Goal: Communication & Community: Answer question/provide support

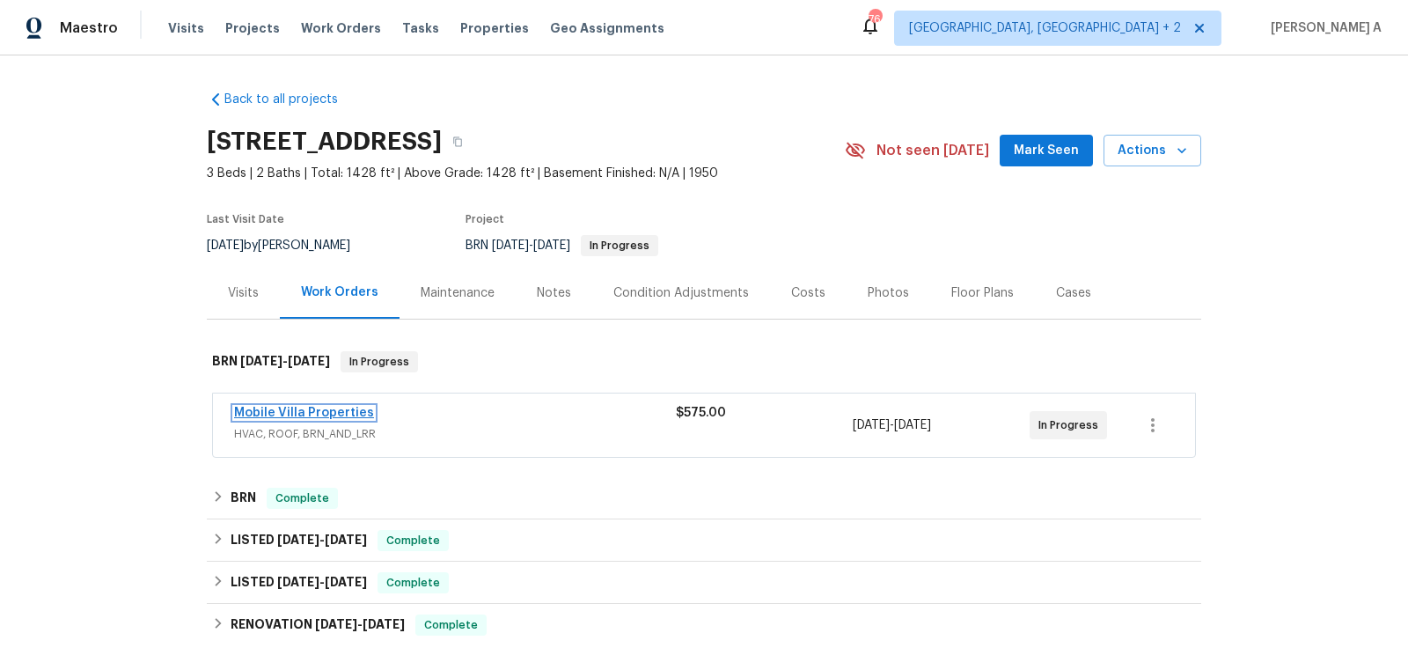
click at [341, 411] on link "Mobile Villa Properties" at bounding box center [304, 413] width 140 height 12
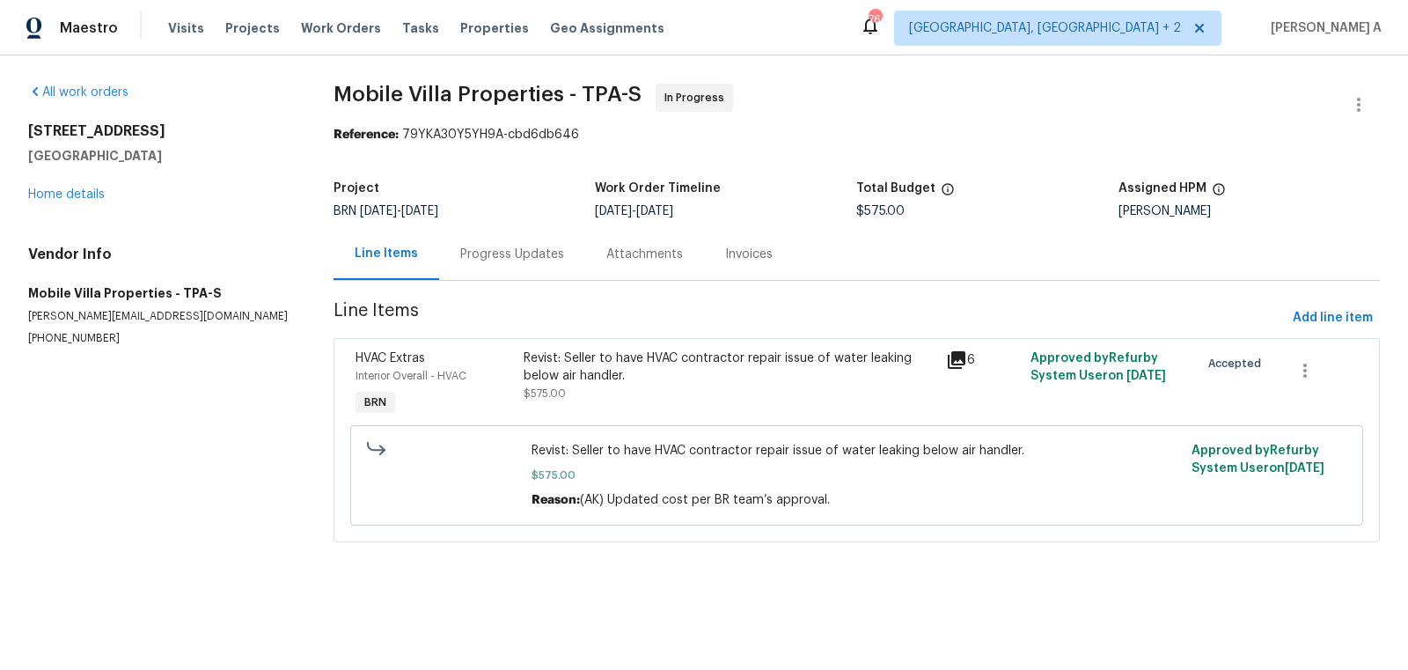
click at [463, 271] on div "Progress Updates" at bounding box center [512, 254] width 146 height 52
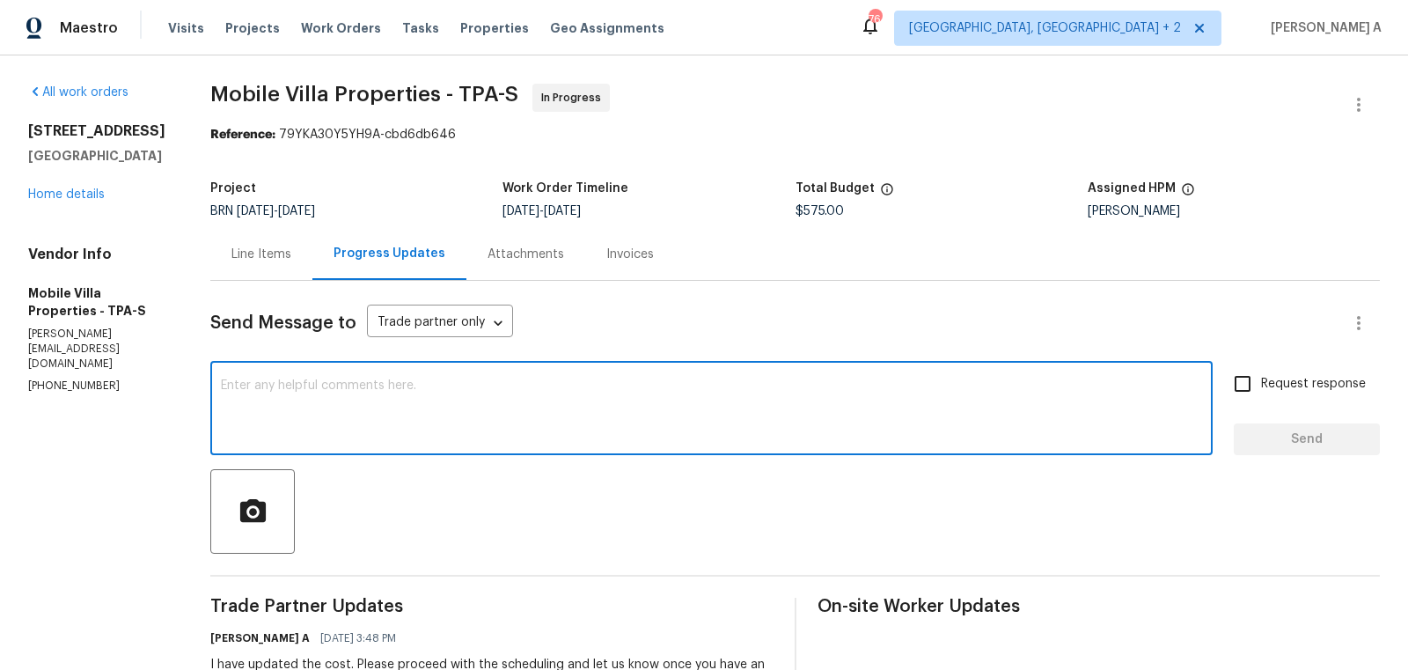
click at [524, 394] on textarea at bounding box center [711, 410] width 981 height 62
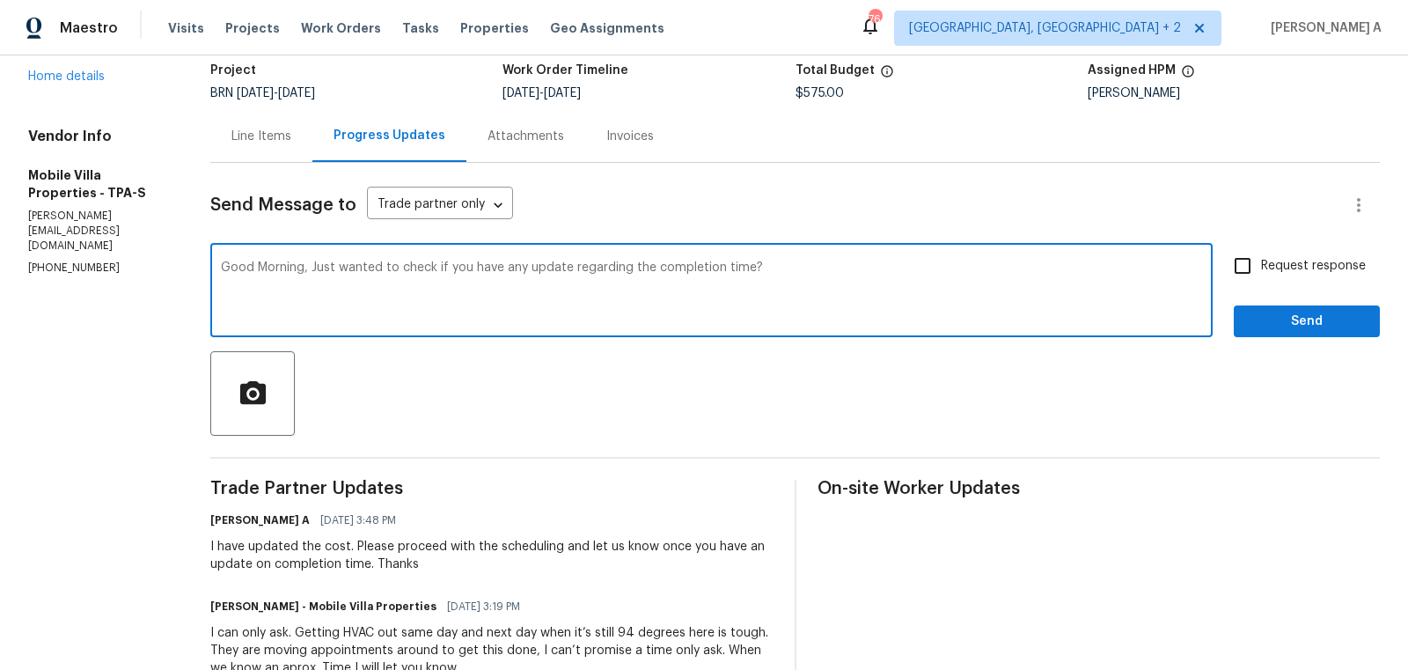
scroll to position [119, 0]
type textarea "Good Morning, Just wanted to check if you have any update regarding the complet…"
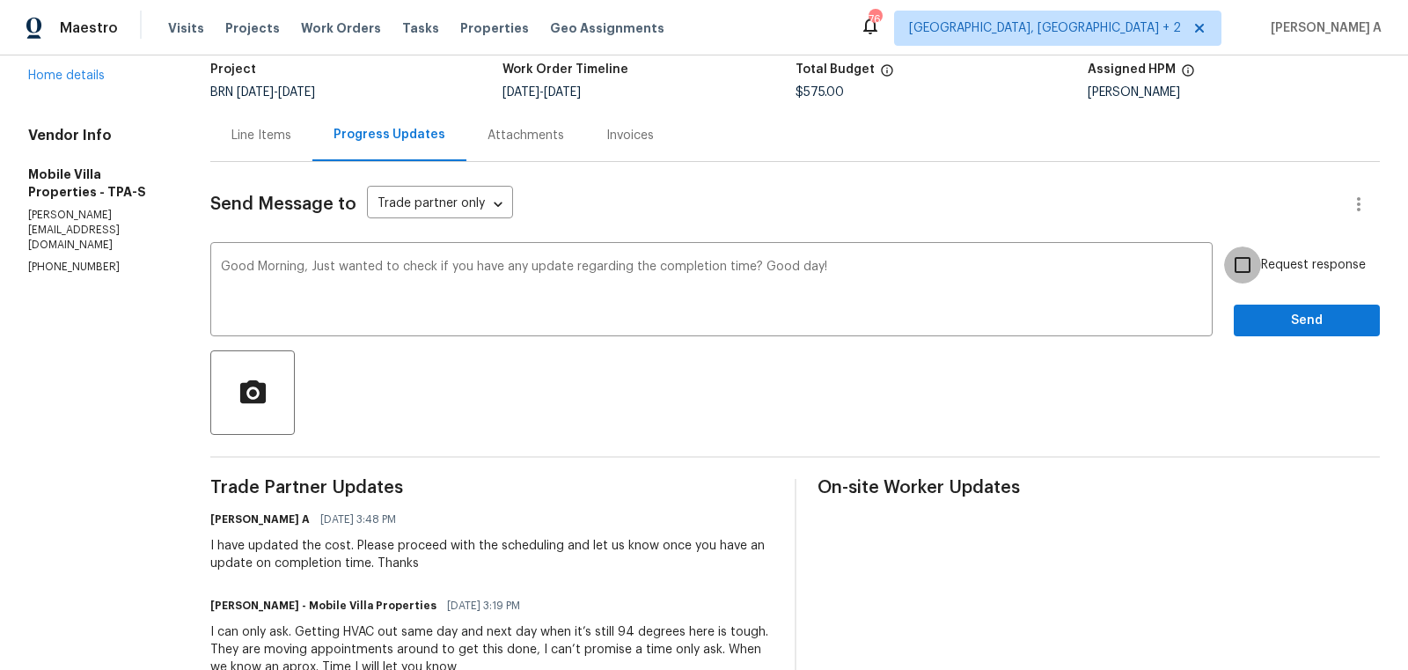
click at [1242, 268] on input "Request response" at bounding box center [1242, 264] width 37 height 37
checkbox input "true"
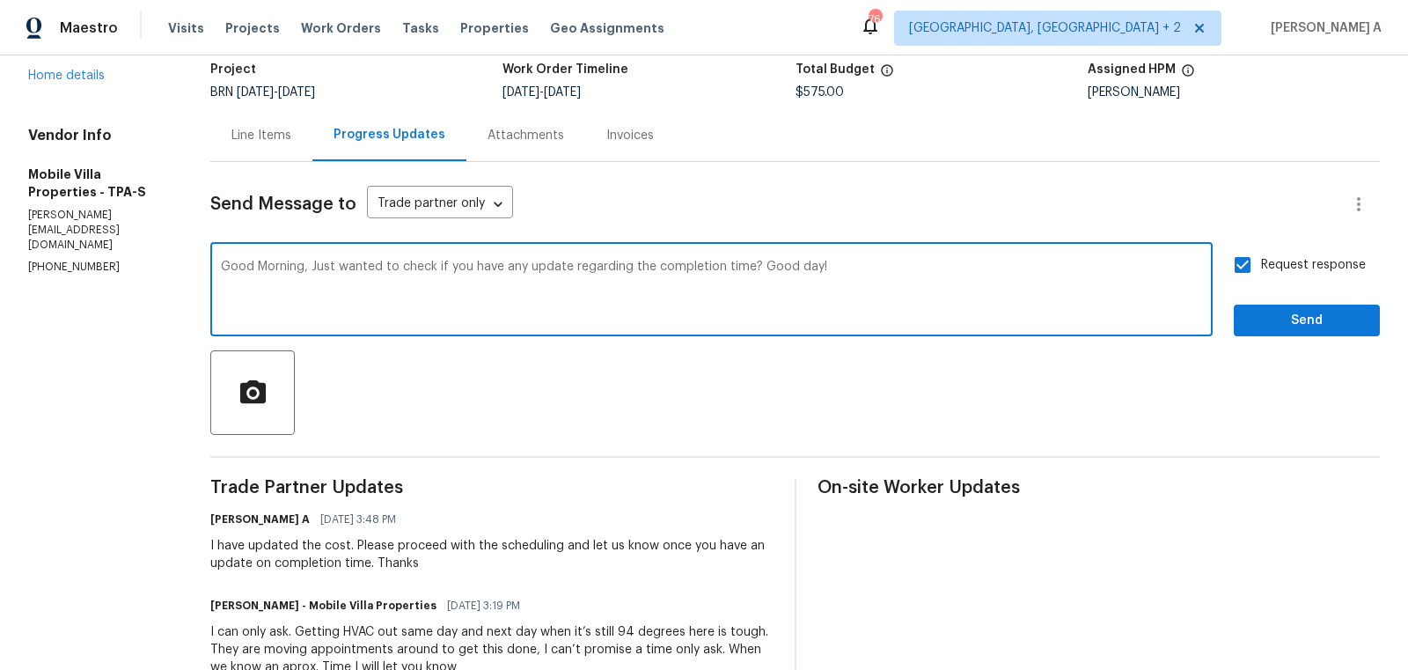
click at [942, 272] on textarea "Good Morning, Just wanted to check if you have any update regarding the complet…" at bounding box center [711, 291] width 981 height 62
click at [0, 0] on icon "Paraphrase text" at bounding box center [0, 0] width 0 height 0
click at [0, 0] on icon "Text is too long. Try paraphrasing shorter sections." at bounding box center [0, 0] width 0 height 0
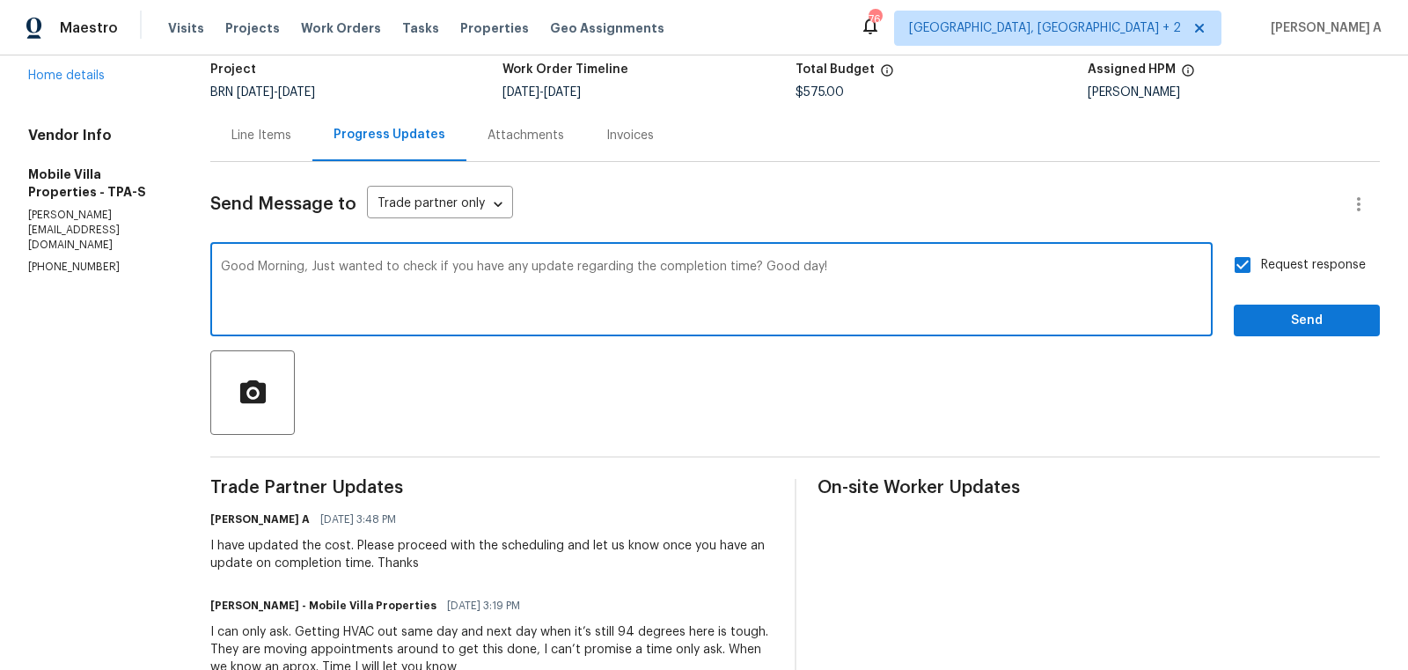
scroll to position [27, 0]
click at [0, 0] on icon "Standard" at bounding box center [0, 0] width 0 height 0
click at [916, 295] on textarea "Good Morning, Just wanted to check if you have any update regarding the complet…" at bounding box center [711, 291] width 981 height 62
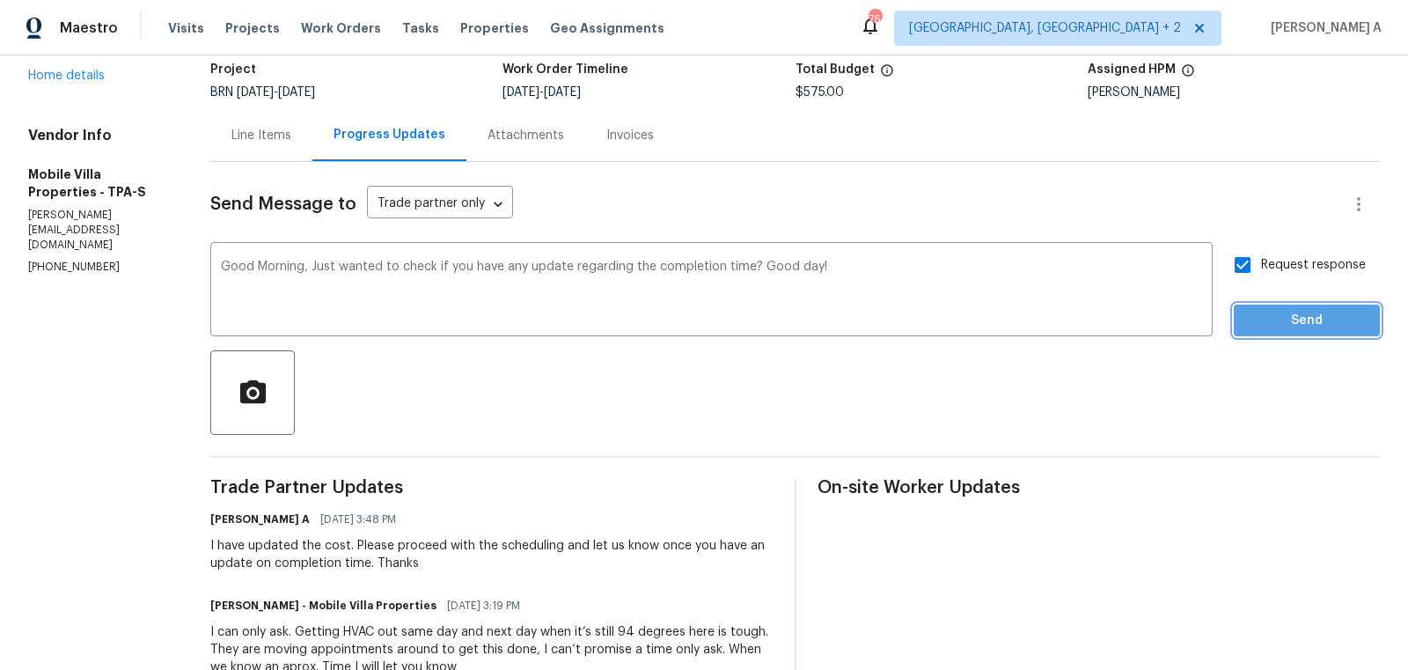
click at [1293, 312] on span "Send" at bounding box center [1307, 321] width 118 height 22
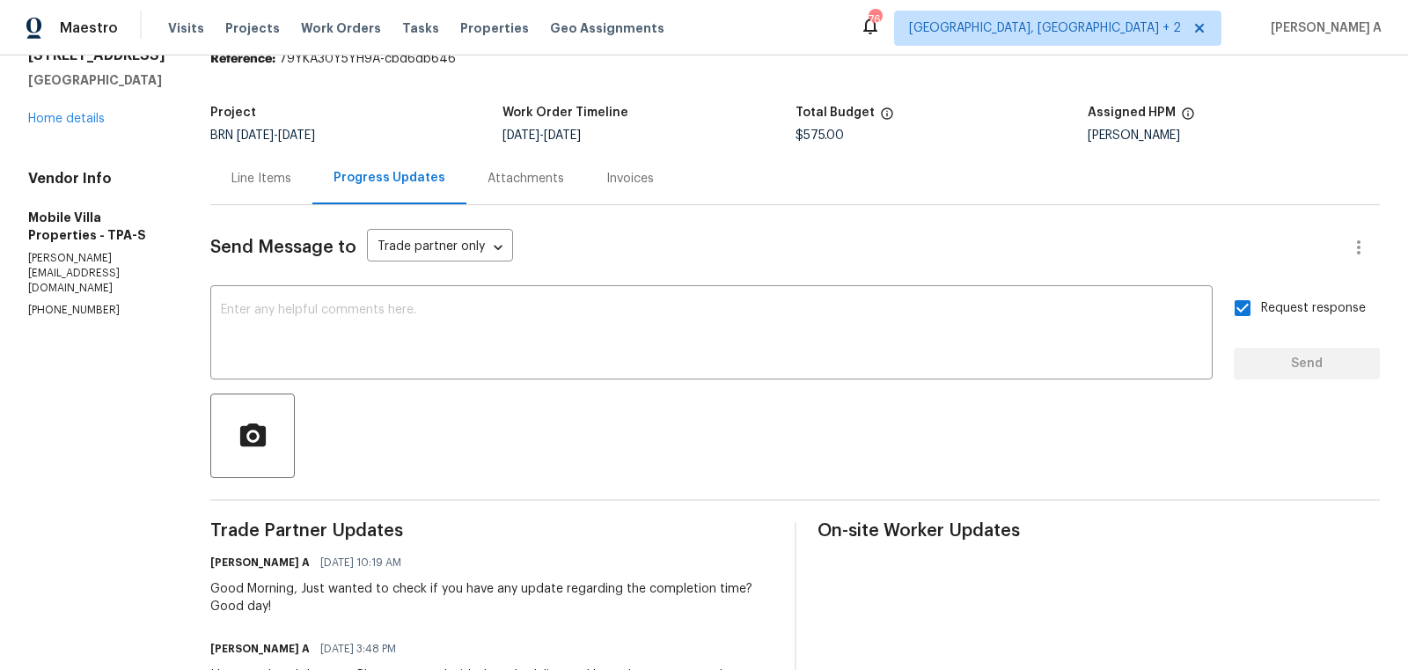
scroll to position [0, 0]
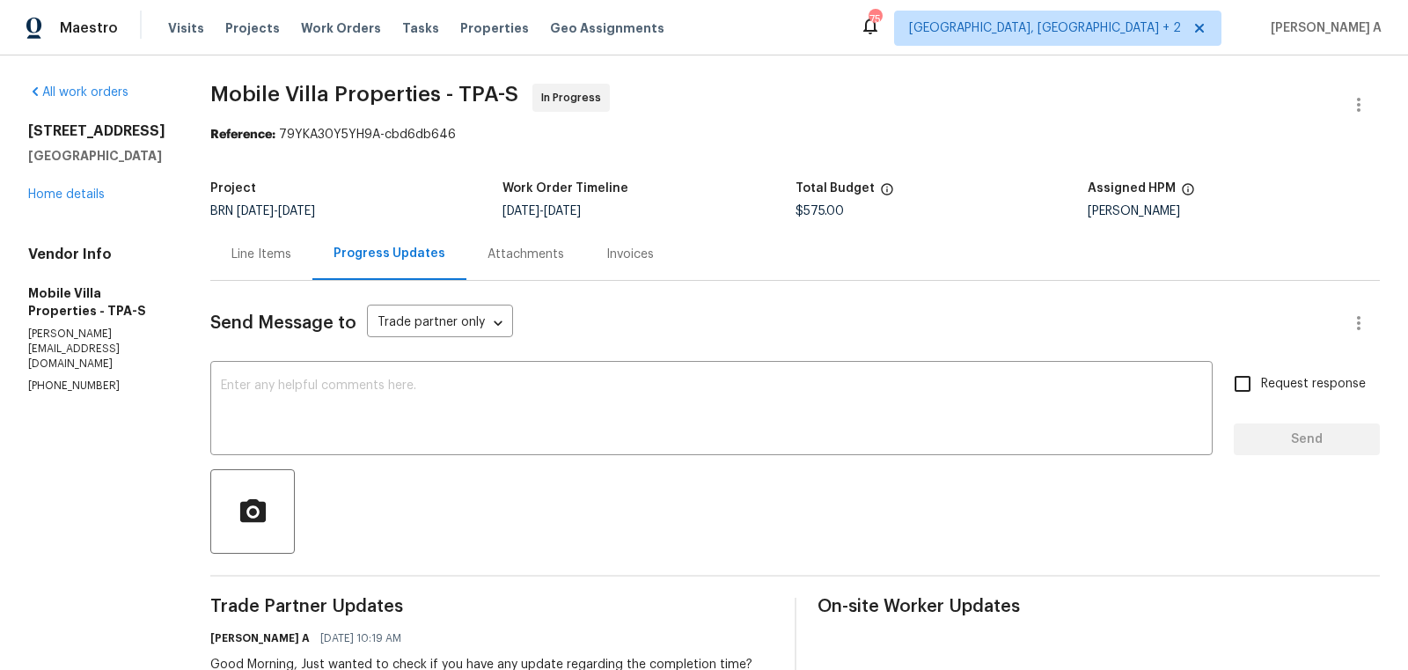
scroll to position [63, 0]
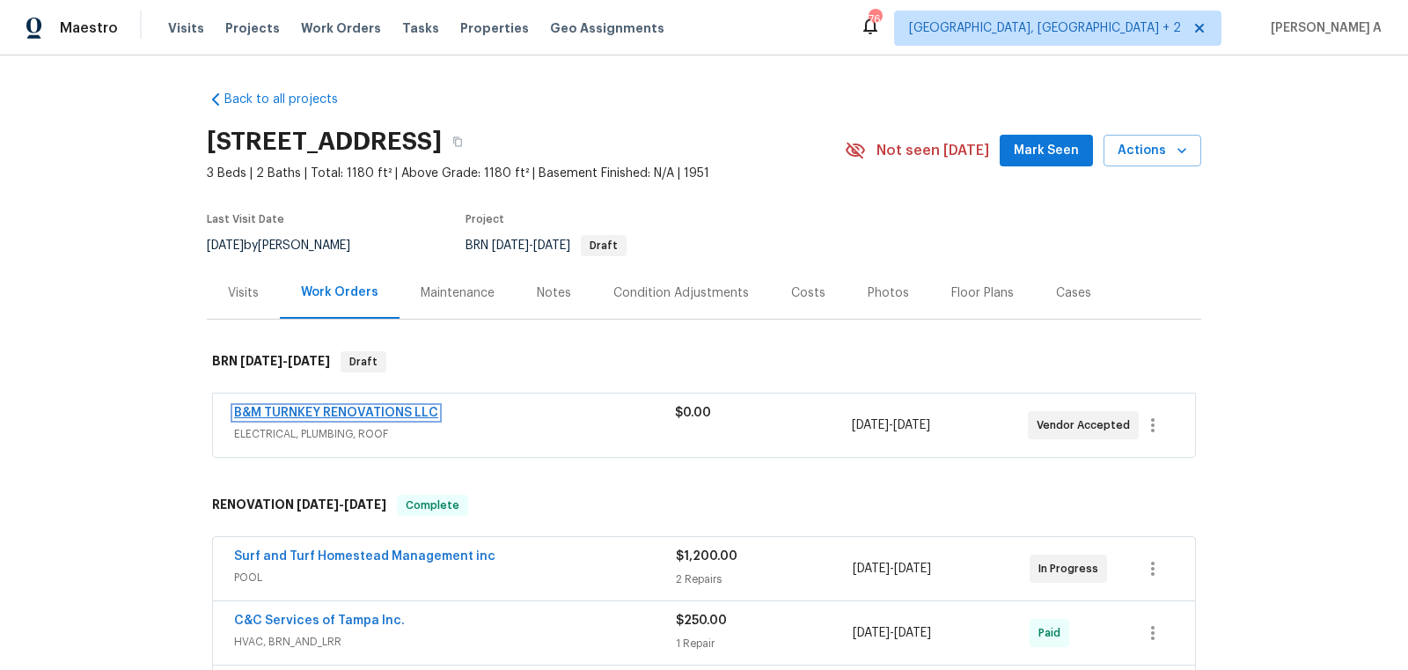
click at [334, 413] on link "B&M TURNKEY RENOVATIONS LLC" at bounding box center [336, 413] width 204 height 12
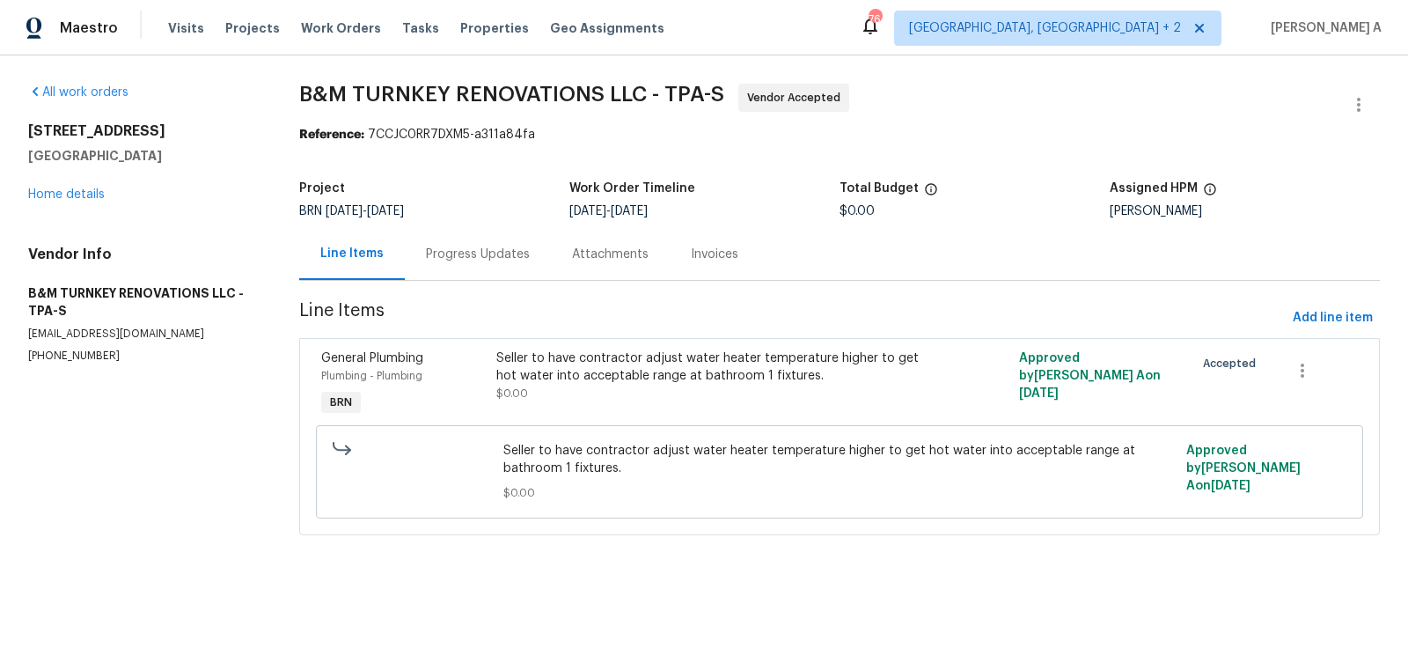
click at [447, 271] on div "Progress Updates" at bounding box center [478, 254] width 146 height 52
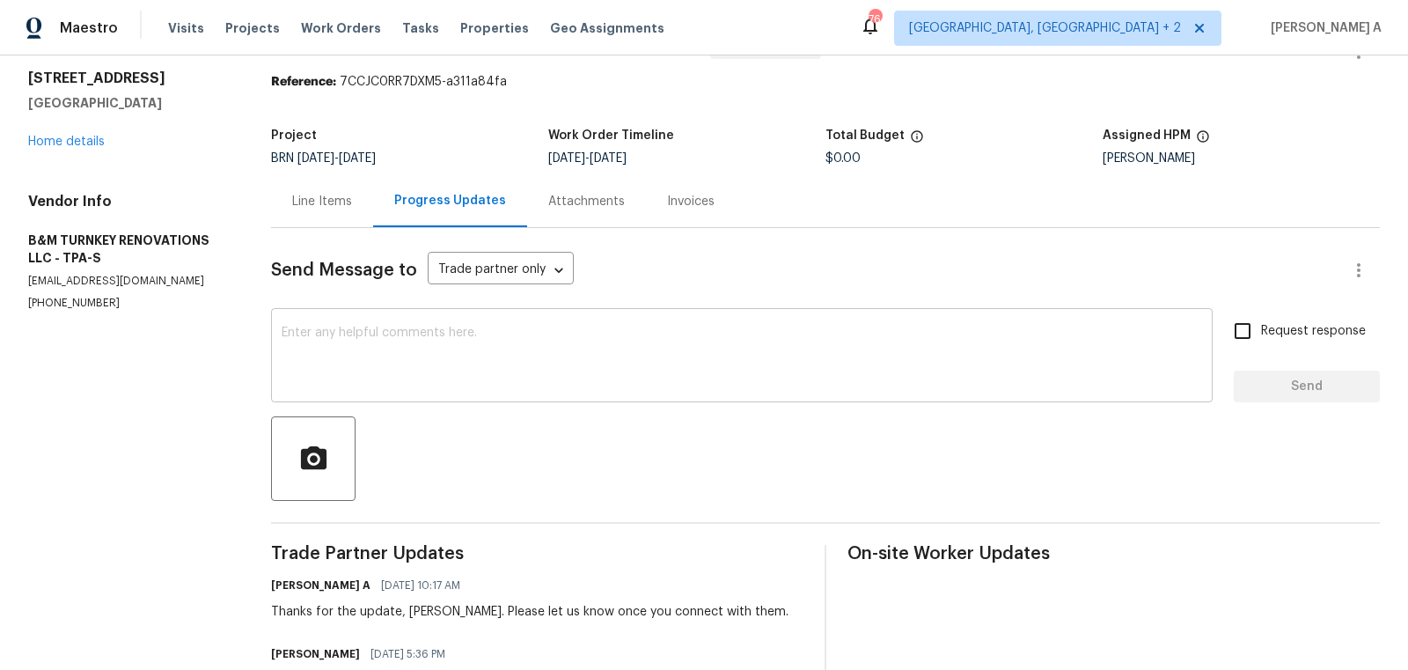
scroll to position [62, 0]
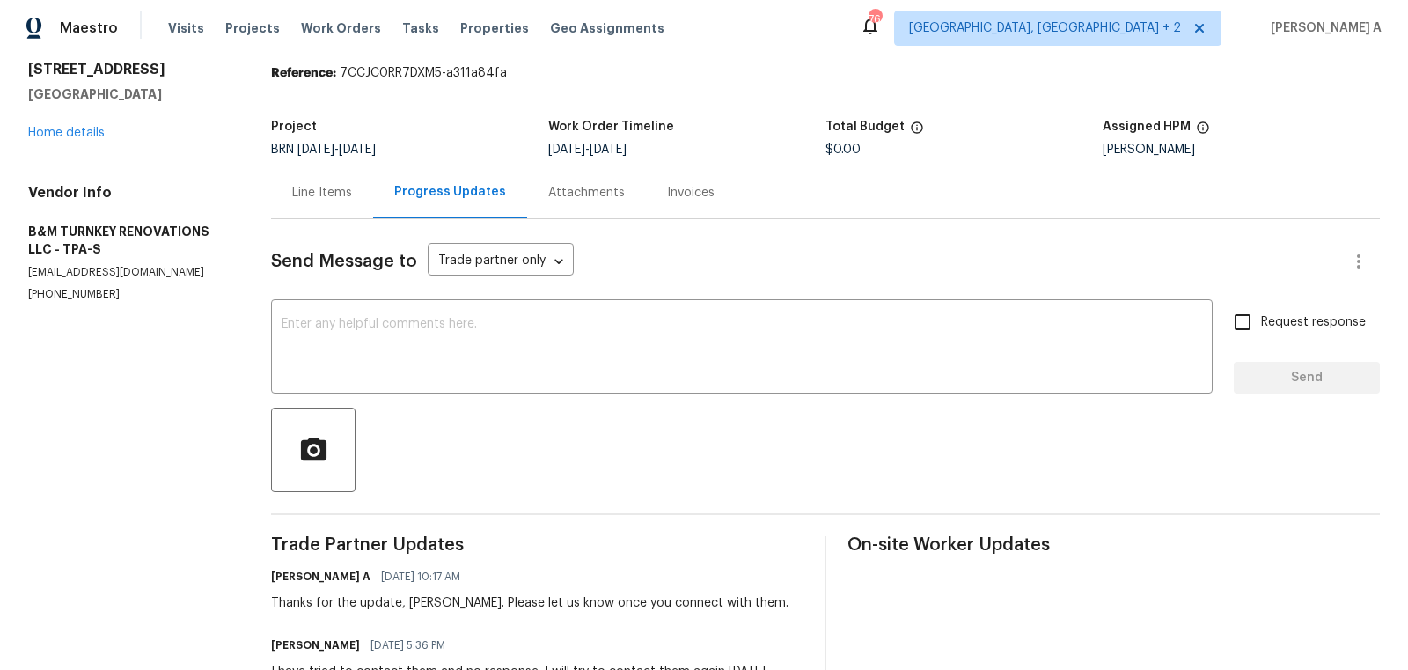
click at [430, 605] on div "Thanks for the update, Monica. Please let us know once you connect with them." at bounding box center [529, 603] width 517 height 18
copy div "Monica"
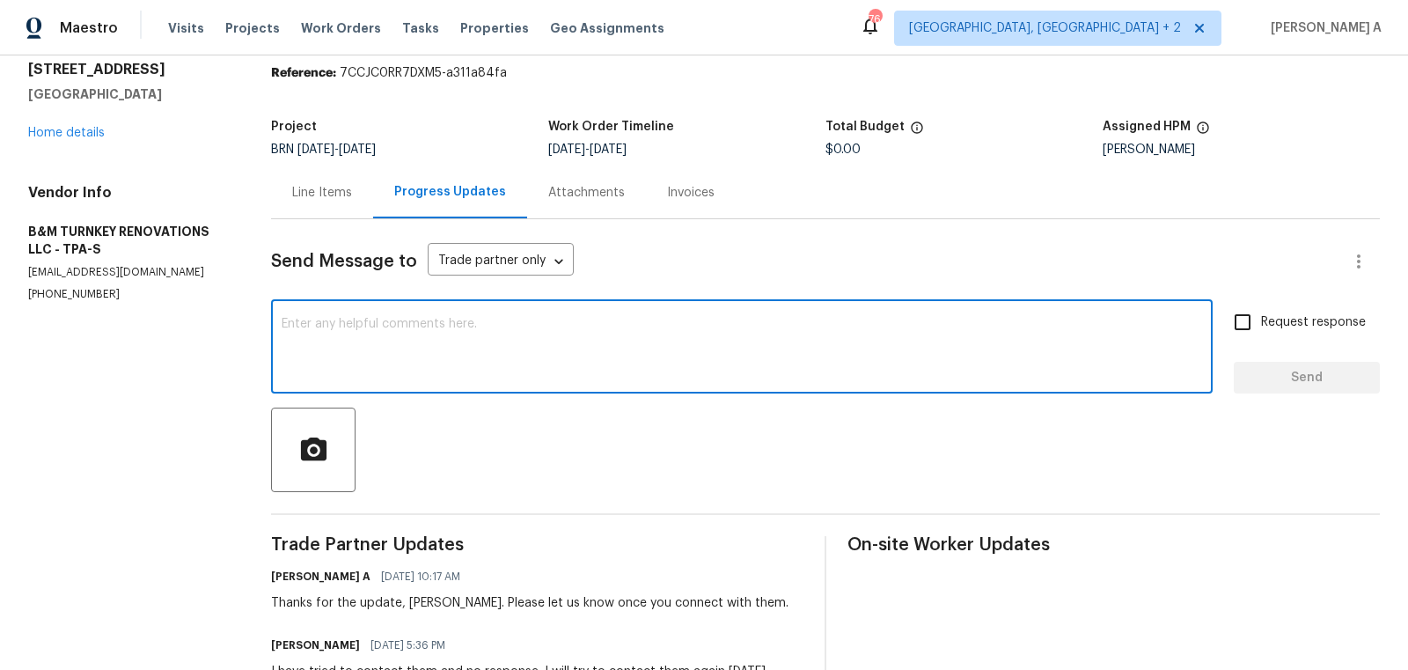
click at [380, 364] on textarea at bounding box center [742, 349] width 920 height 62
paste textarea "Monica"
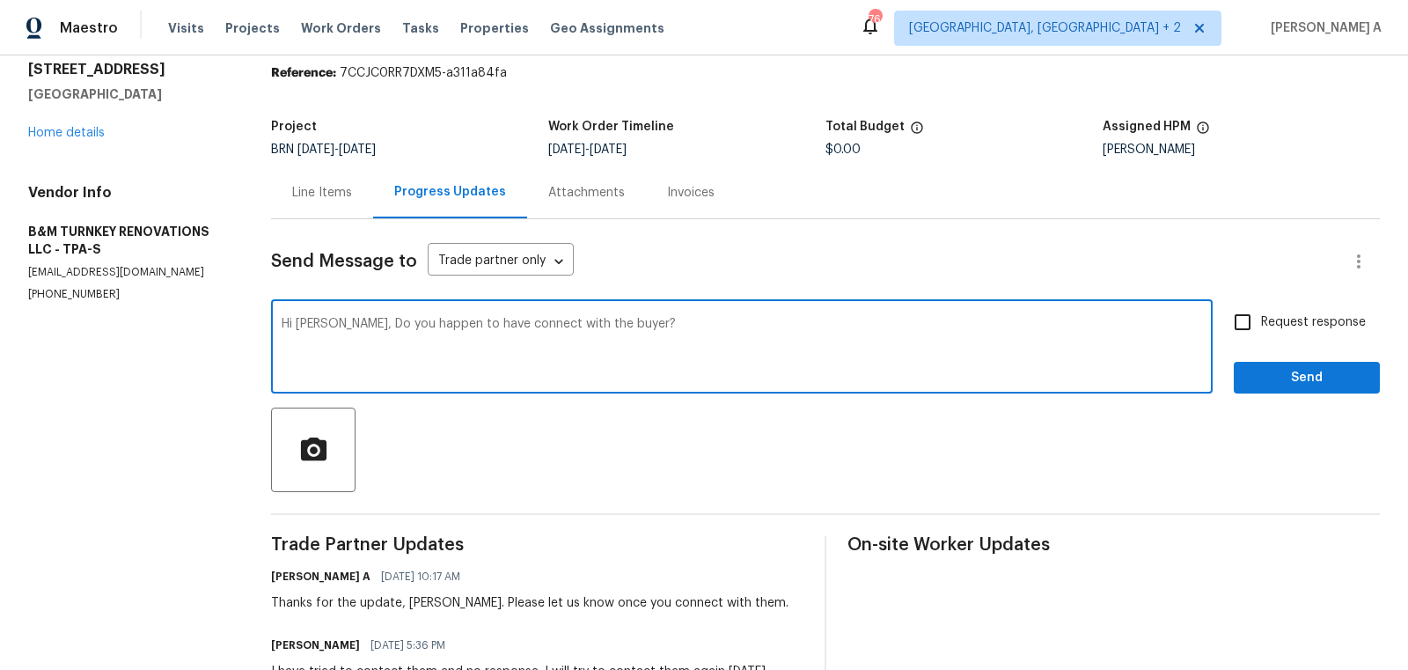
click at [0, 0] on qb-div "Change the verb tense connected" at bounding box center [0, 0] width 0 height 0
click at [575, 328] on textarea "Hi Monica, Do you happen to have connected with the buyer?" at bounding box center [742, 349] width 920 height 62
click at [0, 0] on icon "Paraphrase text" at bounding box center [0, 0] width 0 height 0
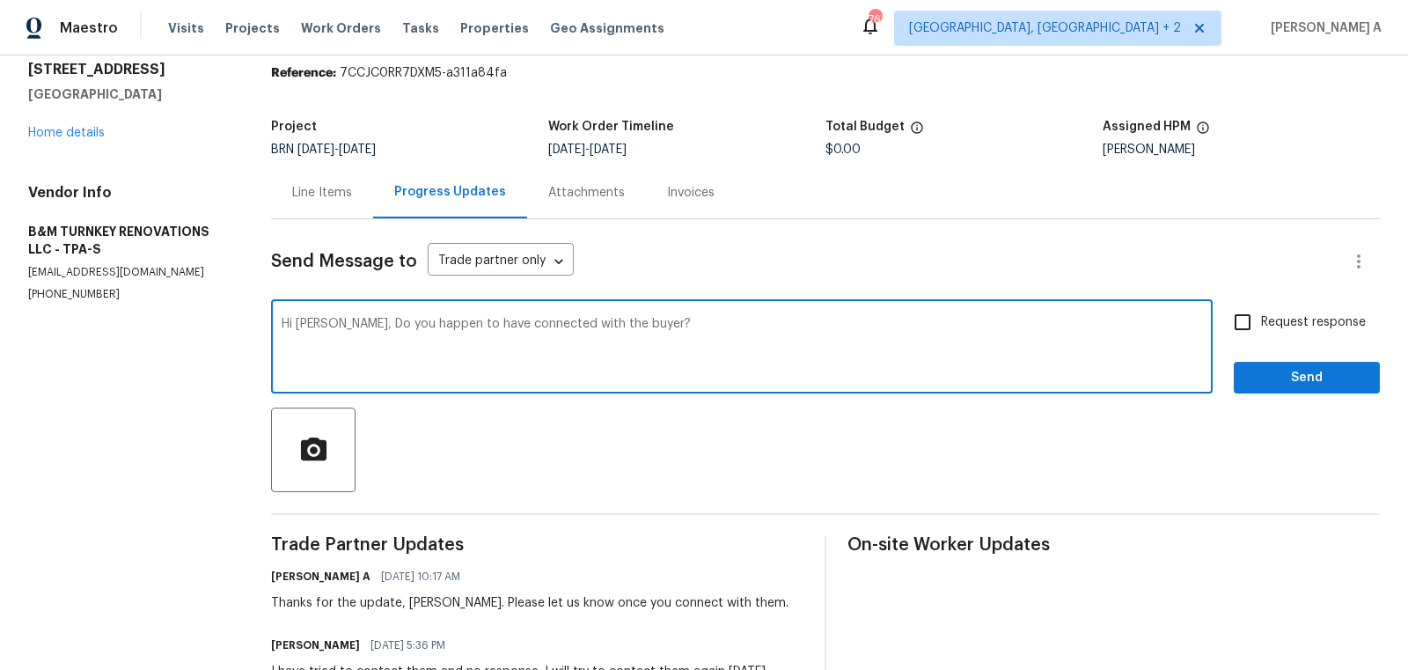
click at [0, 0] on icon "Text is too long. Try paraphrasing shorter sections." at bounding box center [0, 0] width 0 height 0
click at [0, 0] on icon "Standard" at bounding box center [0, 0] width 0 height 0
click at [453, 323] on textarea "Hi Monica, Do you happen to have connected with the buyer?" at bounding box center [742, 349] width 920 height 62
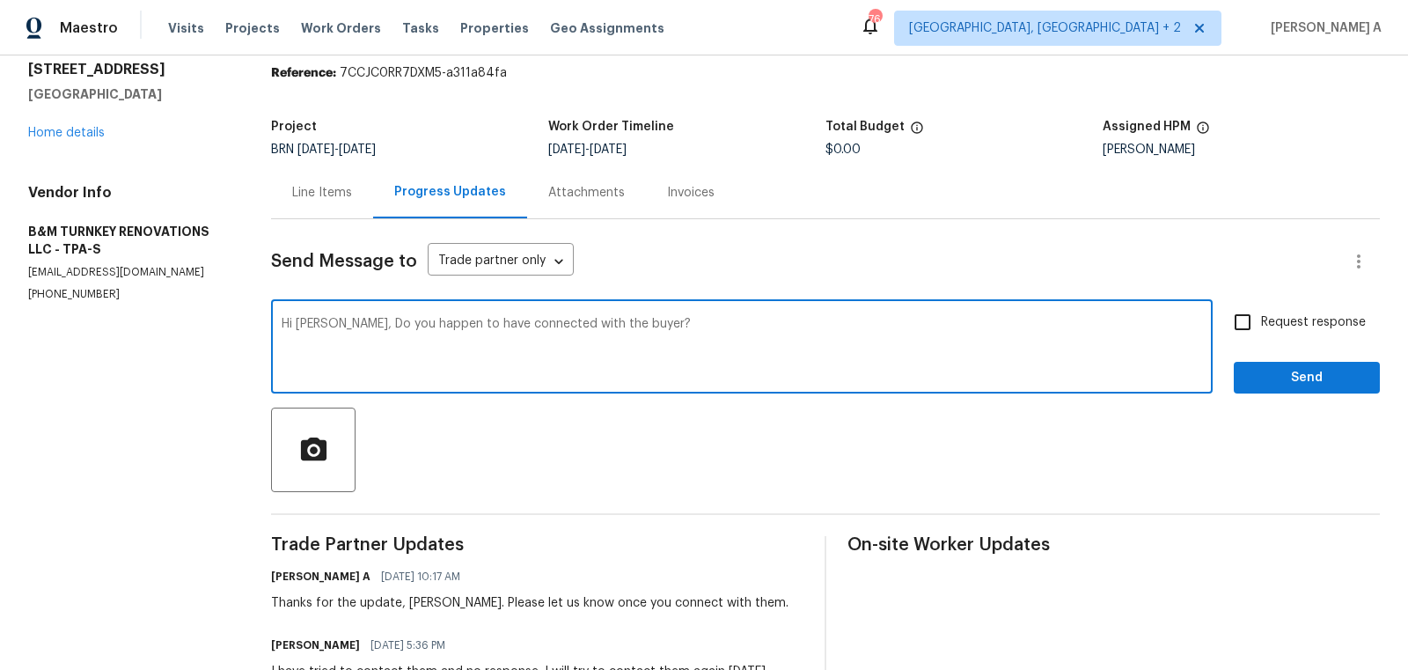
click at [453, 323] on textarea "Hi Monica, Do you happen to have connected with the buyer?" at bounding box center [742, 349] width 920 height 62
click at [643, 365] on textarea "Hi Monica, Do you happen to have connected with the buyer?" at bounding box center [742, 349] width 920 height 62
drag, startPoint x: 352, startPoint y: 326, endPoint x: 807, endPoint y: 320, distance: 455.0
click at [807, 320] on textarea "Hi Monica, Do you happen to have connected with the buyer?" at bounding box center [742, 349] width 920 height 62
type textarea "Hi Monica, do you get any chance to connect with the buyer?"
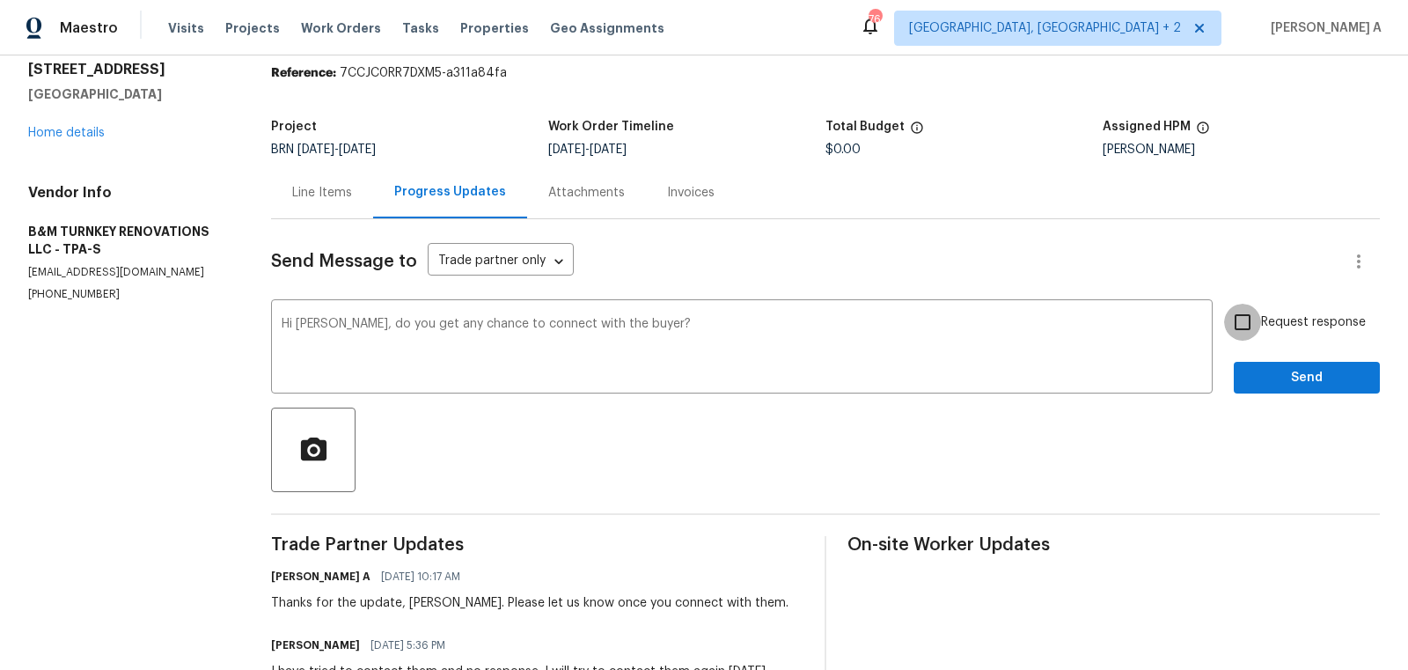
click at [1255, 326] on input "Request response" at bounding box center [1242, 322] width 37 height 37
checkbox input "true"
click at [1296, 384] on span "Send" at bounding box center [1307, 378] width 118 height 22
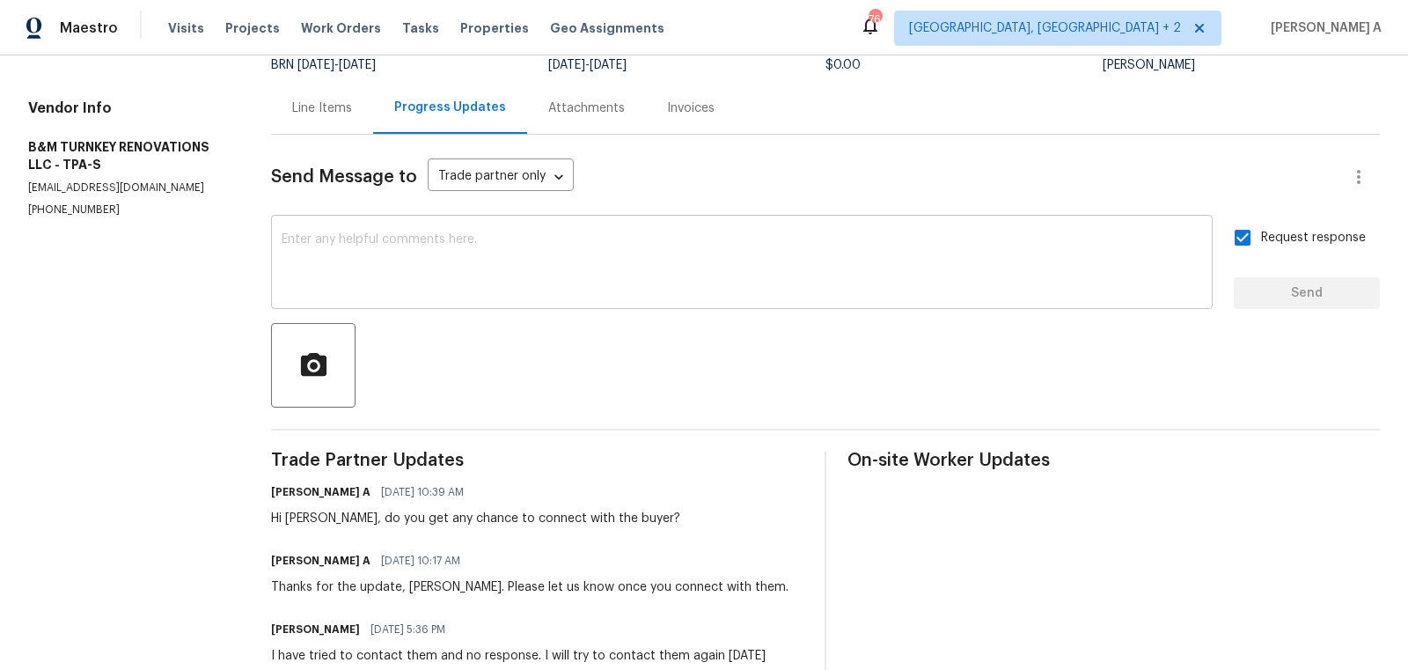
scroll to position [0, 0]
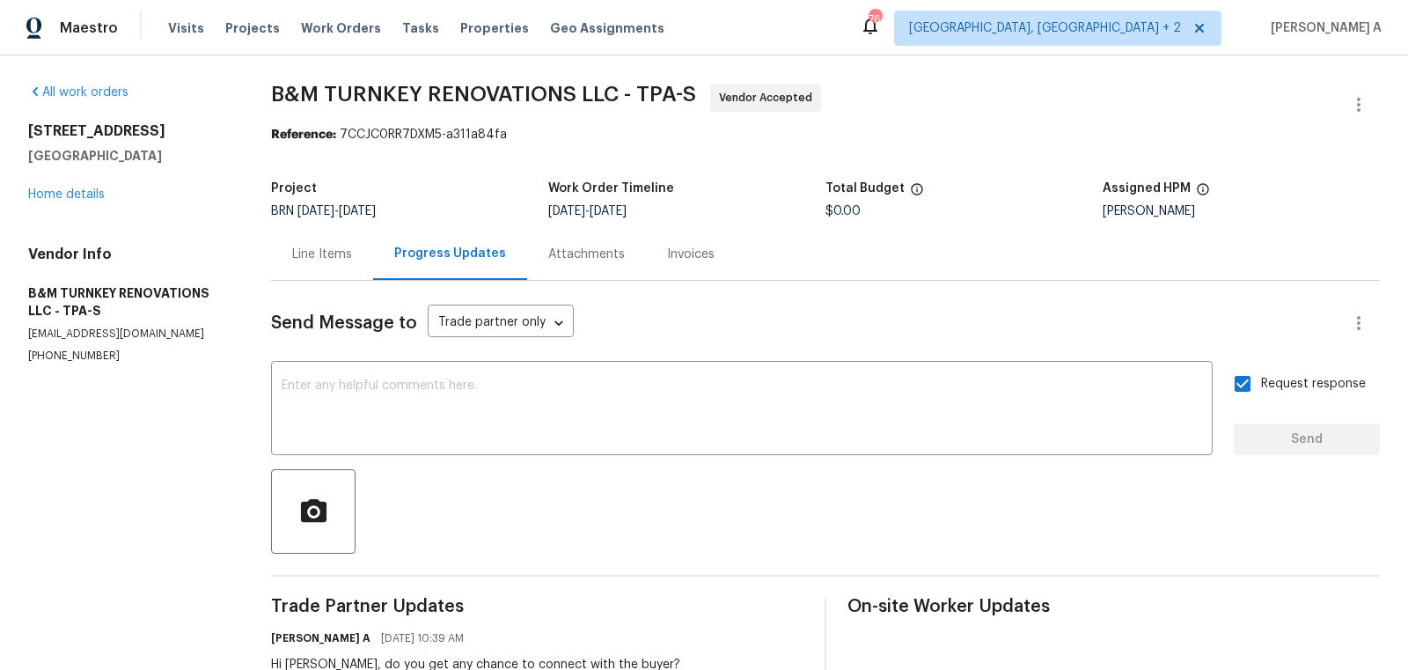
click at [304, 264] on div "Line Items" at bounding box center [322, 254] width 102 height 52
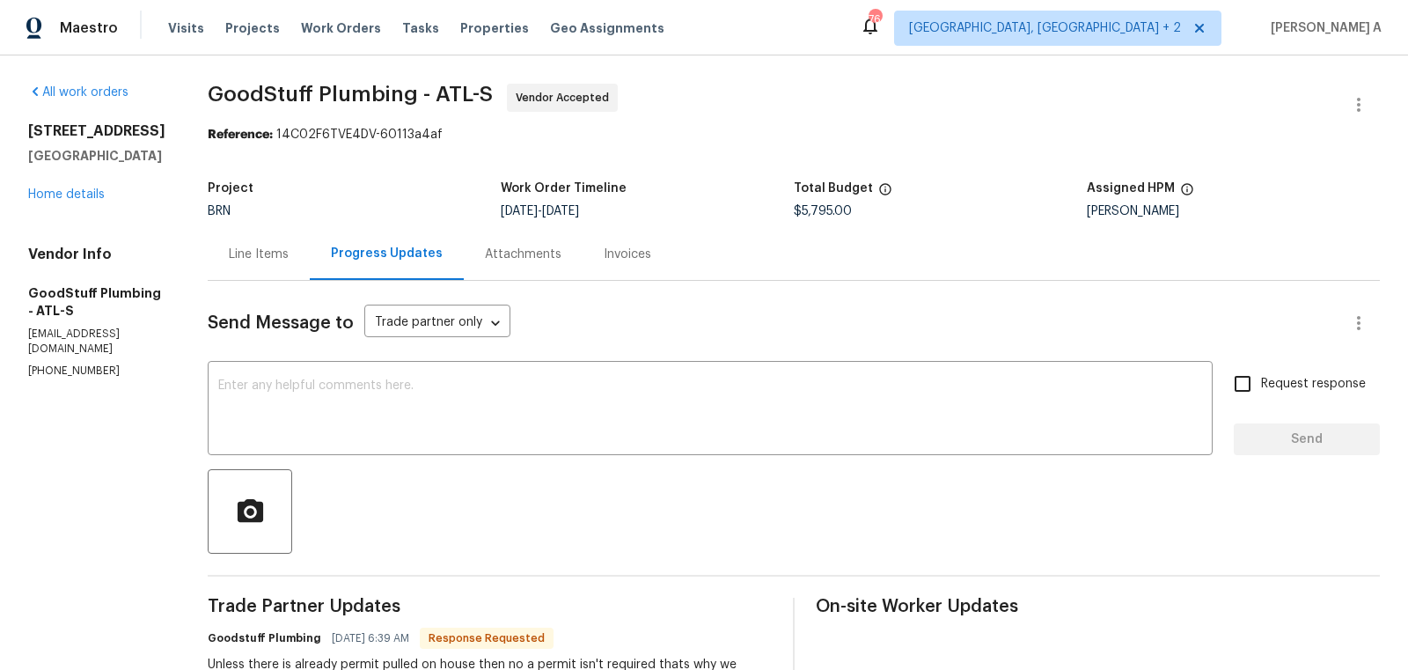
click at [289, 251] on div "Line Items" at bounding box center [259, 255] width 60 height 18
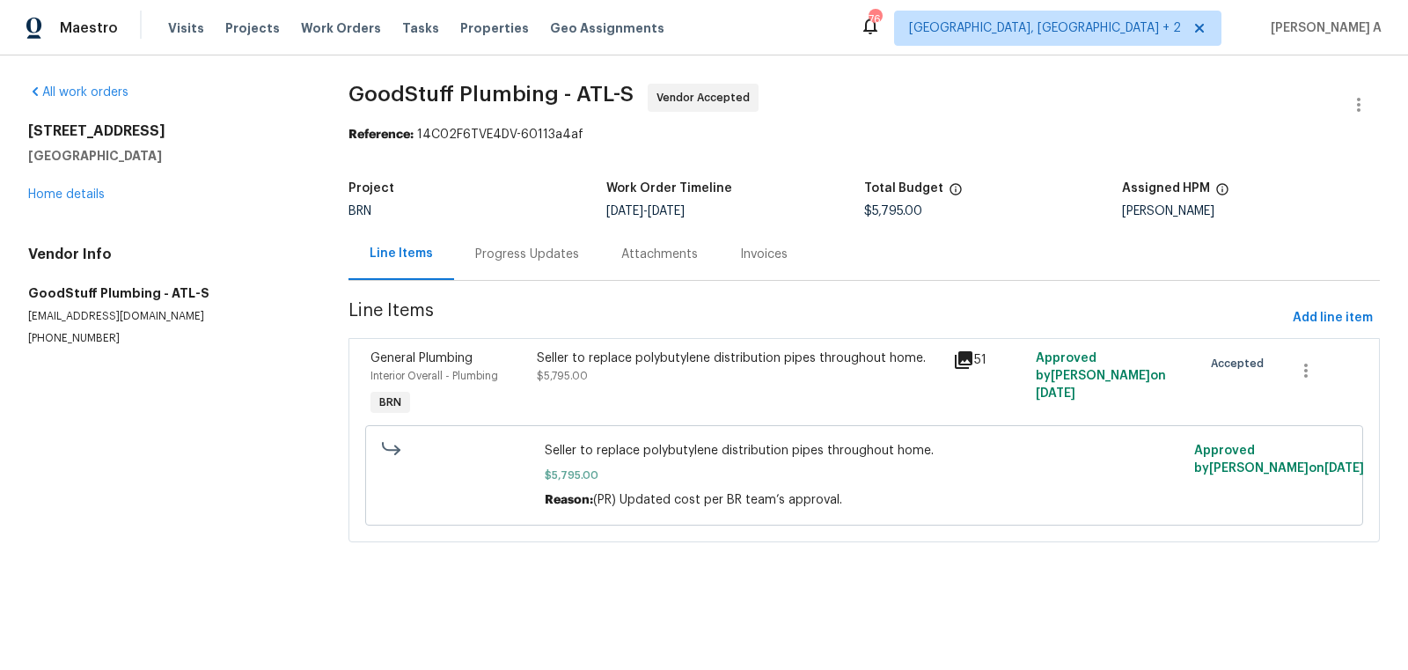
click at [503, 256] on div "Progress Updates" at bounding box center [527, 255] width 104 height 18
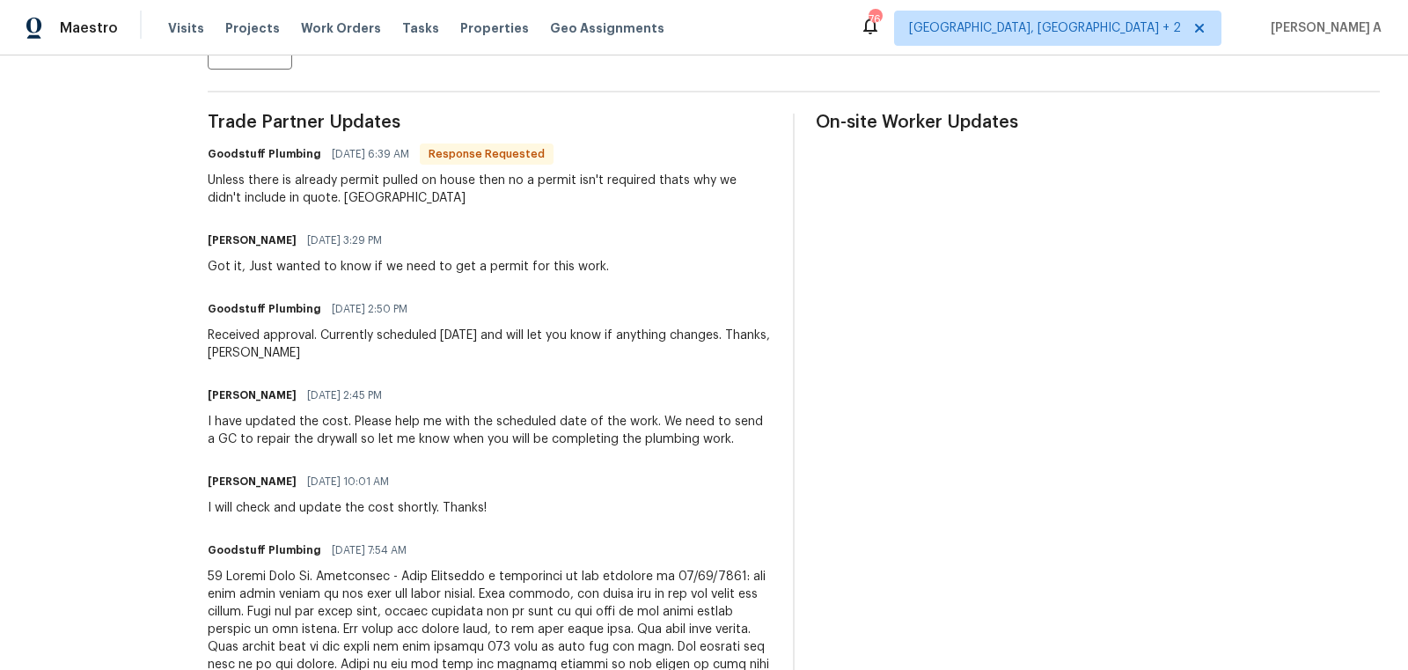
scroll to position [473, 0]
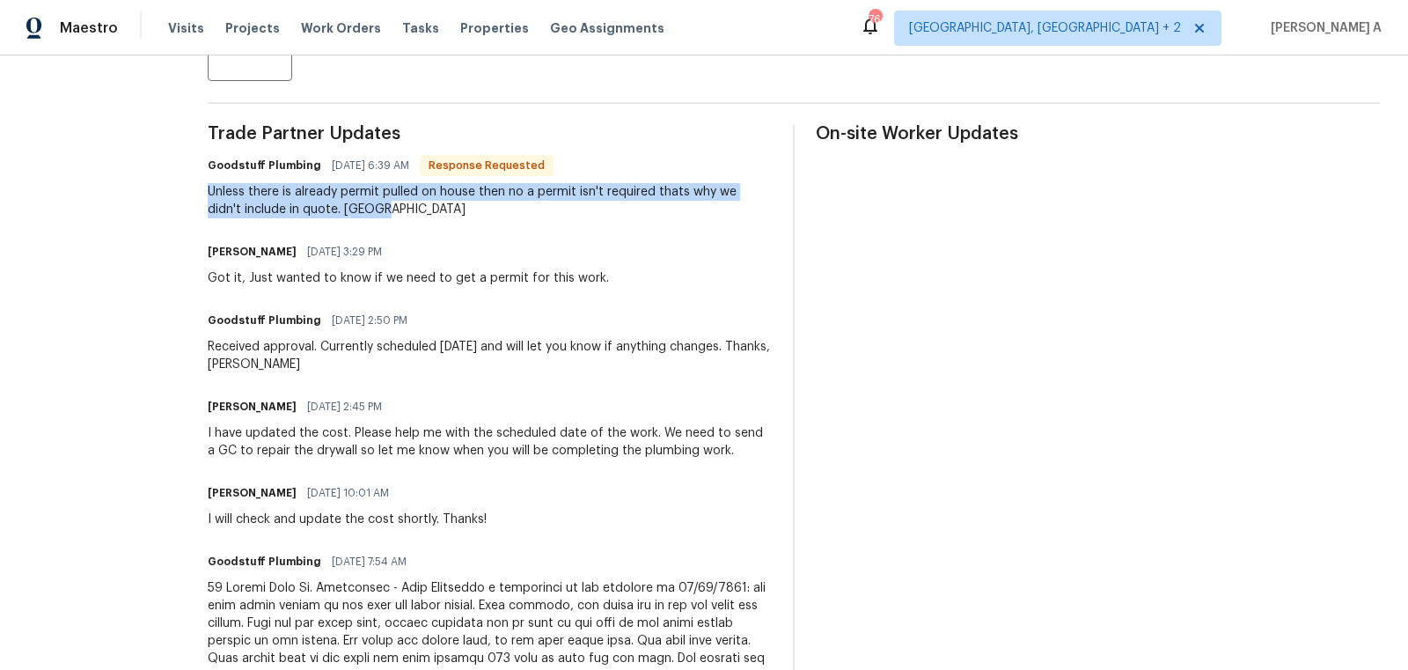
copy div "Unless there is already permit pulled on house then no a permit isn't required …"
drag, startPoint x: 250, startPoint y: 192, endPoint x: 525, endPoint y: 195, distance: 275.5
click at [525, 196] on div "Unless there is already permit pulled on house then no a permit isn't required …" at bounding box center [490, 200] width 564 height 35
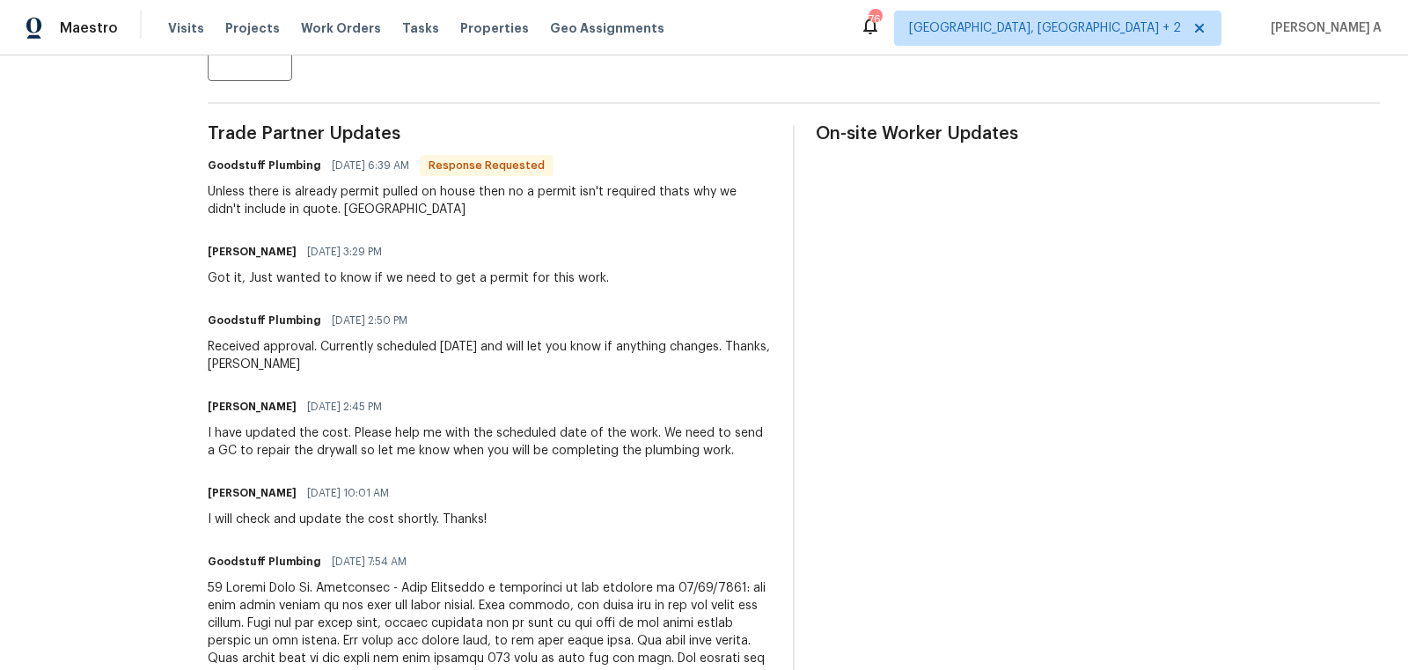
click at [511, 208] on div "Unless there is already permit pulled on house then no a permit isn't required …" at bounding box center [490, 200] width 564 height 35
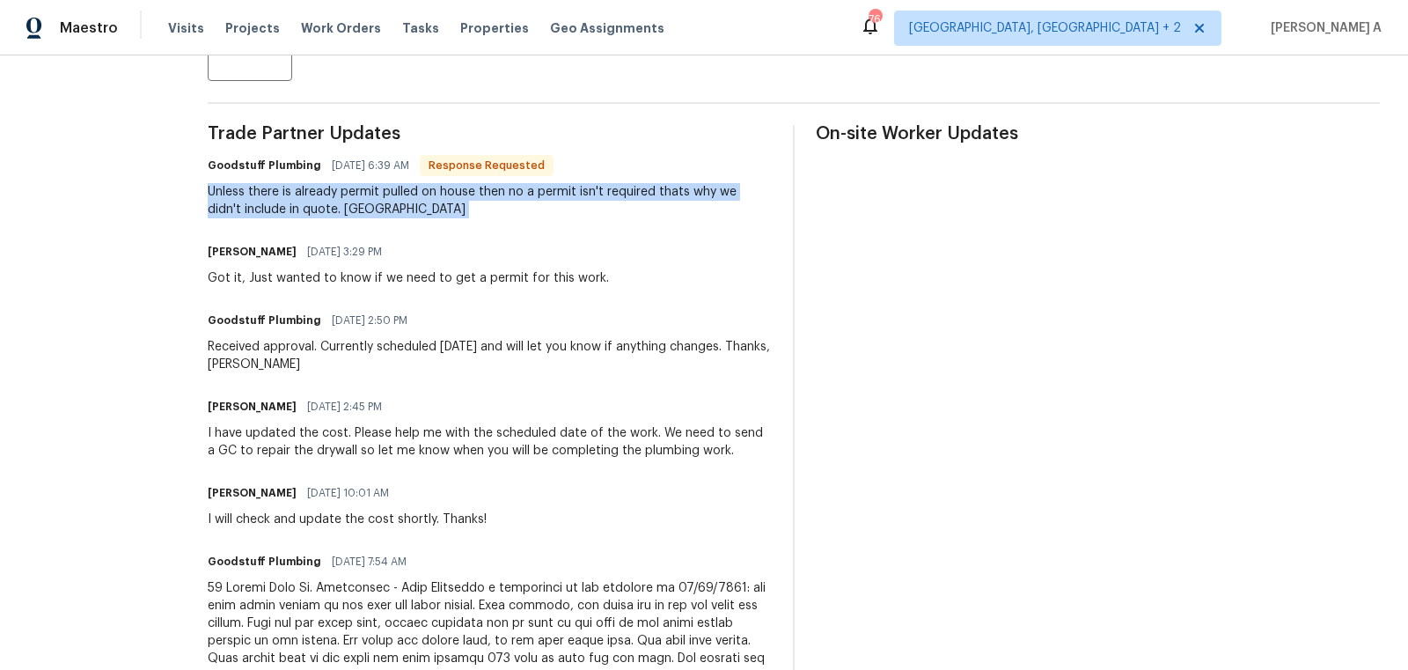
click at [511, 208] on div "Unless there is already permit pulled on house then no a permit isn't required …" at bounding box center [490, 200] width 564 height 35
copy div "Unless there is already permit pulled on house then no a permit isn't required …"
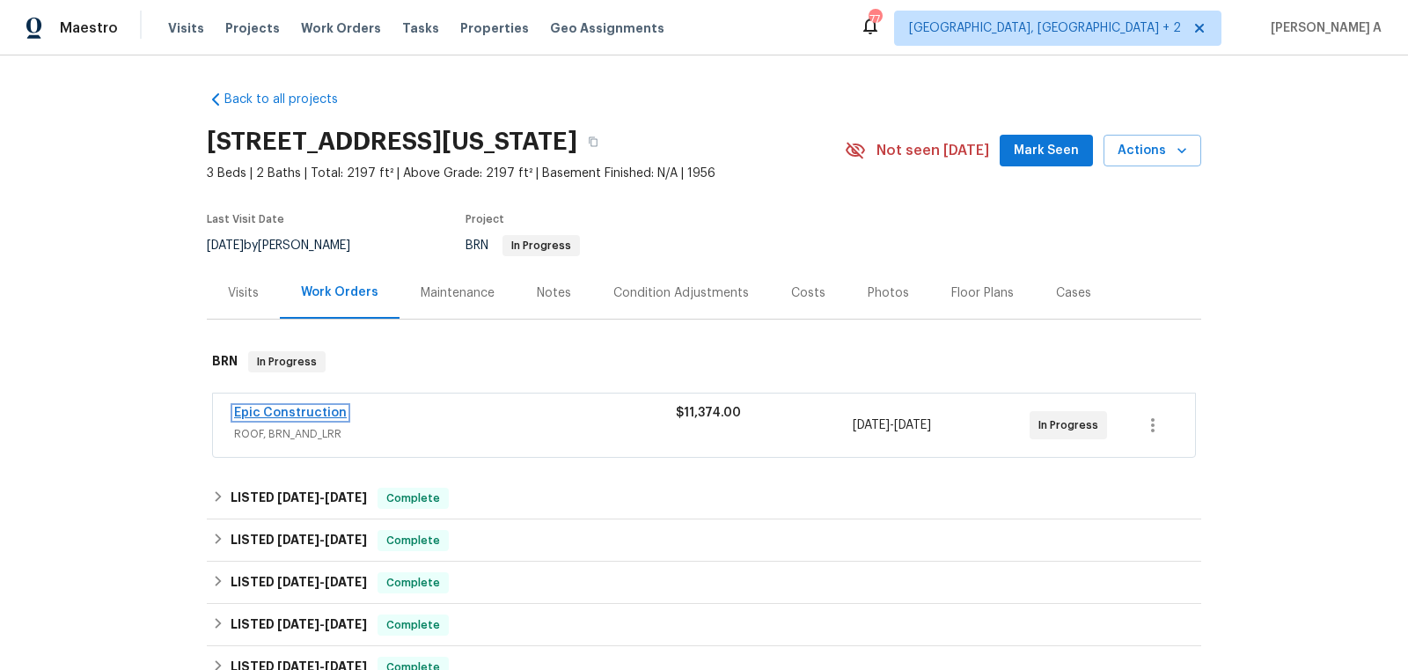
click at [312, 407] on link "Epic Construction" at bounding box center [290, 413] width 113 height 12
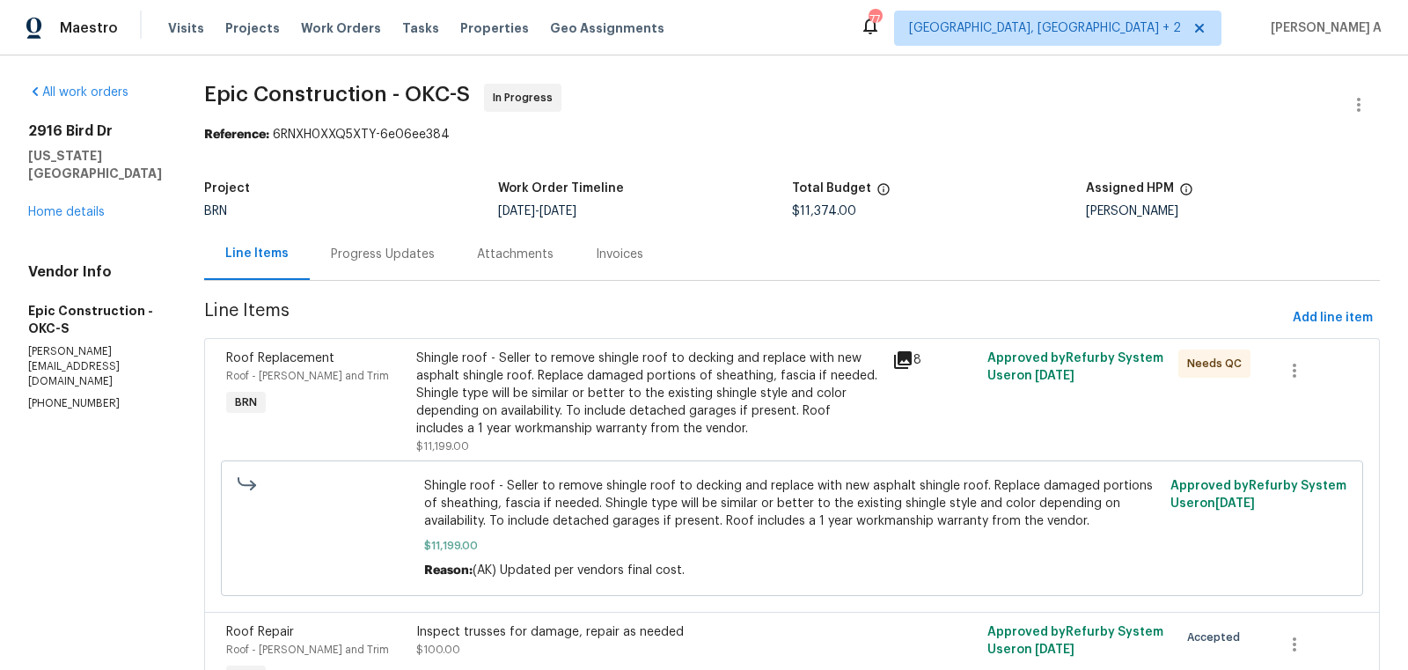
click at [381, 241] on div "Progress Updates" at bounding box center [383, 254] width 146 height 52
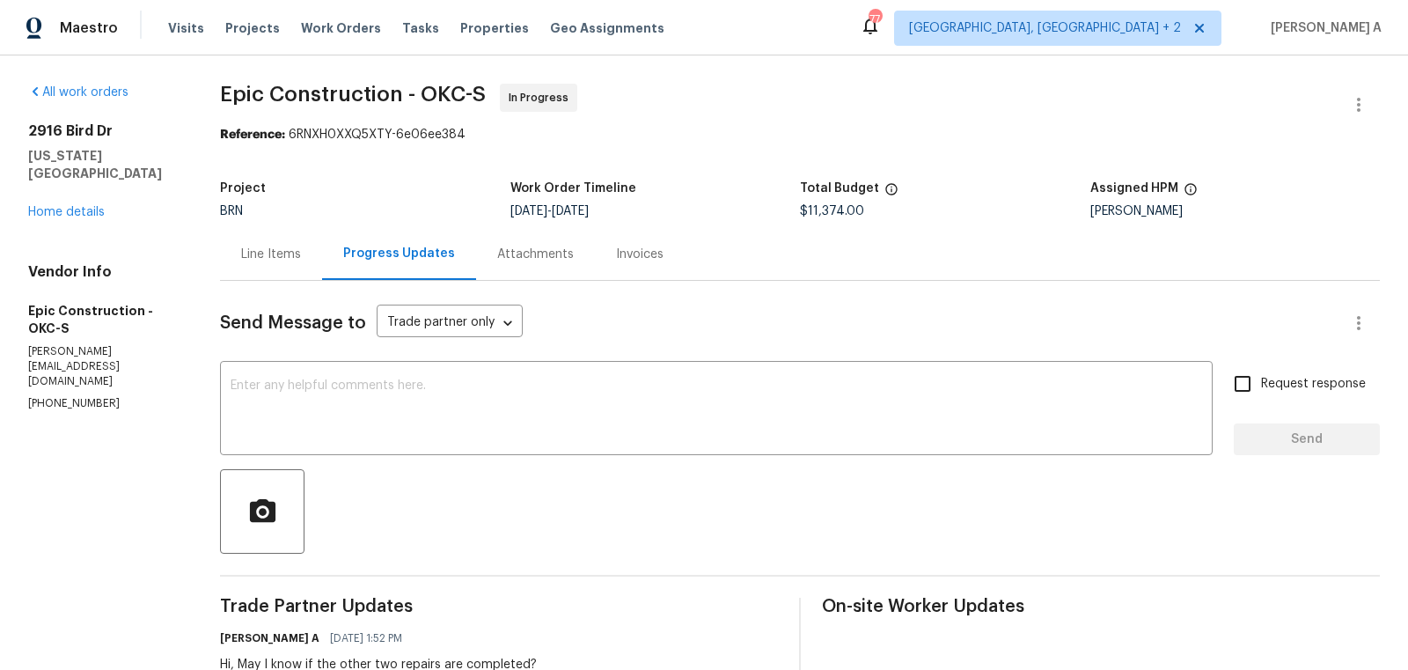
click at [263, 249] on div "Line Items" at bounding box center [271, 255] width 60 height 18
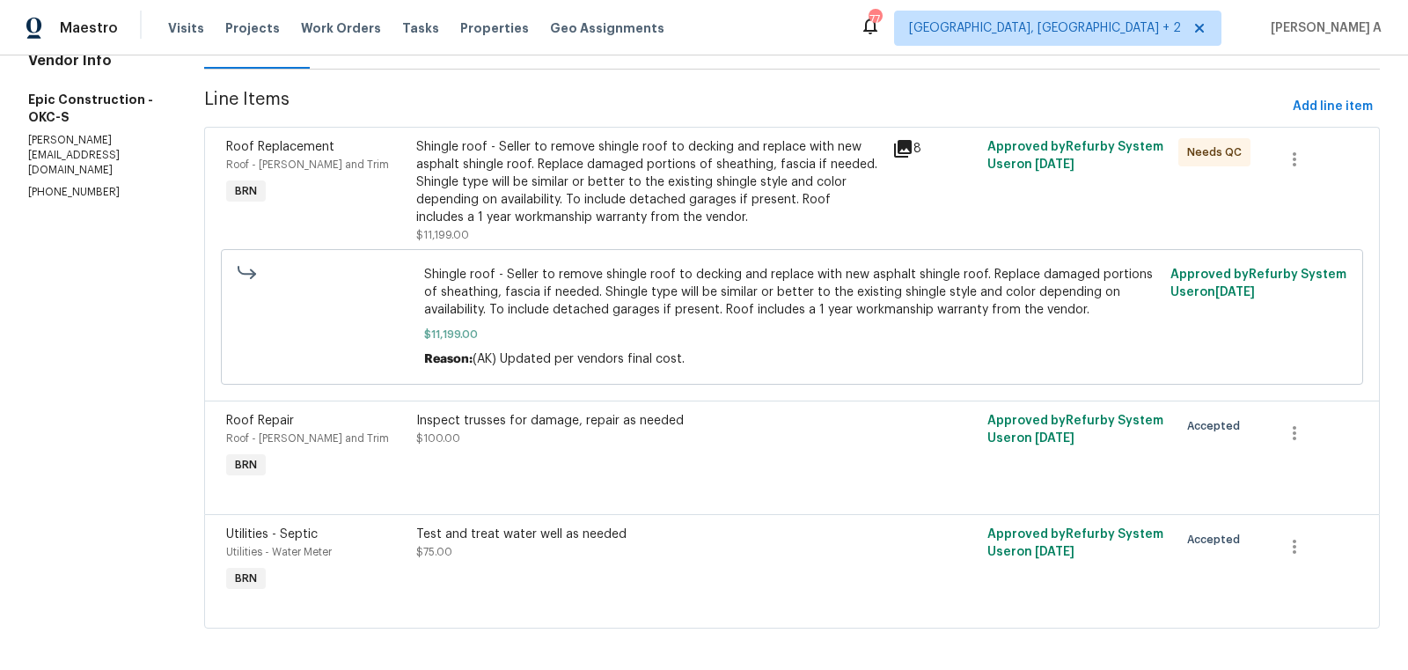
scroll to position [217, 0]
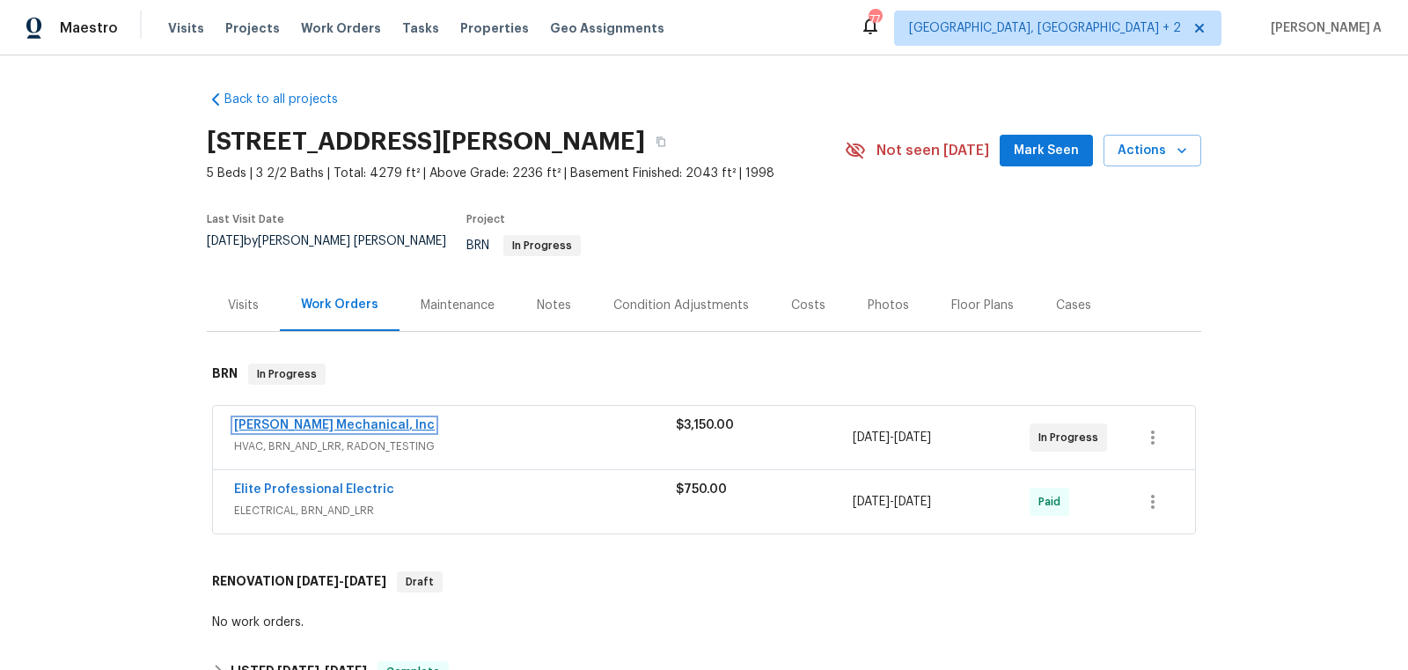
click at [308, 419] on link "JH Martin Mechanical, Inc" at bounding box center [334, 425] width 201 height 12
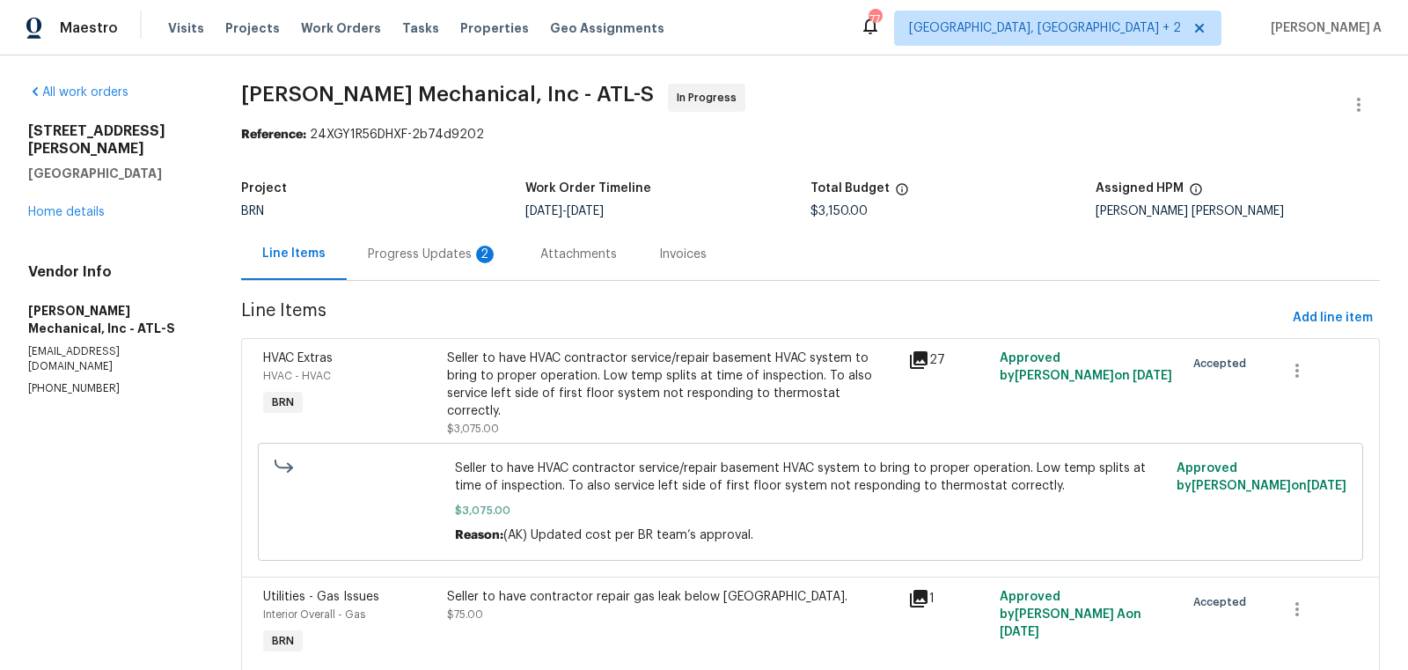
click at [452, 238] on div "Progress Updates 2" at bounding box center [433, 254] width 172 height 52
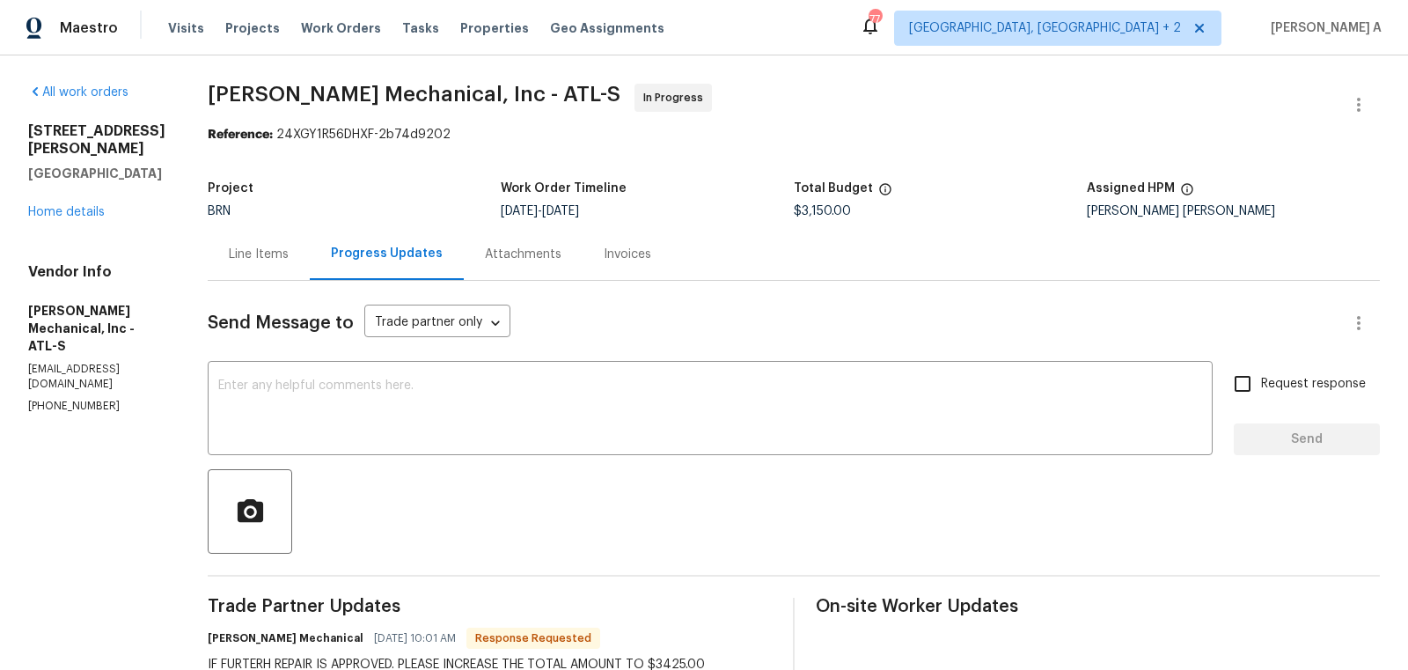
click at [289, 256] on div "Line Items" at bounding box center [259, 255] width 60 height 18
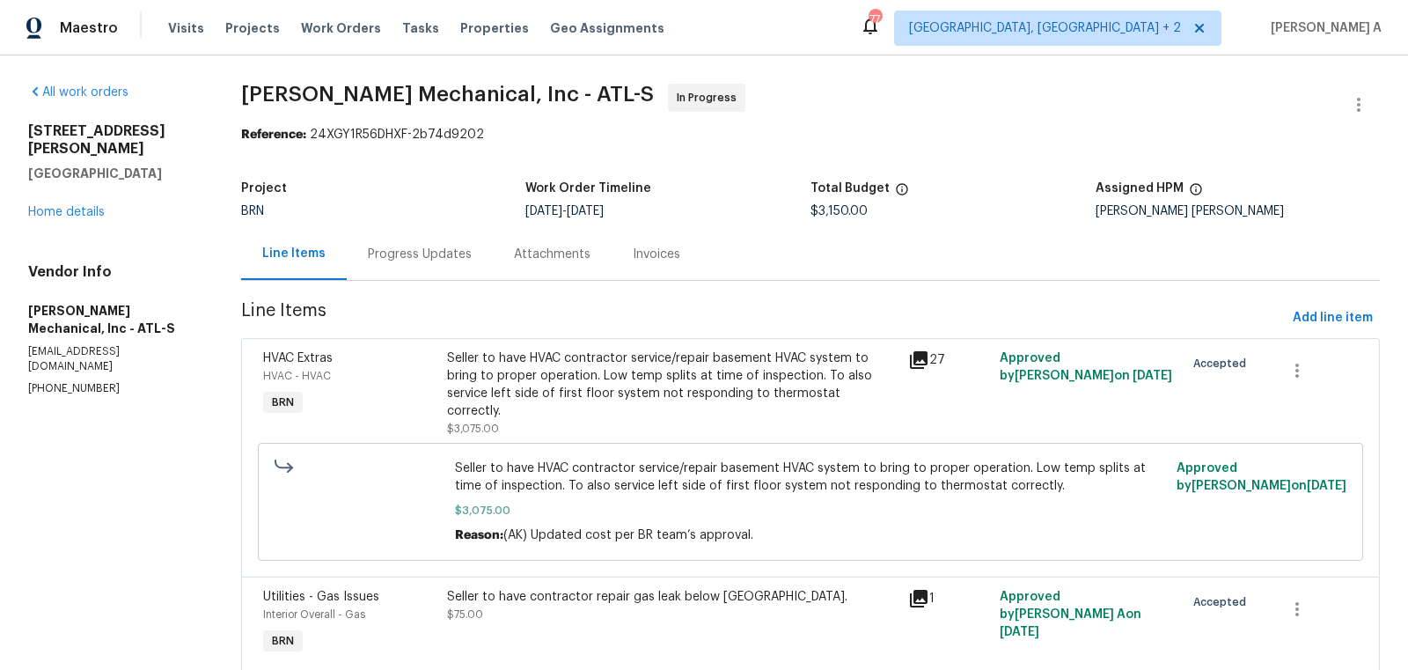
click at [417, 256] on div "Progress Updates" at bounding box center [420, 255] width 104 height 18
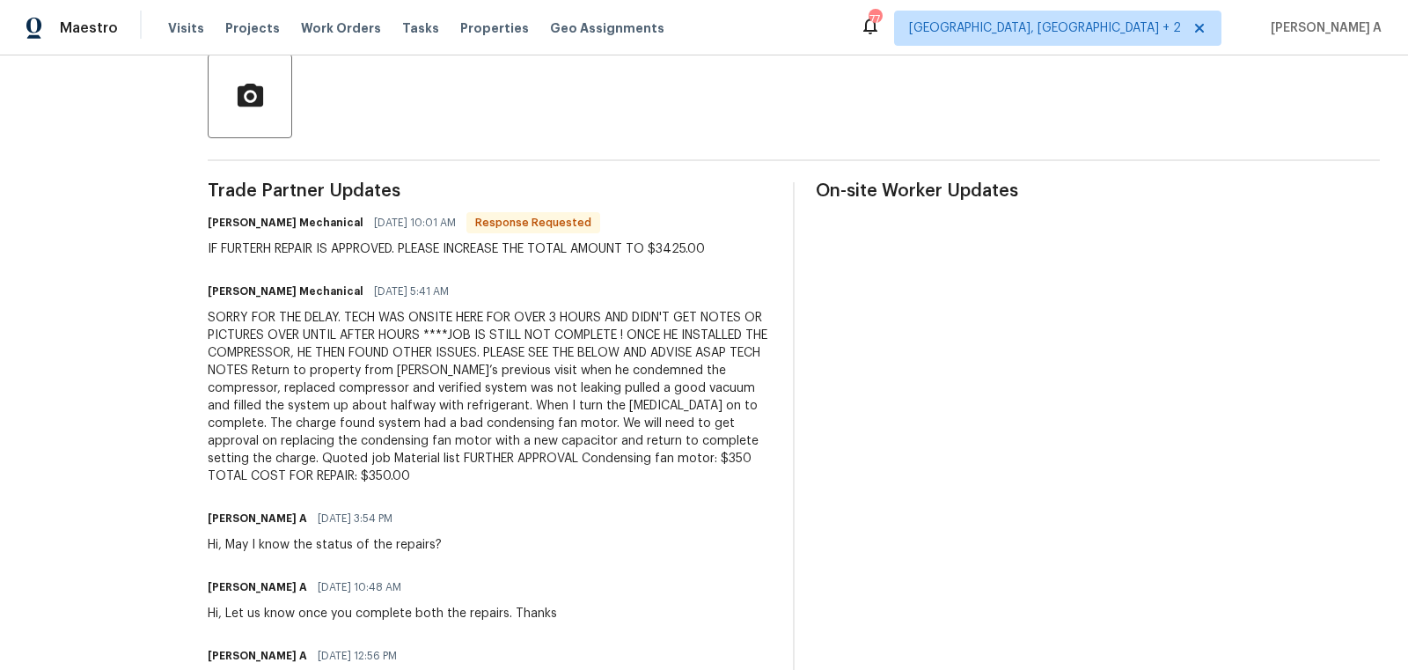
scroll to position [466, 0]
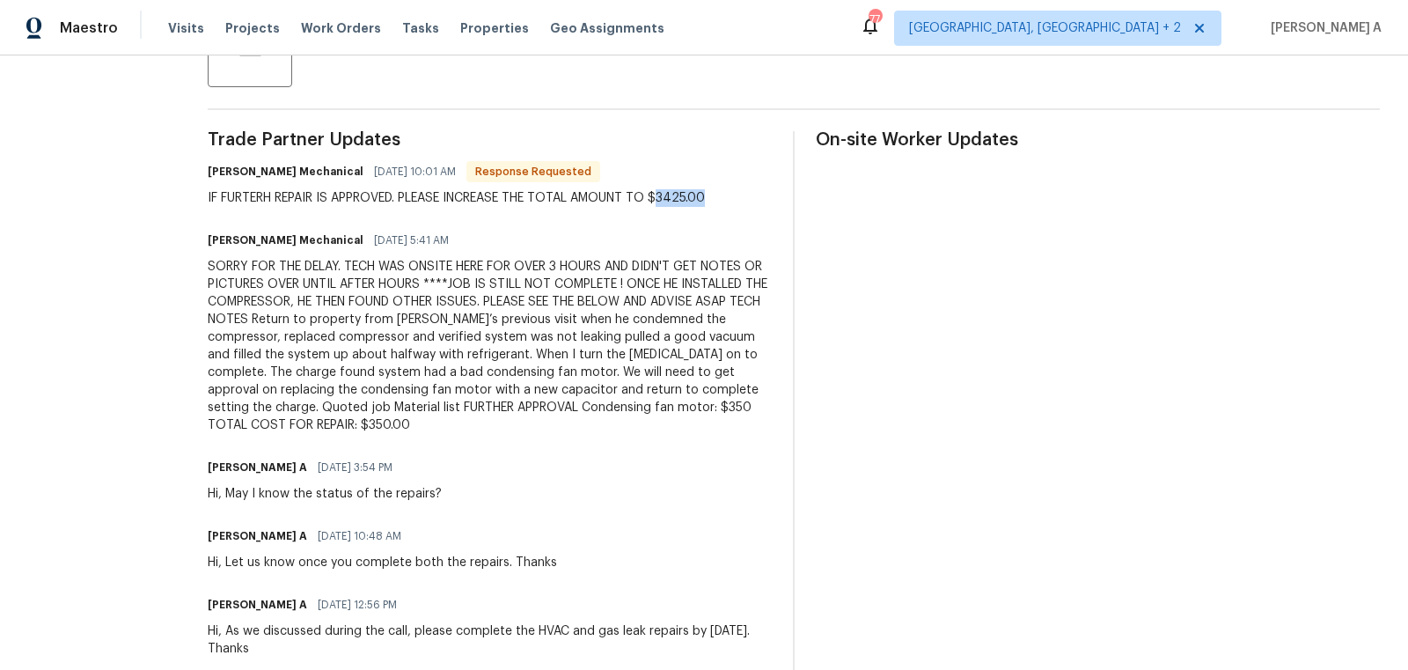
drag, startPoint x: 699, startPoint y: 200, endPoint x: 758, endPoint y: 198, distance: 59.0
click at [759, 198] on div "JH Martin Mechanical 09/26/2025 10:01 AM Response Requested IF FURTERH REPAIR I…" at bounding box center [490, 183] width 564 height 48
copy div "3425.00"
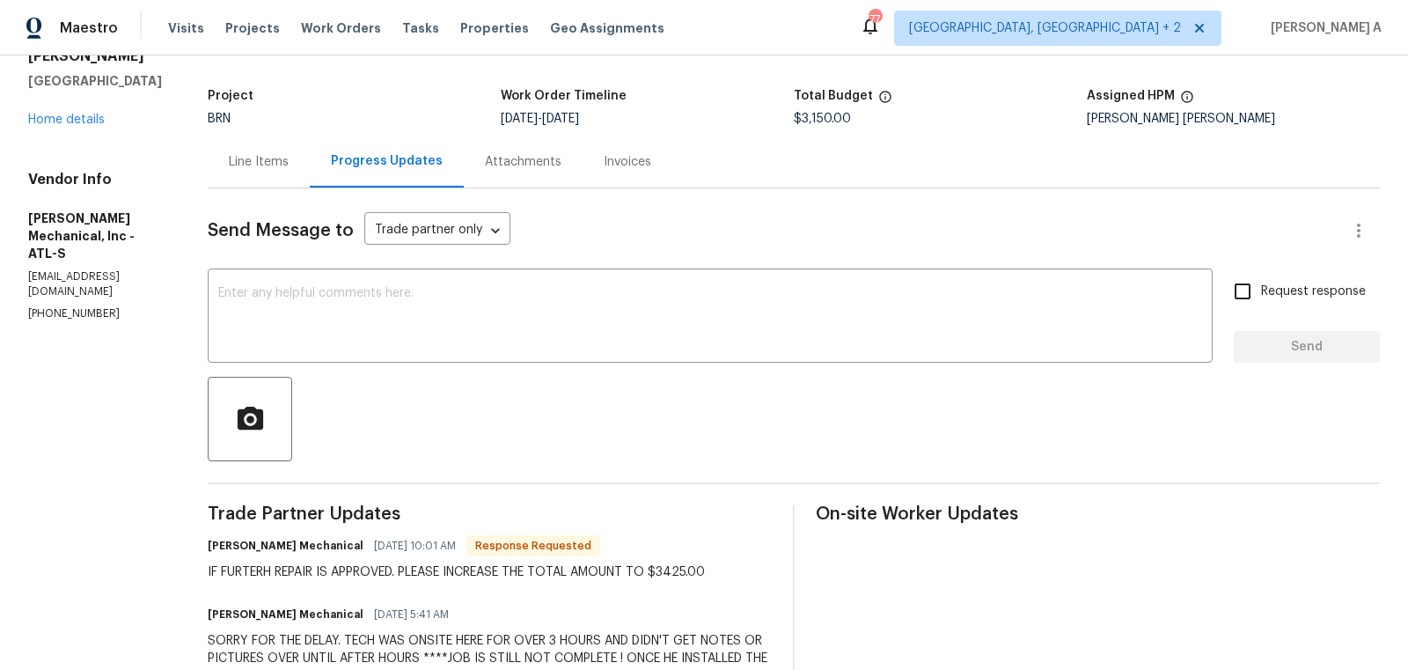
click at [284, 170] on div "Line Items" at bounding box center [259, 162] width 102 height 52
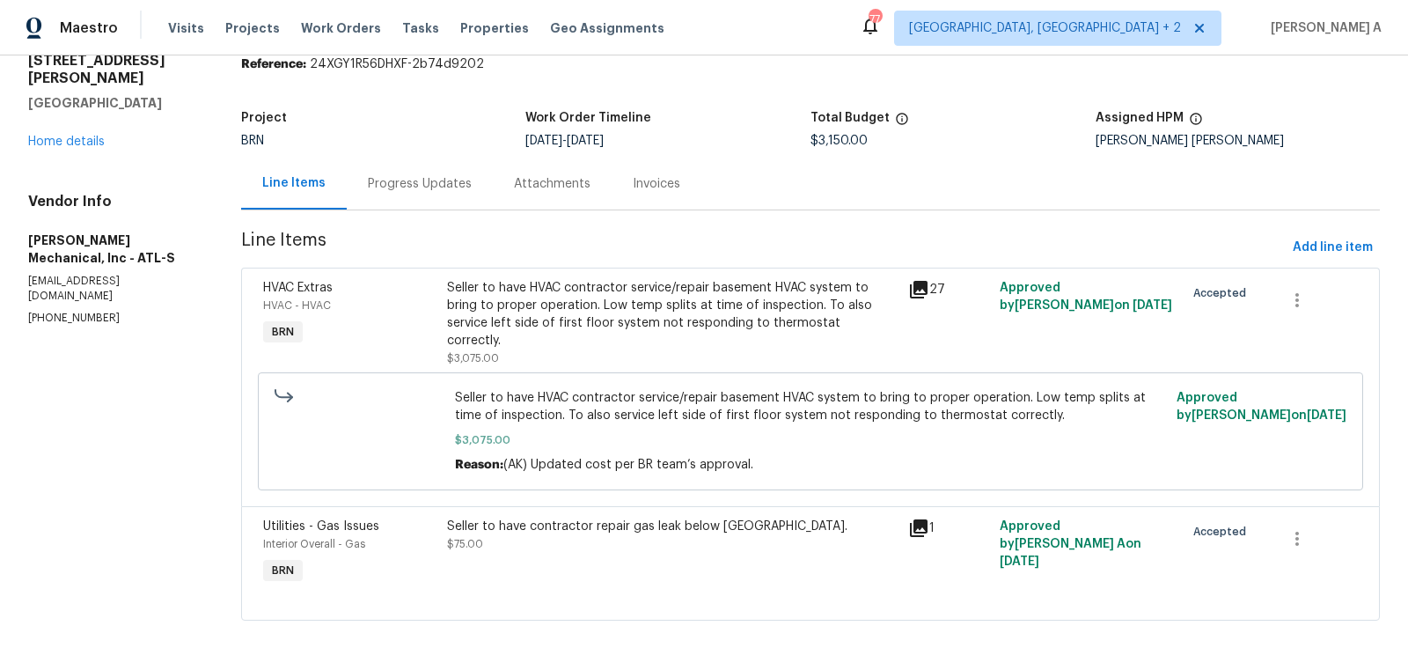
scroll to position [51, 0]
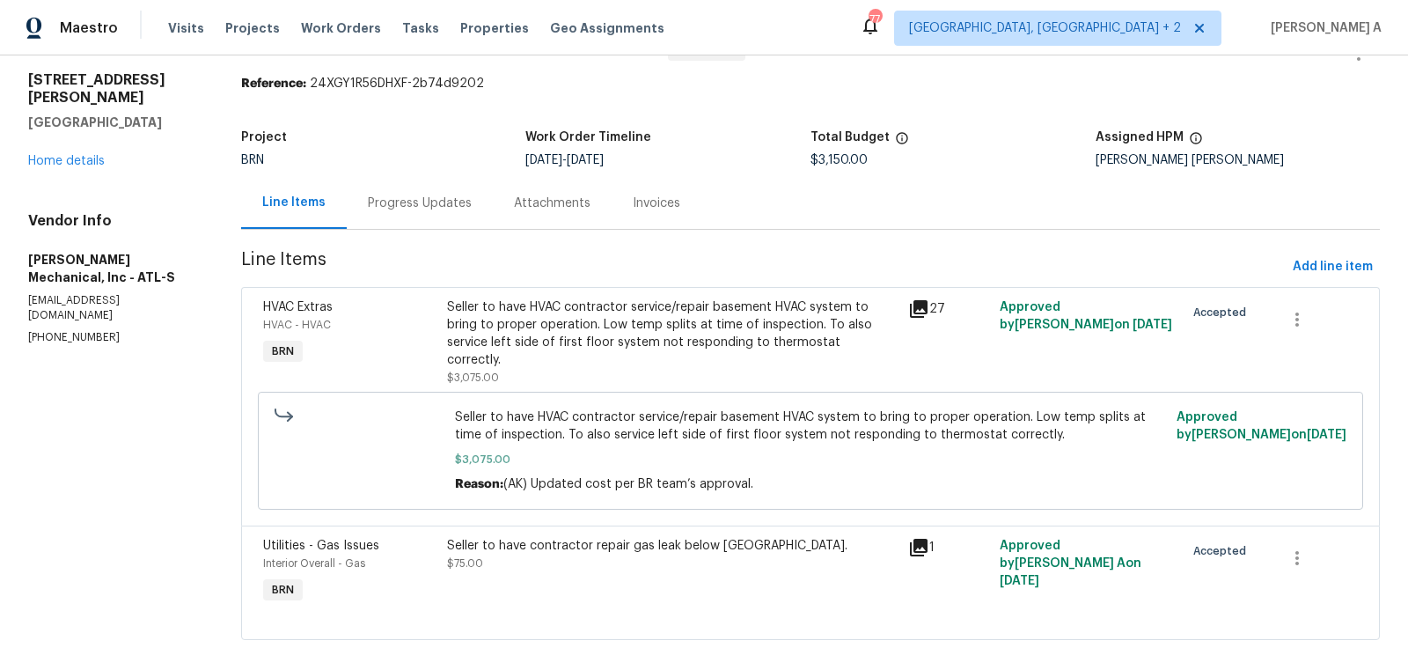
click at [613, 332] on div "Seller to have HVAC contractor service/repair basement HVAC system to bring to …" at bounding box center [672, 333] width 450 height 70
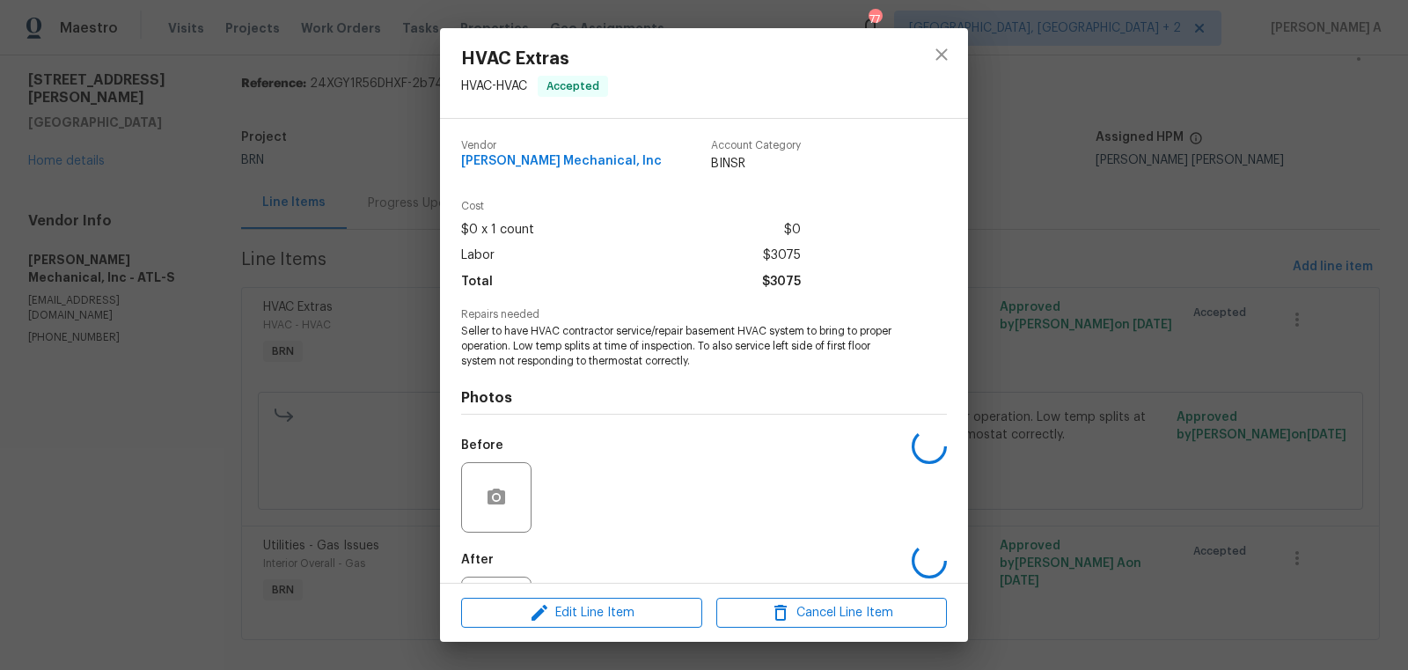
scroll to position [82, 0]
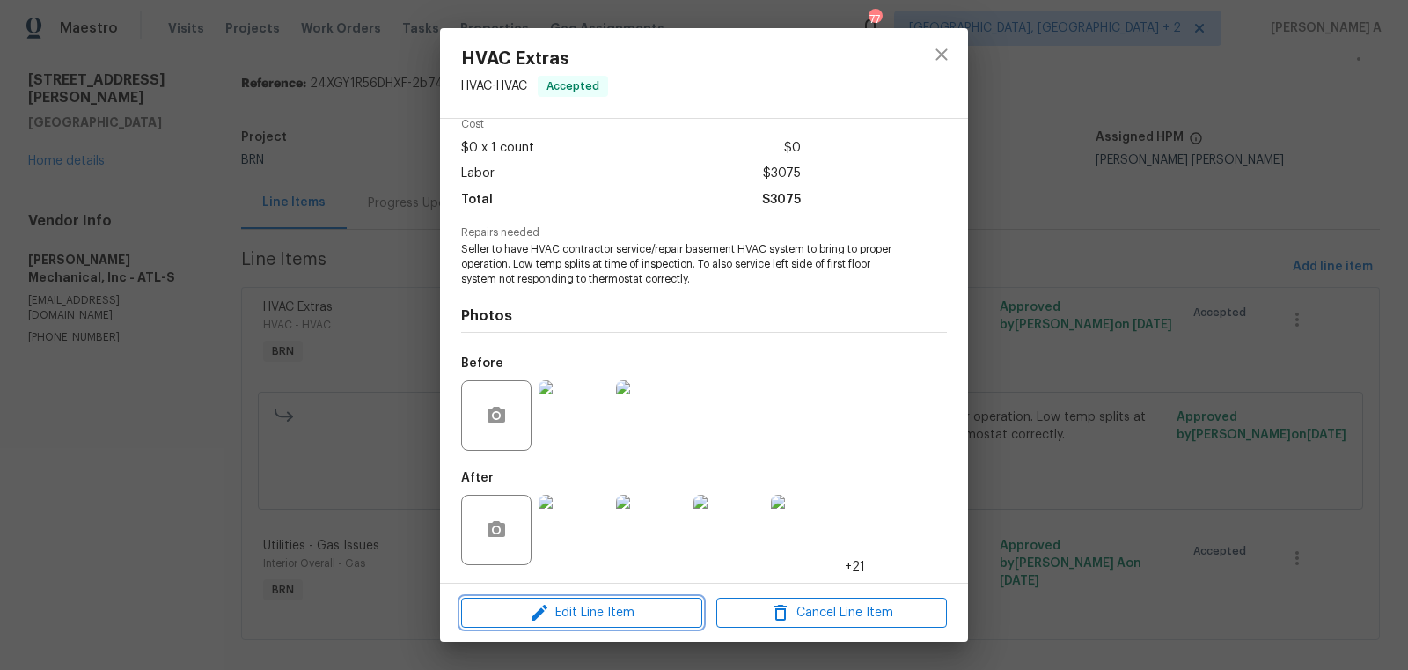
click at [617, 622] on span "Edit Line Item" at bounding box center [581, 613] width 231 height 22
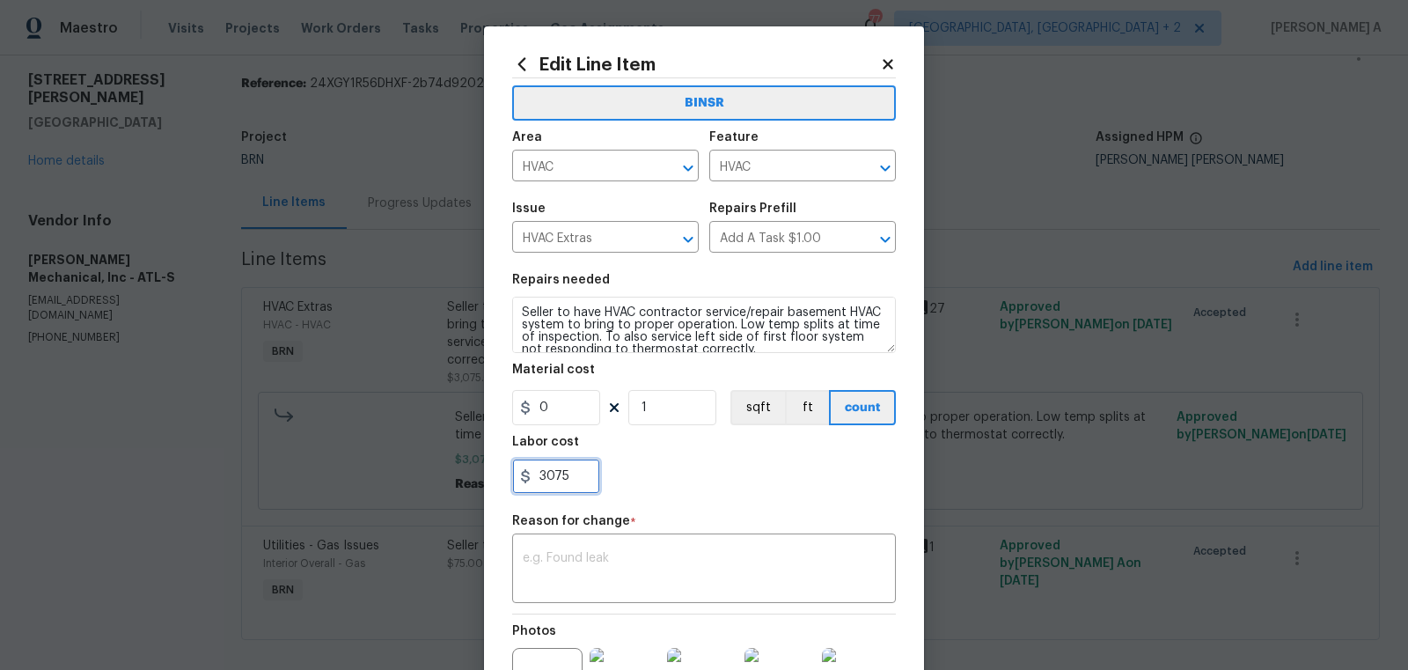
drag, startPoint x: 572, startPoint y: 468, endPoint x: 392, endPoint y: 486, distance: 180.4
click at [392, 486] on div "Edit Line Item BINSR Area HVAC ​ Feature HVAC ​ Issue HVAC Extras ​ Repairs Pre…" at bounding box center [704, 335] width 1408 height 670
paste input "425.00"
type input "3425"
click at [627, 539] on div "x ​" at bounding box center [704, 570] width 384 height 65
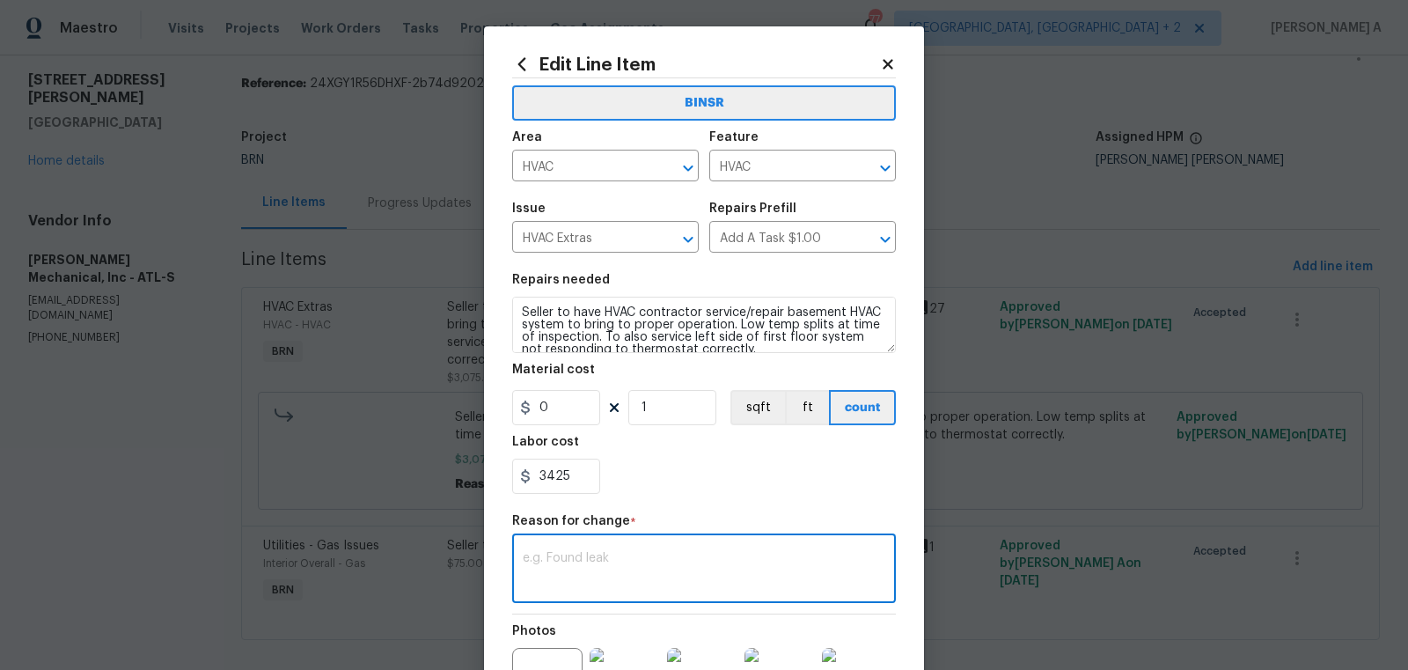
click at [583, 576] on textarea at bounding box center [704, 570] width 363 height 37
paste textarea "(AK) Updated per vendors final cost."
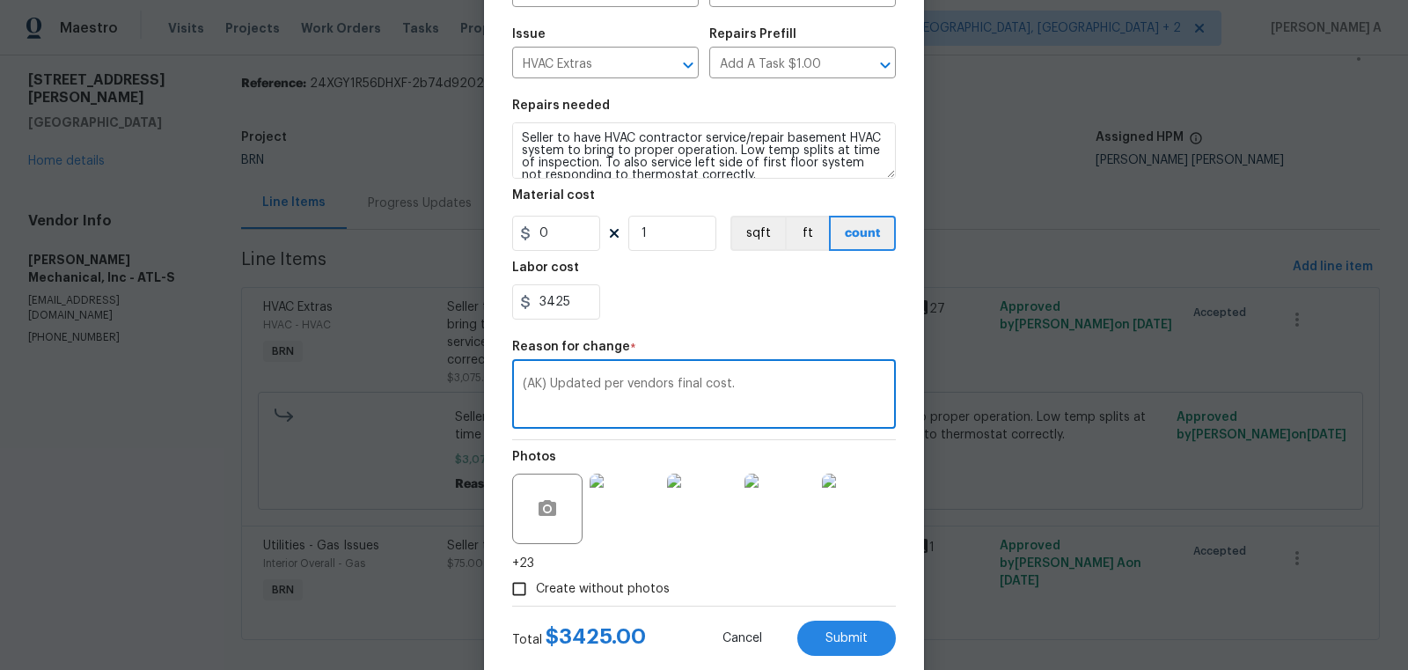
scroll to position [214, 0]
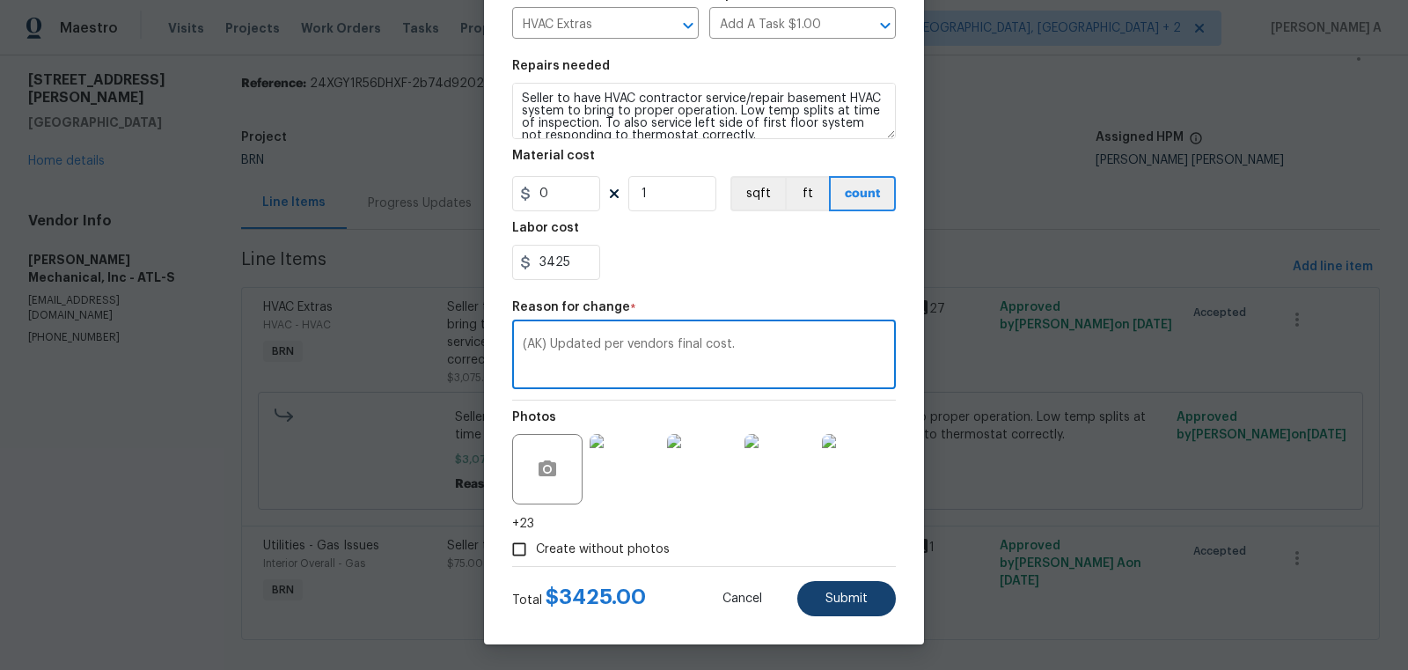
type textarea "(AK) Updated per vendors final cost."
click at [842, 605] on button "Submit" at bounding box center [846, 598] width 99 height 35
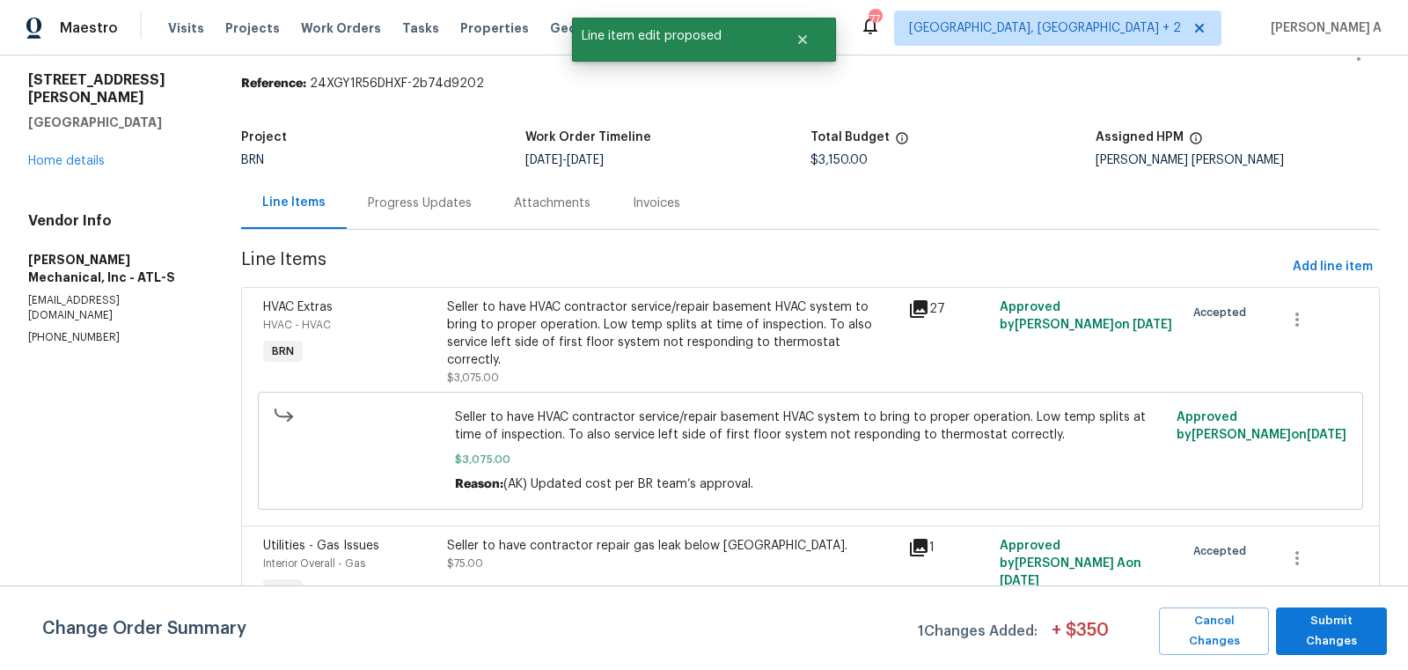
scroll to position [0, 0]
click at [1324, 614] on button "Submit Changes" at bounding box center [1331, 631] width 111 height 48
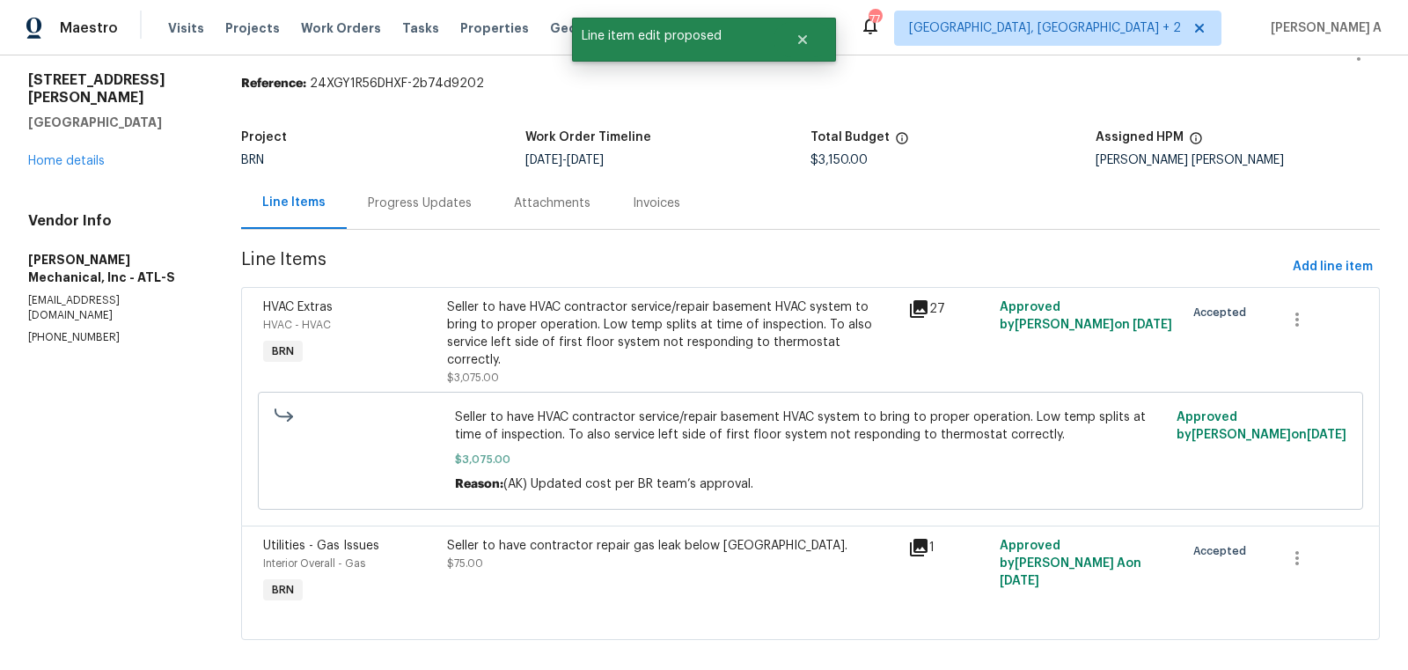
click at [390, 217] on div "Progress Updates" at bounding box center [420, 203] width 146 height 52
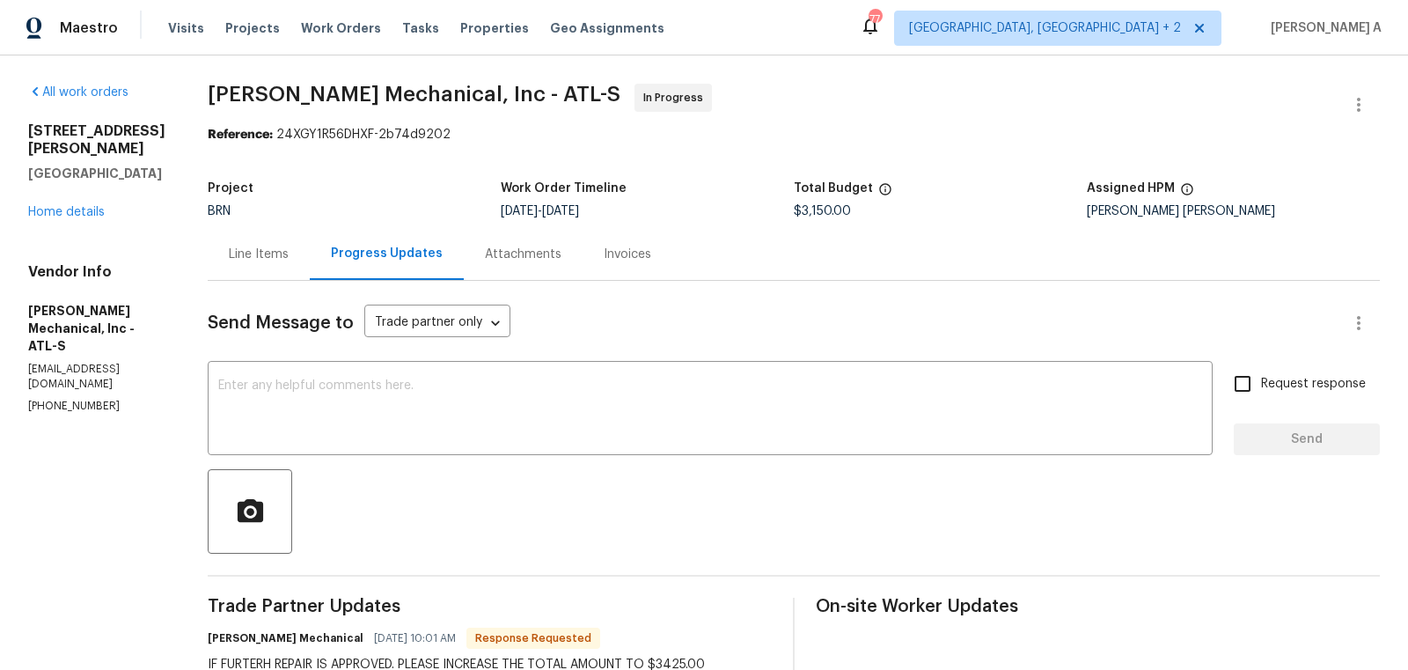
click at [289, 254] on div "Line Items" at bounding box center [259, 255] width 60 height 18
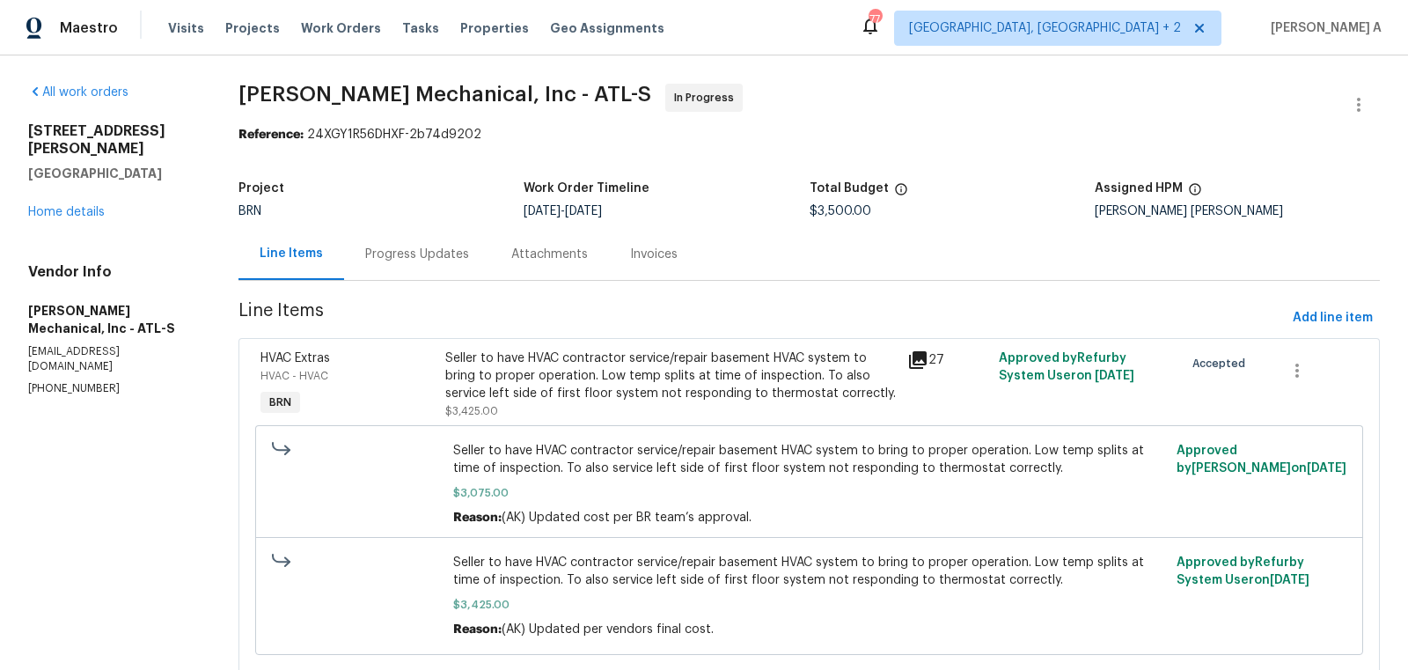
click at [401, 260] on div "Progress Updates" at bounding box center [417, 255] width 104 height 18
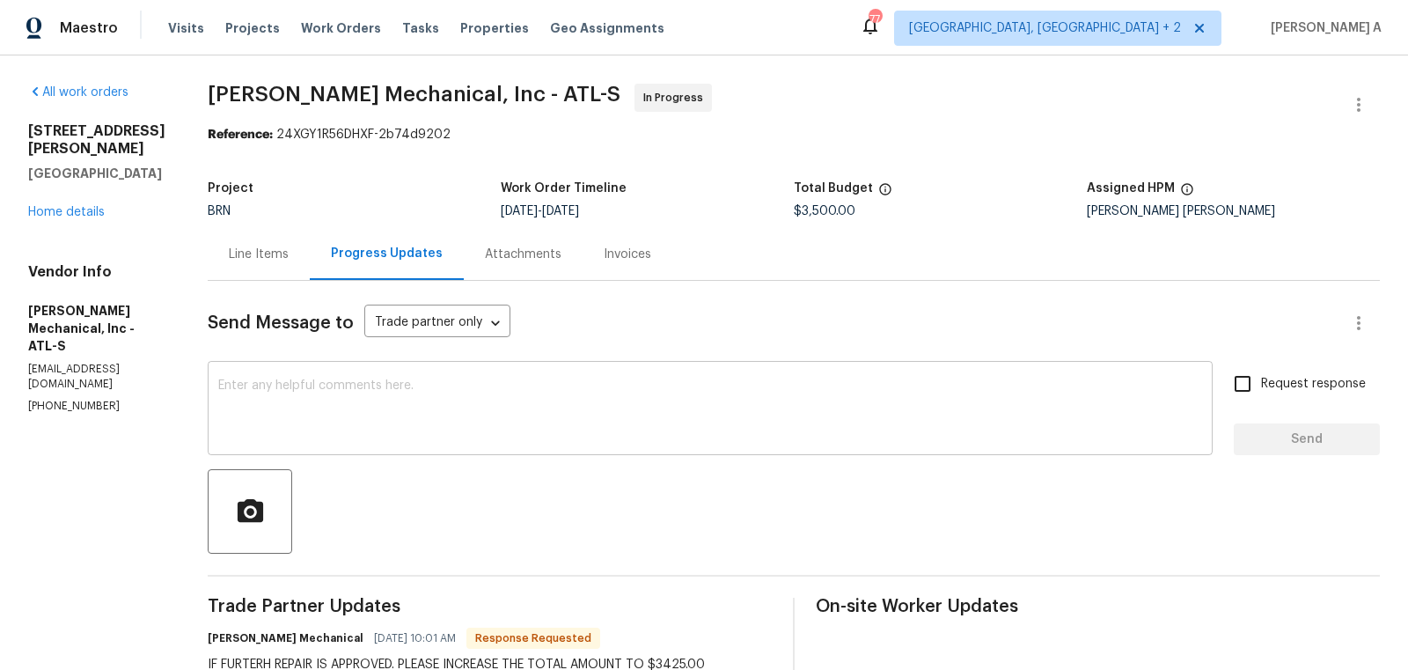
click at [529, 383] on textarea at bounding box center [710, 410] width 984 height 62
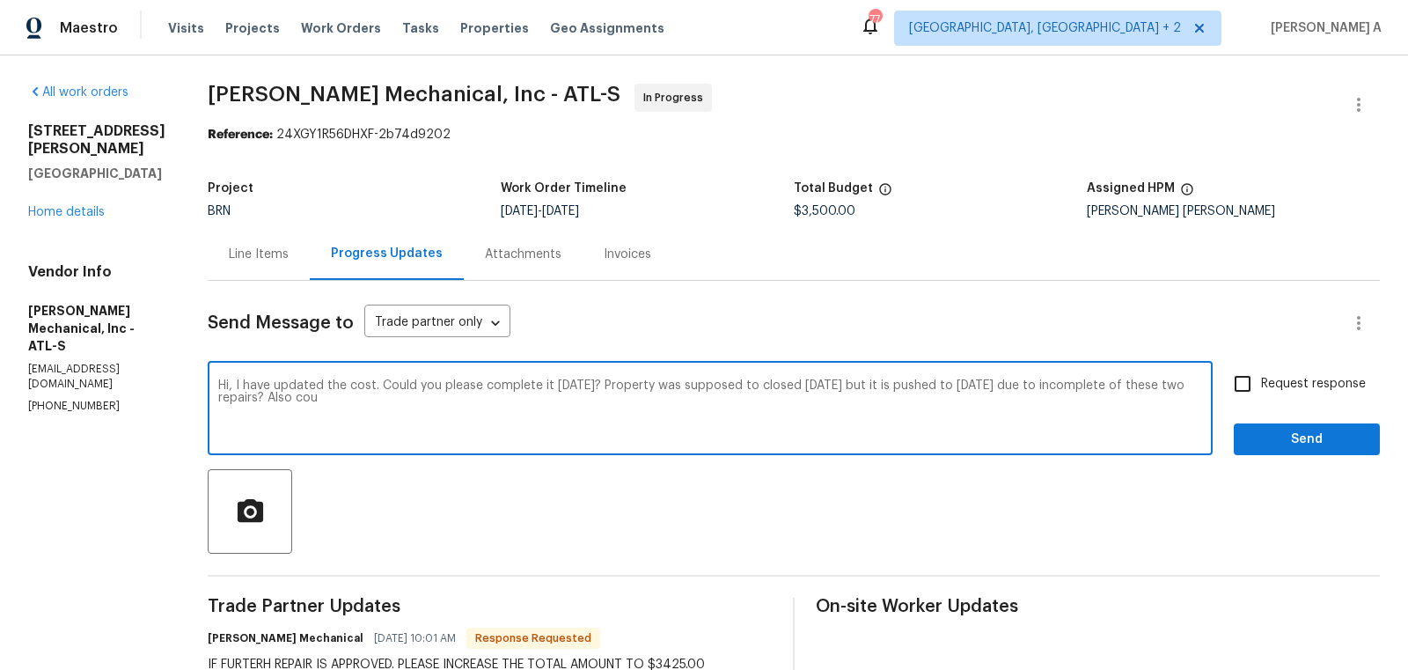
click at [407, 406] on textarea "Hi, I have updated the cost. Could you please complete it today? Property was s…" at bounding box center [710, 410] width 984 height 62
click at [309, 403] on textarea "Hi, I have updated the cost. Could you please complete it today? Property was s…" at bounding box center [710, 410] width 984 height 62
drag, startPoint x: 323, startPoint y: 395, endPoint x: 415, endPoint y: 395, distance: 92.4
click at [415, 395] on textarea "Hi, I have updated the cost. Could you please complete it today? Property was s…" at bounding box center [710, 410] width 984 height 62
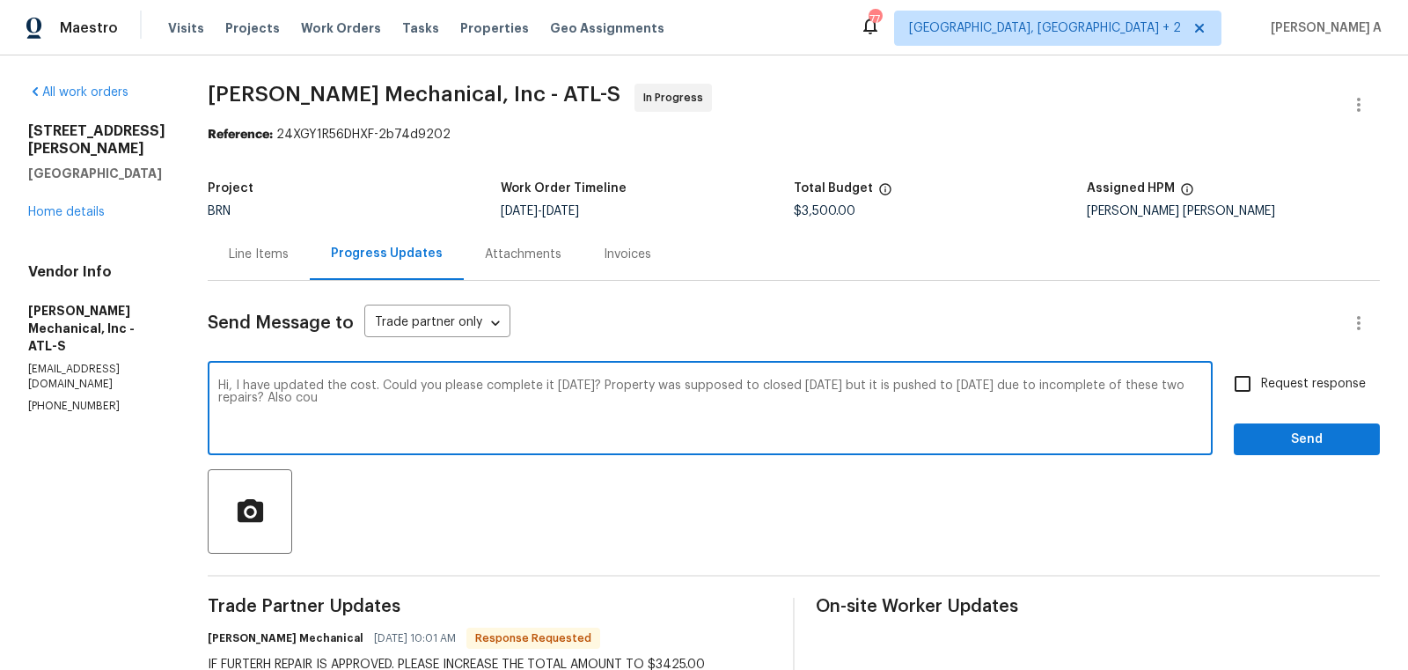
type textarea "Hi, I have updated the cost. Could you please complete it today? Property was s…"
click at [415, 395] on textarea "Hi, I have updated the cost. Could you please complete it today? Property was s…" at bounding box center [710, 410] width 984 height 62
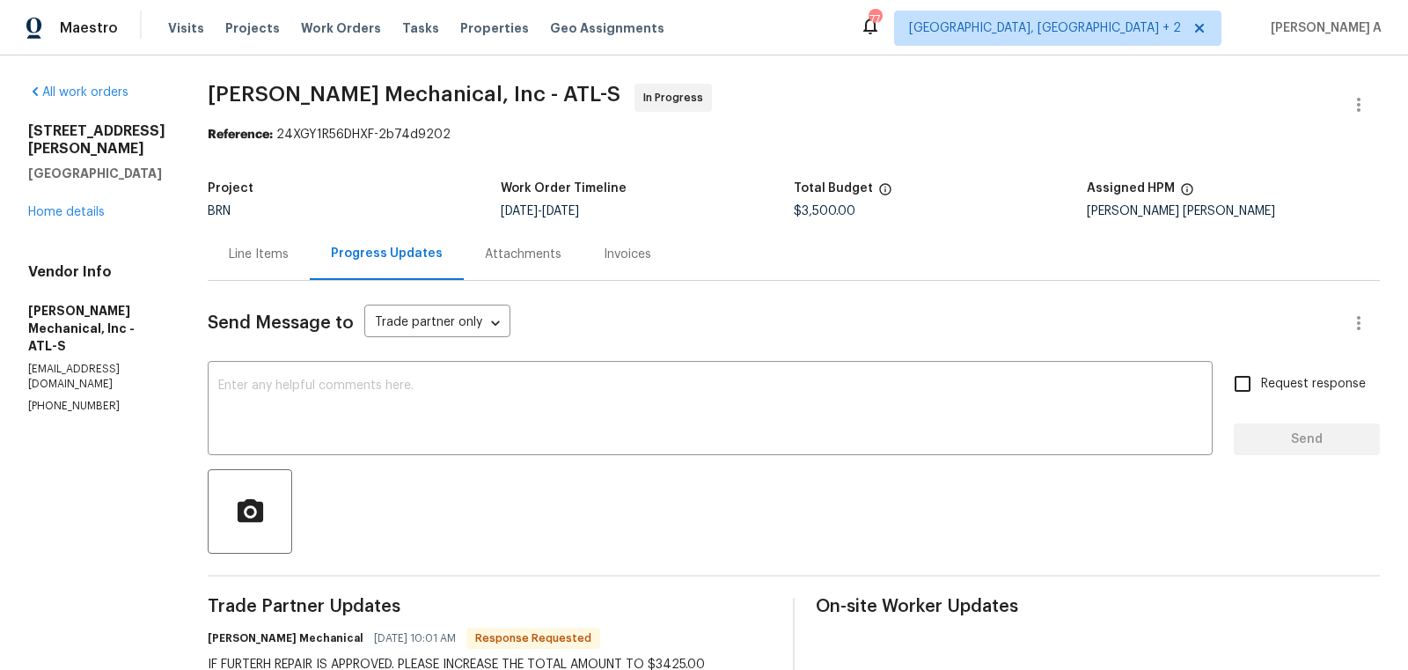
click at [281, 244] on div "Line Items" at bounding box center [259, 254] width 102 height 52
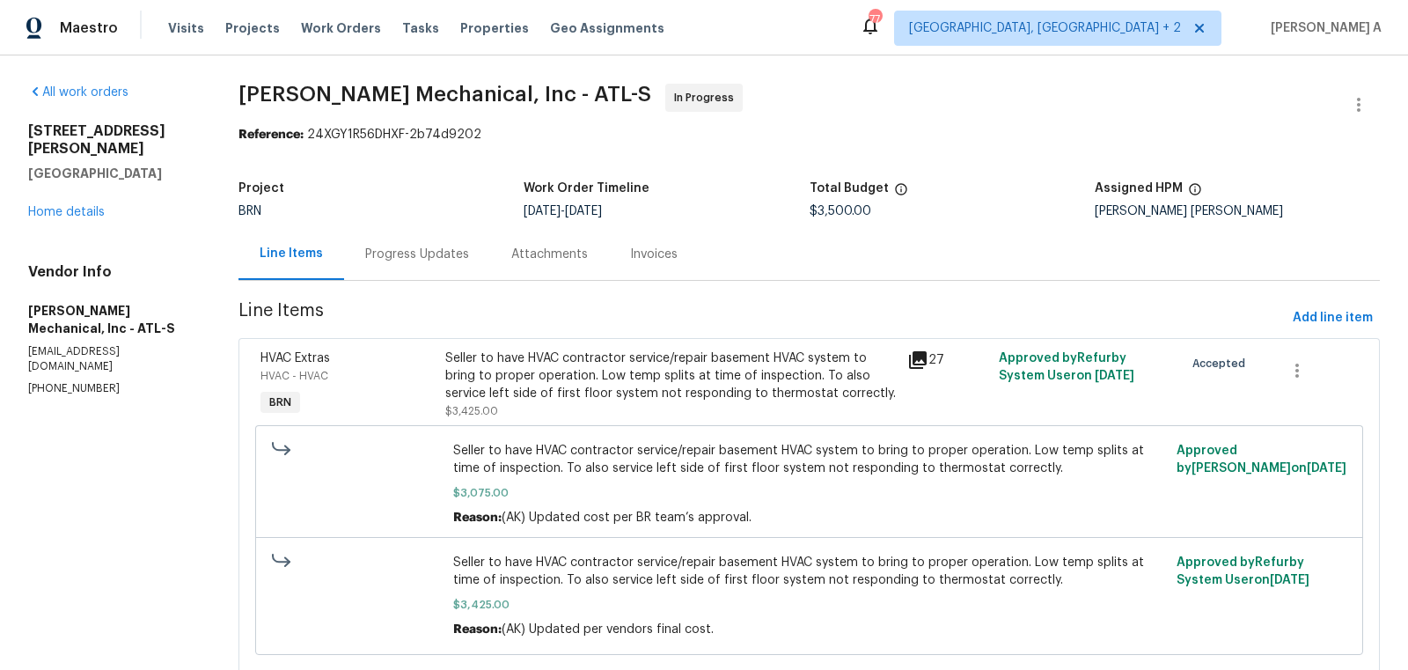
click at [382, 246] on div "Progress Updates" at bounding box center [417, 255] width 104 height 18
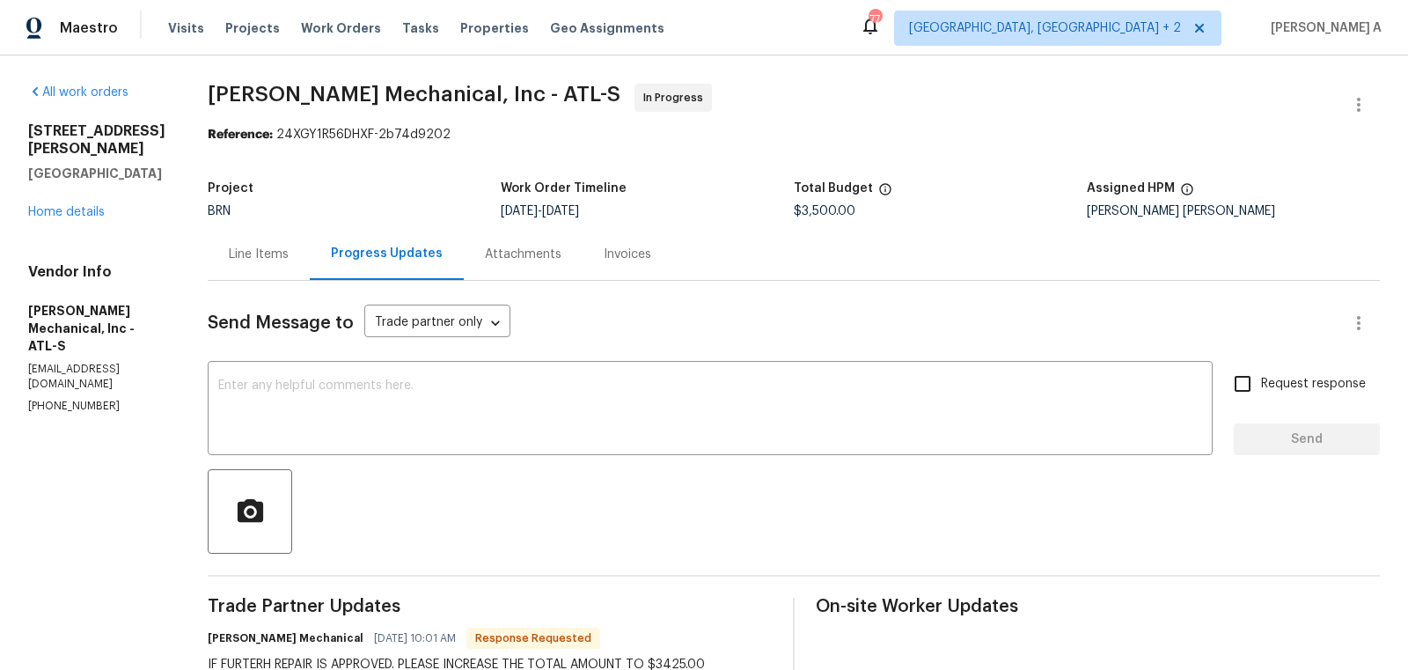
scroll to position [47, 0]
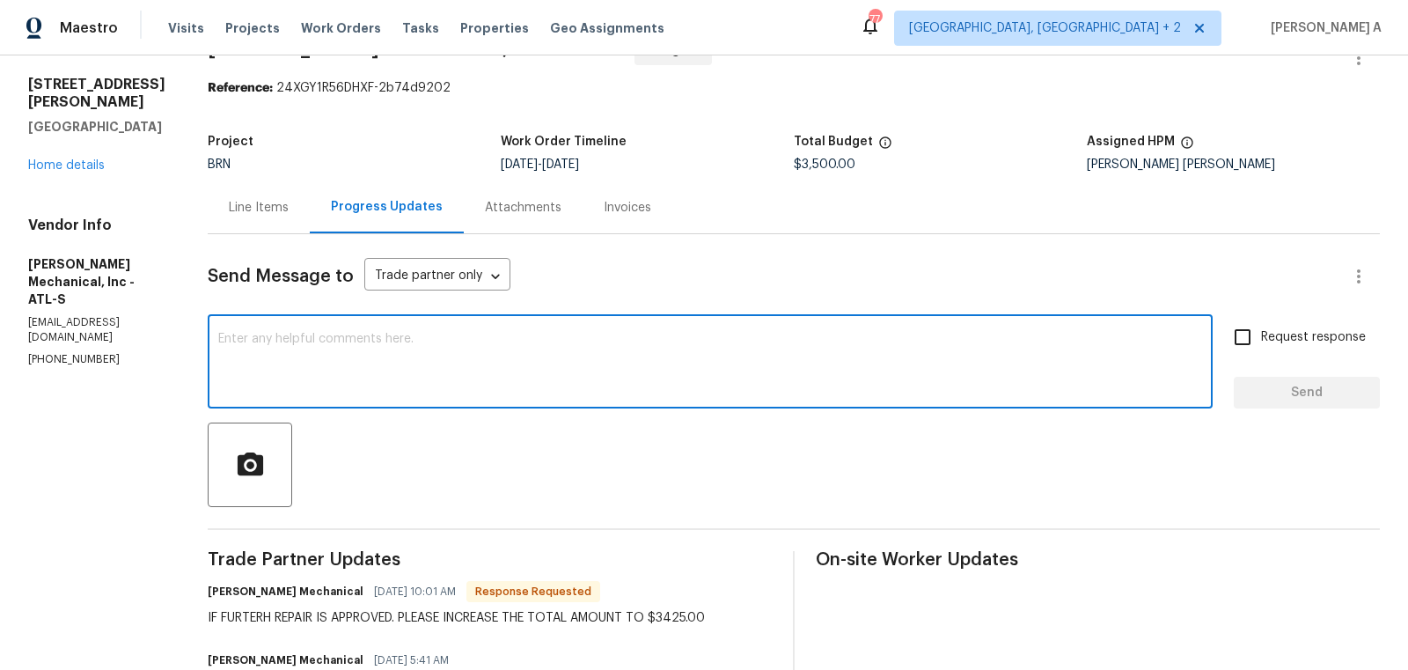
click at [453, 346] on textarea at bounding box center [710, 364] width 984 height 62
paste textarea "Hi, I have updated the cost. Could you please complete it today? Property was s…"
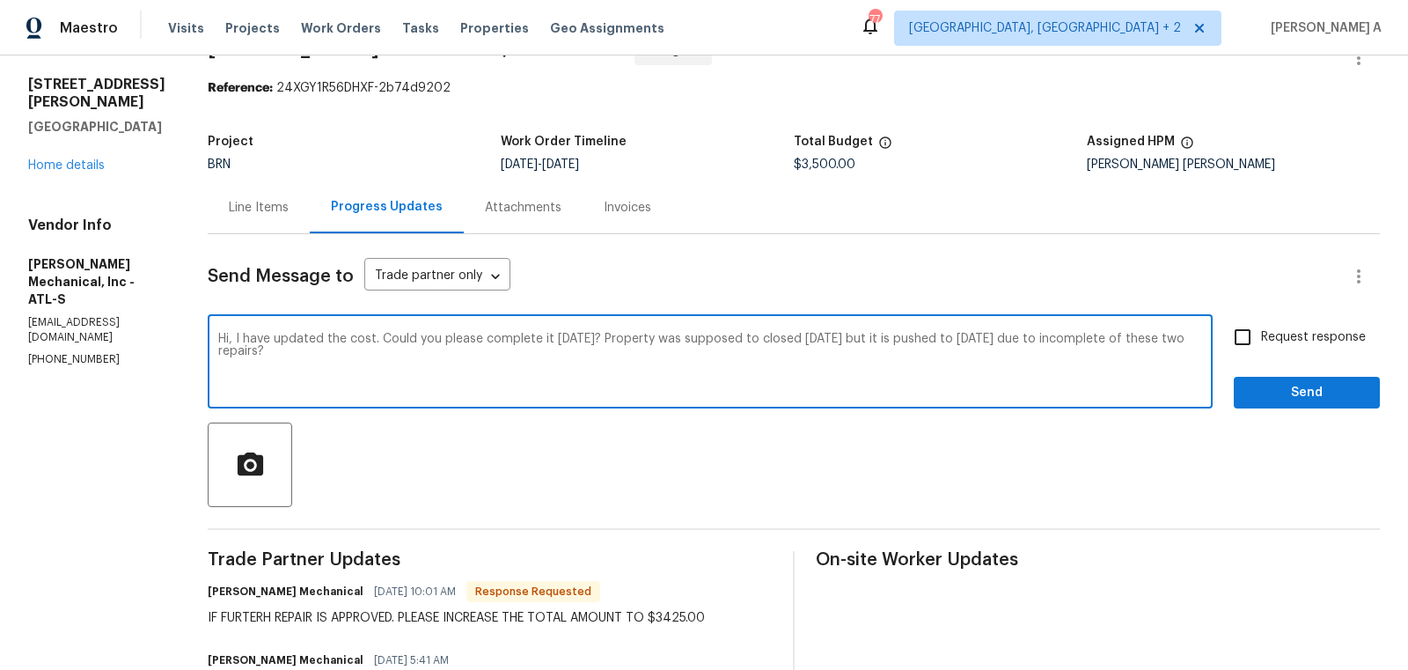
click at [0, 0] on span "the incompleteness" at bounding box center [0, 0] width 0 height 0
click at [428, 363] on textarea "Hi, I have updated the cost. Could you please complete it today? Property was s…" at bounding box center [710, 364] width 984 height 62
click at [1034, 342] on textarea "Hi, I have updated the cost. Could you please complete it today? Property was s…" at bounding box center [710, 364] width 984 height 62
click at [0, 0] on span "Fix the preposition" at bounding box center [0, 0] width 0 height 0
click at [1006, 338] on textarea "Hi, I have updated the cost. Could you please complete it today? Property was s…" at bounding box center [710, 364] width 984 height 62
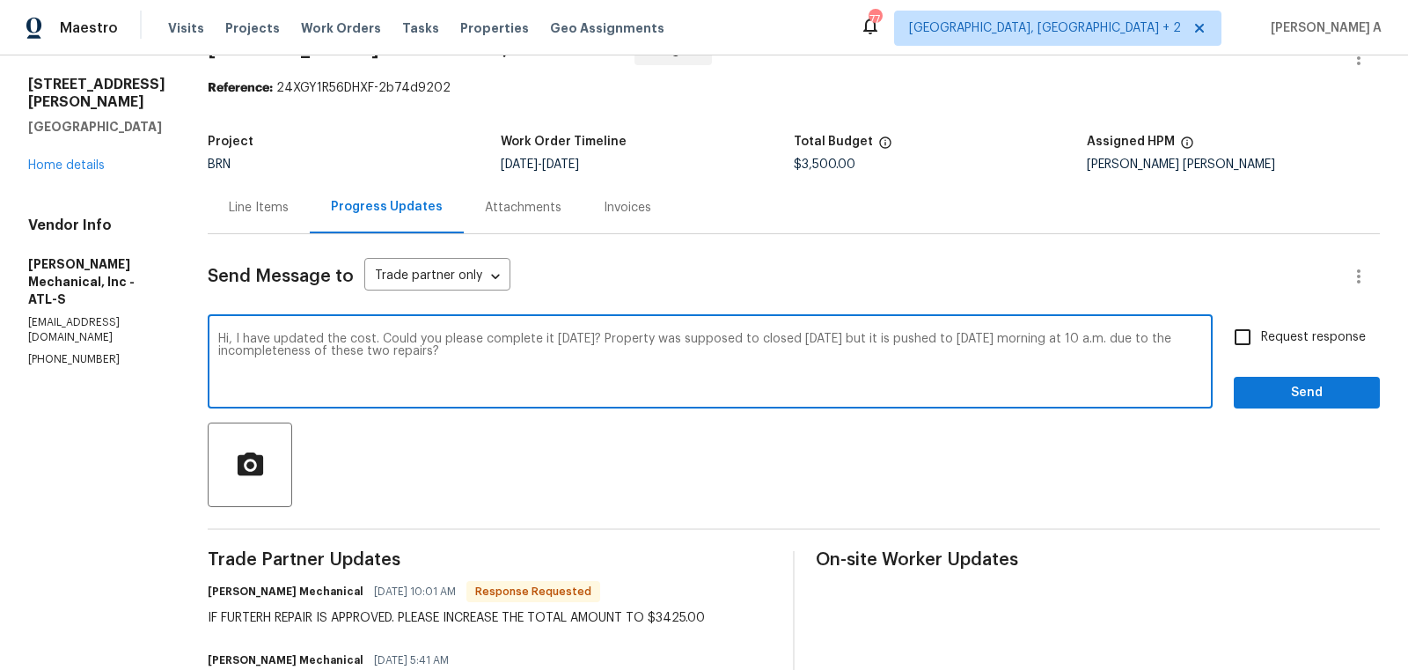
click at [1006, 338] on textarea "Hi, I have updated the cost. Could you please complete it today? Property was s…" at bounding box center [710, 364] width 984 height 62
click at [0, 0] on icon "Paraphrase text" at bounding box center [0, 0] width 0 height 0
click at [0, 0] on icon "Text is too long. Try paraphrasing shorter sections." at bounding box center [0, 0] width 0 height 0
click at [0, 0] on li "Is it possible for you to finish it today?" at bounding box center [0, 0] width 0 height 0
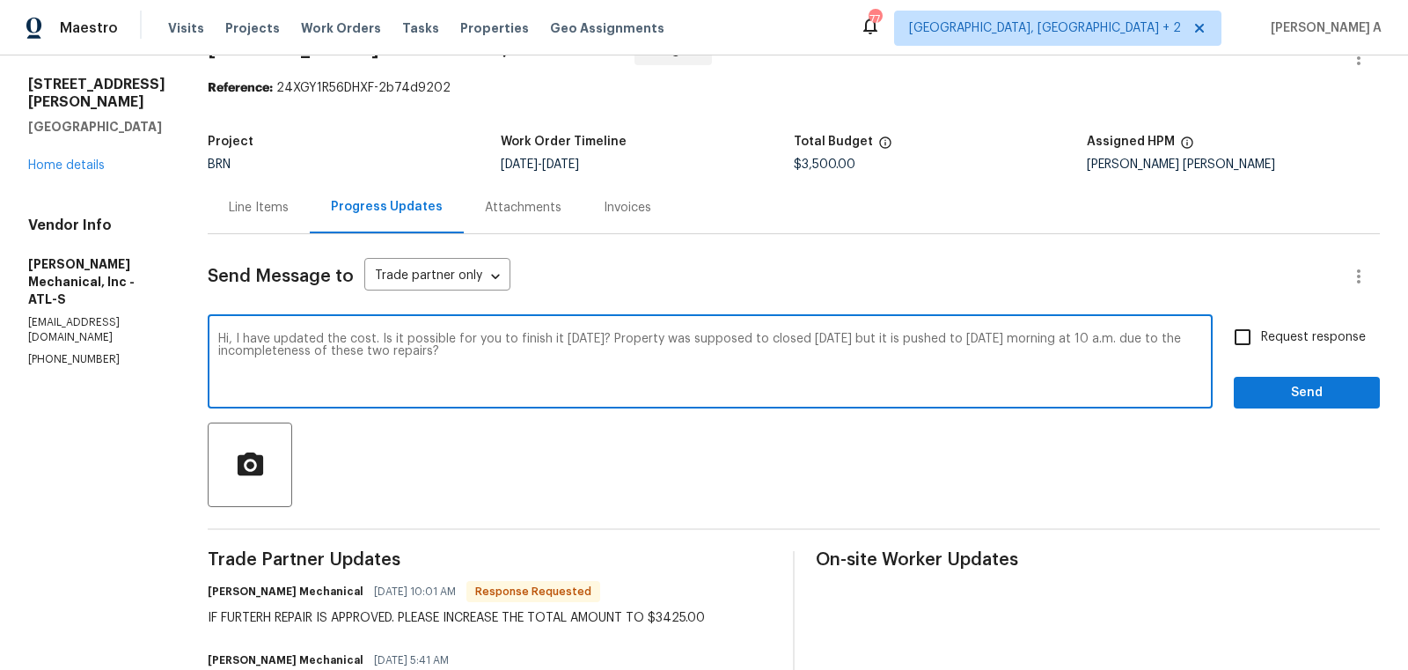
click at [0, 0] on span "moved" at bounding box center [0, 0] width 0 height 0
type textarea "Hi, I have updated the cost. Is it possible for you to finish it today? The pro…"
click at [1266, 344] on span "Request response" at bounding box center [1313, 337] width 105 height 18
click at [1261, 344] on input "Request response" at bounding box center [1242, 337] width 37 height 37
checkbox input "true"
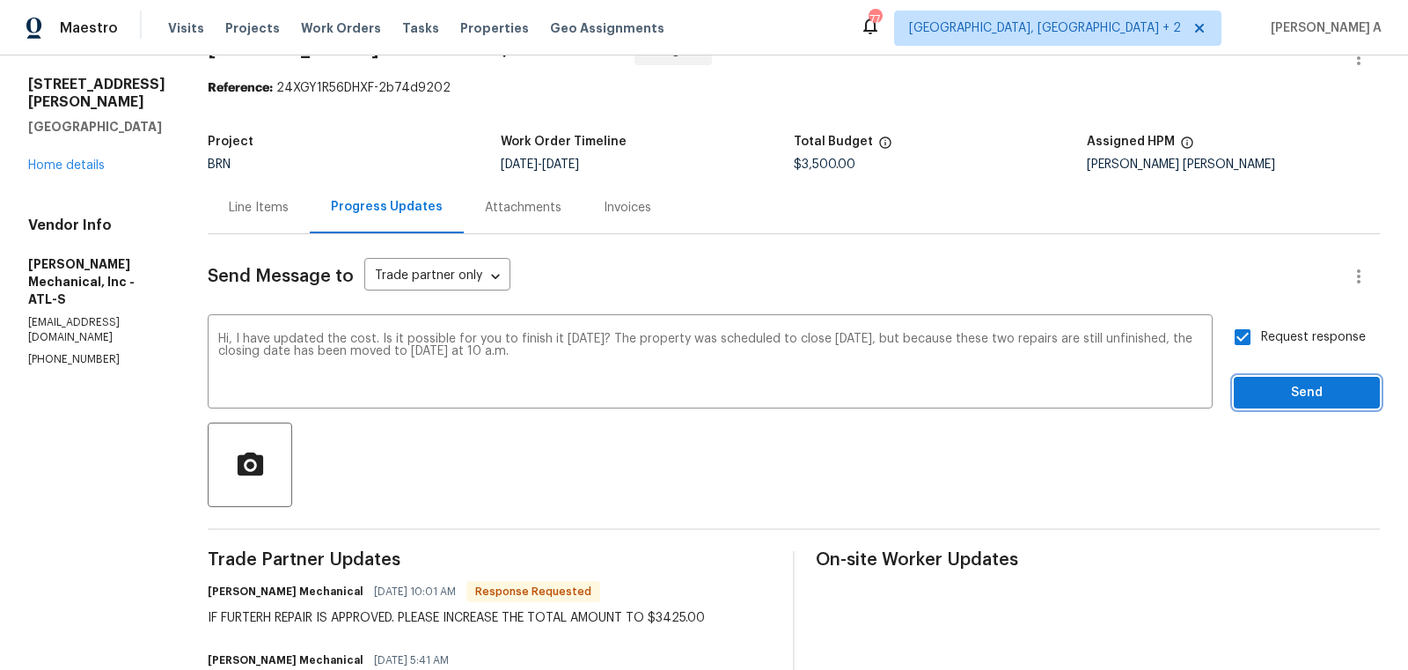
click at [1316, 398] on span "Send" at bounding box center [1307, 393] width 118 height 22
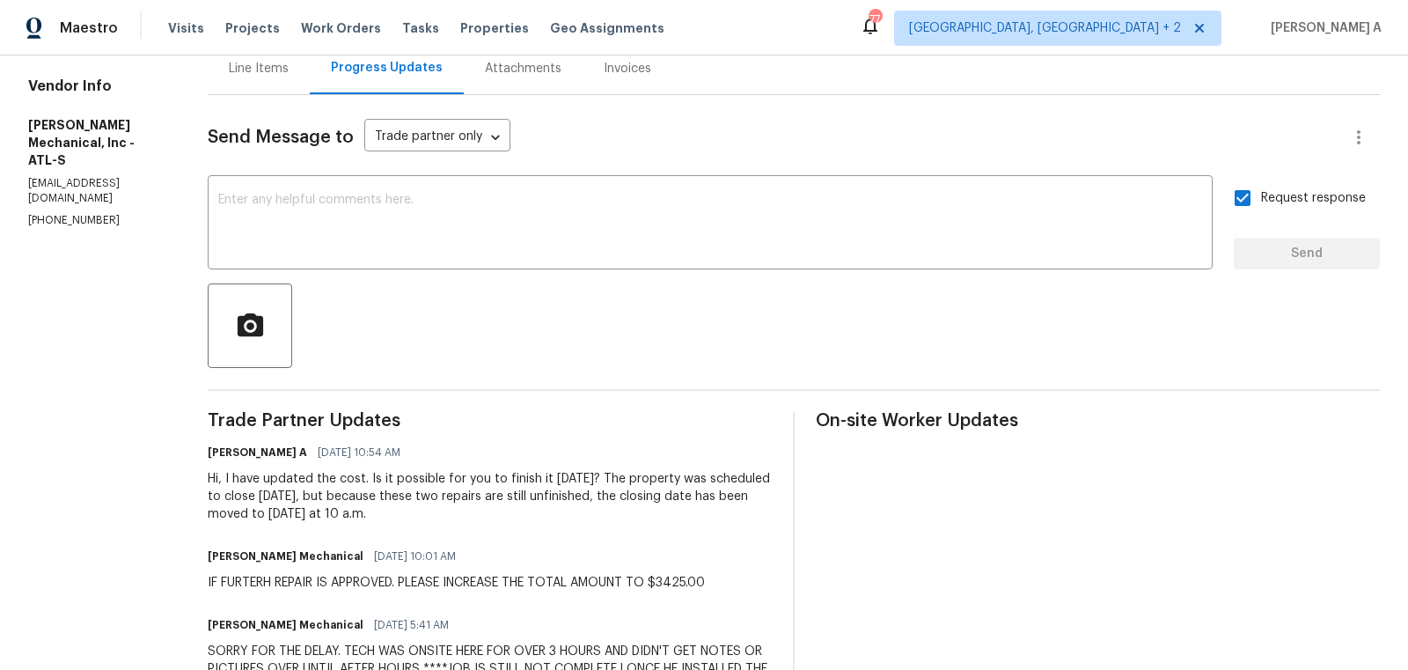
scroll to position [0, 0]
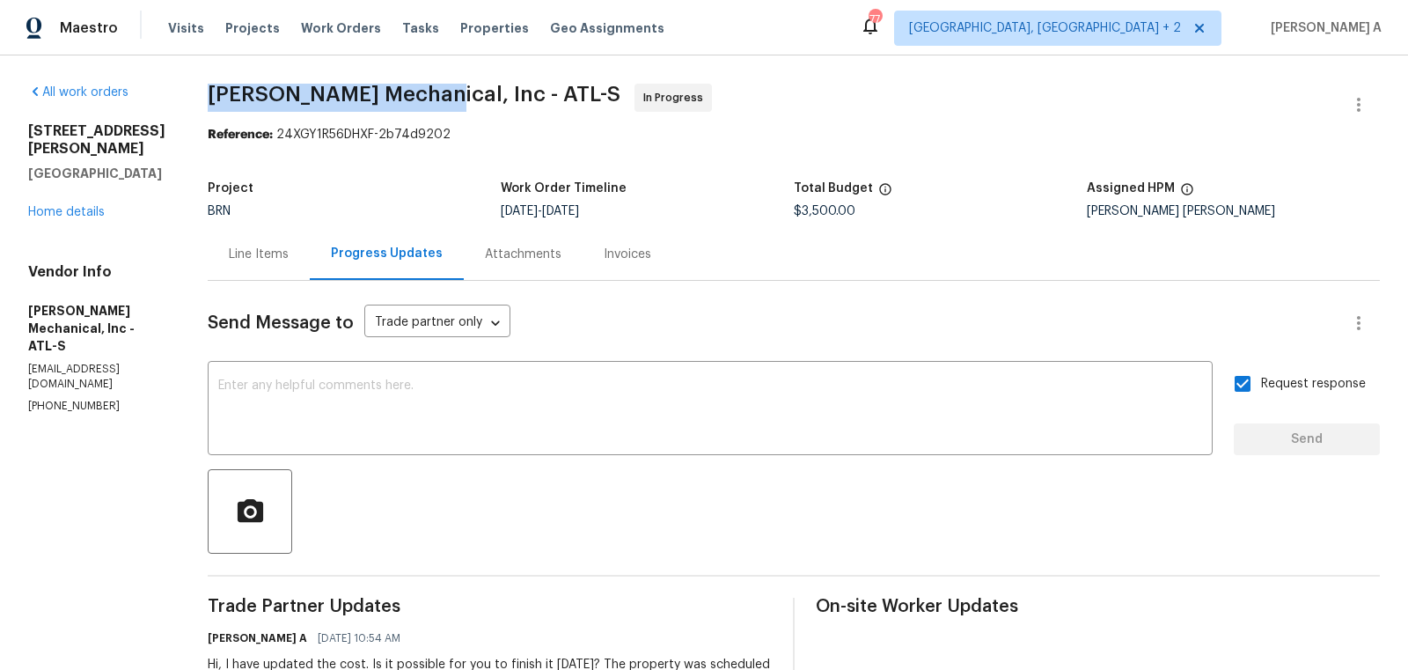
copy span "JH Martin Mechanical"
drag, startPoint x: 222, startPoint y: 92, endPoint x: 455, endPoint y: 88, distance: 233.2
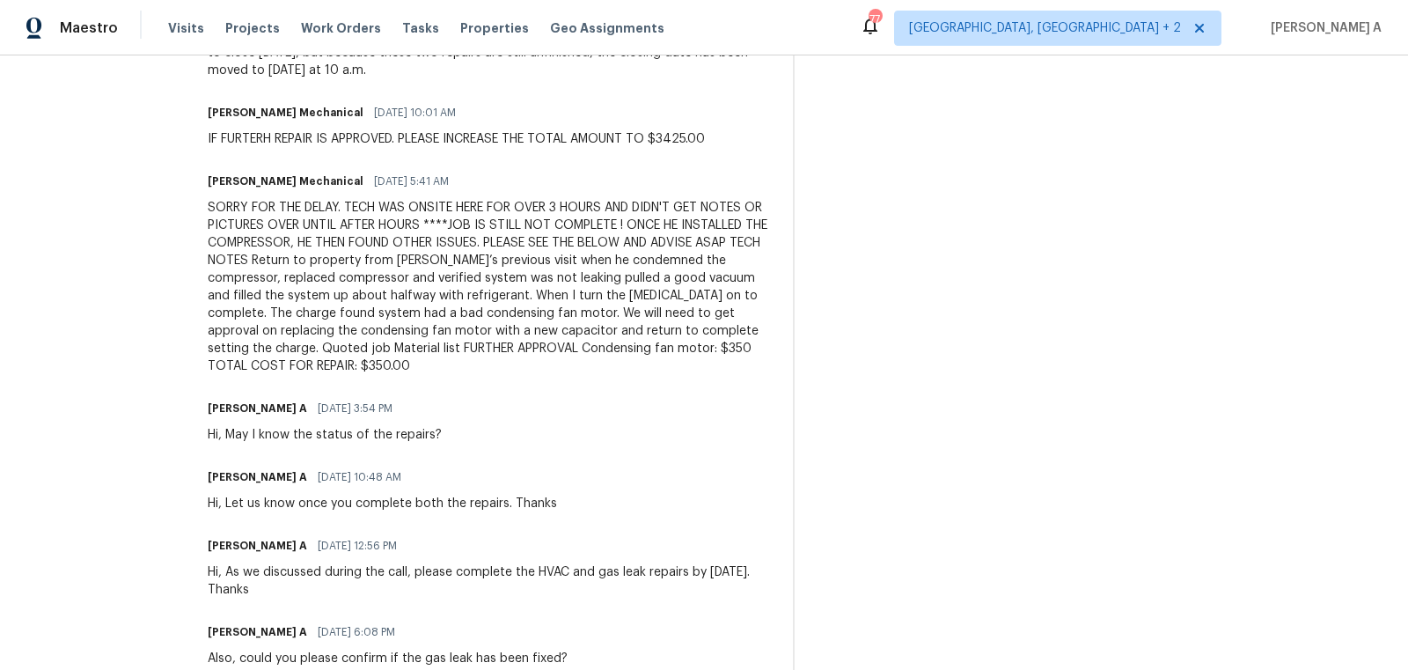
scroll to position [631, 0]
click at [471, 323] on div "SORRY FOR THE DELAY. TECH WAS ONSITE HERE FOR OVER 3 HOURS AND DIDN'T GET NOTES…" at bounding box center [490, 285] width 564 height 176
click at [598, 291] on div "SORRY FOR THE DELAY. TECH WAS ONSITE HERE FOR OVER 3 HOURS AND DIDN'T GET NOTES…" at bounding box center [490, 285] width 564 height 176
copy div "system had a bad condensing fan motor."
drag, startPoint x: 441, startPoint y: 311, endPoint x: 672, endPoint y: 305, distance: 231.5
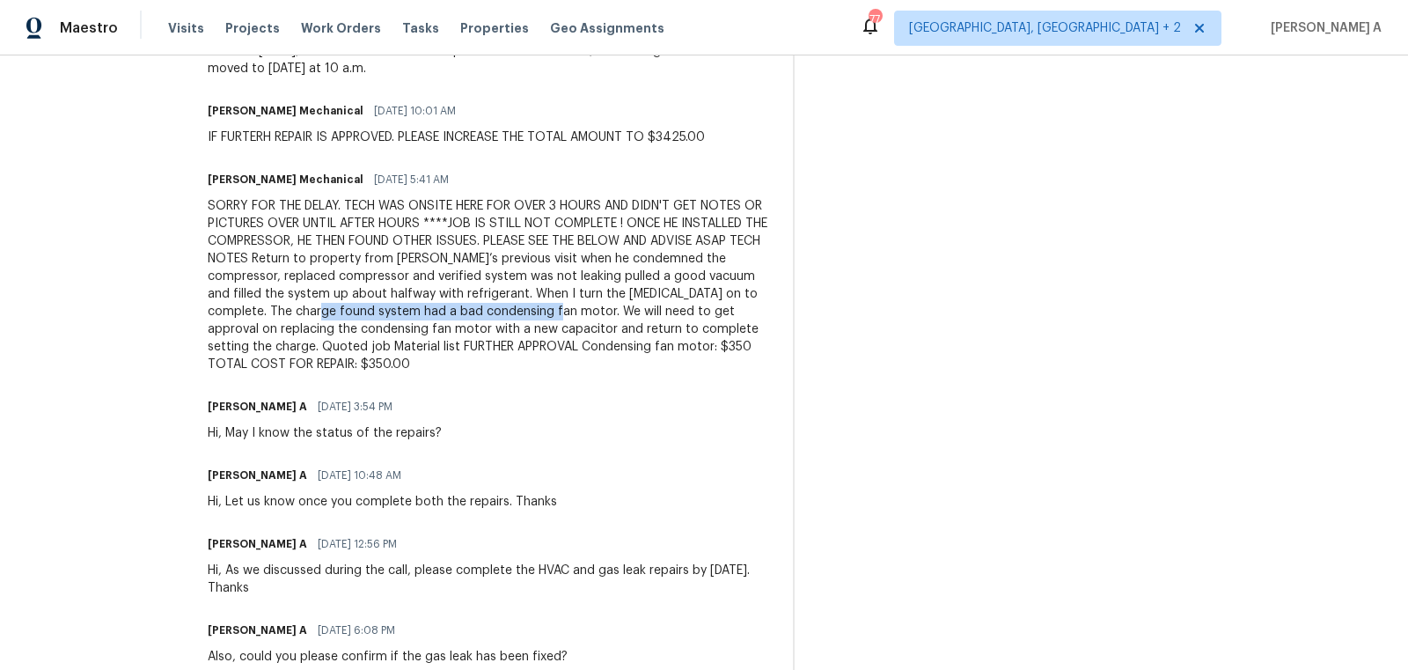
click at [672, 305] on div "SORRY FOR THE DELAY. TECH WAS ONSITE HERE FOR OVER 3 HOURS AND DIDN'T GET NOTES…" at bounding box center [490, 285] width 564 height 176
click at [674, 325] on div "SORRY FOR THE DELAY. TECH WAS ONSITE HERE FOR OVER 3 HOURS AND DIDN'T GET NOTES…" at bounding box center [490, 285] width 564 height 176
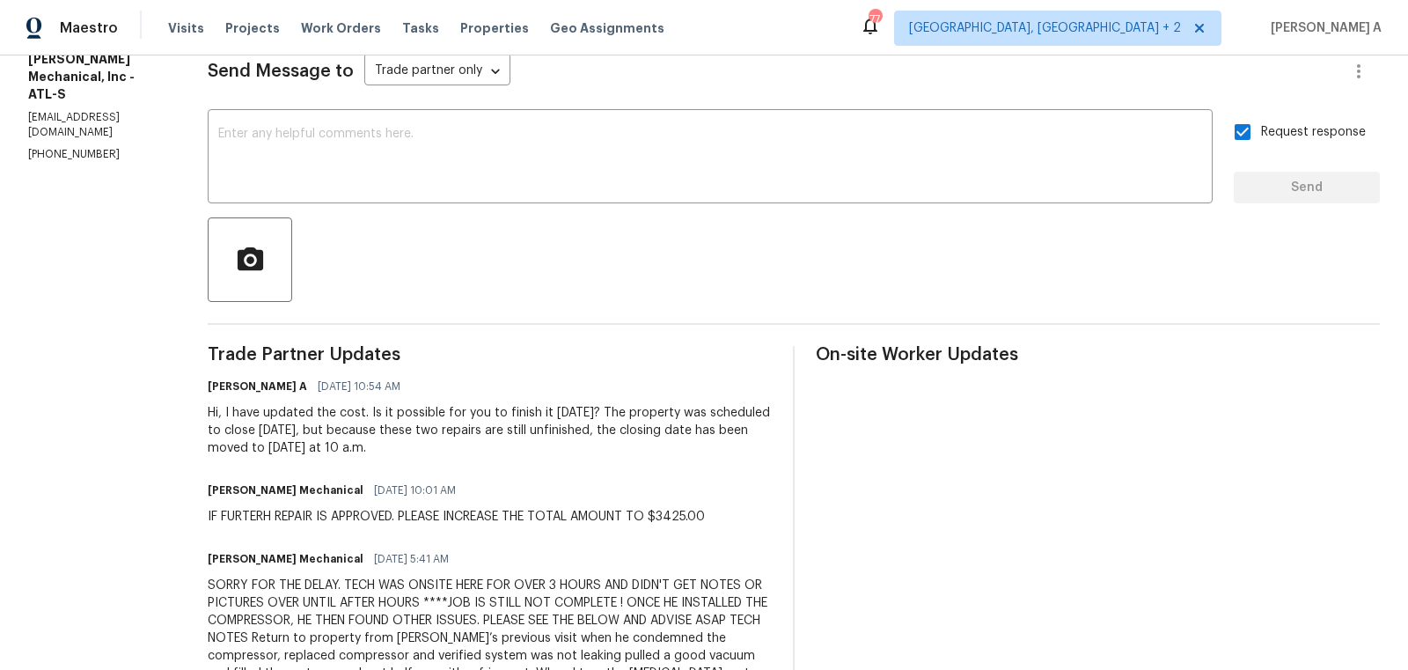
scroll to position [243, 0]
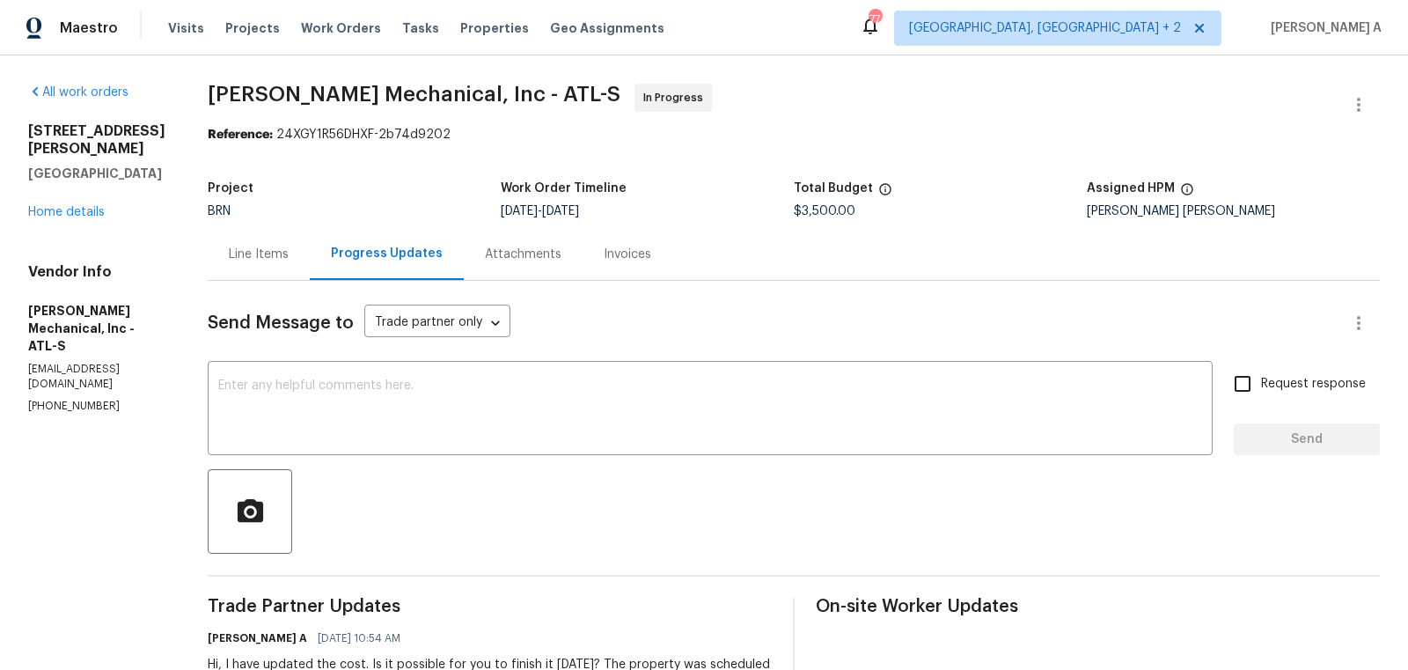
click at [1109, 241] on div "Line Items Progress Updates Attachments Invoices" at bounding box center [794, 254] width 1172 height 53
click at [289, 248] on div "Line Items" at bounding box center [259, 255] width 60 height 18
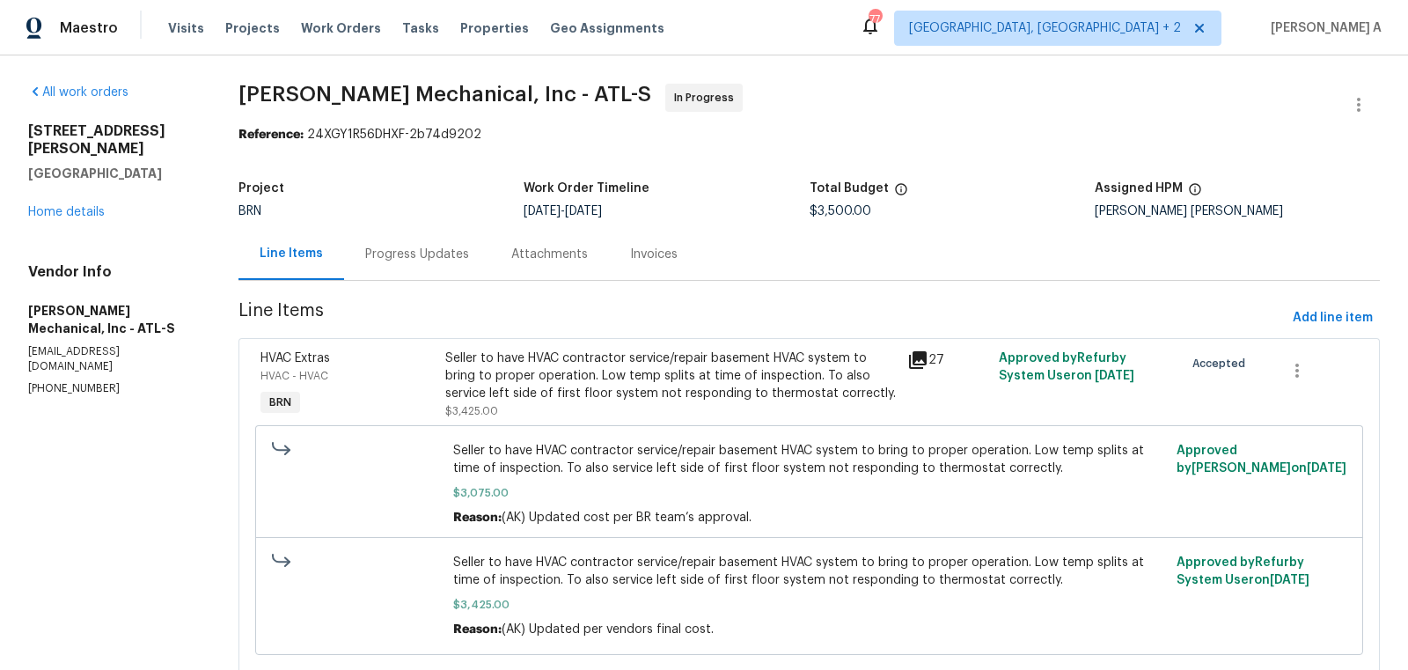
click at [409, 255] on div "Progress Updates" at bounding box center [417, 255] width 104 height 18
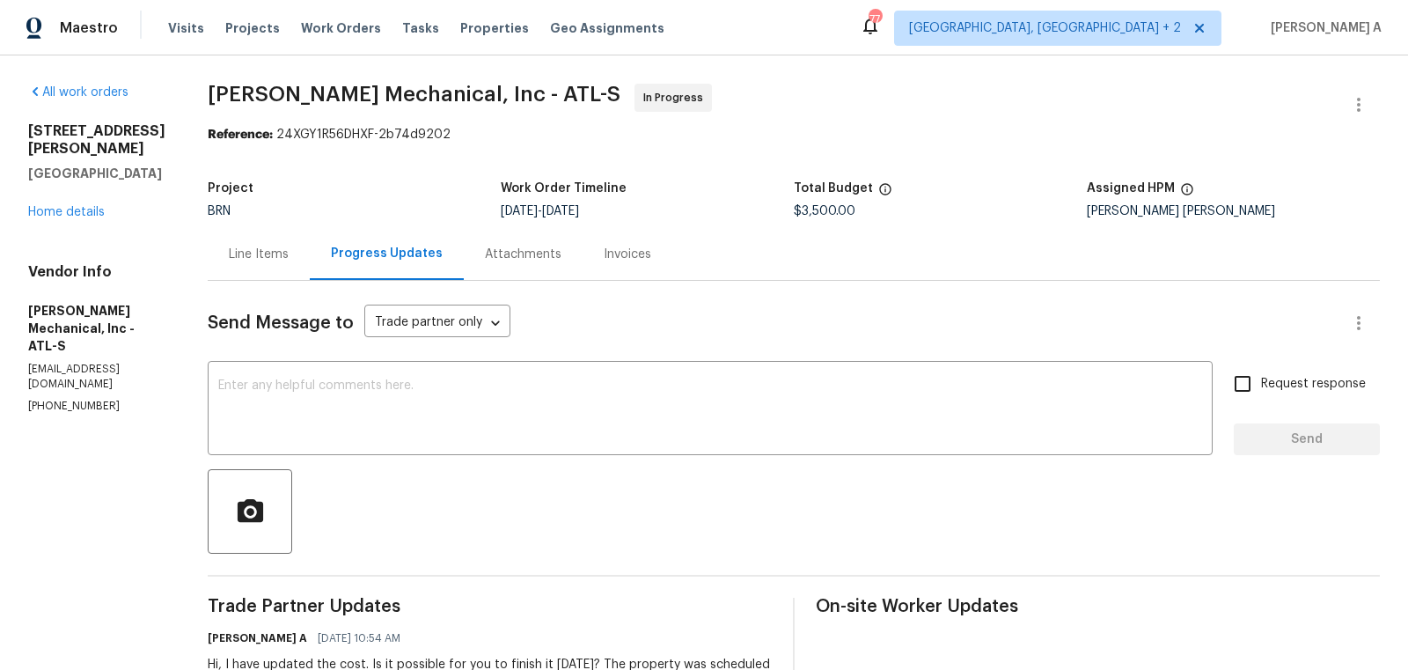
click at [289, 255] on div "Line Items" at bounding box center [259, 255] width 60 height 18
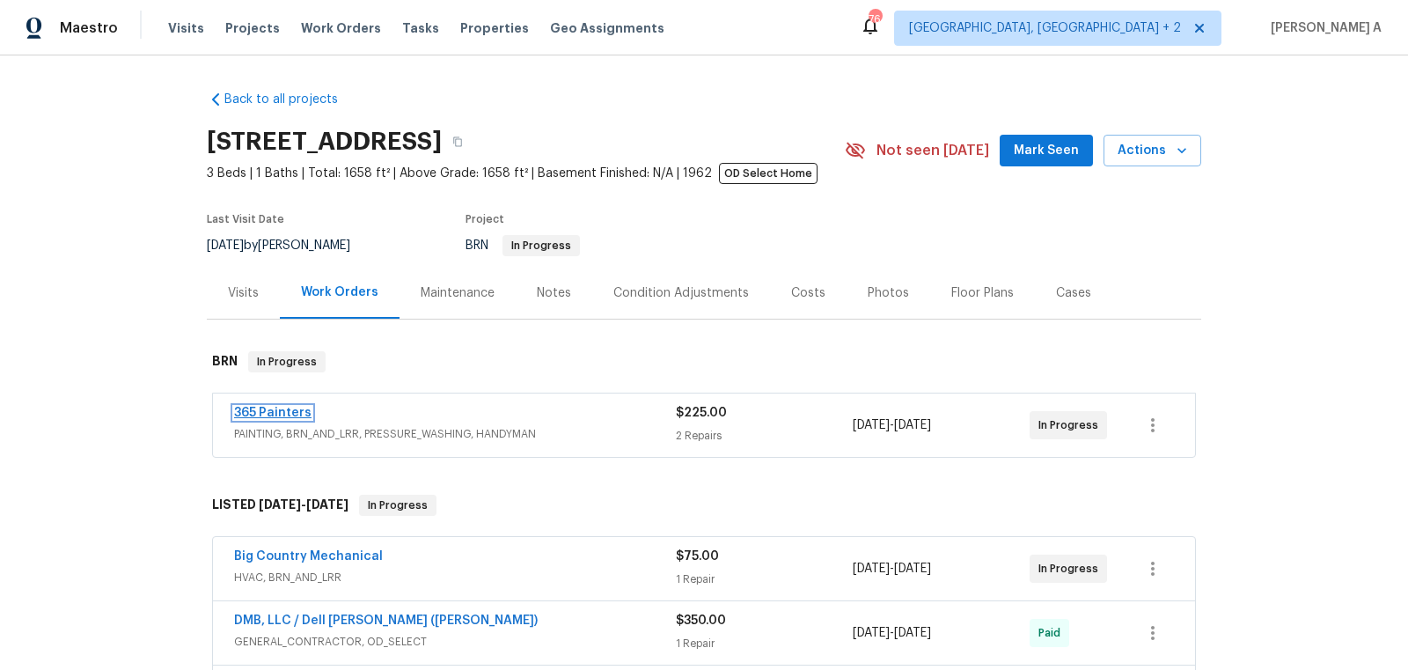
click at [266, 414] on link "365 Painters" at bounding box center [272, 413] width 77 height 12
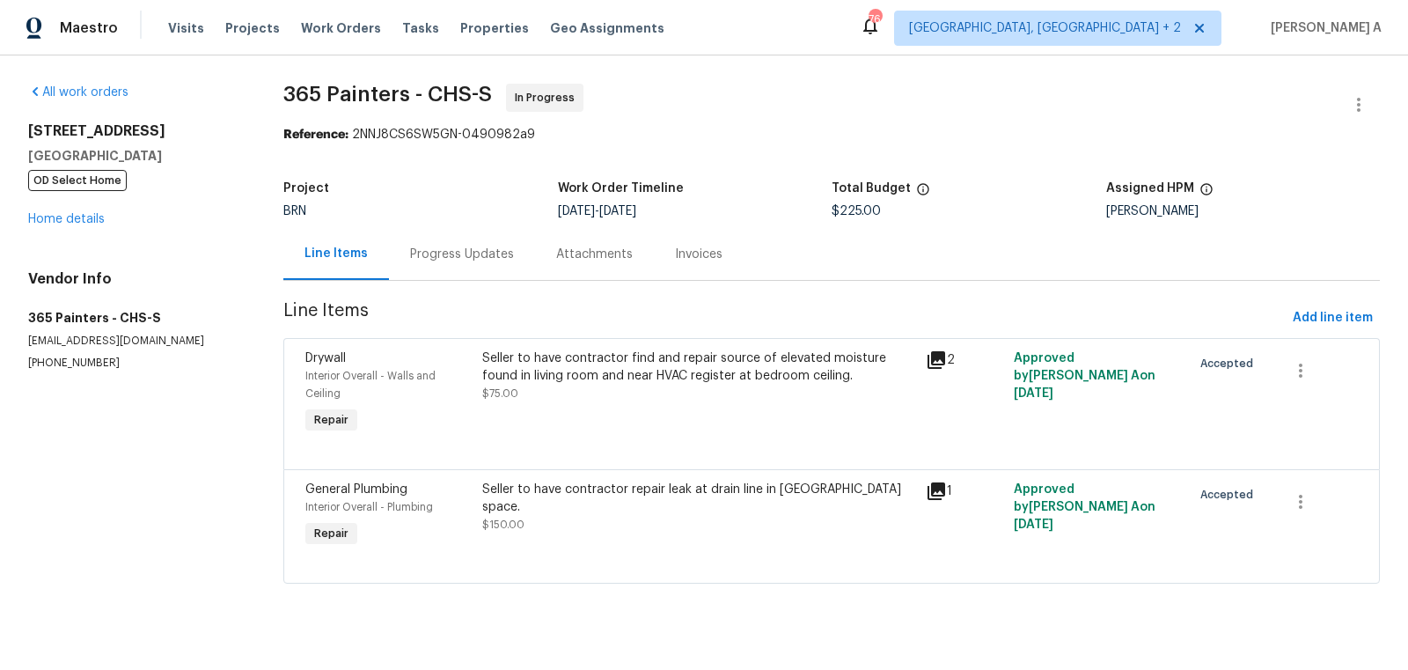
click at [455, 255] on div "Progress Updates" at bounding box center [462, 255] width 104 height 18
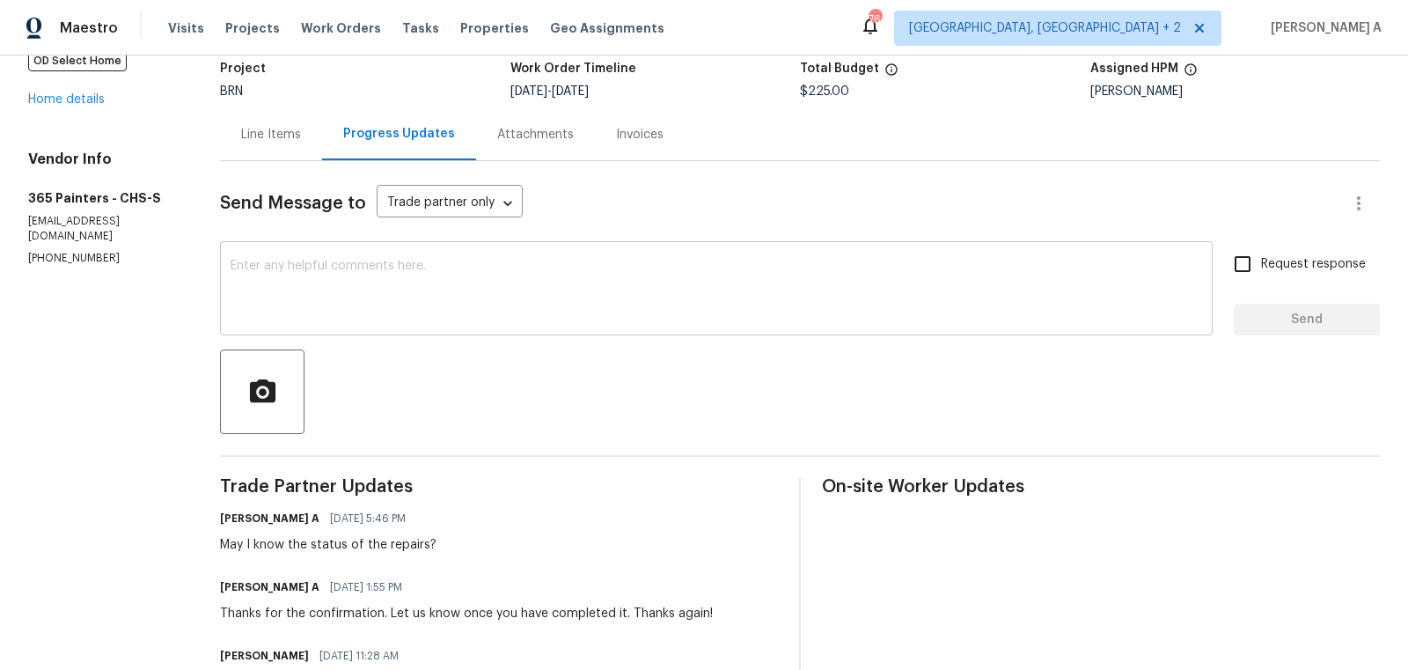
scroll to position [121, 0]
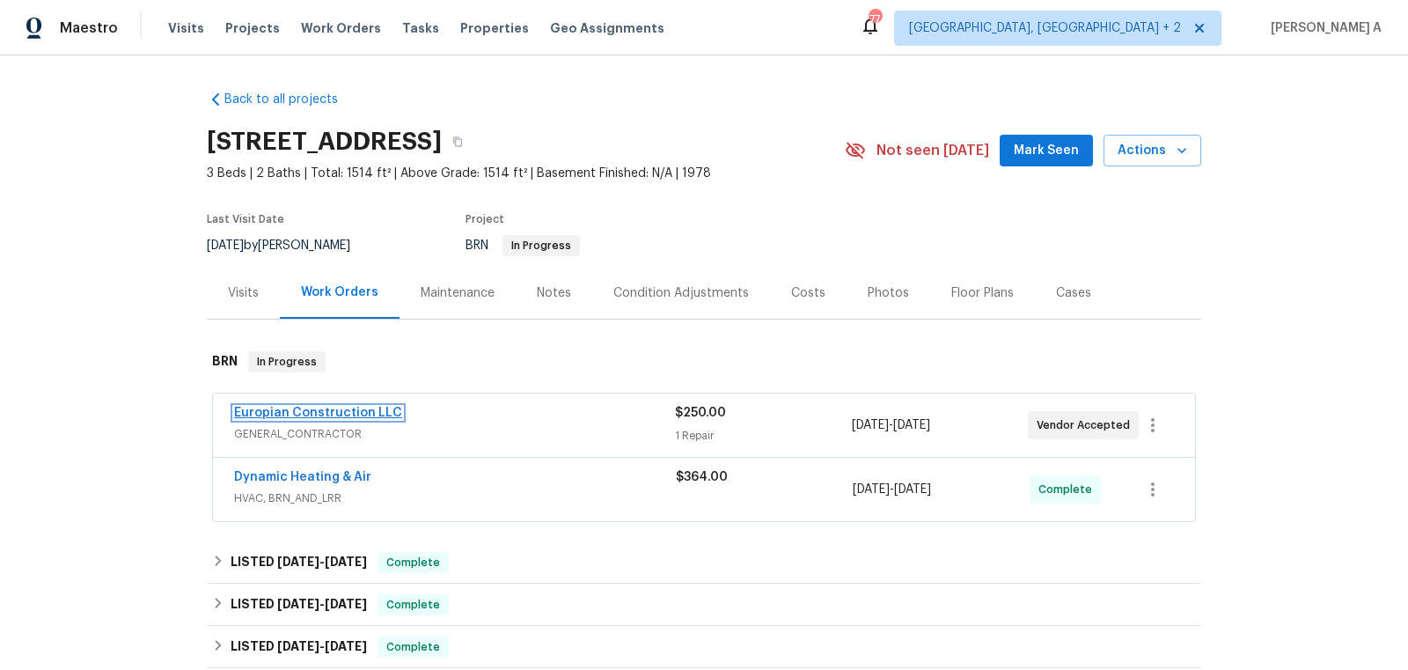
click at [308, 407] on link "Europian Construction LLC" at bounding box center [318, 413] width 168 height 12
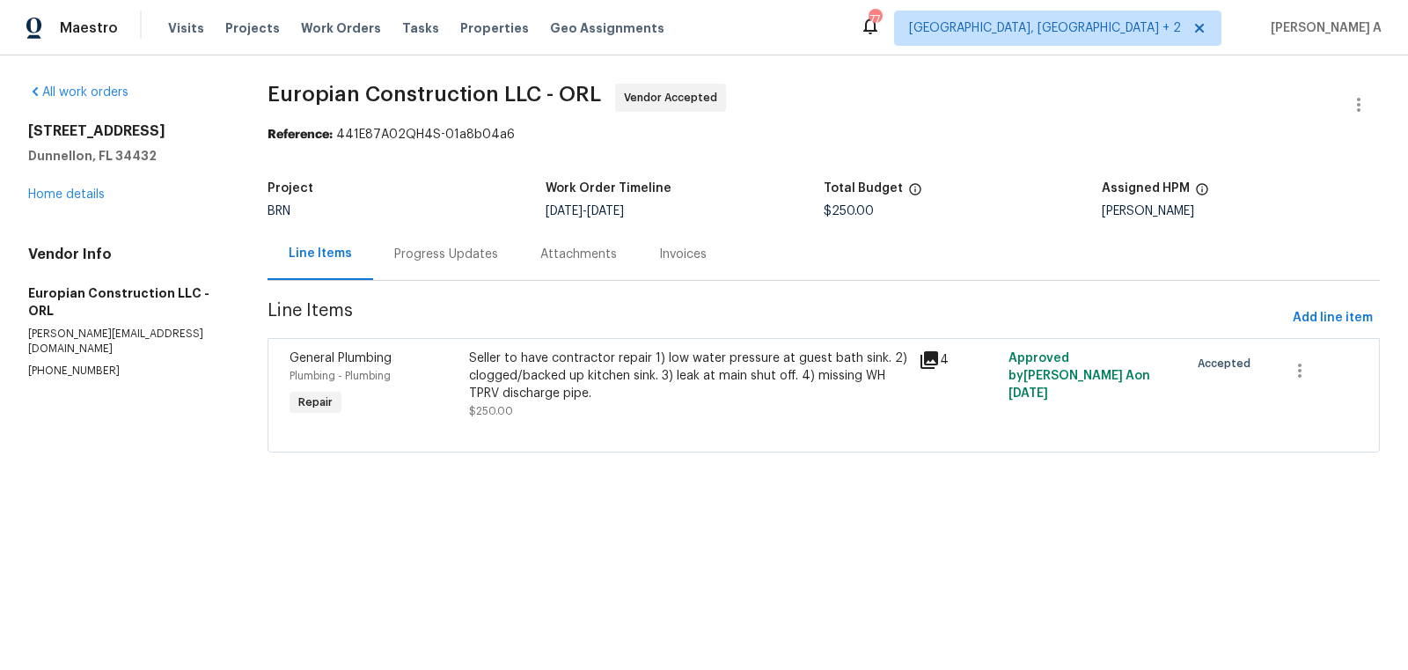
click at [475, 259] on div "Progress Updates" at bounding box center [446, 255] width 104 height 18
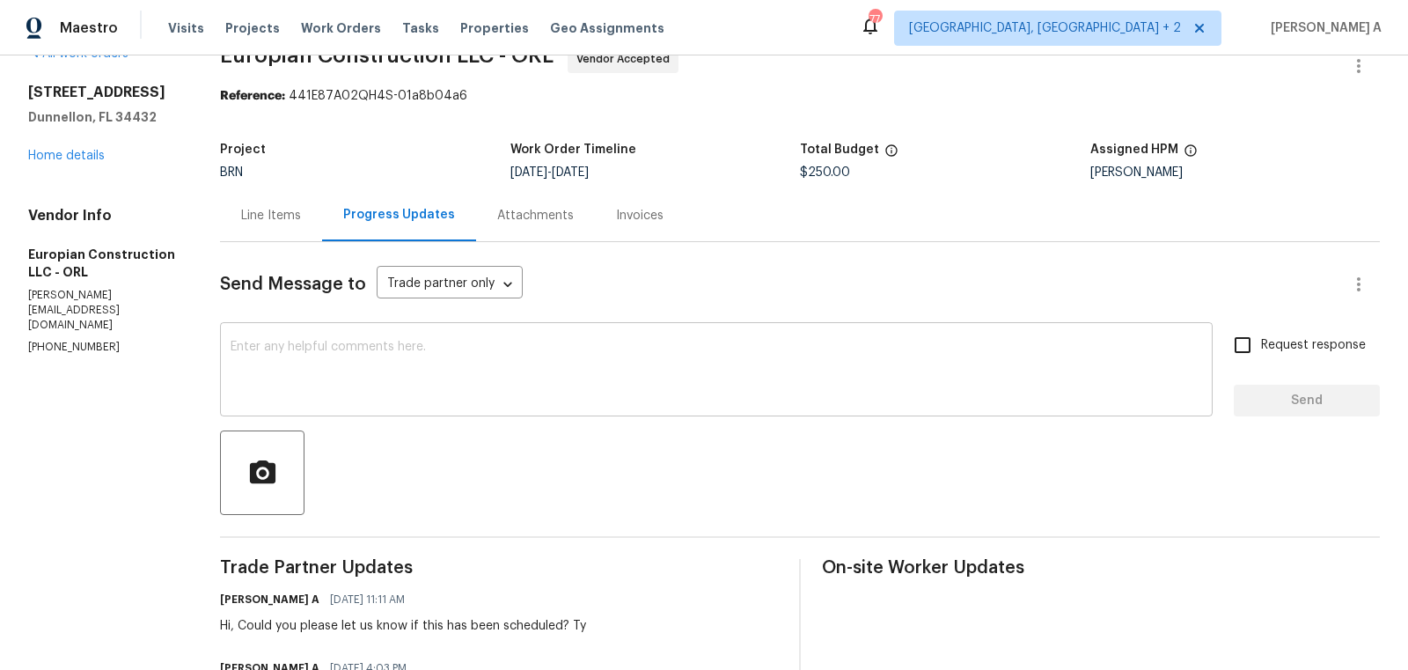
scroll to position [72, 0]
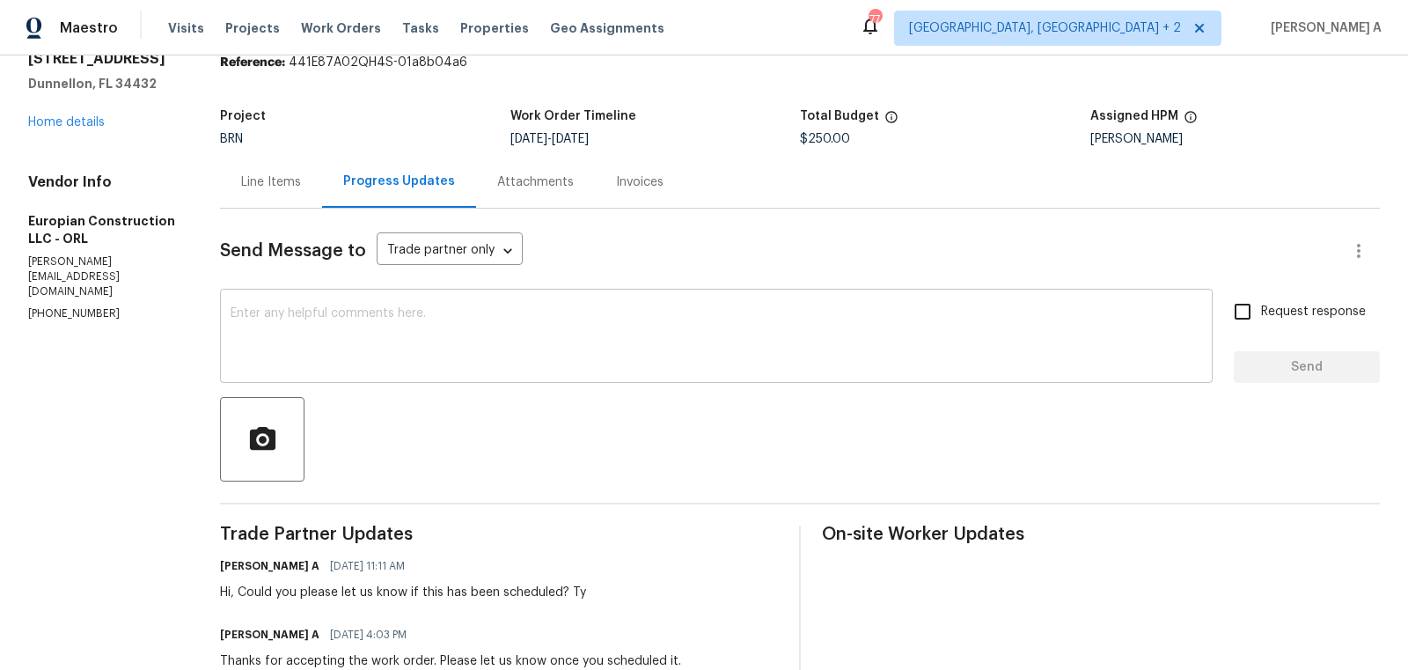
click at [462, 331] on textarea at bounding box center [717, 338] width 972 height 62
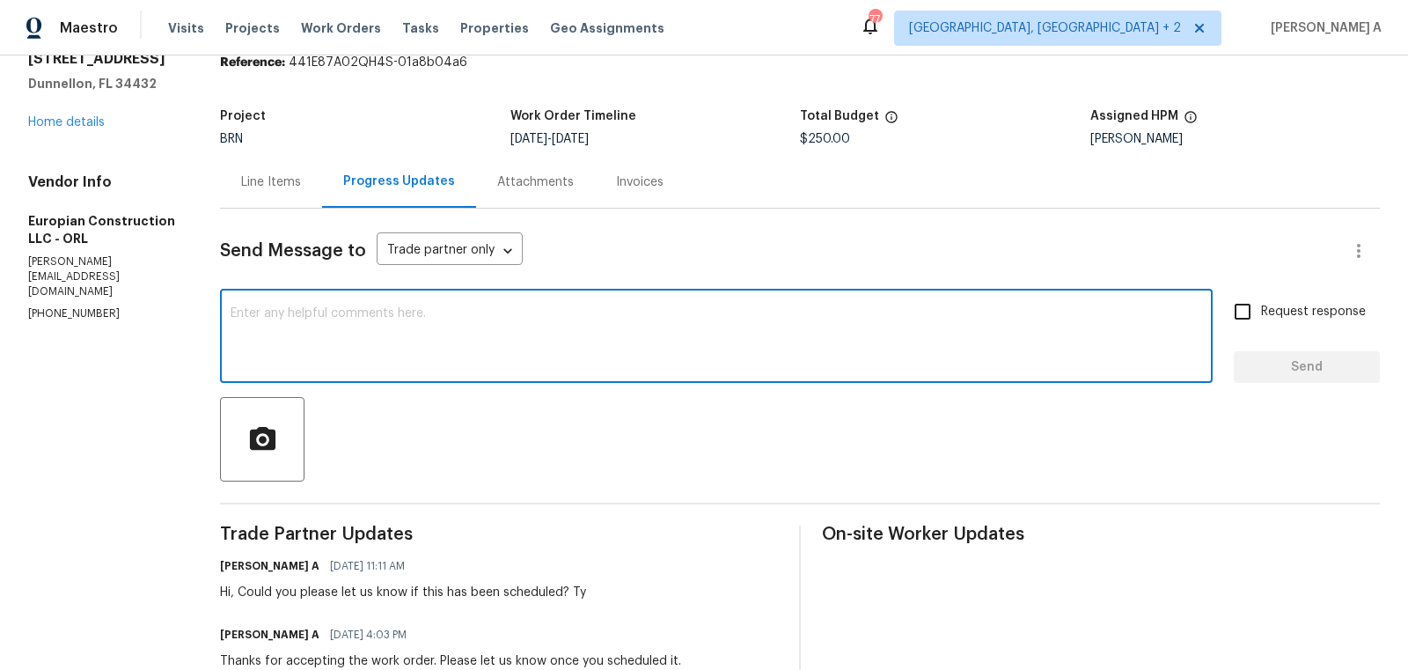
paste textarea "Hi, just circling back as we discussed earlier. Could you please confirm if eve…"
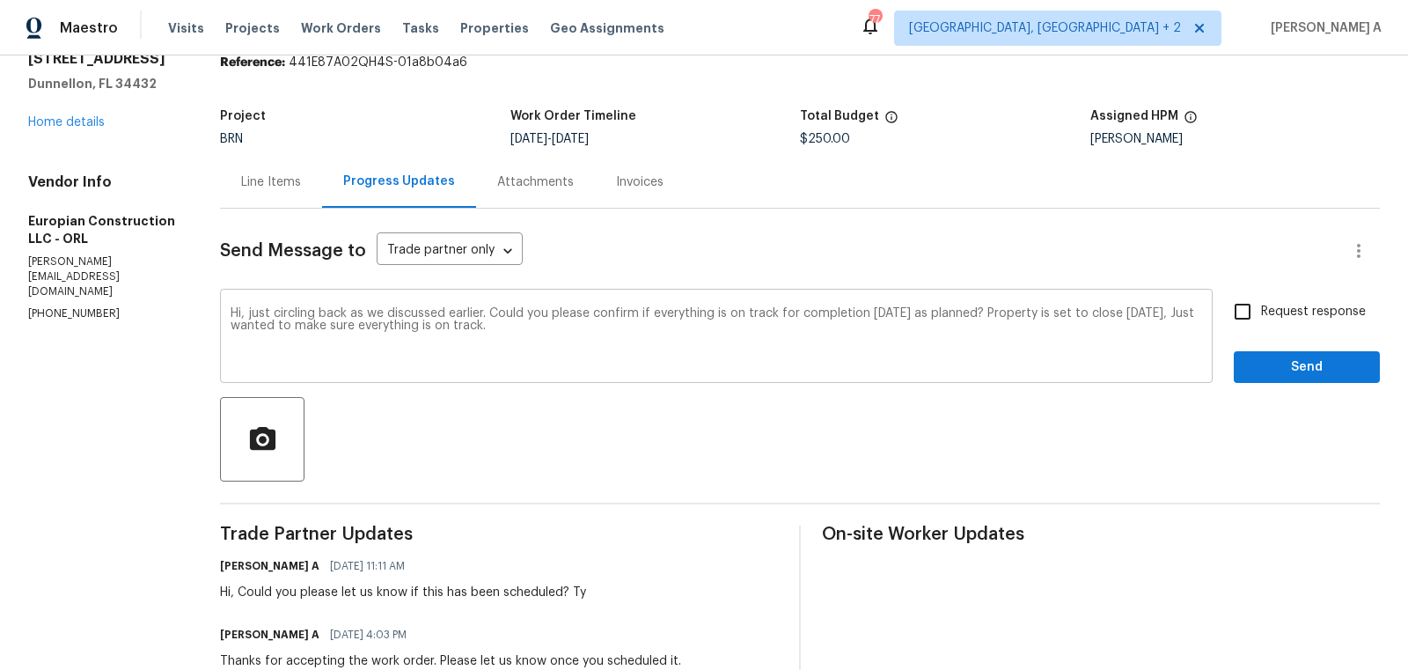
click at [1043, 295] on div "Hi, just circling back as we discussed earlier. Could you please confirm if eve…" at bounding box center [716, 338] width 993 height 90
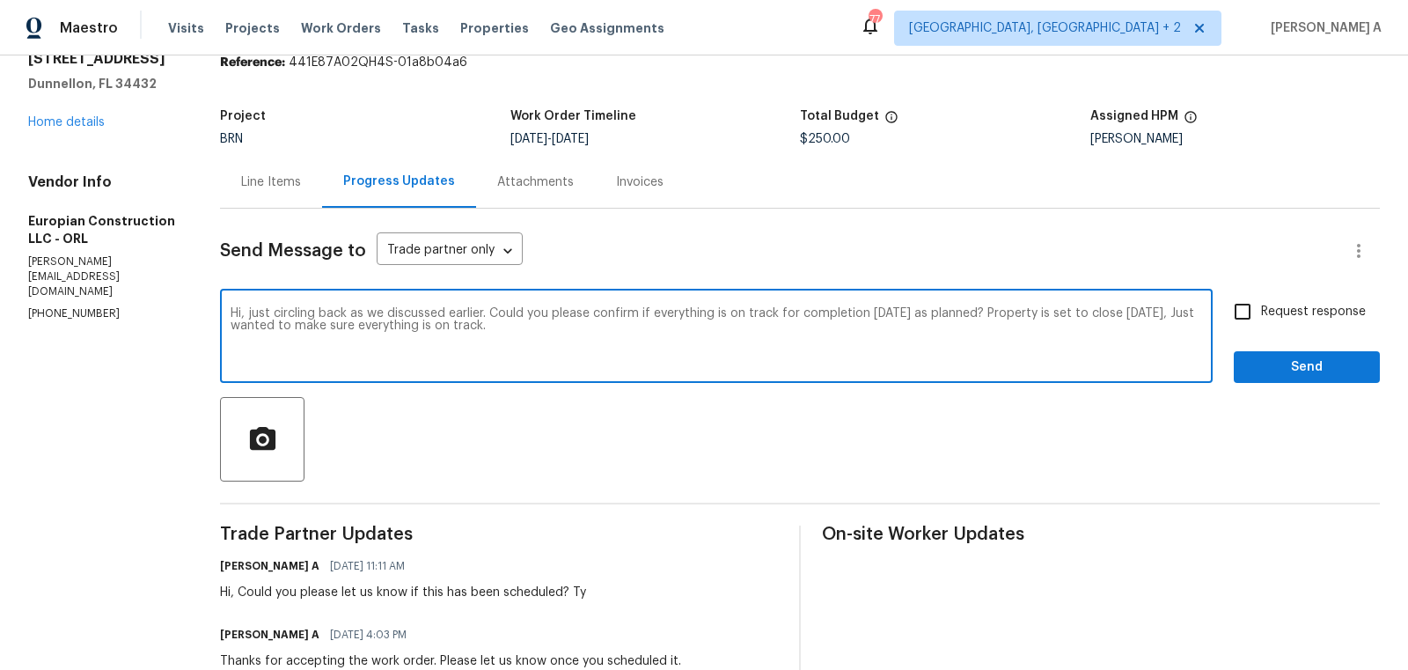
click at [1042, 320] on textarea "Hi, just circling back as we discussed earlier. Could you please confirm if eve…" at bounding box center [717, 338] width 972 height 62
click at [0, 0] on icon "Paraphrase text" at bounding box center [0, 0] width 0 height 0
click at [0, 0] on span "about." at bounding box center [0, 0] width 0 height 0
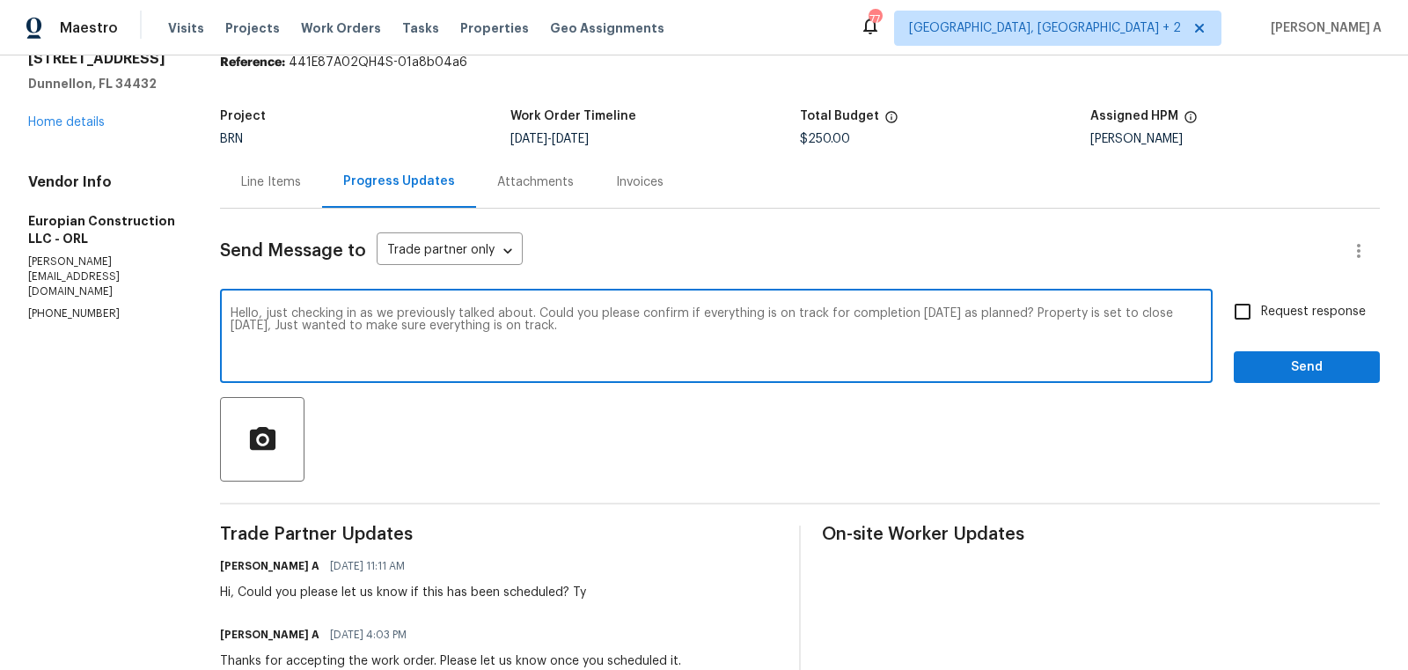
click at [442, 316] on textarea "Hello, just checking in as we previously talked about. Could you please confirm…" at bounding box center [717, 338] width 972 height 62
drag, startPoint x: 537, startPoint y: 312, endPoint x: 268, endPoint y: 312, distance: 269.3
click at [268, 312] on textarea "Hello, just checking in as we previously talked about. Could you please confirm…" at bounding box center [717, 338] width 972 height 62
click at [268, 312] on textarea "Hello, Could you please confirm if everything is on track for completion today …" at bounding box center [717, 338] width 972 height 62
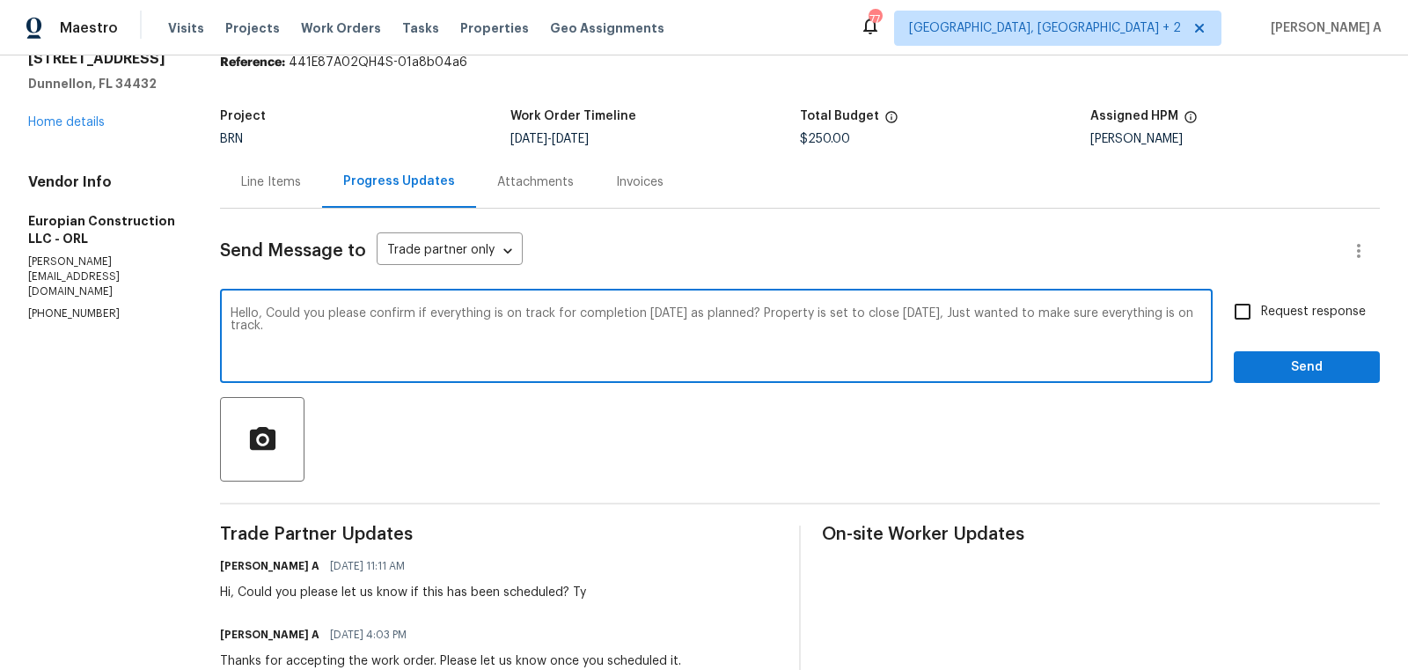
click at [268, 312] on textarea "Hello, Could you please confirm if everything is on track for completion today …" at bounding box center [717, 338] width 972 height 62
click at [0, 0] on icon "Paraphrase text" at bounding box center [0, 0] width 0 height 0
click at [0, 0] on icon "Text is too long. Try paraphrasing shorter sections." at bounding box center [0, 0] width 0 height 0
click at [0, 0] on li "Would you kindly confirm that everything is scheduled to be finished today?" at bounding box center [0, 0] width 0 height 0
click at [0, 0] on span "Monday." at bounding box center [0, 0] width 0 height 0
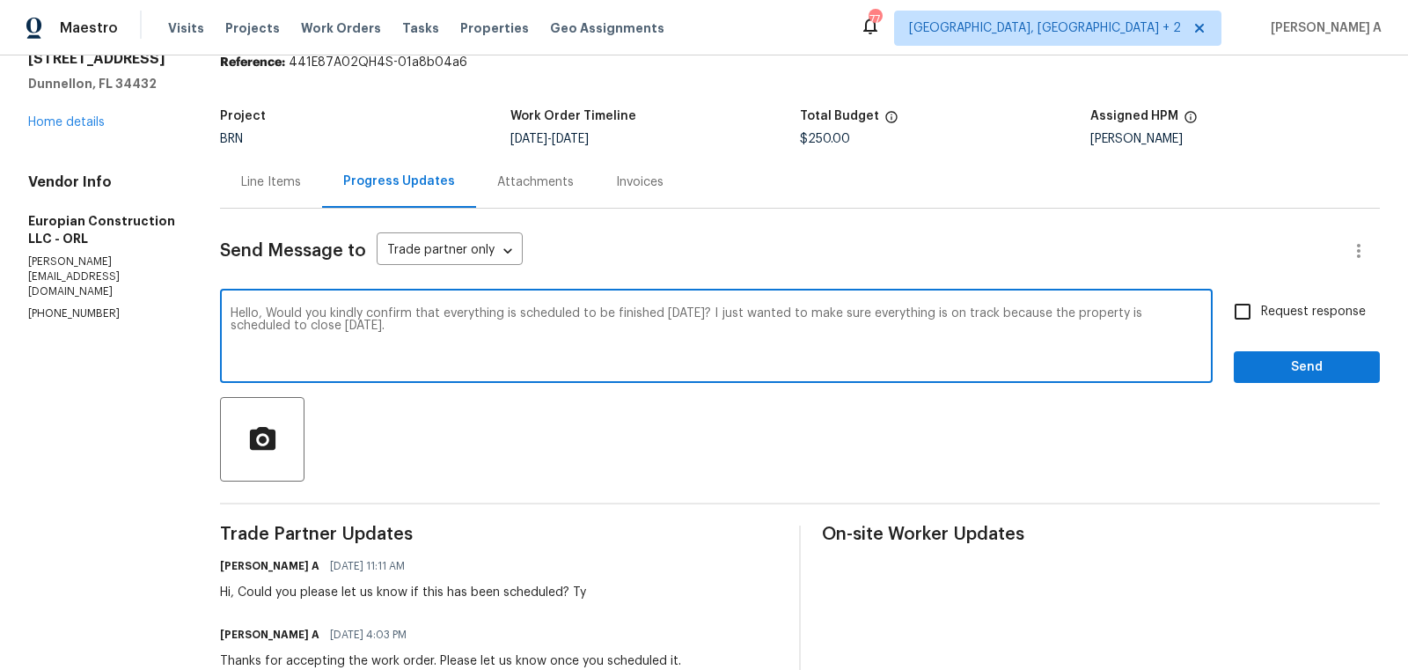
click at [428, 339] on textarea "Hello, Would you kindly confirm that everything is scheduled to be finished tod…" at bounding box center [717, 338] width 972 height 62
type textarea "Hello, Would you kindly confirm that everything is scheduled to be finished tod…"
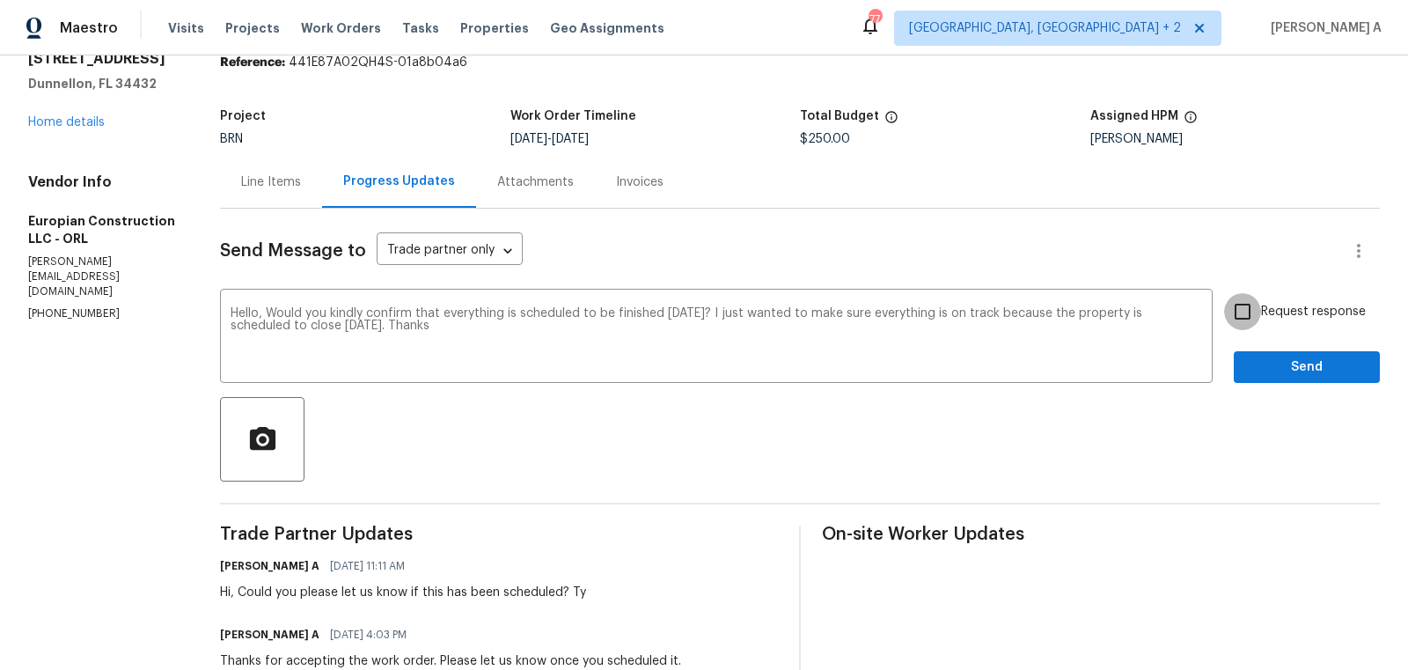
click at [1238, 313] on input "Request response" at bounding box center [1242, 311] width 37 height 37
checkbox input "true"
click at [1280, 365] on span "Send" at bounding box center [1307, 367] width 118 height 22
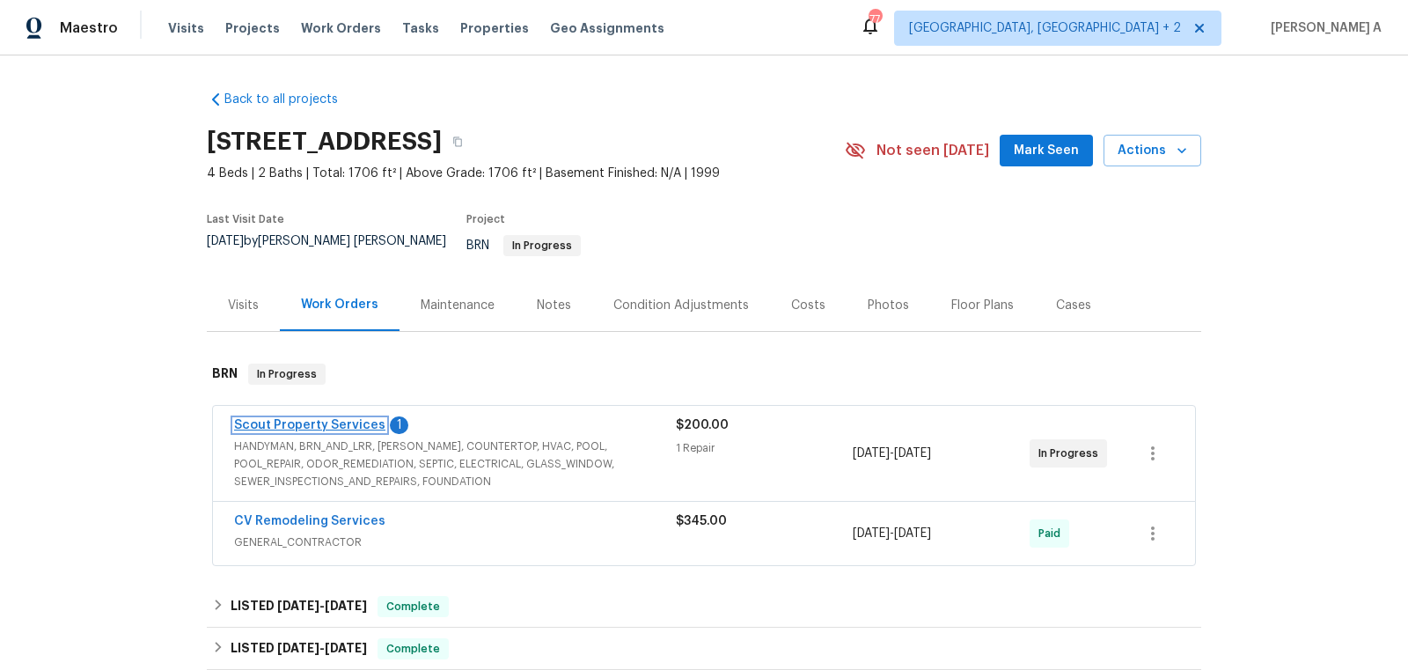
click at [336, 419] on link "Scout Property Services" at bounding box center [309, 425] width 151 height 12
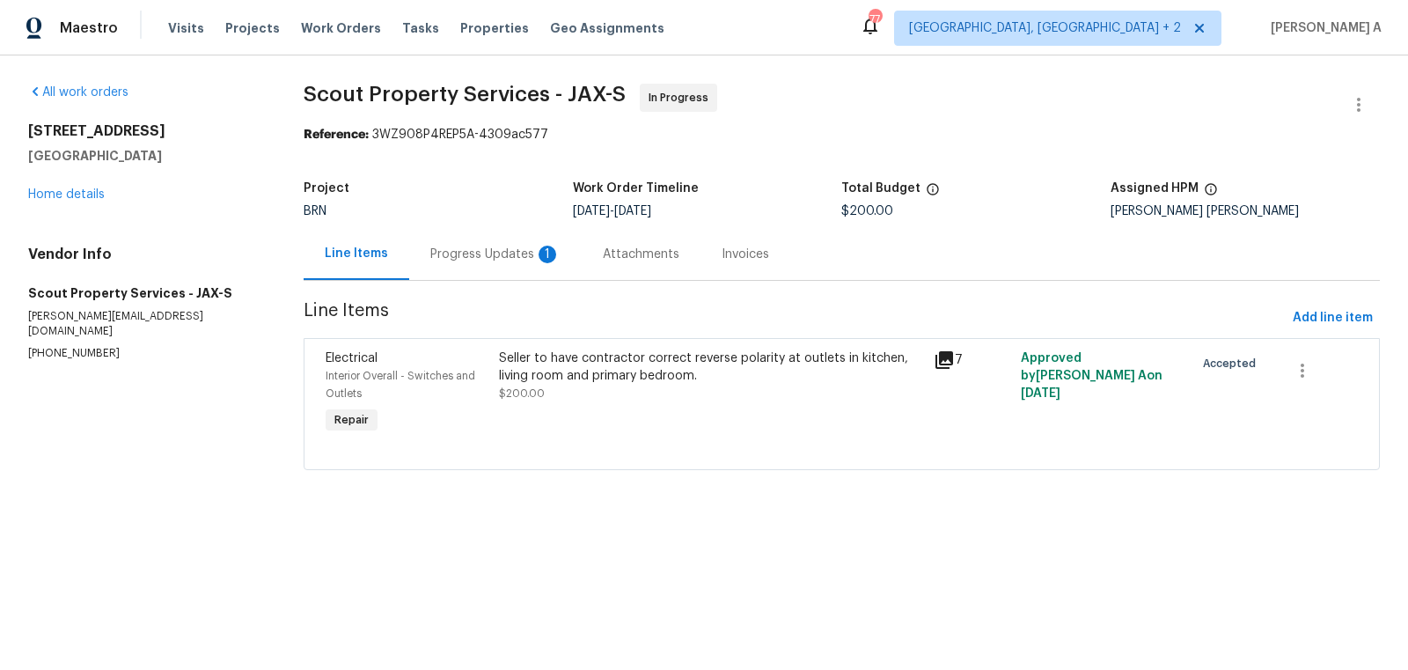
click at [492, 243] on div "Progress Updates 1" at bounding box center [495, 254] width 172 height 52
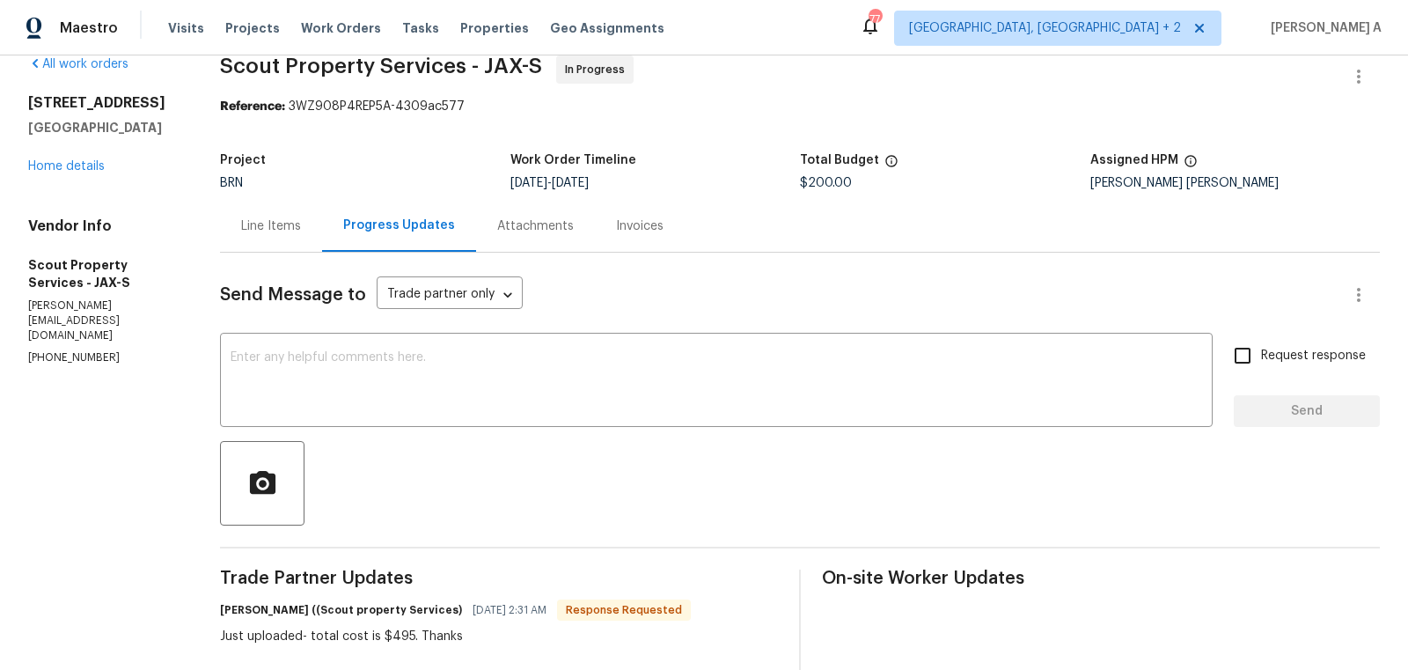
scroll to position [40, 0]
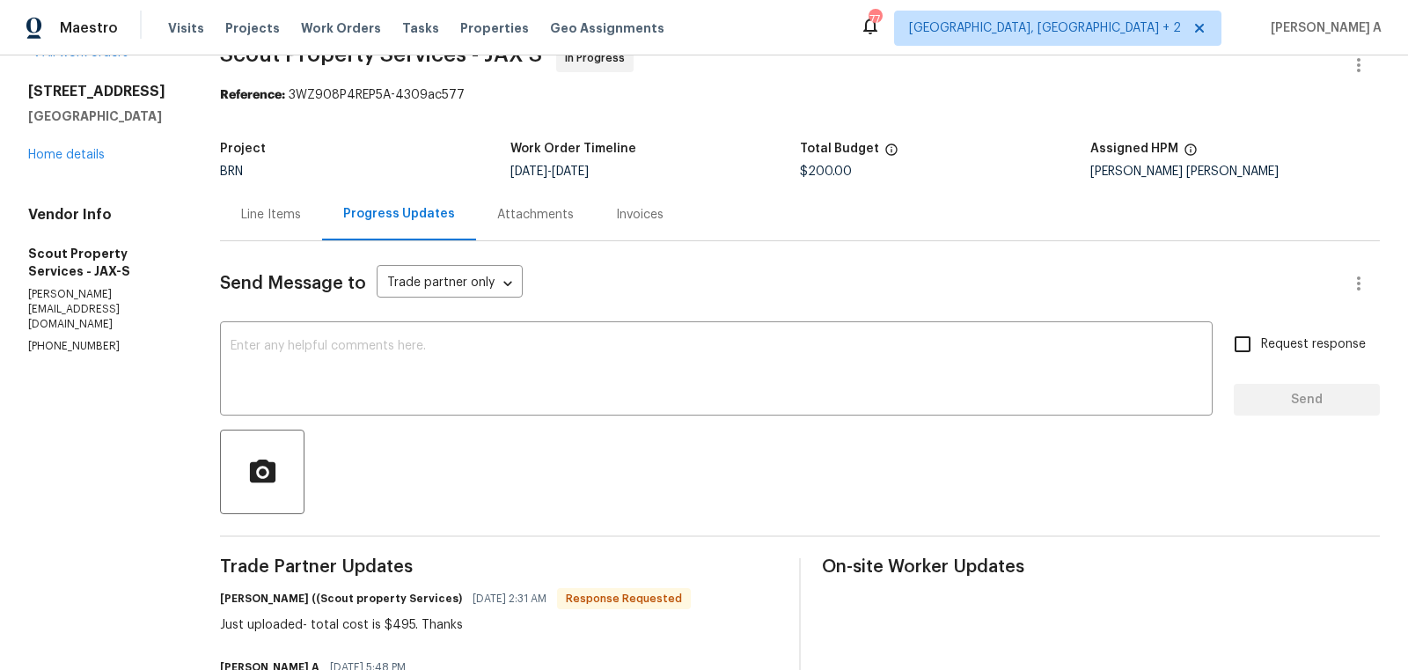
click at [250, 222] on div "Line Items" at bounding box center [271, 215] width 60 height 18
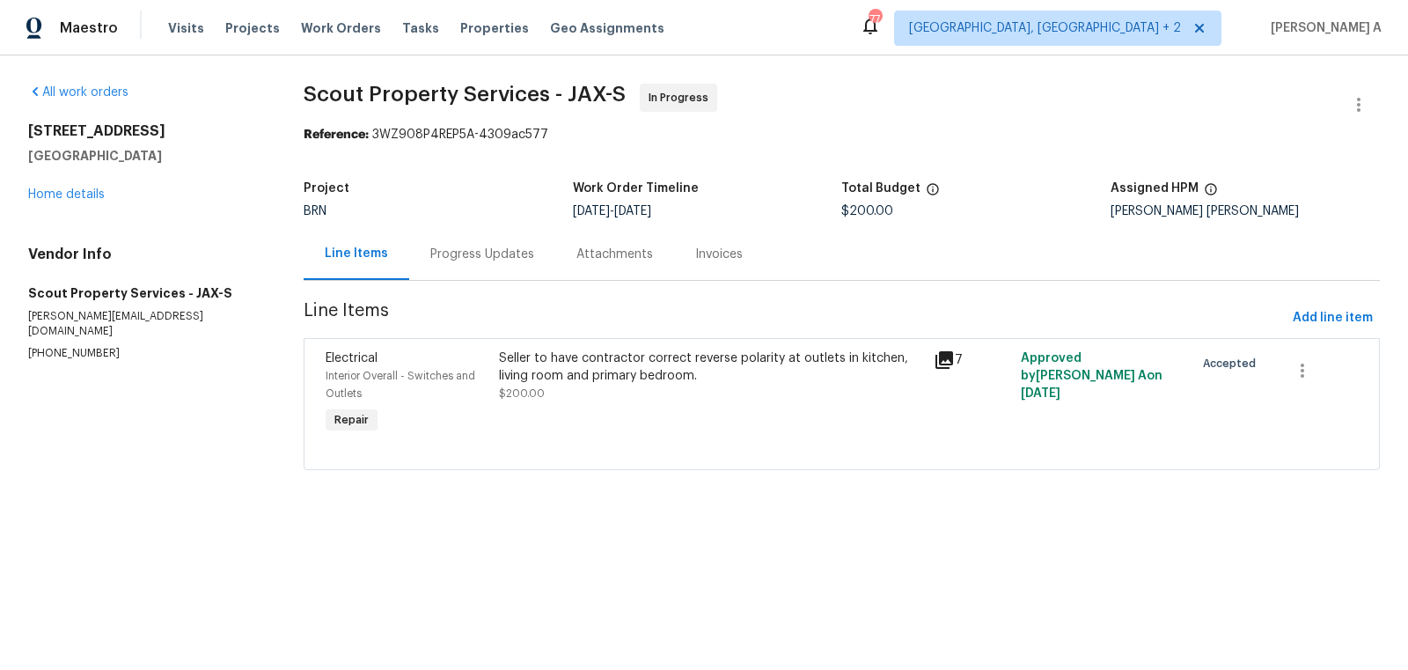
click at [554, 407] on div "Seller to have contractor correct reverse polarity at outlets in kitchen, livin…" at bounding box center [711, 393] width 435 height 99
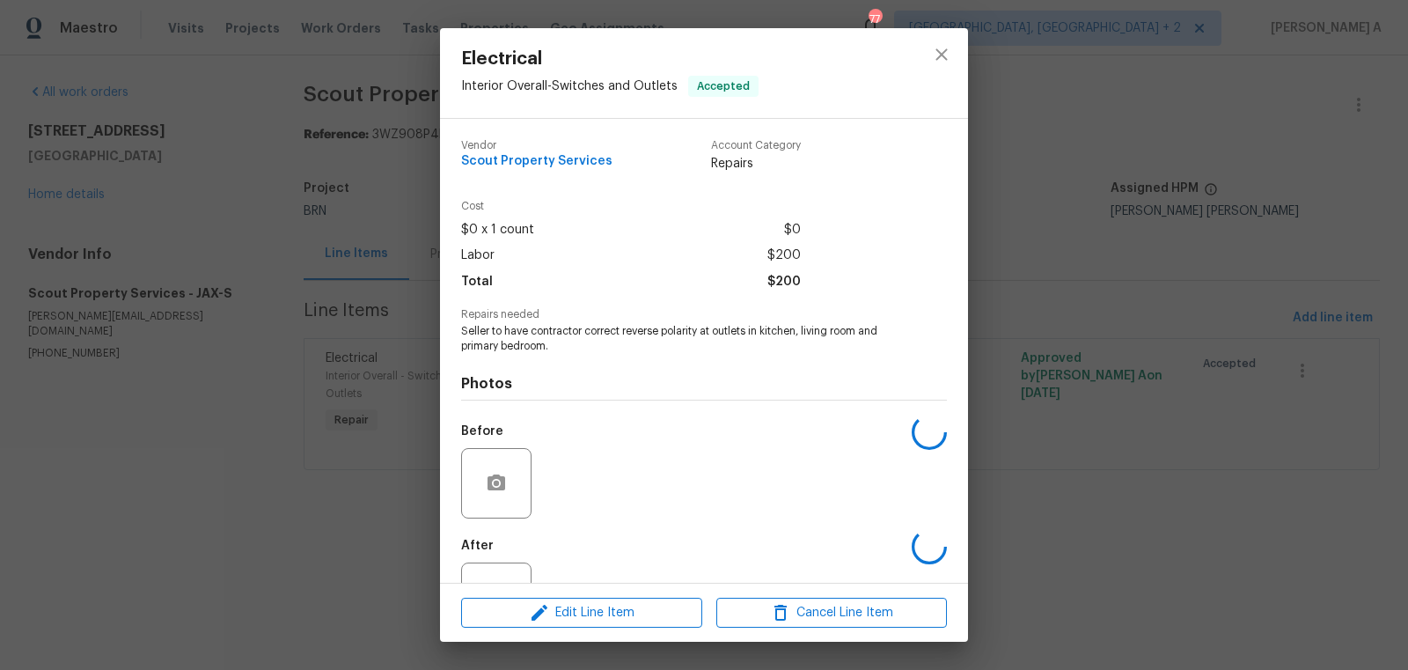
scroll to position [67, 0]
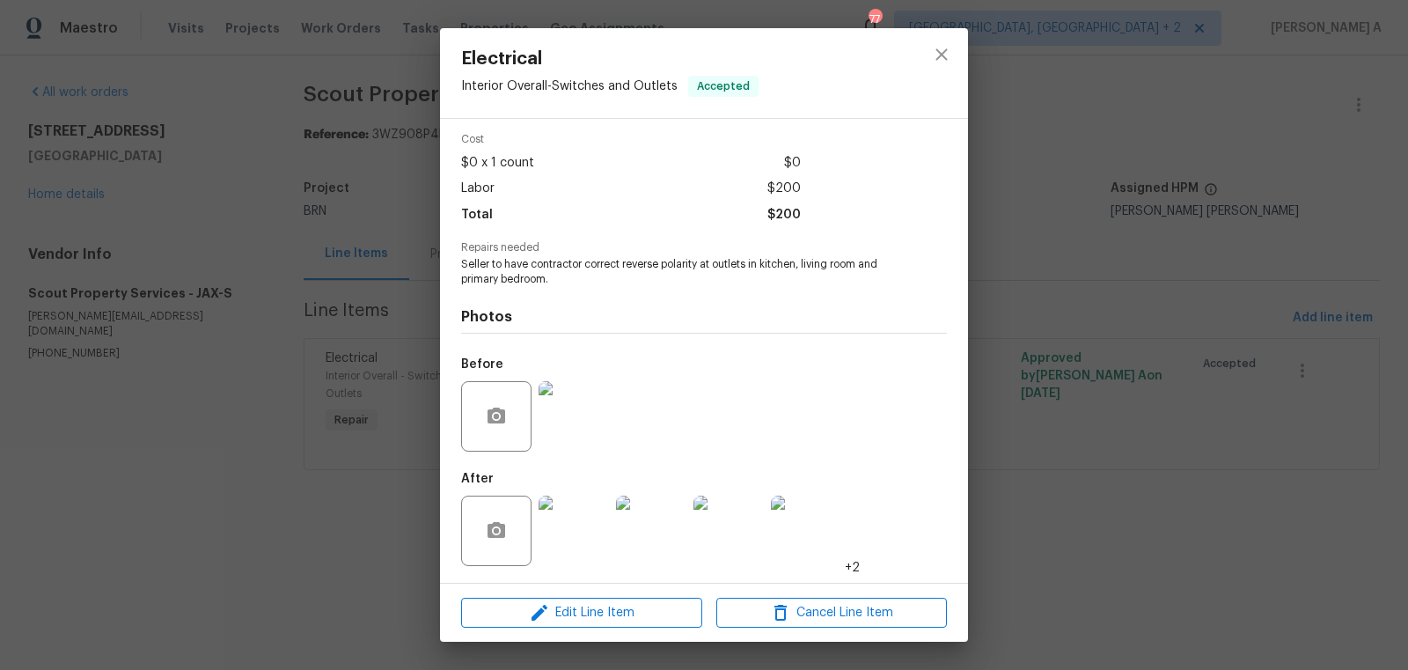
click at [575, 538] on img at bounding box center [574, 530] width 70 height 70
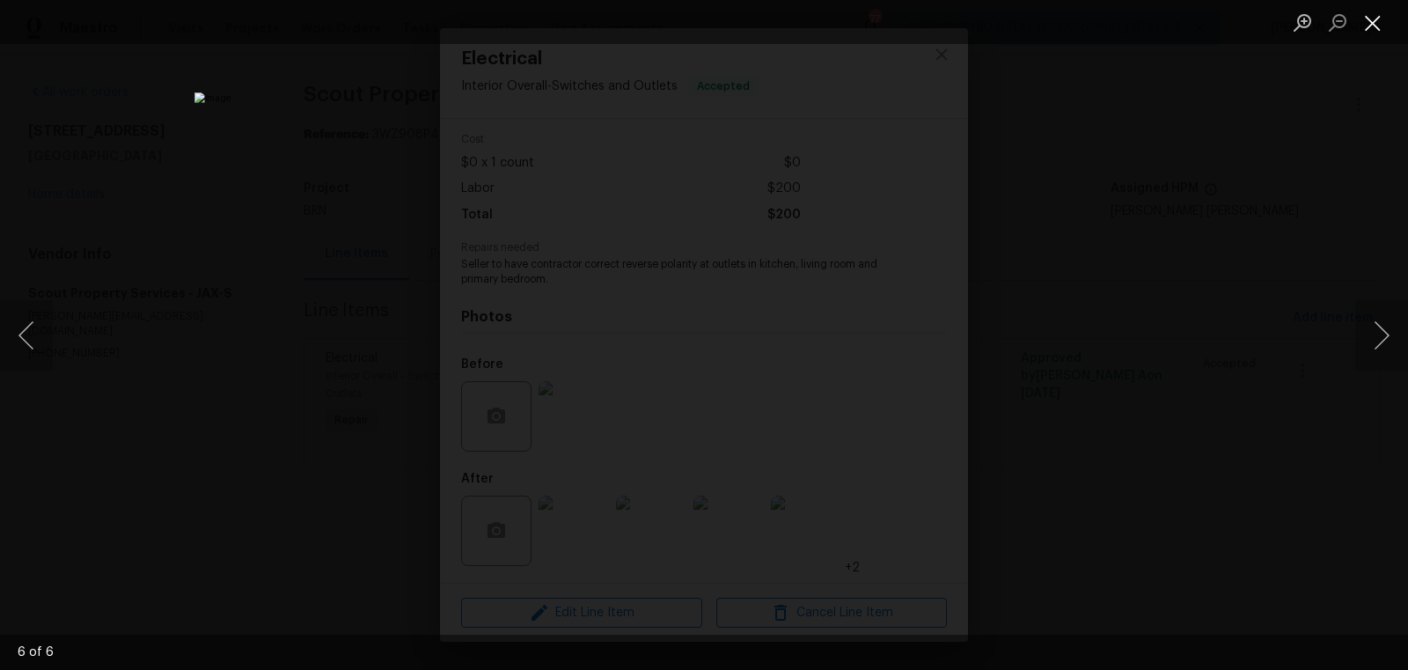
click at [1366, 18] on button "Close lightbox" at bounding box center [1372, 22] width 35 height 31
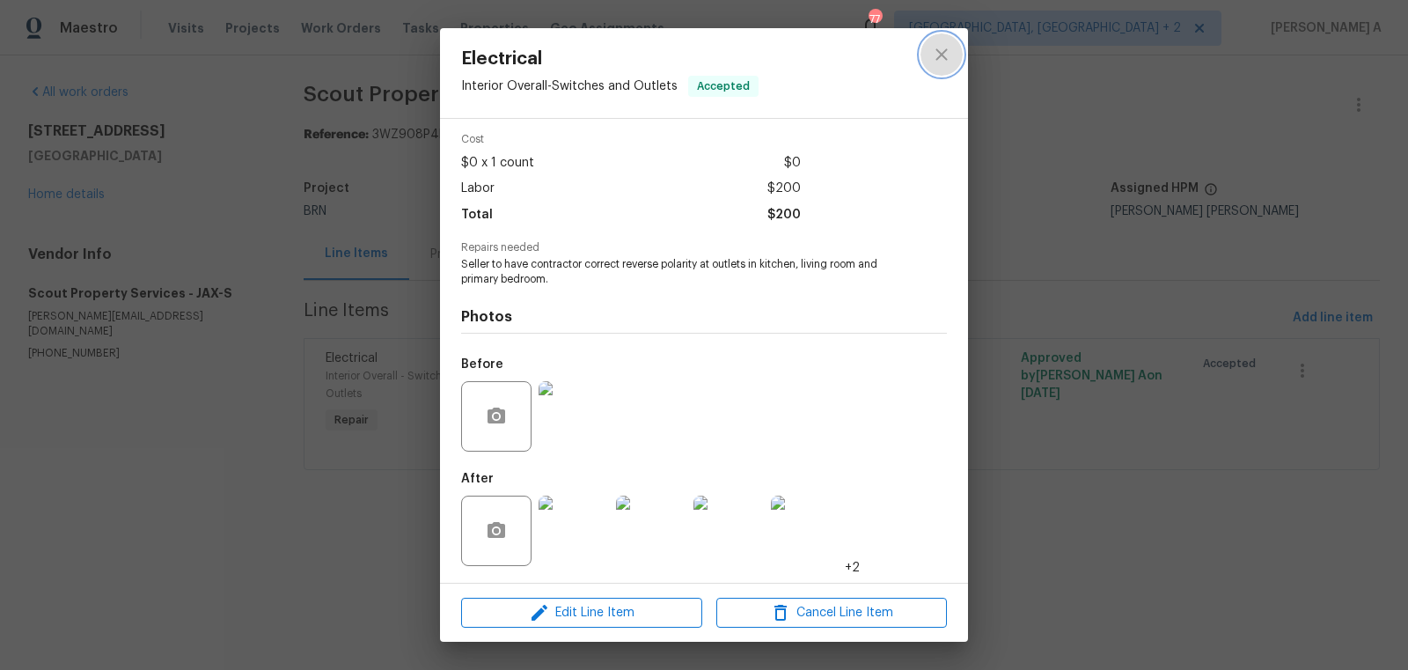
click at [953, 40] on button "close" at bounding box center [941, 54] width 42 height 42
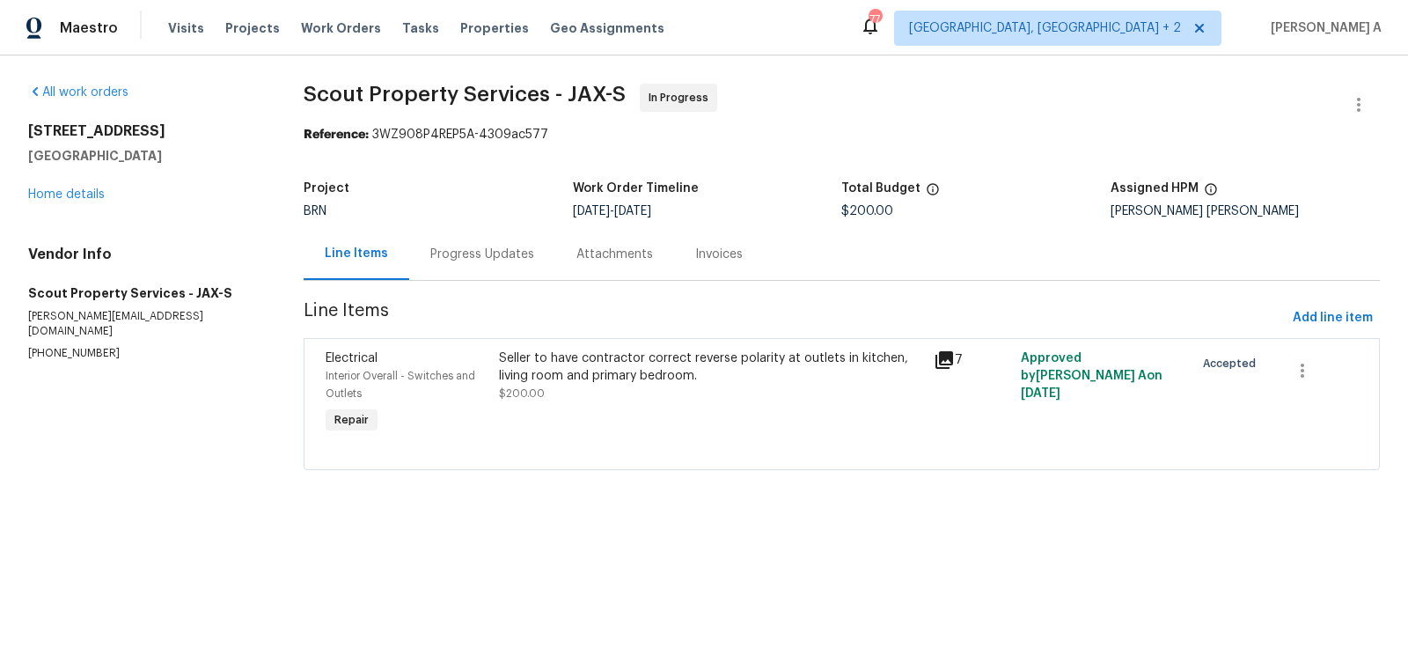
click at [451, 241] on div "Progress Updates" at bounding box center [482, 254] width 146 height 52
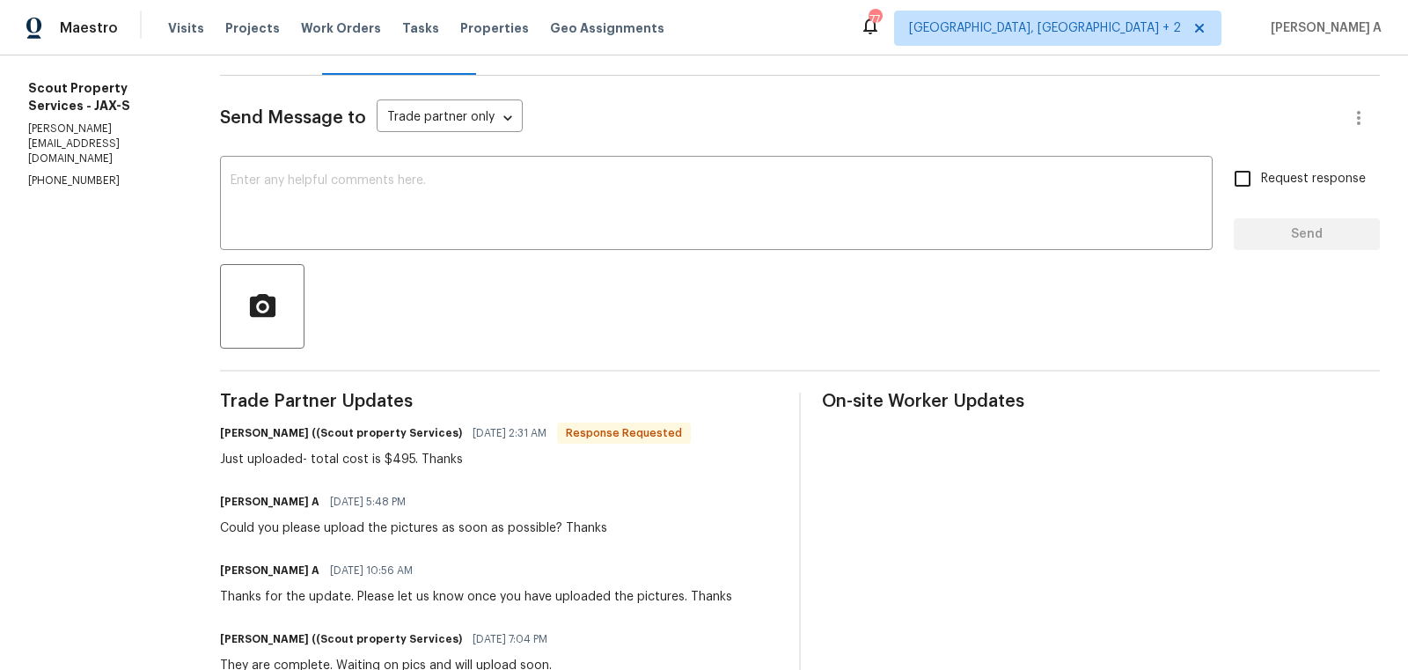
scroll to position [215, 0]
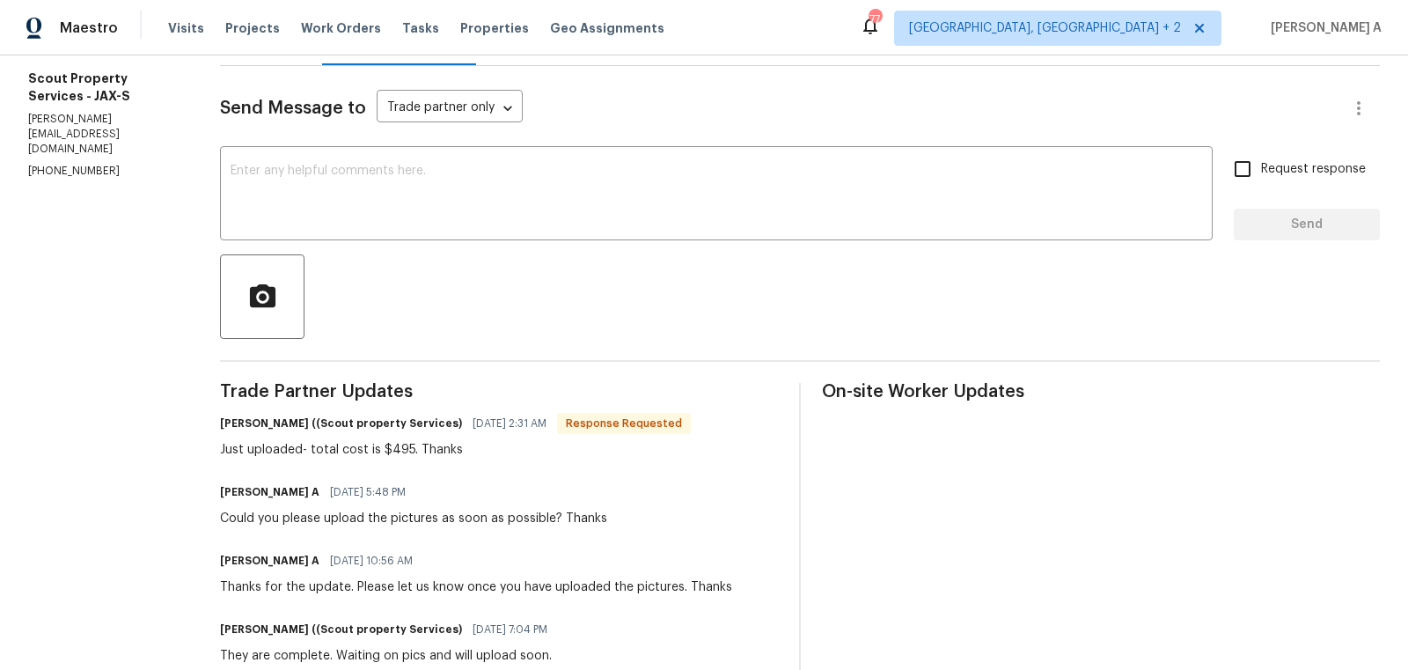
click at [395, 451] on div "Just uploaded- total cost is $495. Thanks" at bounding box center [455, 450] width 471 height 18
copy div "495"
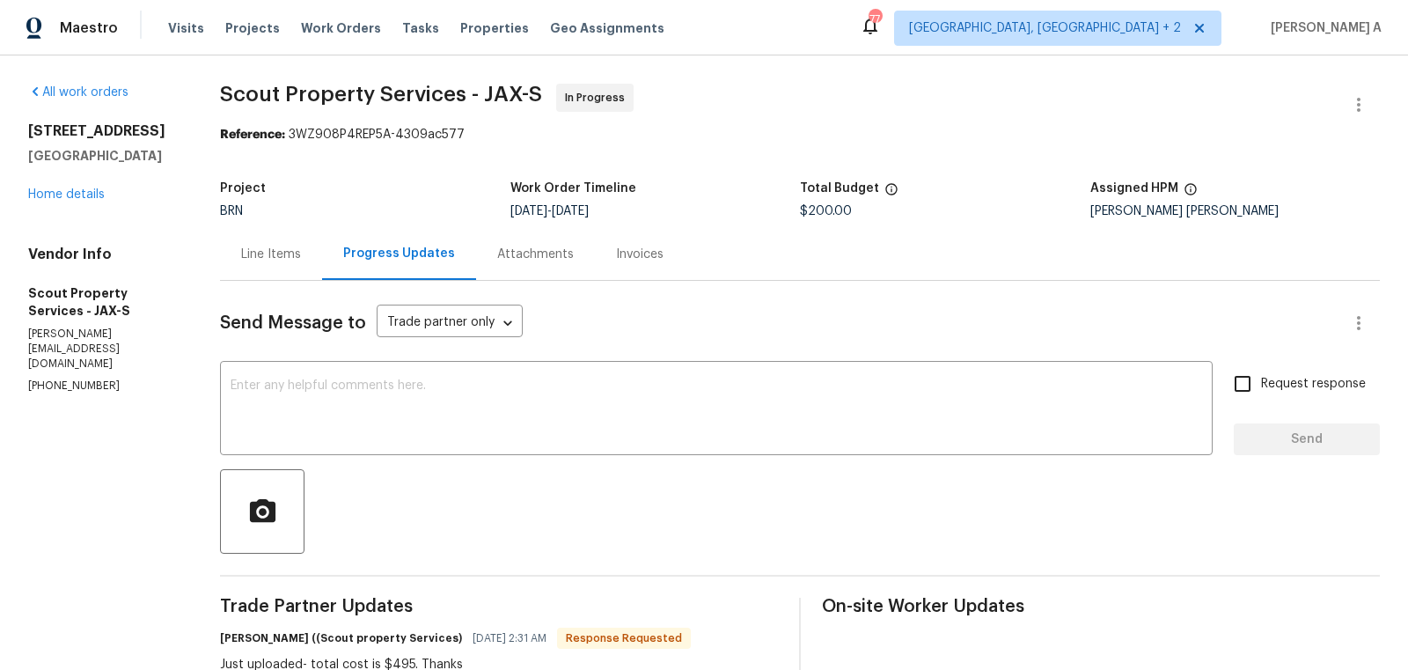
click at [258, 233] on div "Line Items" at bounding box center [271, 254] width 102 height 52
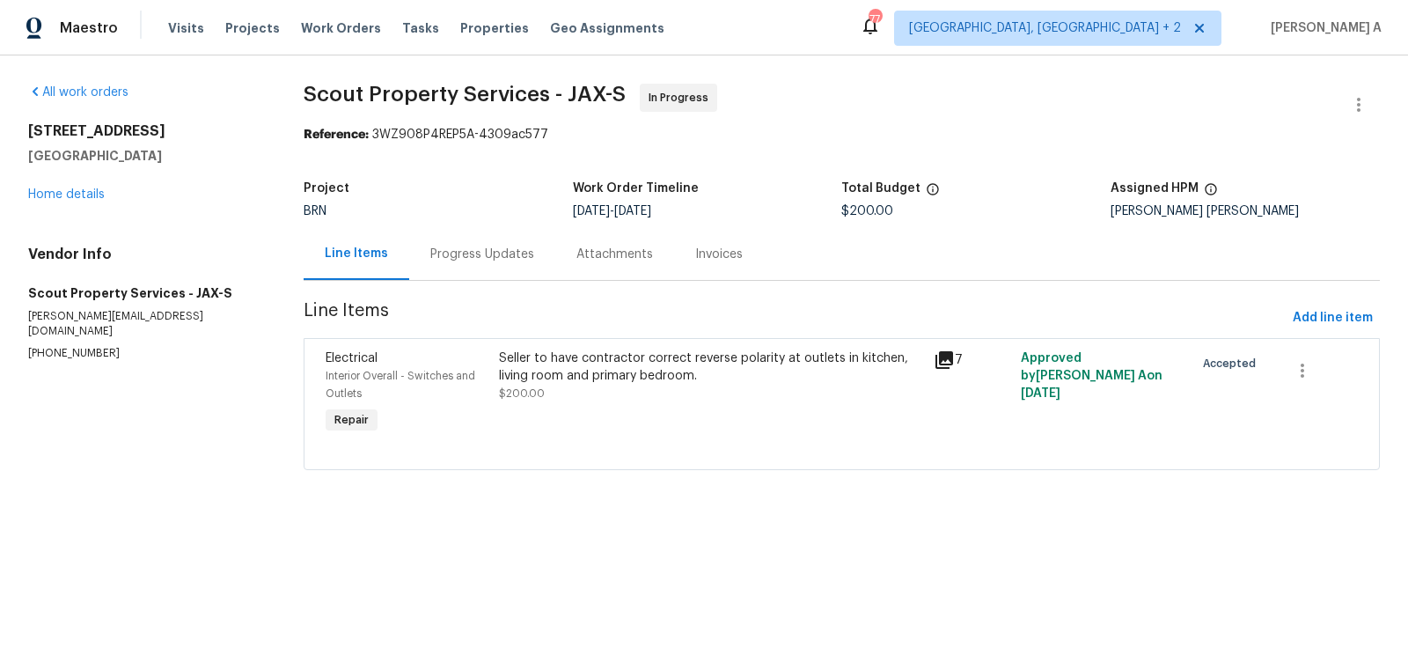
click at [601, 428] on div "Seller to have contractor correct reverse polarity at outlets in kitchen, livin…" at bounding box center [711, 393] width 435 height 99
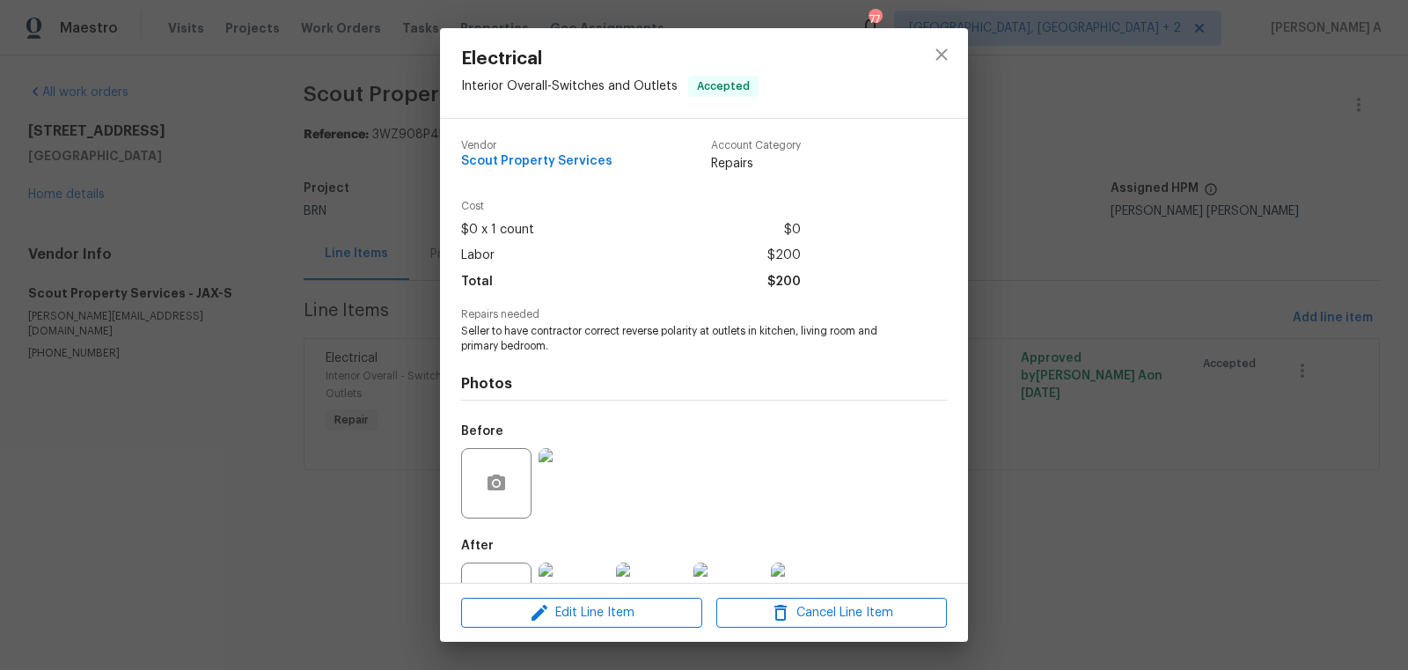
scroll to position [67, 0]
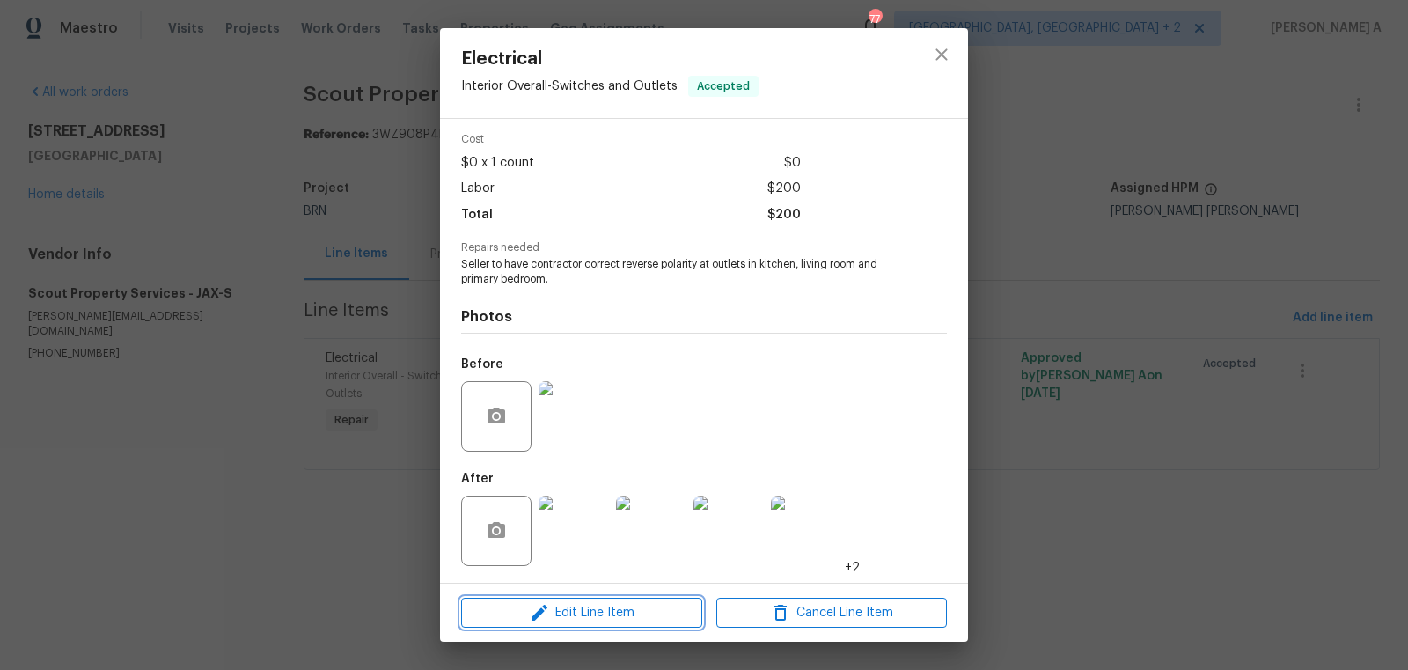
click at [583, 614] on span "Edit Line Item" at bounding box center [581, 613] width 231 height 22
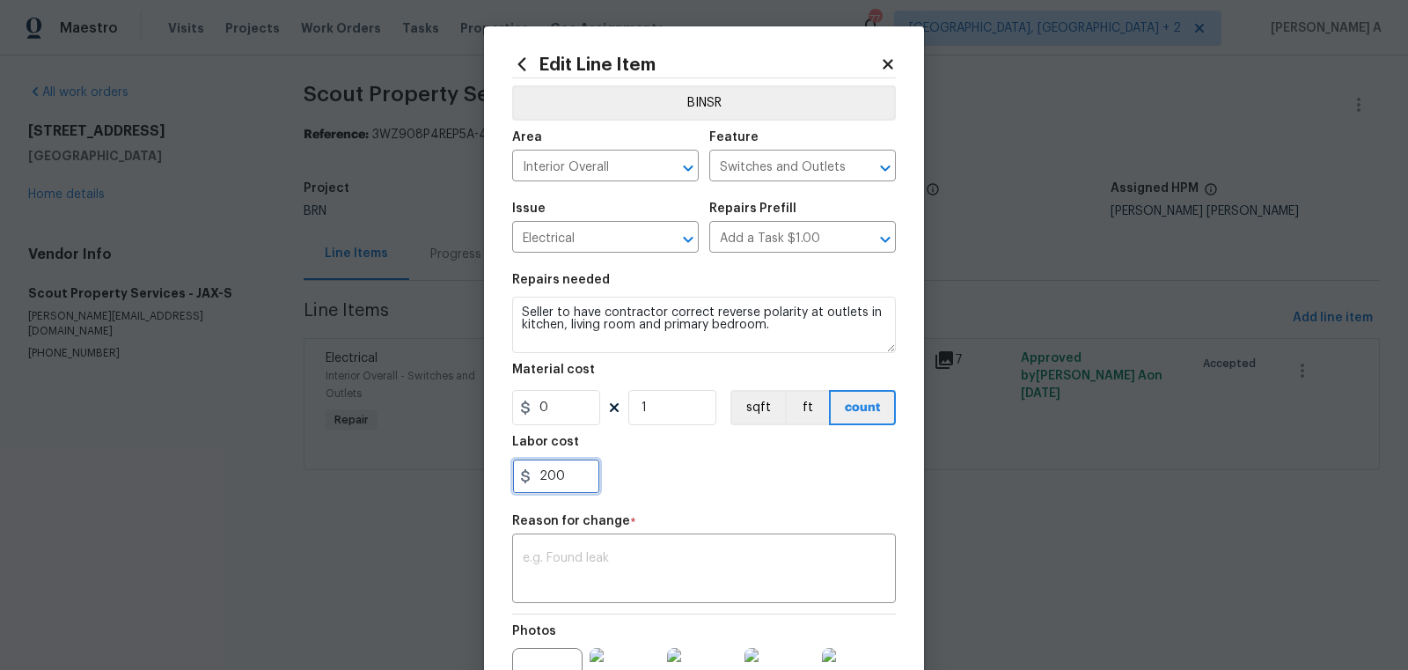
drag, startPoint x: 567, startPoint y: 475, endPoint x: 461, endPoint y: 475, distance: 105.6
click at [461, 475] on div "Edit Line Item BINSR Area Interior Overall ​ Feature Switches and Outlets ​ Iss…" at bounding box center [704, 335] width 1408 height 670
paste input "495"
type input "495"
click at [584, 554] on textarea at bounding box center [704, 570] width 363 height 37
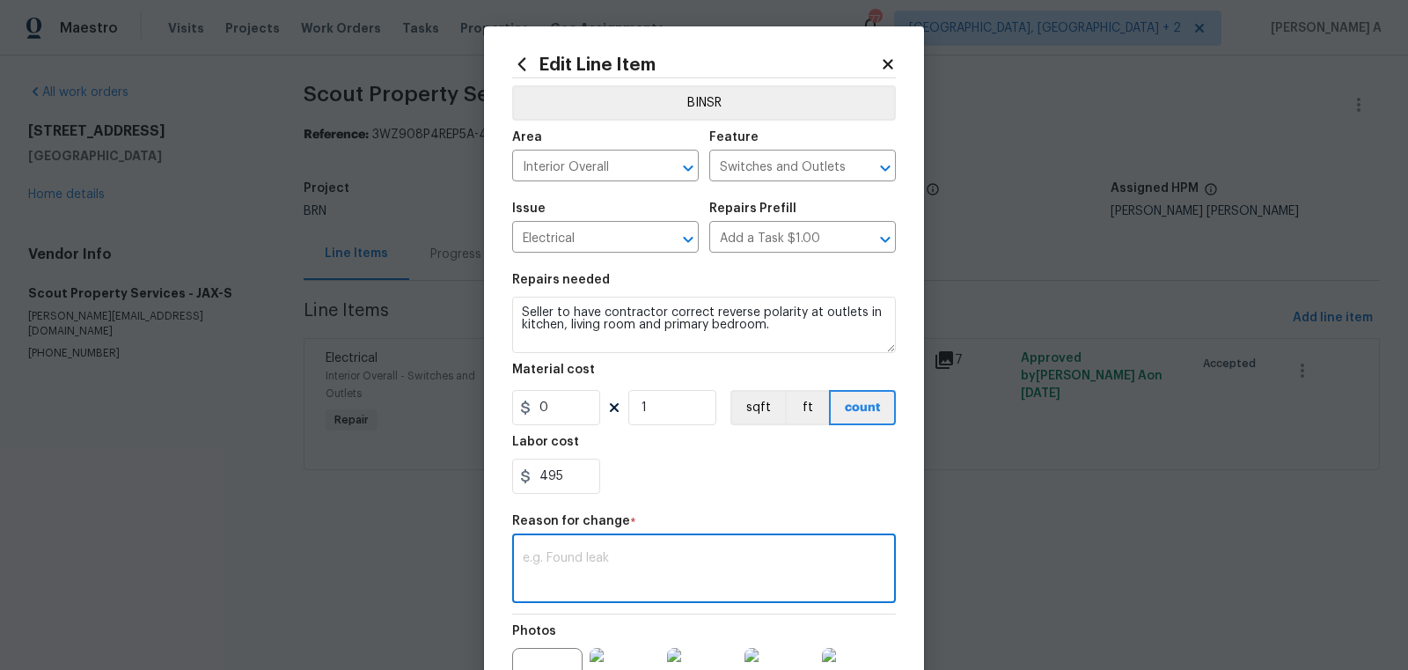
paste textarea "(AK) Updated per vendors final cost."
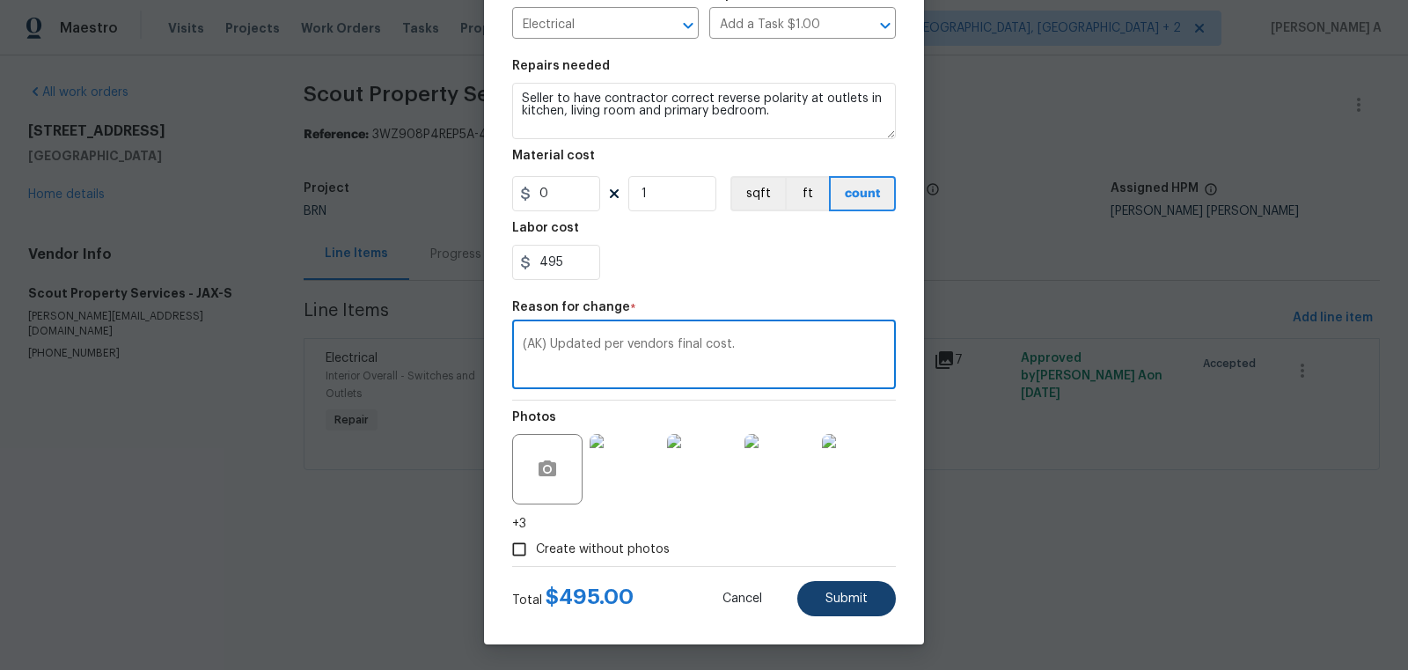
type textarea "(AK) Updated per vendors final cost."
click at [822, 604] on button "Submit" at bounding box center [846, 598] width 99 height 35
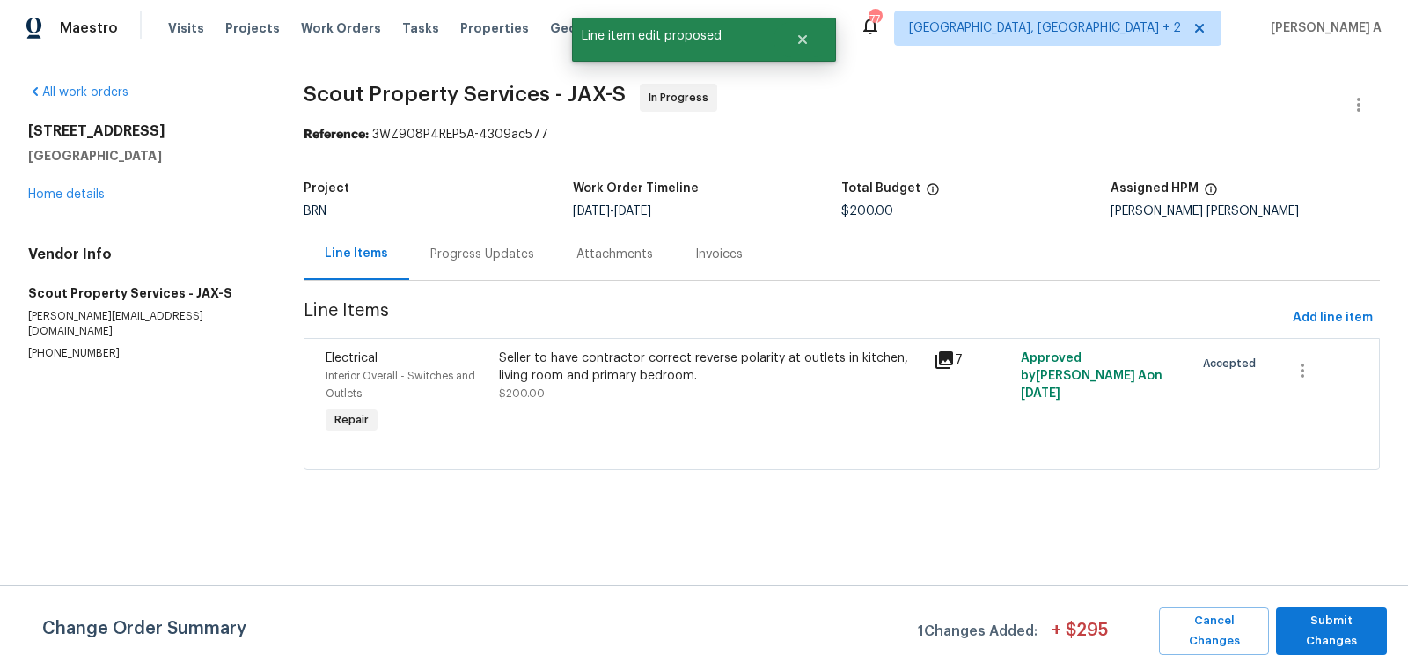
scroll to position [0, 0]
click at [1322, 622] on span "Submit Changes" at bounding box center [1331, 631] width 93 height 40
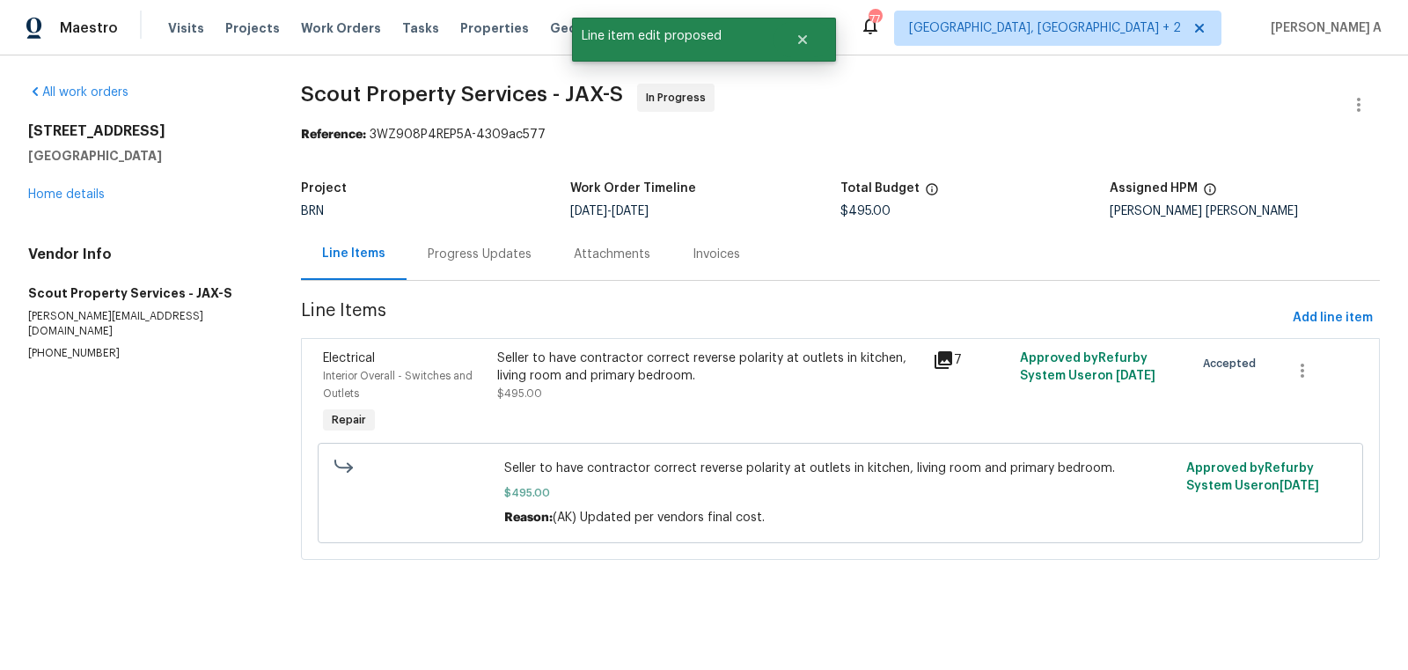
click at [682, 380] on div "Seller to have contractor correct reverse polarity at outlets in kitchen, livin…" at bounding box center [709, 366] width 425 height 35
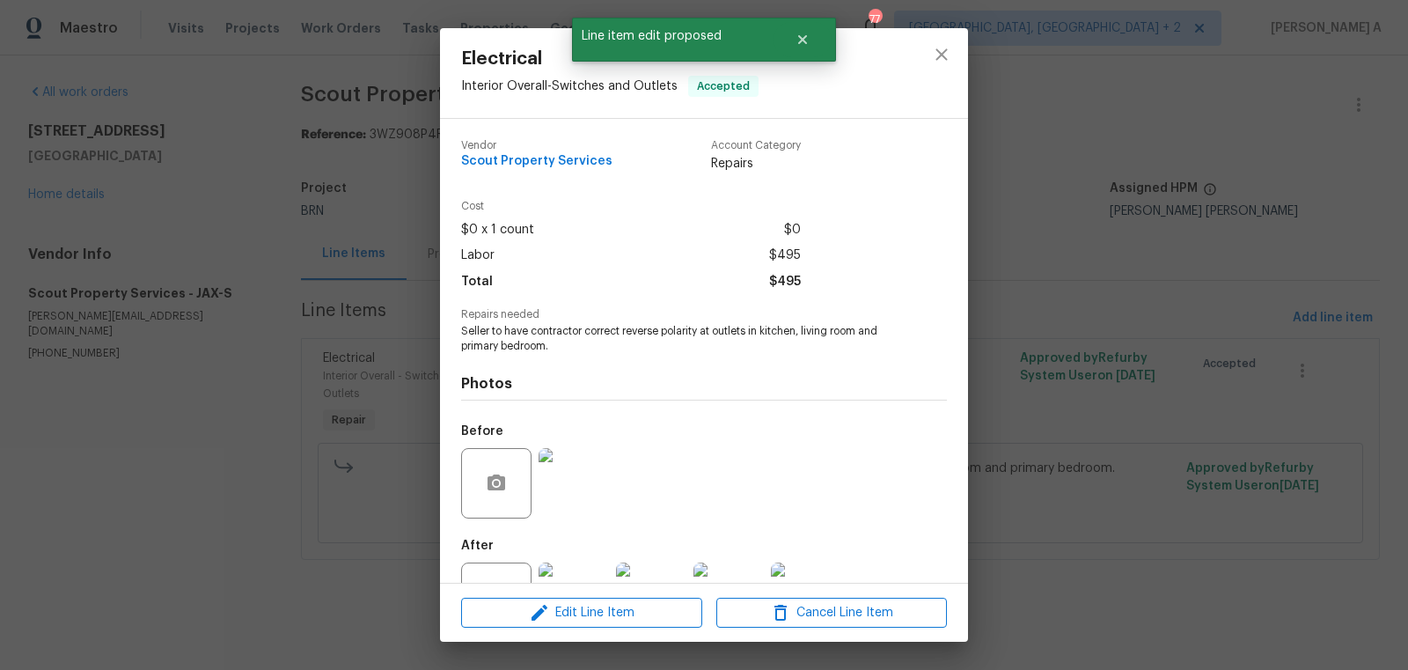
scroll to position [67, 0]
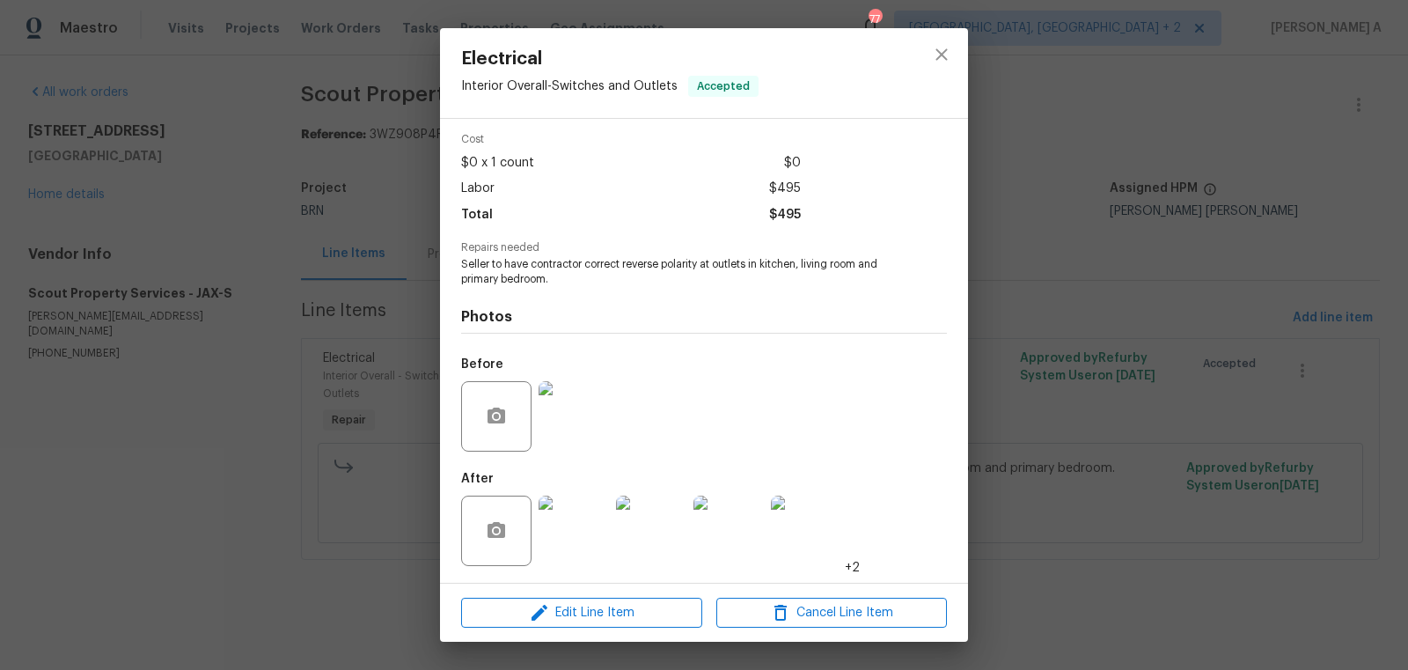
click at [553, 401] on img at bounding box center [574, 416] width 70 height 70
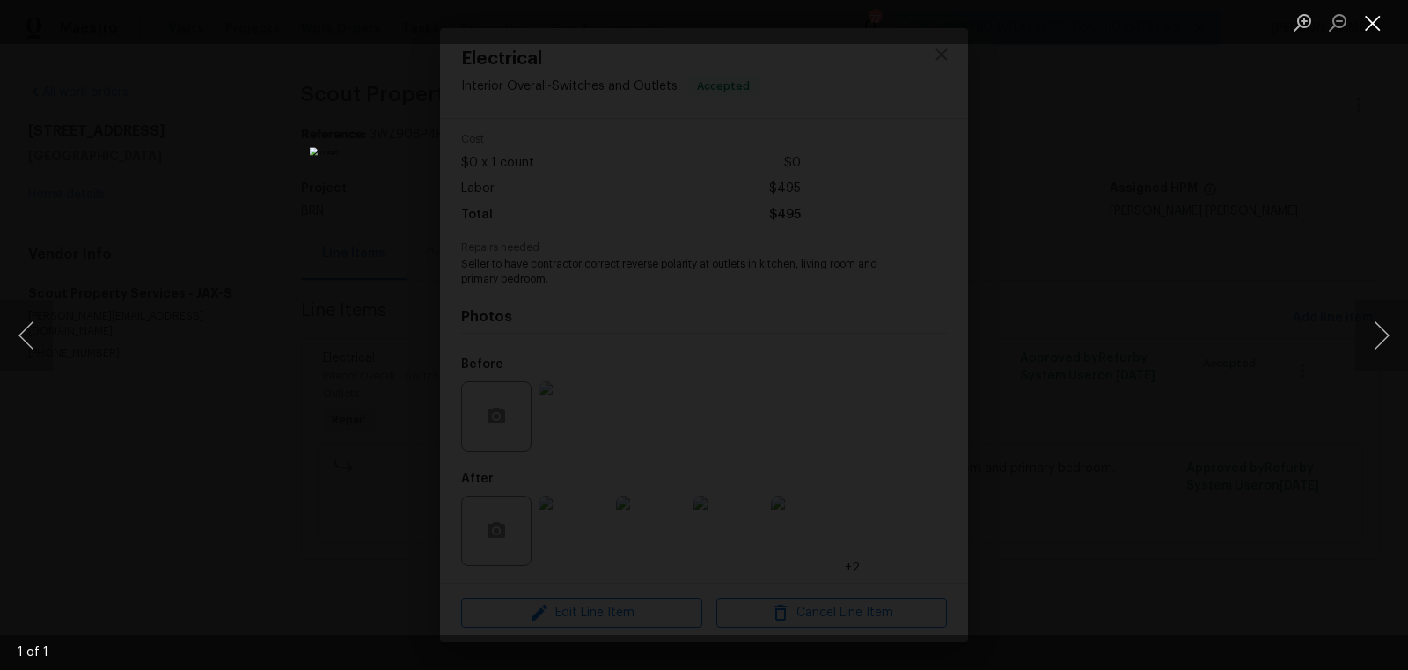
click at [1372, 18] on button "Close lightbox" at bounding box center [1372, 22] width 35 height 31
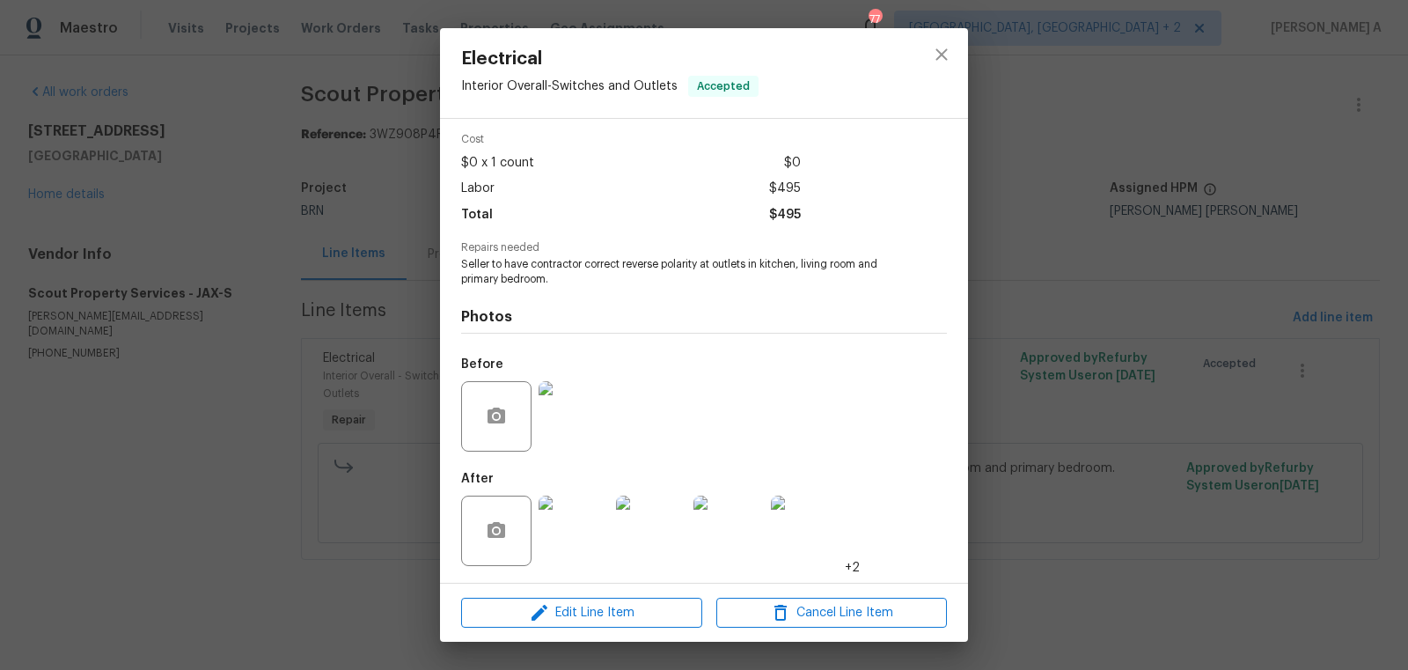
click at [586, 539] on img at bounding box center [574, 530] width 70 height 70
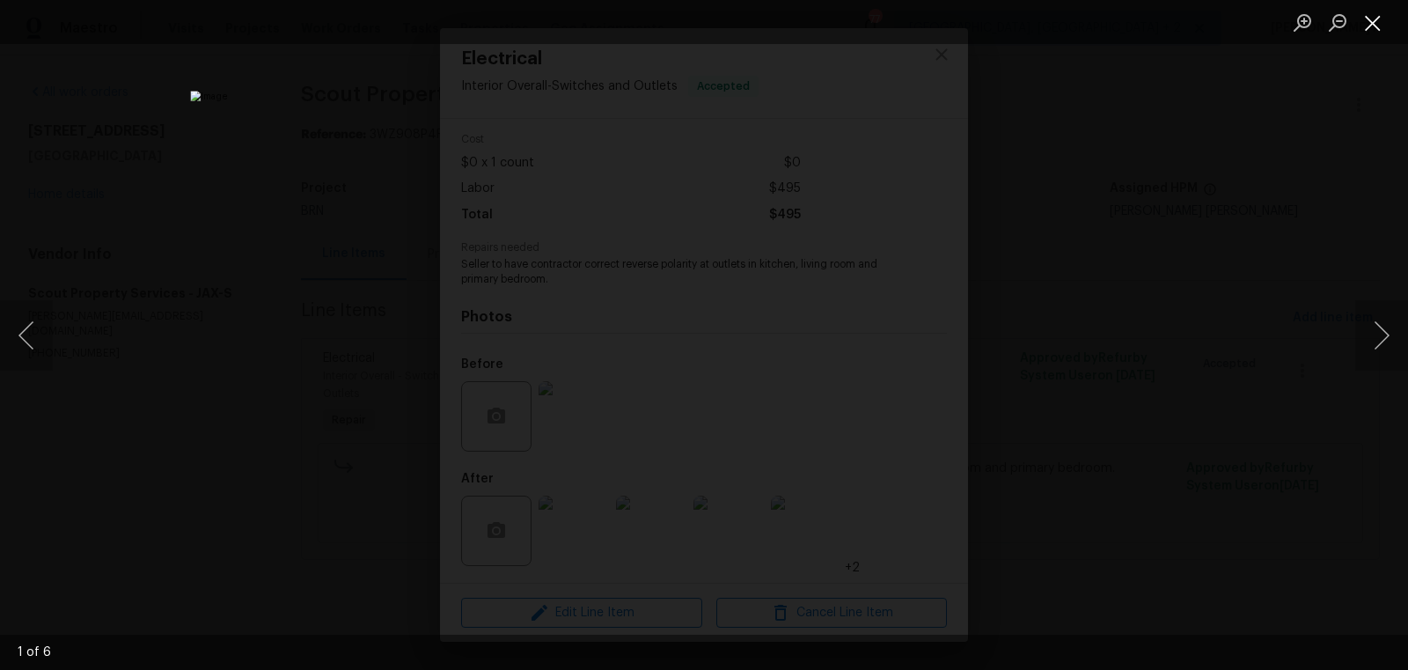
click at [1370, 28] on button "Close lightbox" at bounding box center [1372, 22] width 35 height 31
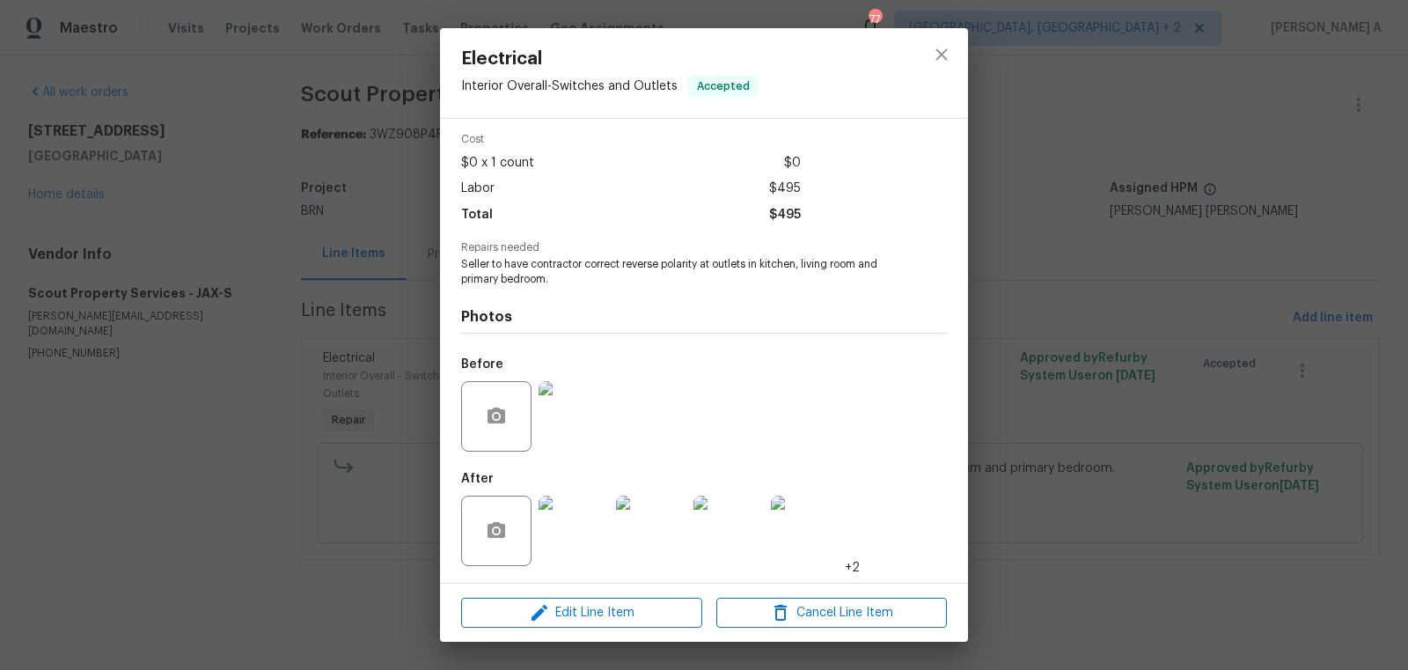
click at [583, 406] on img at bounding box center [574, 416] width 70 height 70
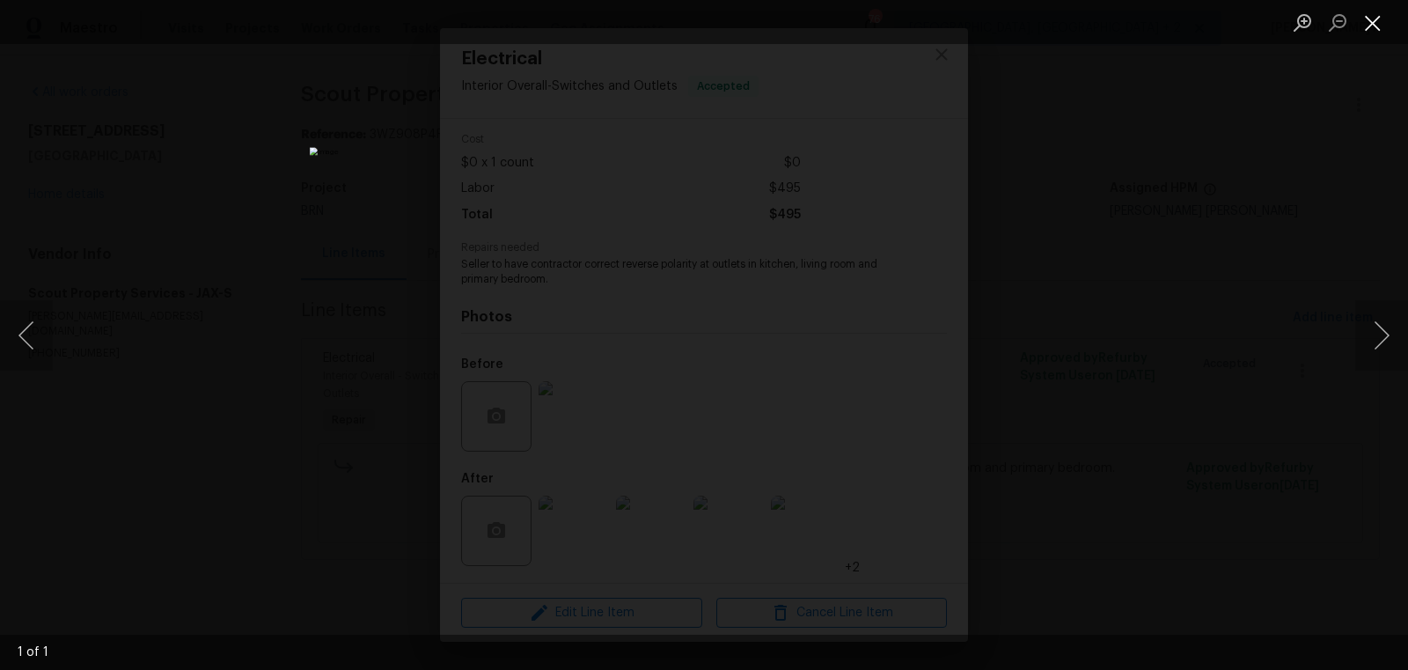
click at [1370, 20] on button "Close lightbox" at bounding box center [1372, 22] width 35 height 31
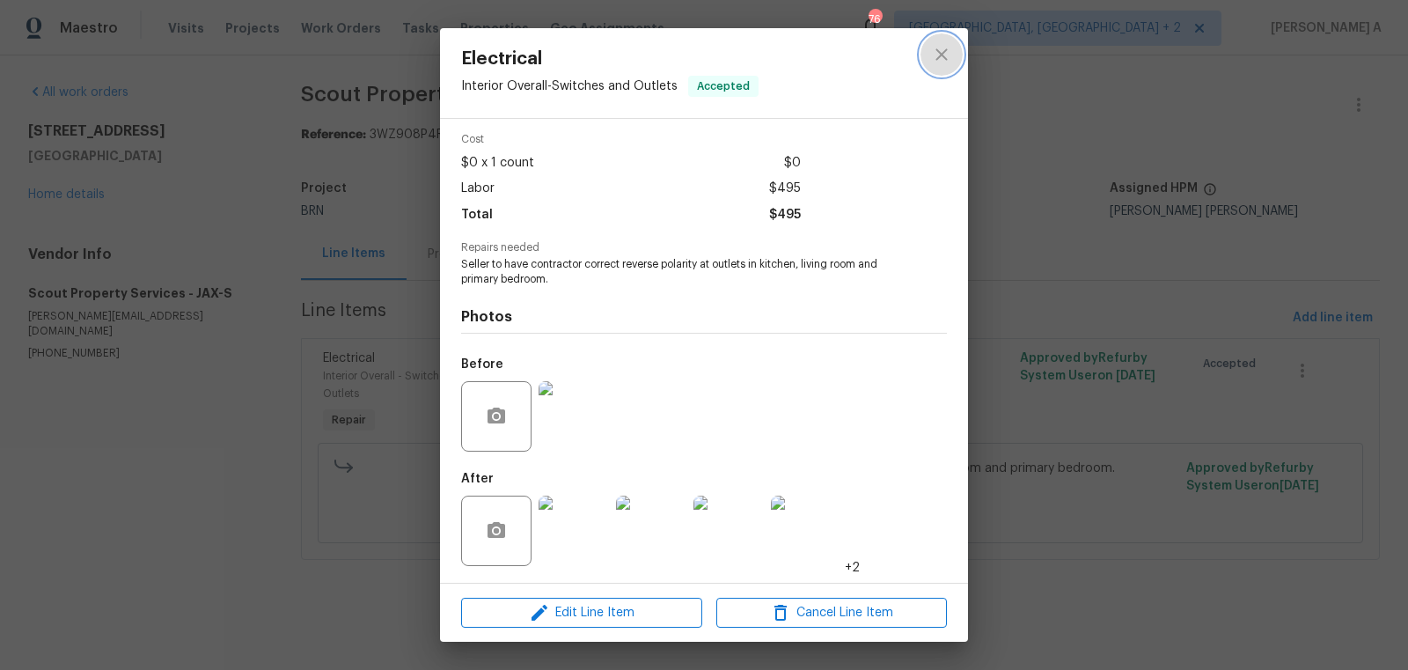
click at [948, 58] on icon "close" at bounding box center [941, 54] width 21 height 21
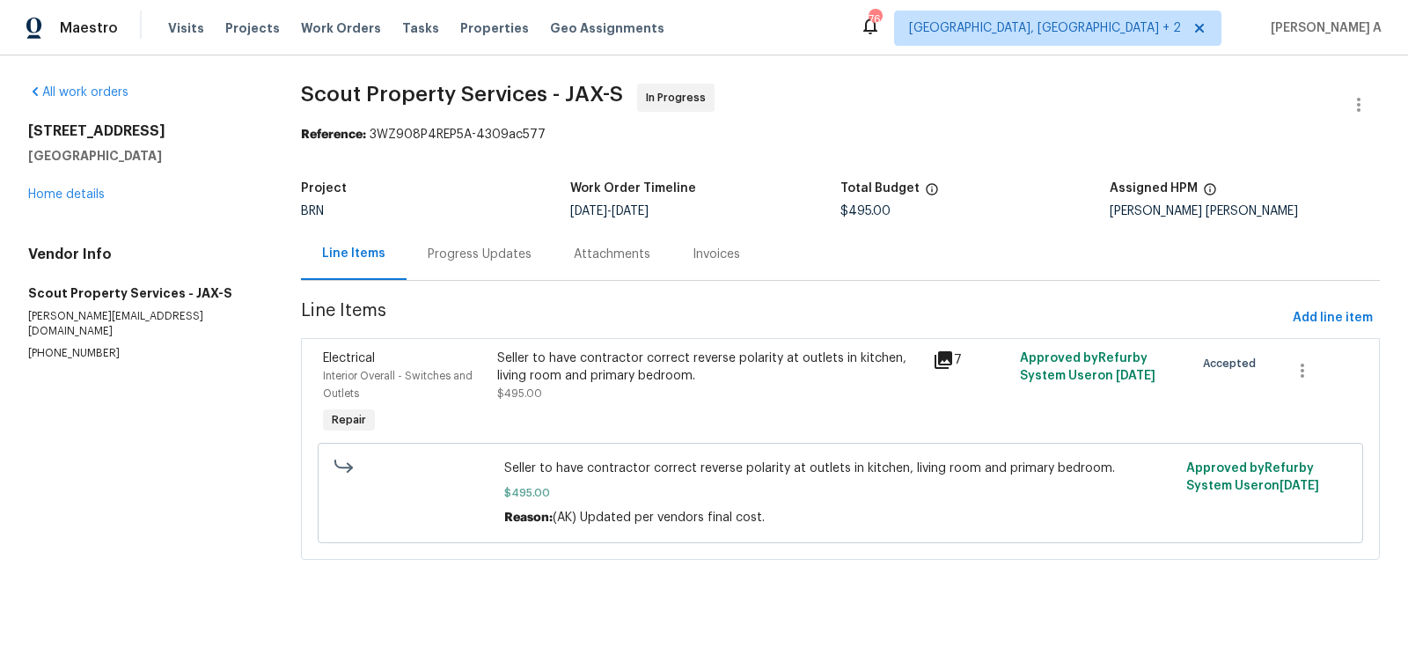
click at [432, 276] on div "Progress Updates" at bounding box center [480, 254] width 146 height 52
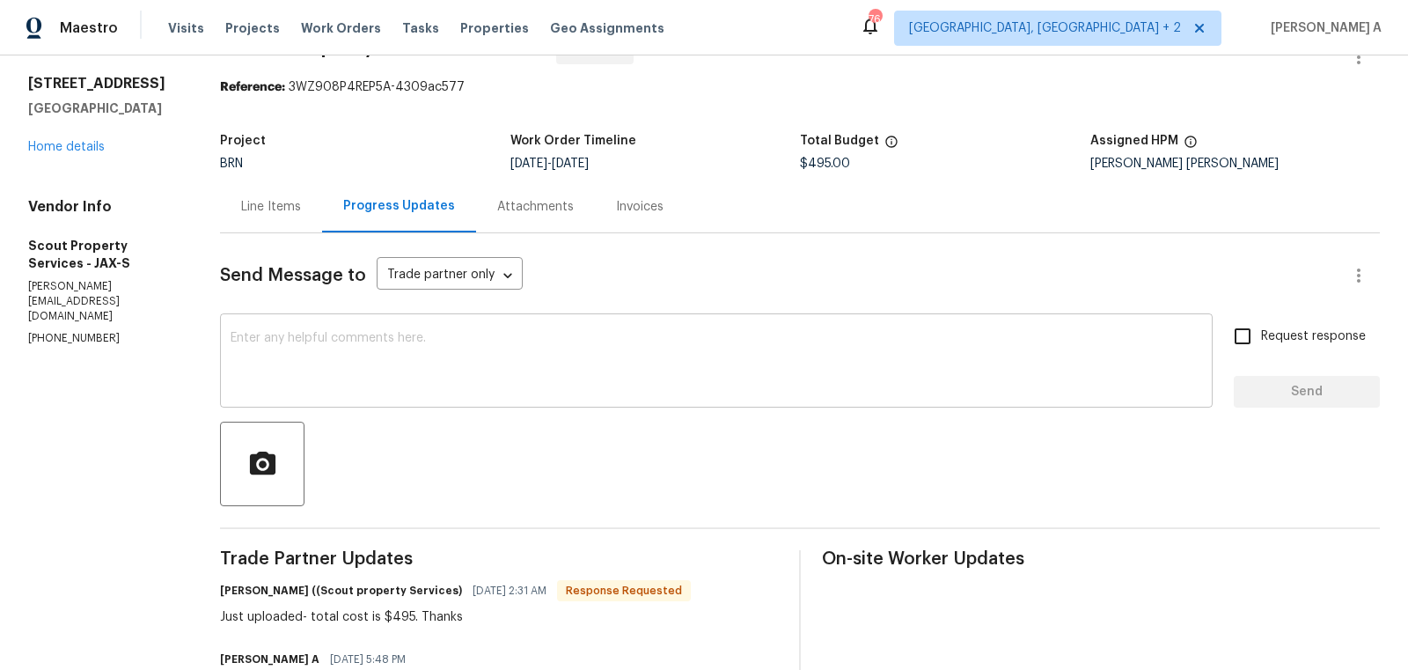
scroll to position [59, 0]
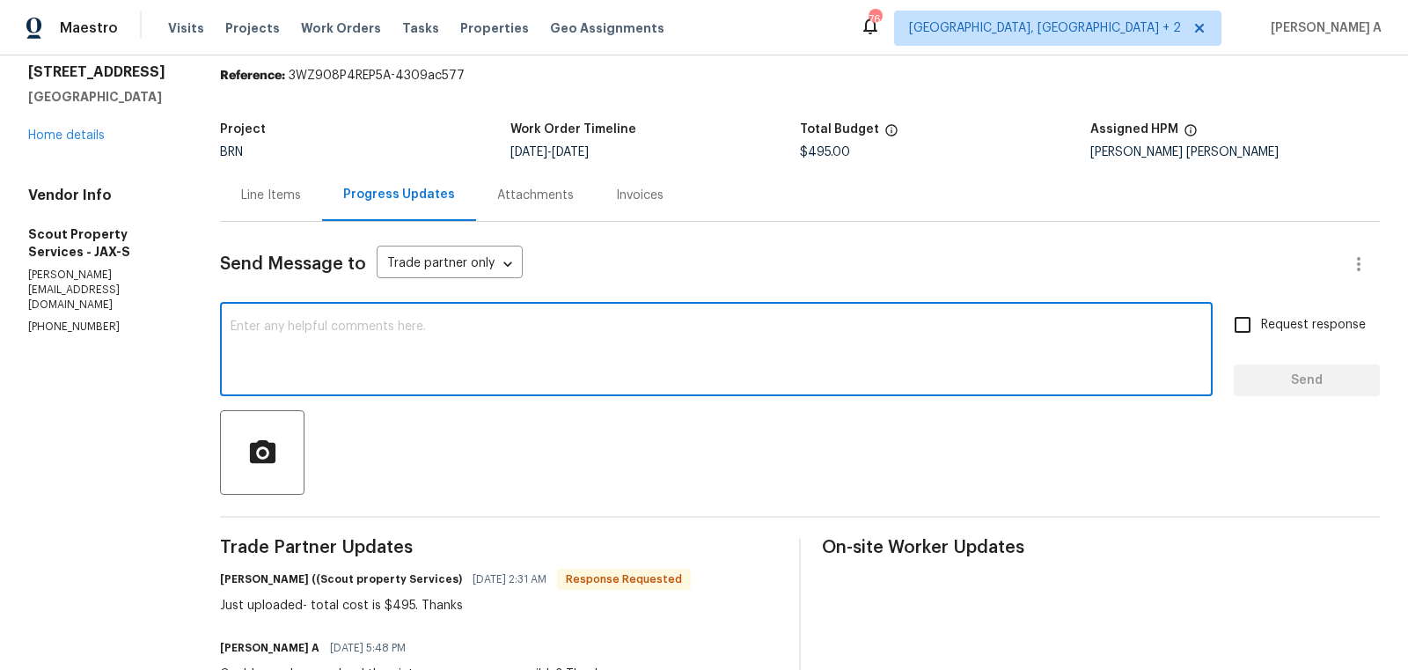
click at [521, 370] on textarea at bounding box center [717, 351] width 972 height 62
drag, startPoint x: 393, startPoint y: 325, endPoint x: 722, endPoint y: 326, distance: 329.1
click at [722, 326] on textarea "Hi, I have updated the cost. In the before" at bounding box center [717, 351] width 972 height 62
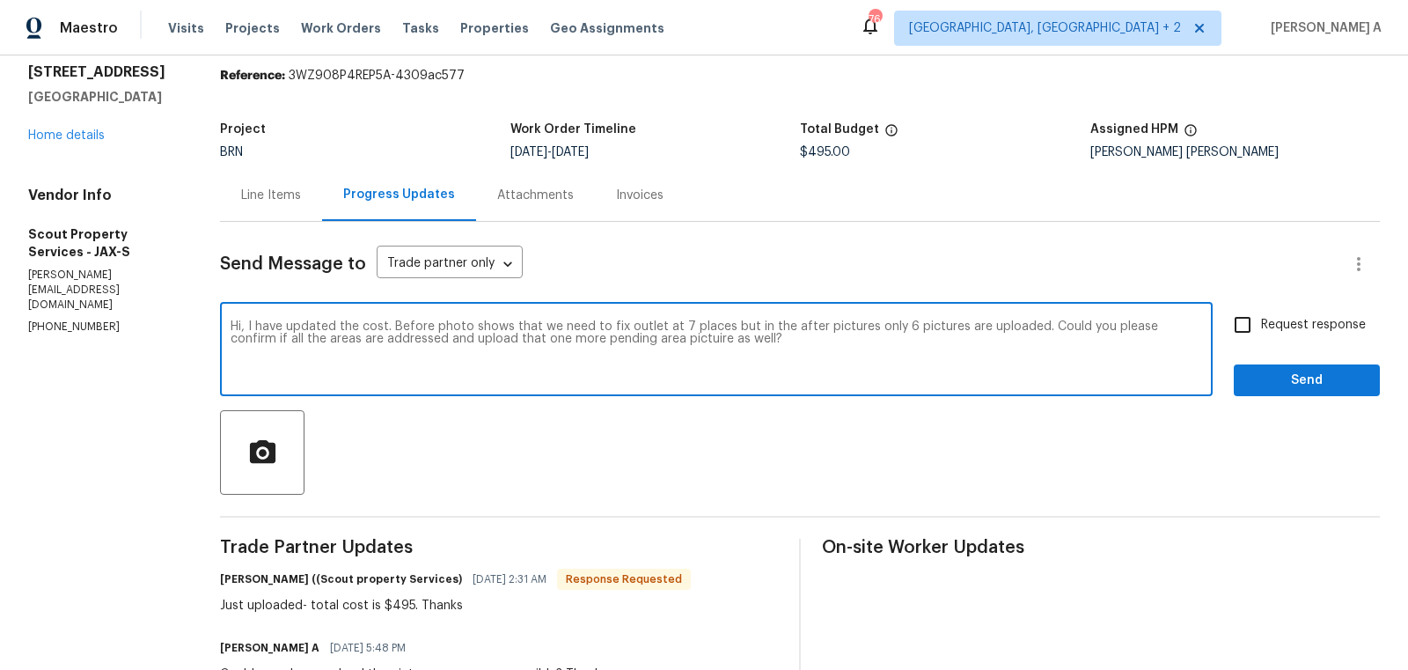
click at [722, 325] on textarea "Hi, I have updated the cost. Before photo shows that we need to fix outlet at 7…" at bounding box center [717, 351] width 972 height 62
click at [0, 0] on icon "Paraphrase text" at bounding box center [0, 0] width 0 height 0
click at [0, 0] on li "Hello, the price has been updated." at bounding box center [0, 0] width 0 height 0
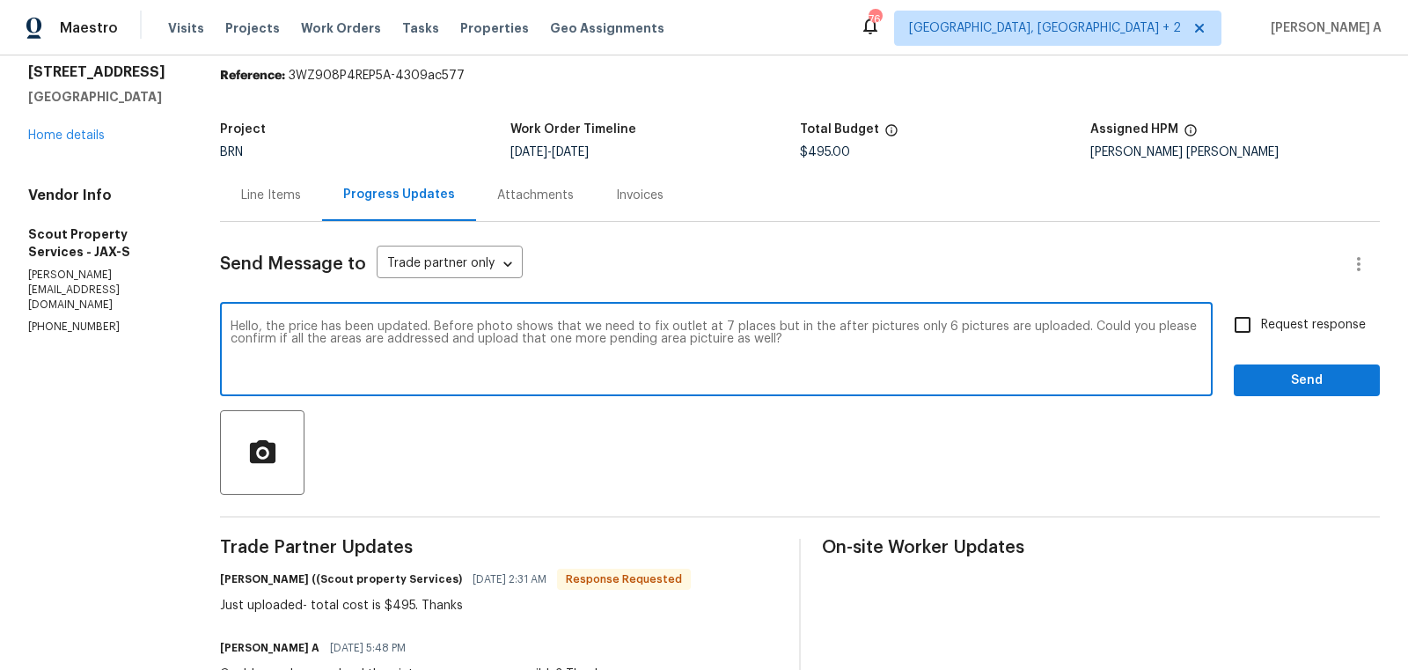
scroll to position [89, 0]
click at [0, 0] on icon "Fluency" at bounding box center [0, 0] width 0 height 0
click at [0, 0] on span "are" at bounding box center [0, 0] width 0 height 0
click at [0, 0] on span "areas" at bounding box center [0, 0] width 0 height 0
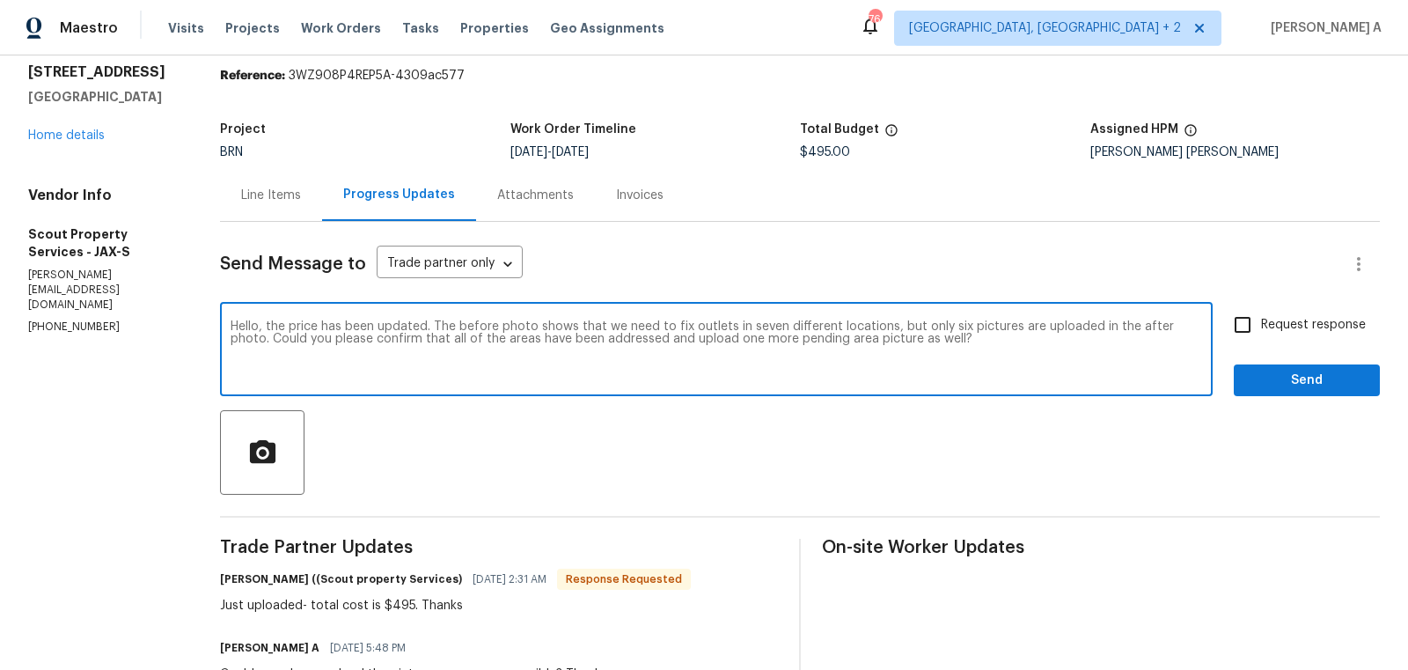
type textarea "Hello, the price has been updated. The before photo shows that we need to fix o…"
click at [1257, 333] on input "Request response" at bounding box center [1242, 324] width 37 height 37
checkbox input "true"
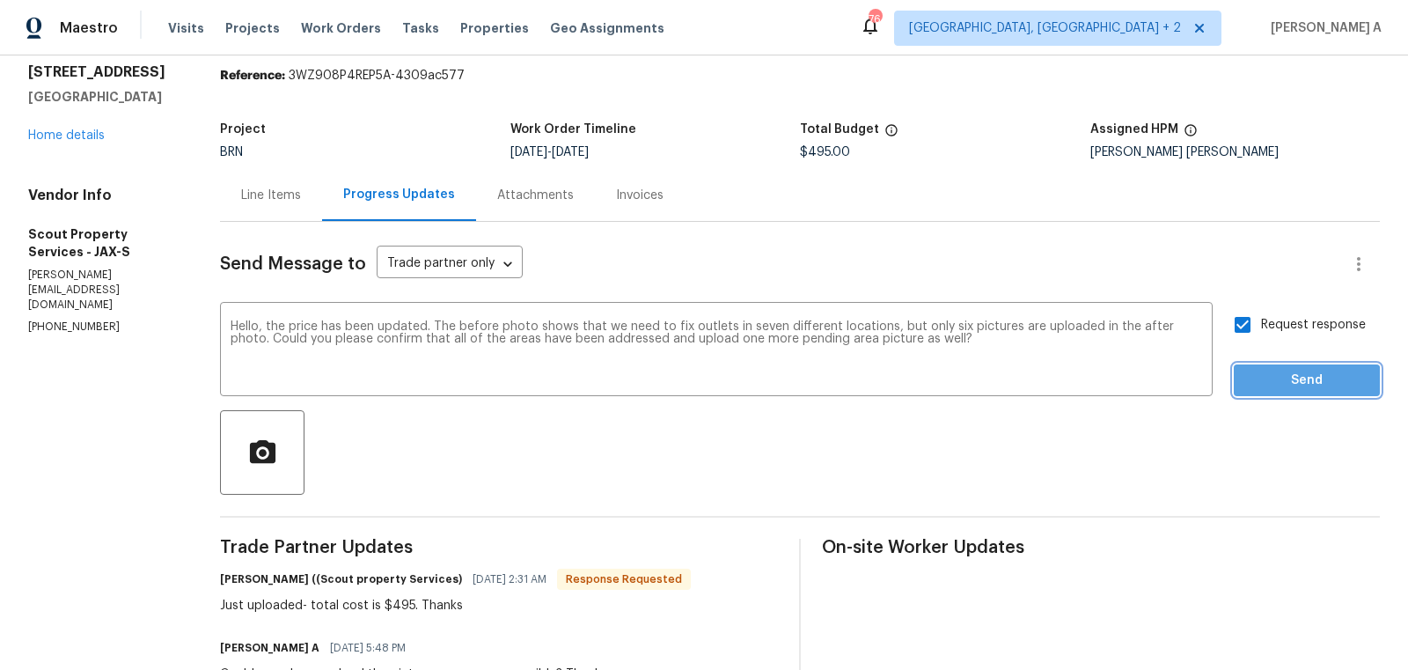
click at [1299, 385] on span "Send" at bounding box center [1307, 381] width 118 height 22
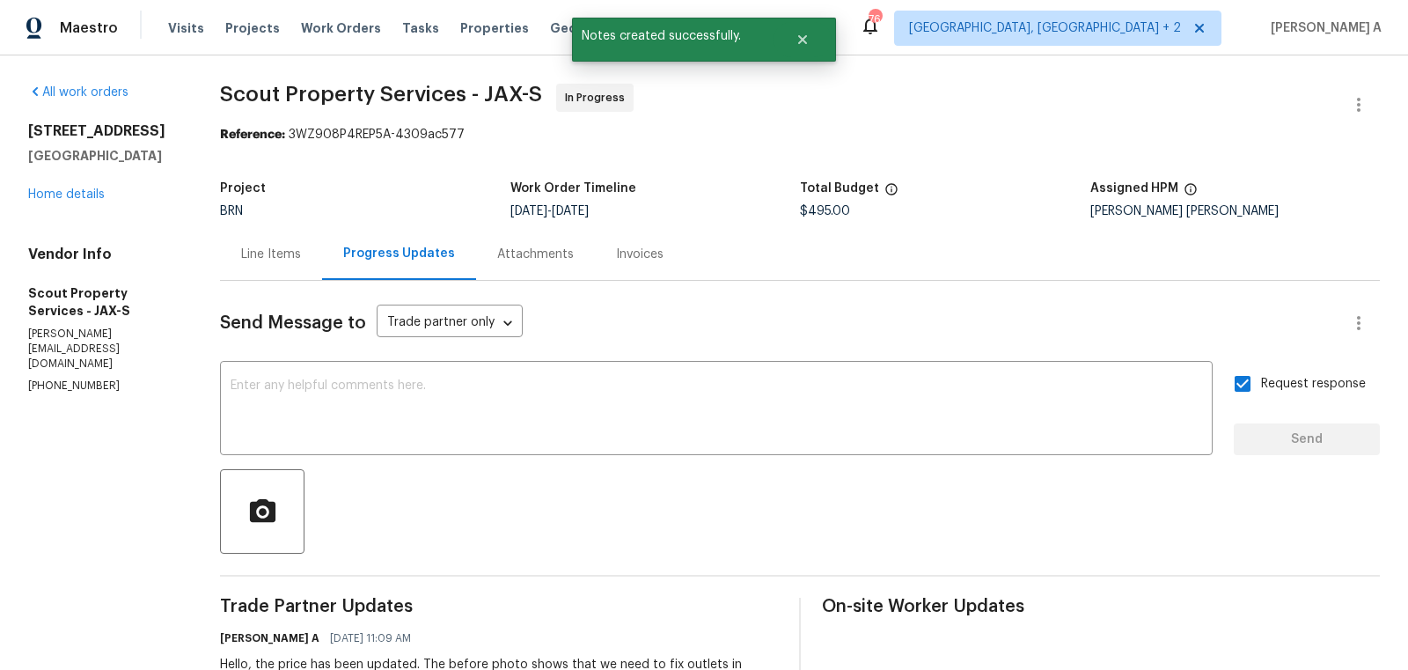
click at [274, 251] on div "Line Items" at bounding box center [271, 255] width 60 height 18
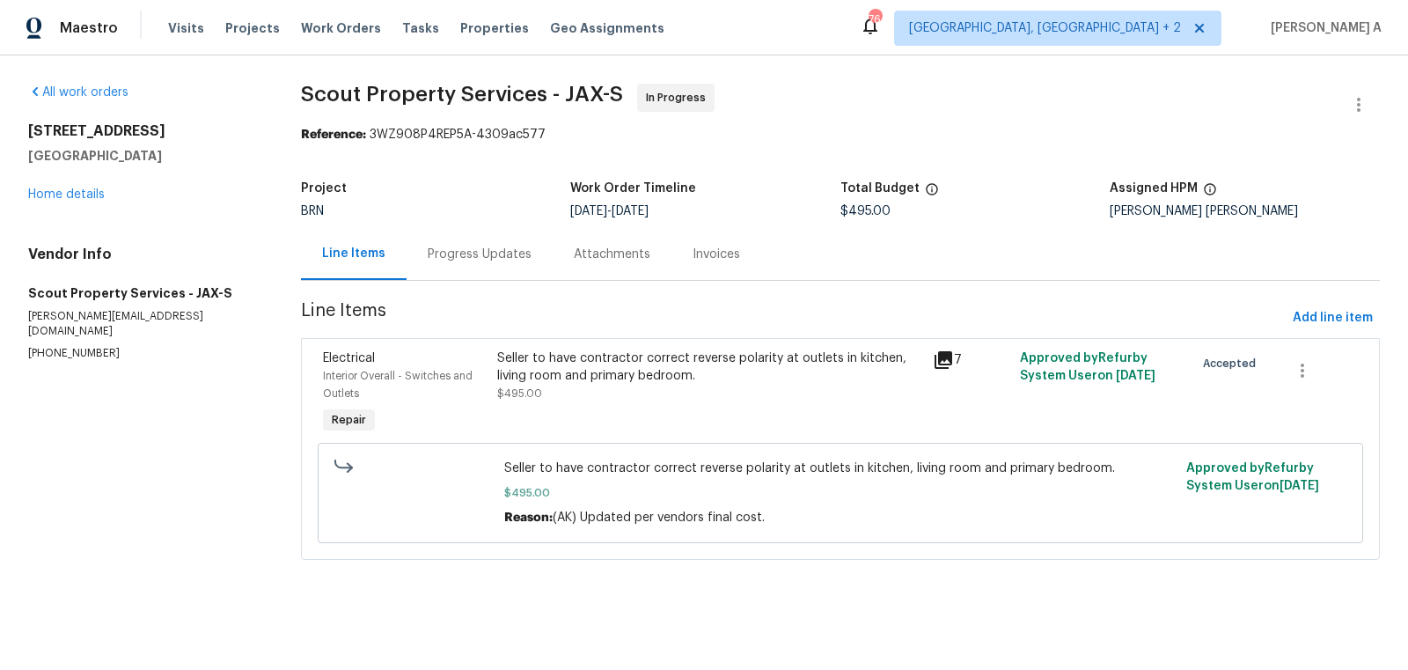
click at [468, 243] on div "Progress Updates" at bounding box center [480, 254] width 146 height 52
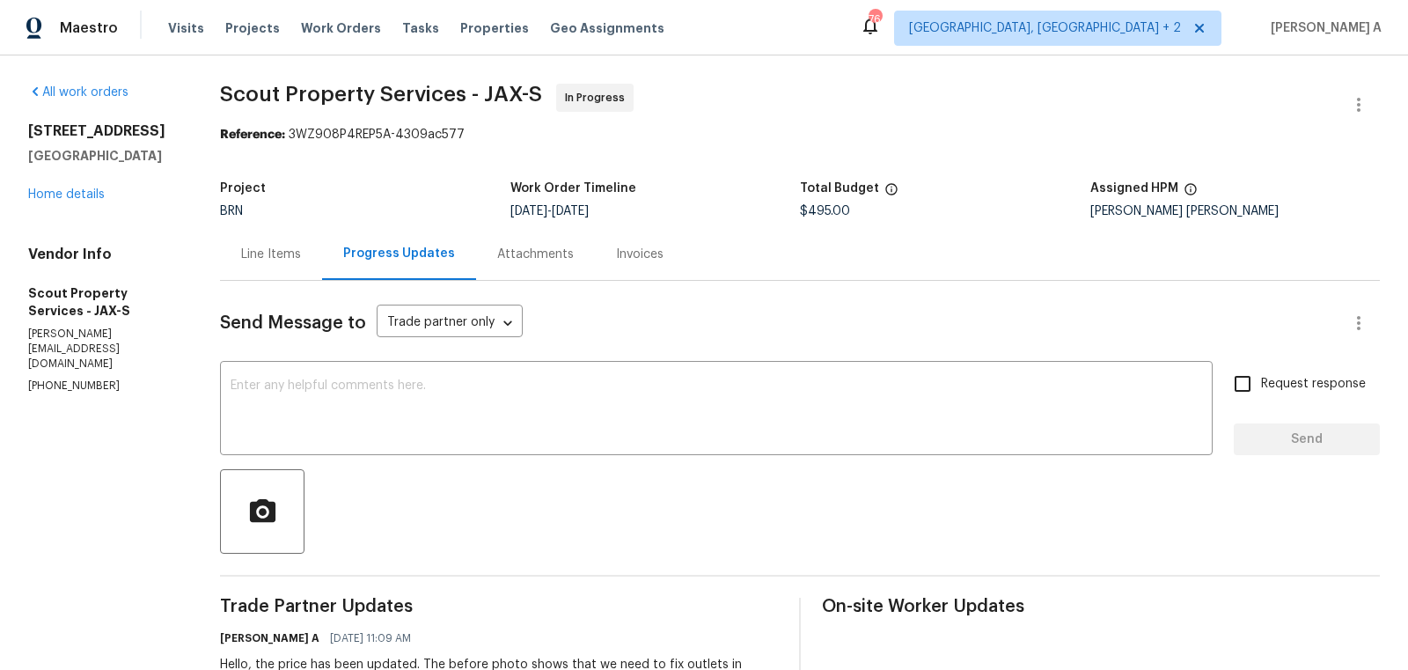
click at [266, 238] on div "Line Items" at bounding box center [271, 254] width 102 height 52
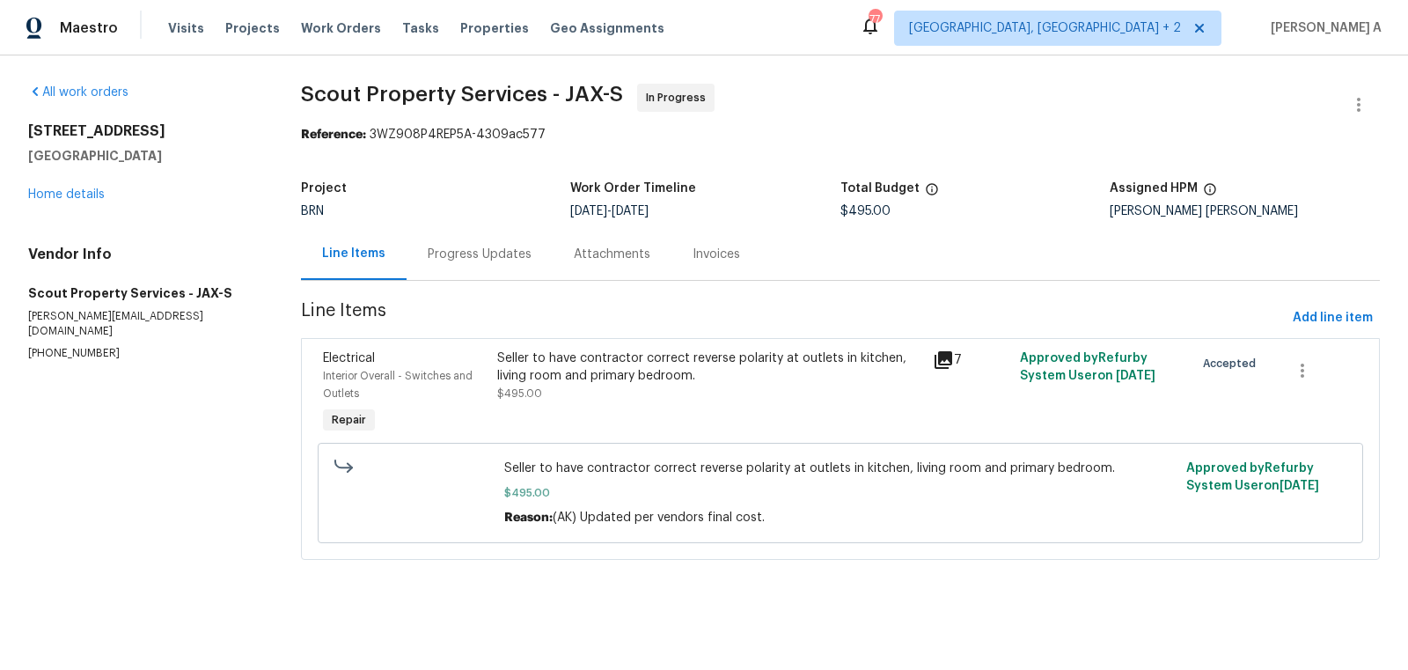
click at [637, 377] on div "Seller to have contractor correct reverse polarity at outlets in kitchen, livin…" at bounding box center [709, 366] width 425 height 35
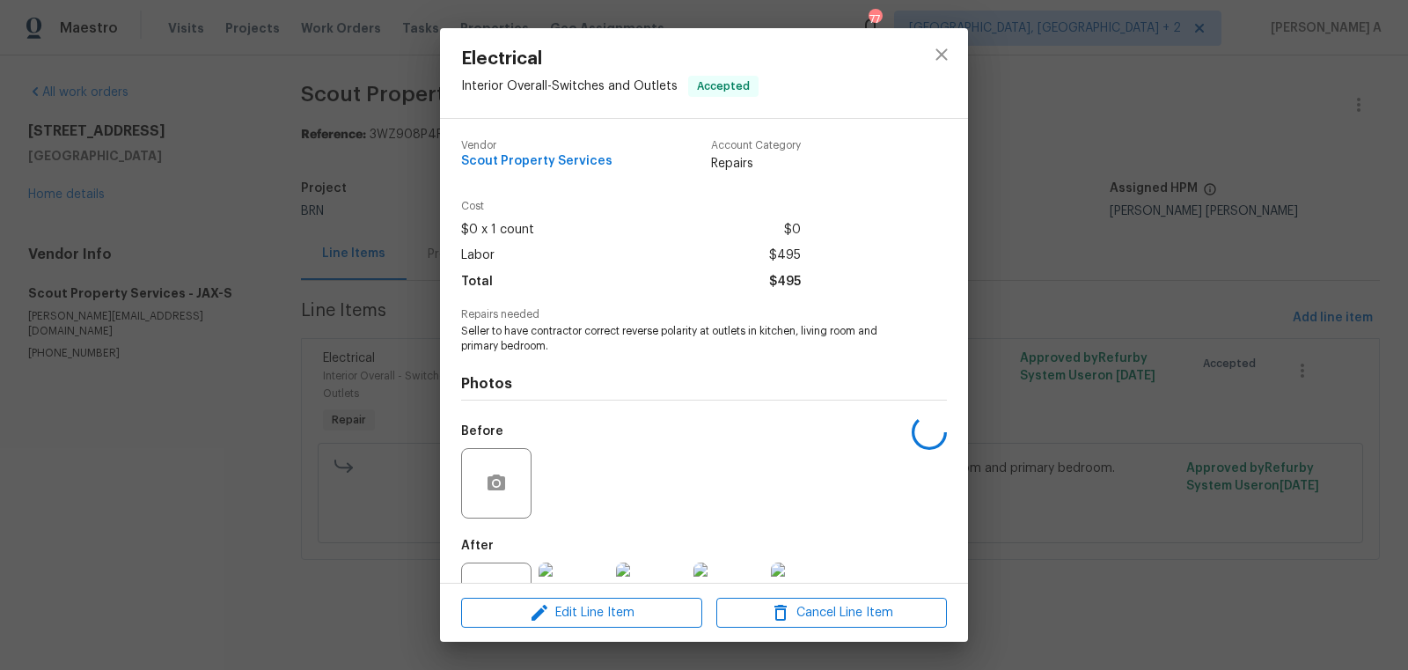
scroll to position [67, 0]
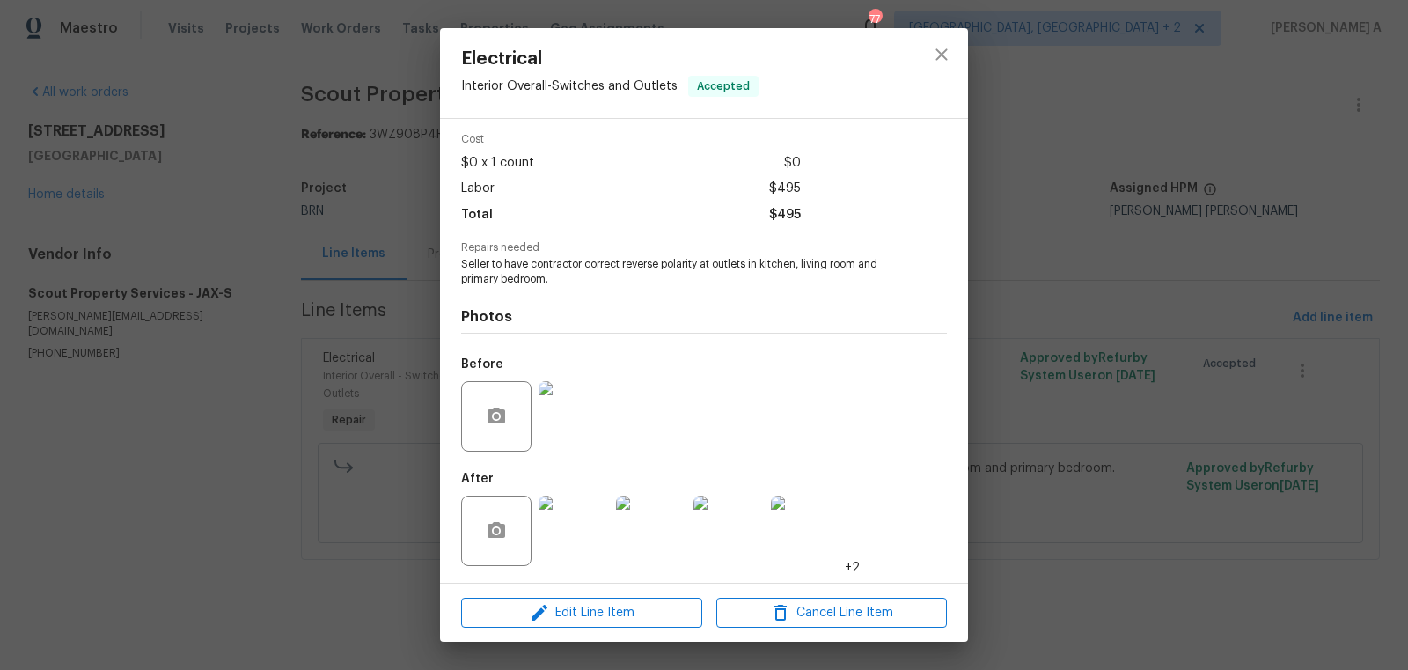
click at [573, 534] on img at bounding box center [574, 530] width 70 height 70
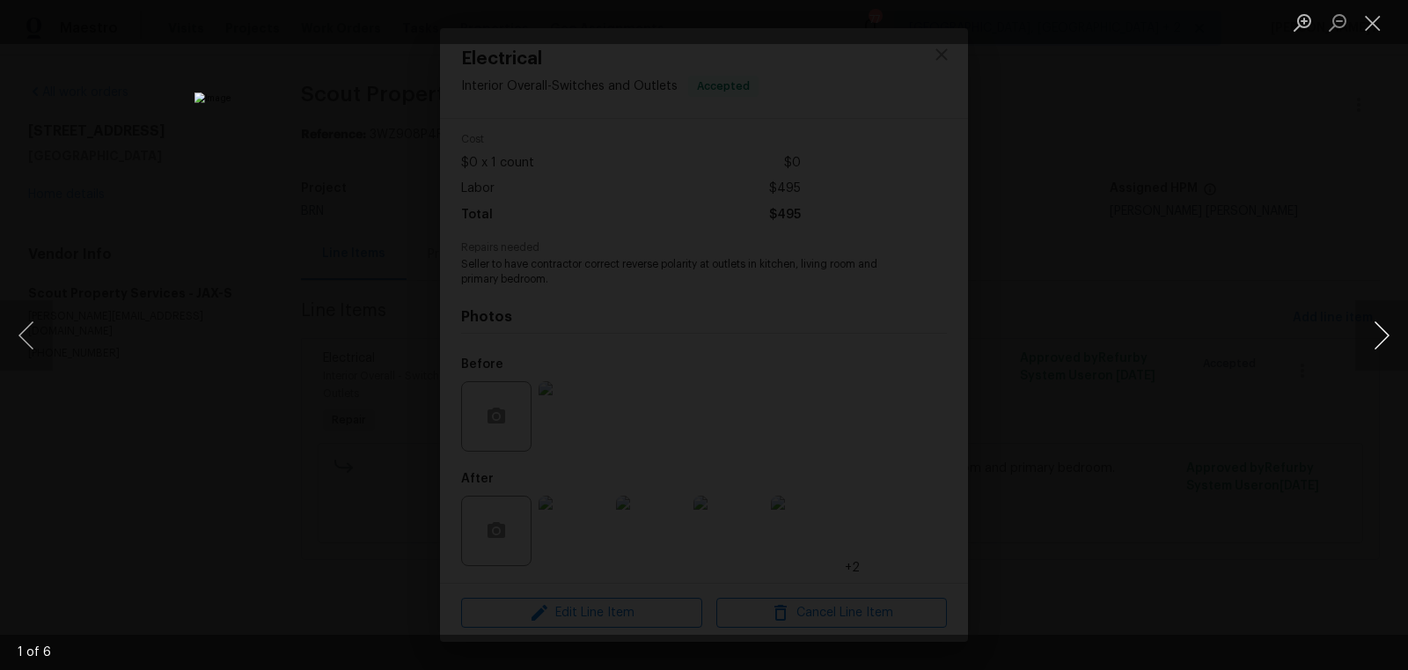
click at [1367, 334] on button "Next image" at bounding box center [1381, 335] width 53 height 70
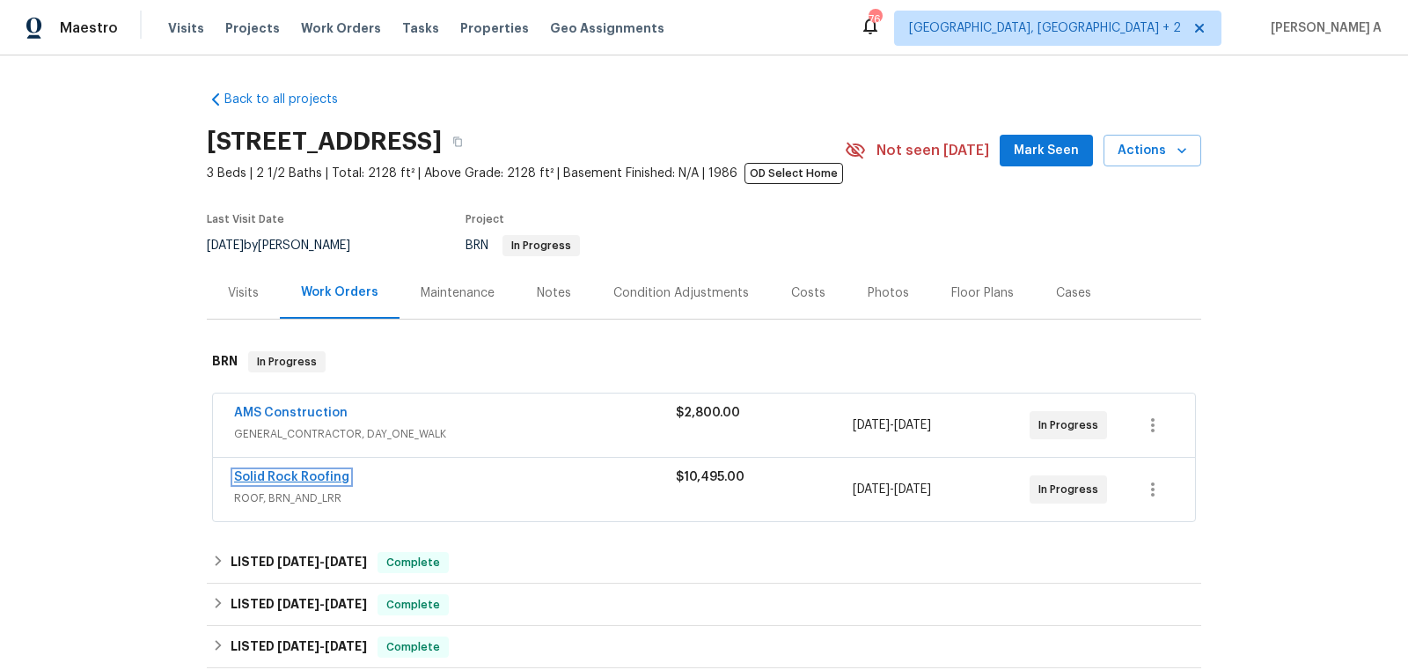
click at [284, 477] on link "Solid Rock Roofing" at bounding box center [291, 477] width 115 height 12
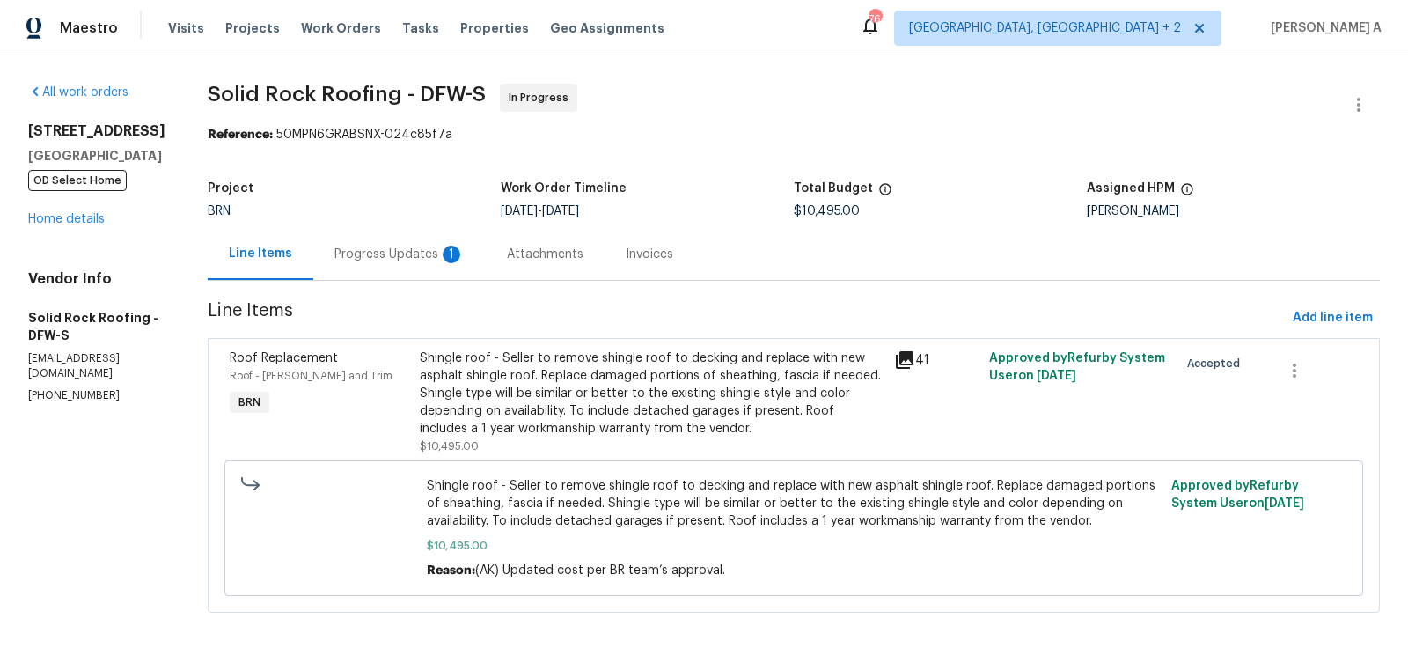
click at [507, 259] on div "Attachments" at bounding box center [545, 255] width 77 height 18
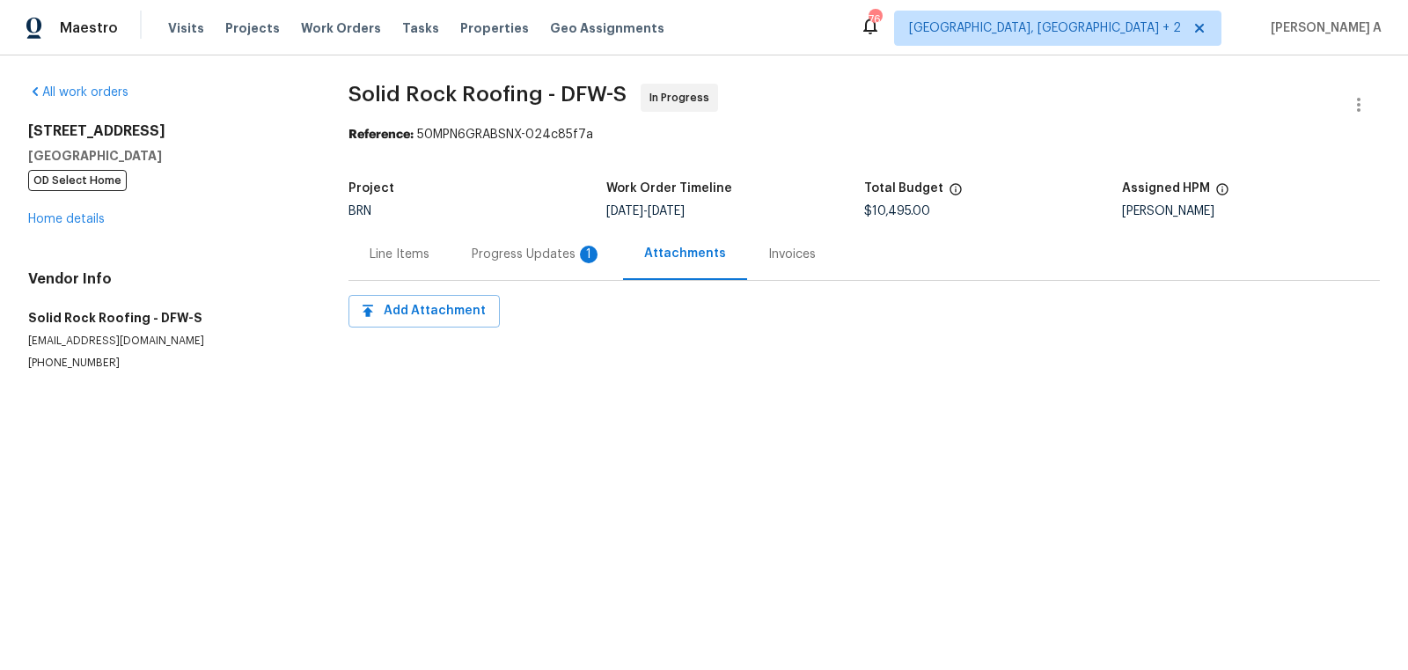
click at [531, 267] on div "Progress Updates 1" at bounding box center [537, 254] width 172 height 52
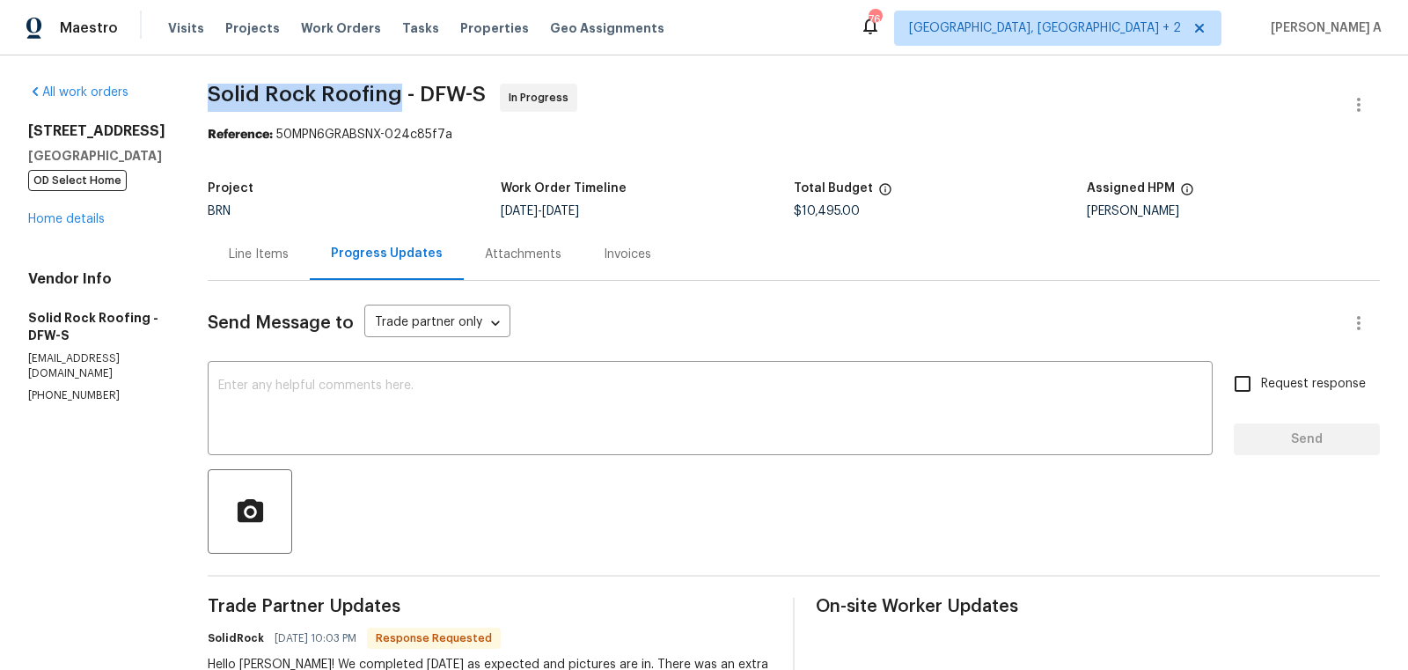
copy span "Solid Rock Roofing"
drag, startPoint x: 201, startPoint y: 93, endPoint x: 397, endPoint y: 99, distance: 196.3
click at [245, 246] on div "Line Items" at bounding box center [259, 255] width 60 height 18
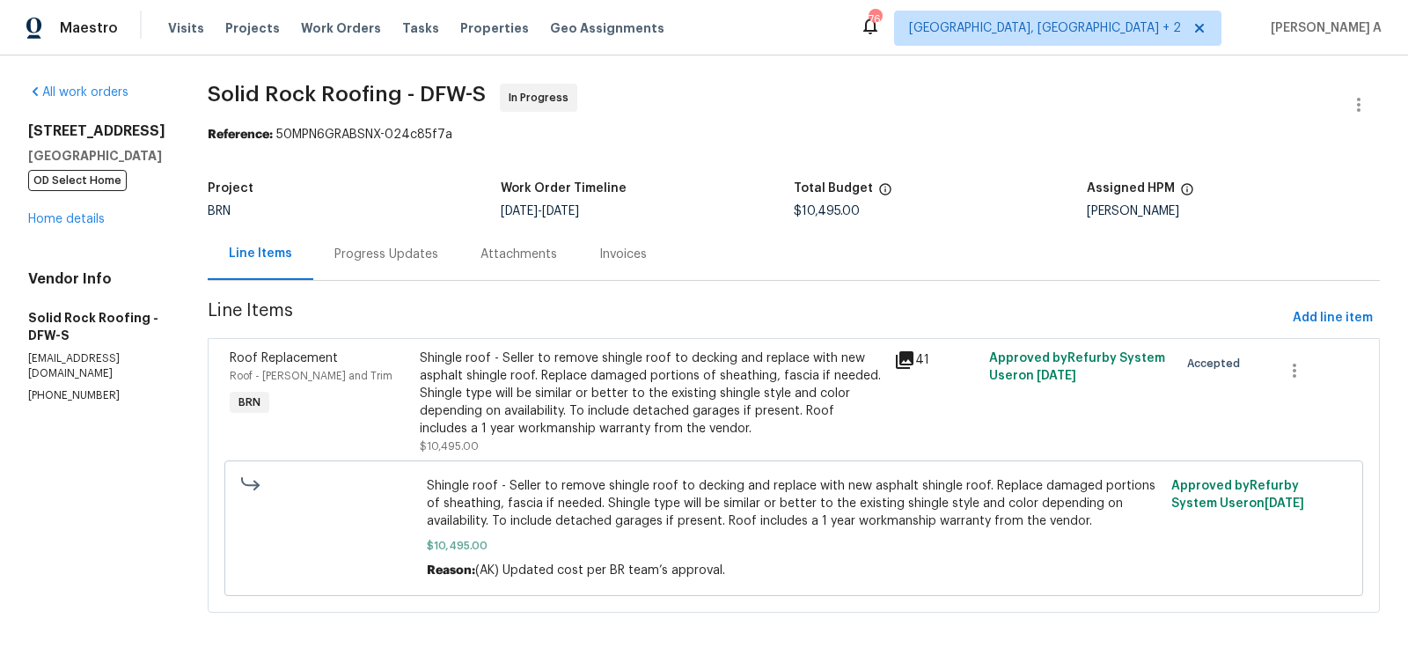
click at [553, 367] on div "Shingle roof - Seller to remove shingle roof to decking and replace with new as…" at bounding box center [652, 393] width 464 height 88
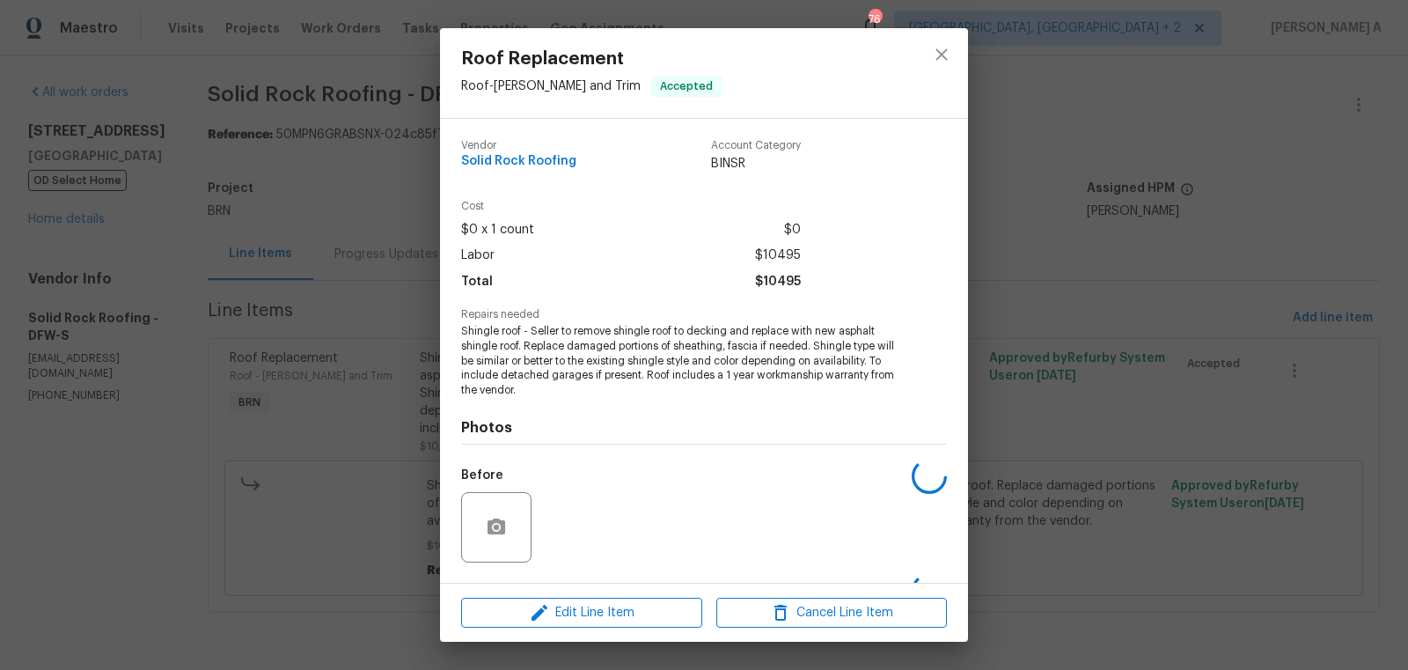
click at [551, 318] on span "Repairs needed" at bounding box center [704, 314] width 486 height 11
click at [554, 348] on span "Shingle roof - Seller to remove shingle roof to decking and replace with new as…" at bounding box center [679, 361] width 437 height 74
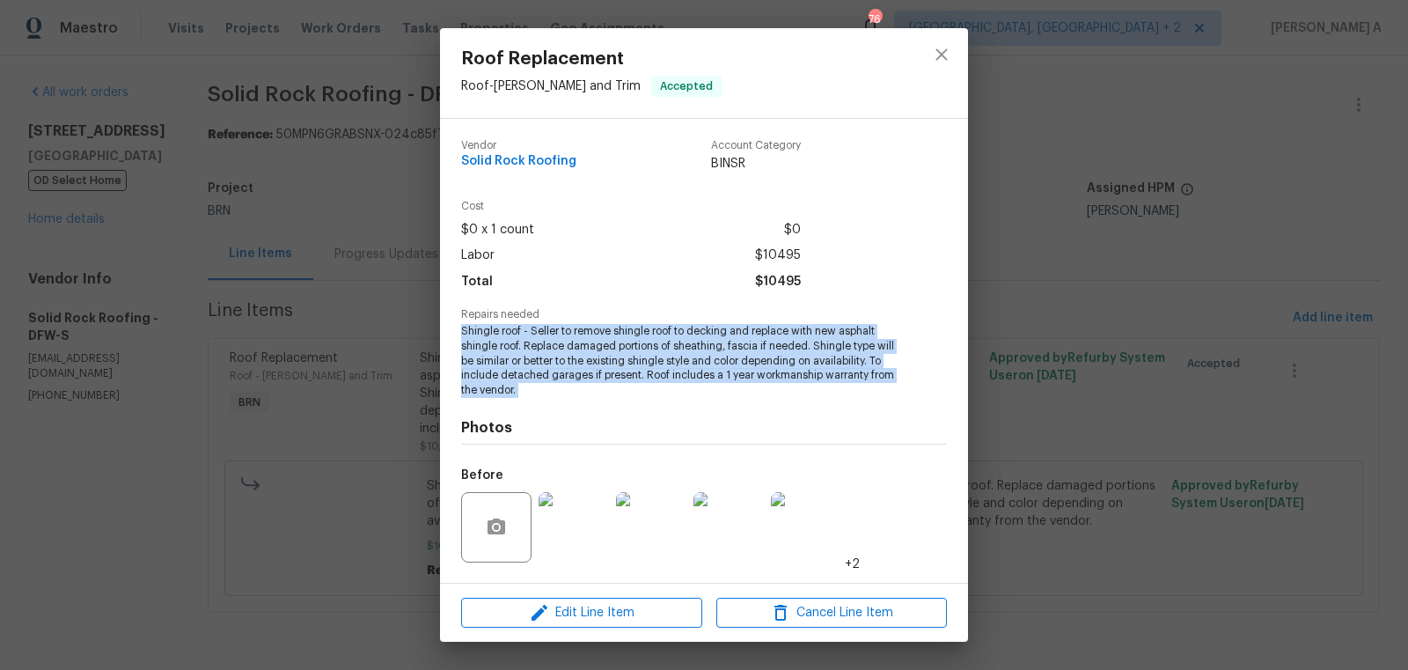
click at [554, 348] on span "Shingle roof - Seller to remove shingle roof to decking and replace with new as…" at bounding box center [679, 361] width 437 height 74
copy span "Shingle roof - Seller to remove shingle roof to decking and replace with new as…"
click at [937, 58] on icon "close" at bounding box center [940, 53] width 11 height 11
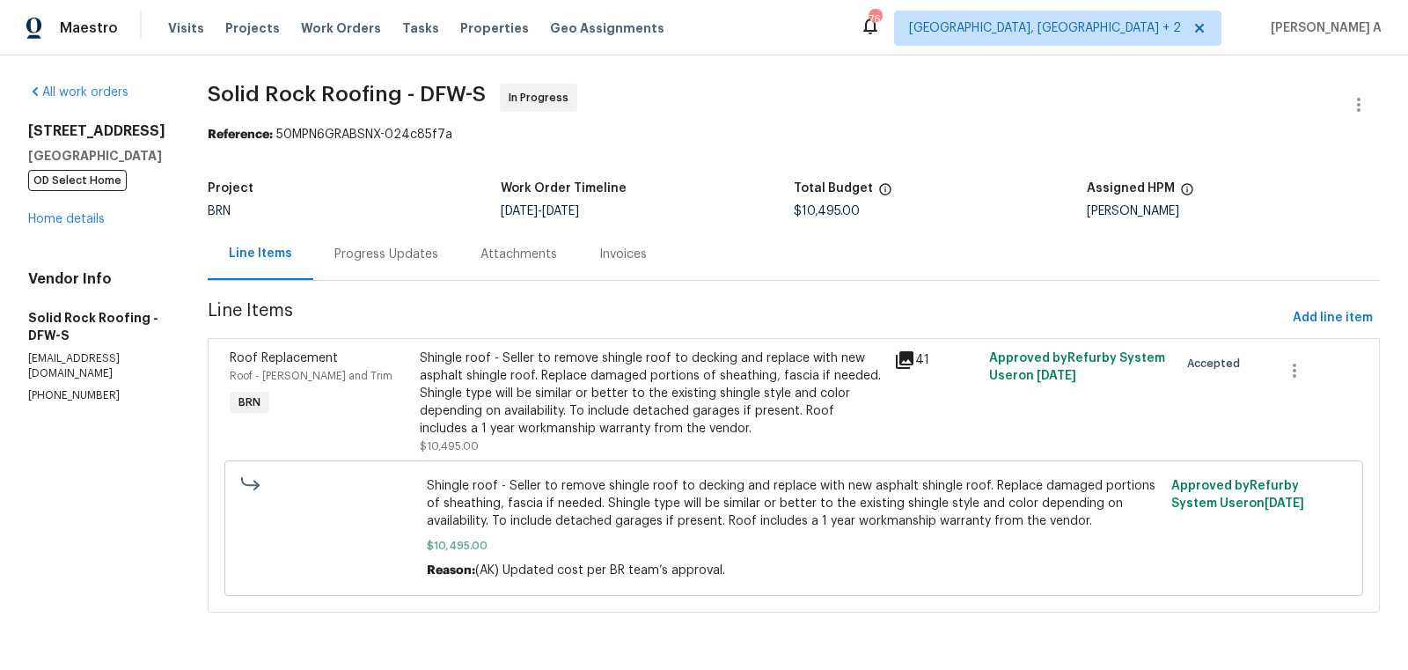
click at [351, 254] on div "Progress Updates" at bounding box center [386, 255] width 104 height 18
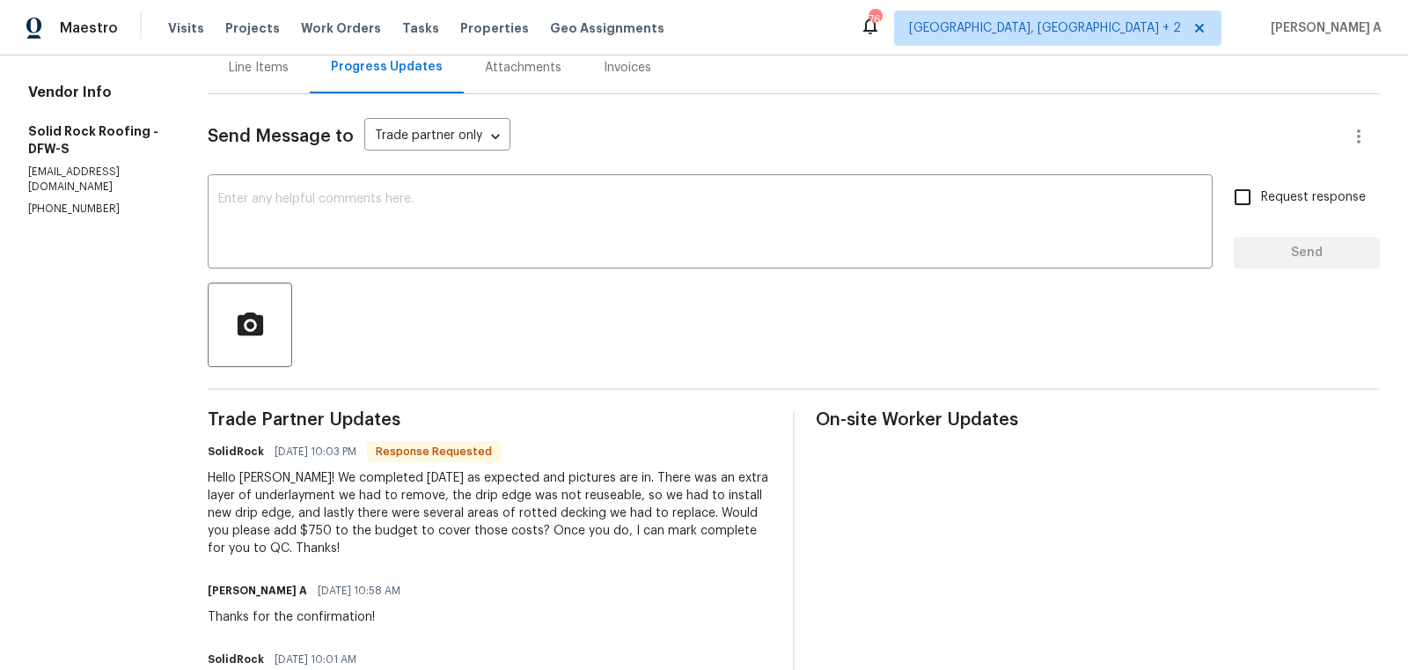
scroll to position [224, 0]
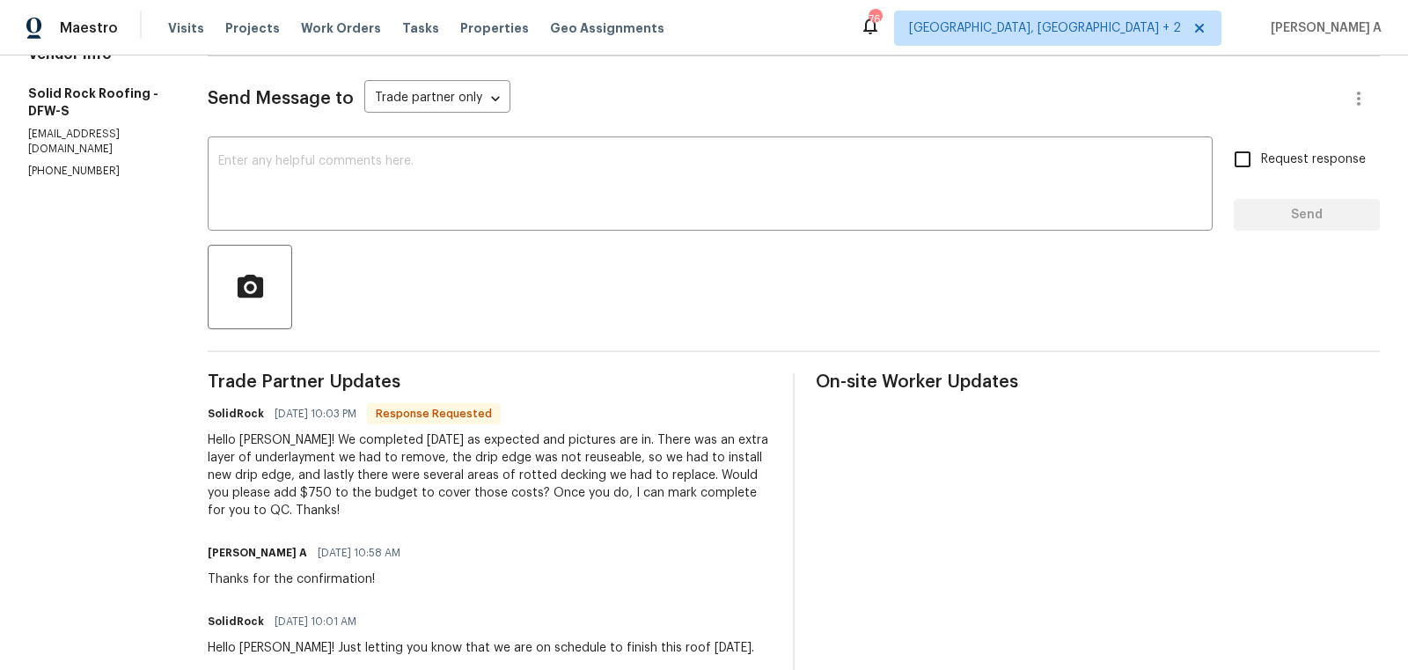
click at [546, 466] on div "Hello [PERSON_NAME]! We completed [DATE] as expected and pictures are in. There…" at bounding box center [490, 475] width 564 height 88
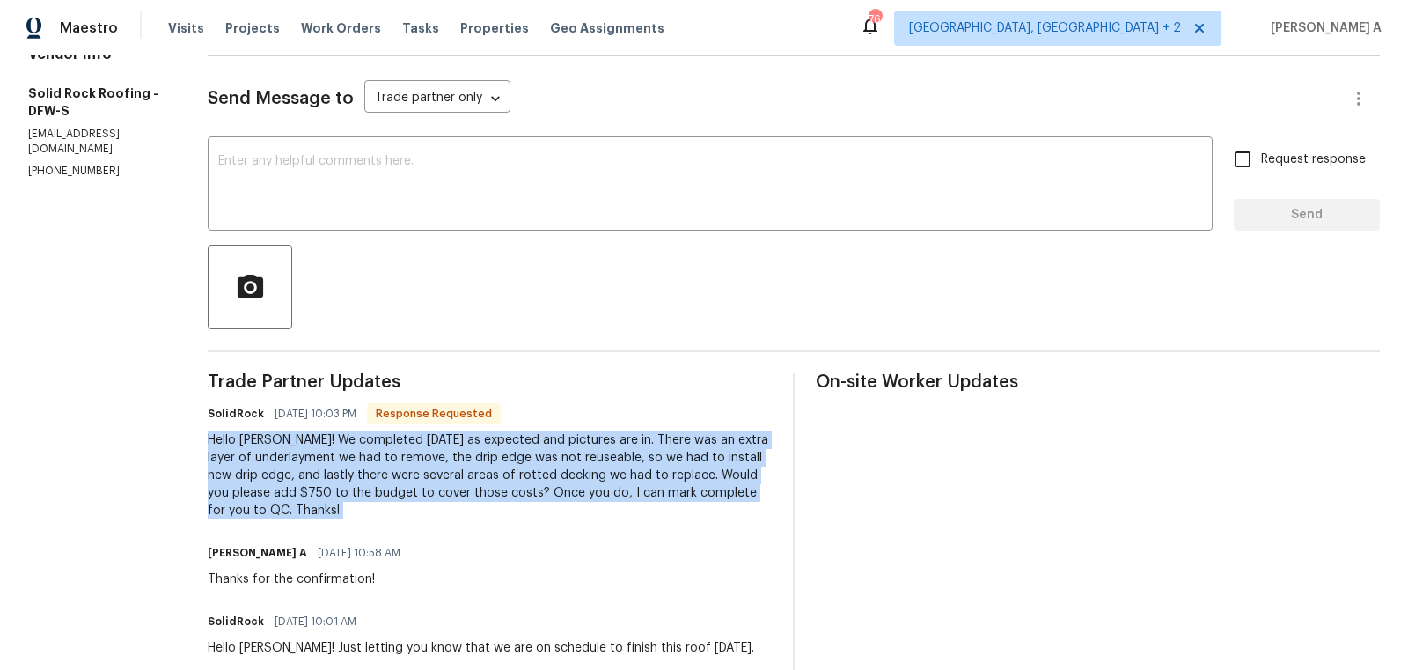
click at [546, 466] on div "Hello Akshay! We completed today as expected and pictures are in. There was an …" at bounding box center [490, 475] width 564 height 88
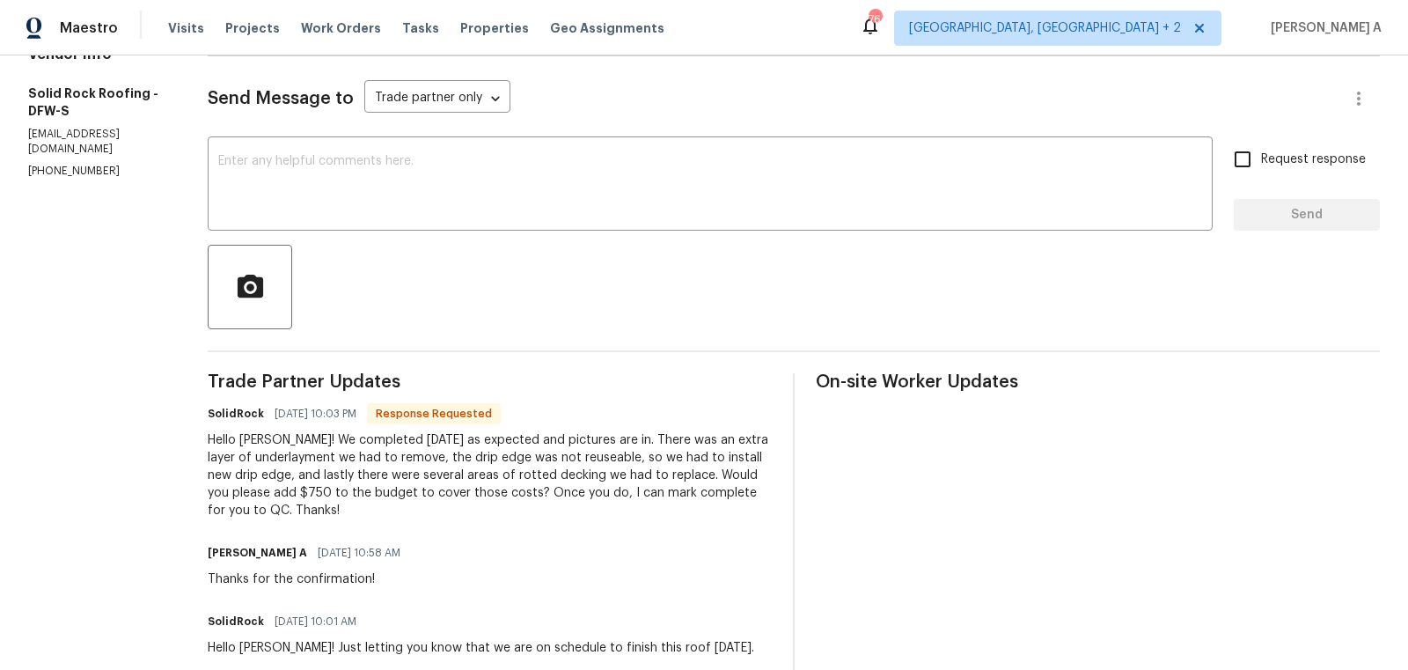
click at [363, 464] on div "Hello Akshay! We completed today as expected and pictures are in. There was an …" at bounding box center [490, 475] width 564 height 88
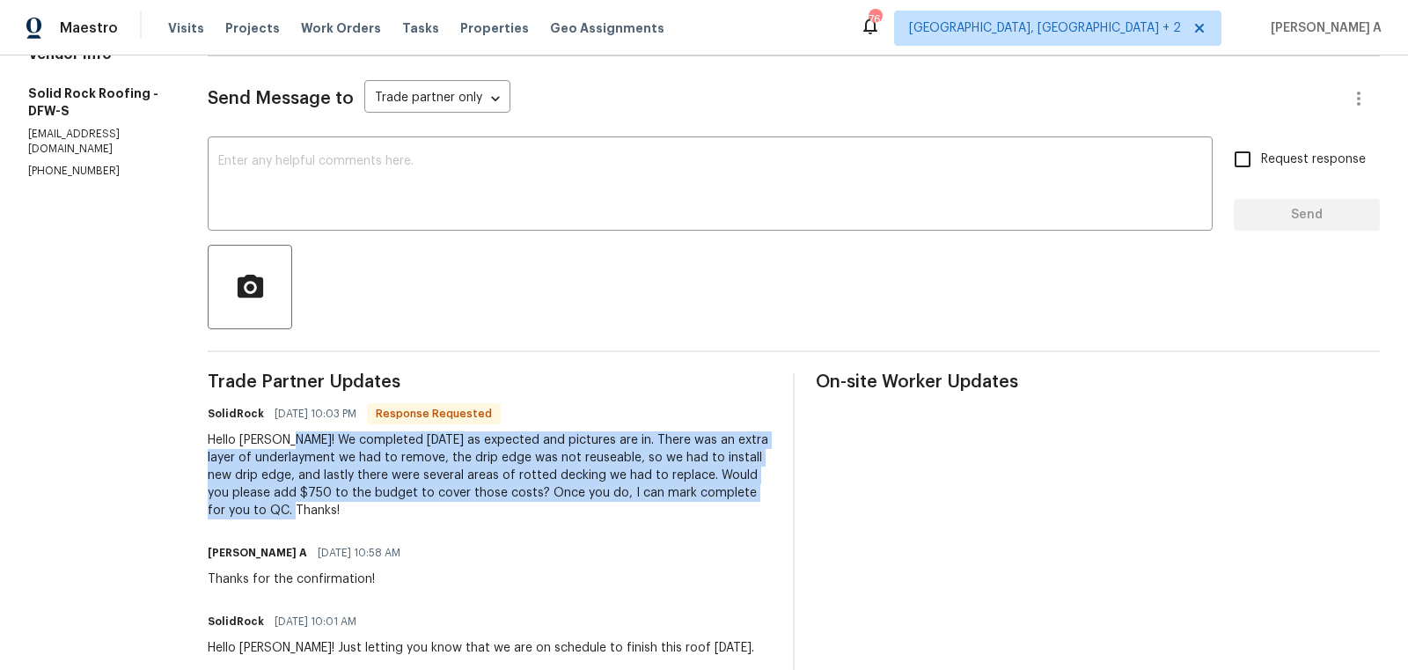
copy div "We completed today as expected and pictures are in. There was an extra layer of…"
drag, startPoint x: 292, startPoint y: 439, endPoint x: 452, endPoint y: 512, distance: 176.0
click at [455, 514] on div "Hello Akshay! We completed today as expected and pictures are in. There was an …" at bounding box center [490, 475] width 564 height 88
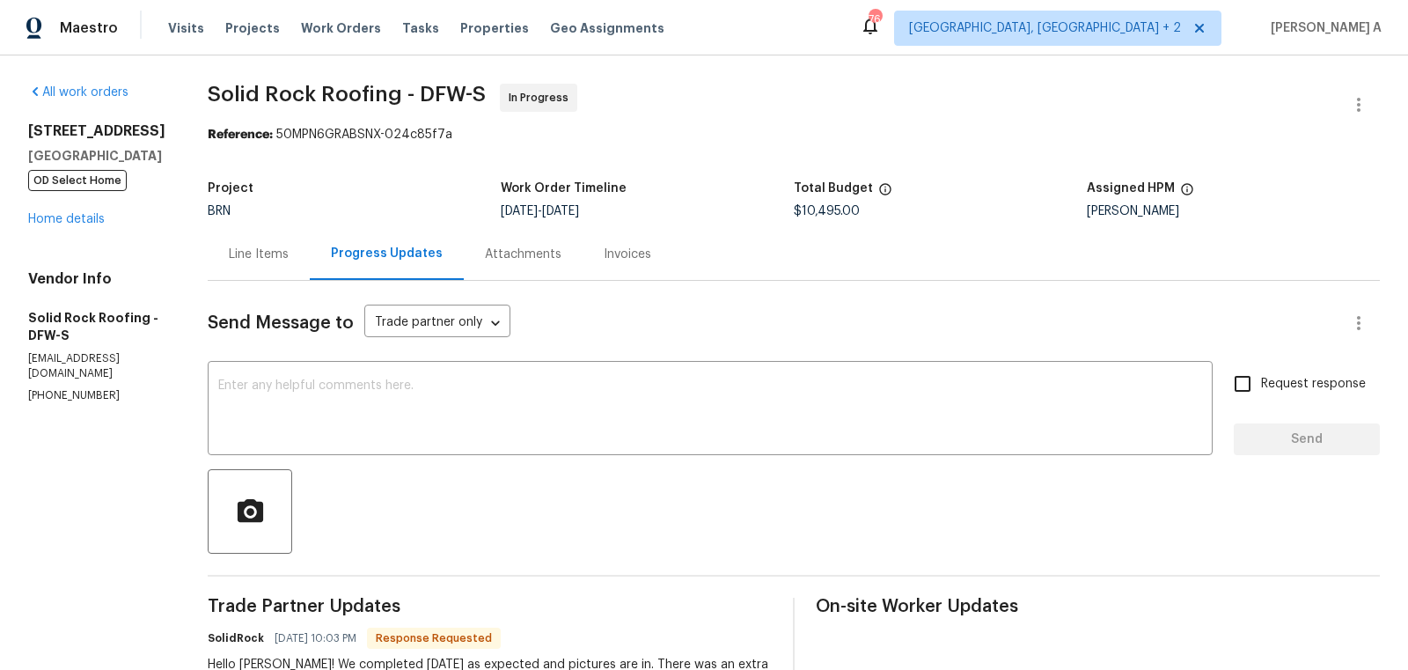
click at [830, 214] on span "$10,495.00" at bounding box center [827, 211] width 66 height 12
copy span "$10,495.00"
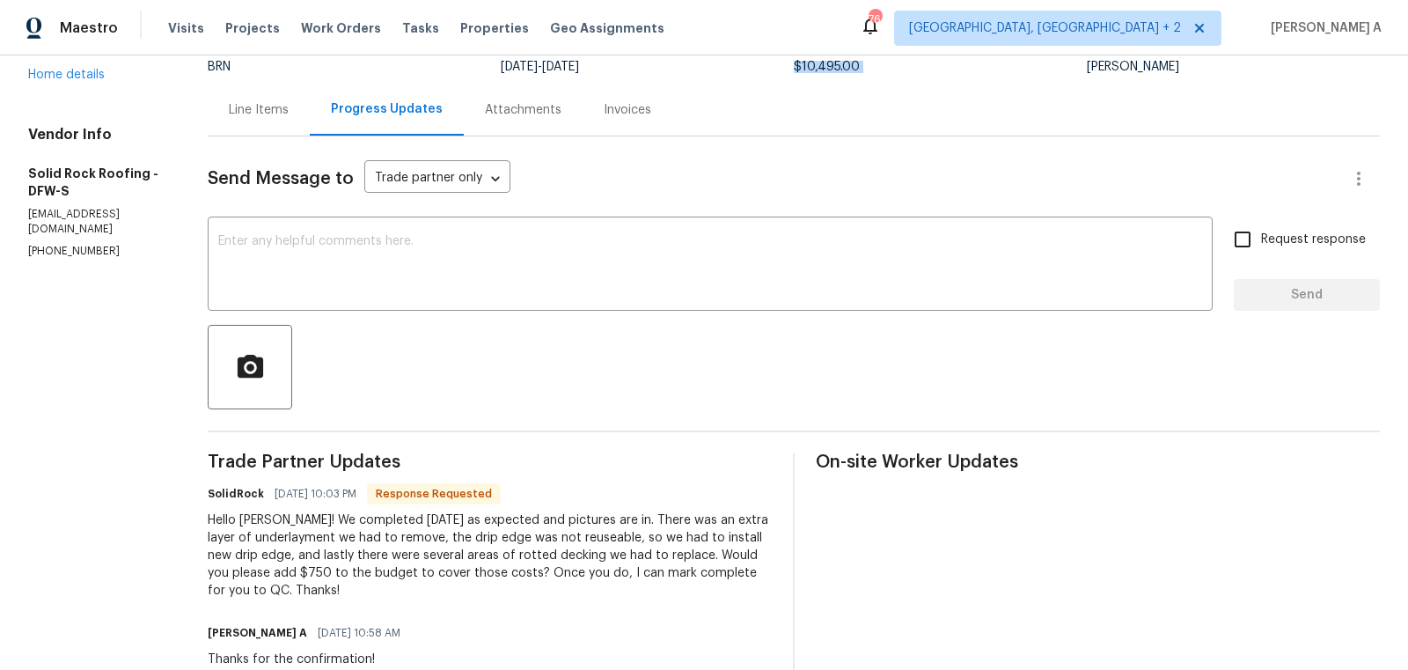
scroll to position [512, 0]
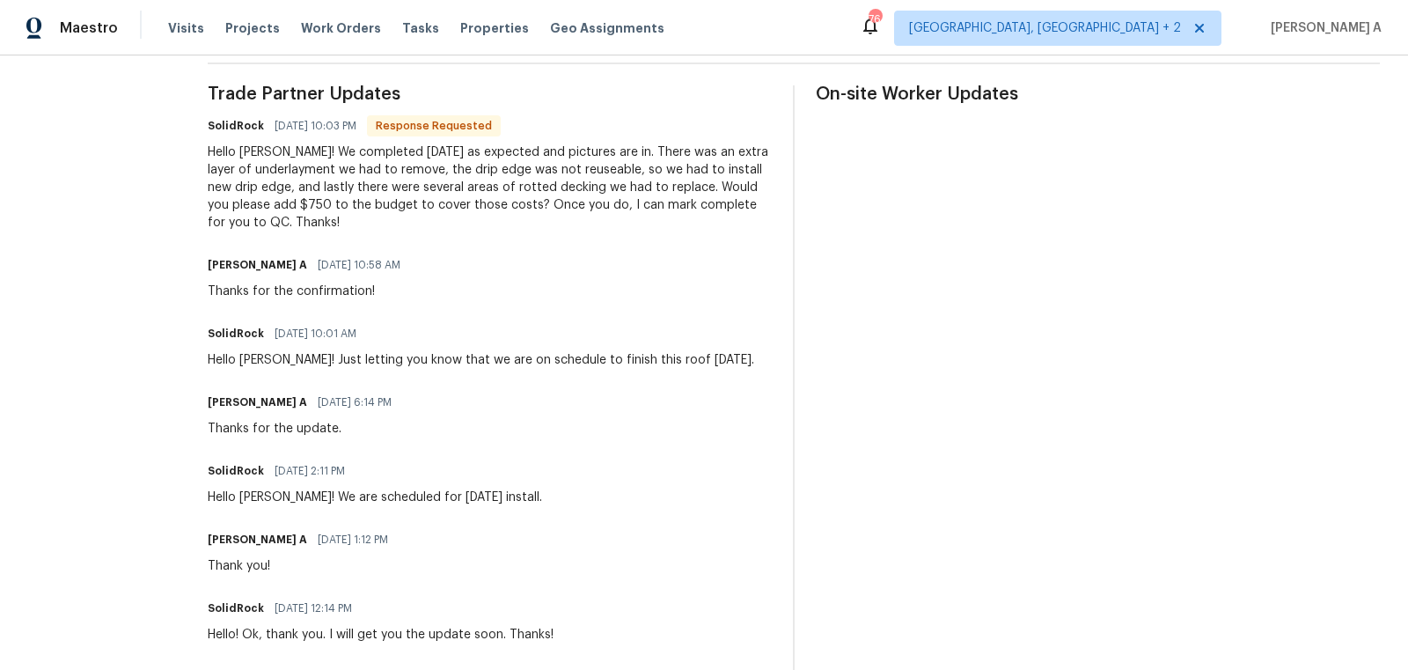
click at [534, 187] on div "Hello Akshay! We completed today as expected and pictures are in. There was an …" at bounding box center [490, 187] width 564 height 88
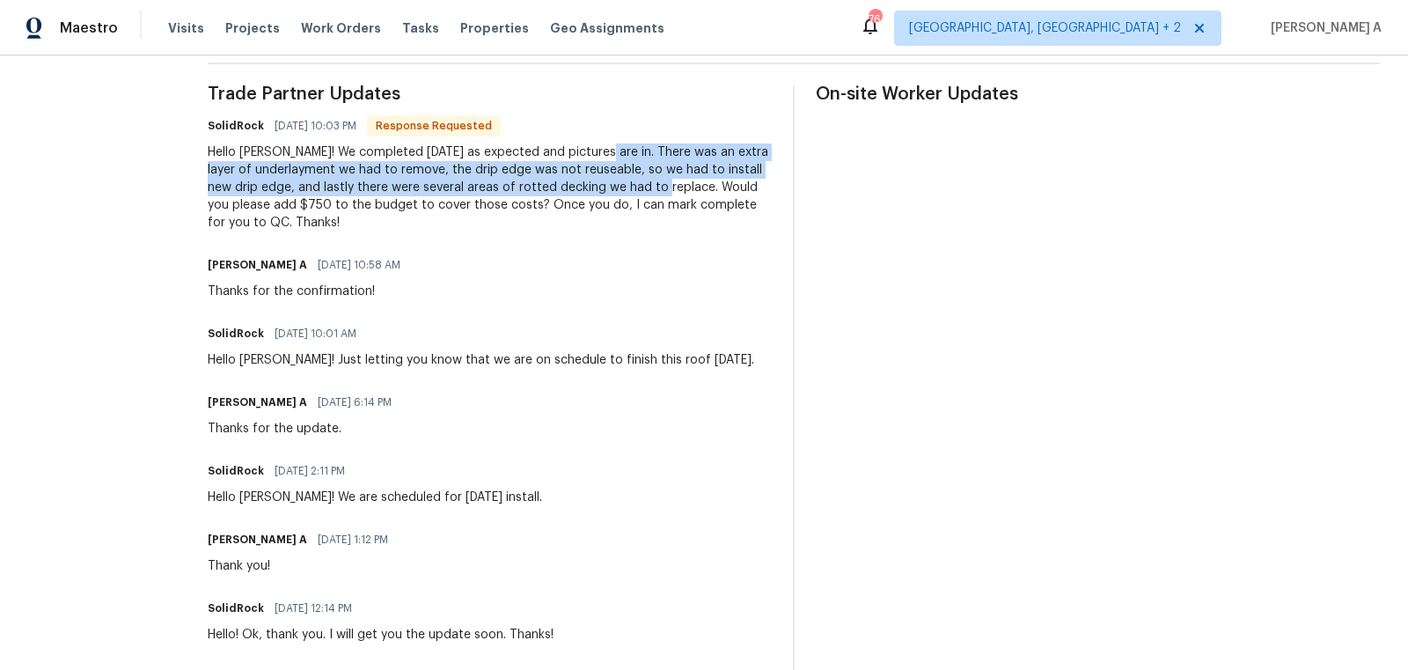
copy div "There was an extra layer of underlayment we had to remove, the drip edge was no…"
drag, startPoint x: 596, startPoint y: 150, endPoint x: 652, endPoint y: 180, distance: 63.8
click at [653, 180] on div "Hello Akshay! We completed today as expected and pictures are in. There was an …" at bounding box center [490, 187] width 564 height 88
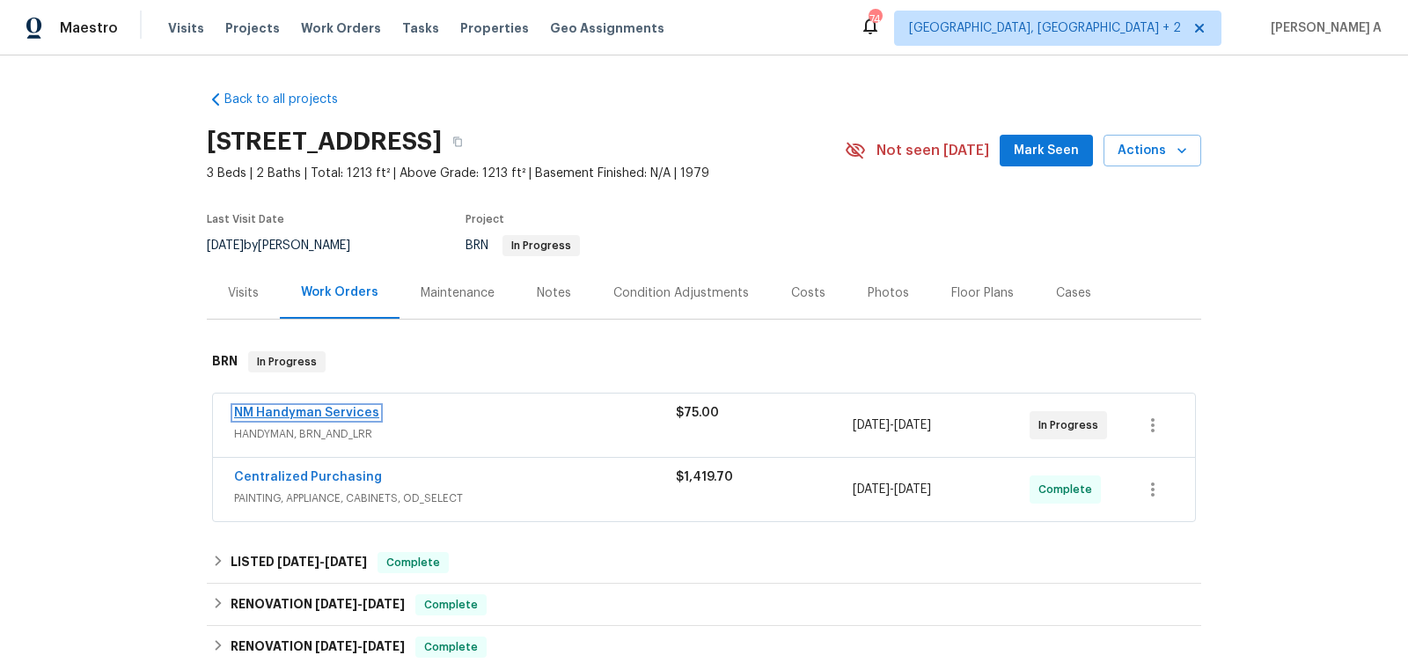
click at [356, 410] on link "NM Handyman Services" at bounding box center [306, 413] width 145 height 12
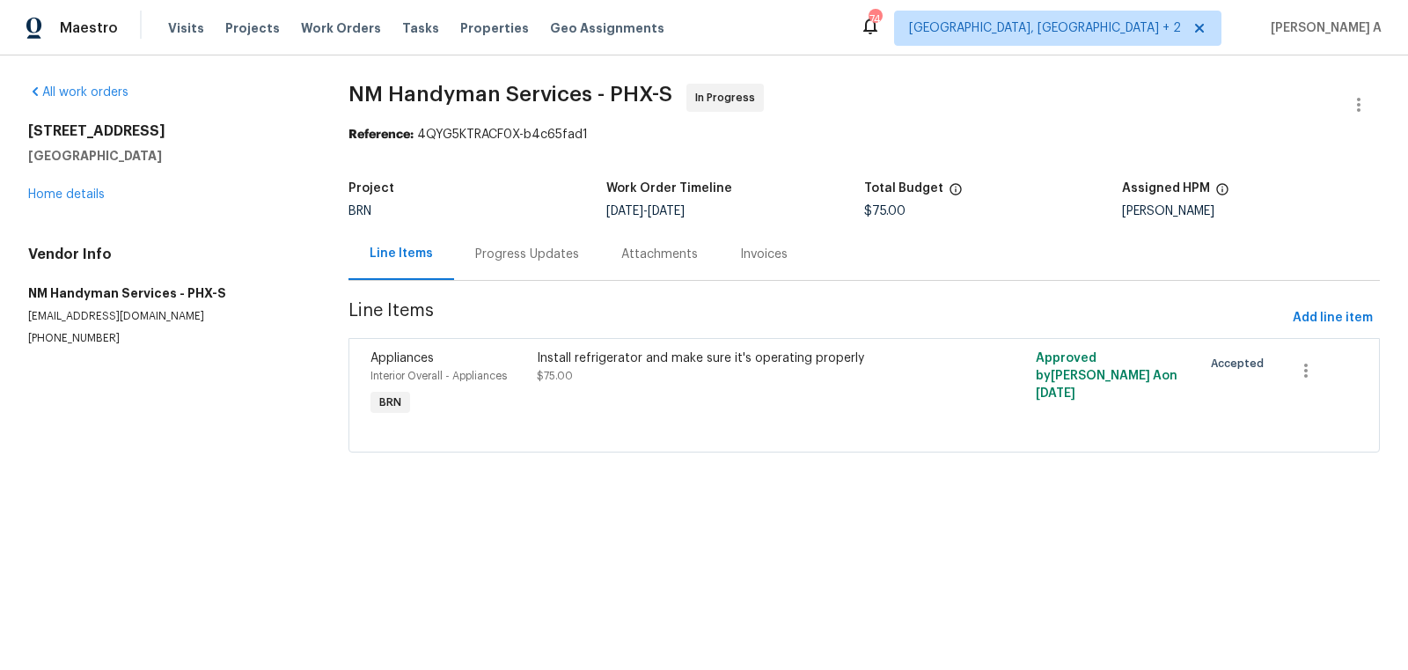
click at [466, 253] on div "Progress Updates" at bounding box center [527, 254] width 146 height 52
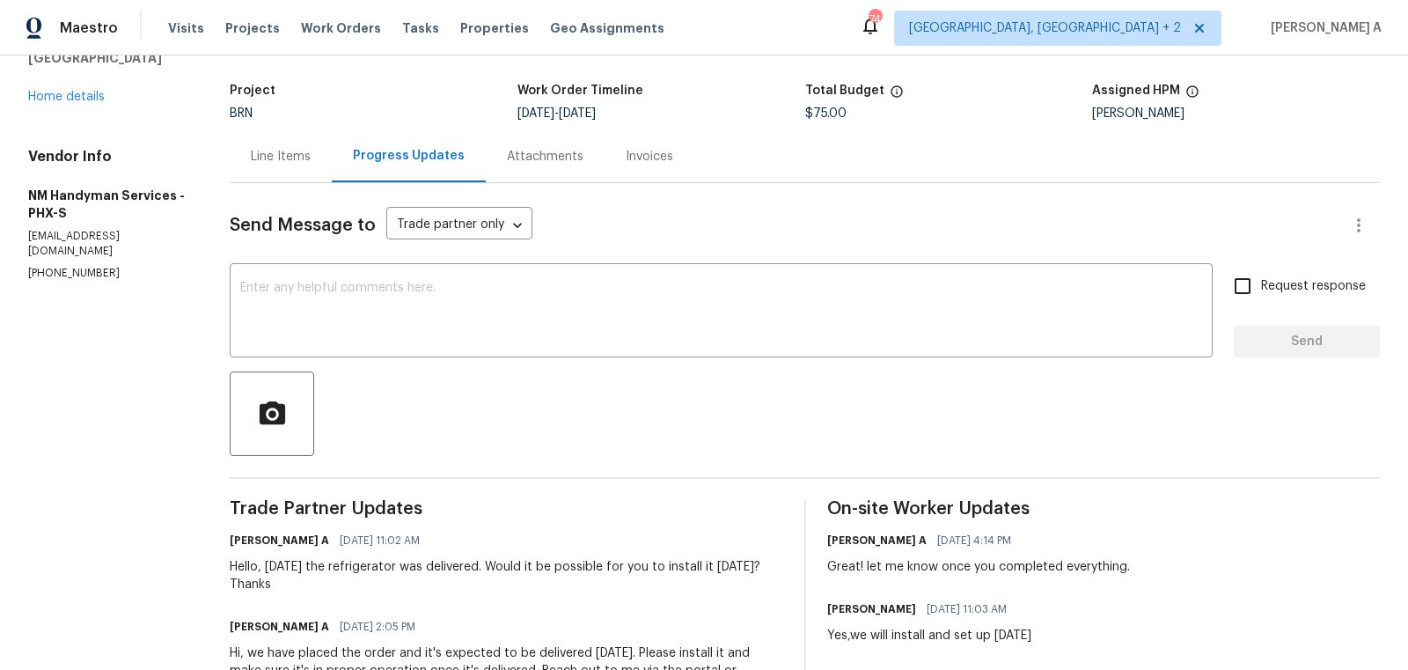
scroll to position [173, 0]
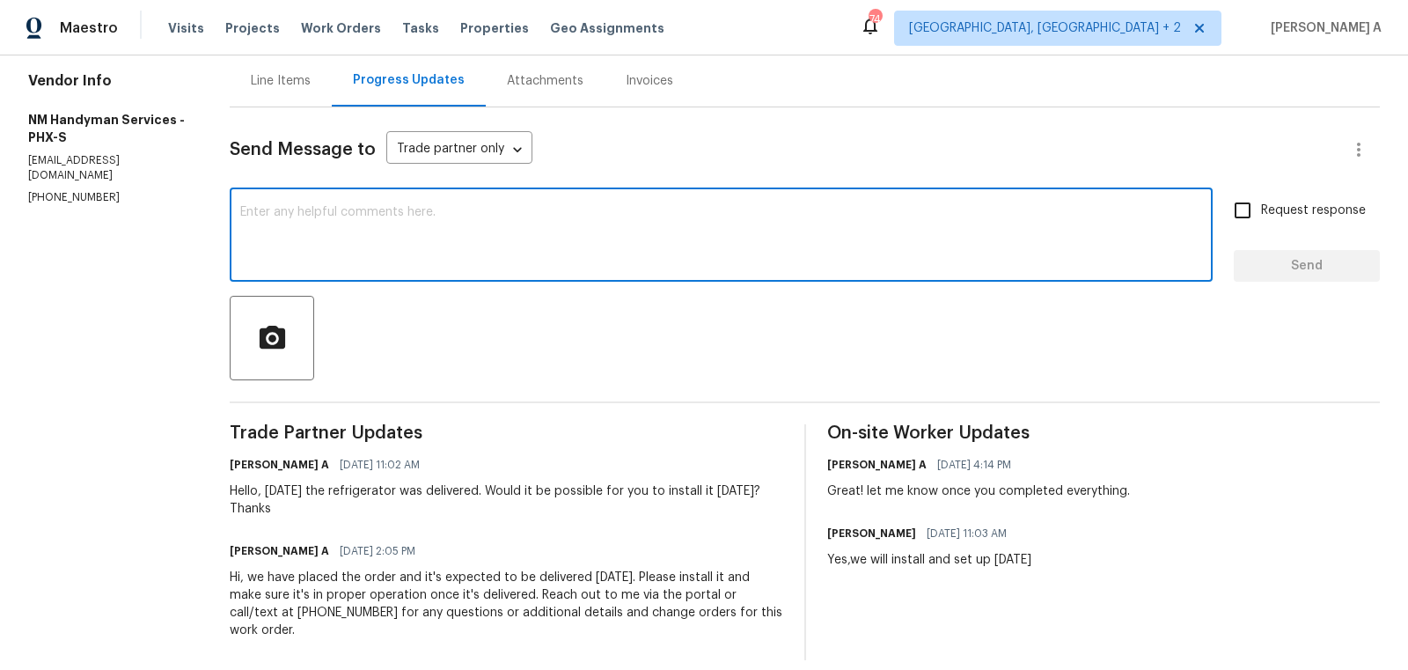
click at [561, 241] on textarea at bounding box center [721, 237] width 962 height 62
click at [561, 241] on textarea "Hey, May I know if this was completed?" at bounding box center [721, 237] width 962 height 62
click at [0, 0] on icon "Paraphrase text" at bounding box center [0, 0] width 0 height 0
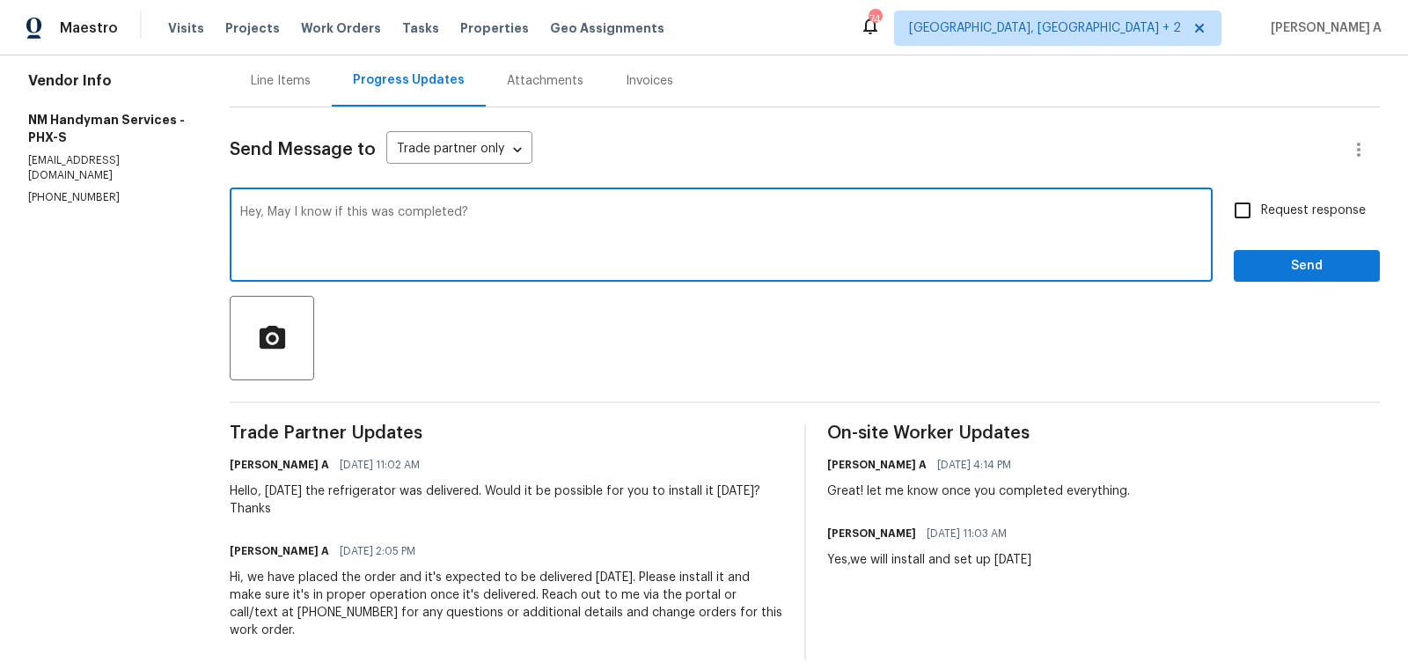
scroll to position [28, 0]
click at [0, 0] on li "Hello, may I ask if this has been completed?" at bounding box center [0, 0] width 0 height 0
type textarea "Hello, may I ask if this has been completed?"
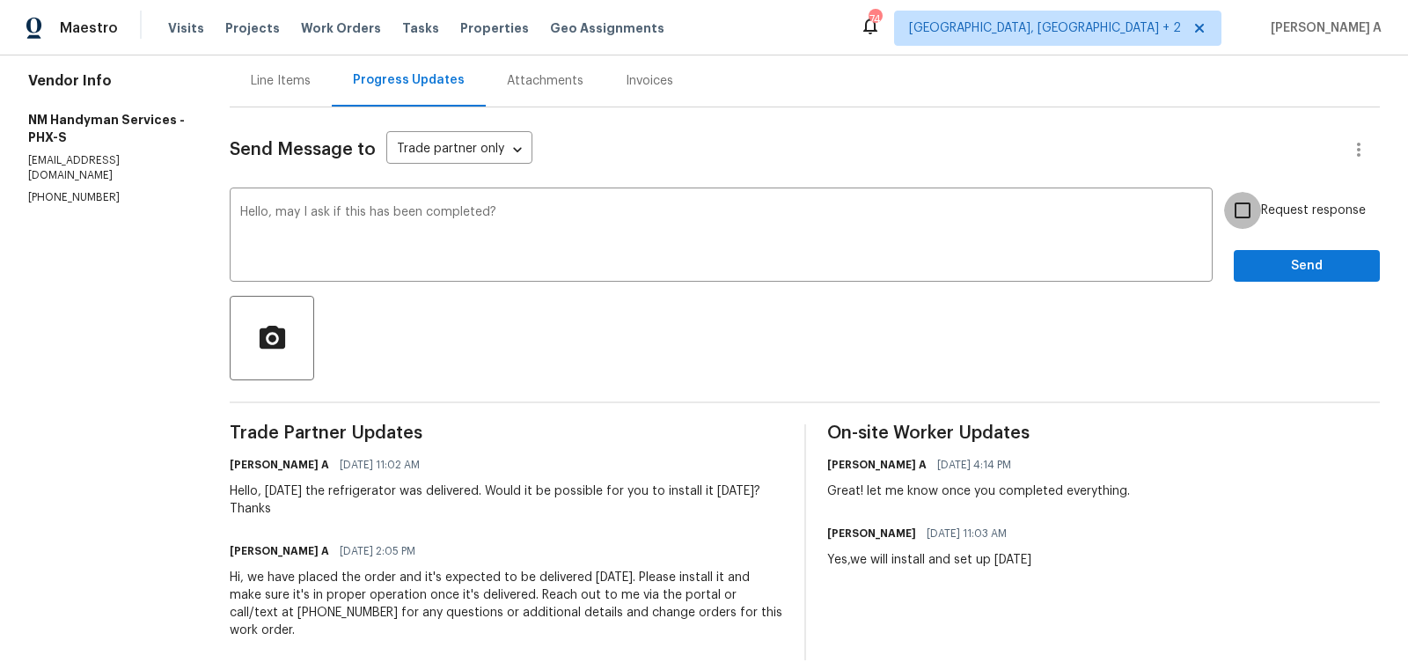
click at [1252, 212] on input "Request response" at bounding box center [1242, 210] width 37 height 37
checkbox input "true"
click at [1282, 259] on span "Send" at bounding box center [1307, 266] width 118 height 22
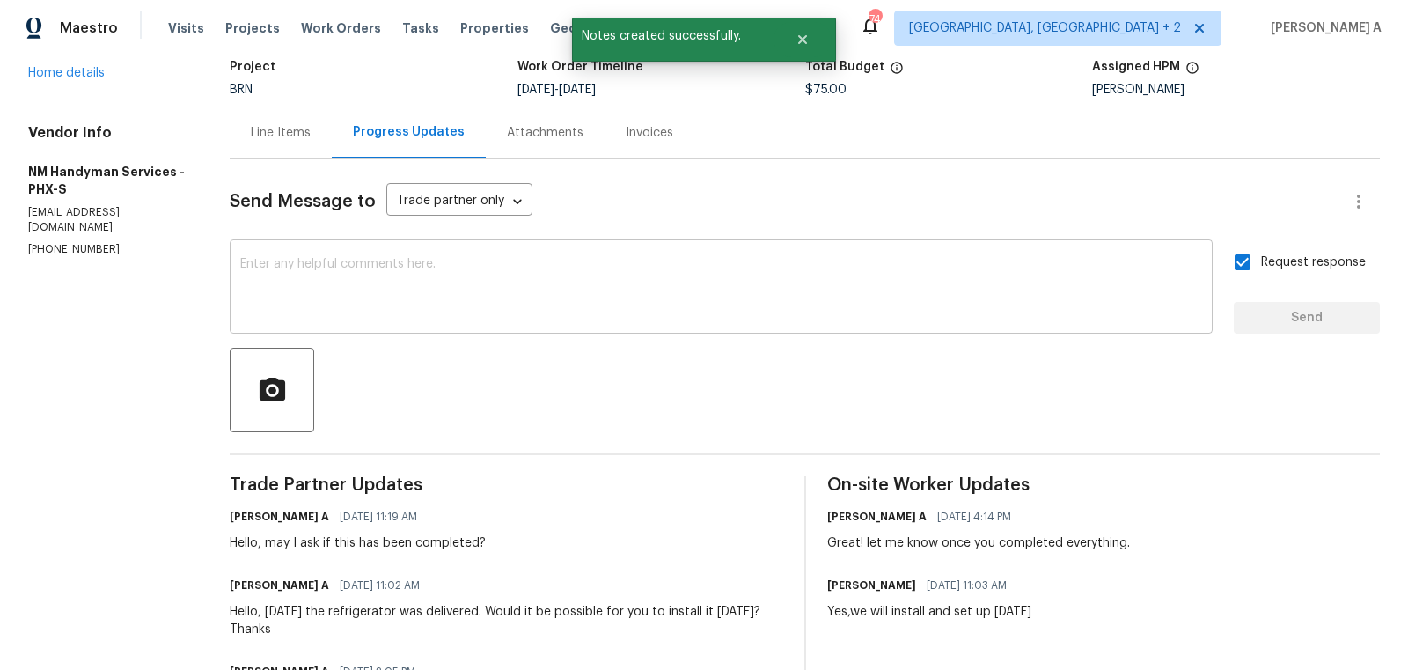
scroll to position [173, 0]
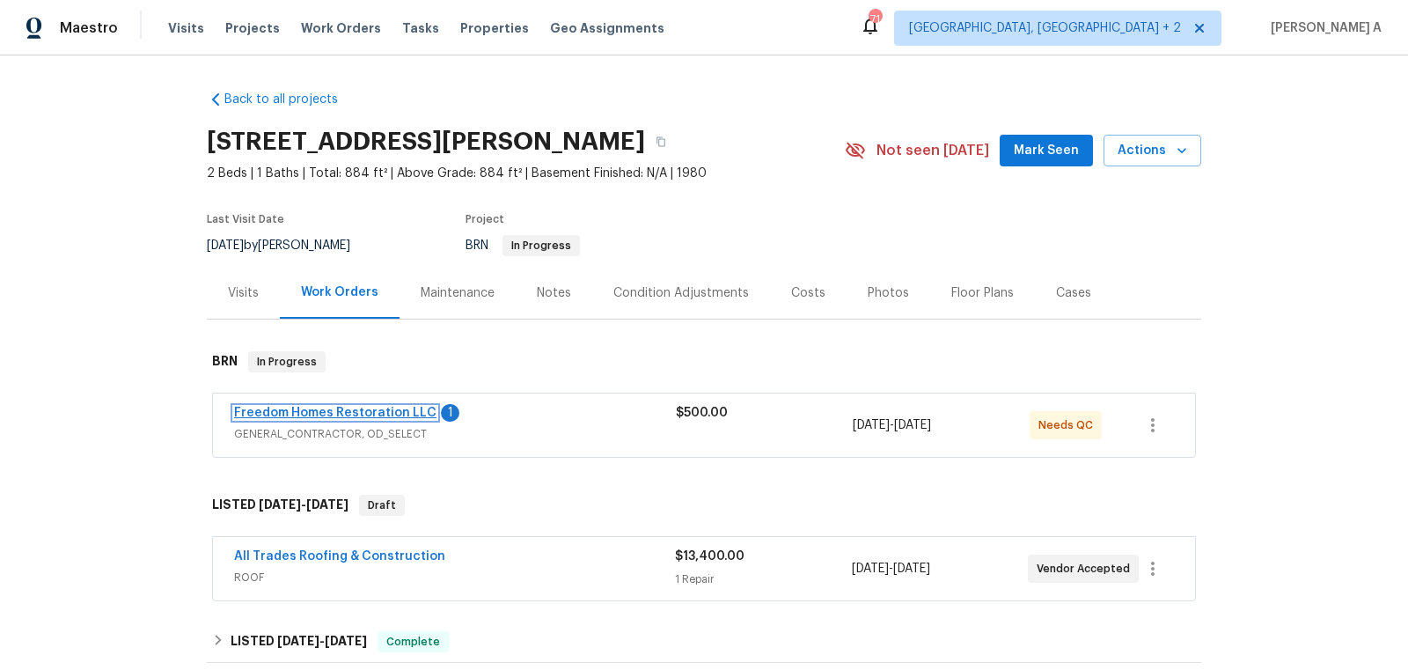
click at [383, 409] on link "Freedom Homes Restoration LLC" at bounding box center [335, 413] width 202 height 12
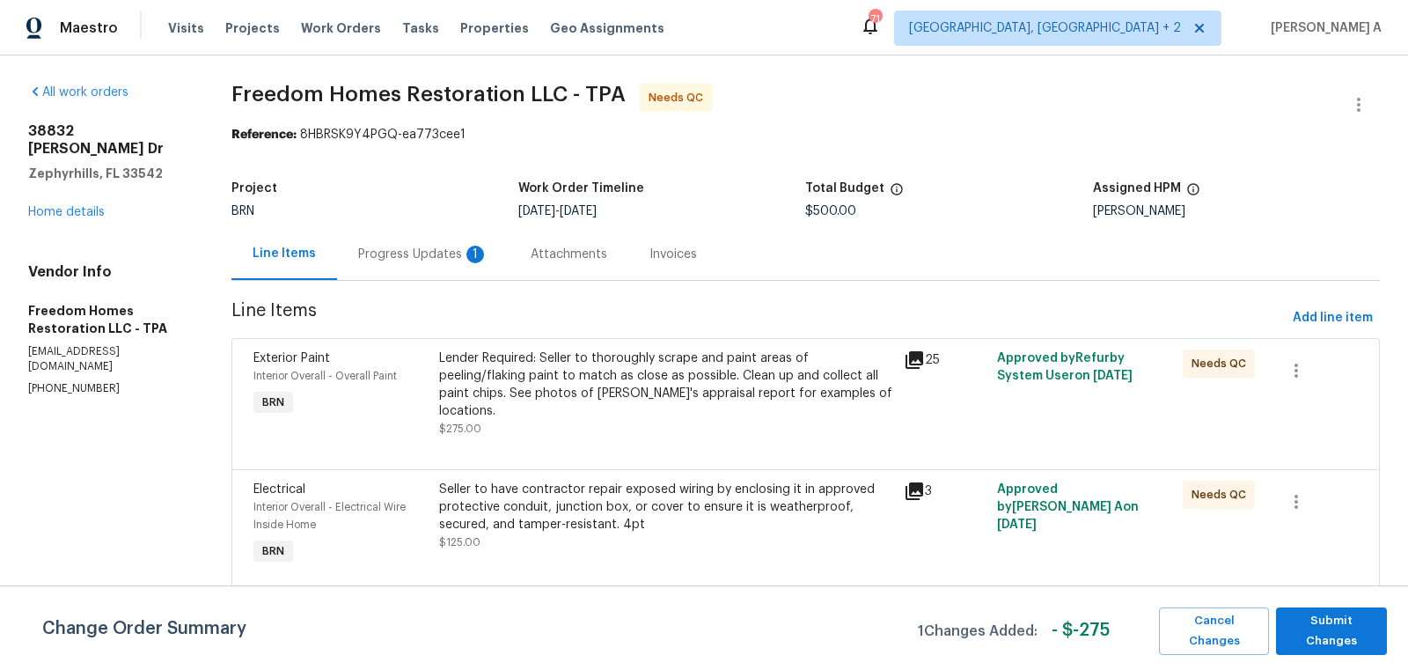
click at [451, 256] on div "Progress Updates 1" at bounding box center [423, 255] width 130 height 18
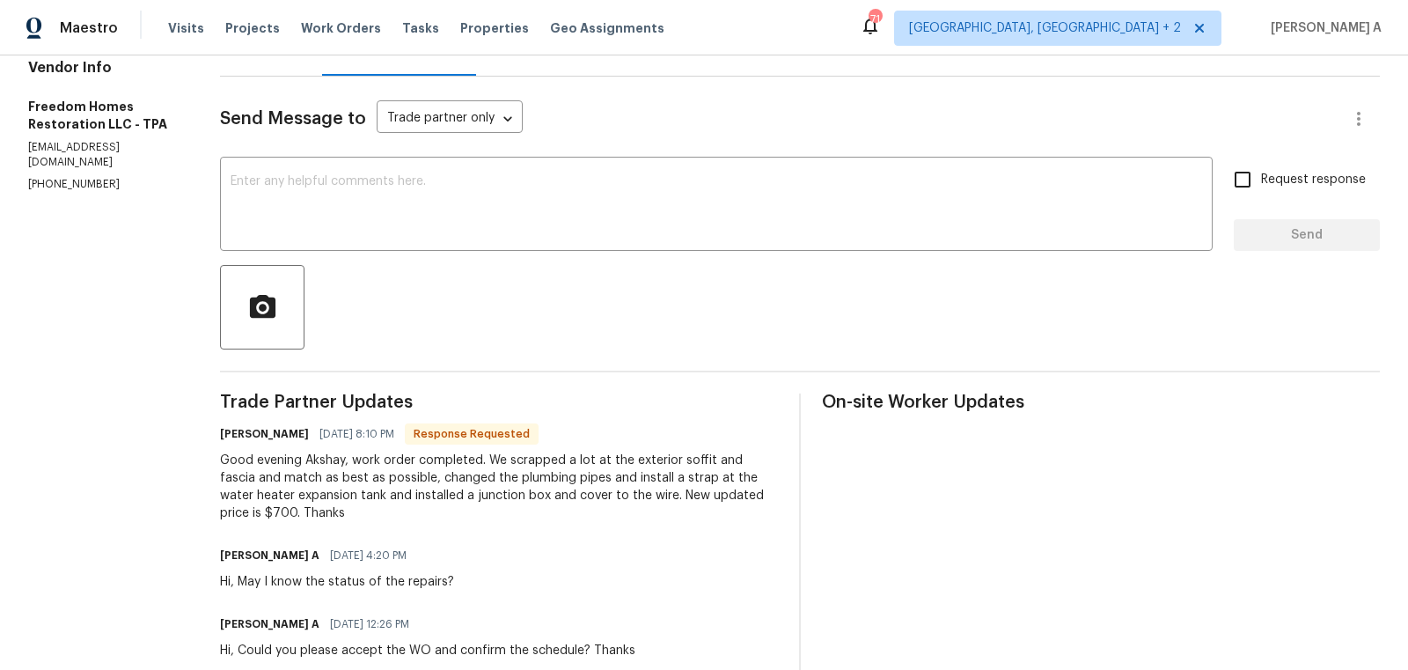
scroll to position [206, 0]
click at [241, 512] on div "Good evening Akshay, work order completed. We scrapped a lot at the exterior so…" at bounding box center [499, 485] width 558 height 70
copy div "700"
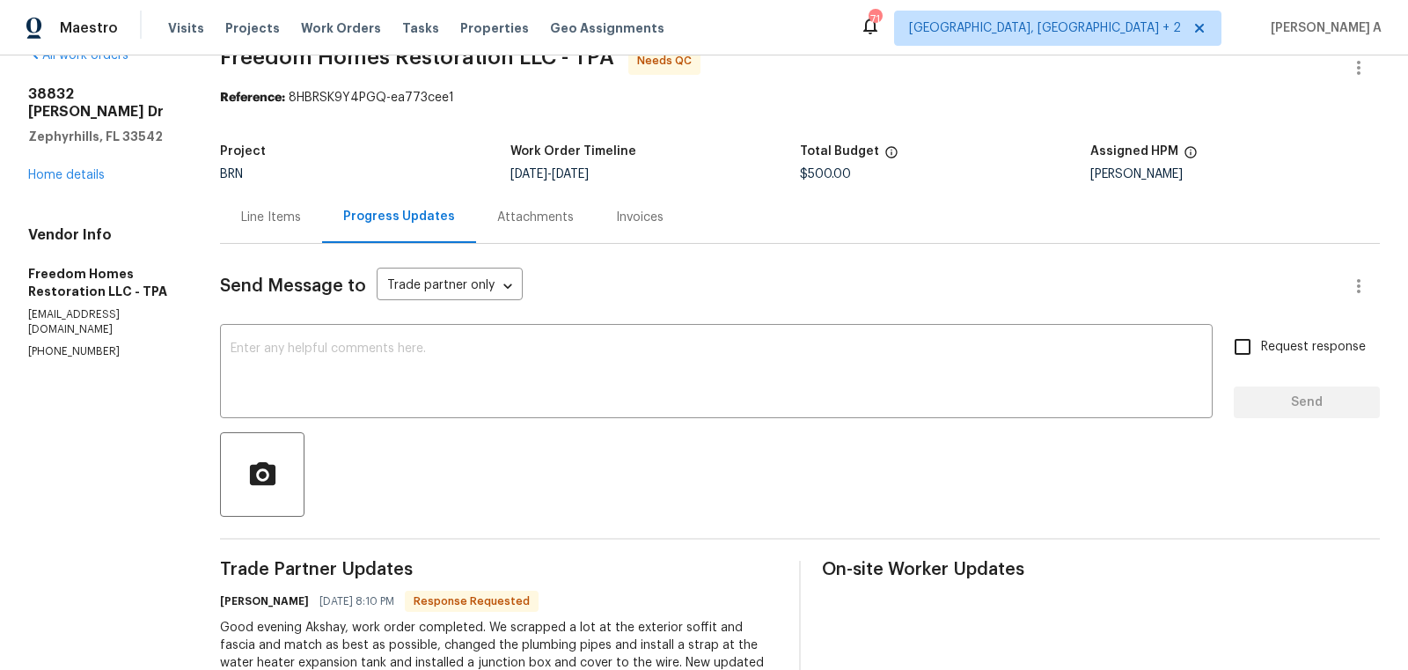
click at [267, 218] on div "Line Items" at bounding box center [271, 218] width 60 height 18
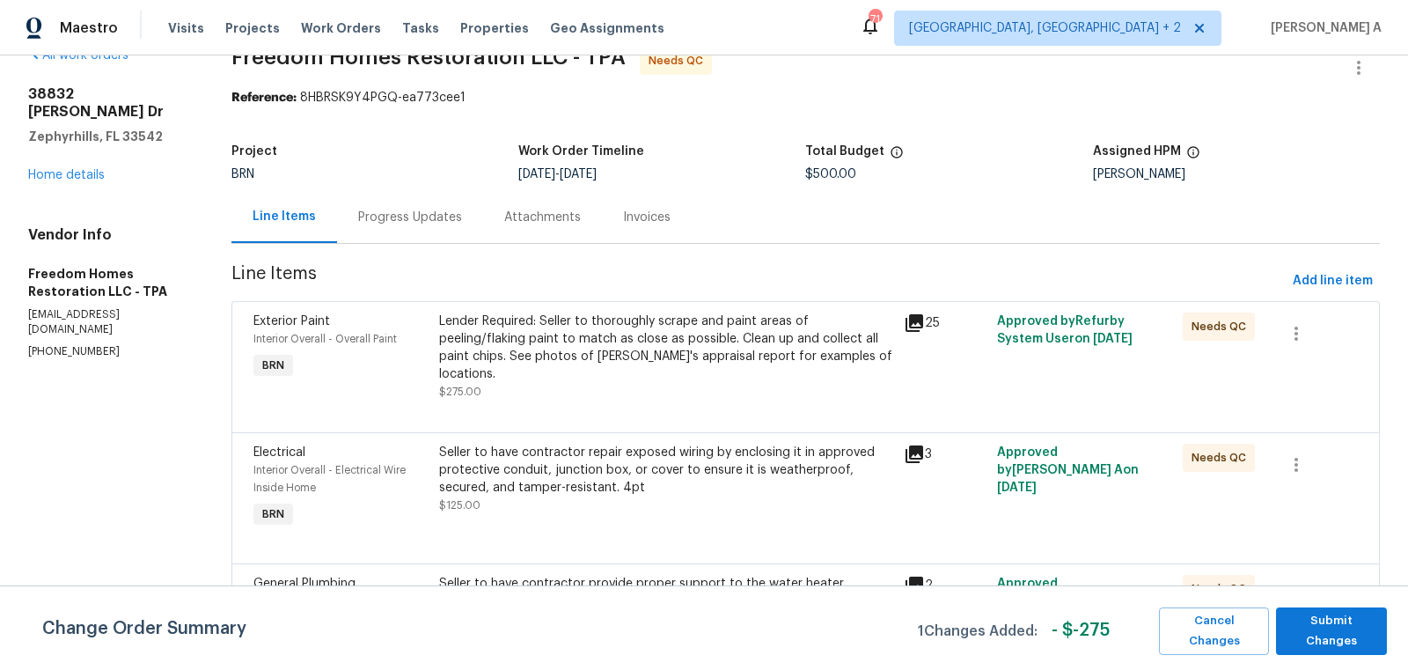
scroll to position [76, 0]
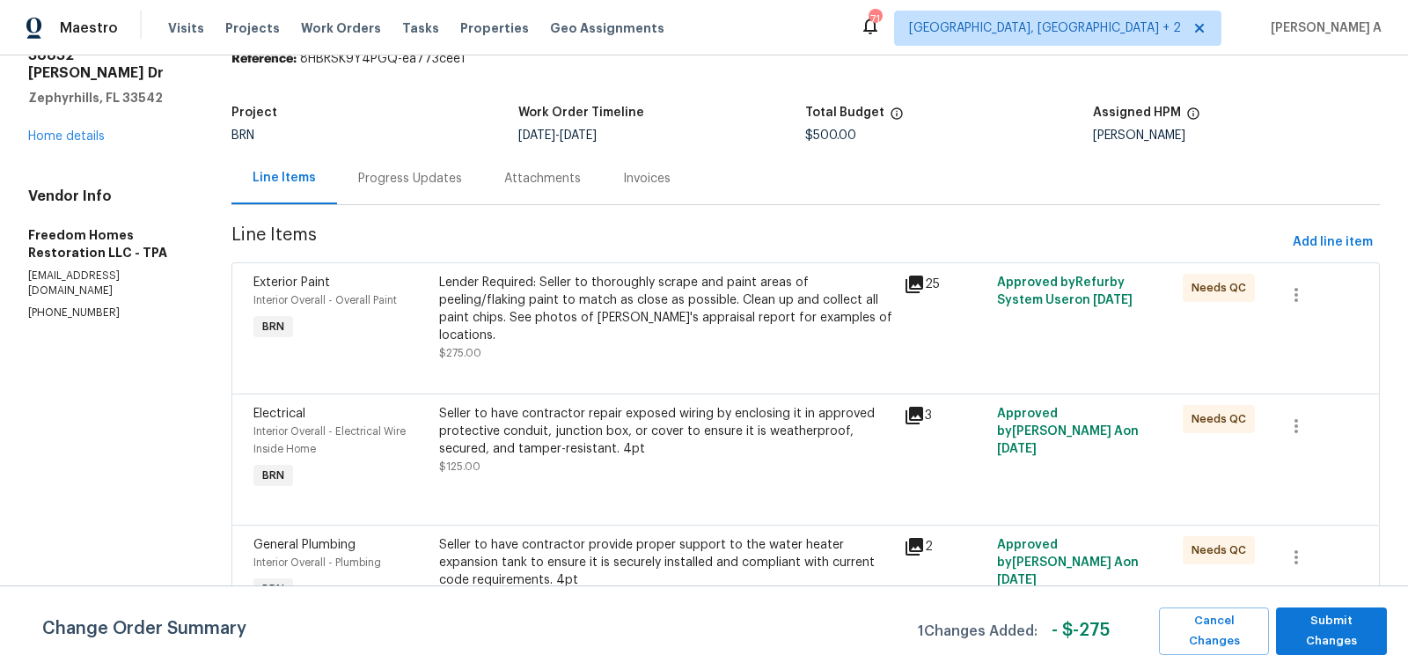
click at [611, 320] on div "Lender Required: Seller to thoroughly scrape and paint areas of peeling/flaking…" at bounding box center [666, 309] width 454 height 70
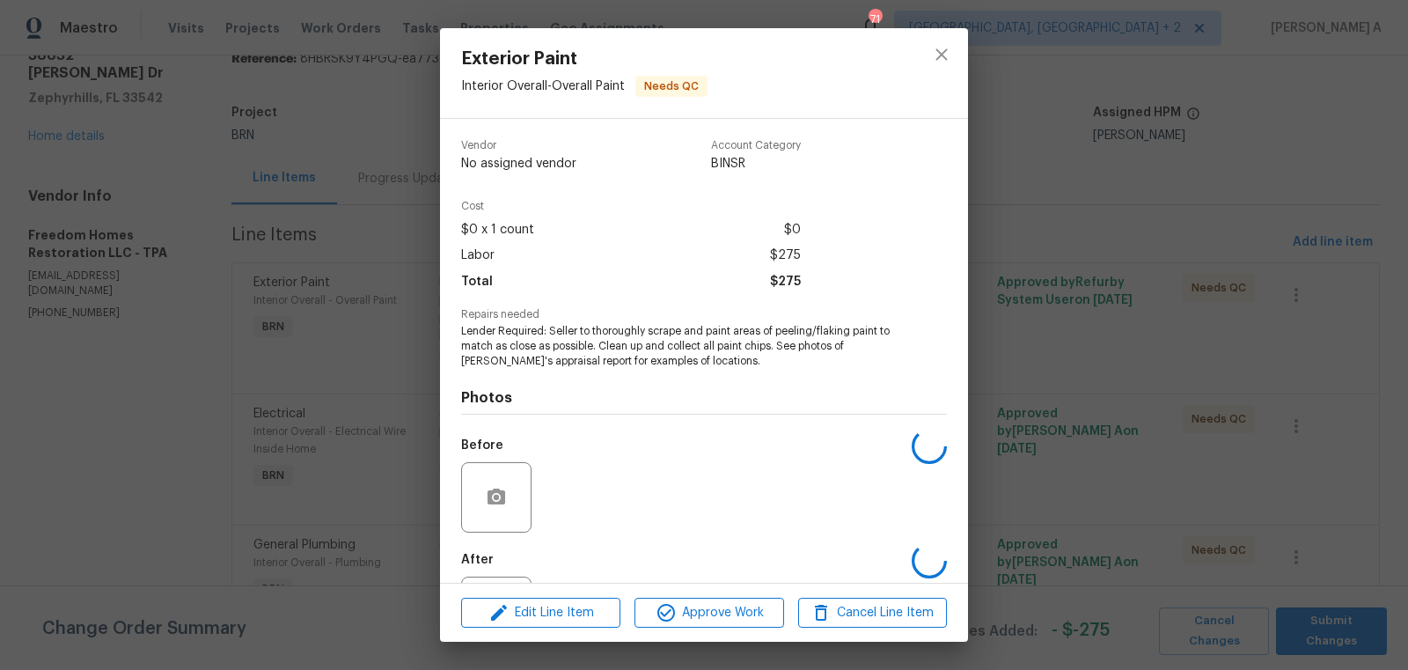
scroll to position [82, 0]
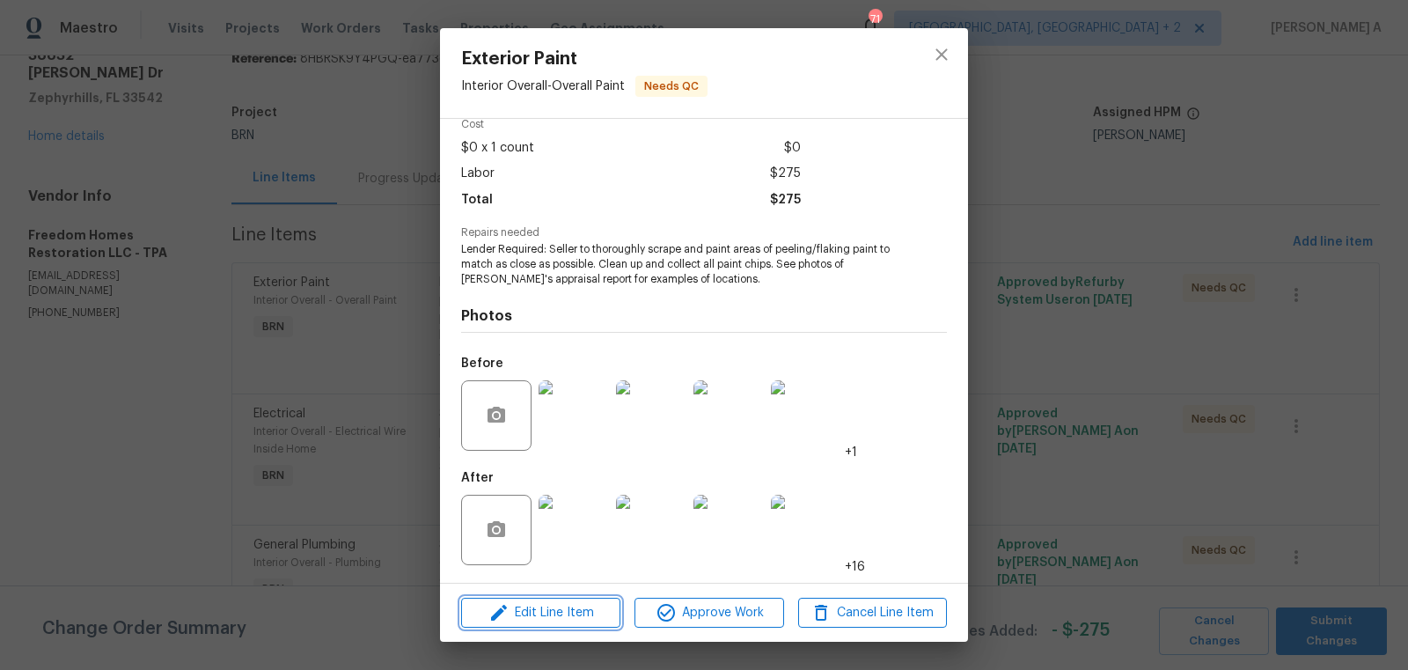
click at [563, 619] on span "Edit Line Item" at bounding box center [540, 613] width 149 height 22
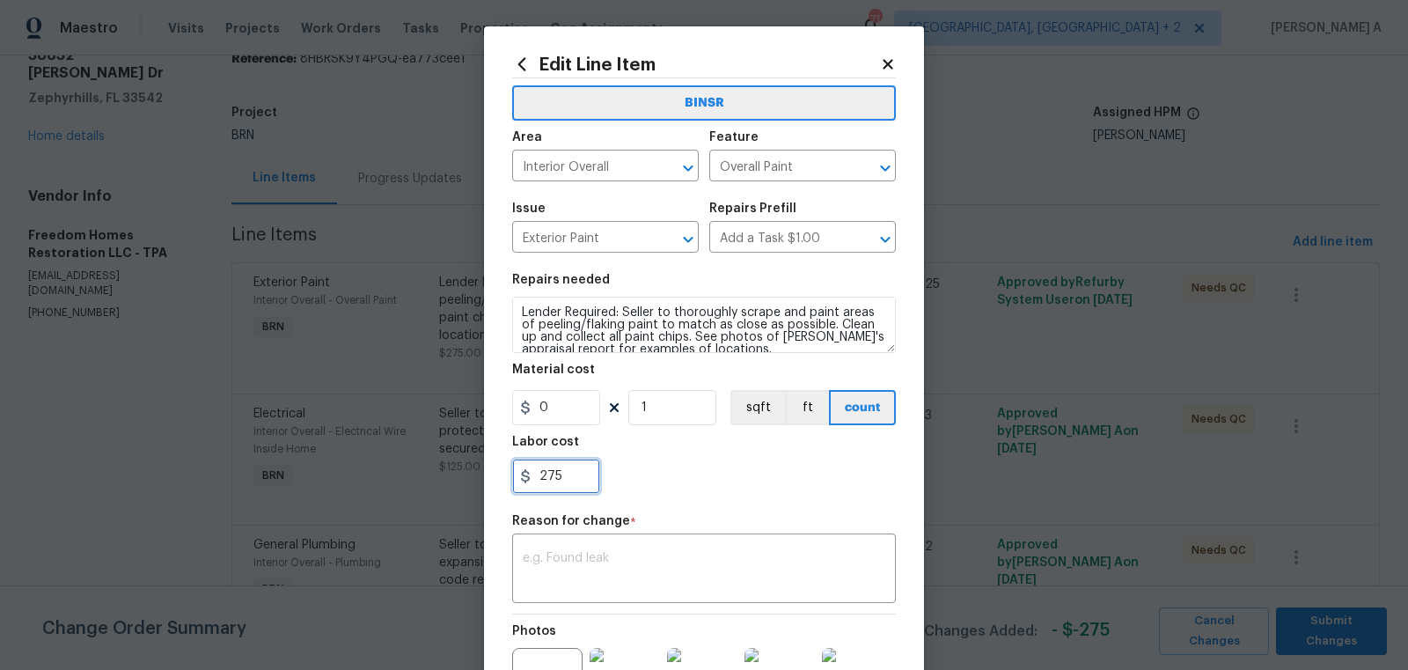
click at [545, 483] on input "275" at bounding box center [556, 475] width 88 height 35
type input "475"
click at [569, 552] on div "x ​" at bounding box center [704, 570] width 384 height 65
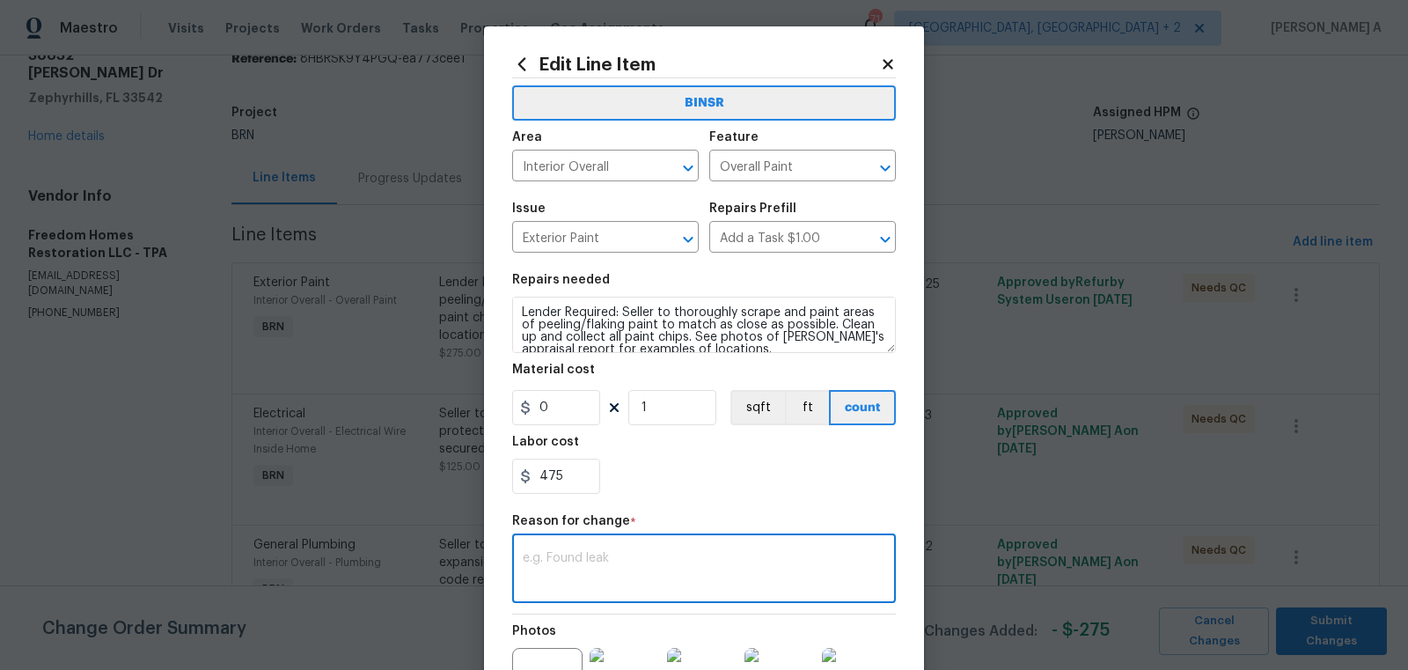
paste textarea "(AK) Updated per vendors final cost."
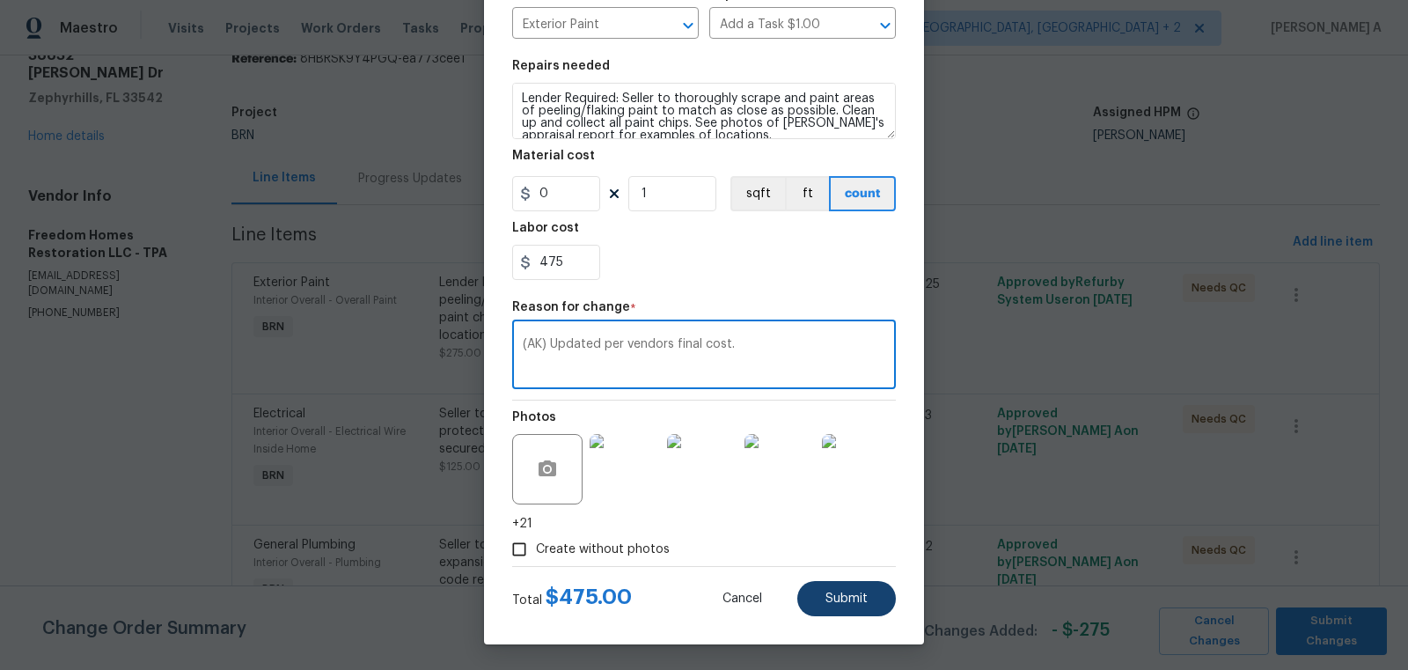
type textarea "(AK) Updated per vendors final cost."
click at [847, 611] on button "Submit" at bounding box center [846, 598] width 99 height 35
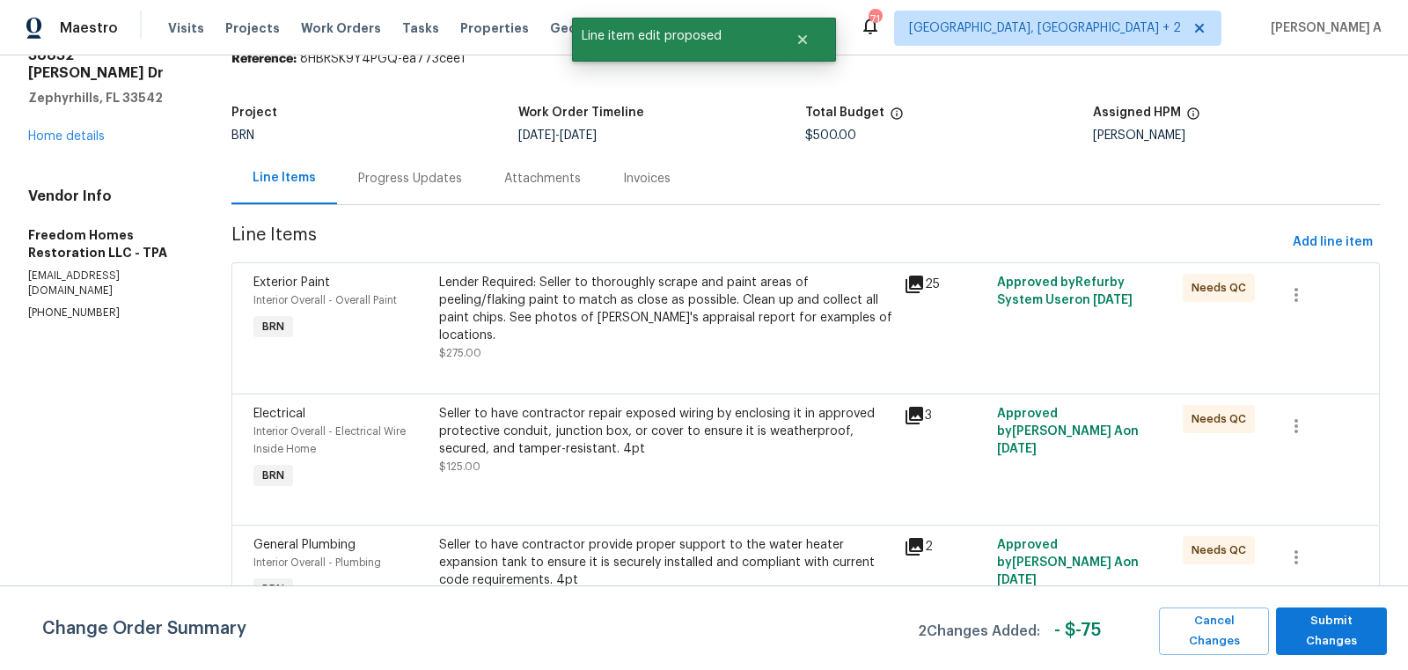
scroll to position [0, 0]
click at [1351, 638] on span "Submit Changes" at bounding box center [1331, 631] width 93 height 40
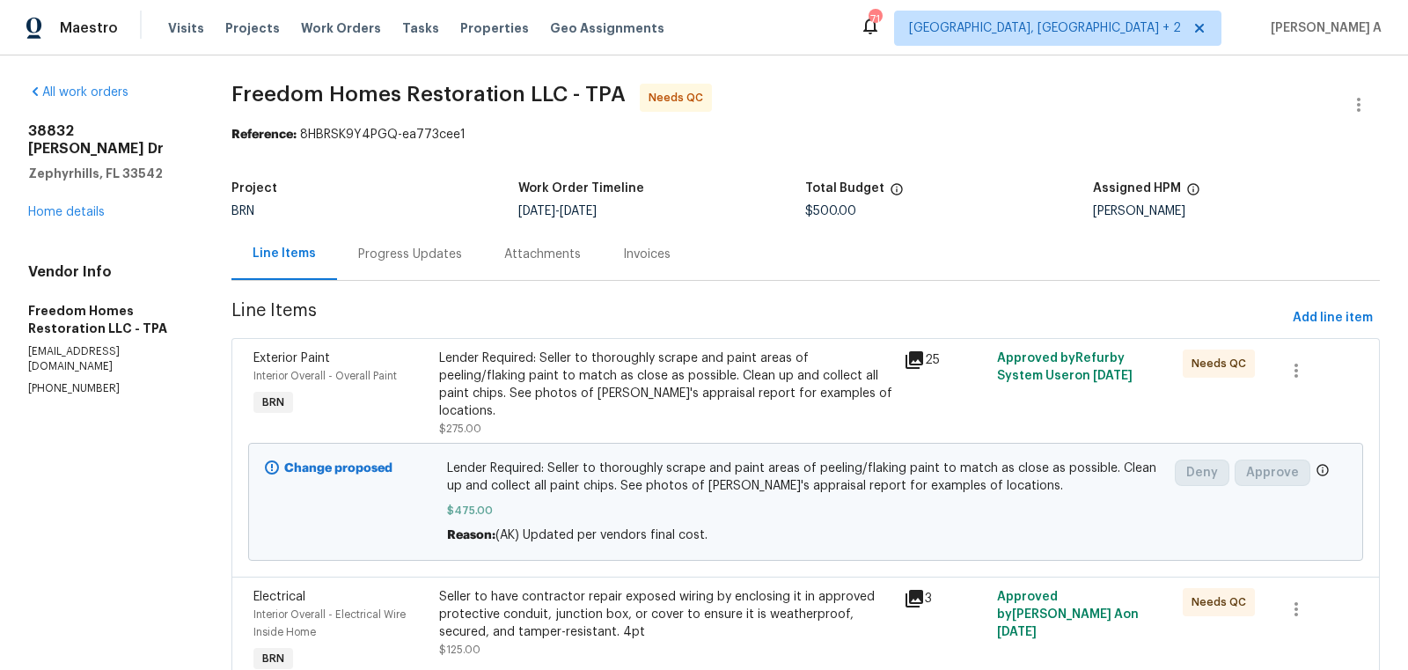
click at [601, 356] on div "Lender Required: Seller to thoroughly scrape and paint areas of peeling/flaking…" at bounding box center [666, 384] width 454 height 70
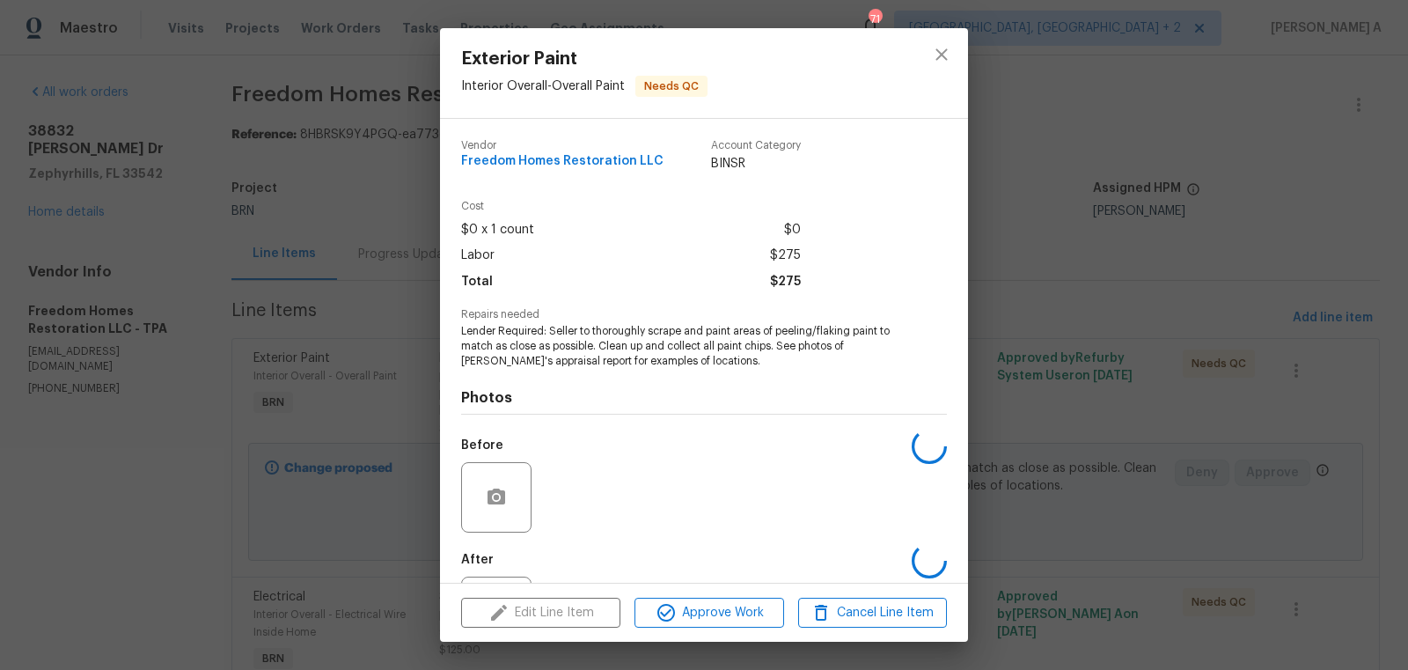
scroll to position [82, 0]
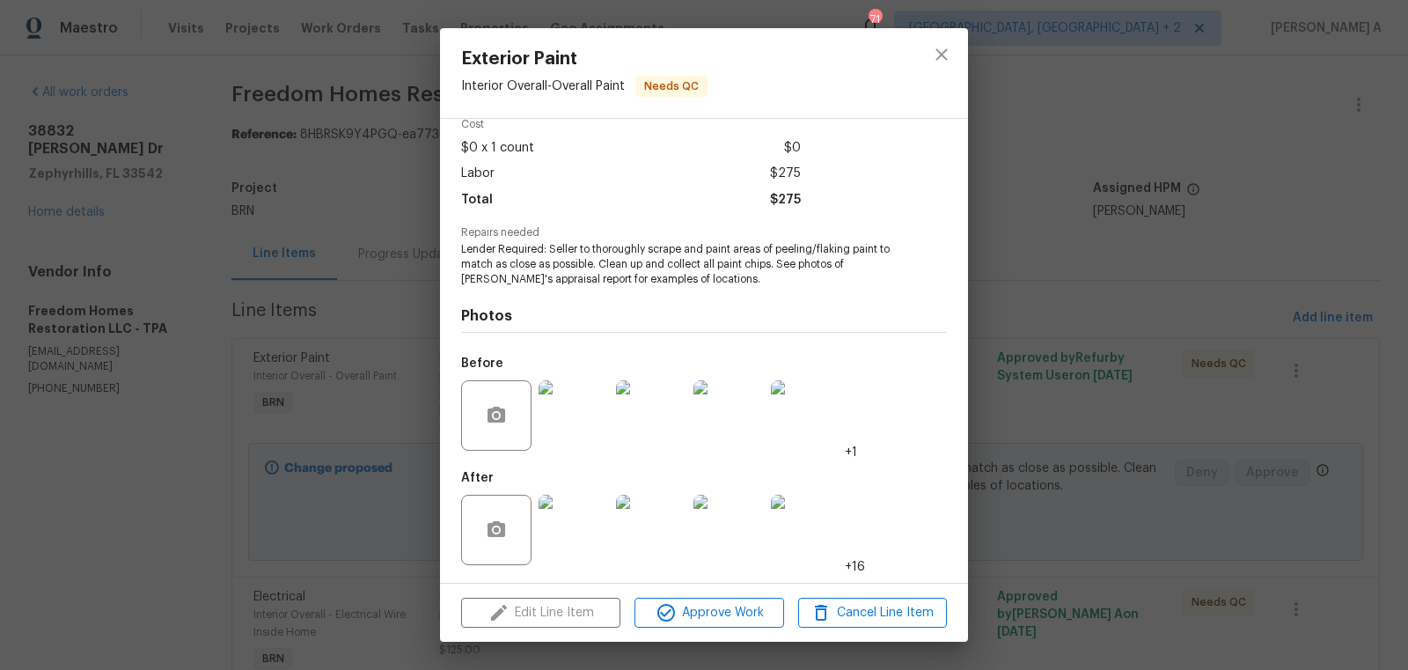
click at [573, 410] on img at bounding box center [574, 415] width 70 height 70
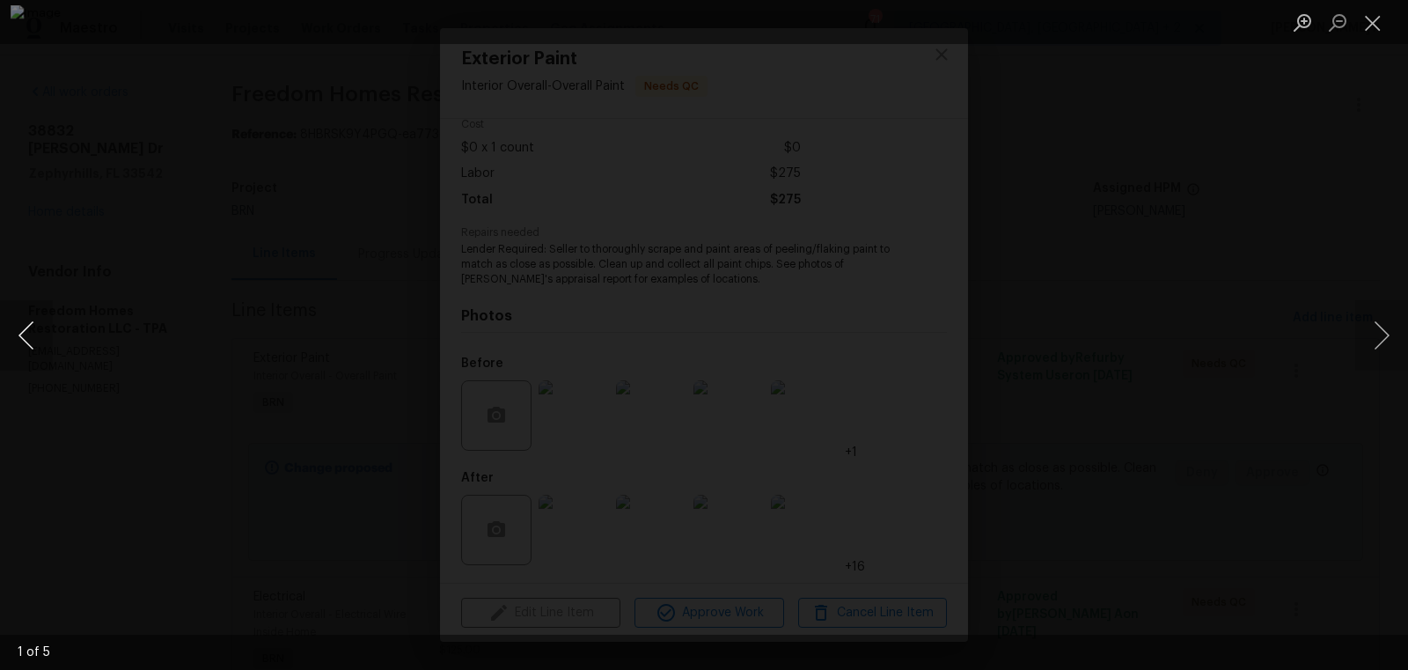
click at [31, 328] on button "Previous image" at bounding box center [26, 335] width 53 height 70
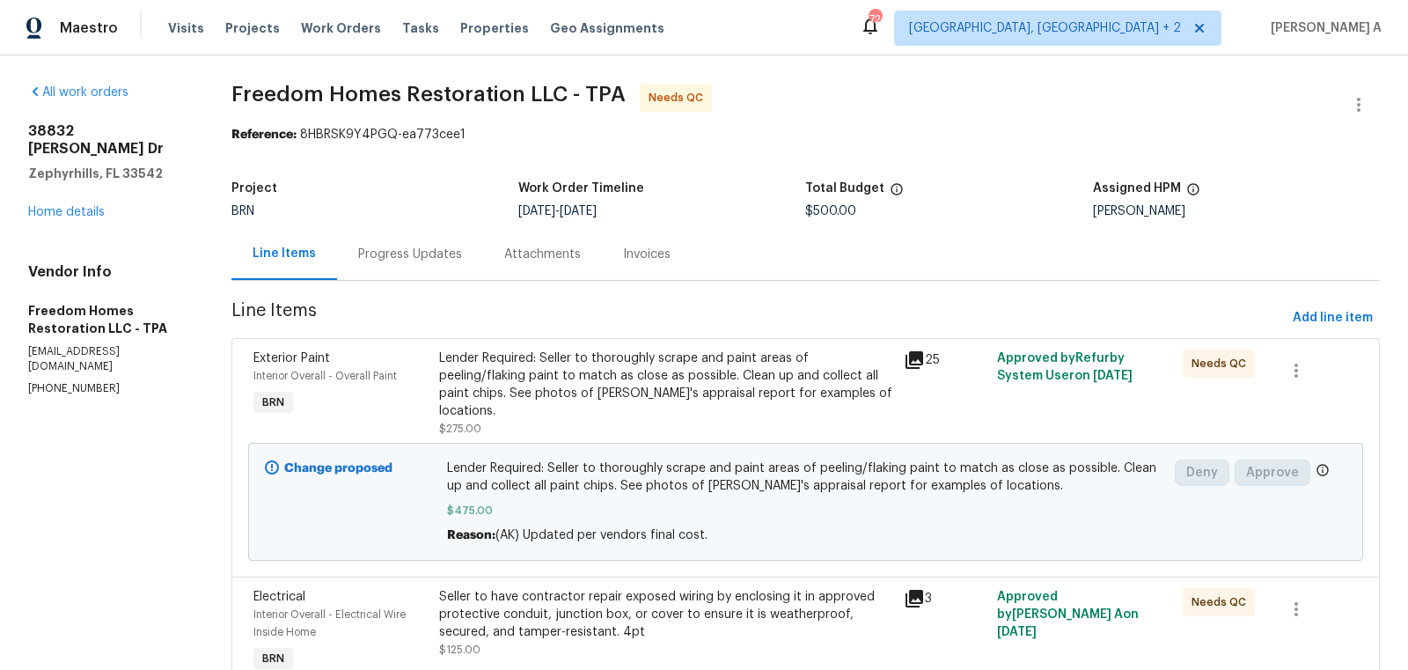
click at [684, 354] on div "Lender Required: Seller to thoroughly scrape and paint areas of peeling/flaking…" at bounding box center [666, 384] width 454 height 70
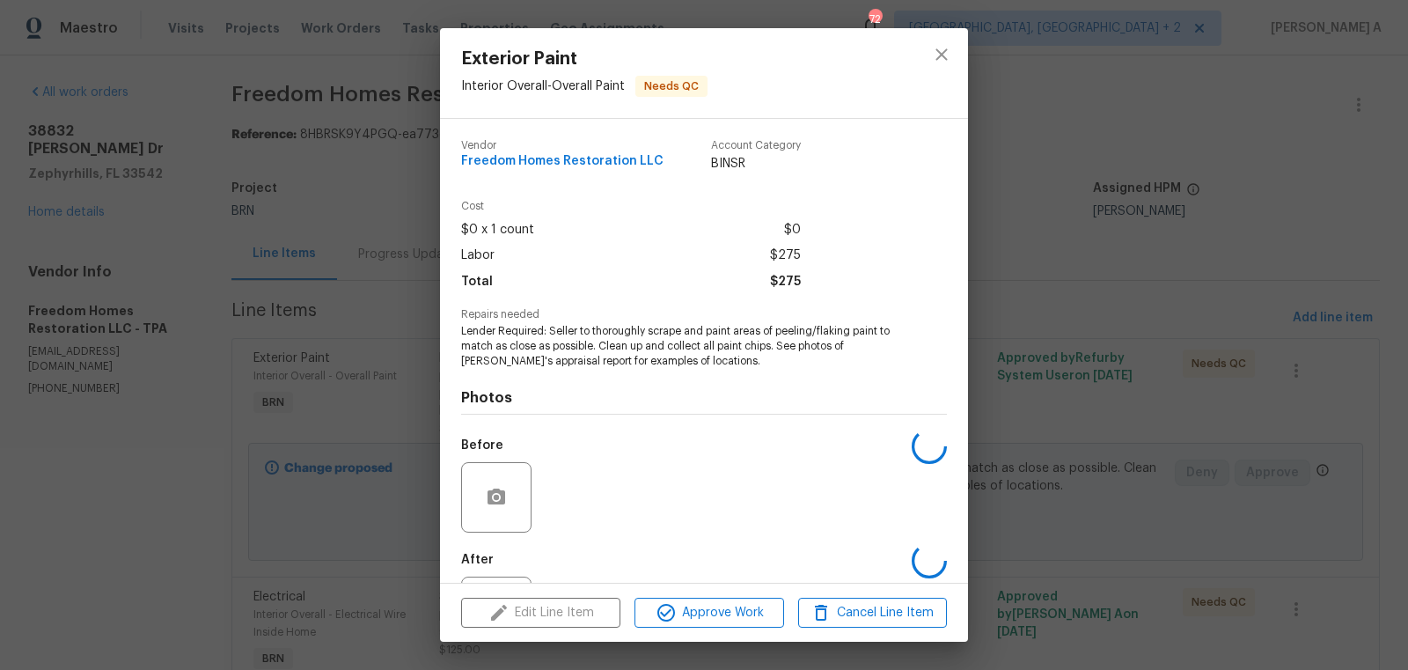
scroll to position [82, 0]
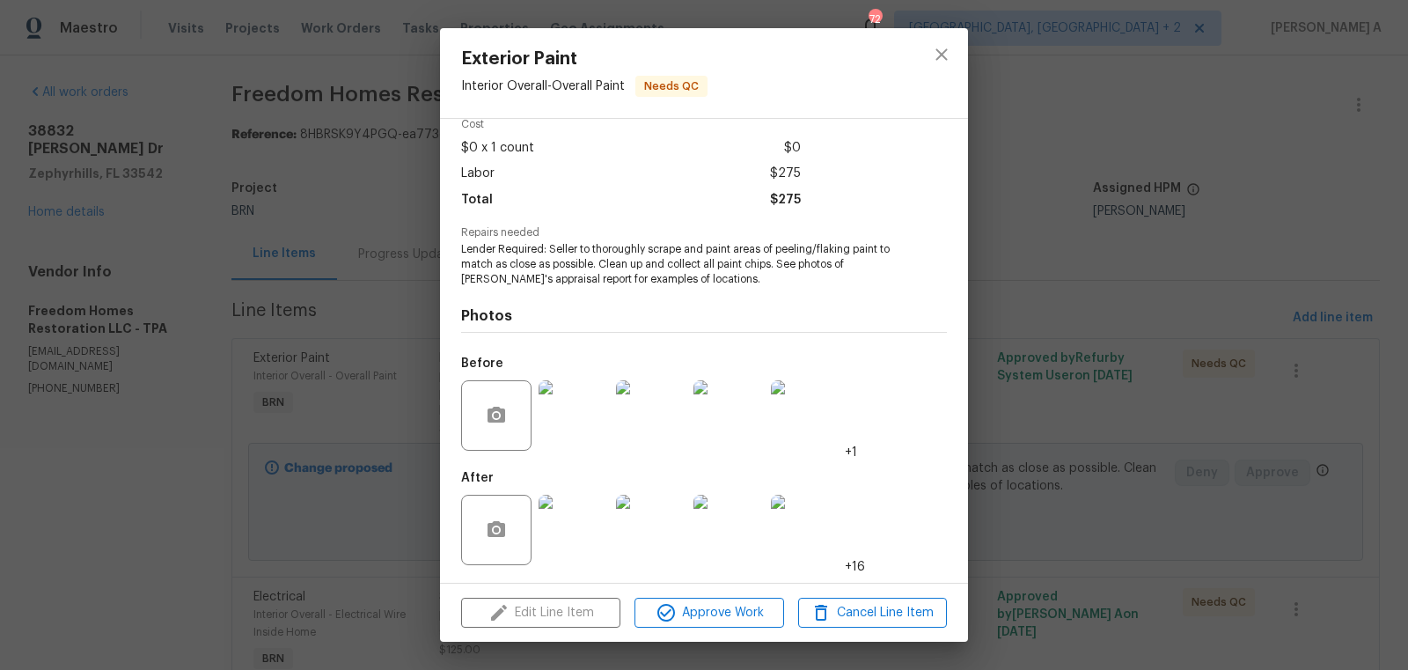
click at [572, 549] on img at bounding box center [574, 530] width 70 height 70
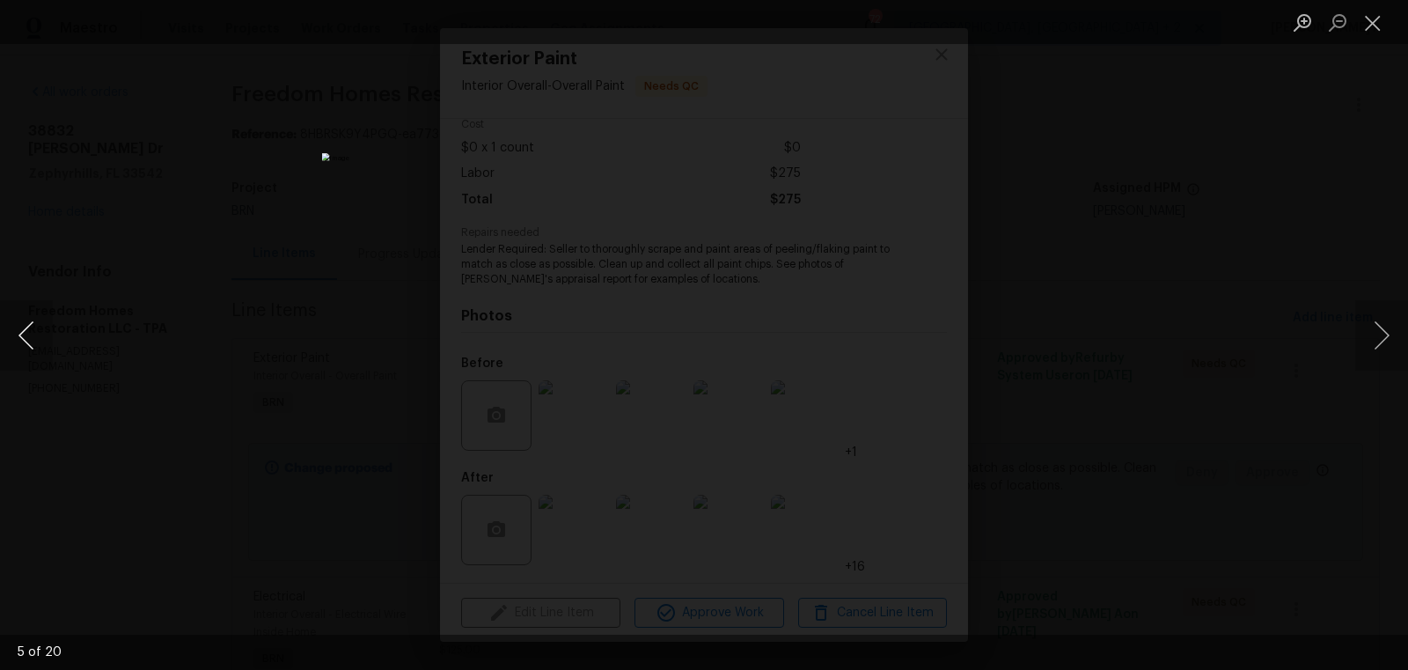
click at [33, 327] on button "Previous image" at bounding box center [26, 335] width 53 height 70
click at [43, 348] on button "Previous image" at bounding box center [26, 335] width 53 height 70
click at [1373, 13] on button "Close lightbox" at bounding box center [1372, 22] width 35 height 31
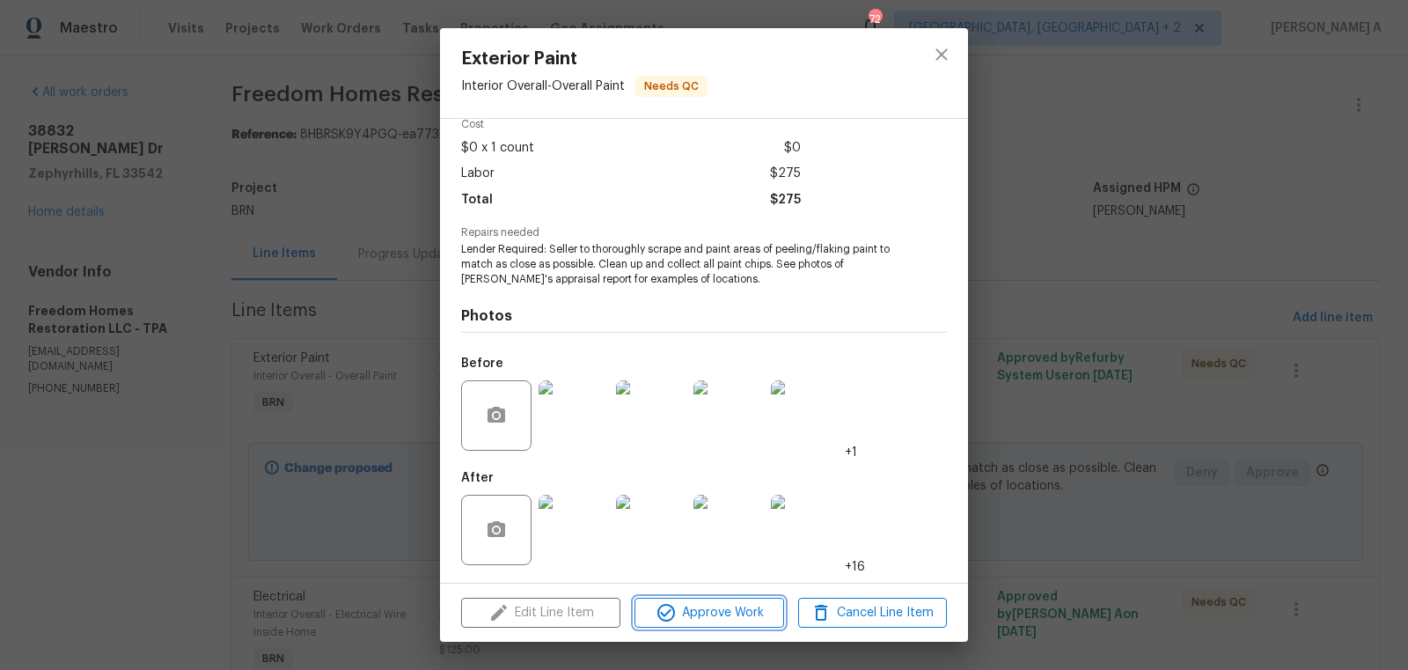
click at [719, 605] on span "Approve Work" at bounding box center [709, 613] width 138 height 22
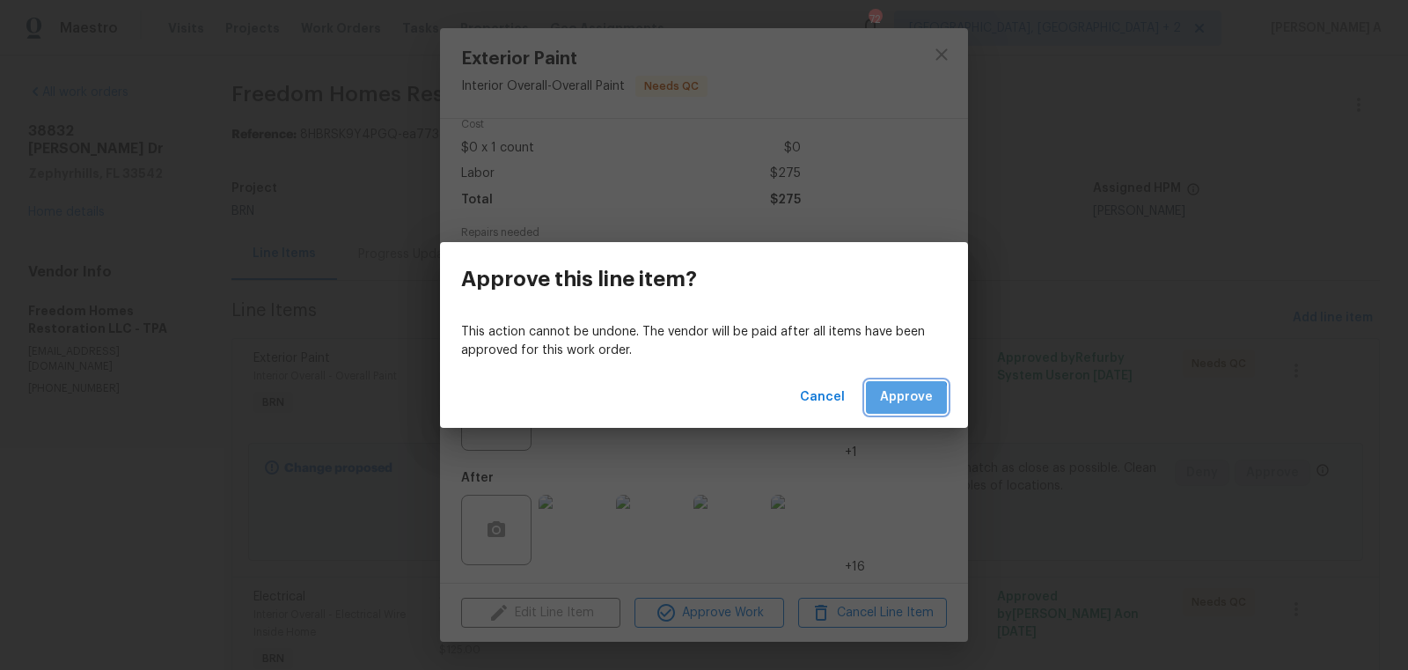
click at [900, 400] on span "Approve" at bounding box center [906, 397] width 53 height 22
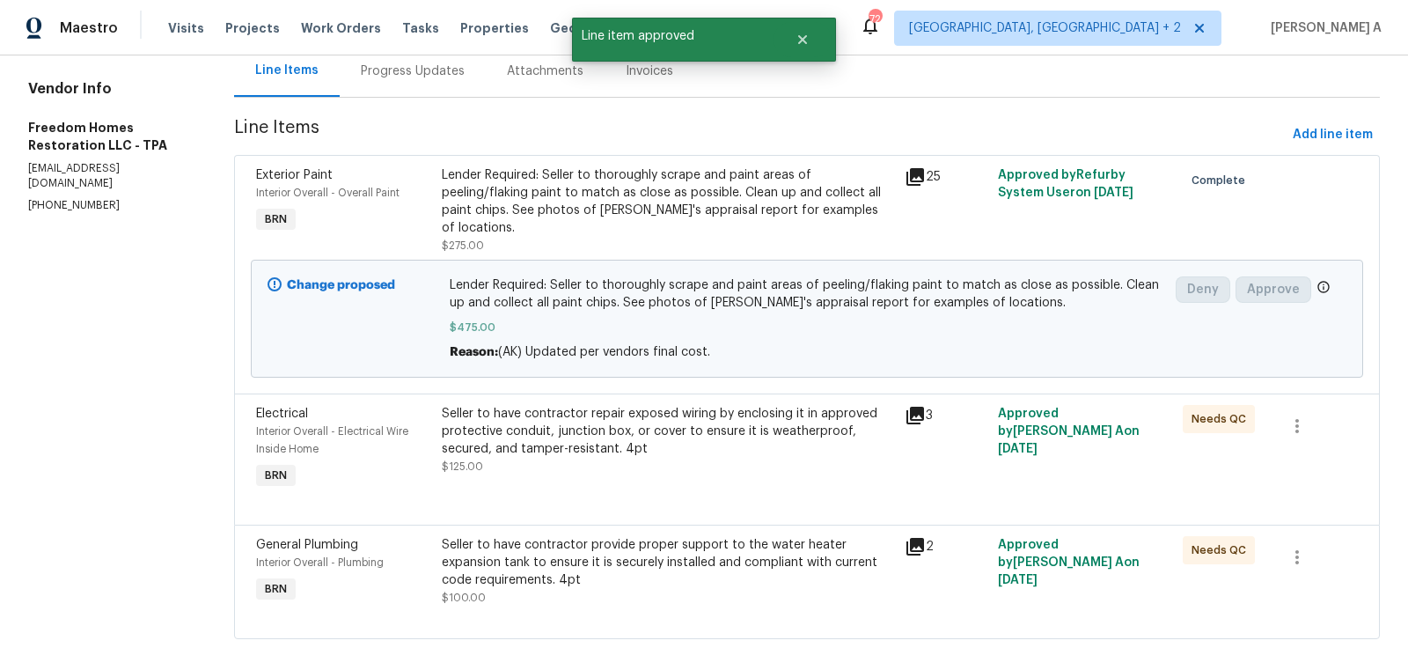
scroll to position [0, 0]
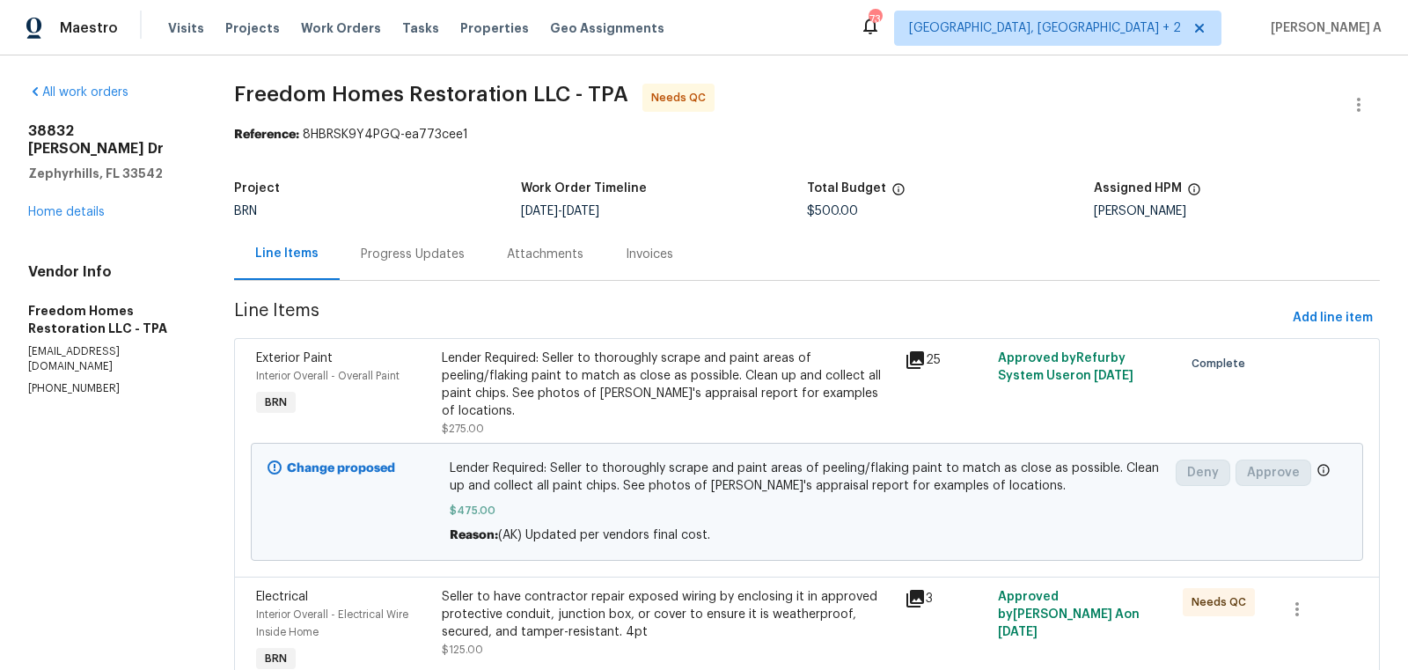
click at [846, 117] on span "Freedom Homes Restoration LLC - TPA Needs QC" at bounding box center [786, 105] width 1104 height 42
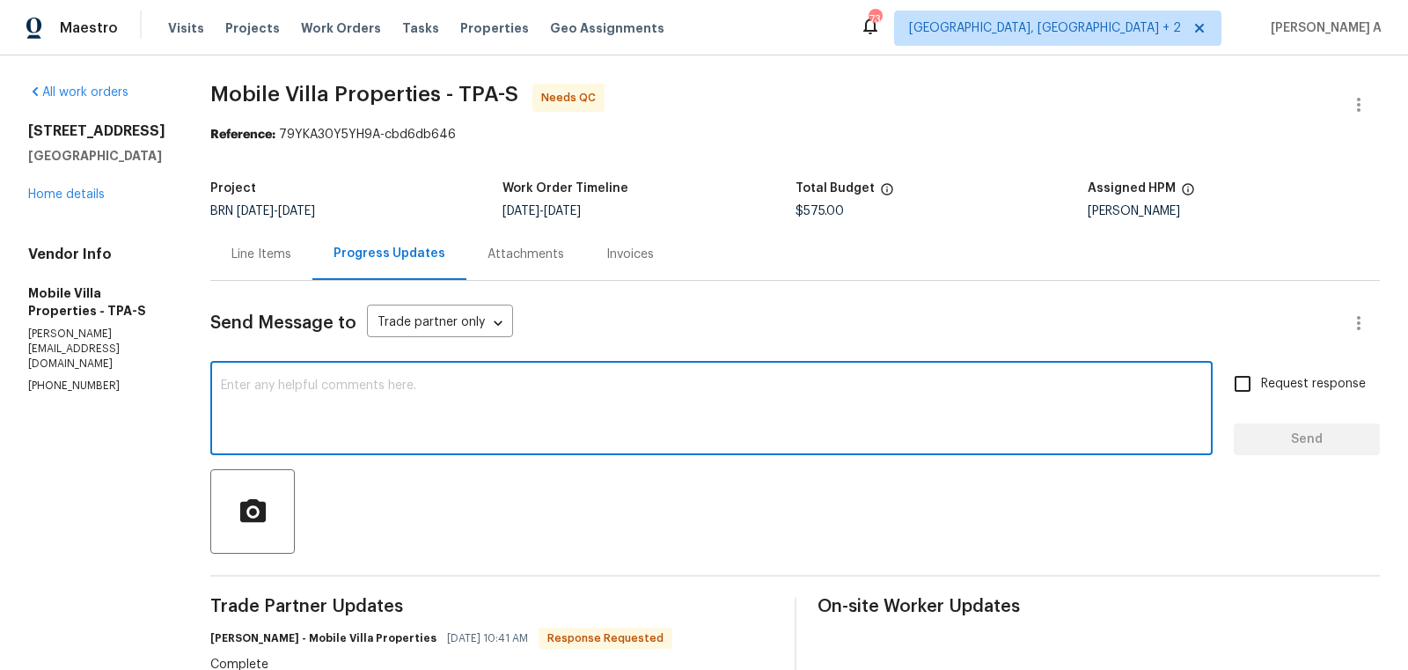
click at [527, 439] on textarea at bounding box center [711, 410] width 981 height 62
type textarea "Great! thanks"
click at [1260, 392] on input "Request response" at bounding box center [1242, 383] width 37 height 37
checkbox input "true"
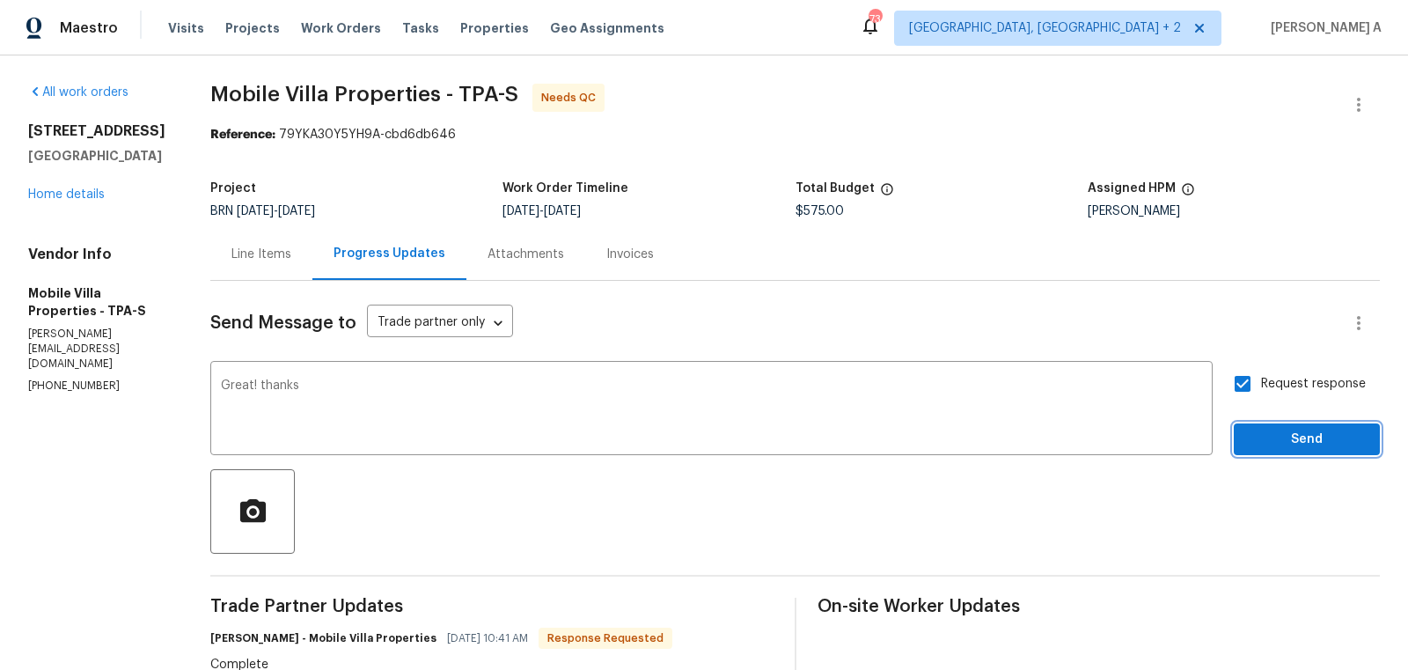
click at [1300, 439] on span "Send" at bounding box center [1307, 440] width 118 height 22
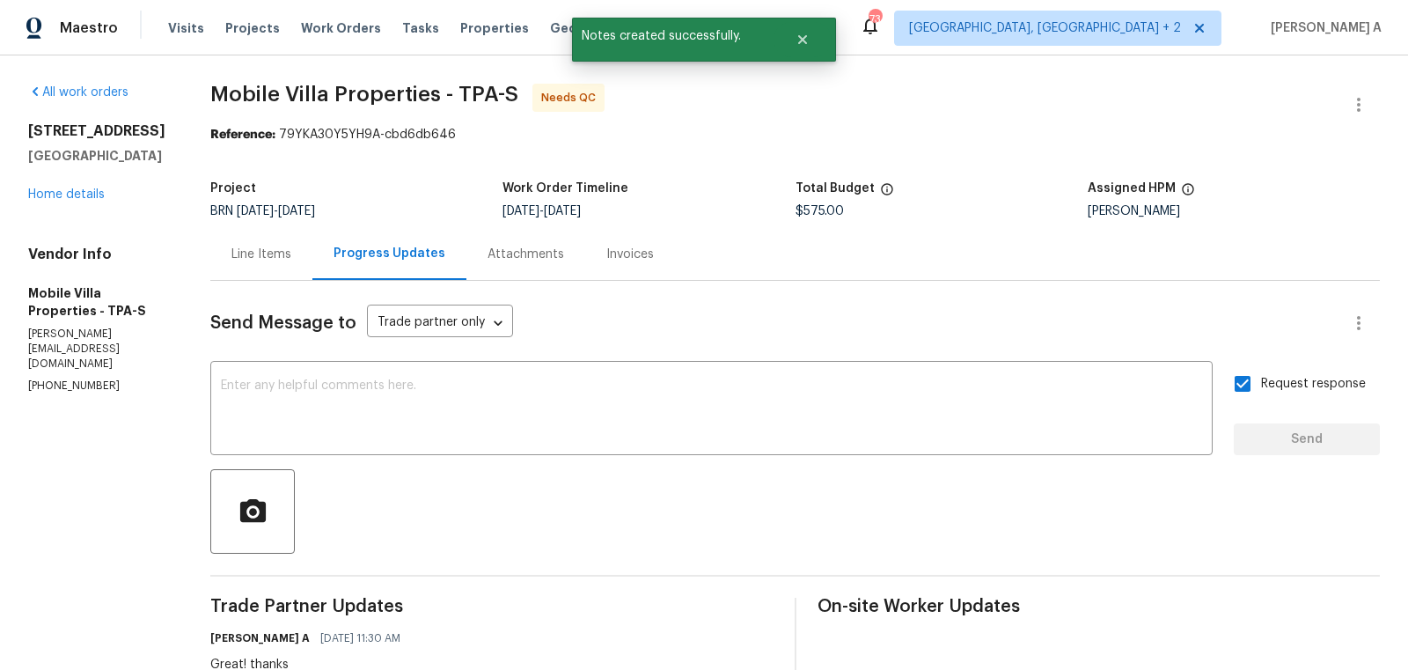
click at [260, 254] on div "Line Items" at bounding box center [261, 255] width 60 height 18
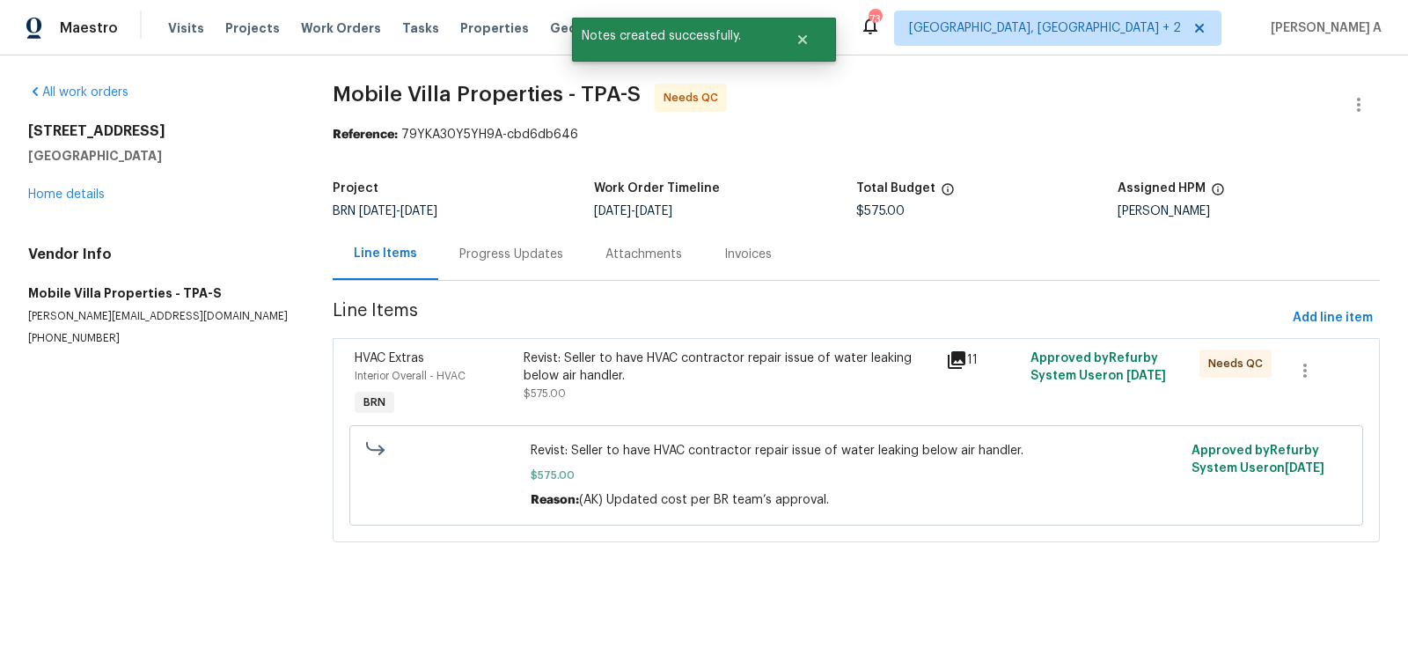
click at [664, 379] on div "Revist: Seller to have HVAC contractor repair issue of water leaking below air …" at bounding box center [730, 366] width 412 height 35
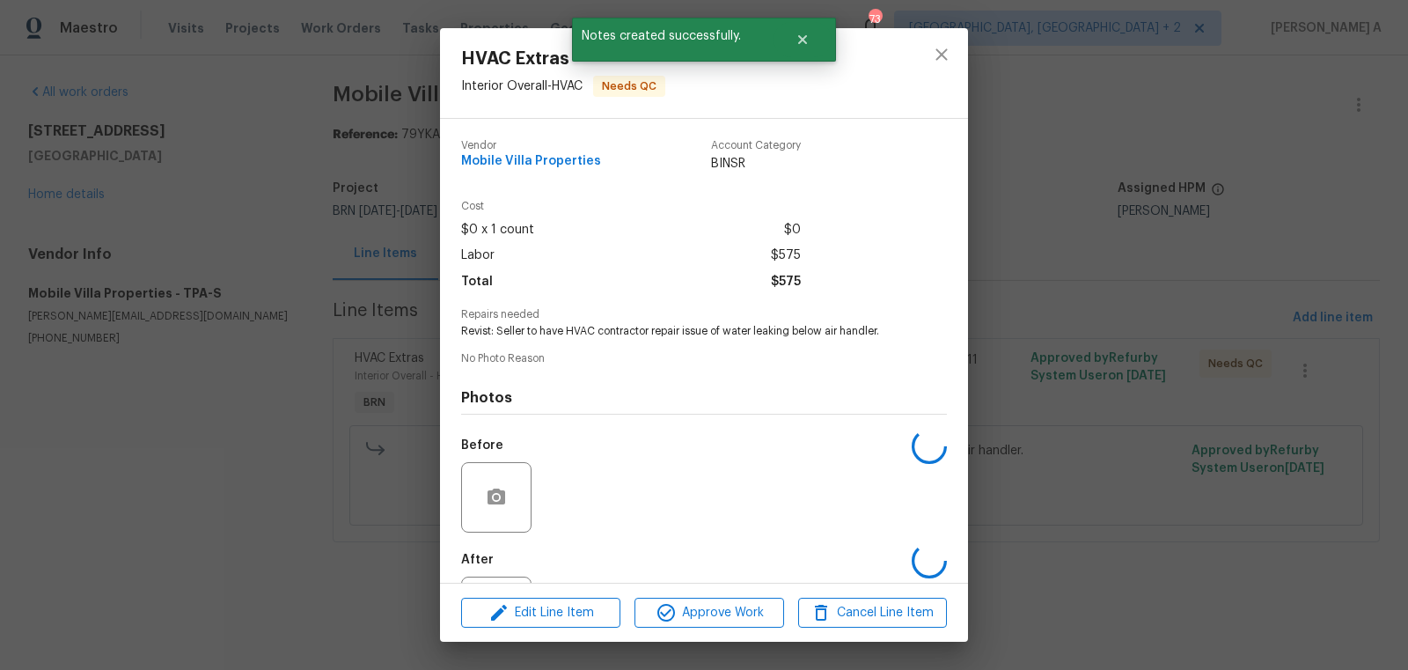
scroll to position [82, 0]
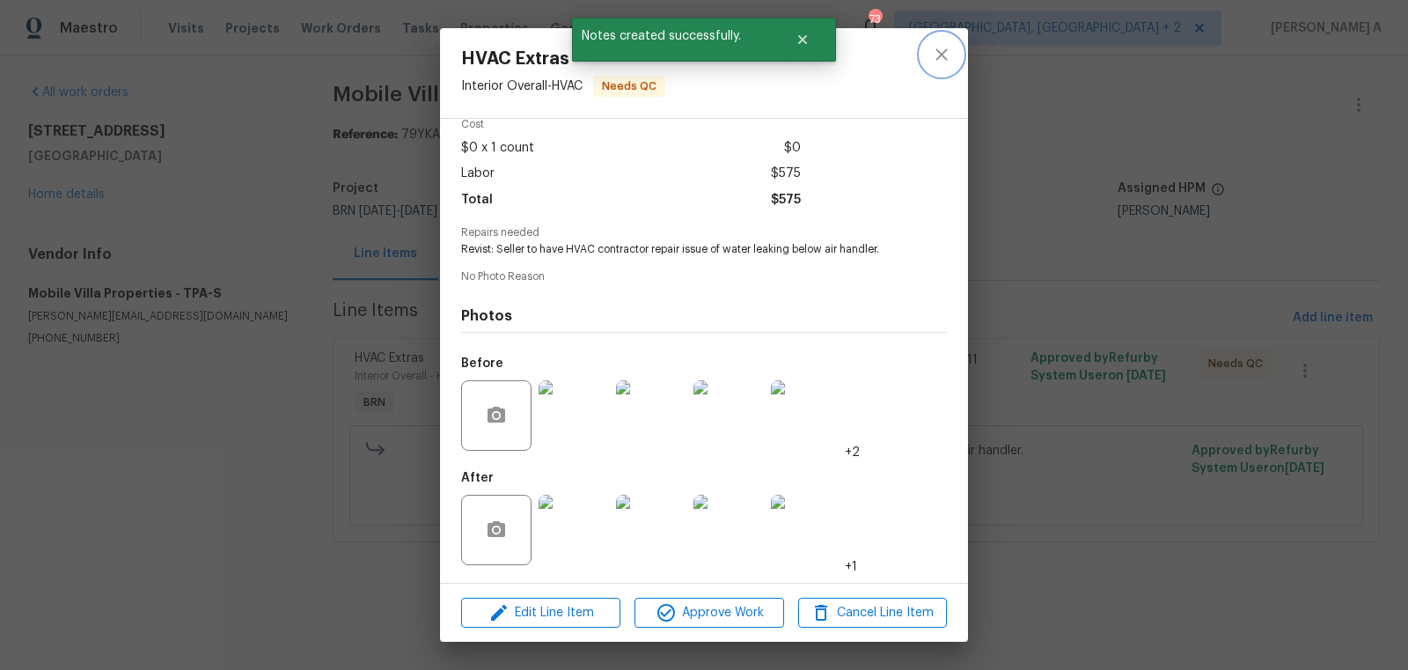
click at [937, 49] on icon "close" at bounding box center [940, 53] width 11 height 11
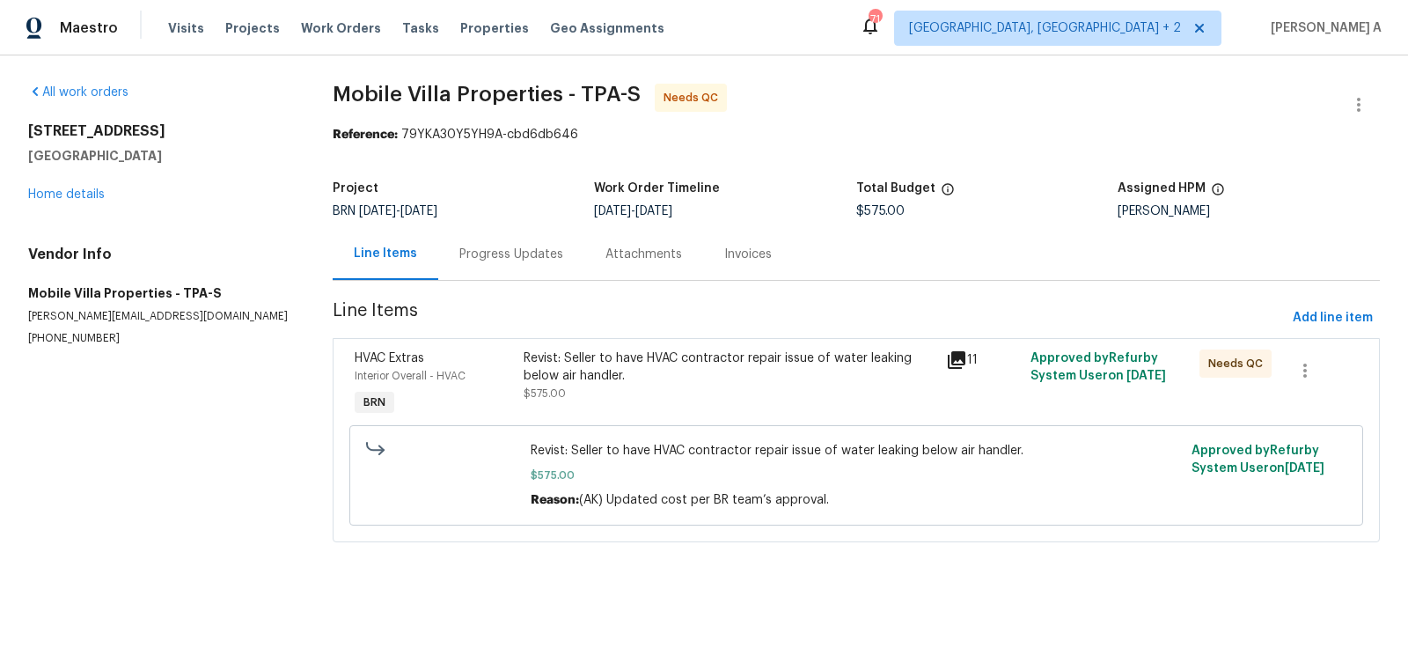
click at [543, 259] on div "Progress Updates" at bounding box center [511, 255] width 104 height 18
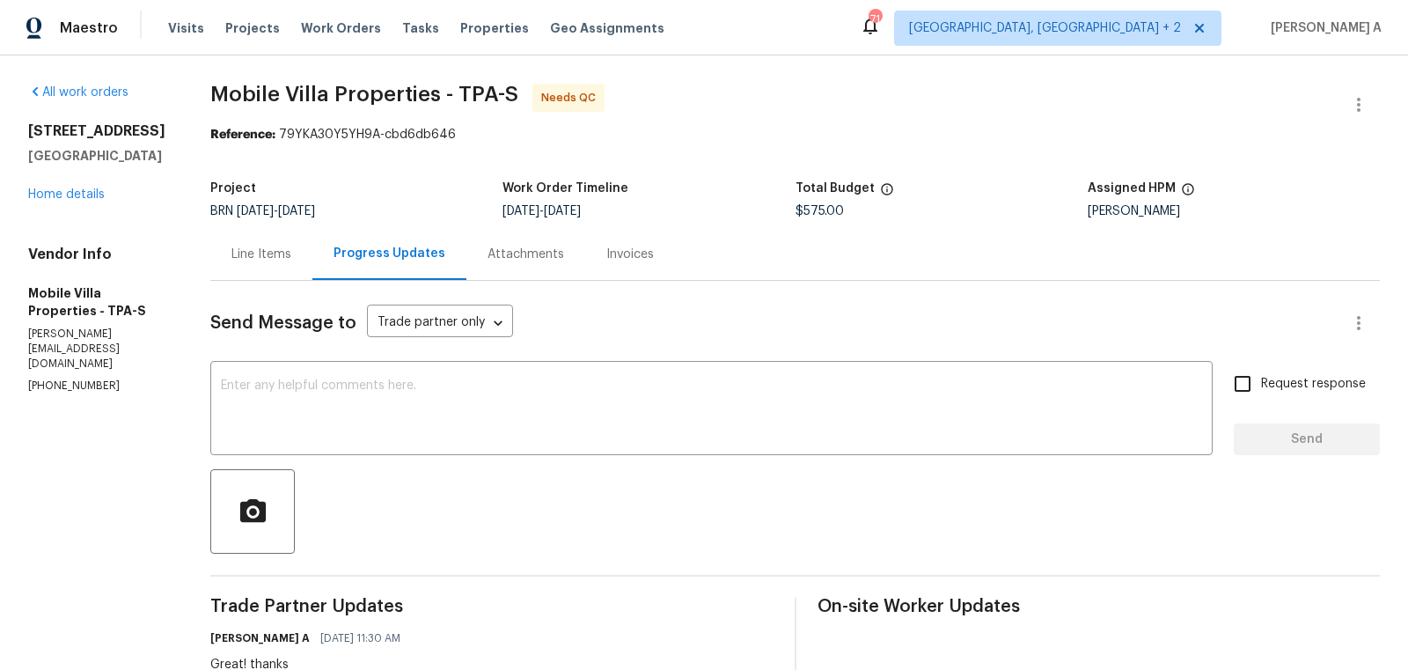
click at [266, 250] on div "Line Items" at bounding box center [261, 255] width 60 height 18
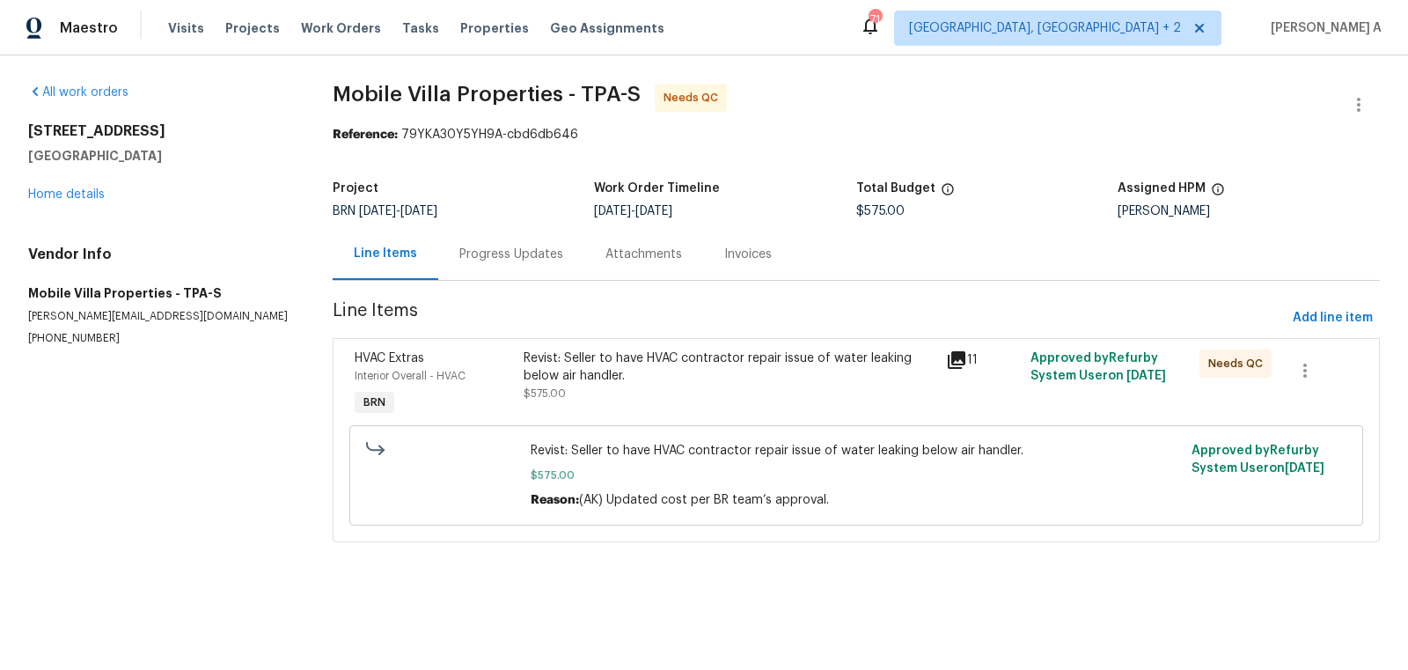
click at [765, 379] on div "Revist: Seller to have HVAC contractor repair issue of water leaking below air …" at bounding box center [730, 366] width 412 height 35
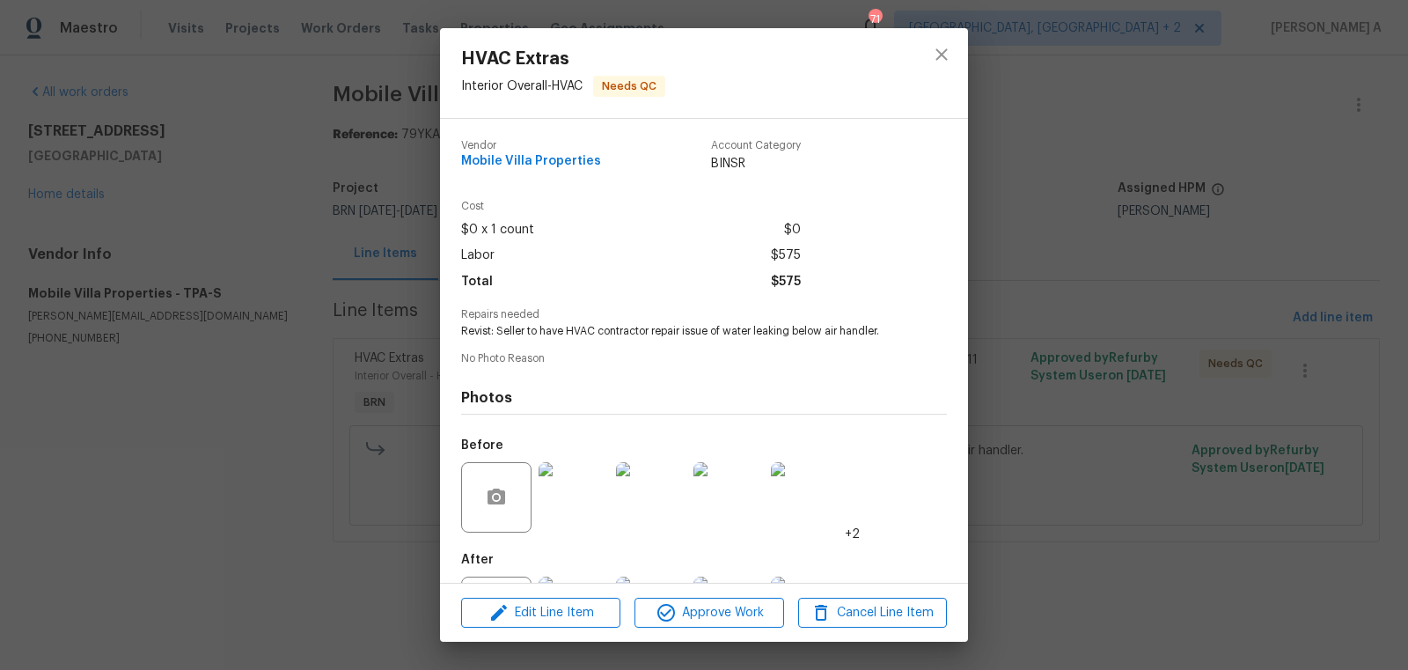
scroll to position [82, 0]
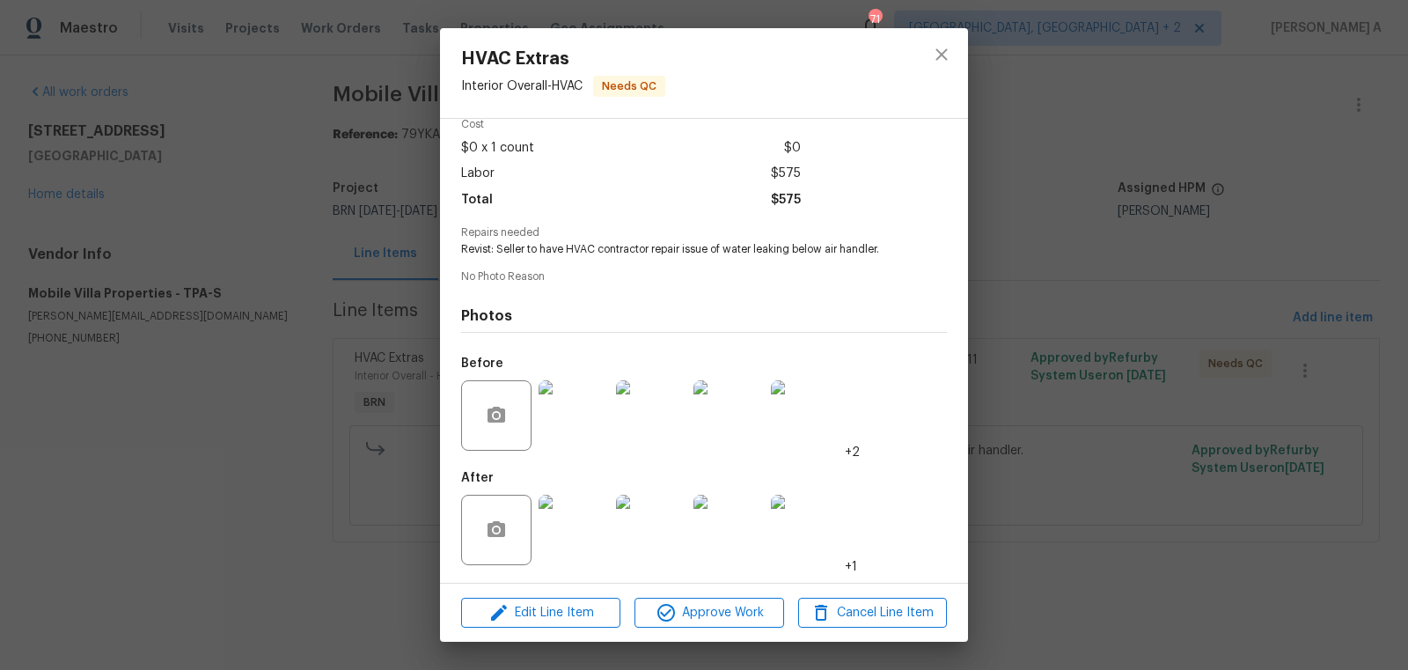
click at [578, 516] on img at bounding box center [574, 530] width 70 height 70
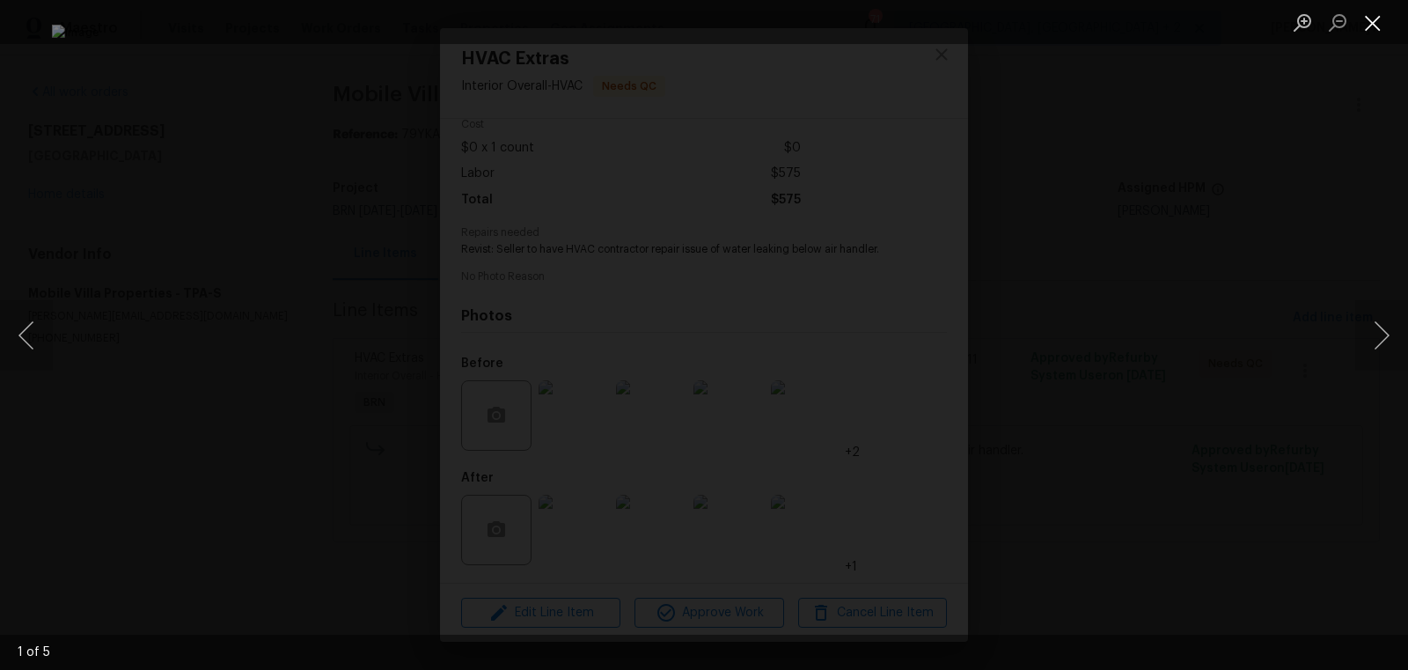
click at [1380, 26] on button "Close lightbox" at bounding box center [1372, 22] width 35 height 31
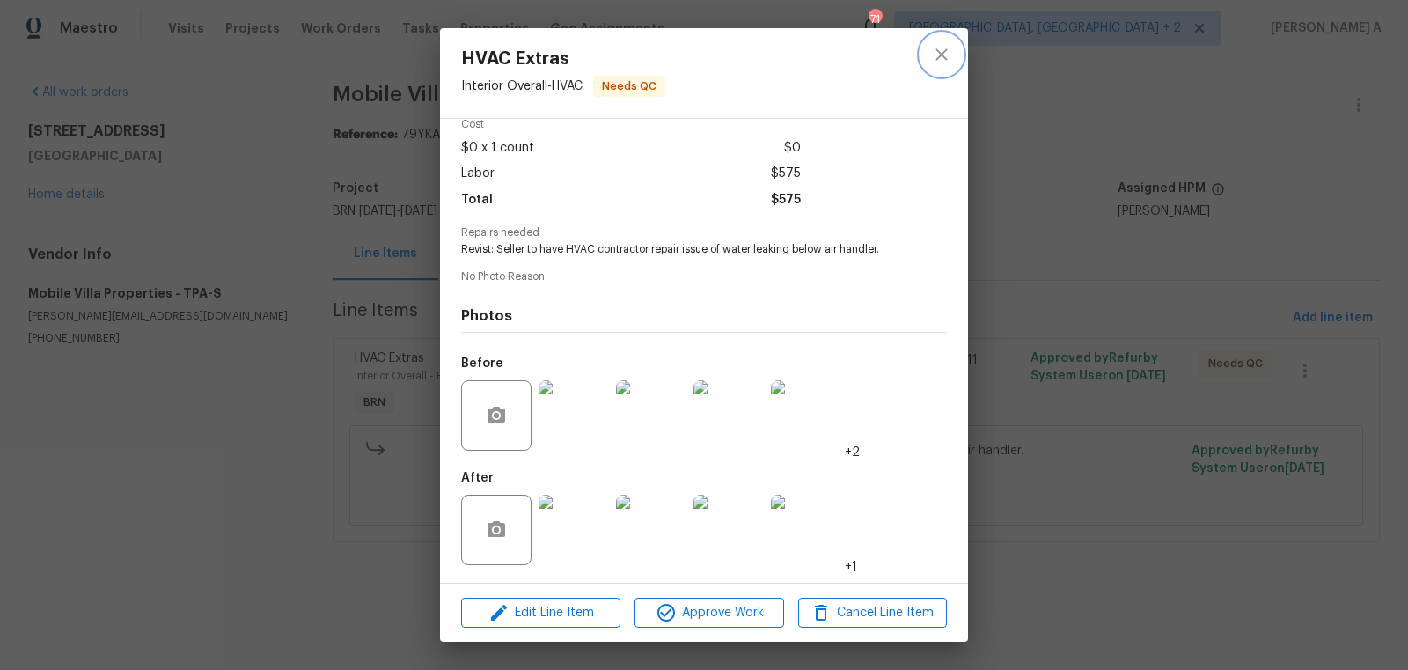
click at [948, 41] on button "close" at bounding box center [941, 54] width 42 height 42
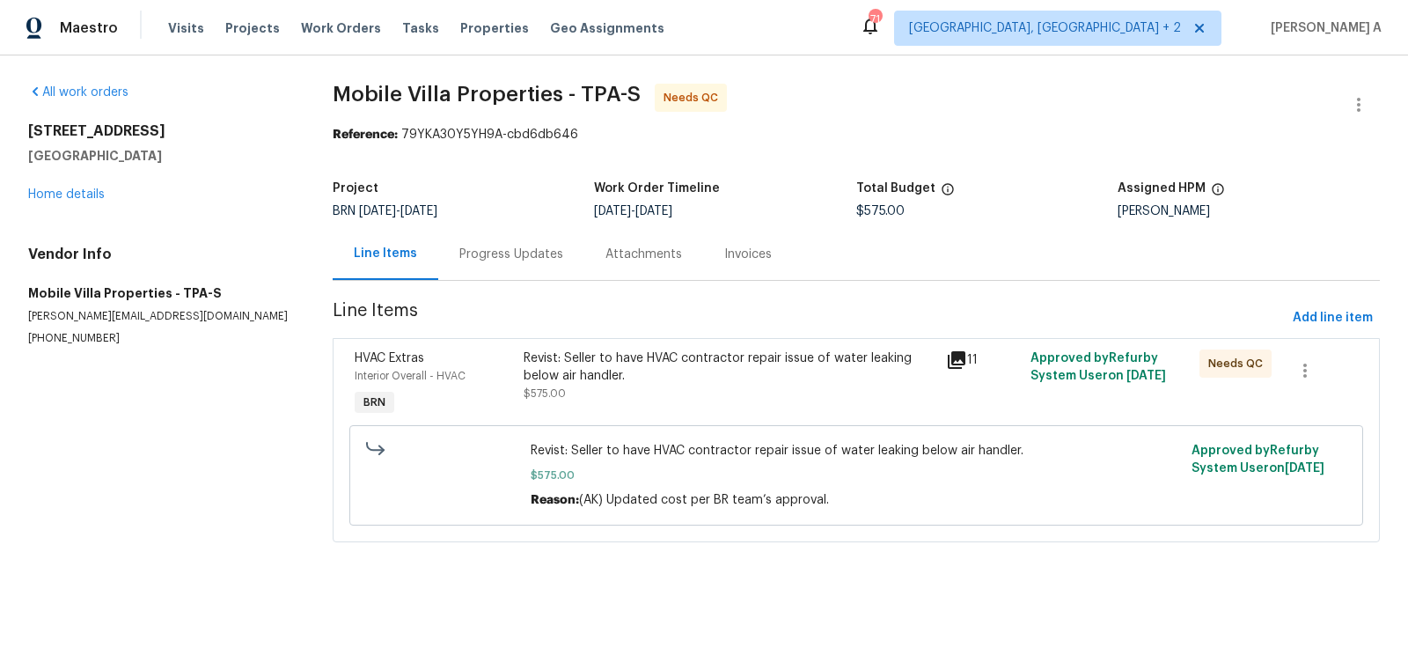
drag, startPoint x: 308, startPoint y: 100, endPoint x: 549, endPoint y: 101, distance: 241.1
click at [550, 101] on div "All work orders 5201 72nd Way N Saint Petersburg, FL 33709 Home details Vendor …" at bounding box center [704, 323] width 1408 height 536
drag, startPoint x: 556, startPoint y: 99, endPoint x: 329, endPoint y: 88, distance: 227.3
click at [329, 88] on div "All work orders 5201 72nd Way N Saint Petersburg, FL 33709 Home details Vendor …" at bounding box center [704, 323] width 1408 height 536
copy span "Mobile Villa Properties"
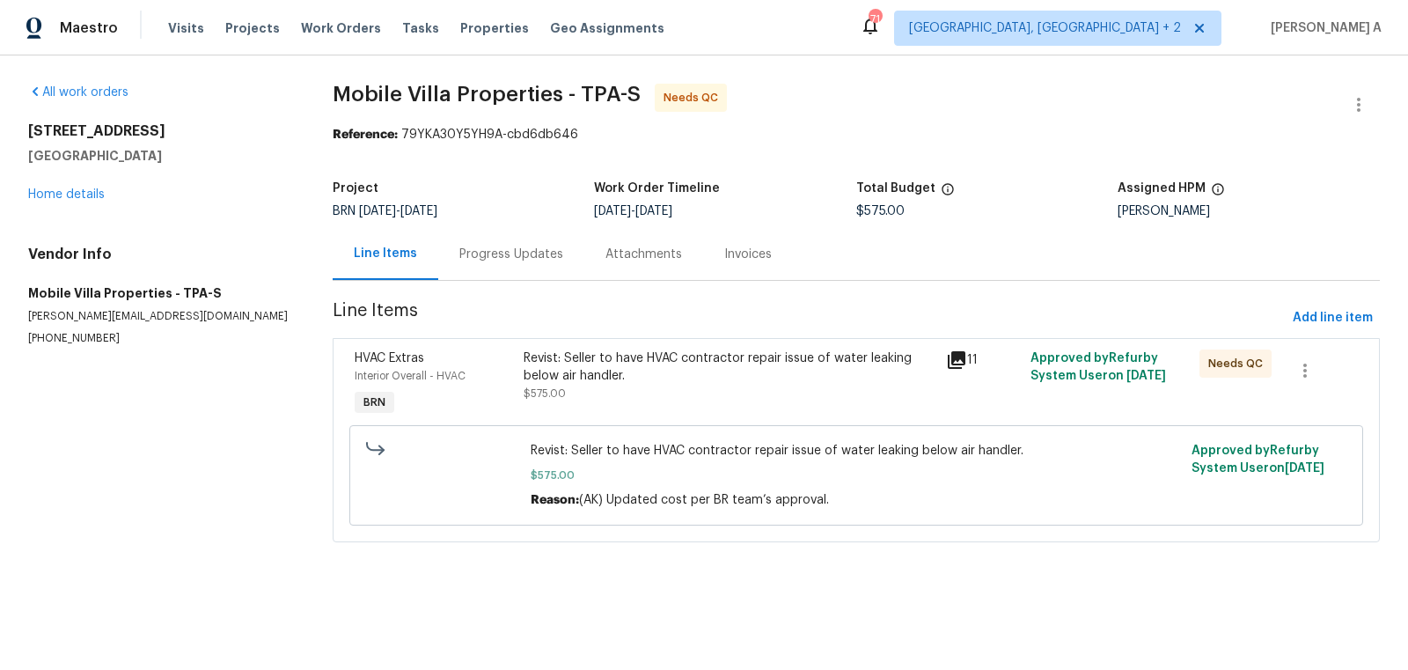
click at [510, 261] on div "Progress Updates" at bounding box center [511, 255] width 104 height 18
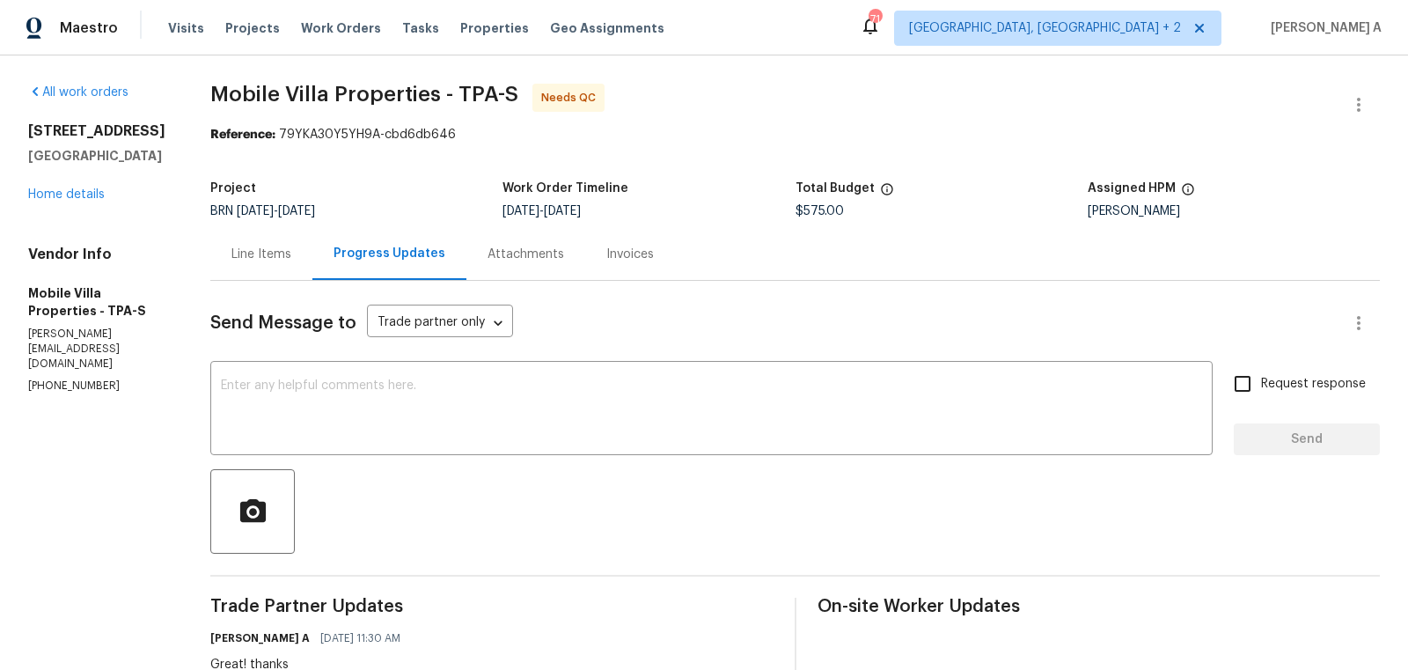
click at [269, 249] on div "Line Items" at bounding box center [261, 255] width 60 height 18
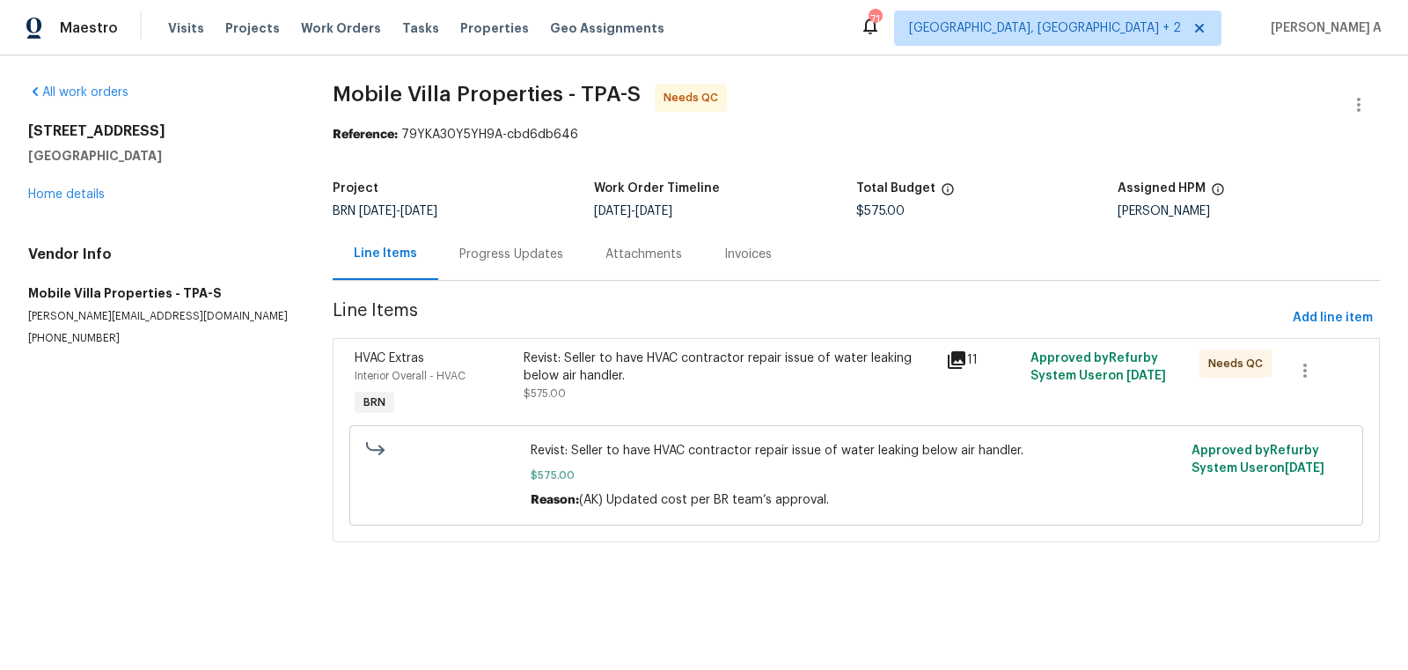
click at [649, 378] on div "Revist: Seller to have HVAC contractor repair issue of water leaking below air …" at bounding box center [730, 366] width 412 height 35
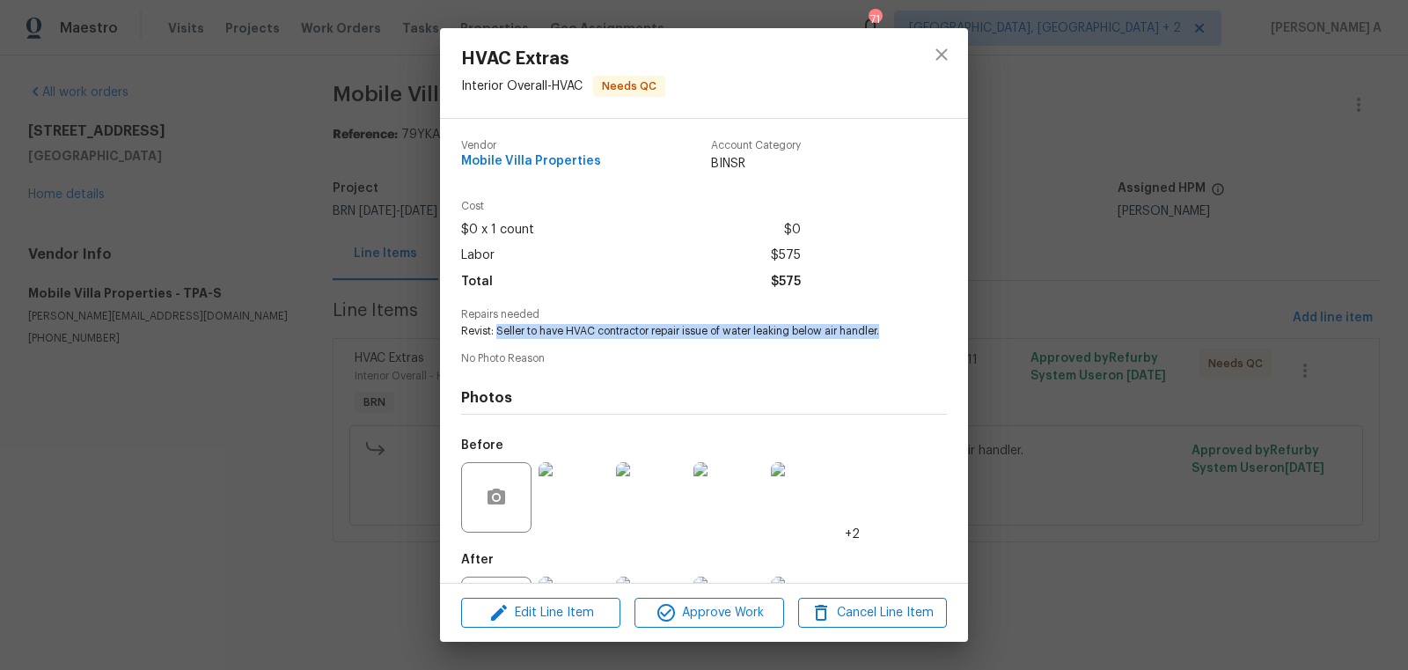
drag, startPoint x: 496, startPoint y: 329, endPoint x: 893, endPoint y: 340, distance: 397.0
click at [894, 340] on div "Vendor Mobile Villa Properties Account Category BINSR Cost $0 x 1 count $0 Labo…" at bounding box center [704, 392] width 486 height 532
copy span "Seller to have HVAC contractor repair issue of water leaking below air handler."
click at [561, 158] on span "Mobile Villa Properties" at bounding box center [531, 161] width 140 height 13
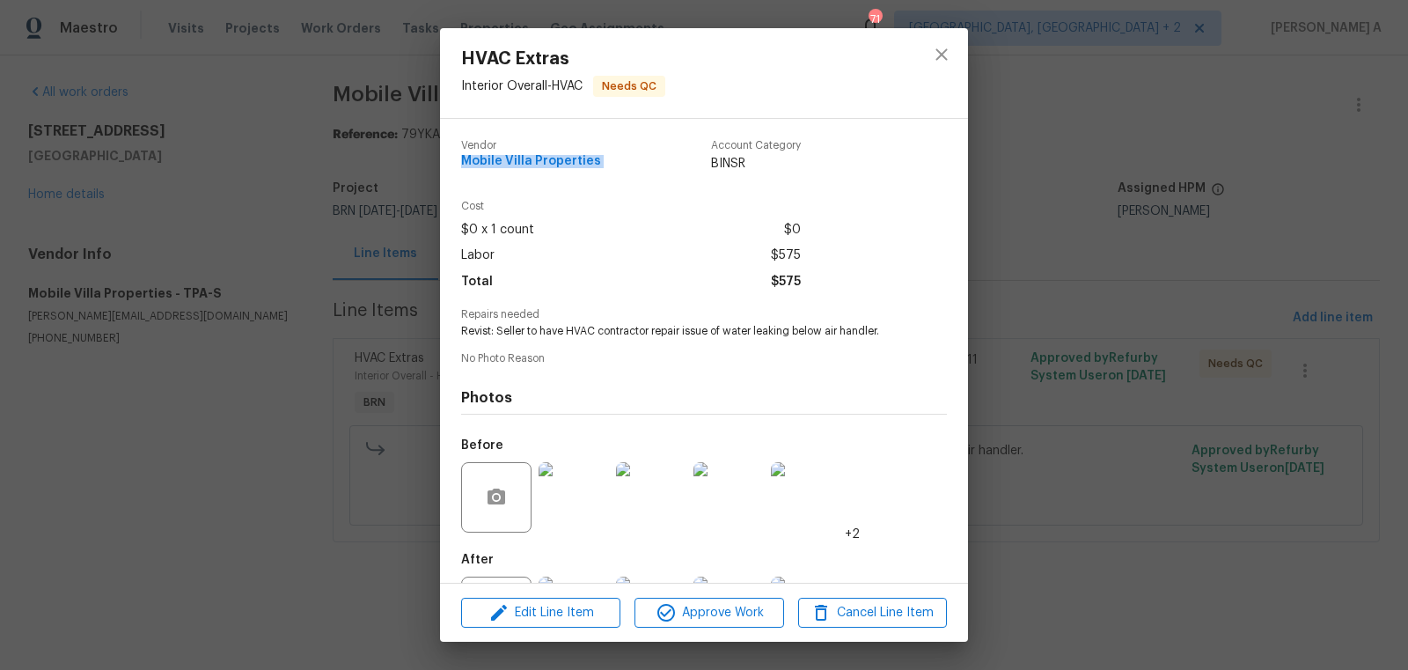
click at [561, 158] on span "Mobile Villa Properties" at bounding box center [531, 161] width 140 height 13
copy span "Mobile Villa Properties"
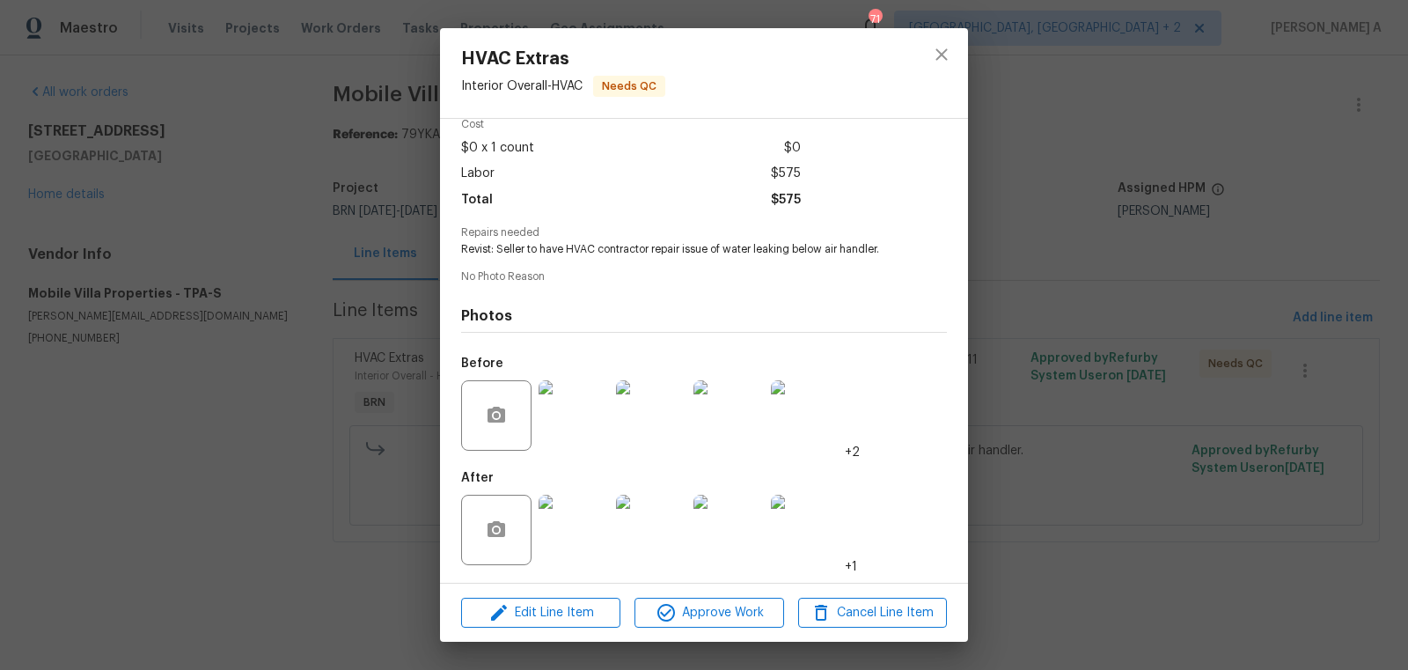
click at [564, 427] on img at bounding box center [574, 415] width 70 height 70
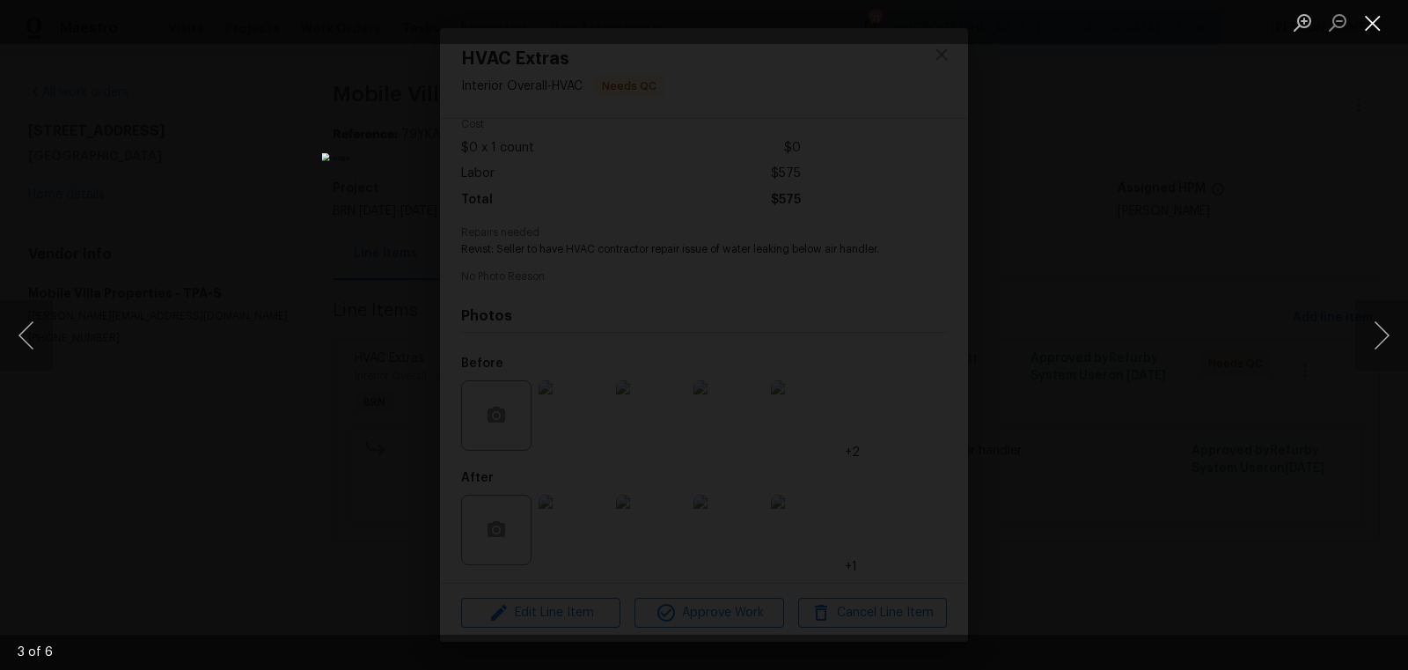
click at [1378, 27] on button "Close lightbox" at bounding box center [1372, 22] width 35 height 31
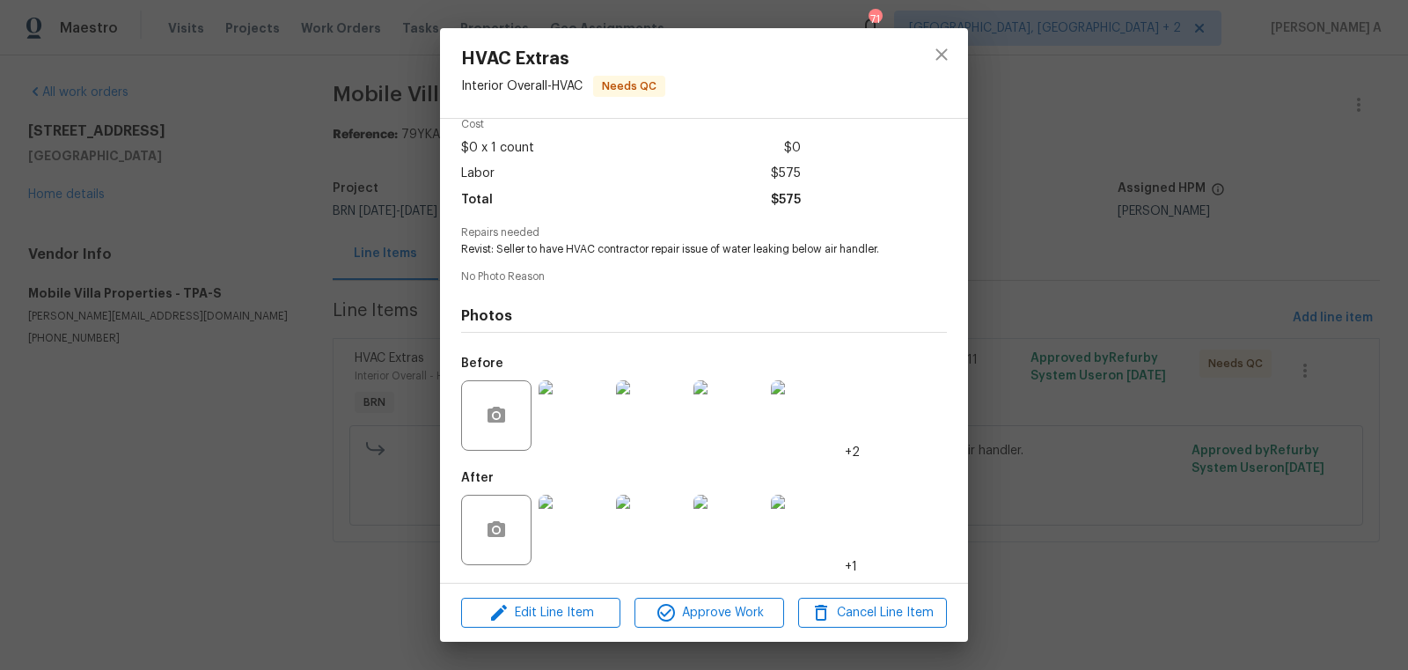
click at [567, 546] on img at bounding box center [574, 530] width 70 height 70
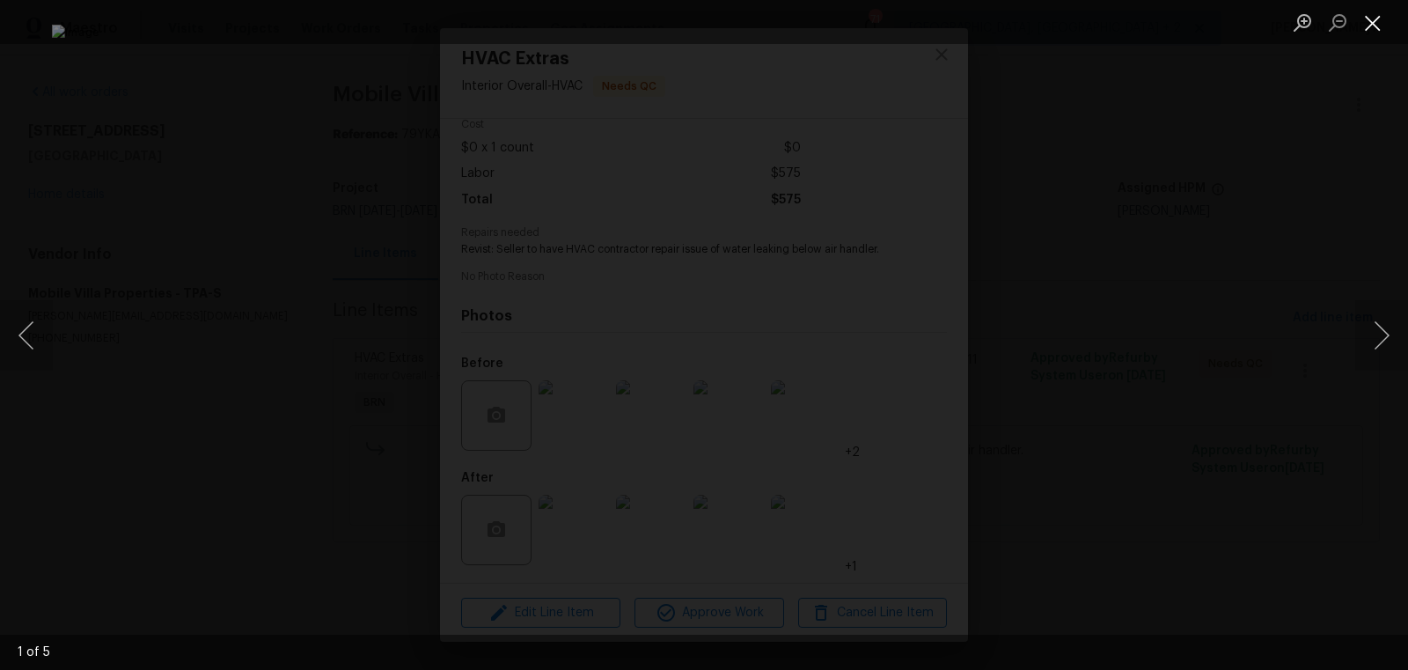
click at [1382, 24] on button "Close lightbox" at bounding box center [1372, 22] width 35 height 31
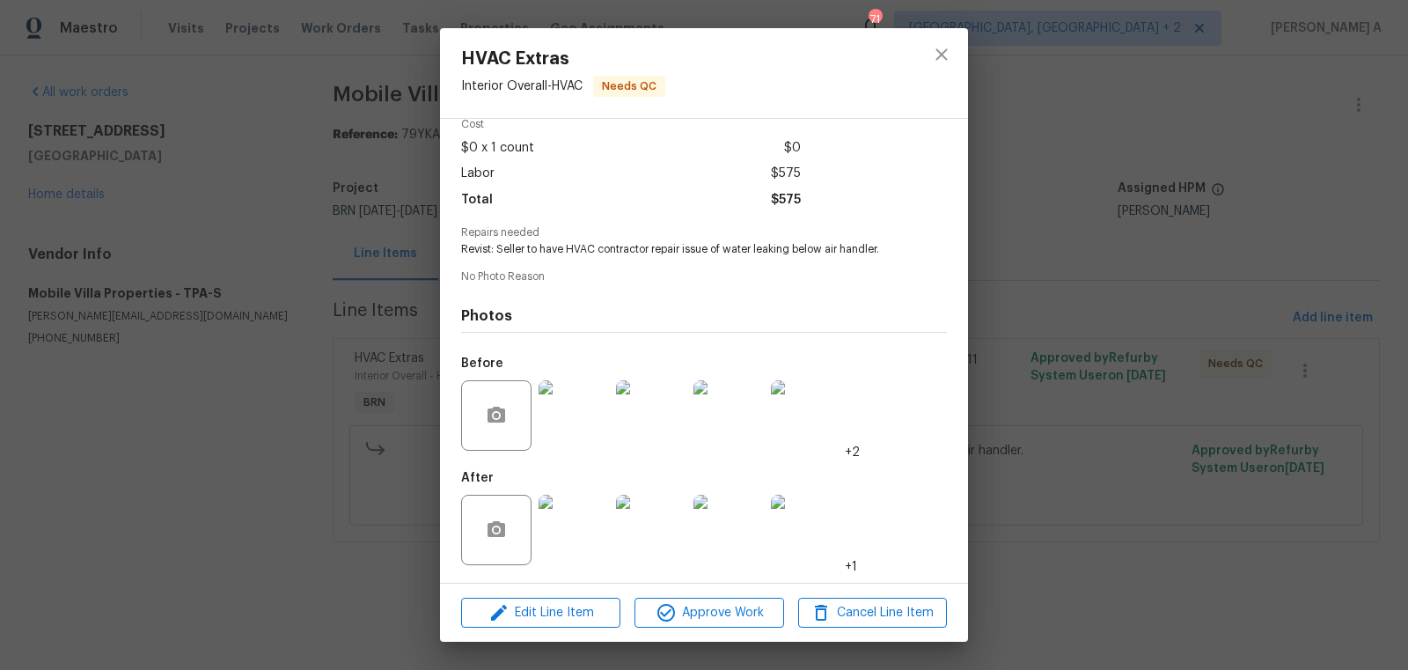
click at [942, 33] on div at bounding box center [941, 73] width 53 height 90
click at [942, 41] on button "close" at bounding box center [941, 54] width 42 height 42
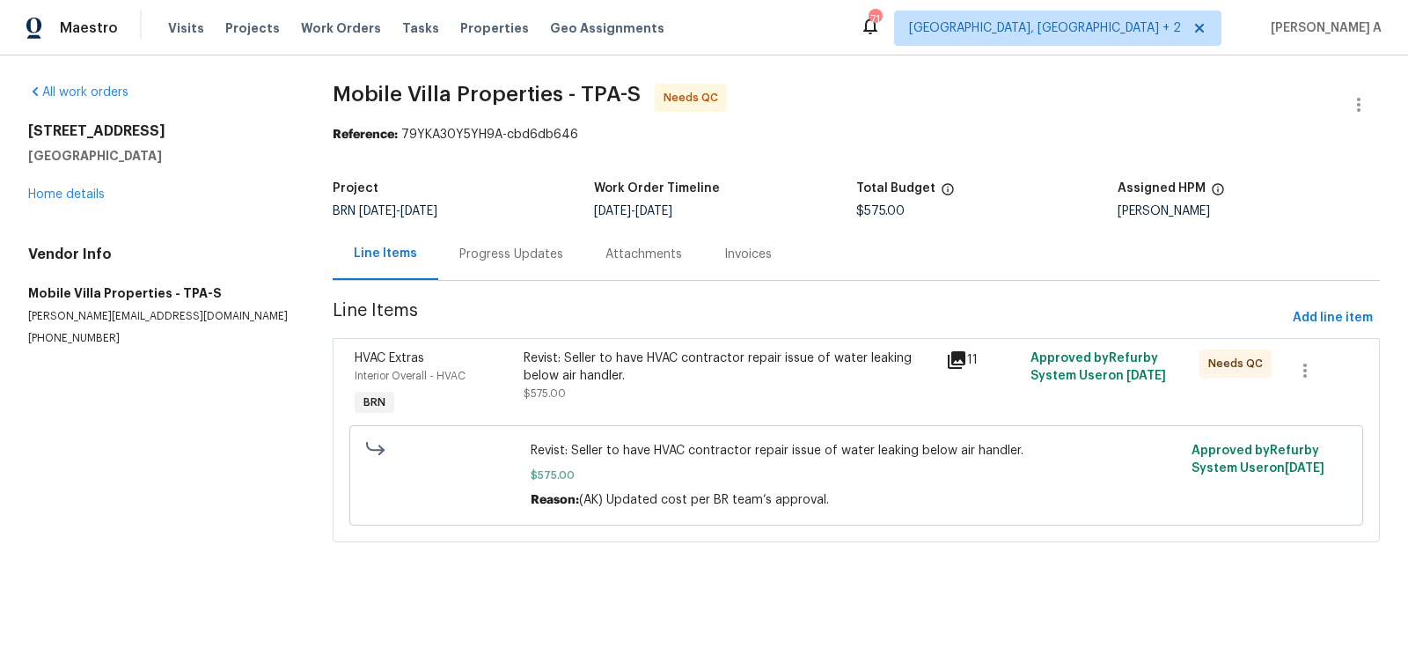
click at [517, 268] on div "Progress Updates" at bounding box center [511, 254] width 146 height 52
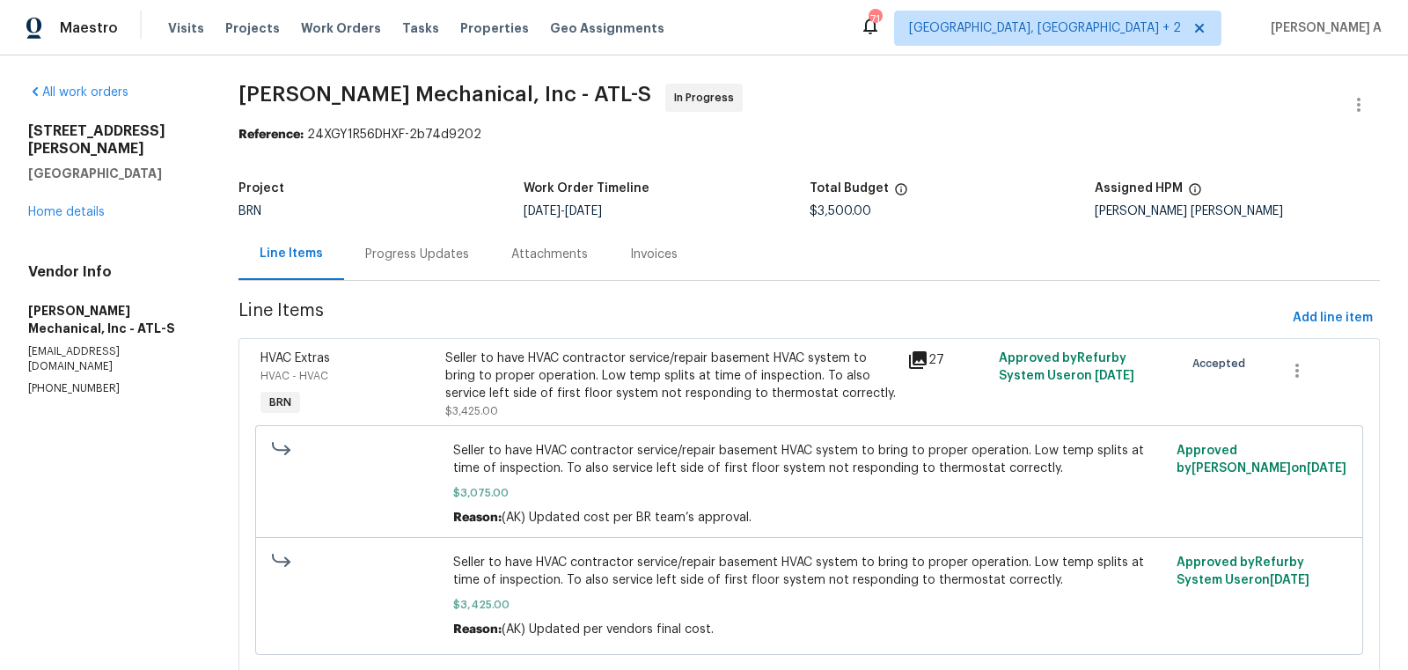
click at [414, 268] on div "Progress Updates" at bounding box center [417, 254] width 146 height 52
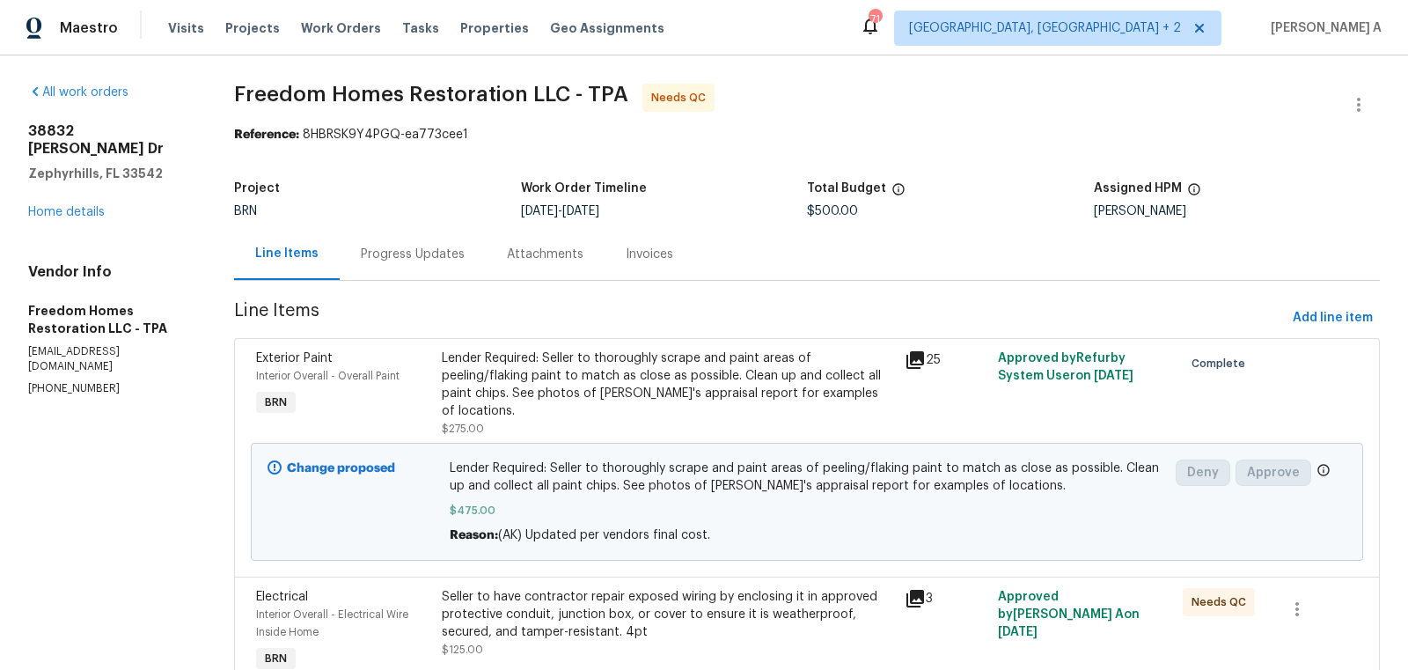
click at [460, 250] on div "Progress Updates" at bounding box center [413, 255] width 104 height 18
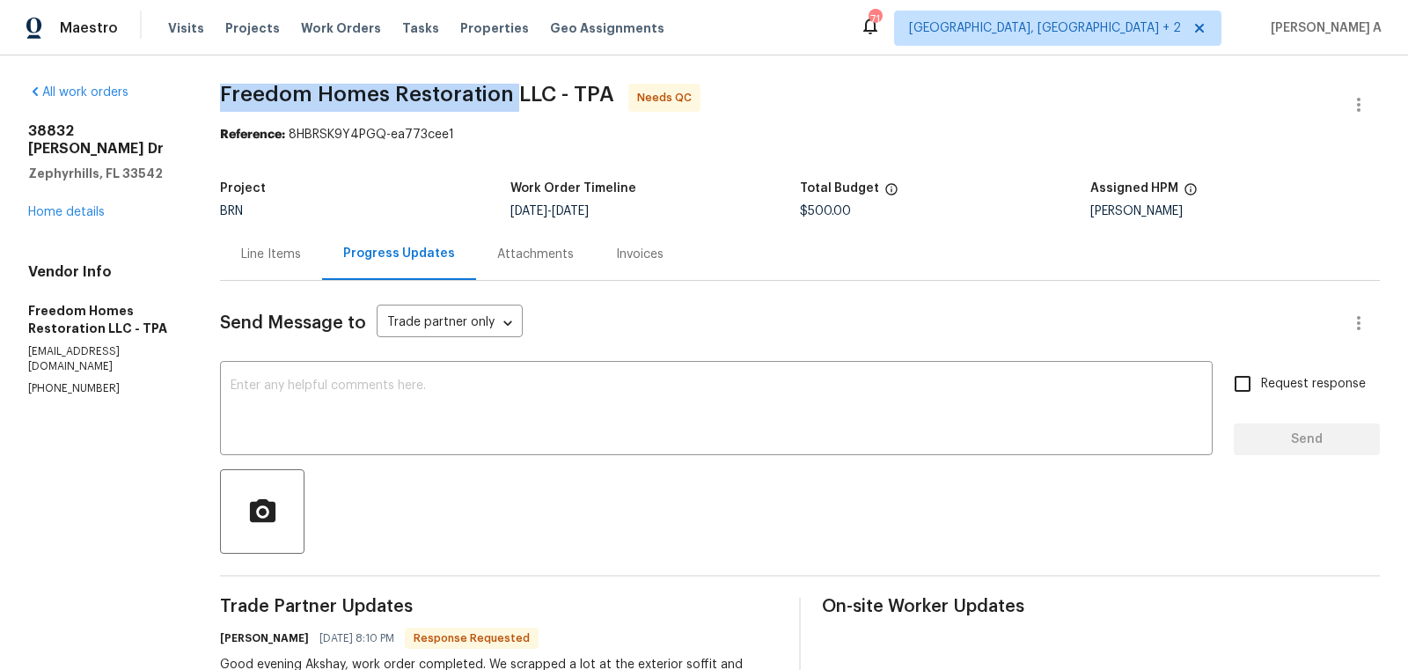
copy span "Freedom Homes Restoration"
drag, startPoint x: 220, startPoint y: 87, endPoint x: 510, endPoint y: 99, distance: 289.7
click at [510, 99] on div "All work orders [STREET_ADDRESS][PERSON_NAME][PERSON_NAME] Home details Vendor …" at bounding box center [704, 544] width 1408 height 979
click at [713, 165] on section "Freedom Homes Restoration LLC - TPA Needs QC Reference: 8HBRSK9Y4PGQ-ea773cee1 …" at bounding box center [800, 545] width 1160 height 922
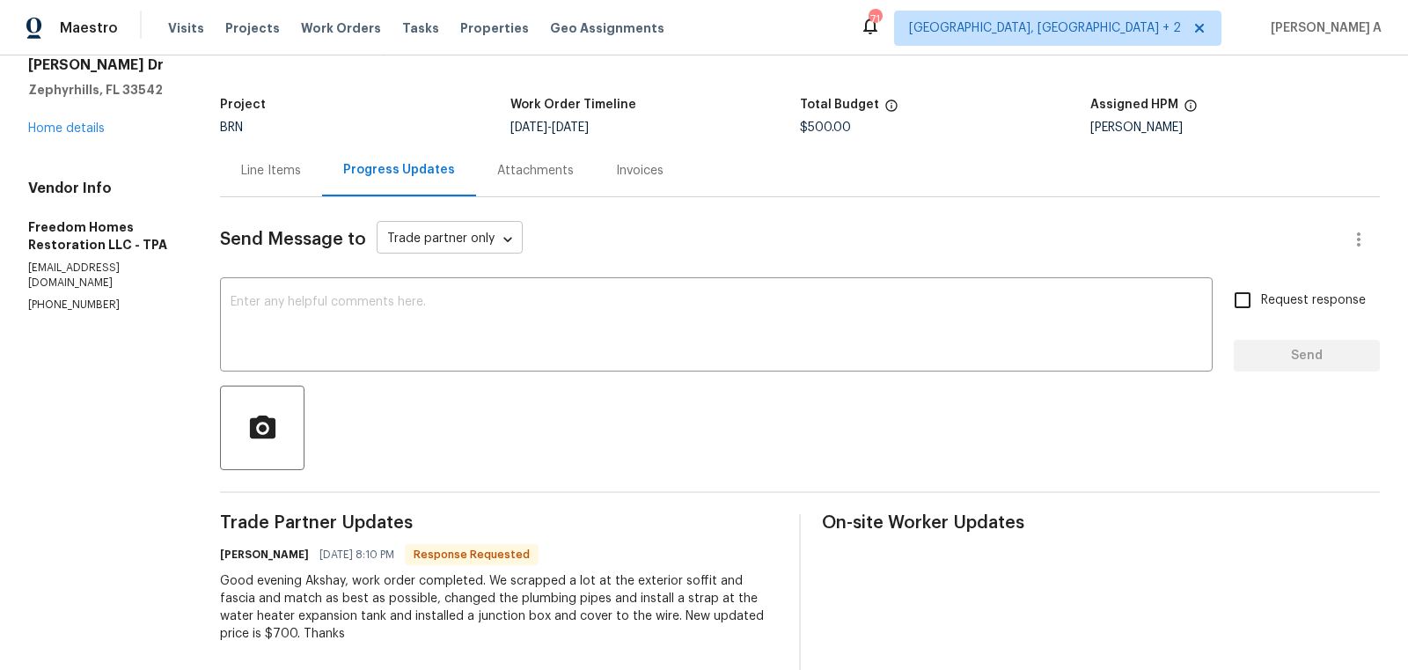
scroll to position [84, 0]
click at [264, 184] on div "Line Items" at bounding box center [271, 169] width 102 height 52
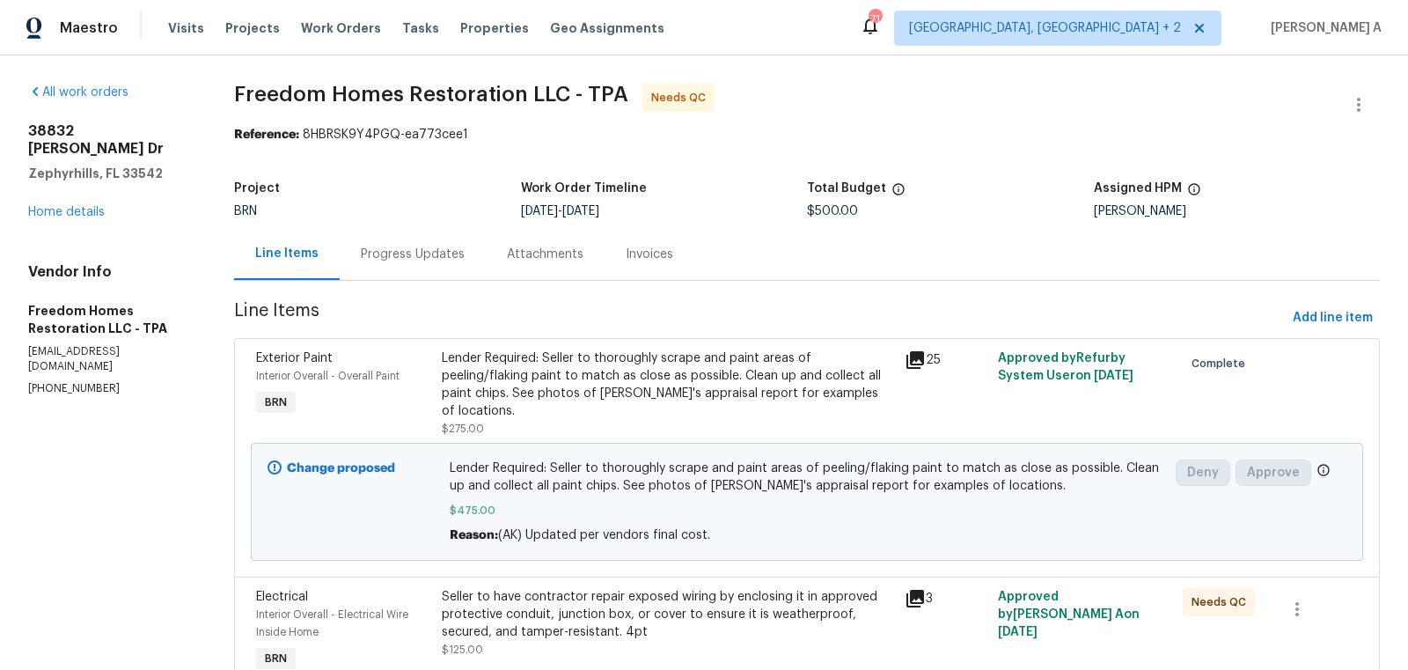
scroll to position [183, 0]
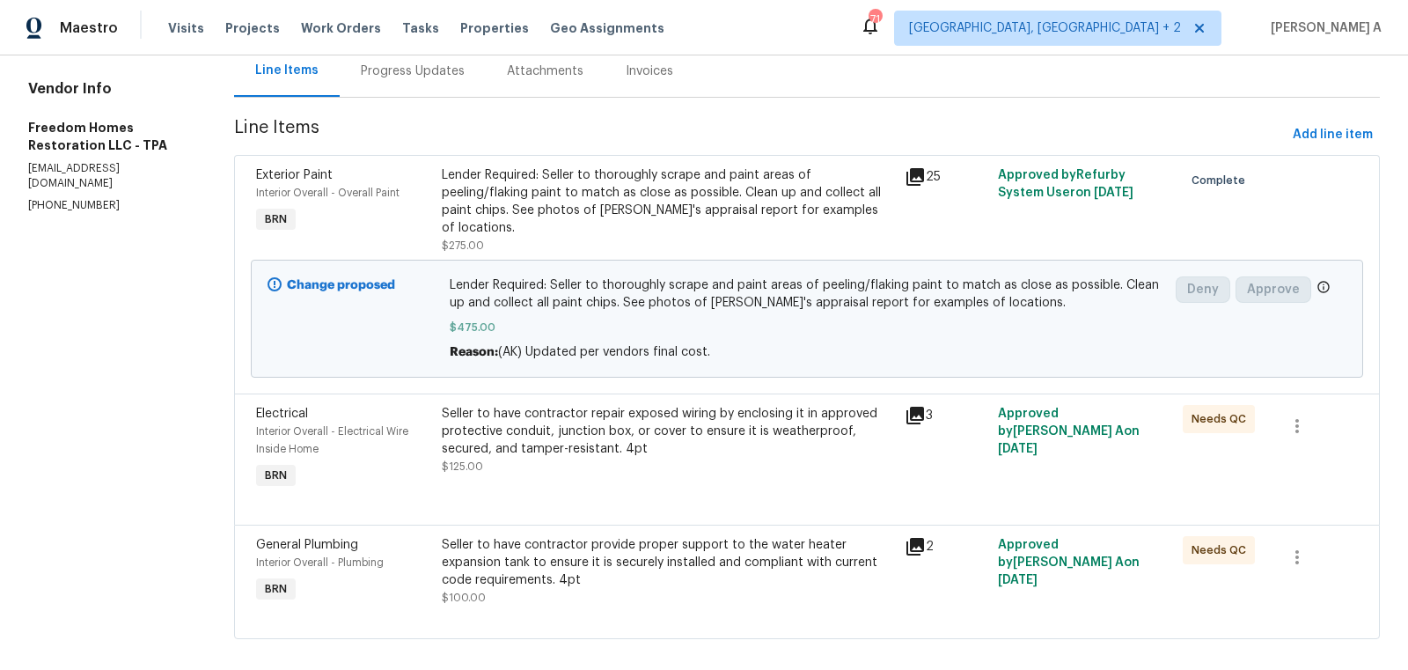
click at [688, 434] on div "Seller to have contractor repair exposed wiring by enclosing it in approved pro…" at bounding box center [668, 431] width 453 height 53
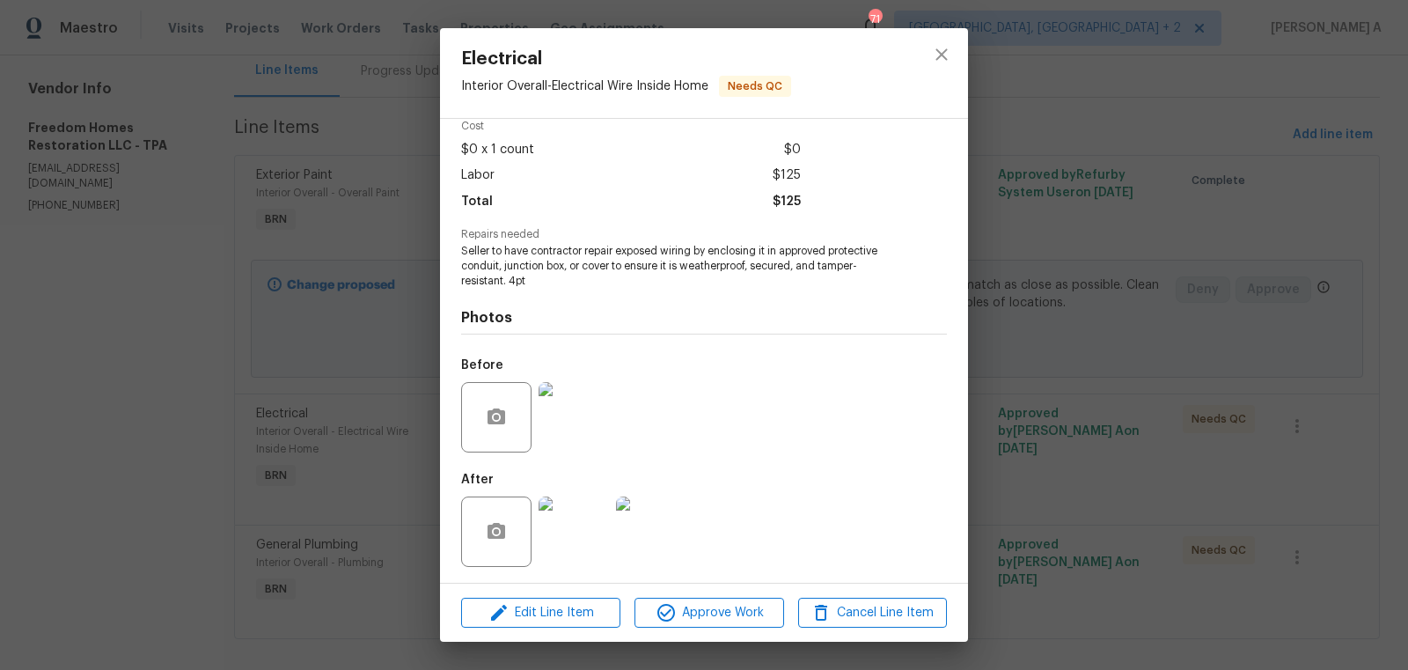
scroll to position [82, 0]
click at [581, 430] on img at bounding box center [574, 415] width 70 height 70
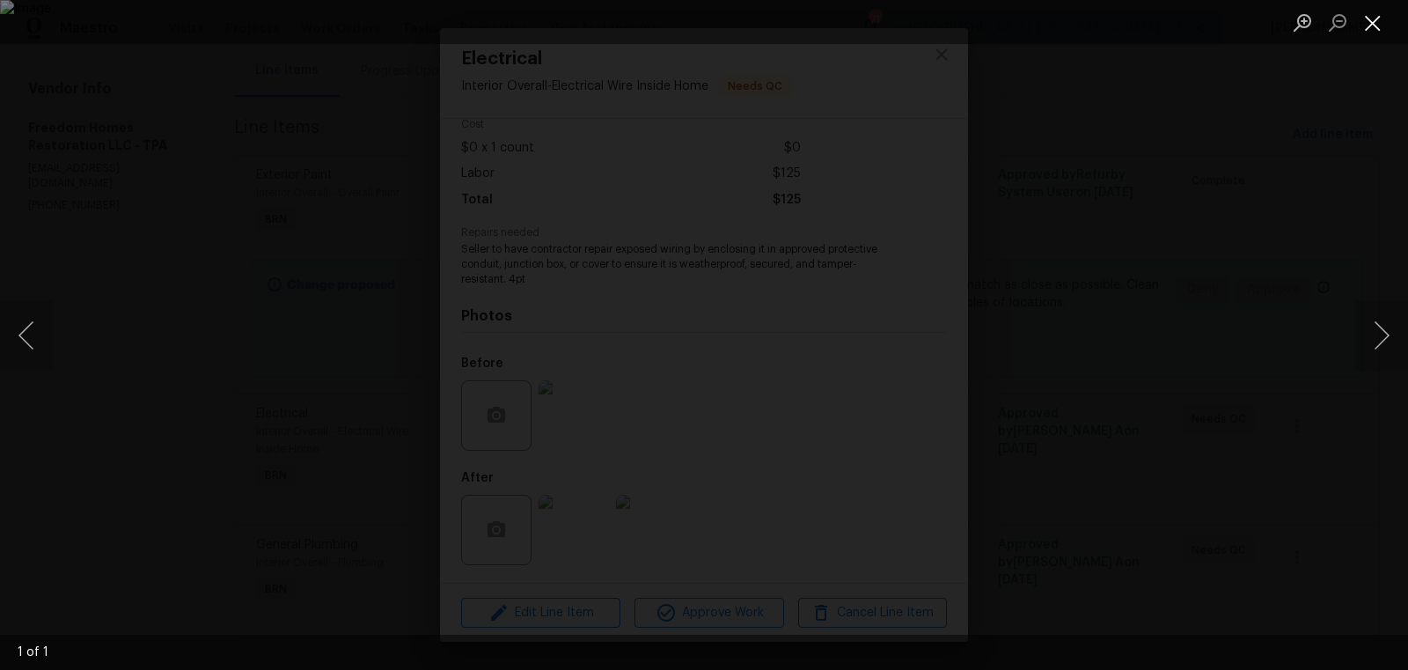
click at [1368, 22] on button "Close lightbox" at bounding box center [1372, 22] width 35 height 31
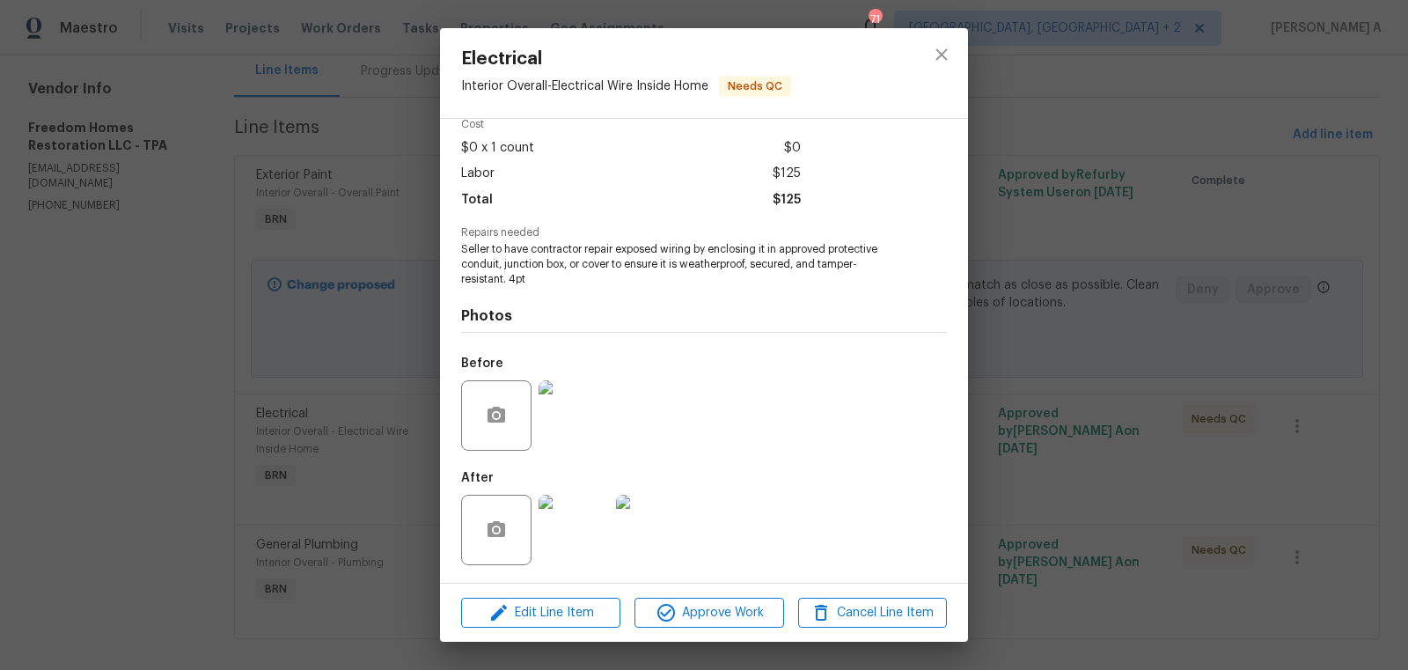
click at [600, 509] on img at bounding box center [574, 530] width 70 height 70
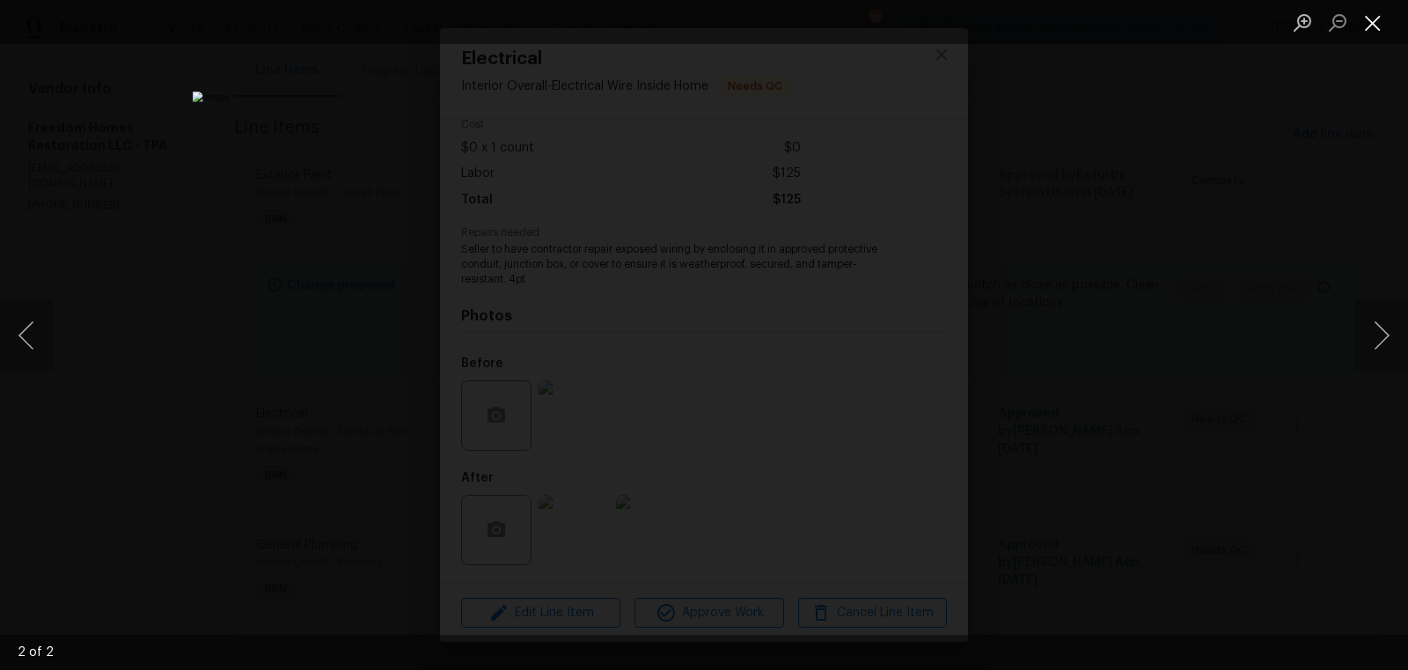
click at [1376, 20] on button "Close lightbox" at bounding box center [1372, 22] width 35 height 31
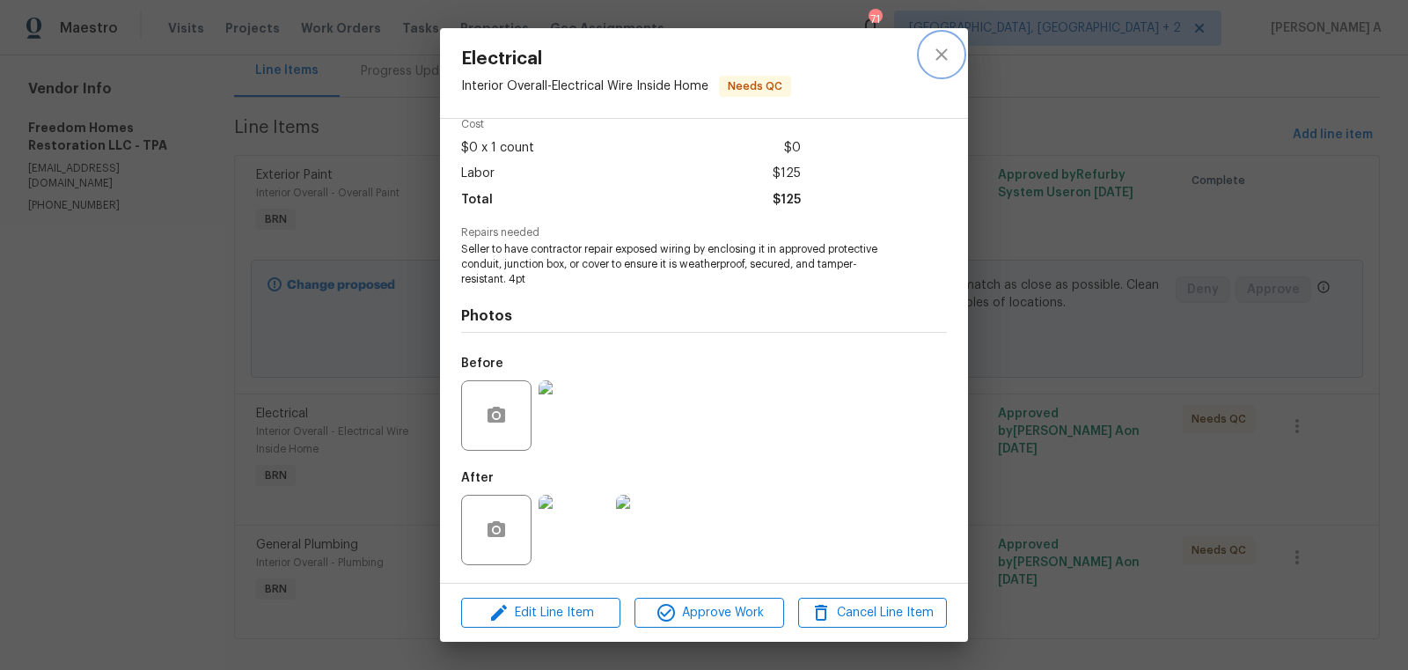
click at [954, 42] on button "close" at bounding box center [941, 54] width 42 height 42
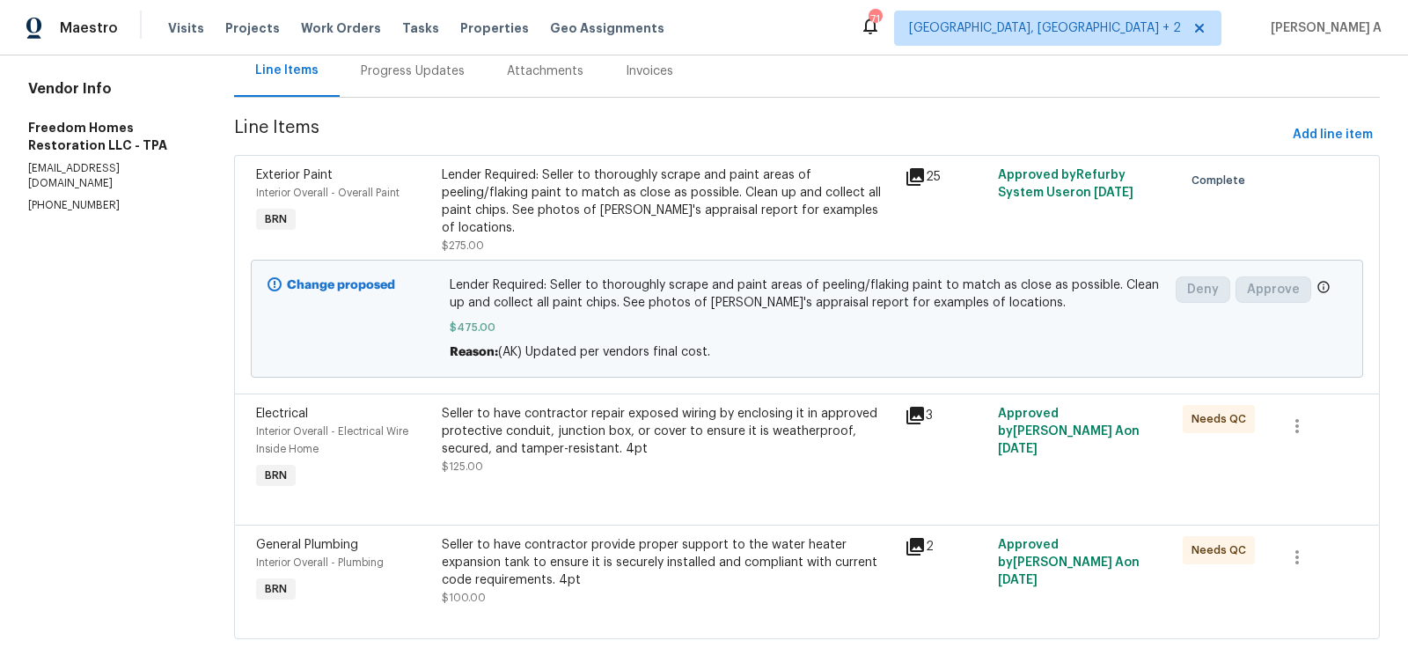
click at [676, 547] on div "Seller to have contractor provide proper support to the water heater expansion …" at bounding box center [668, 562] width 453 height 53
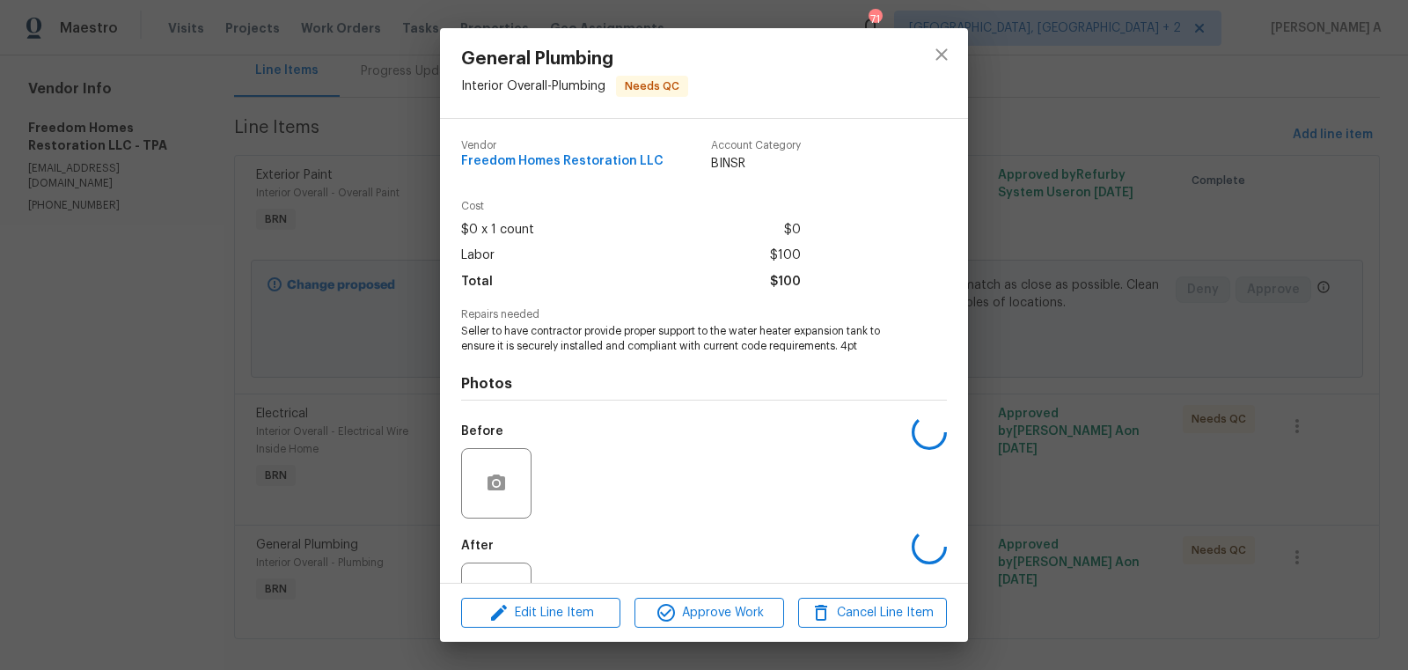
scroll to position [67, 0]
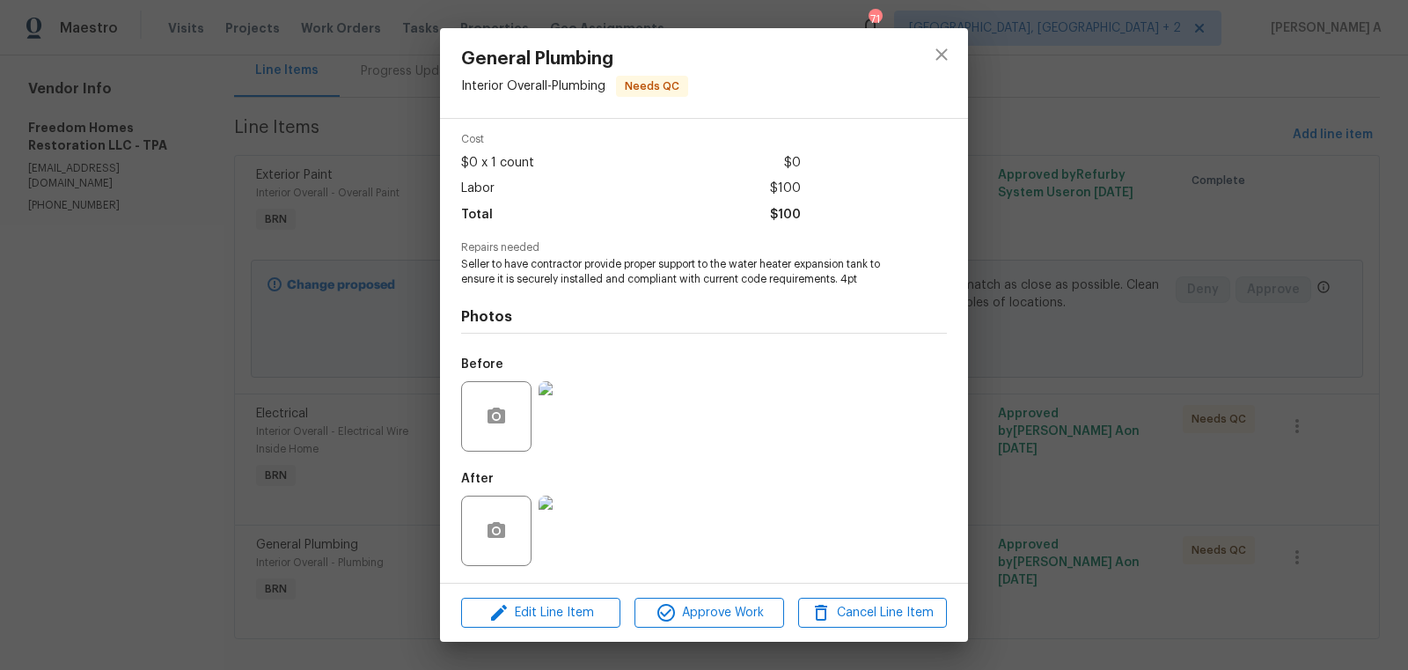
click at [583, 438] on img at bounding box center [574, 416] width 70 height 70
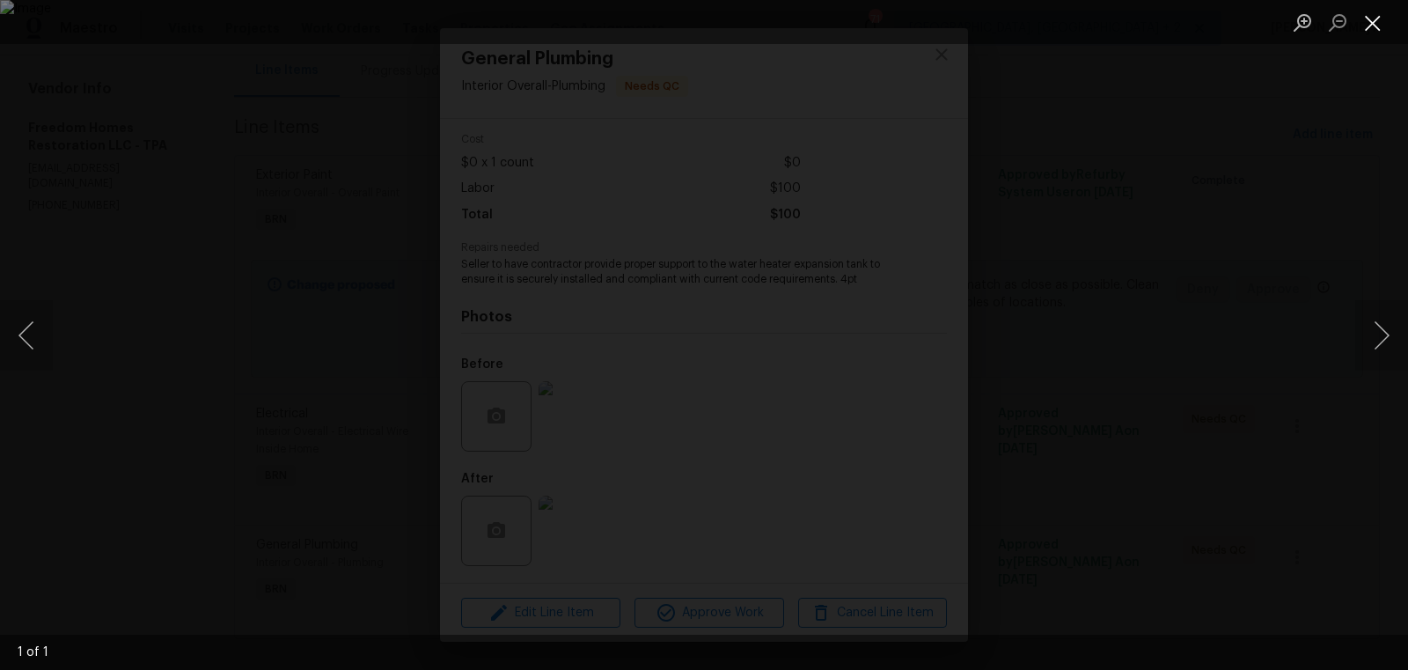
click at [1379, 18] on button "Close lightbox" at bounding box center [1372, 22] width 35 height 31
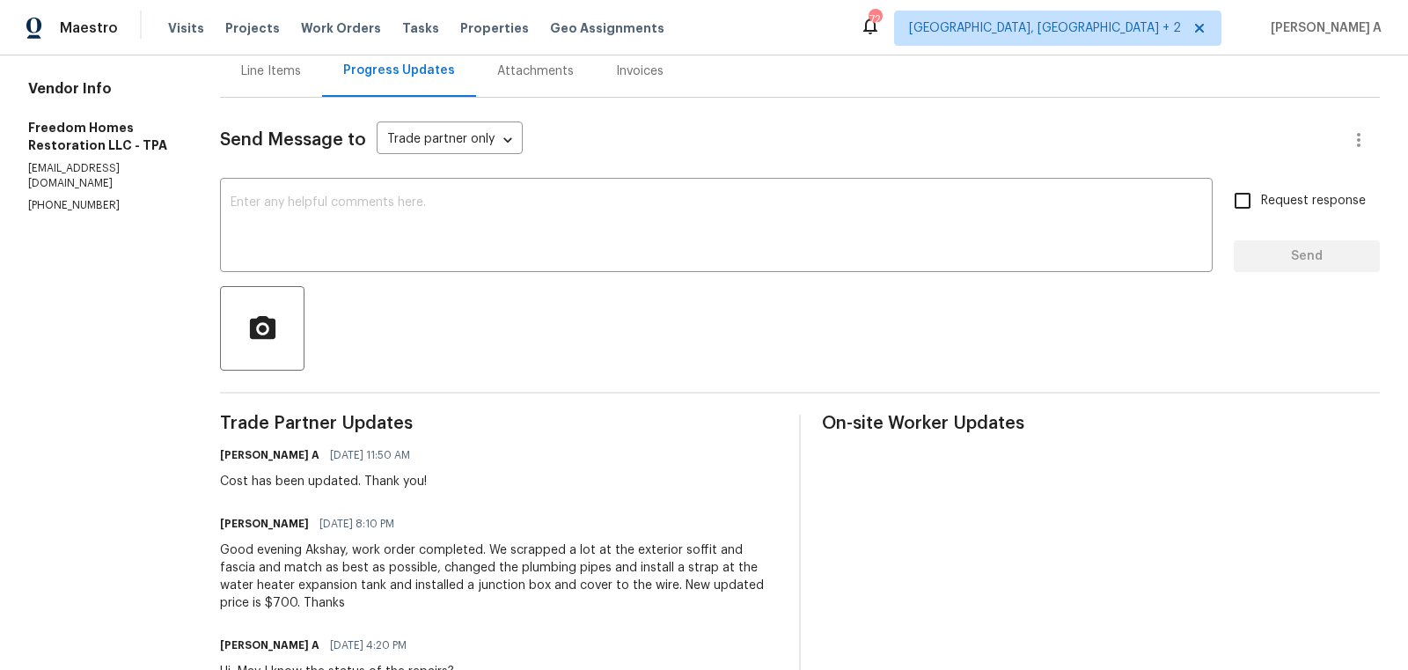
scroll to position [244, 0]
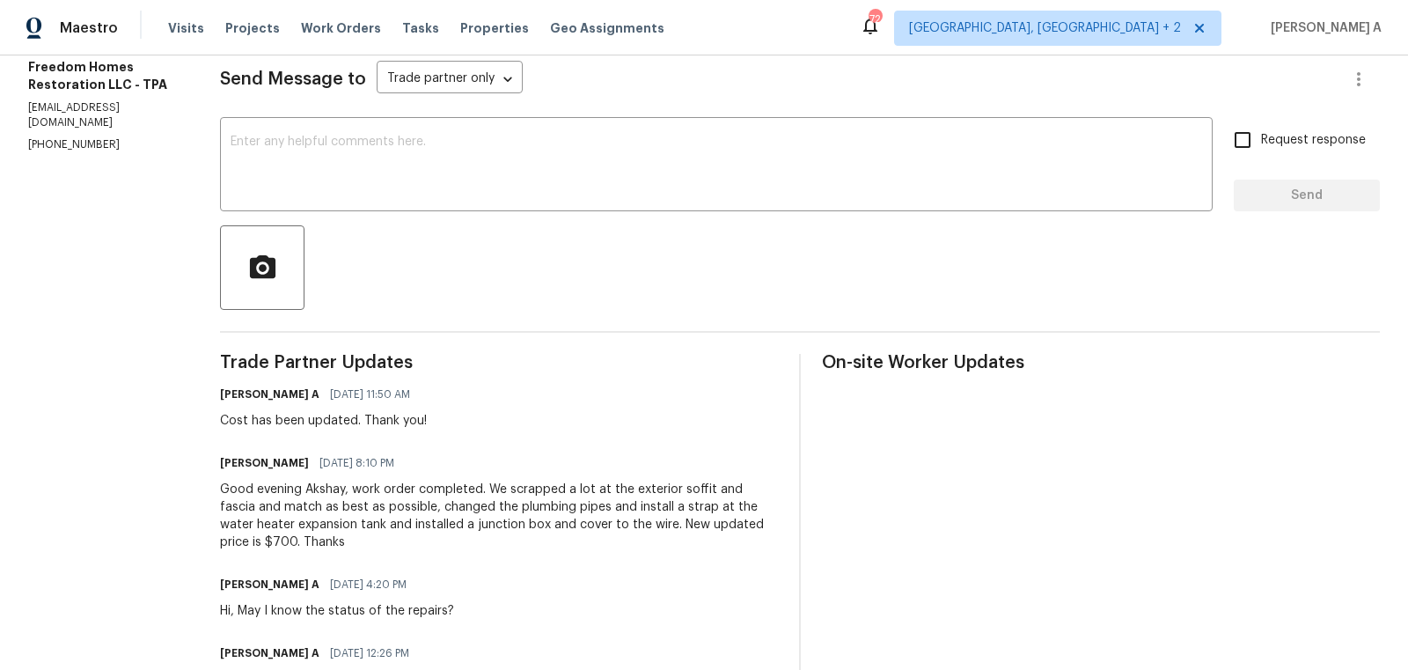
click at [475, 518] on div "Good evening Akshay, work order completed. We scrapped a lot at the exterior so…" at bounding box center [499, 515] width 558 height 70
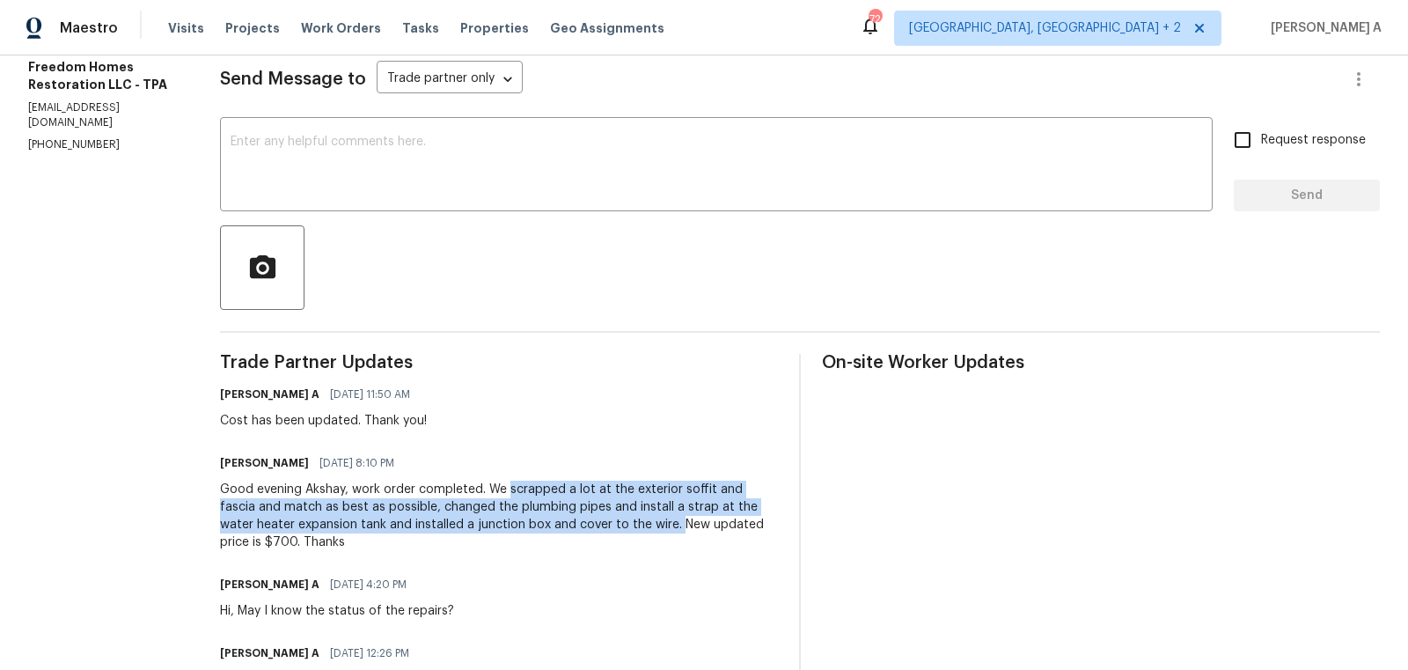
copy div "scrapped a lot at the exterior soffit and fascia and match as best as possible,…"
drag, startPoint x: 510, startPoint y: 488, endPoint x: 642, endPoint y: 524, distance: 137.9
click at [642, 524] on div "Good evening Akshay, work order completed. We scrapped a lot at the exterior so…" at bounding box center [499, 515] width 558 height 70
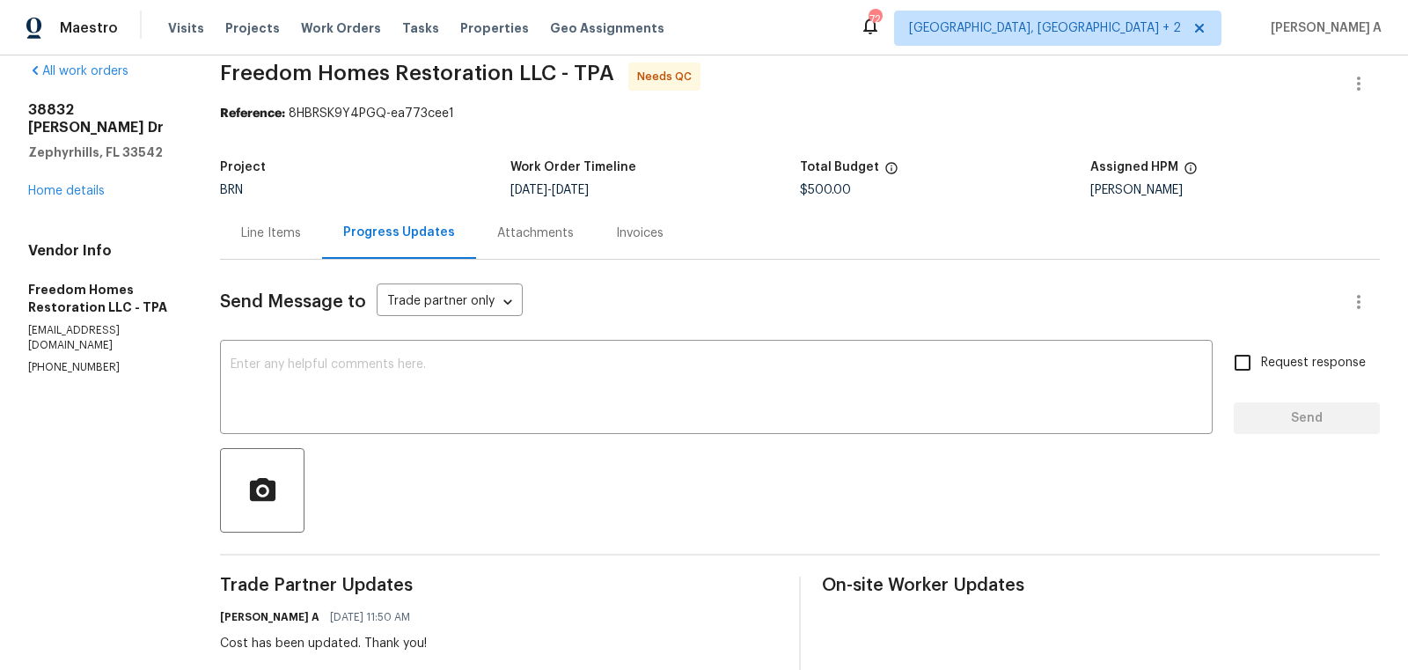
scroll to position [0, 0]
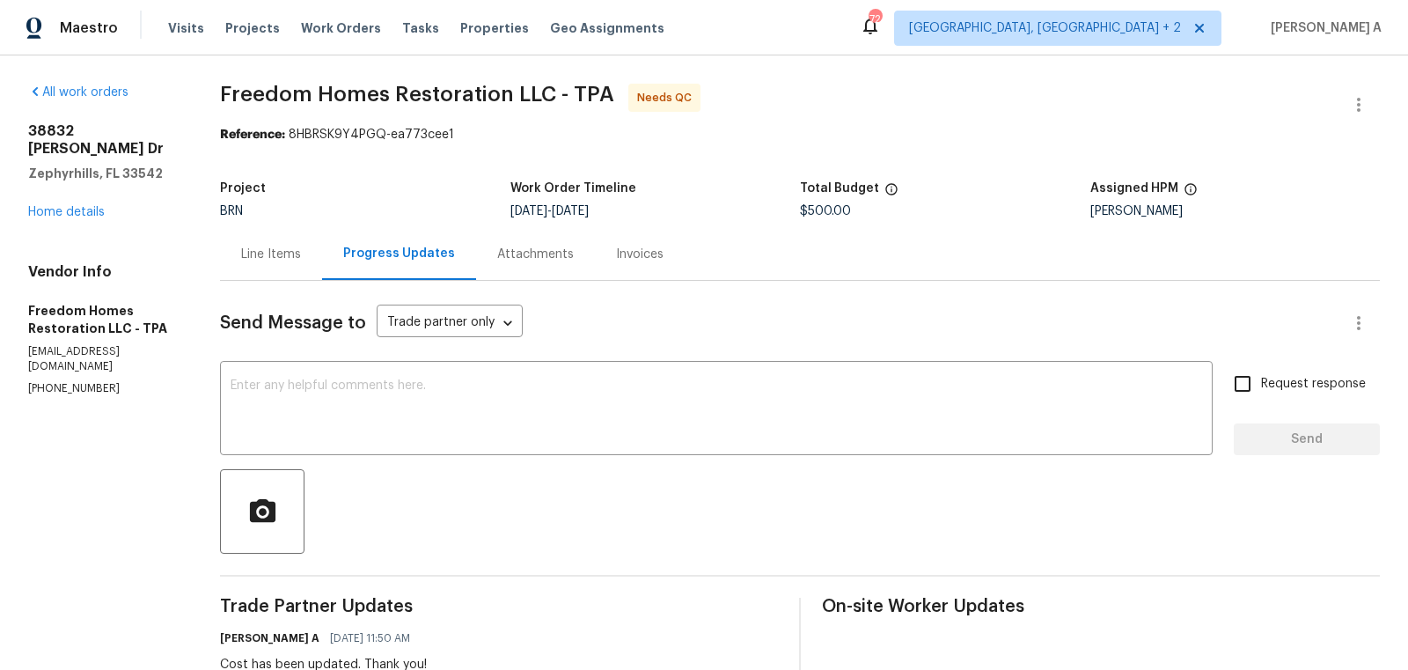
click at [274, 219] on div "Project BRN Work Order Timeline 9/24/2025 - 9/25/2025 Total Budget $500.00 Assi…" at bounding box center [800, 200] width 1160 height 56
click at [281, 251] on div "Line Items" at bounding box center [271, 255] width 60 height 18
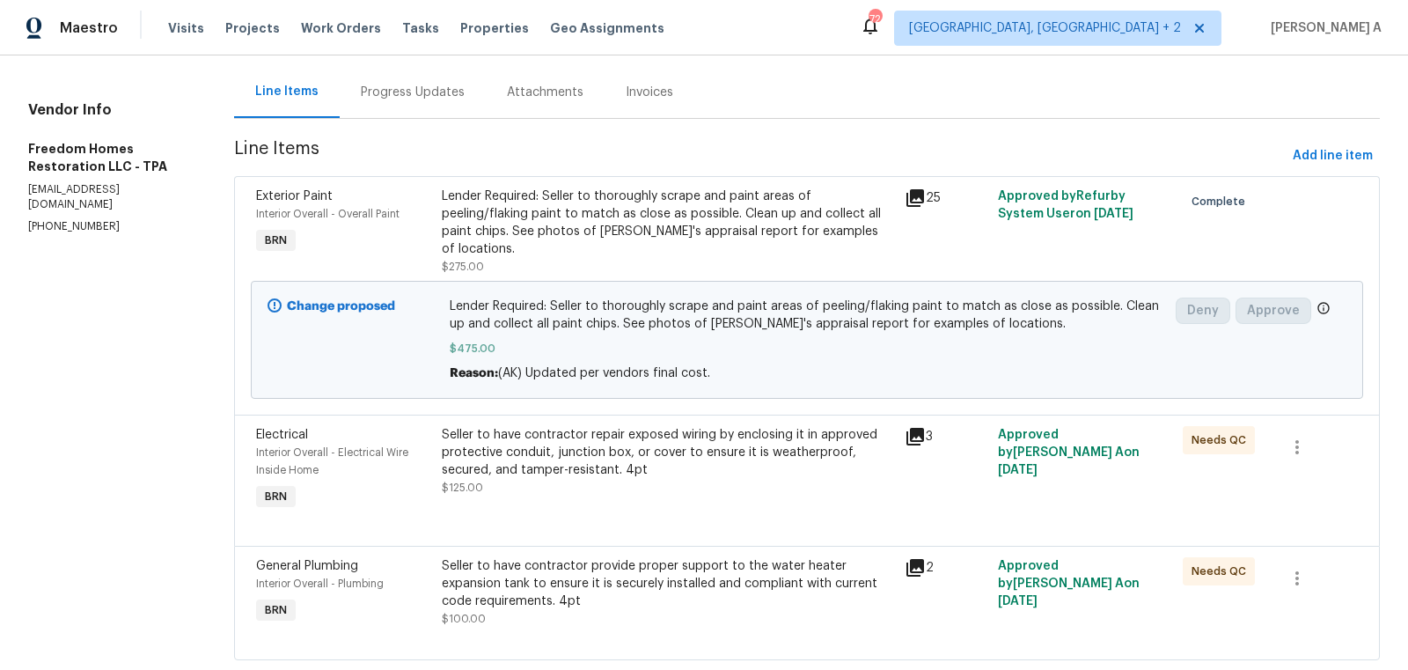
scroll to position [183, 0]
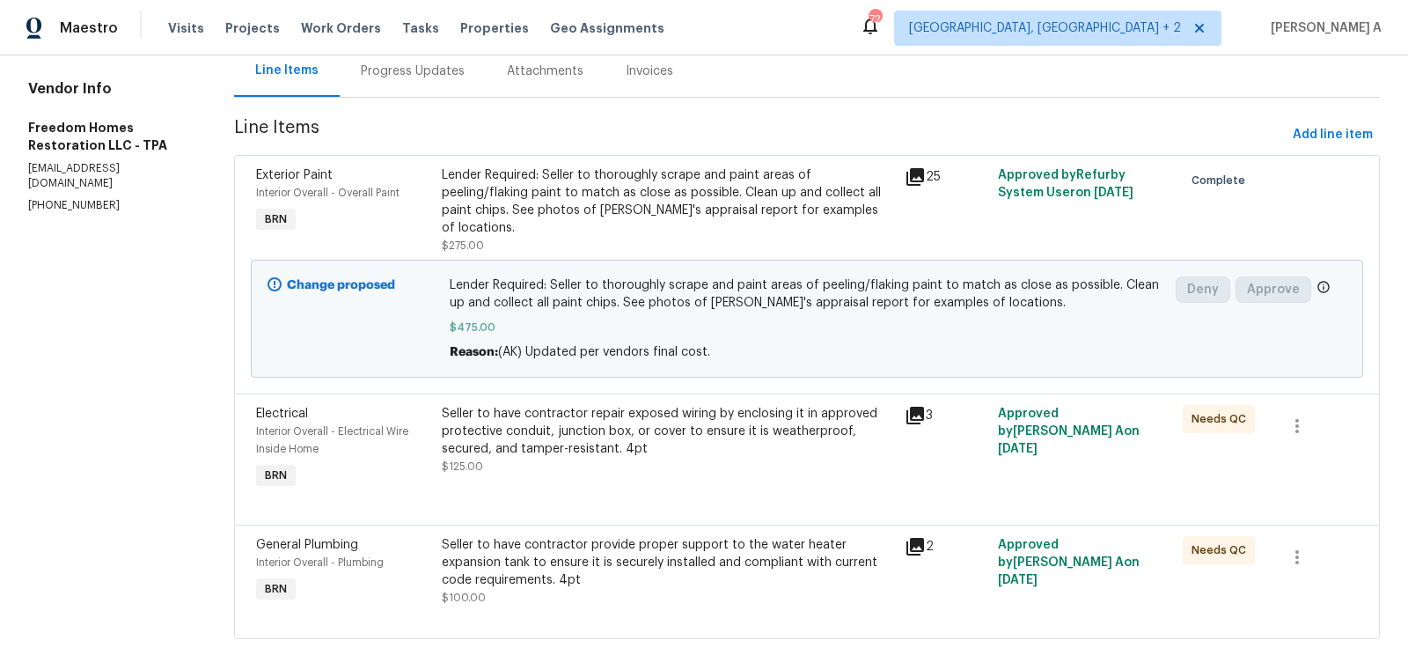
click at [633, 554] on div "Seller to have contractor provide proper support to the water heater expansion …" at bounding box center [668, 562] width 453 height 53
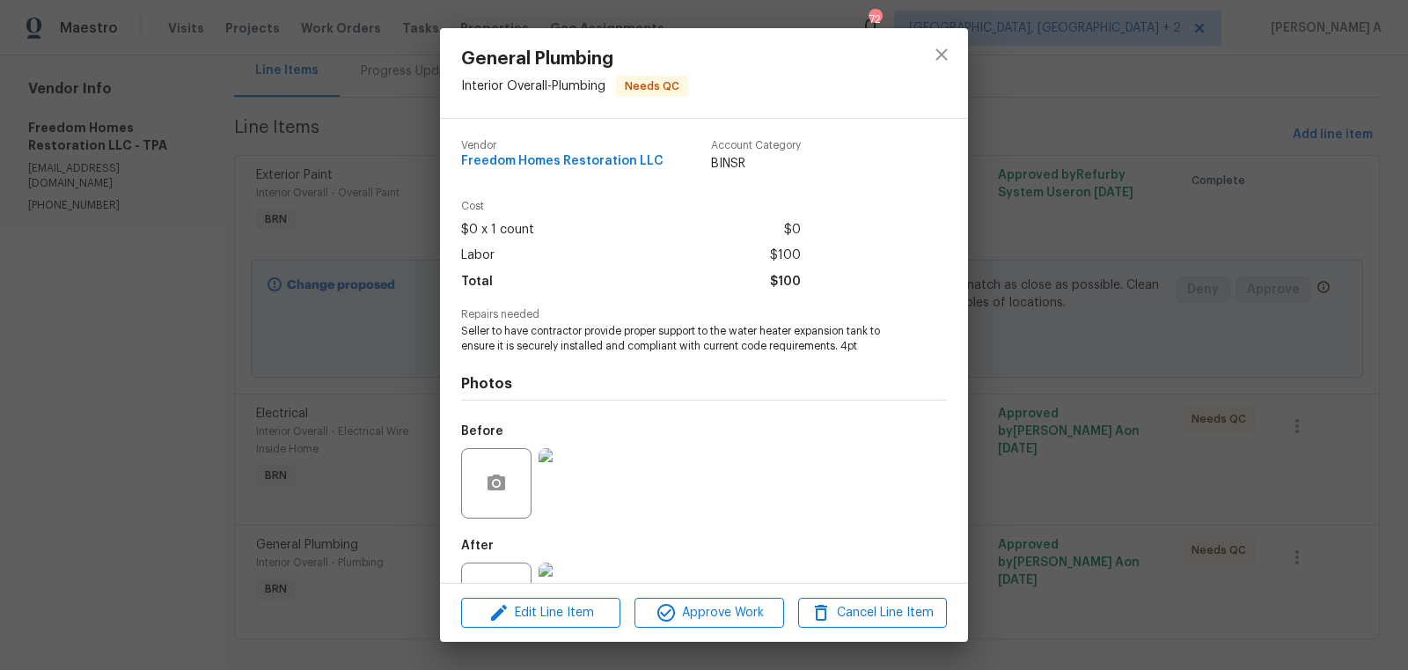
scroll to position [67, 0]
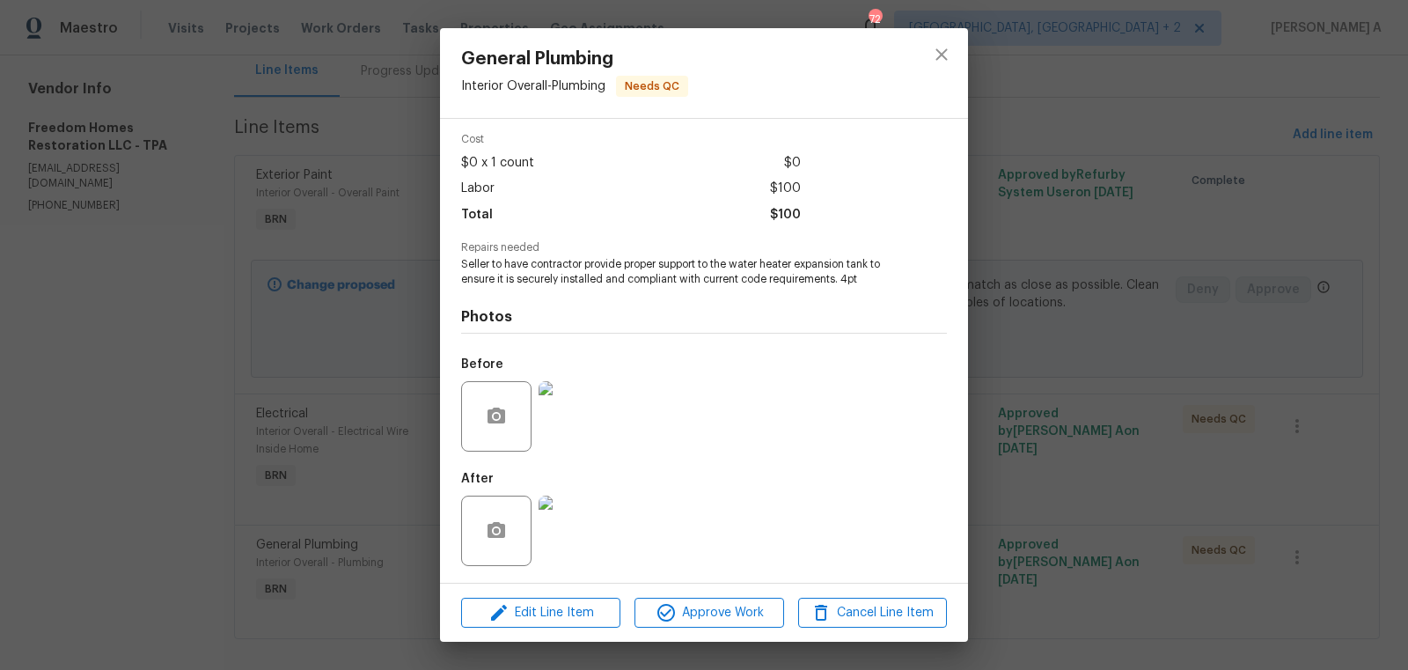
click at [568, 524] on img at bounding box center [574, 530] width 70 height 70
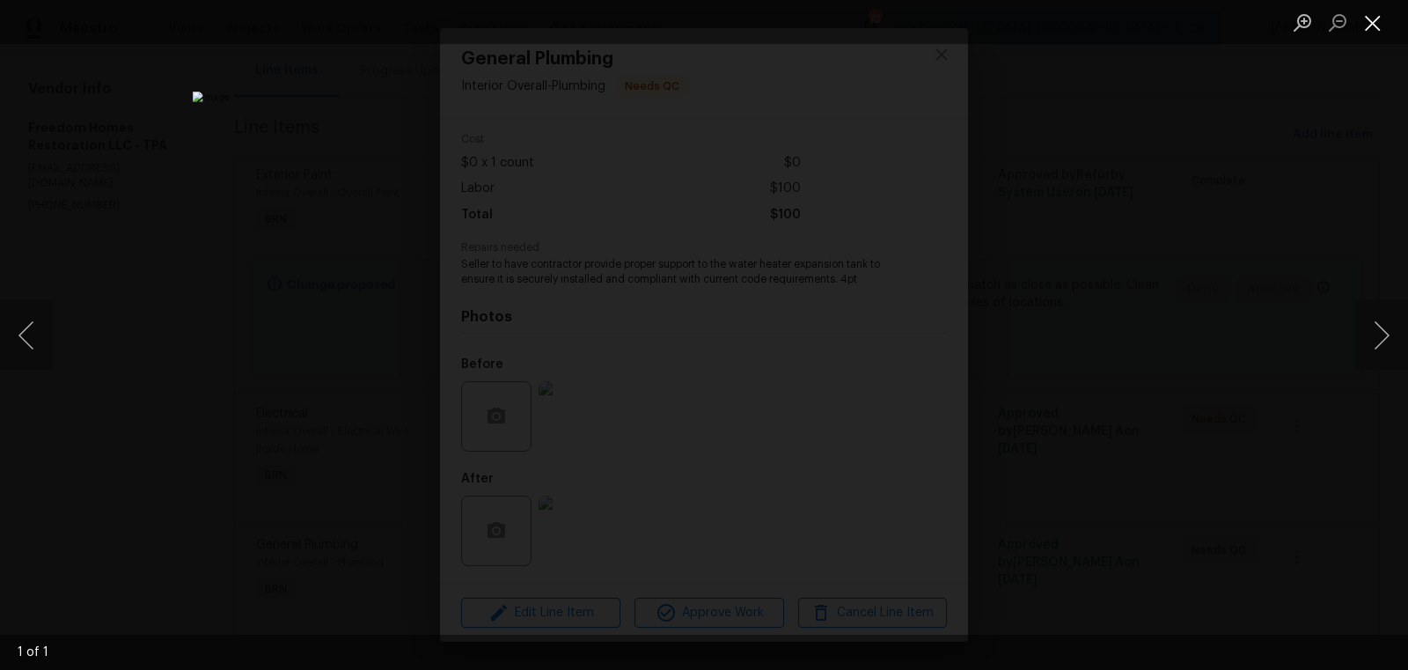
click at [1377, 25] on button "Close lightbox" at bounding box center [1372, 22] width 35 height 31
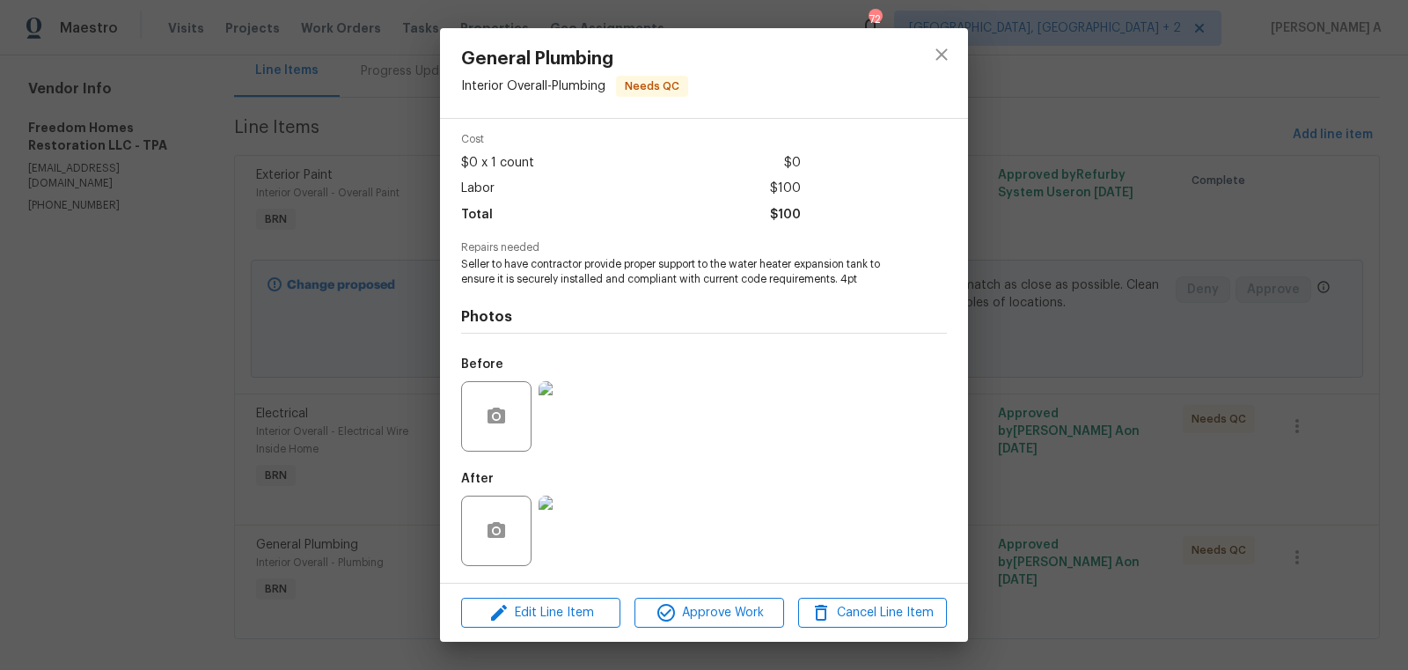
click at [574, 415] on img at bounding box center [574, 416] width 70 height 70
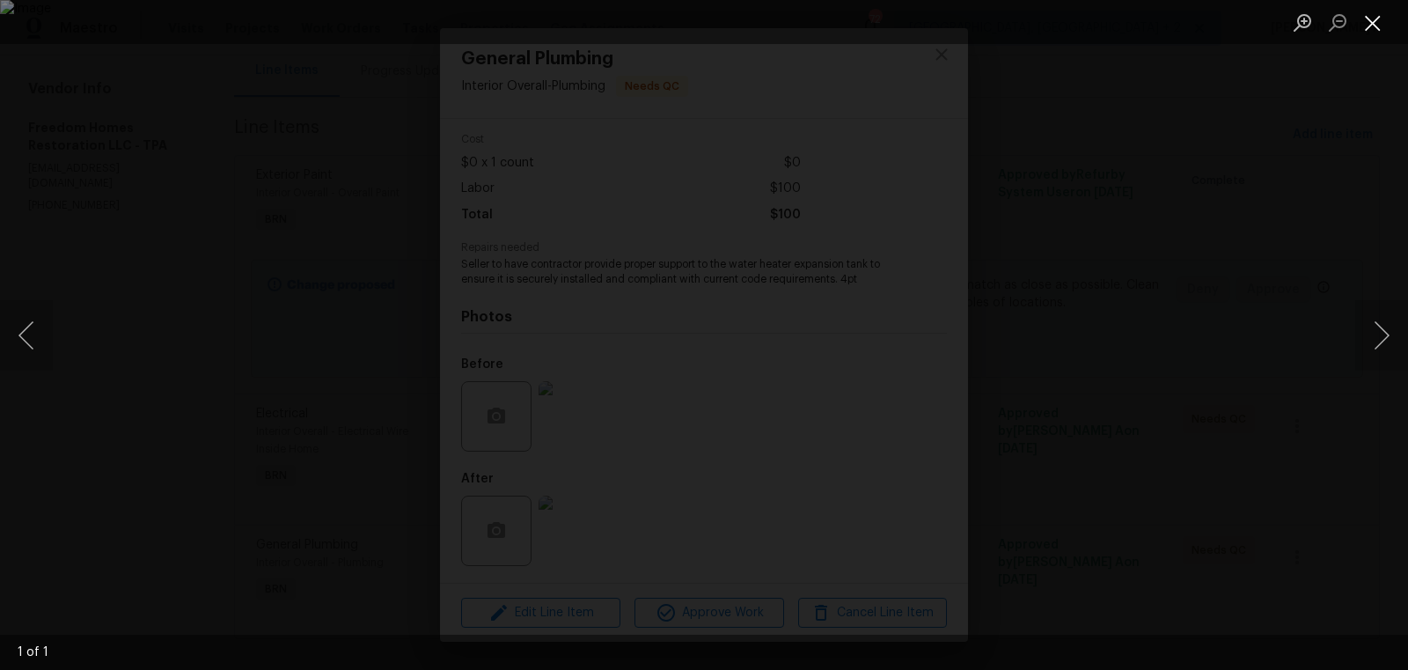
click at [1373, 30] on button "Close lightbox" at bounding box center [1372, 22] width 35 height 31
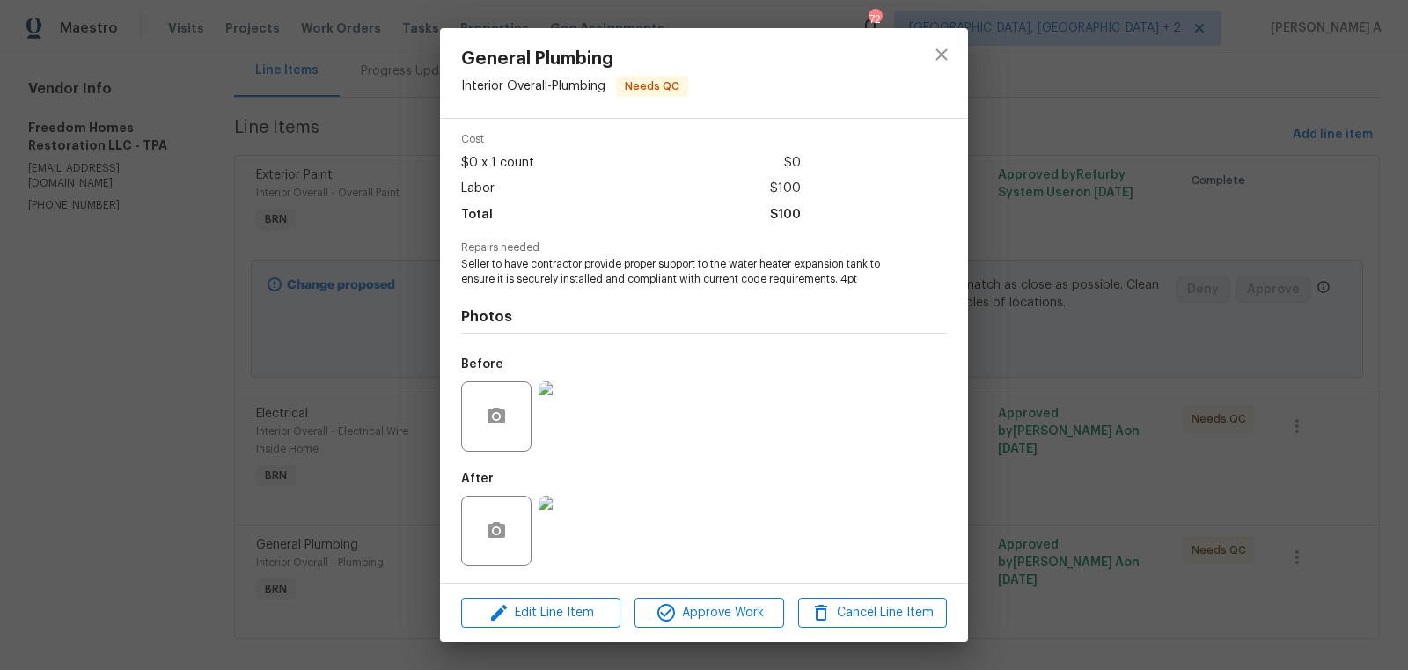
click at [589, 509] on img at bounding box center [574, 530] width 70 height 70
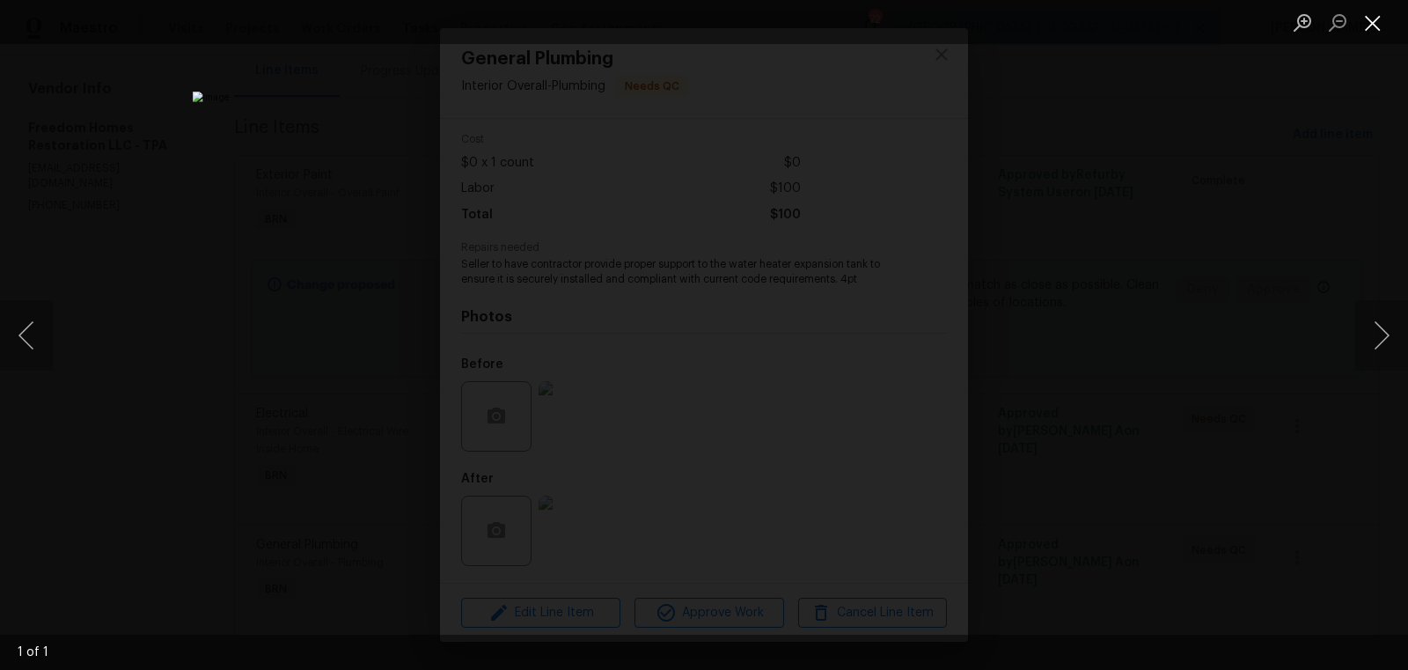
click at [1371, 18] on button "Close lightbox" at bounding box center [1372, 22] width 35 height 31
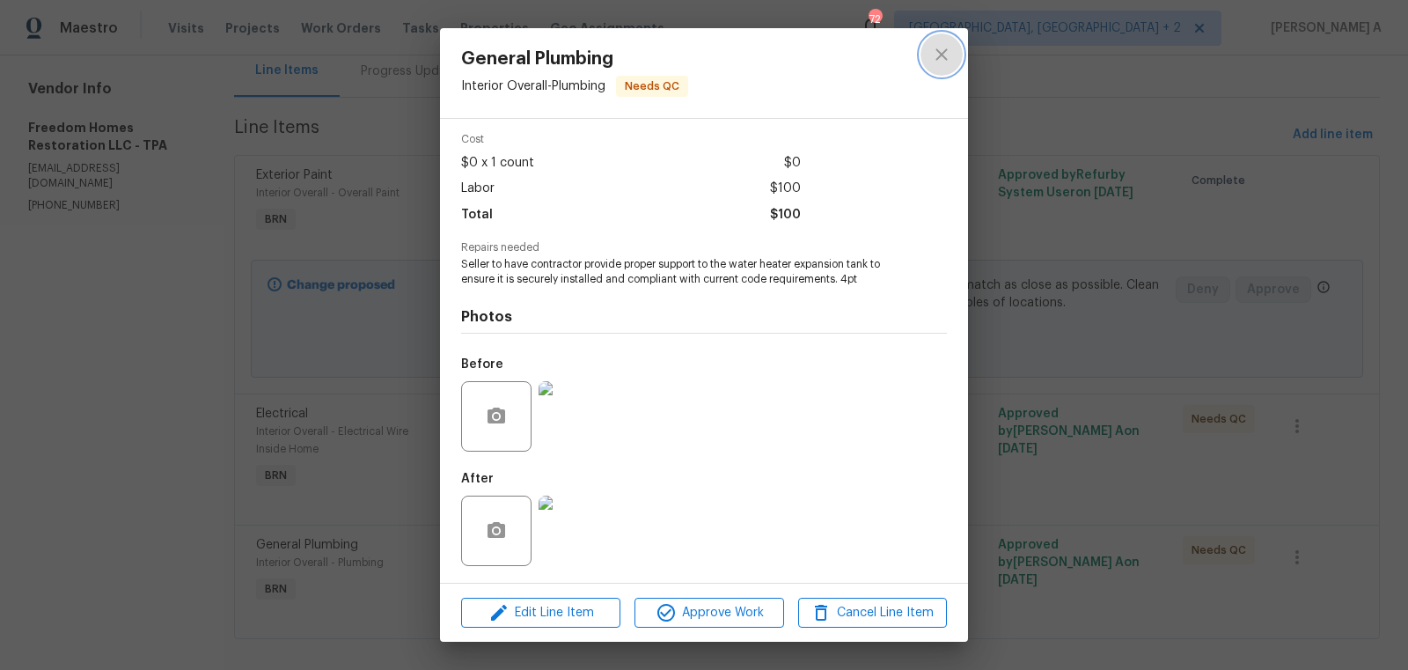
click at [942, 52] on icon "close" at bounding box center [940, 53] width 11 height 11
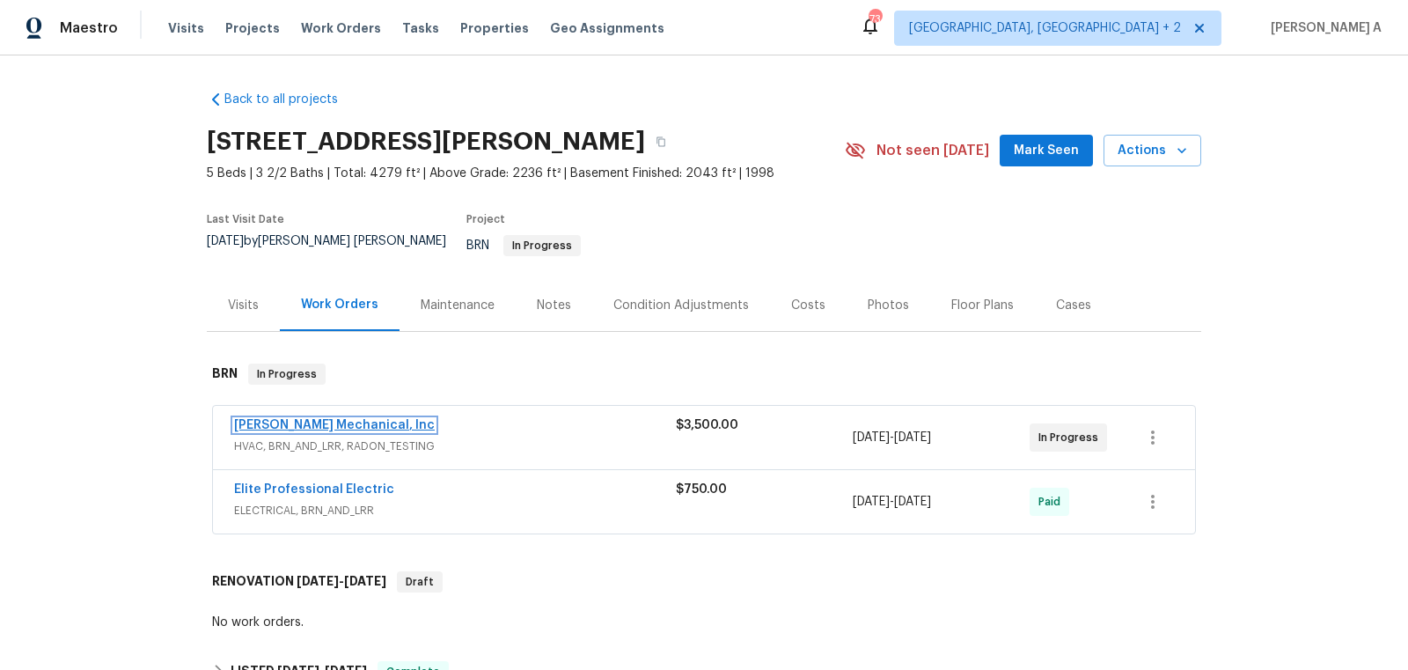
click at [334, 419] on link "[PERSON_NAME] Mechanical, Inc" at bounding box center [334, 425] width 201 height 12
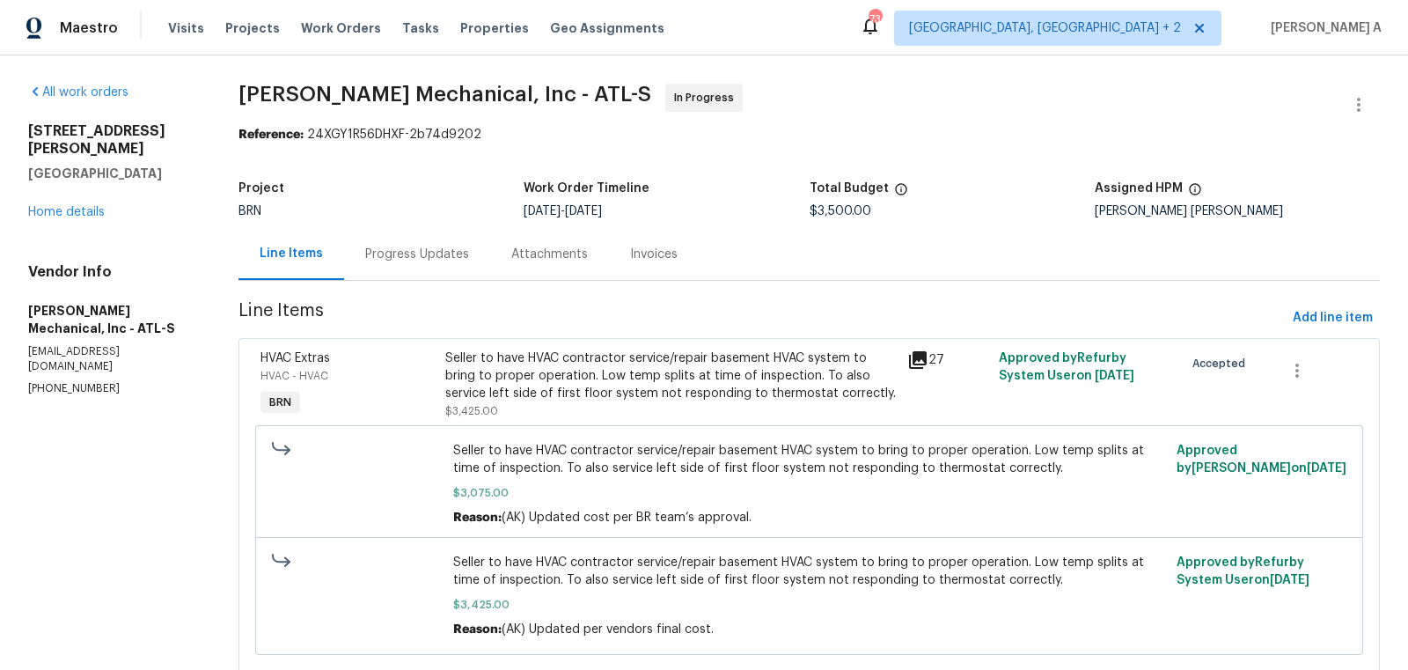
click at [463, 256] on div "Progress Updates" at bounding box center [417, 255] width 104 height 18
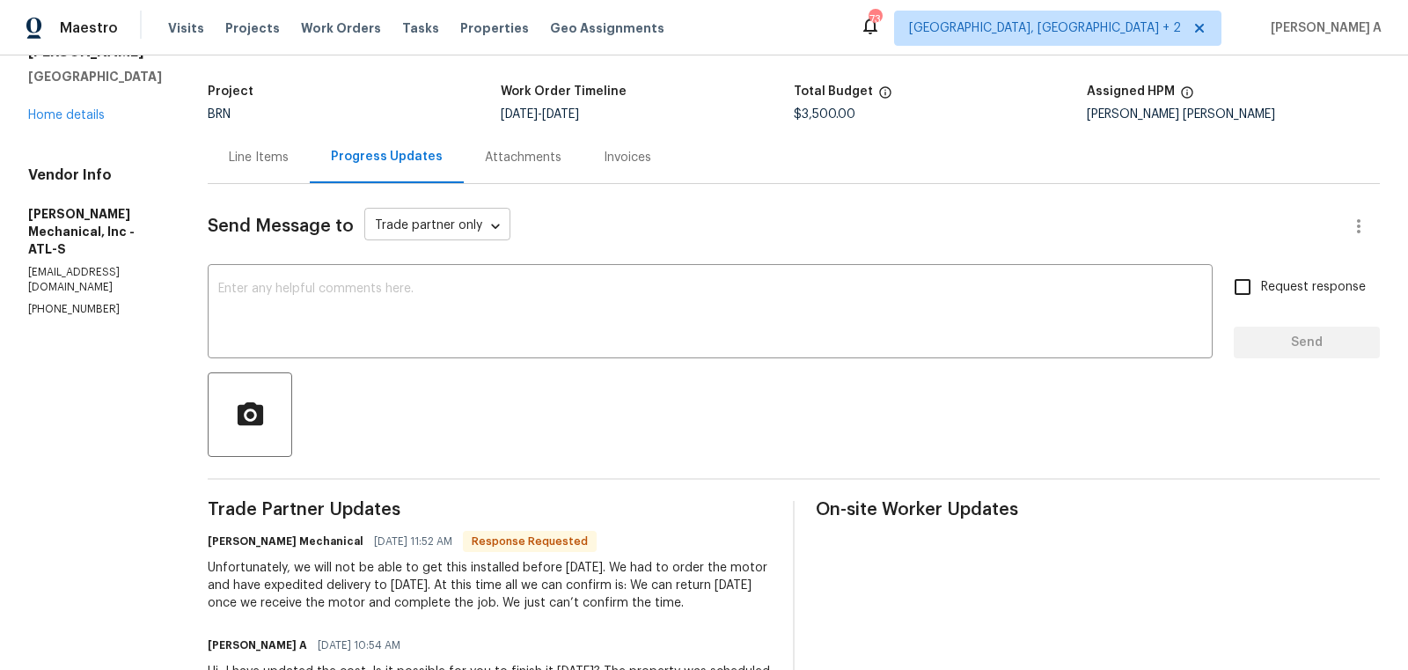
scroll to position [99, 0]
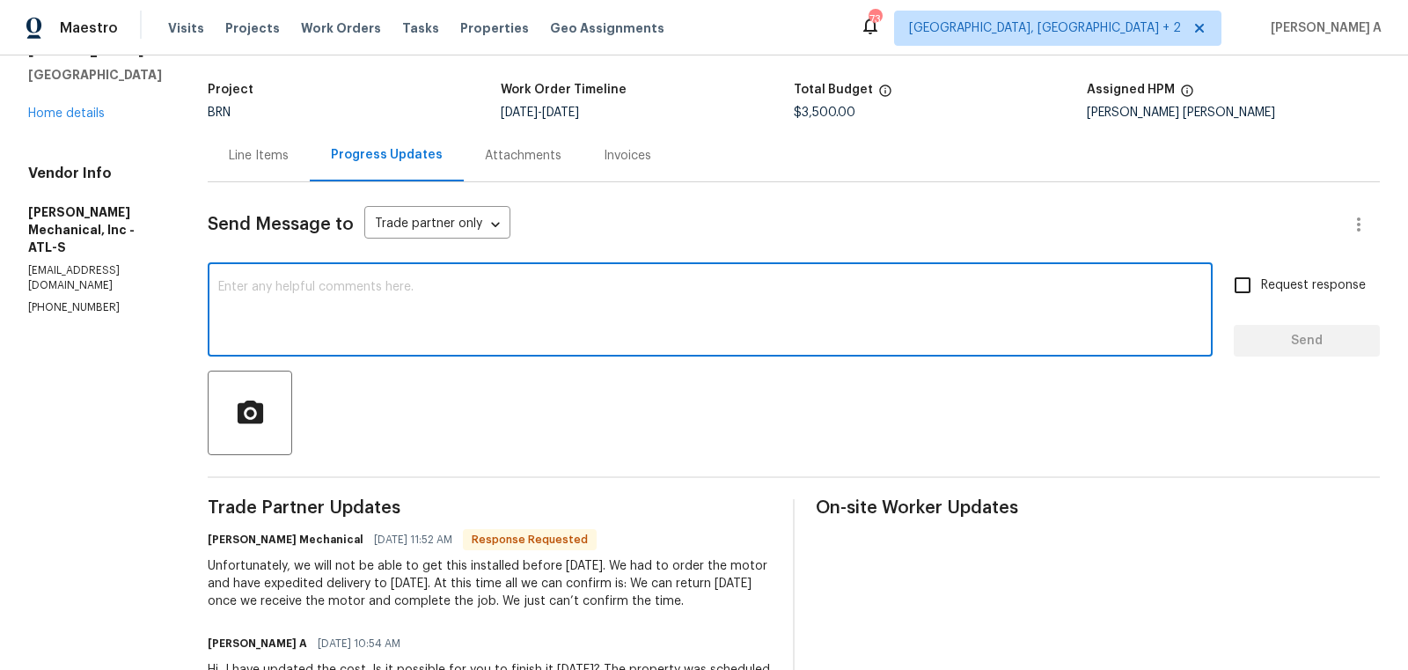
click at [607, 293] on textarea at bounding box center [710, 312] width 984 height 62
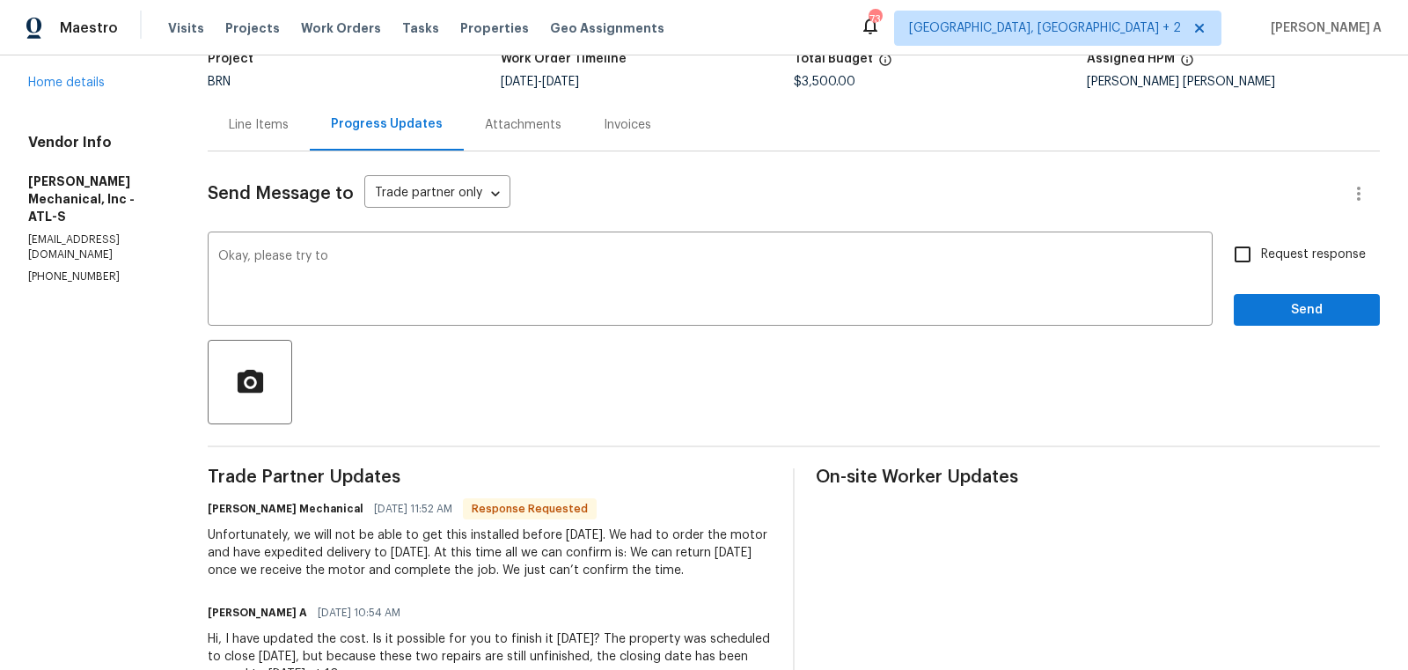
click at [370, 554] on div "Unfortunately, we will not be able to get this installed before [DATE]. We had …" at bounding box center [490, 552] width 564 height 53
copy div "expedited"
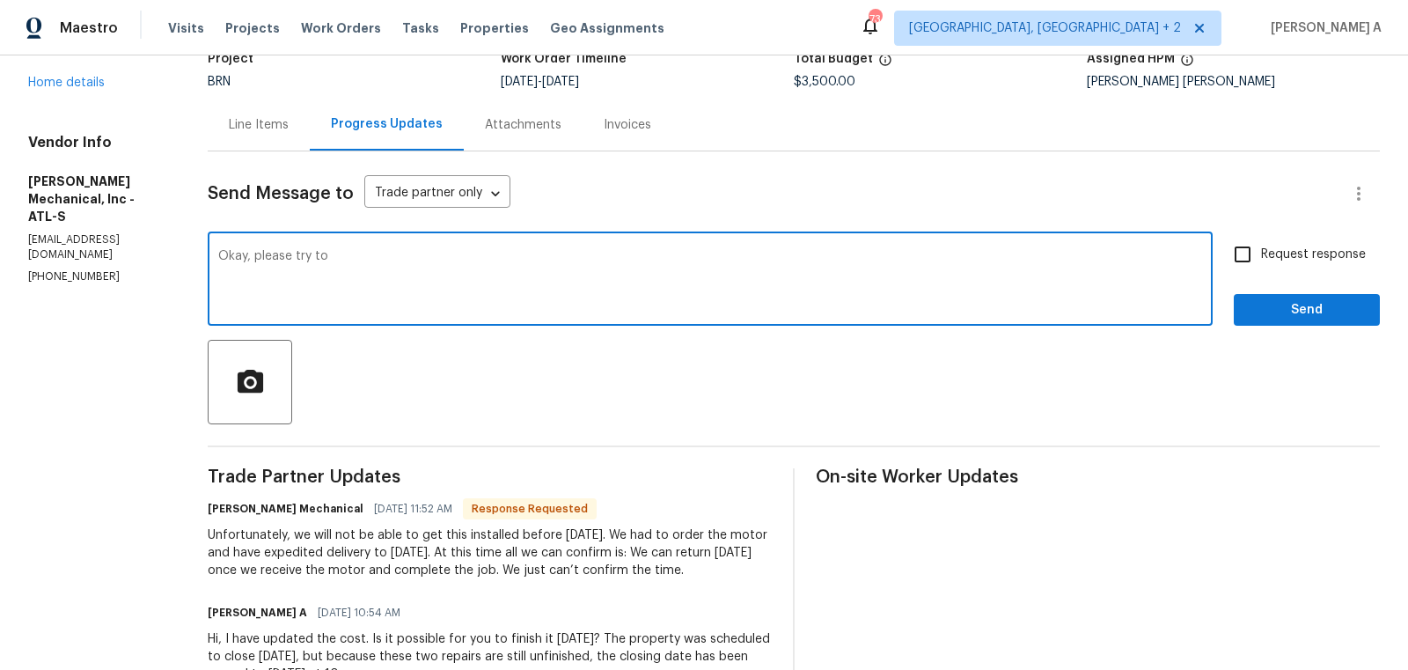
click at [428, 266] on textarea "Okay, please try to" at bounding box center [710, 281] width 984 height 62
paste textarea "expedited"
click at [428, 266] on textarea "Okay, please try to expedited and complete it by [DATE]. Thanks" at bounding box center [710, 281] width 984 height 62
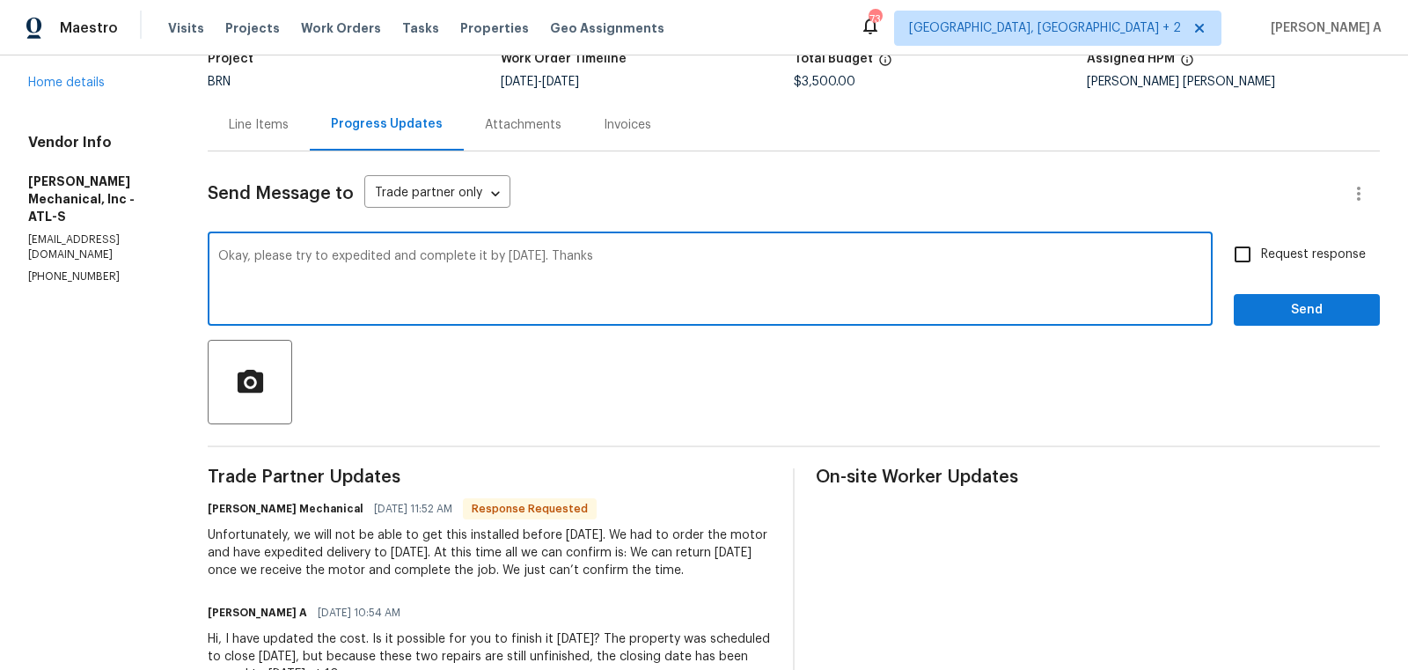
click at [0, 0] on span "expedite" at bounding box center [0, 0] width 0 height 0
click at [503, 188] on body "Maestro Visits Projects Work Orders Tasks Properties Geo Assignments 73 [GEOGRA…" at bounding box center [704, 335] width 1408 height 670
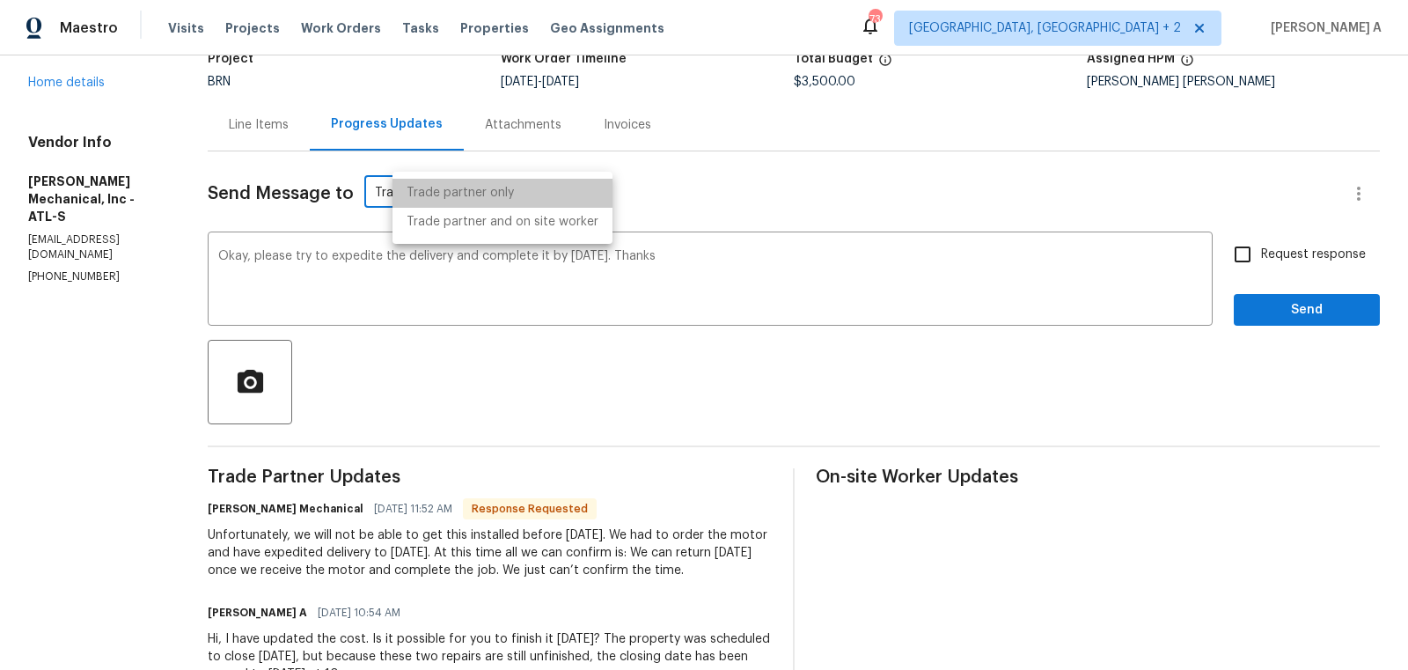
click at [503, 188] on li "Trade partner only" at bounding box center [502, 193] width 220 height 29
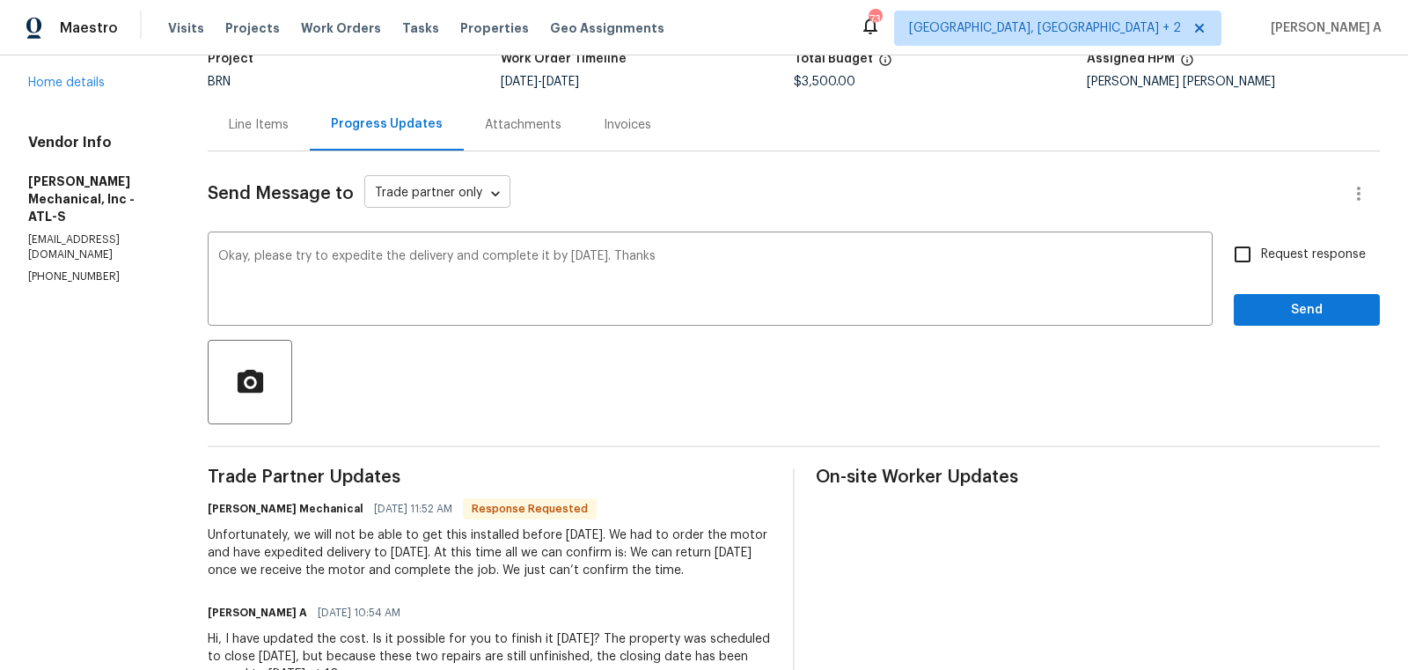
click at [503, 188] on li "Trade partner only" at bounding box center [474, 193] width 165 height 17
click at [524, 254] on textarea "Okay, please try to expedite the delivery and complete it by Monday. Thanks" at bounding box center [710, 281] width 984 height 62
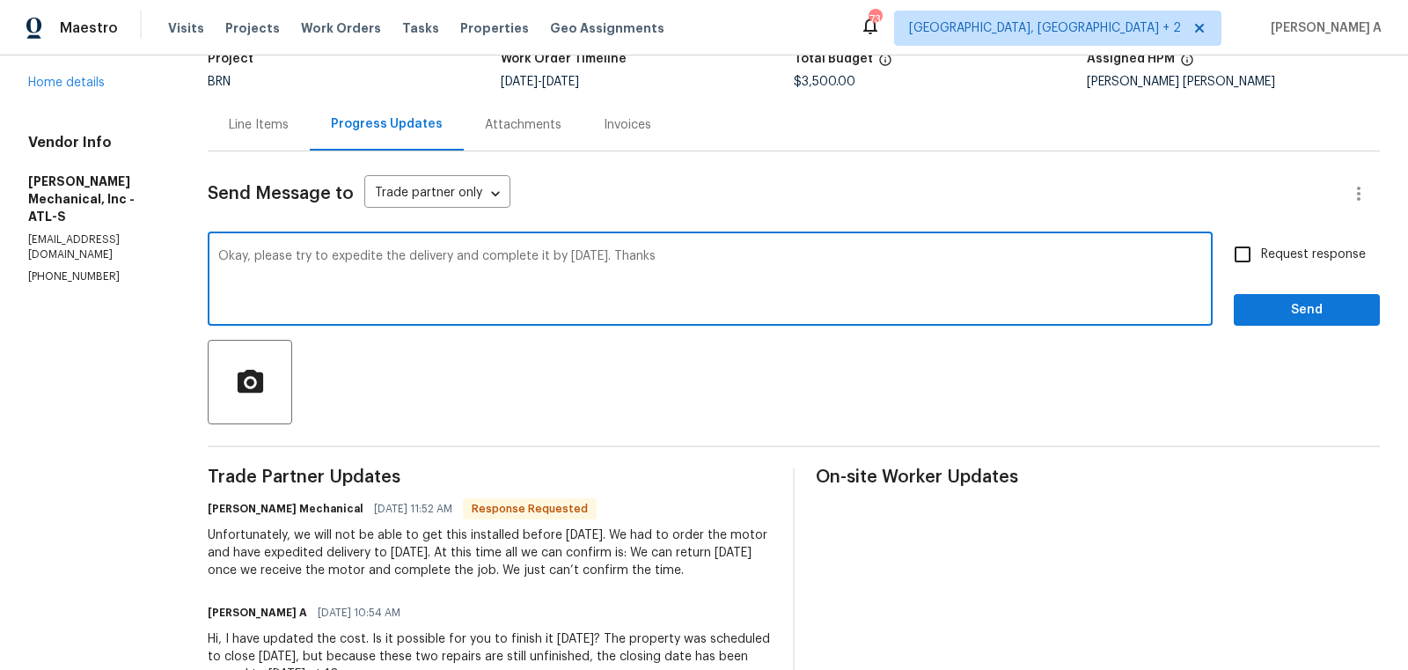
click at [524, 254] on textarea "Okay, please try to expedite the delivery and complete it by Monday. Thanks" at bounding box center [710, 281] width 984 height 62
click at [0, 0] on icon "Paraphrase text" at bounding box center [0, 0] width 0 height 0
click at [0, 0] on span "have" at bounding box center [0, 0] width 0 height 0
click at [0, 0] on li "Thanks!" at bounding box center [0, 0] width 0 height 0
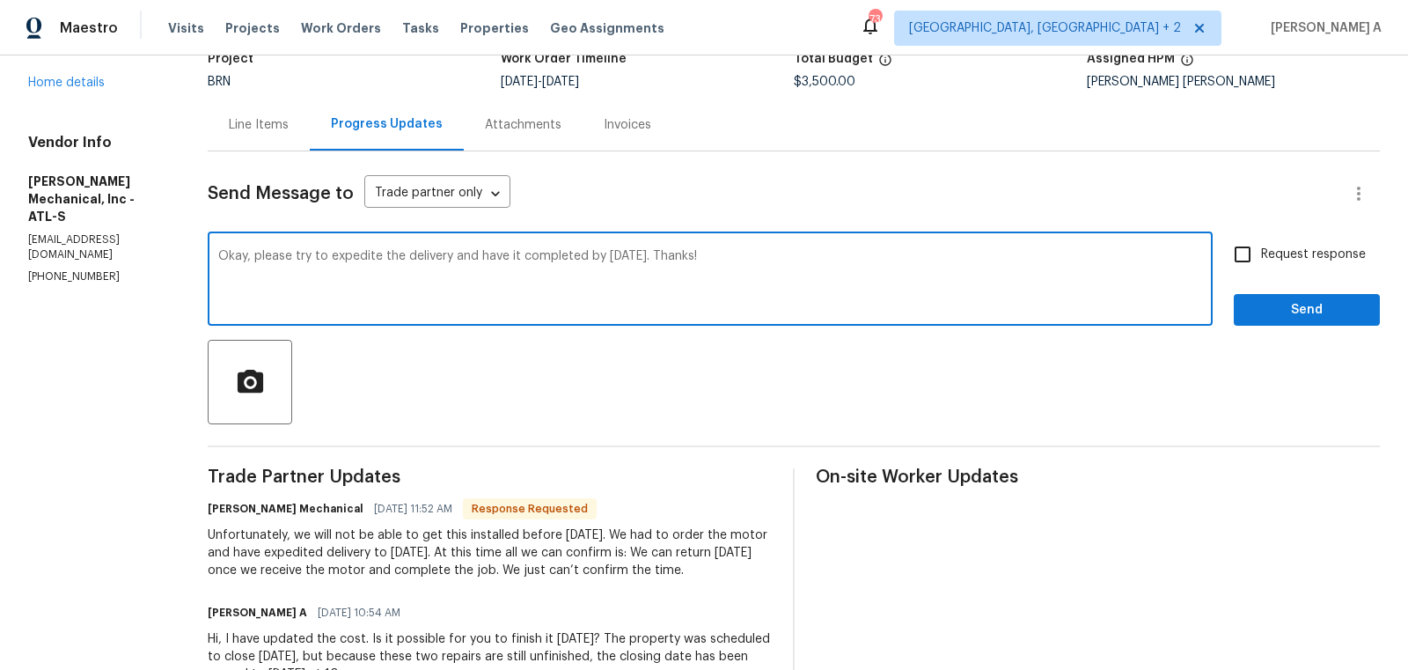
type textarea "Okay, please try to expedite the delivery and have it completed by Monday. Than…"
click at [1280, 249] on span "Request response" at bounding box center [1313, 255] width 105 height 18
click at [1261, 249] on input "Request response" at bounding box center [1242, 254] width 37 height 37
checkbox input "true"
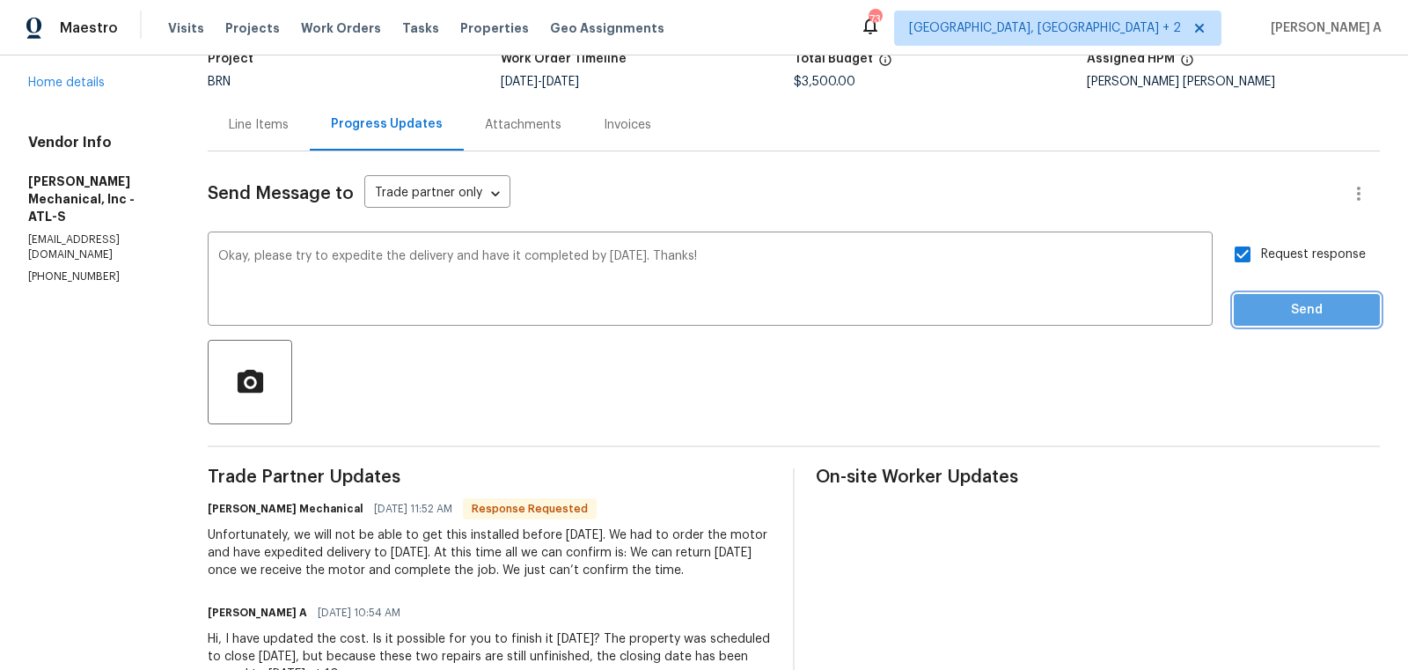
click at [1304, 313] on span "Send" at bounding box center [1307, 310] width 118 height 22
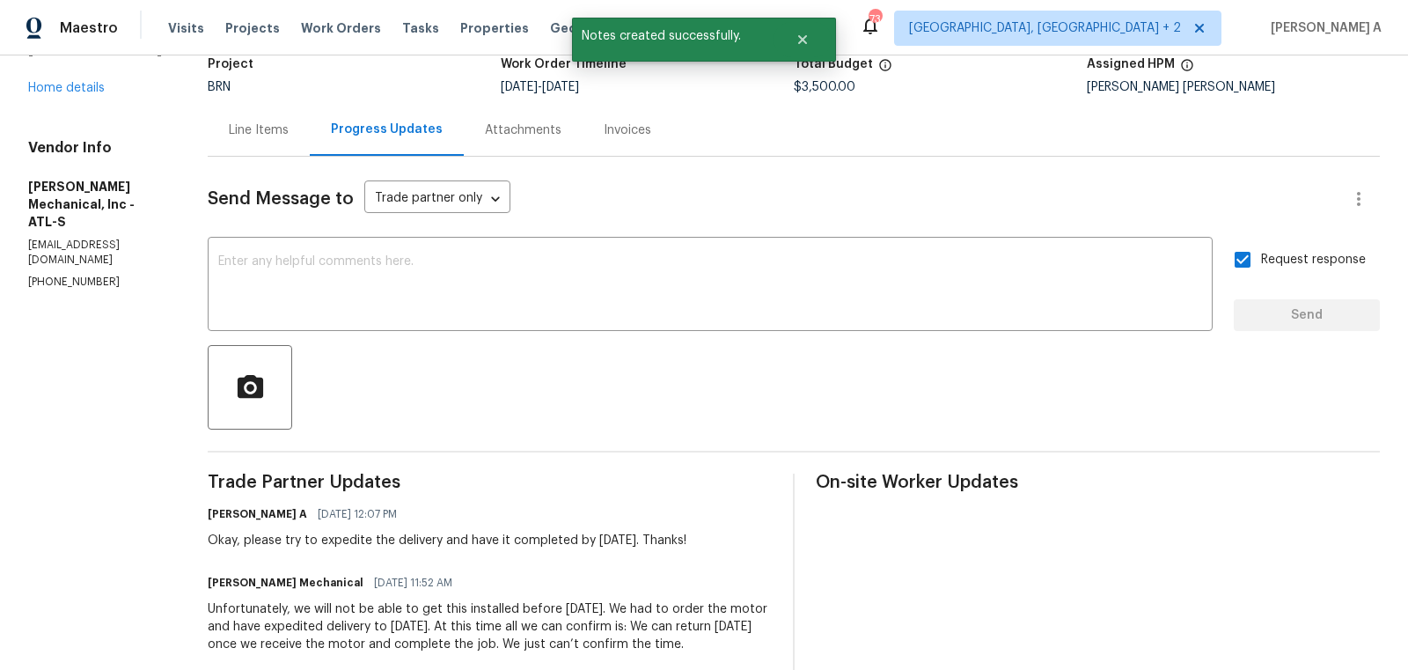
scroll to position [25, 0]
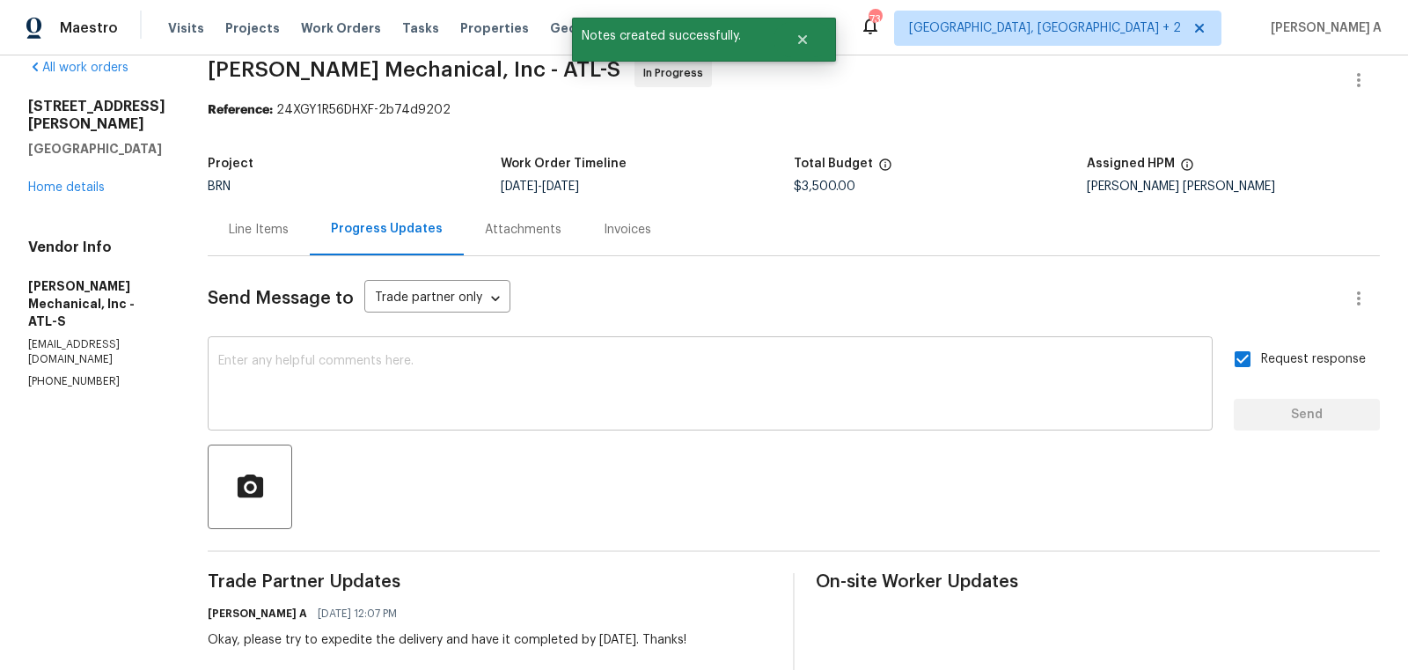
click at [523, 407] on textarea at bounding box center [710, 386] width 984 height 62
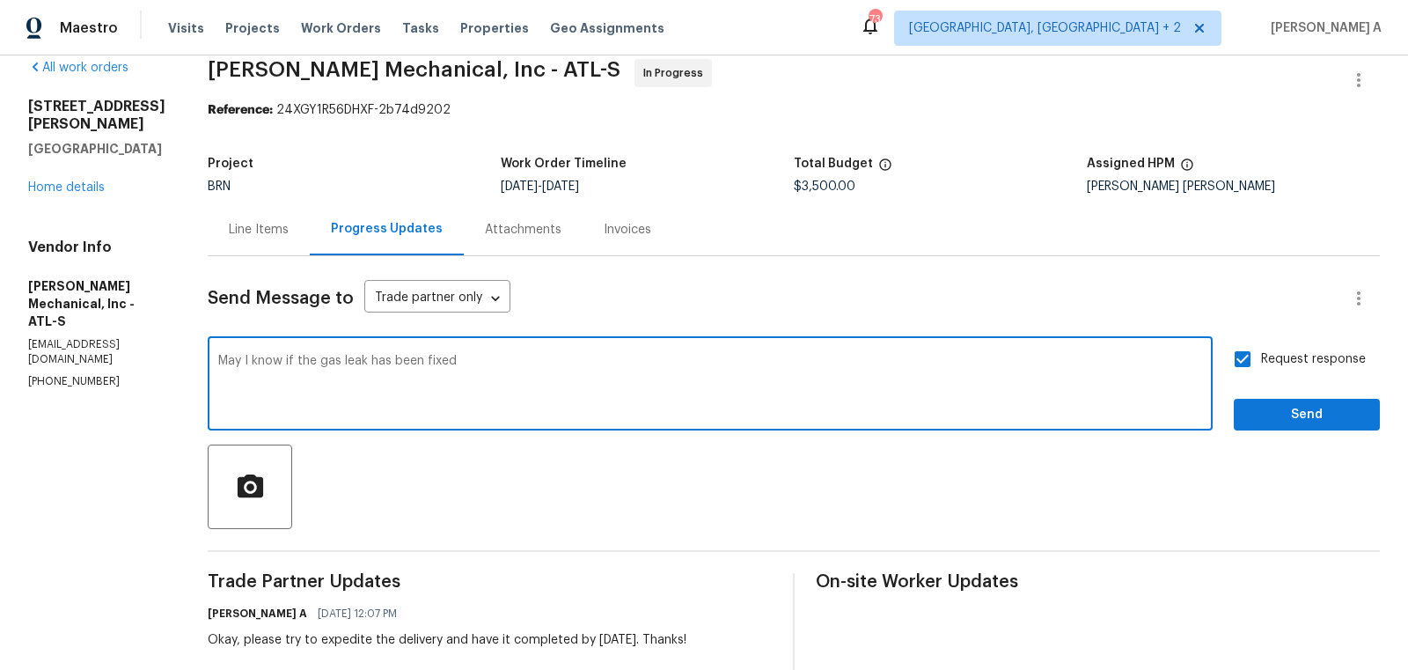
type textarea "May I know if the gas leak has been fixed?"
click at [523, 407] on textarea "May I know if the gas leak has been fixed?" at bounding box center [710, 386] width 984 height 62
click at [248, 231] on div "Line Items" at bounding box center [259, 229] width 102 height 52
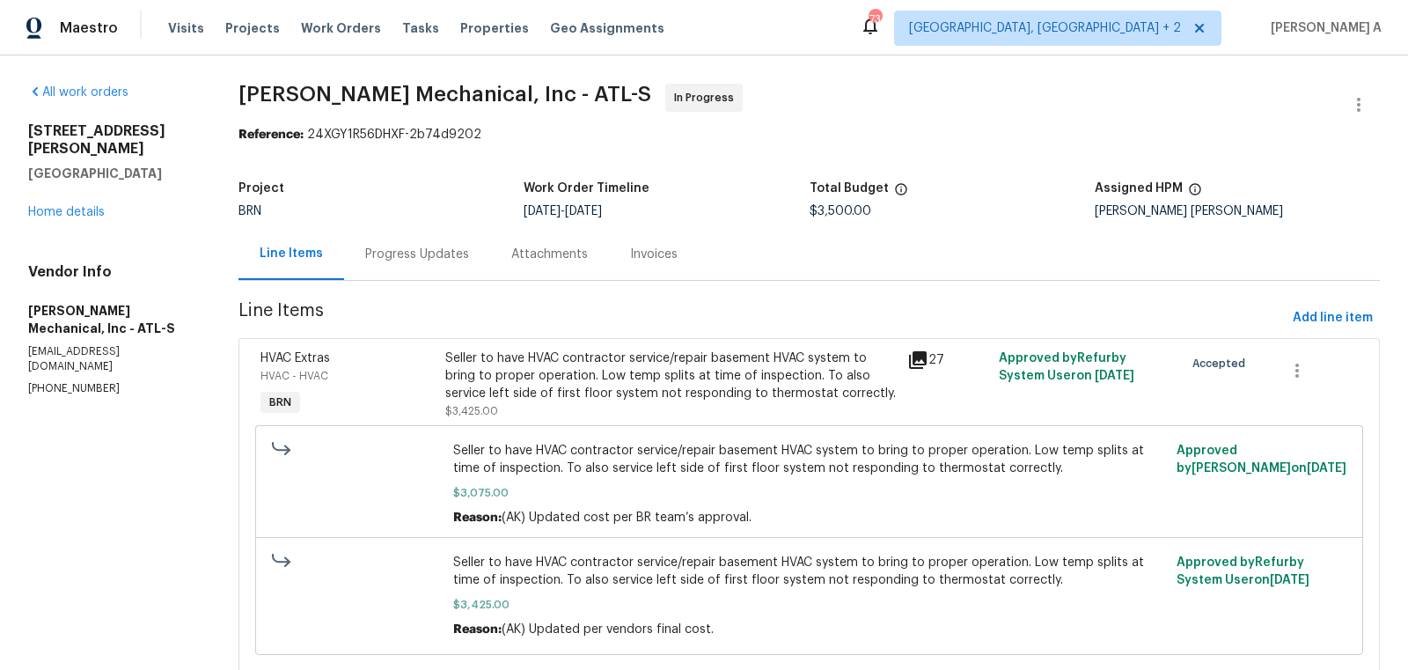
click at [400, 236] on div "Progress Updates" at bounding box center [417, 254] width 146 height 52
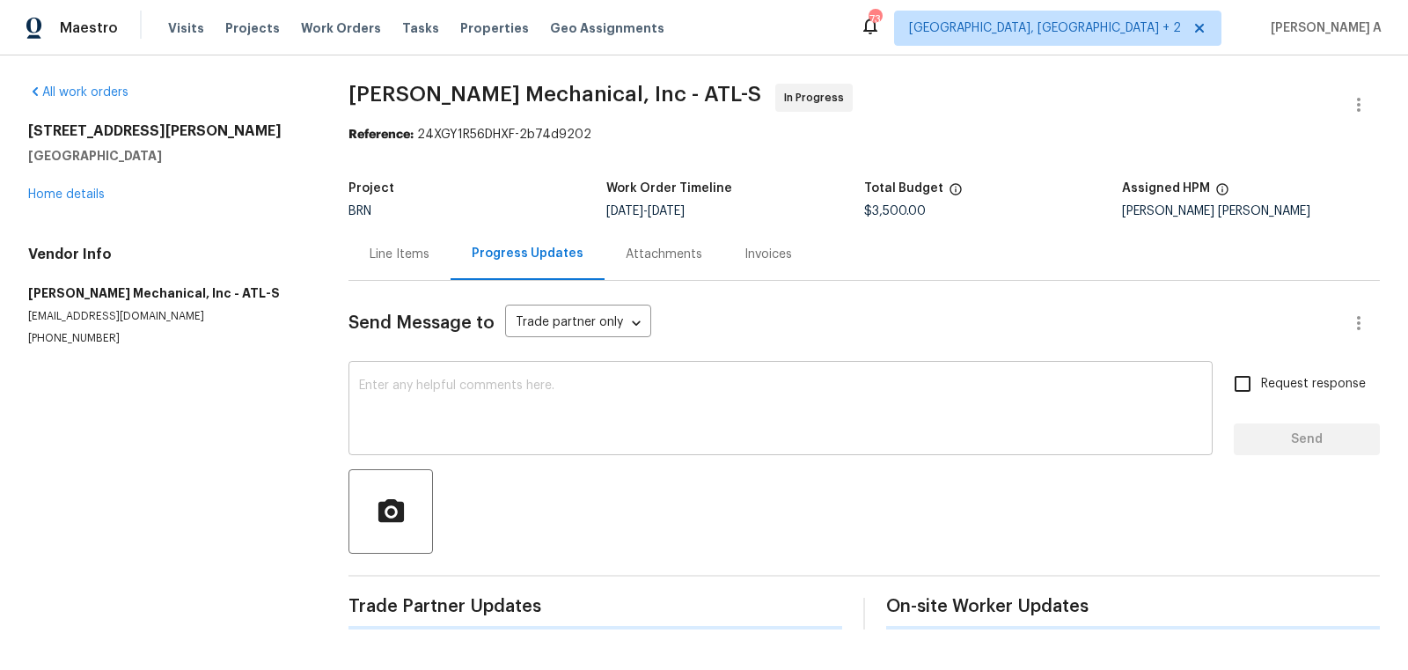
click at [464, 449] on div "x ​" at bounding box center [780, 410] width 864 height 90
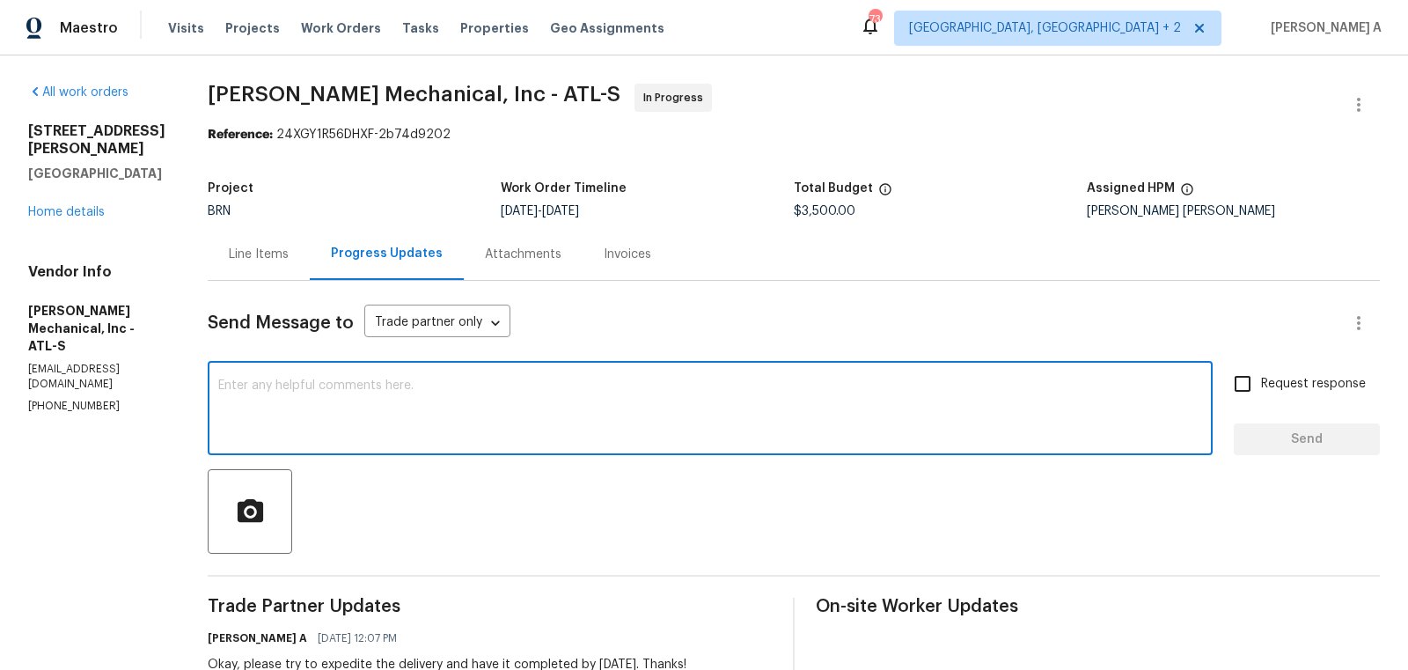
paste textarea "May I know if the gas leak has been fixed?"
type textarea "May I know if the gas leak has been fixed?"
click at [1269, 384] on span "Request response" at bounding box center [1313, 384] width 105 height 18
click at [1261, 384] on input "Request response" at bounding box center [1242, 383] width 37 height 37
checkbox input "true"
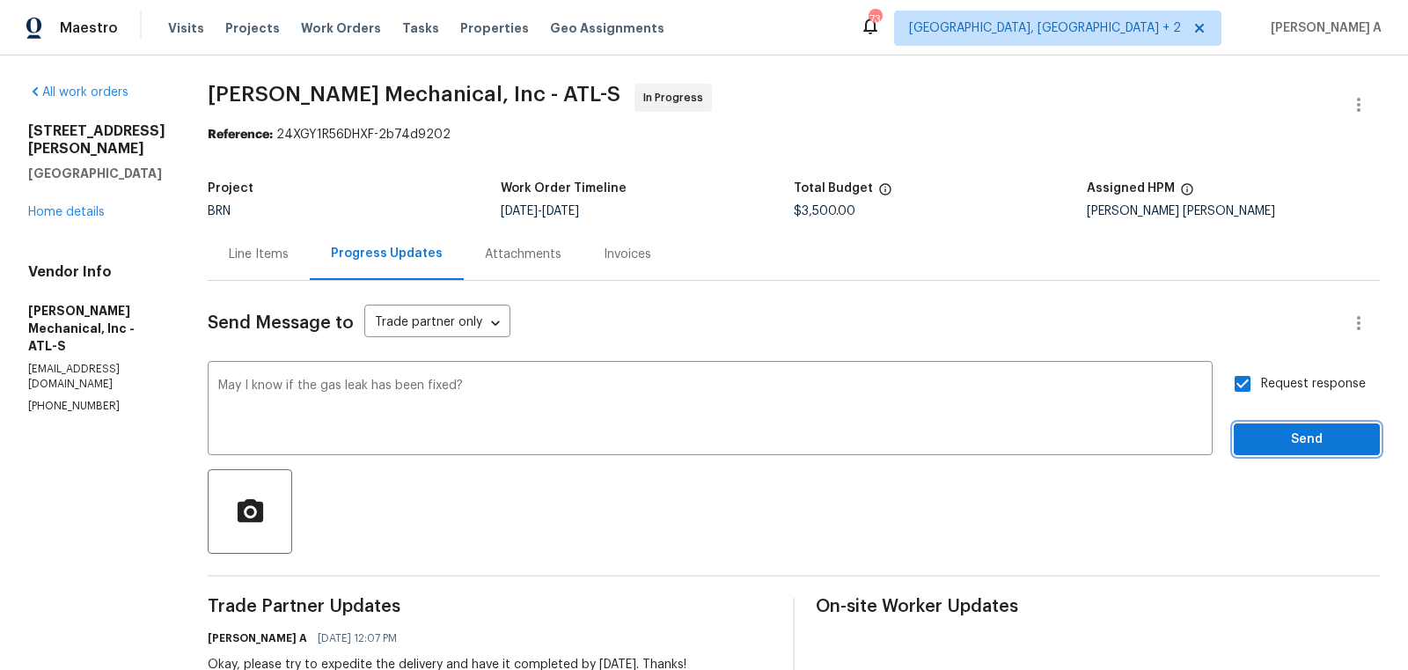
click at [1306, 443] on span "Send" at bounding box center [1307, 440] width 118 height 22
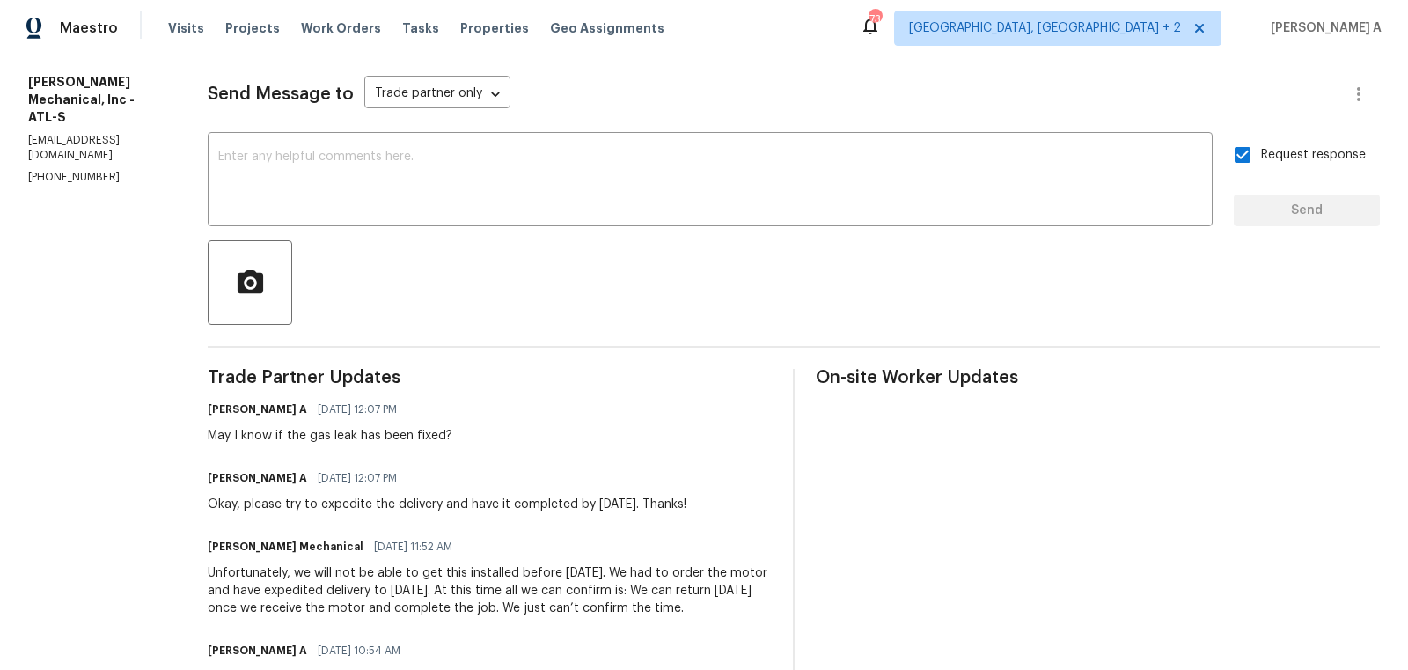
scroll to position [262, 0]
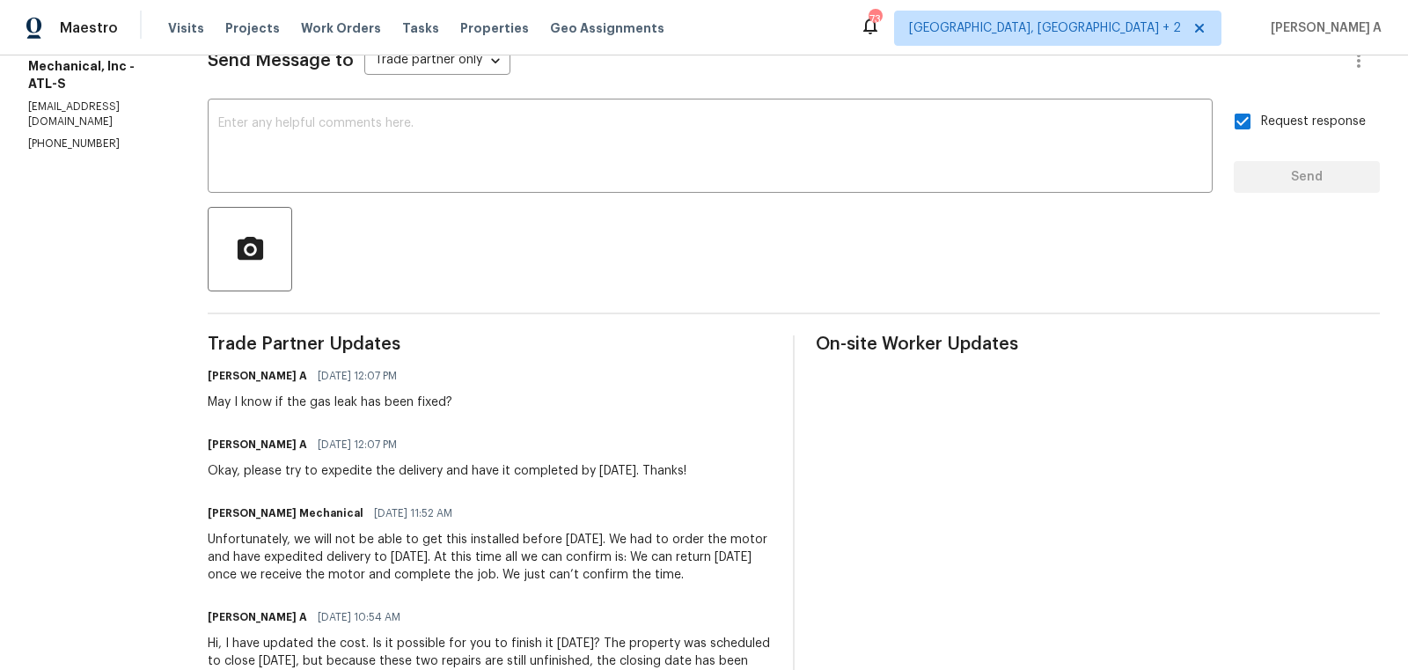
click at [386, 549] on div "Unfortunately, we will not be able to get this installed before Monday. We had …" at bounding box center [490, 557] width 564 height 53
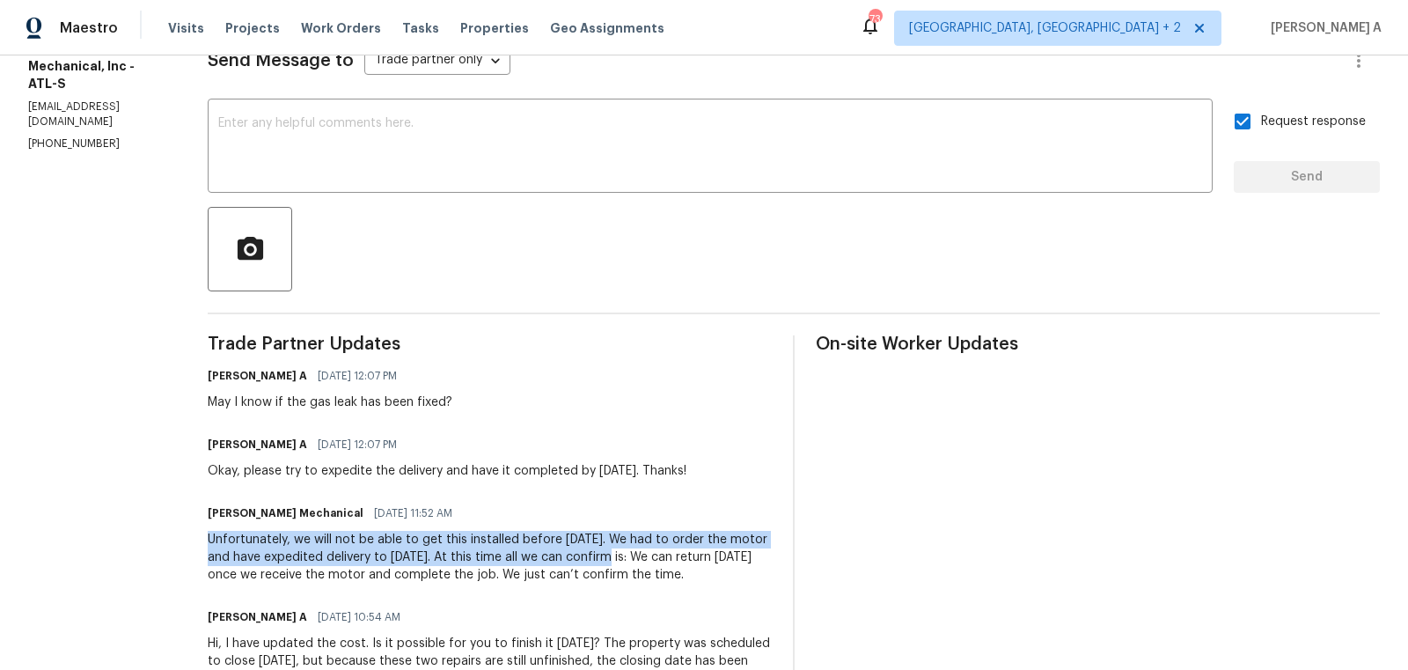
drag, startPoint x: 235, startPoint y: 539, endPoint x: 679, endPoint y: 549, distance: 444.5
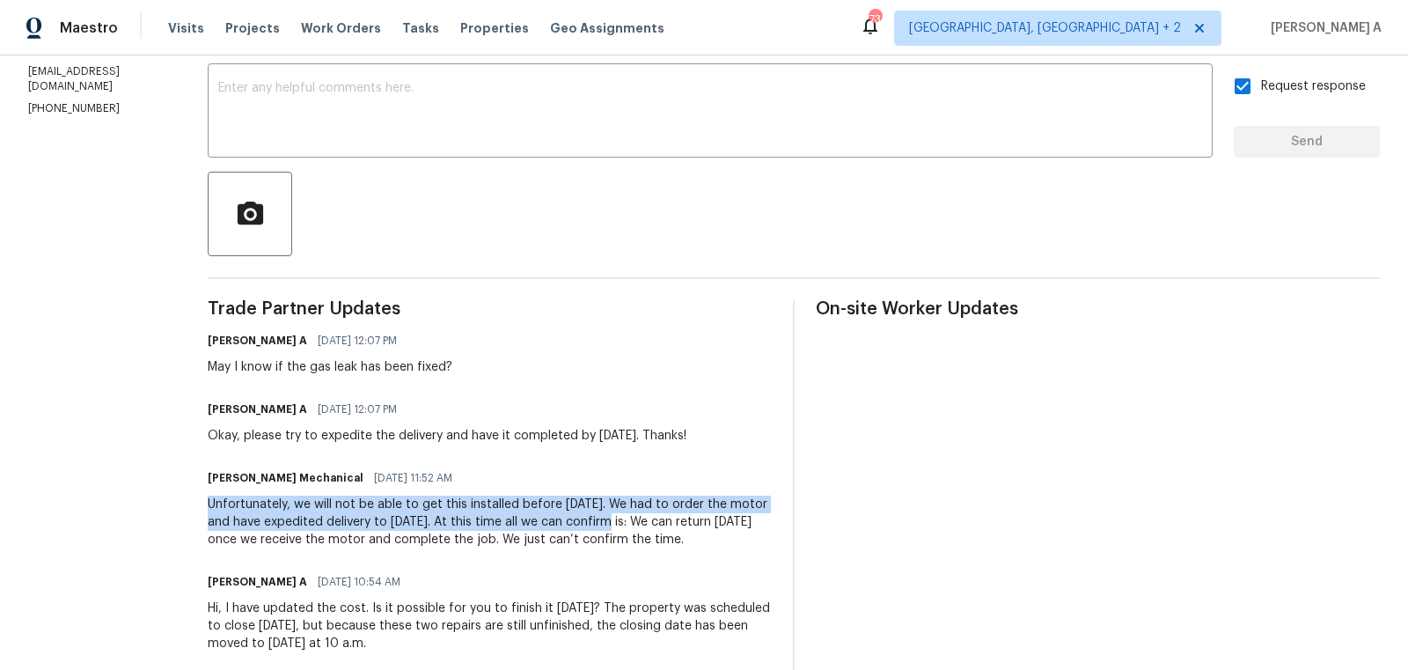
scroll to position [300, 0]
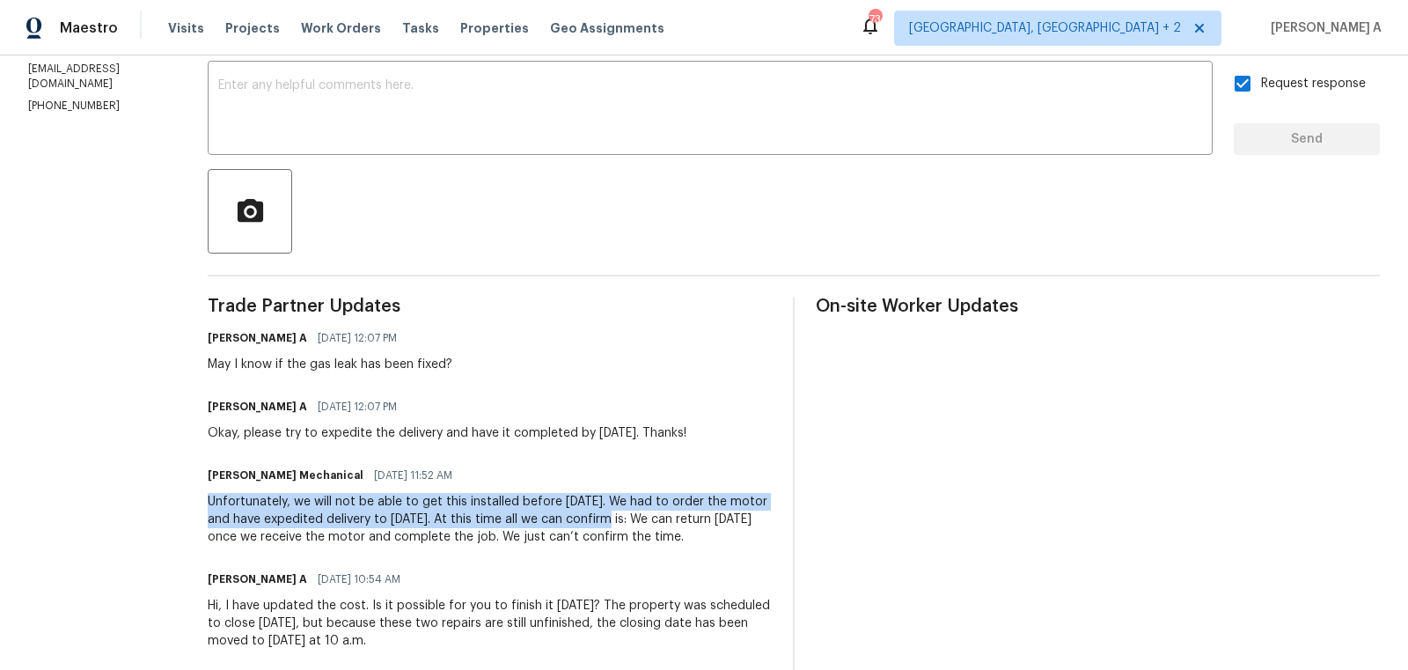
click at [627, 523] on div "Unfortunately, we will not be able to get this installed before Monday. We had …" at bounding box center [490, 519] width 564 height 53
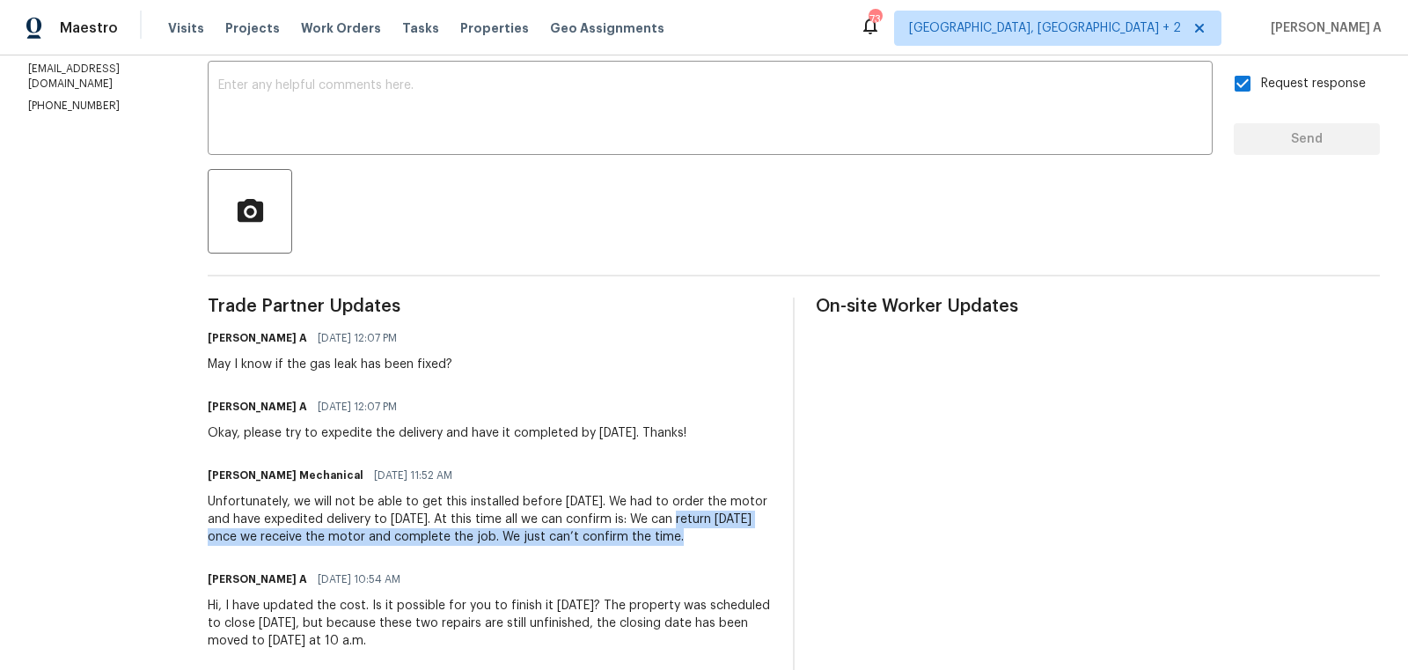
drag, startPoint x: 750, startPoint y: 520, endPoint x: 781, endPoint y: 531, distance: 32.6
click at [772, 529] on div "Unfortunately, we will not be able to get this installed before Monday. We had …" at bounding box center [490, 519] width 564 height 53
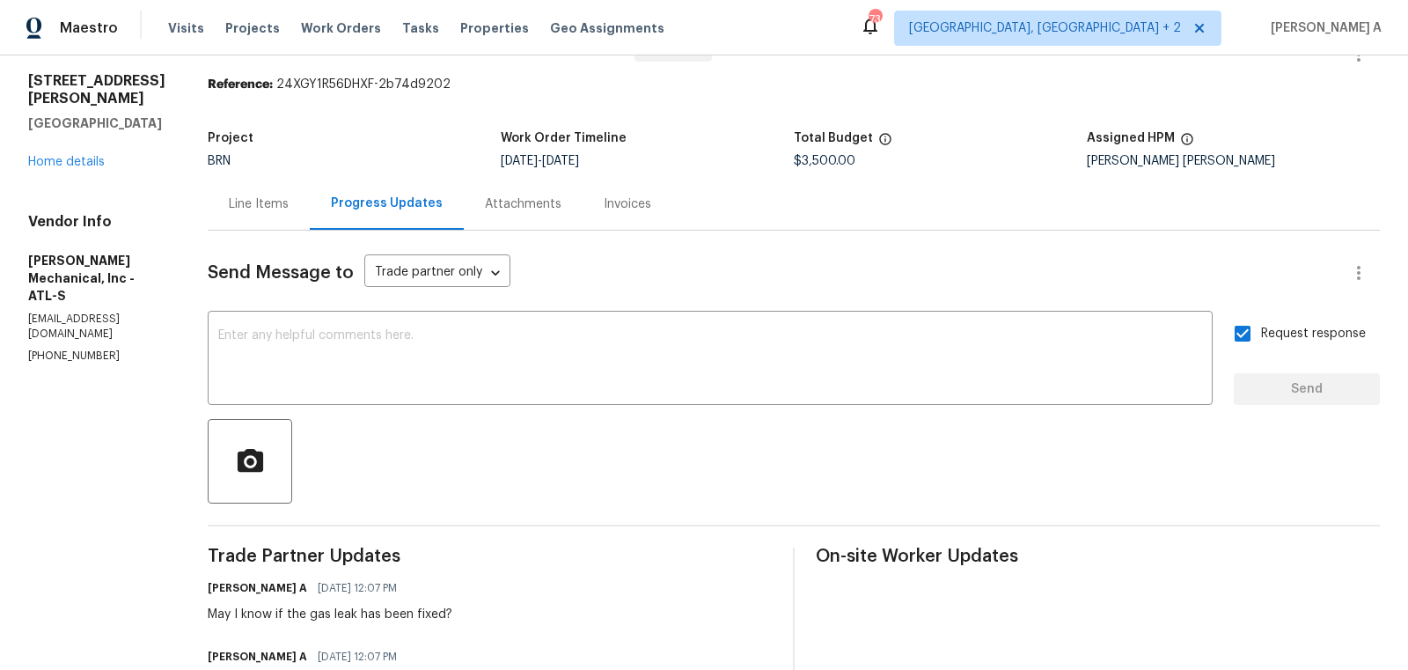
scroll to position [0, 0]
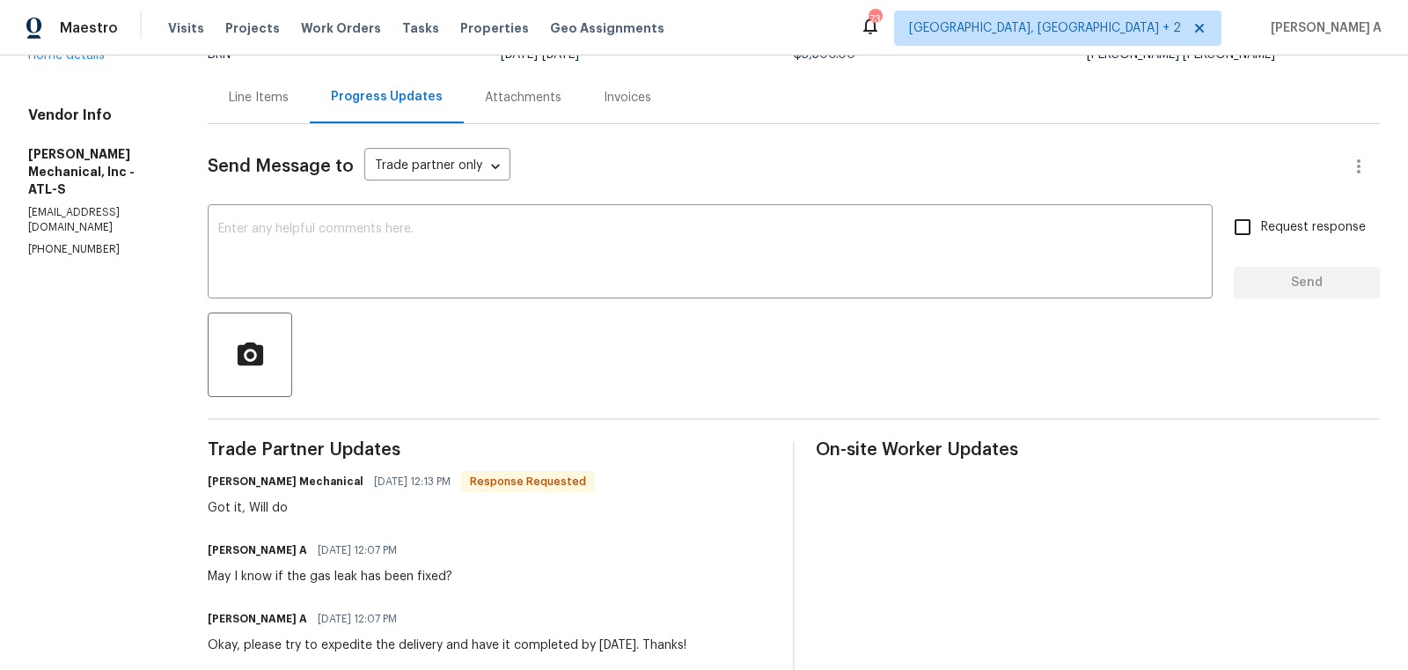
scroll to position [163, 0]
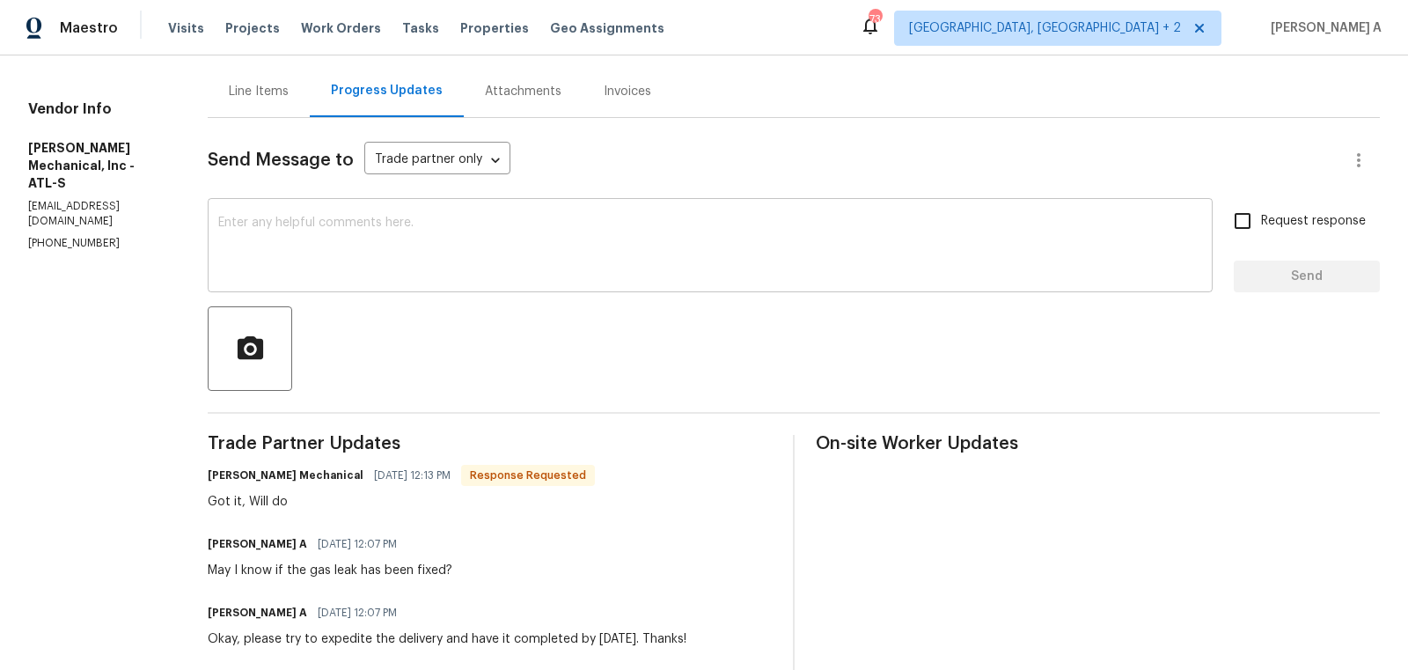
click at [347, 278] on div "x ​" at bounding box center [710, 247] width 1005 height 90
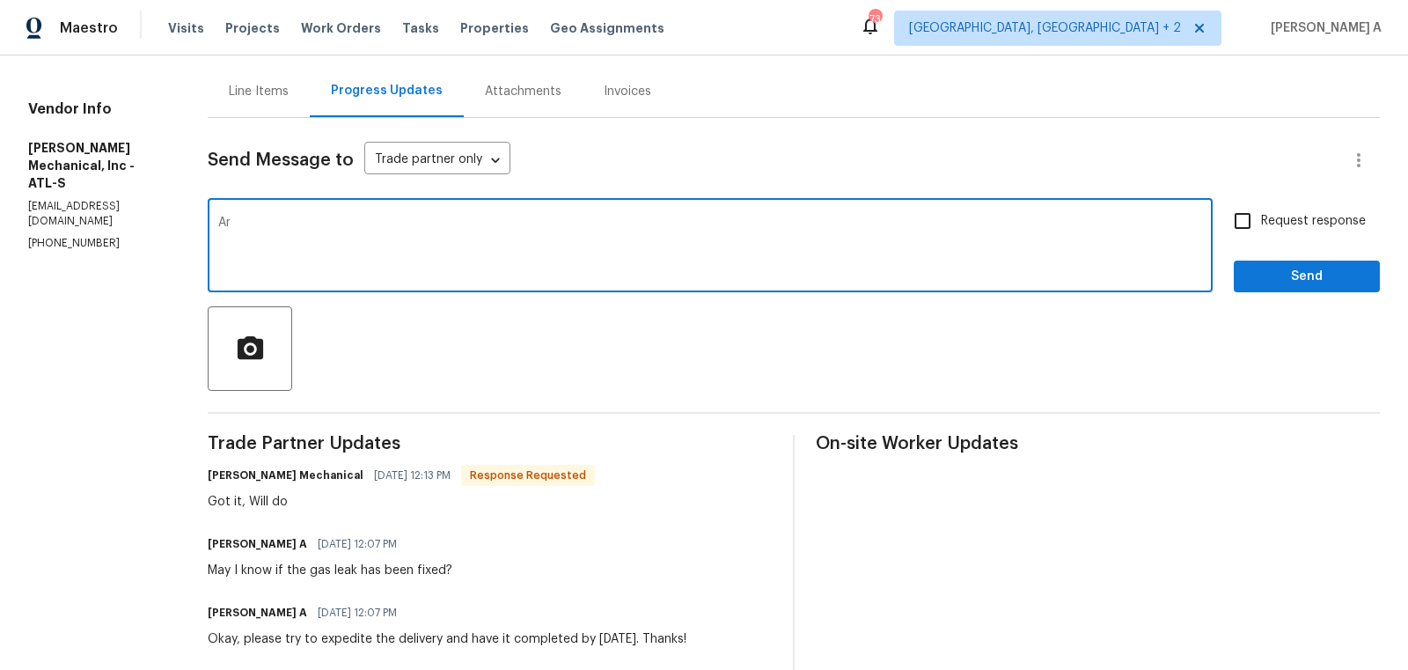
type textarea "A"
click at [0, 0] on div "Did" at bounding box center [0, 0] width 0 height 0
click at [0, 0] on span "Change the verb tense" at bounding box center [0, 0] width 0 height 0
type textarea "Did they fix the gas leak [DATE]?"
click at [1245, 223] on input "Request response" at bounding box center [1242, 220] width 37 height 37
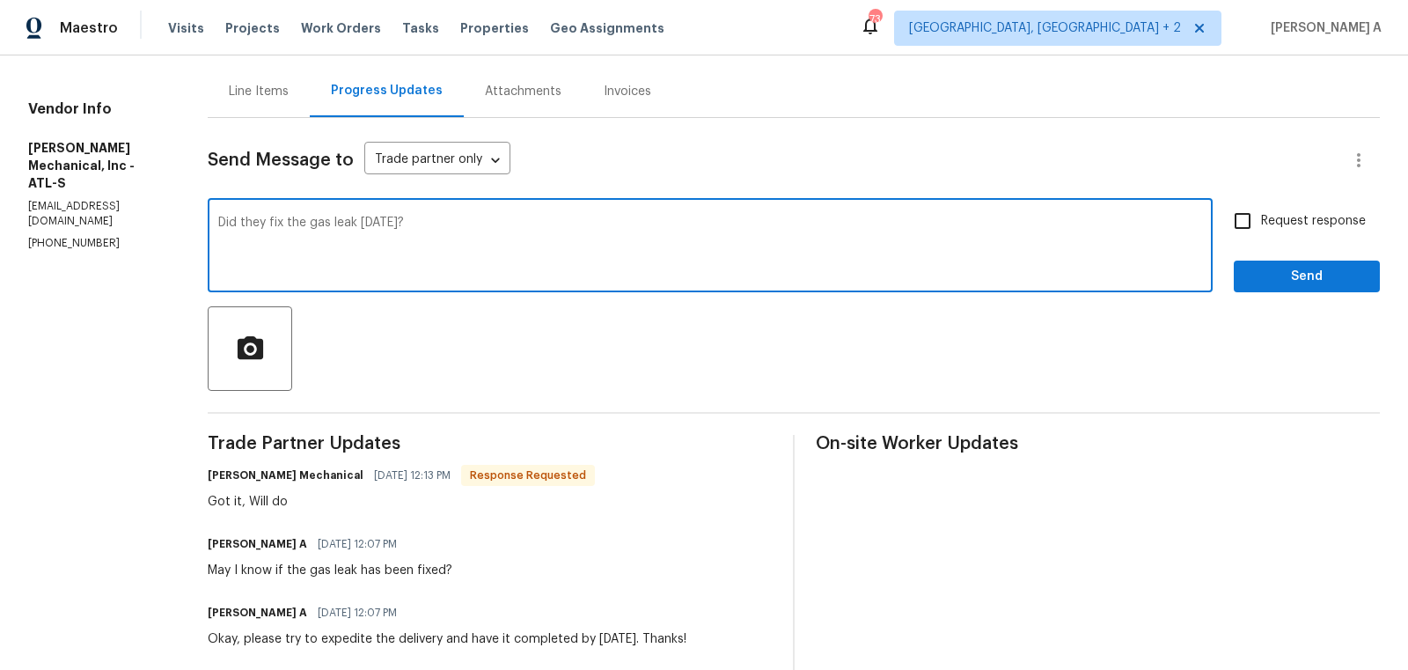
checkbox input "true"
click at [436, 238] on textarea "Did they fix the gas leak [DATE]?" at bounding box center [710, 247] width 984 height 62
click at [289, 97] on div "Line Items" at bounding box center [259, 92] width 60 height 18
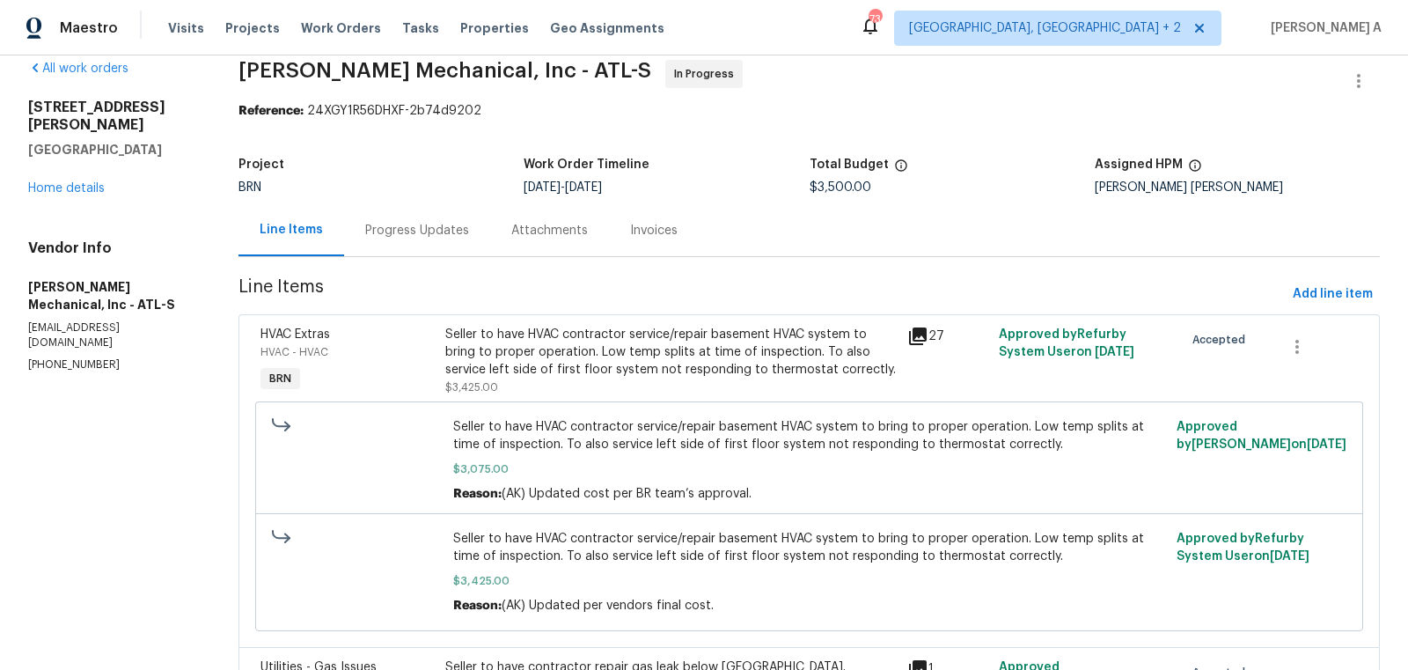
scroll to position [164, 0]
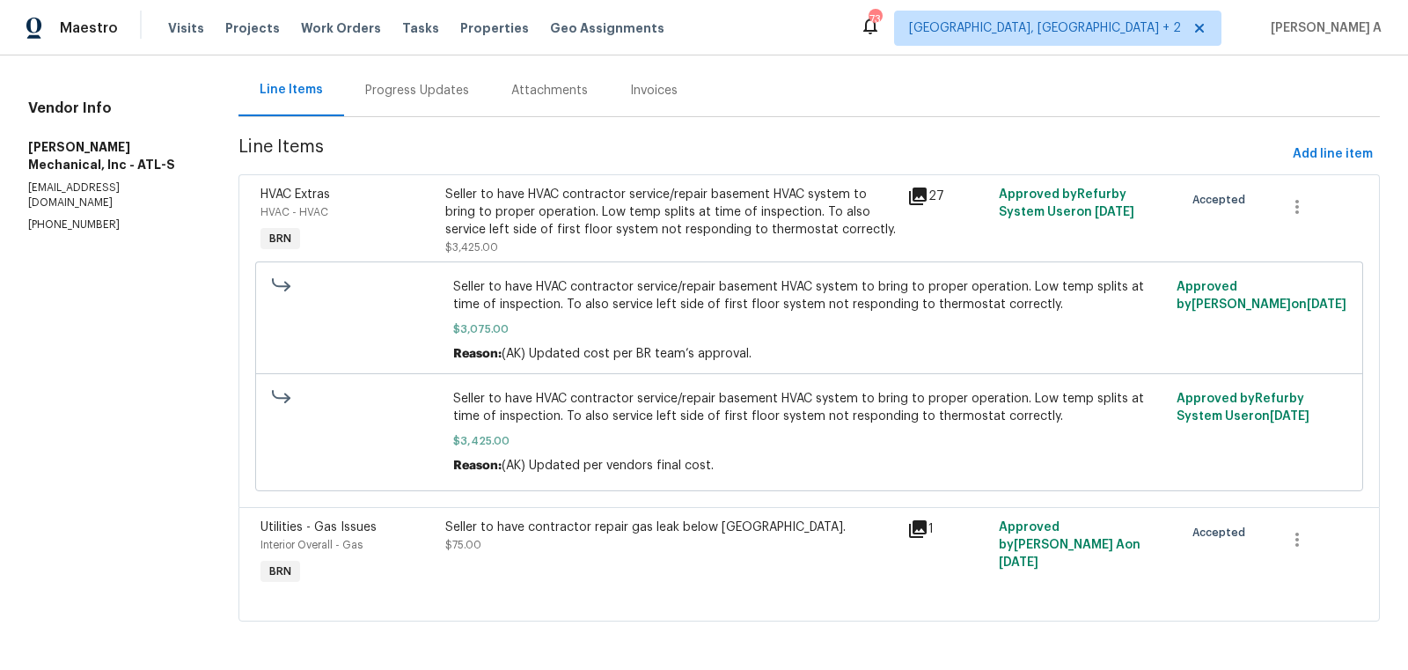
click at [612, 564] on div "Seller to have contractor repair gas leak below [GEOGRAPHIC_DATA]. $75.00" at bounding box center [670, 553] width 461 height 81
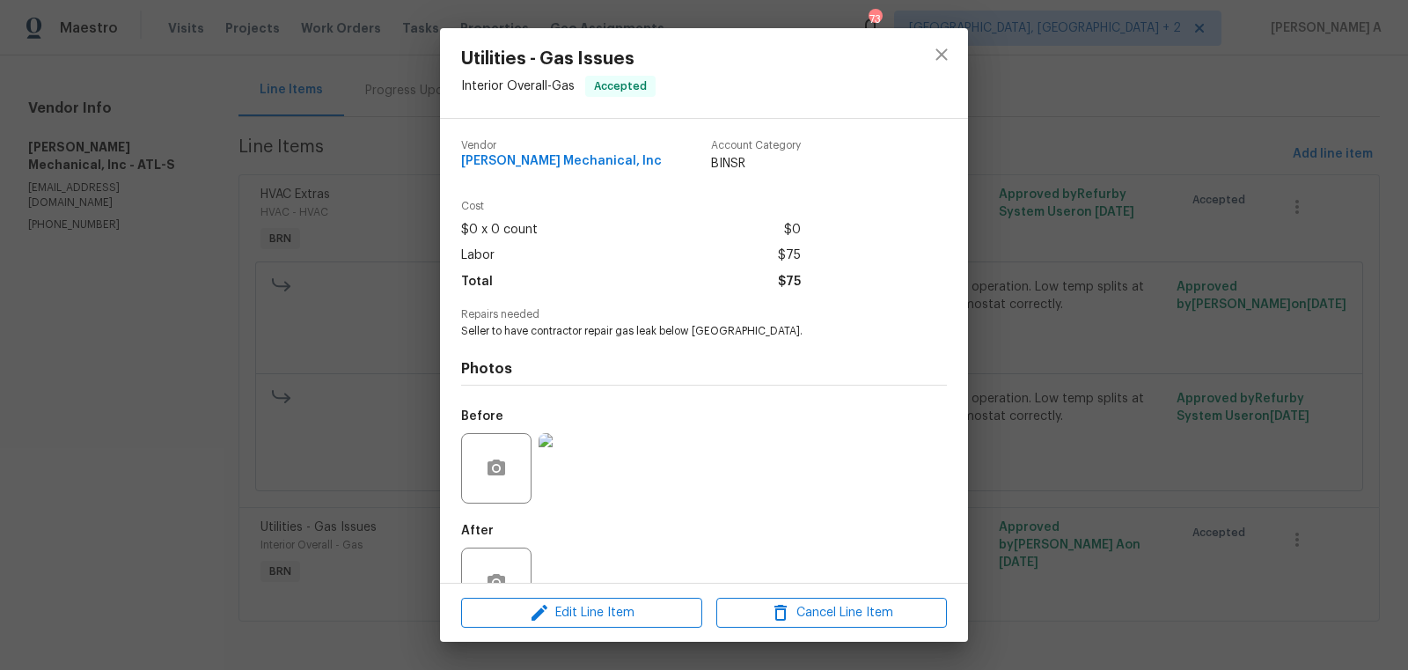
scroll to position [53, 0]
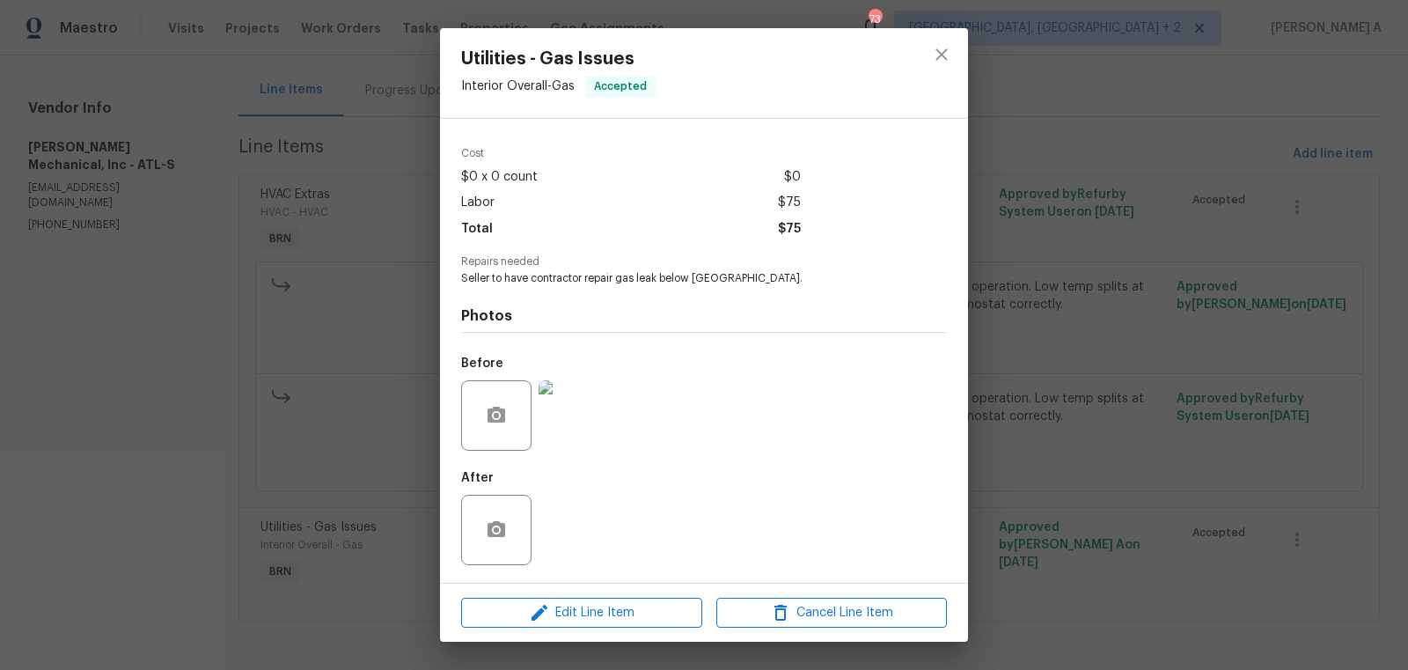
click at [570, 435] on img at bounding box center [574, 415] width 70 height 70
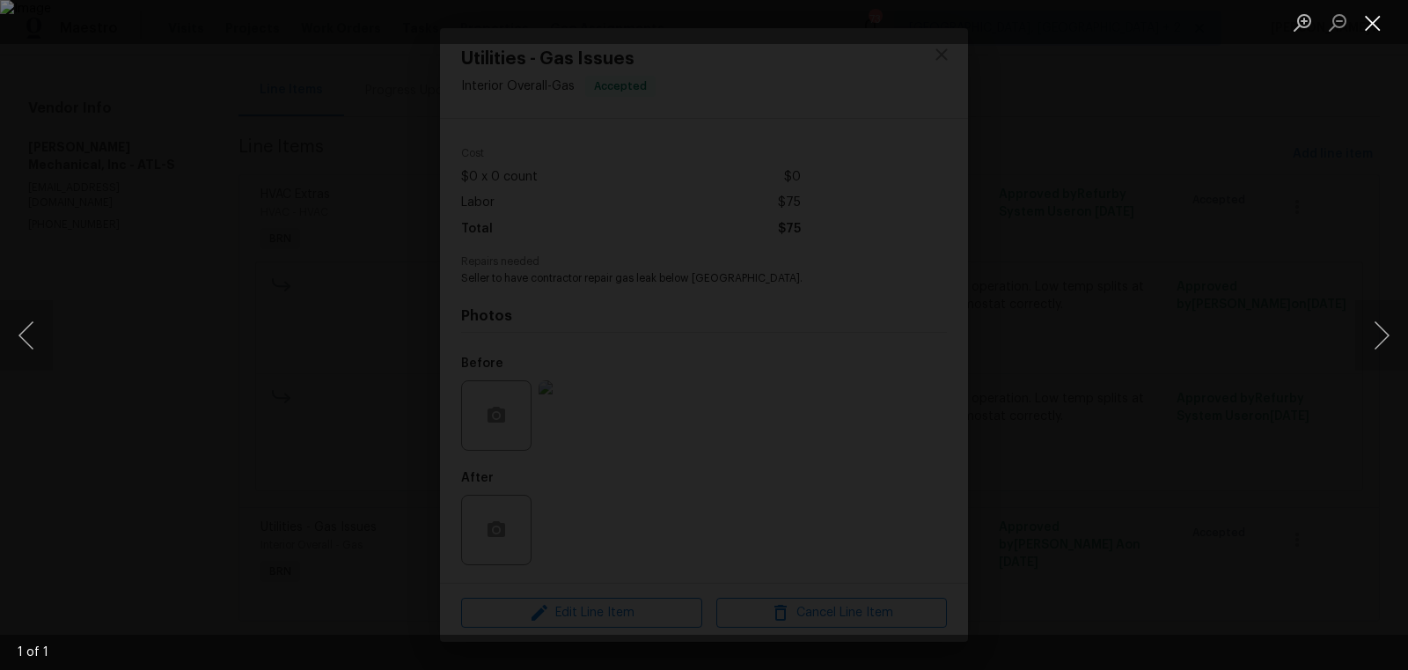
click at [1381, 19] on button "Close lightbox" at bounding box center [1372, 22] width 35 height 31
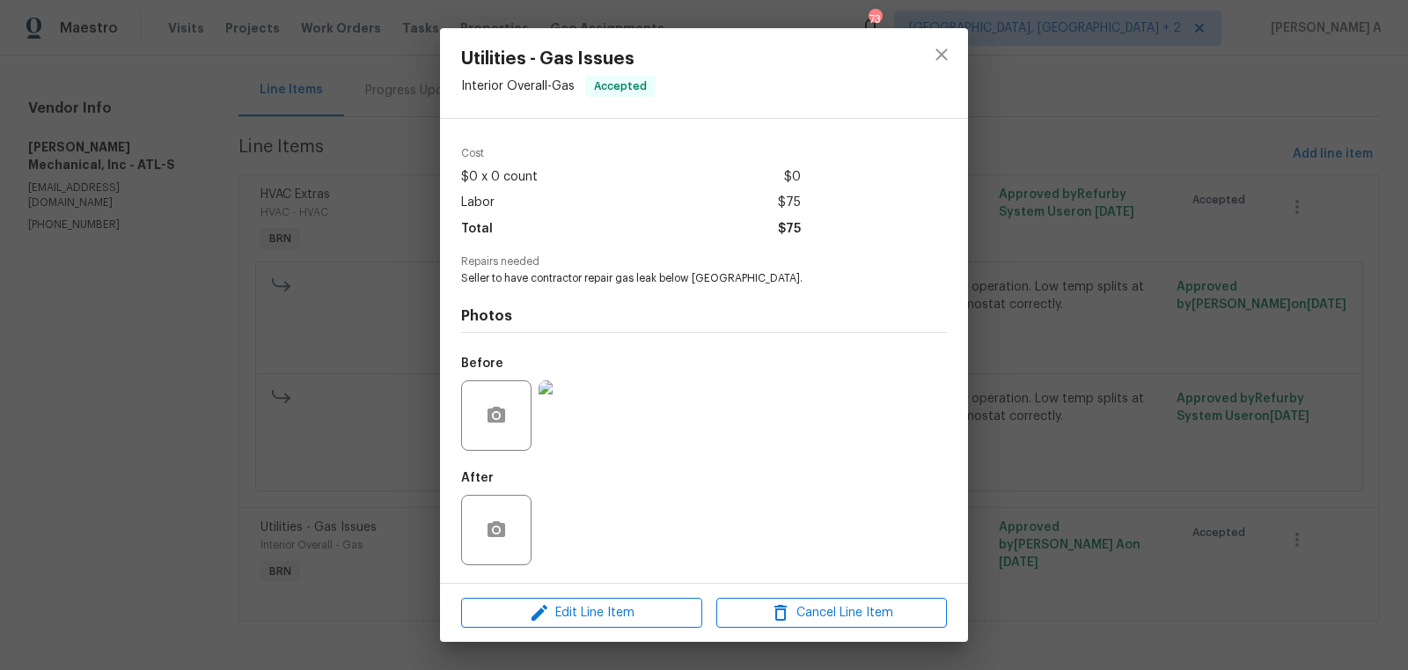
click at [907, 62] on div "Utilities - Gas Issues Interior Overall - Gas Accepted" at bounding box center [704, 73] width 528 height 90
click at [934, 58] on icon "close" at bounding box center [941, 54] width 21 height 21
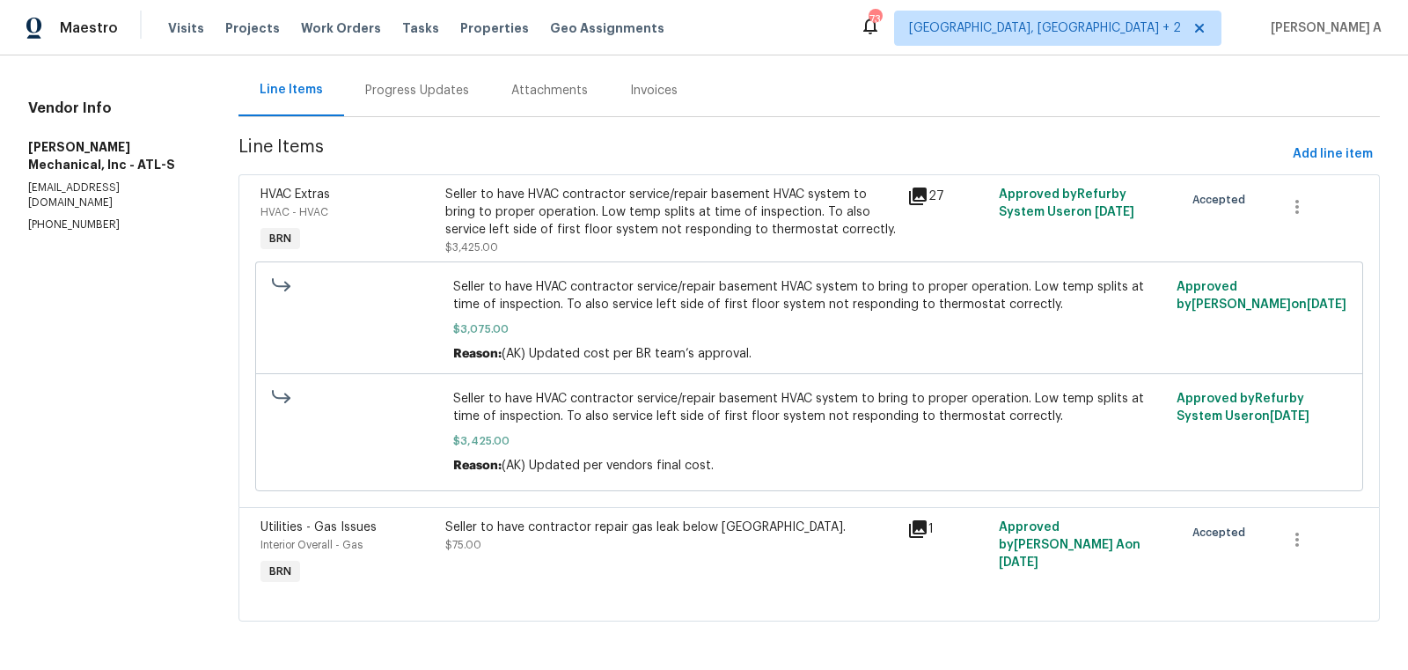
click at [464, 84] on div "Progress Updates" at bounding box center [417, 91] width 104 height 18
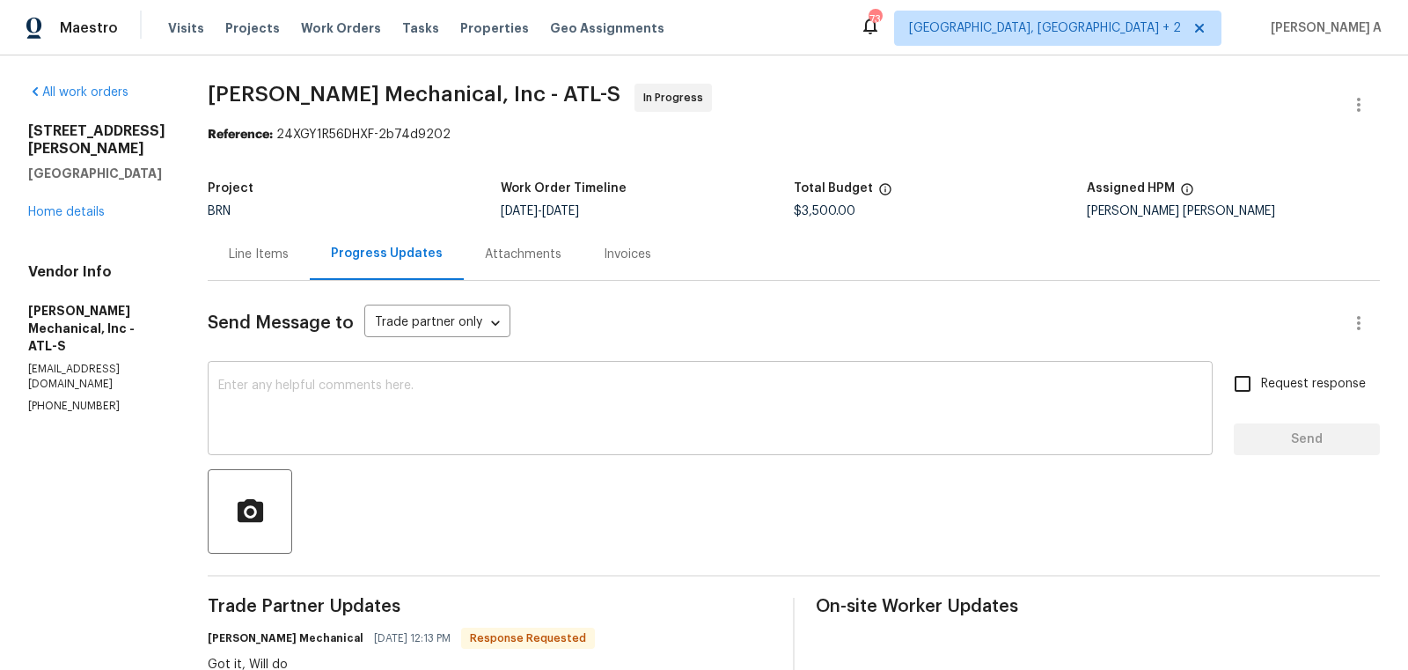
click at [465, 395] on textarea at bounding box center [710, 410] width 984 height 62
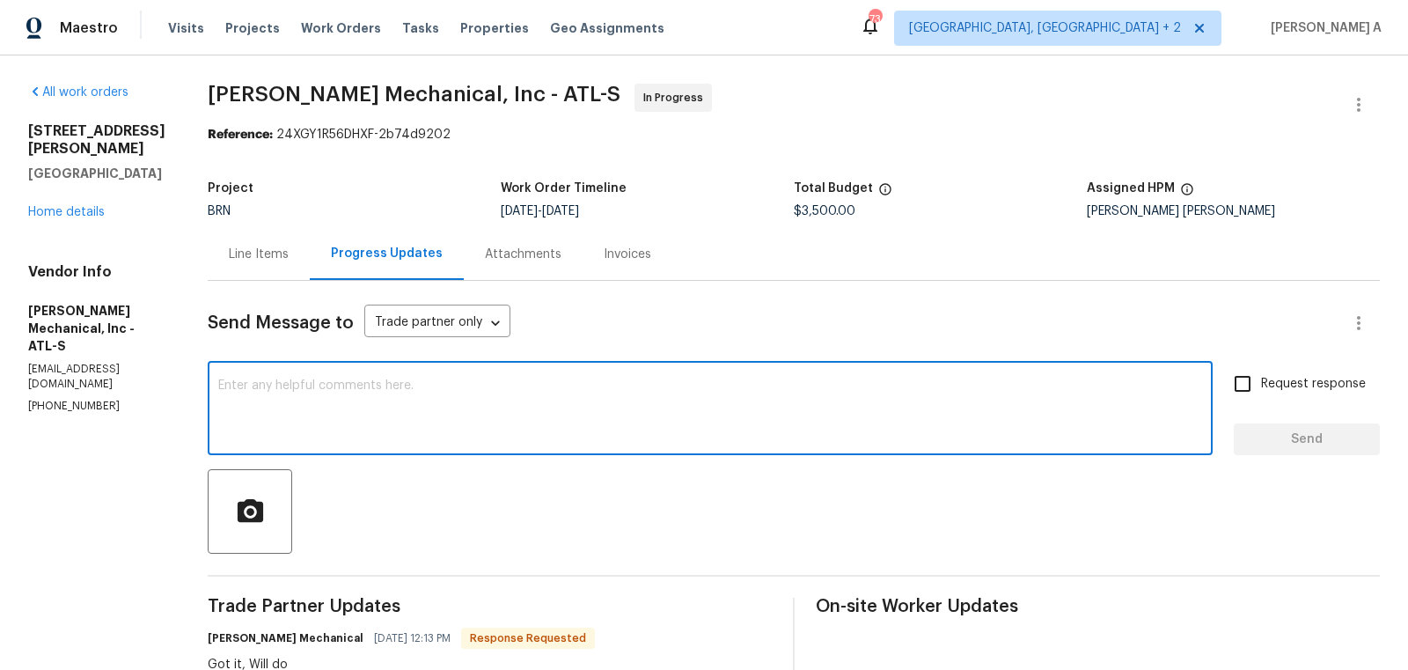
paste textarea "Did they fix the gas leak [DATE]?"
type textarea "Did they fix the gas leak [DATE] below the cooktop?"
click at [465, 395] on textarea "Did they fix the gas leak [DATE] below the cooktop?" at bounding box center [710, 410] width 984 height 62
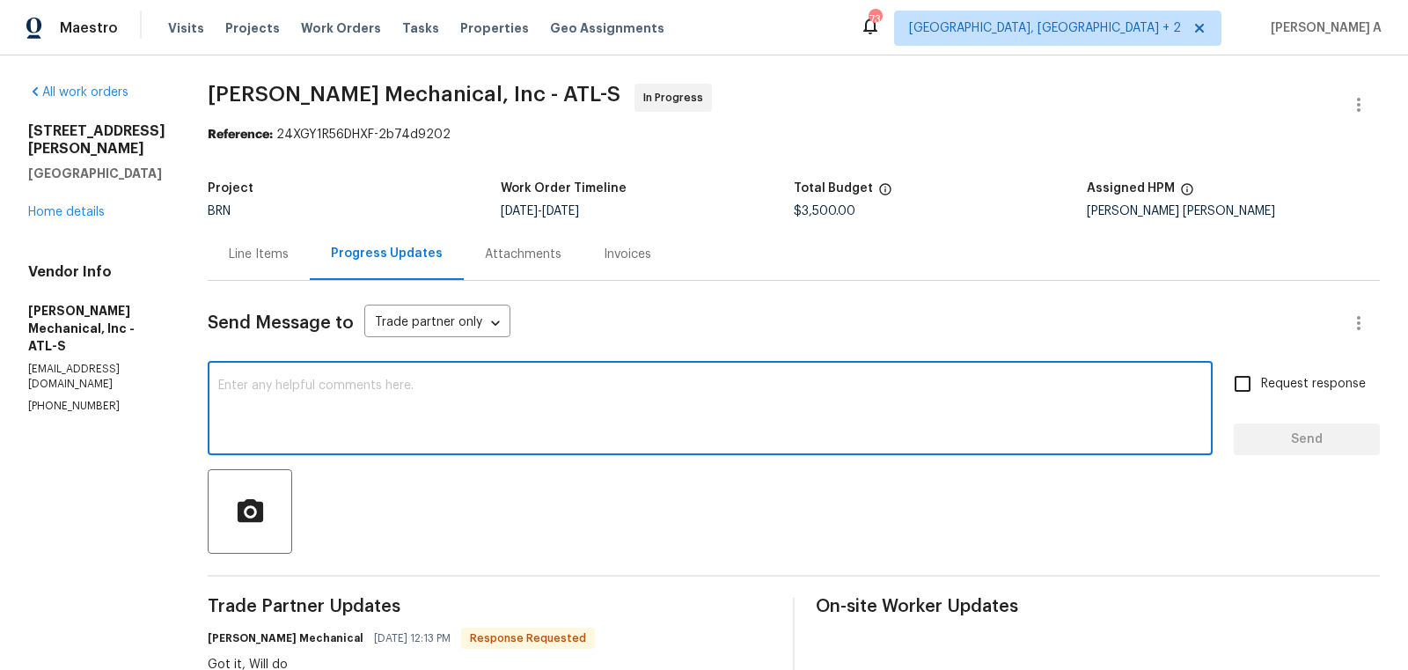
click at [255, 275] on div "Line Items" at bounding box center [259, 254] width 102 height 52
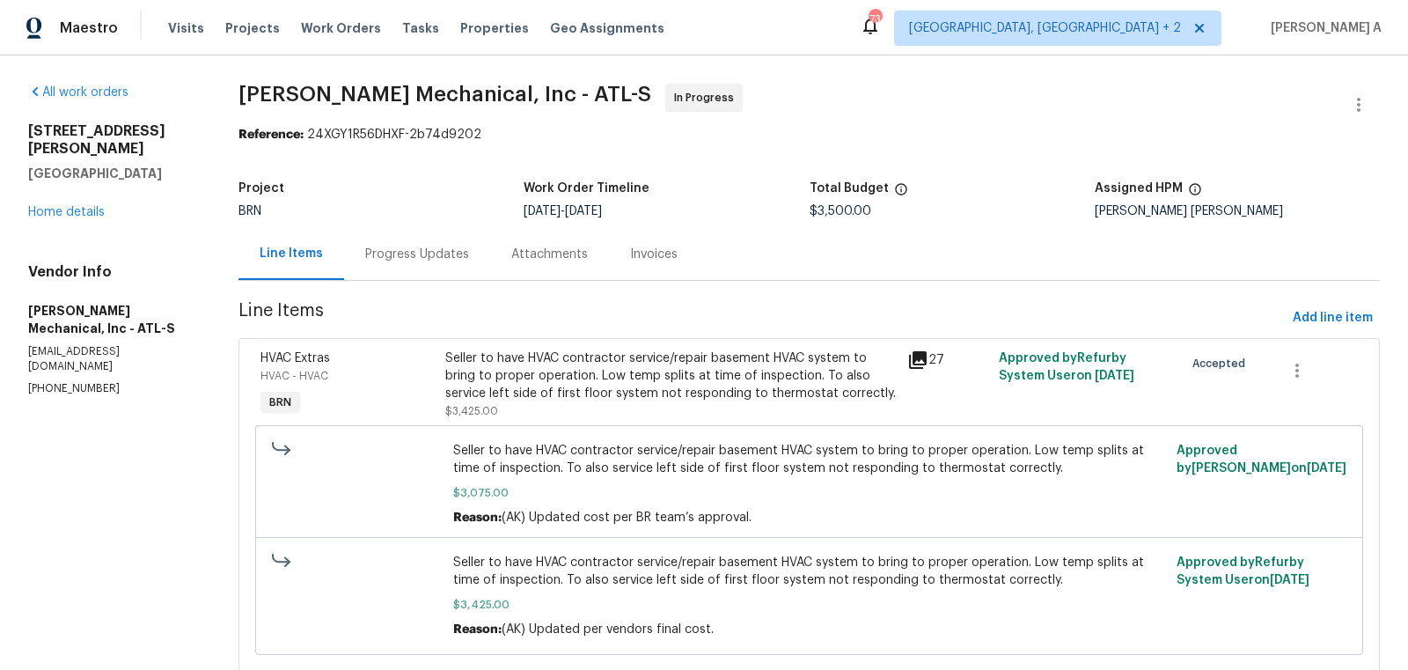
click at [407, 249] on div "Progress Updates" at bounding box center [417, 255] width 104 height 18
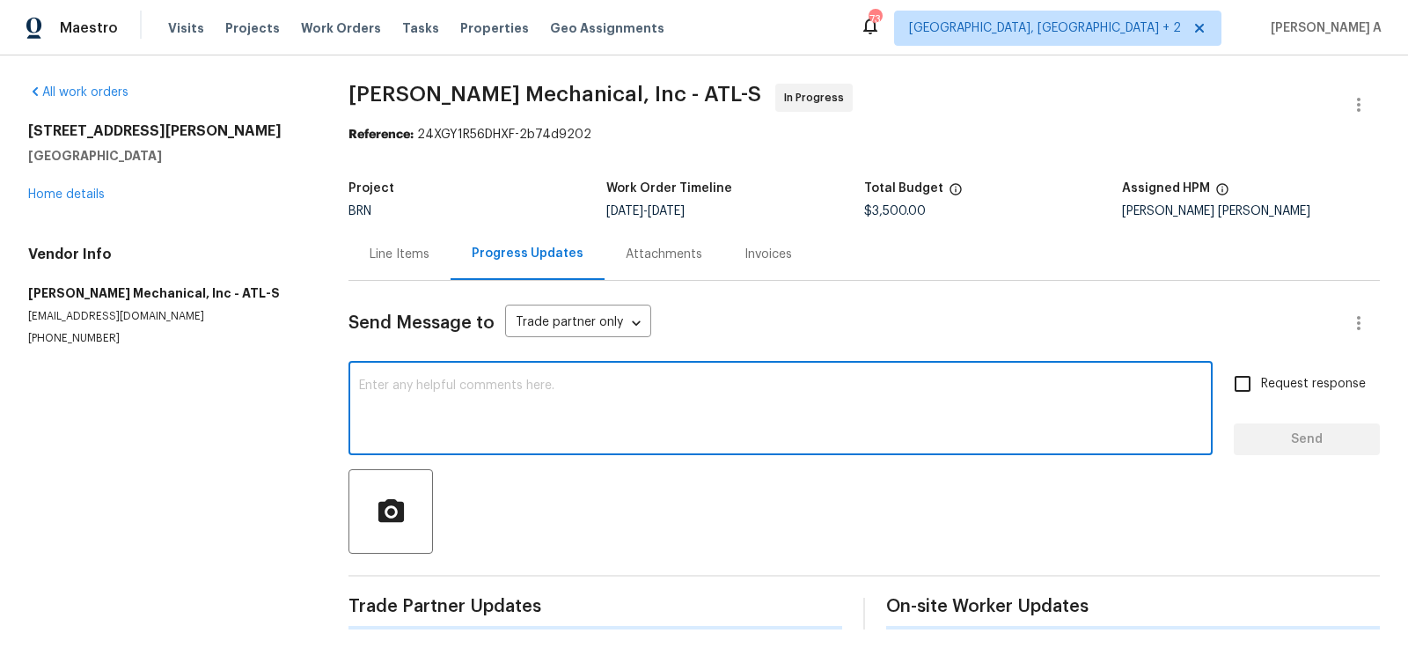
click at [429, 407] on textarea at bounding box center [780, 410] width 843 height 62
paste textarea "Did they fix the gas leak [DATE] below the cooktop?"
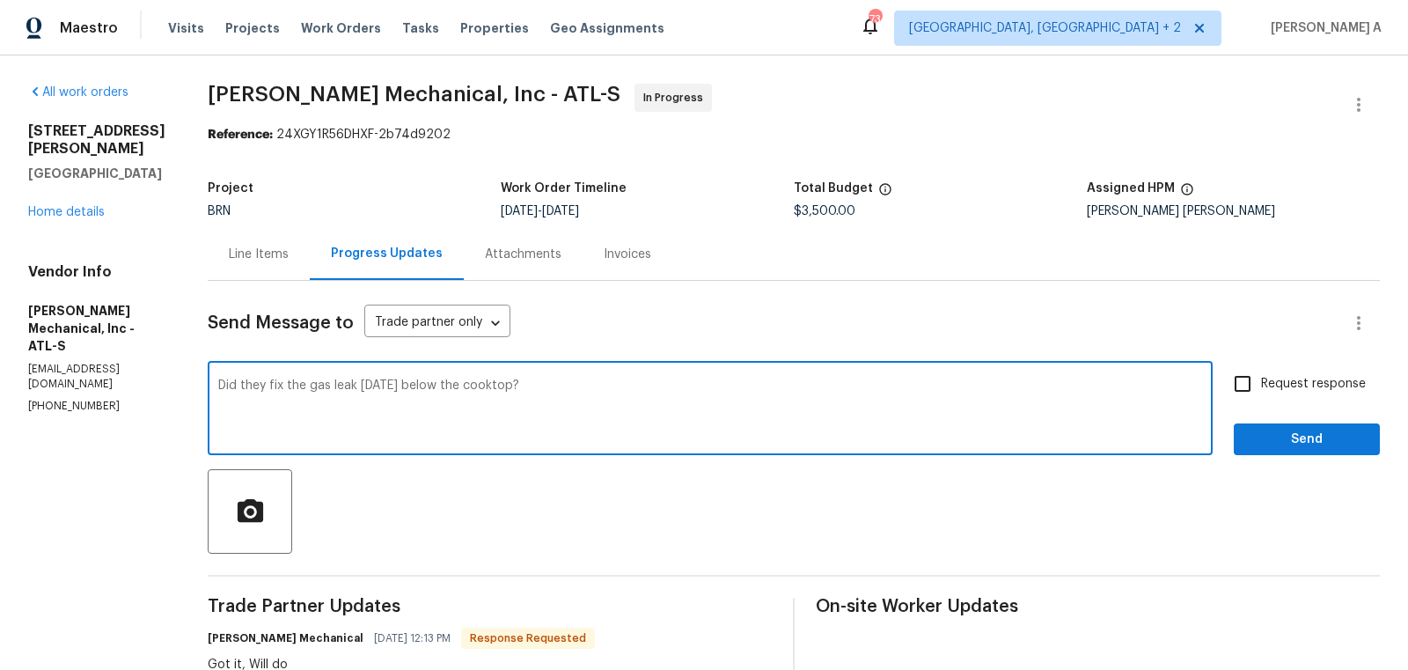
type textarea "Did they fix the gas leak [DATE] below the cooktop?"
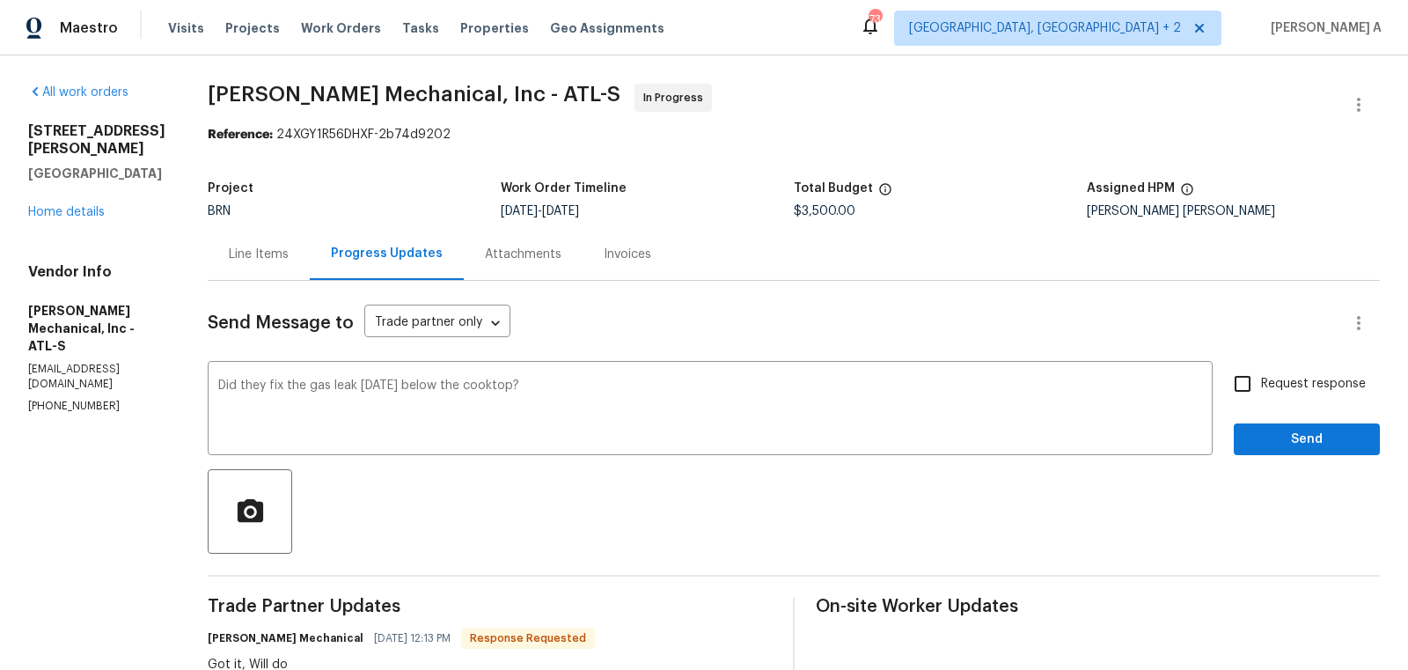
click at [1276, 385] on span "Request response" at bounding box center [1313, 384] width 105 height 18
click at [1261, 385] on input "Request response" at bounding box center [1242, 383] width 37 height 37
checkbox input "true"
click at [1297, 438] on span "Send" at bounding box center [1307, 440] width 118 height 22
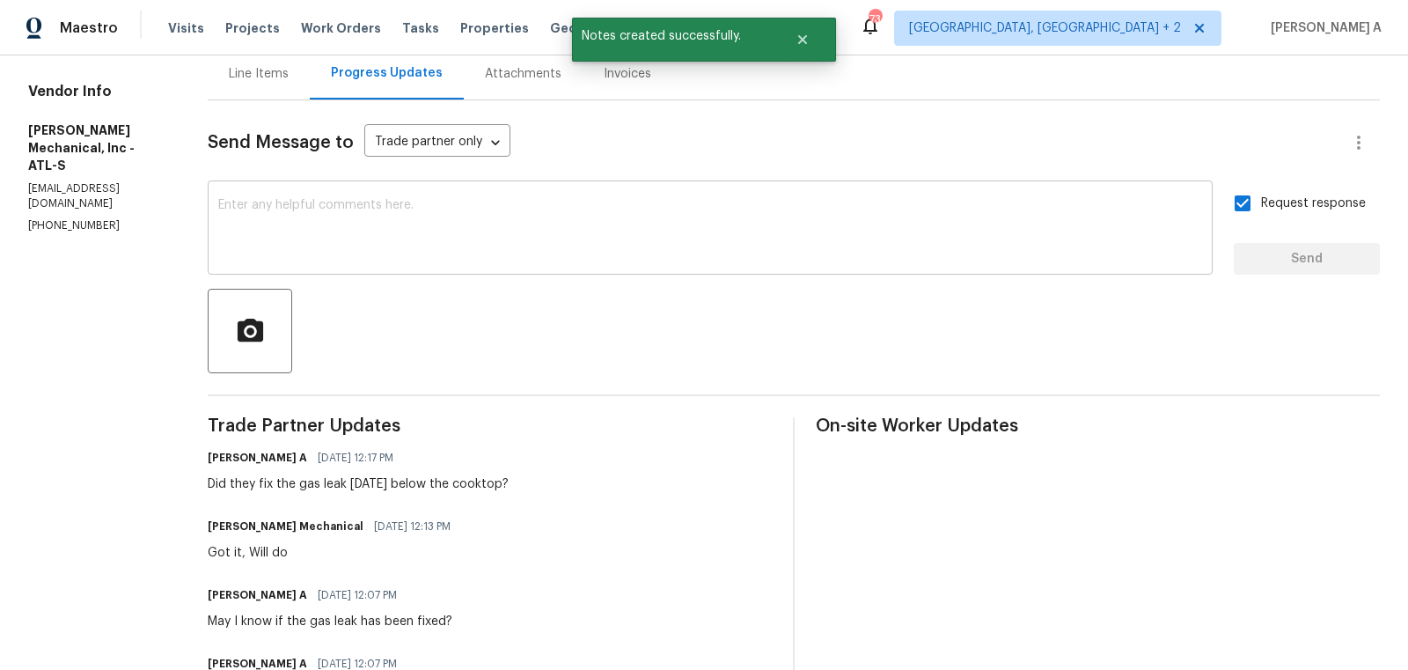
scroll to position [179, 0]
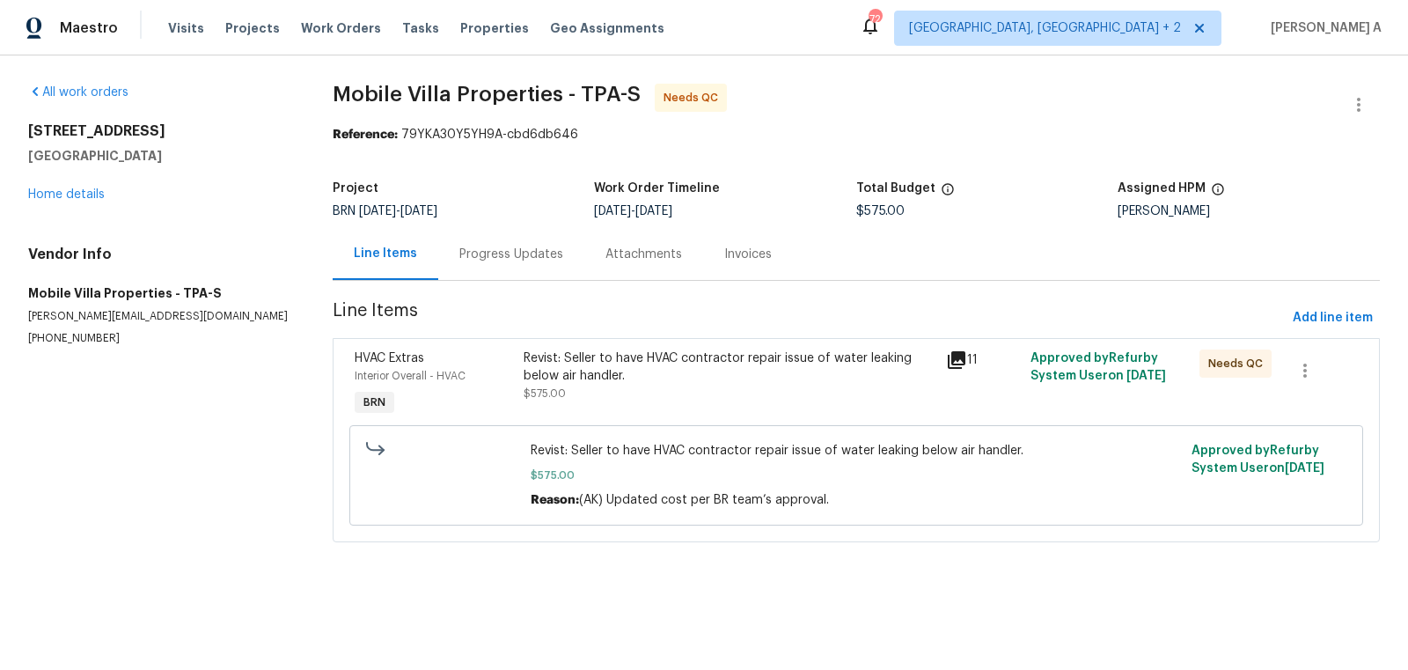
click at [507, 260] on div "Progress Updates" at bounding box center [511, 255] width 104 height 18
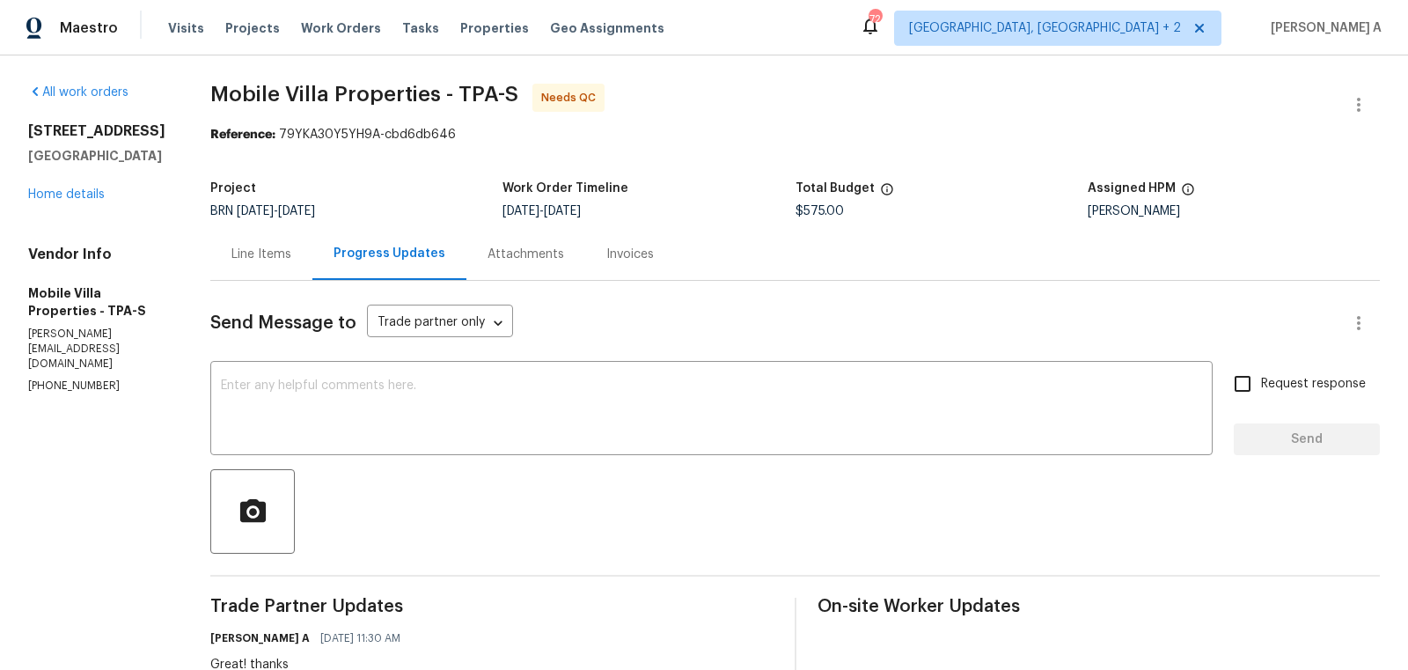
click at [272, 261] on div "Line Items" at bounding box center [261, 255] width 60 height 18
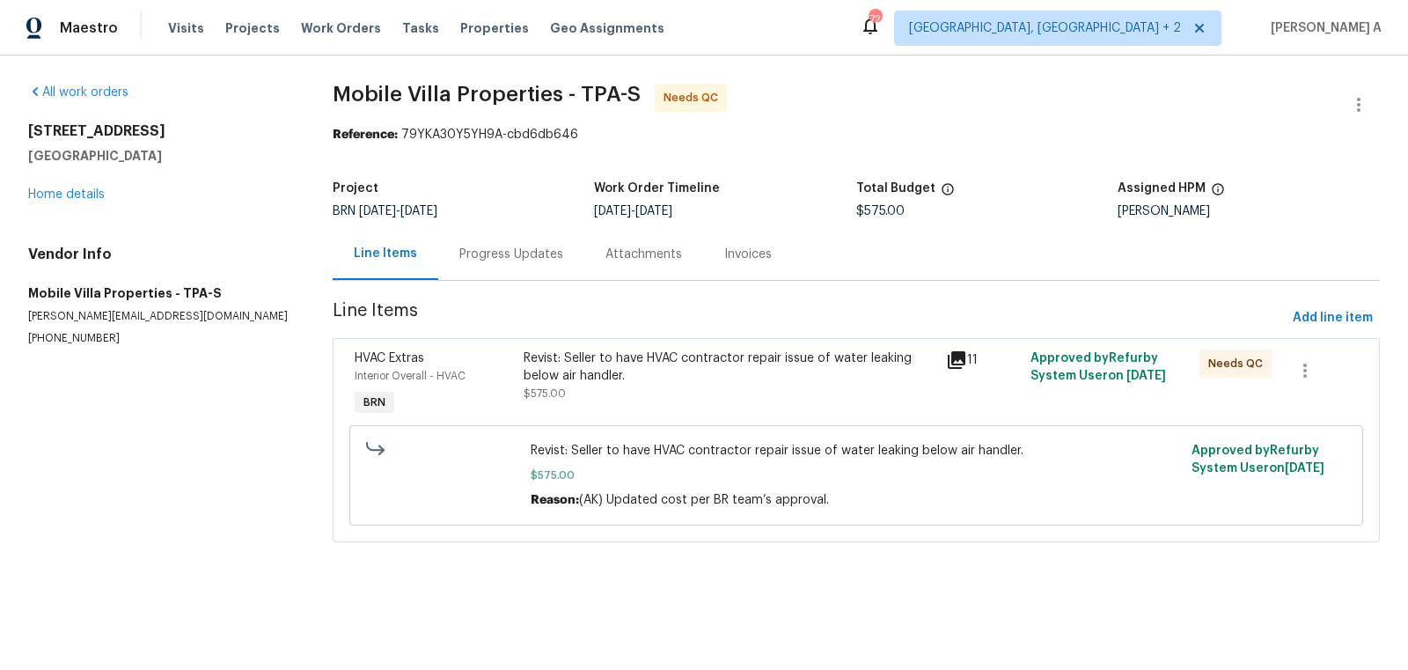
click at [671, 377] on div "Revist: Seller to have HVAC contractor repair issue of water leaking below air …" at bounding box center [730, 366] width 412 height 35
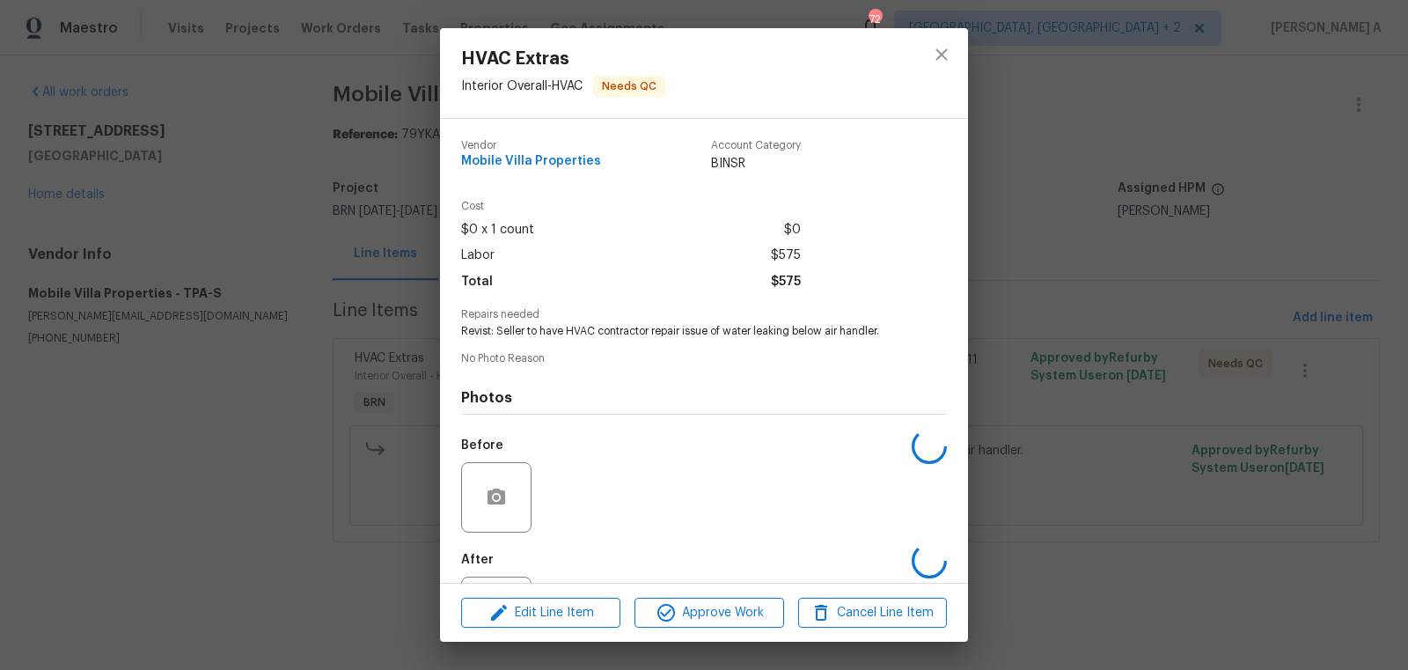
scroll to position [82, 0]
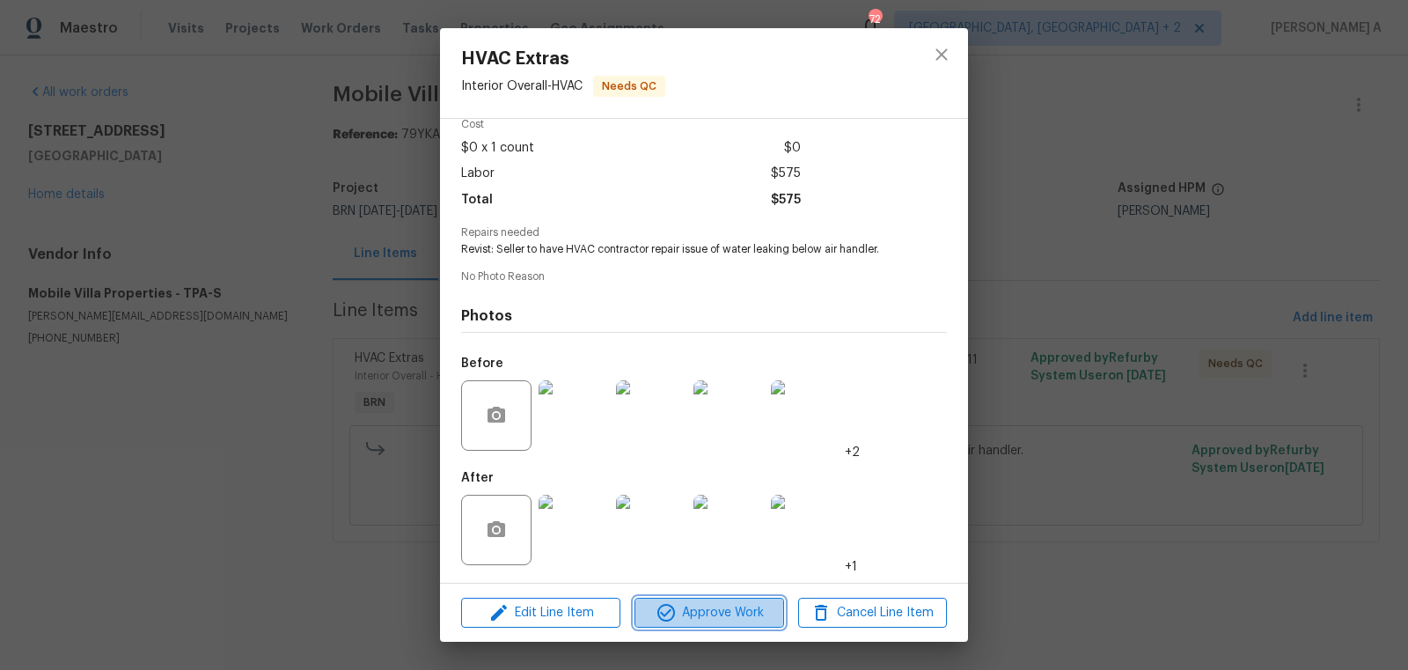
click at [734, 620] on span "Approve Work" at bounding box center [709, 613] width 138 height 22
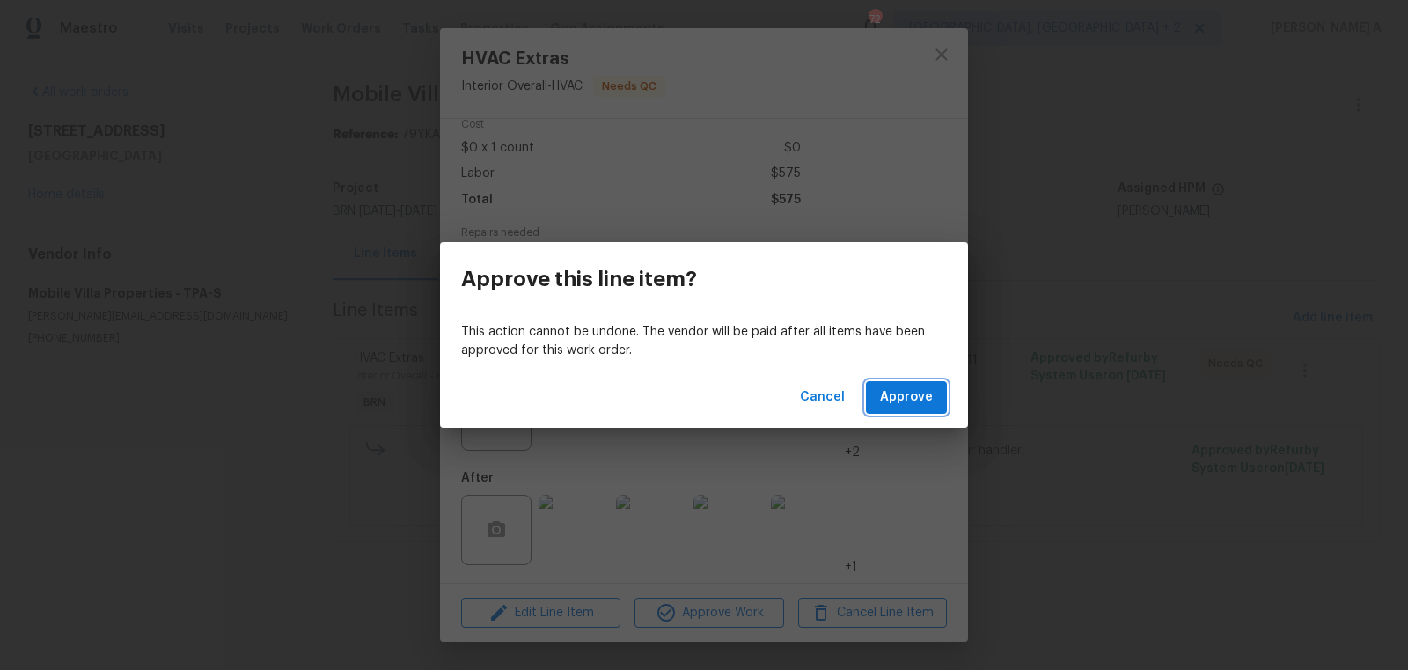
click at [916, 408] on button "Approve" at bounding box center [906, 397] width 81 height 33
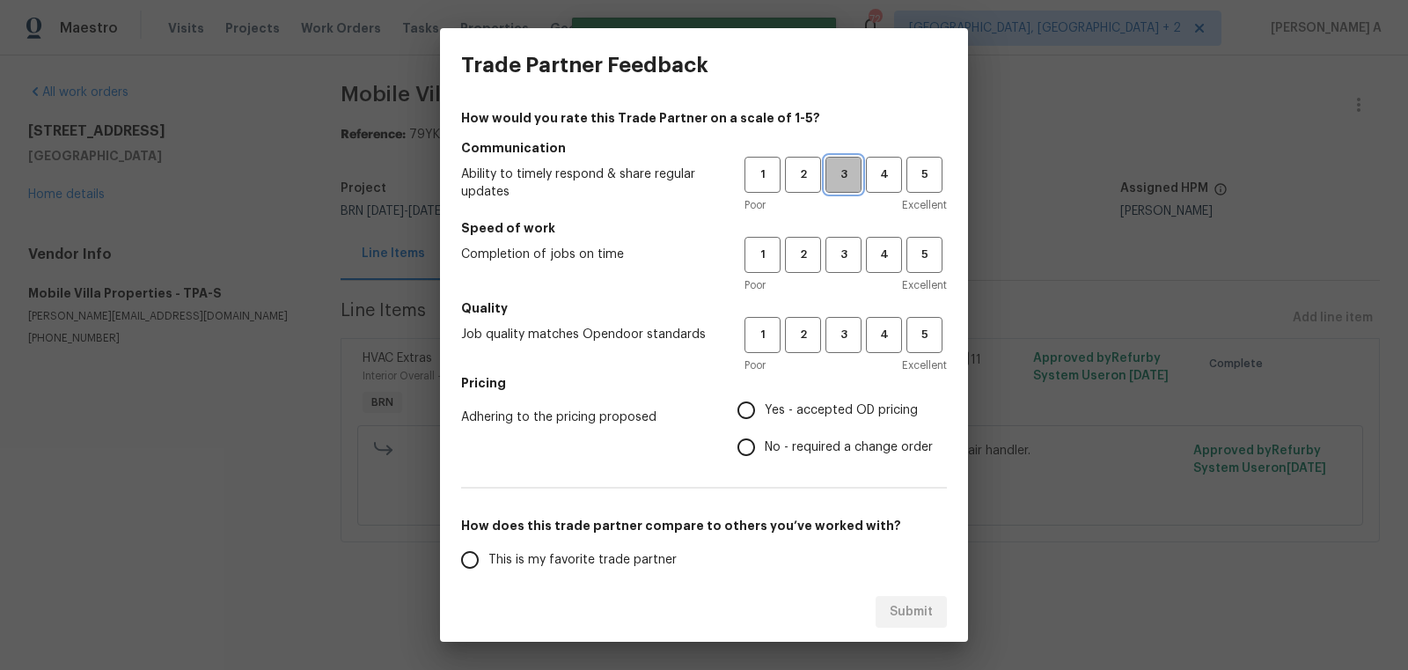
click at [830, 183] on span "3" at bounding box center [843, 175] width 33 height 20
click at [845, 246] on span "3" at bounding box center [843, 255] width 33 height 20
click at [843, 353] on div "1 2 3 4 5 Poor Excellent" at bounding box center [845, 345] width 202 height 57
click at [844, 338] on span "3" at bounding box center [843, 335] width 33 height 20
click at [794, 455] on span "No - required a change order" at bounding box center [849, 447] width 168 height 18
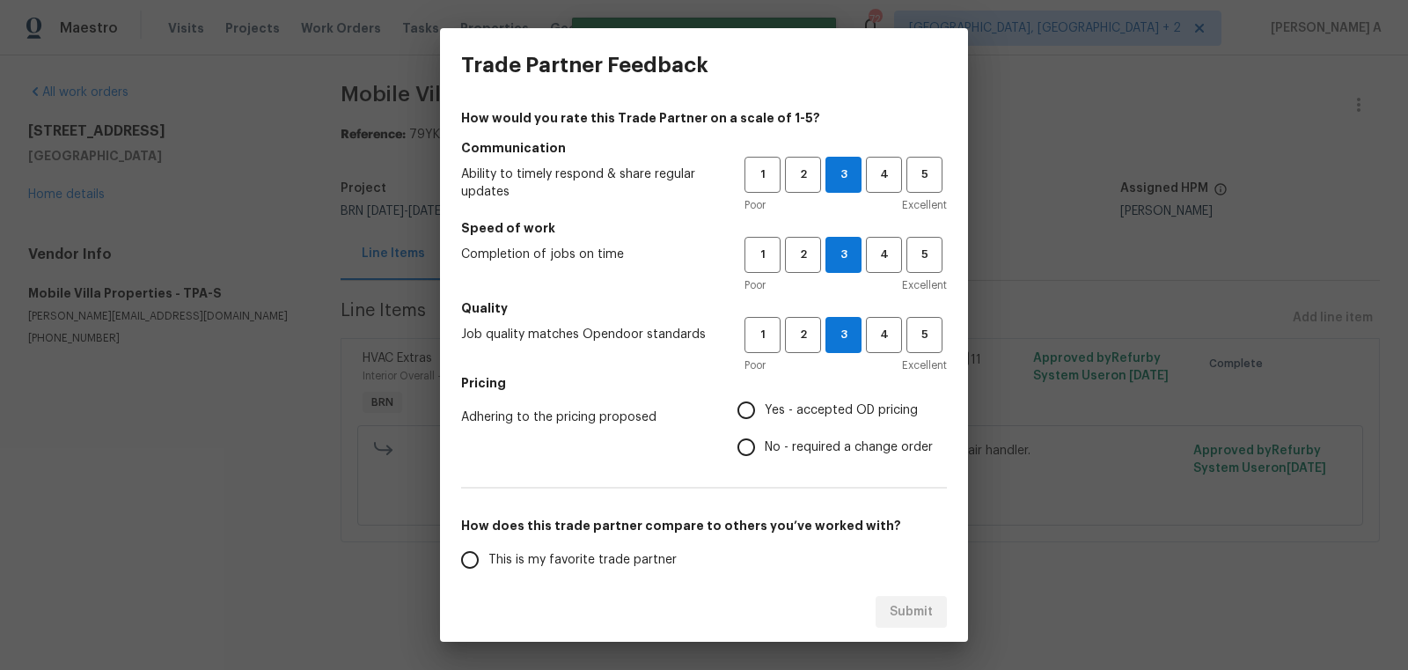
click at [765, 455] on input "No - required a change order" at bounding box center [746, 447] width 37 height 37
radio input "true"
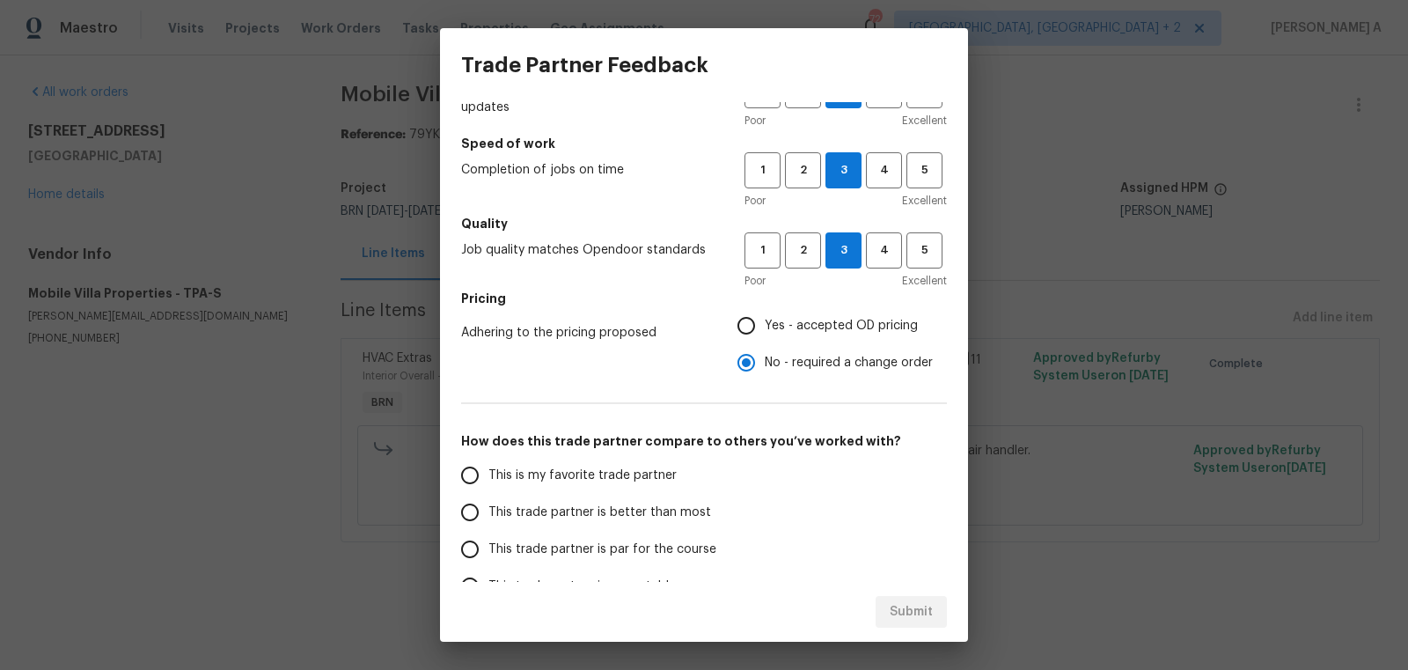
click at [632, 468] on span "This is my favorite trade partner" at bounding box center [582, 475] width 188 height 18
click at [488, 468] on input "This is my favorite trade partner" at bounding box center [469, 475] width 37 height 37
click at [913, 605] on span "Submit" at bounding box center [911, 612] width 43 height 22
radio input "true"
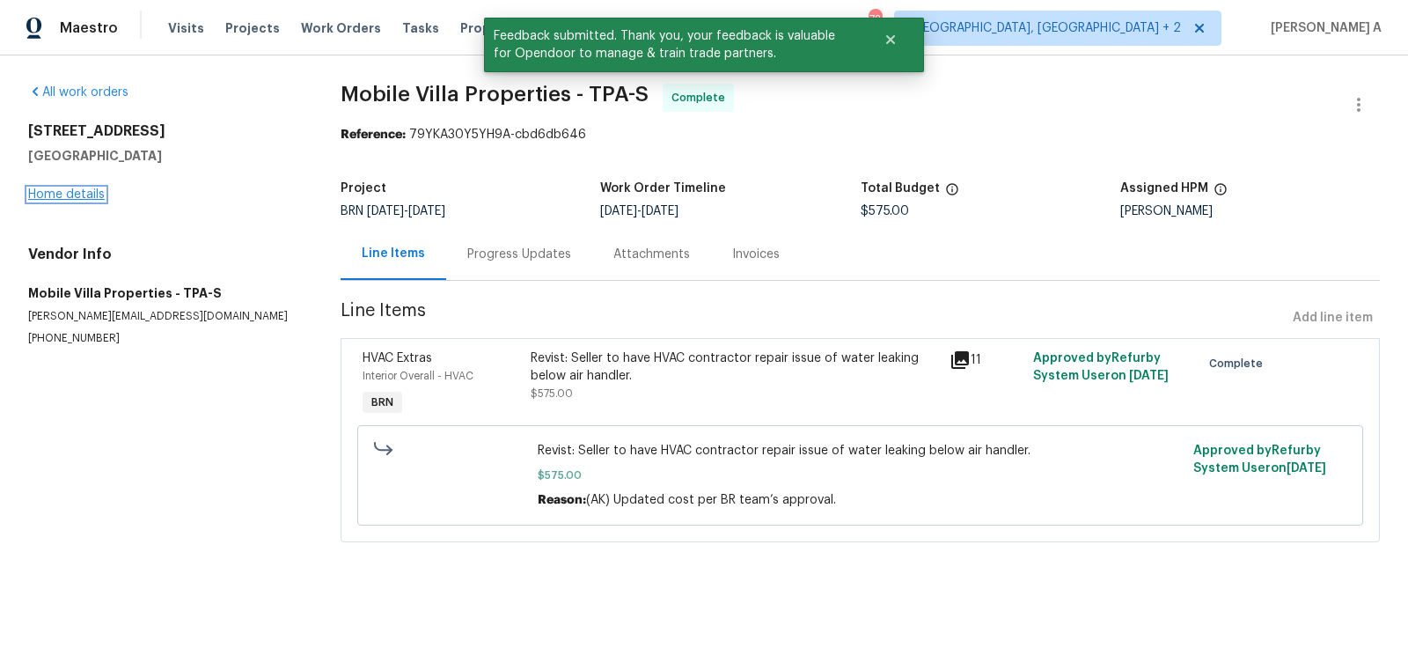
click at [77, 191] on link "Home details" at bounding box center [66, 194] width 77 height 12
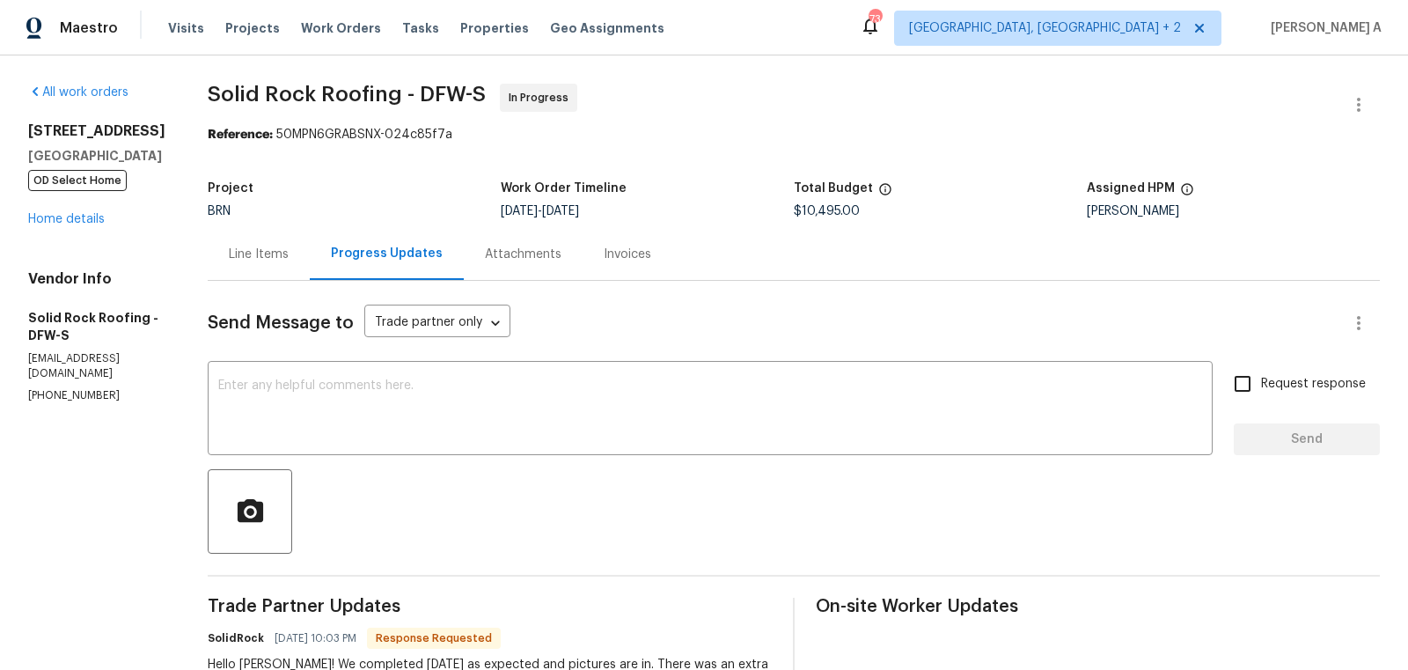
click at [282, 242] on div "Line Items" at bounding box center [259, 254] width 102 height 52
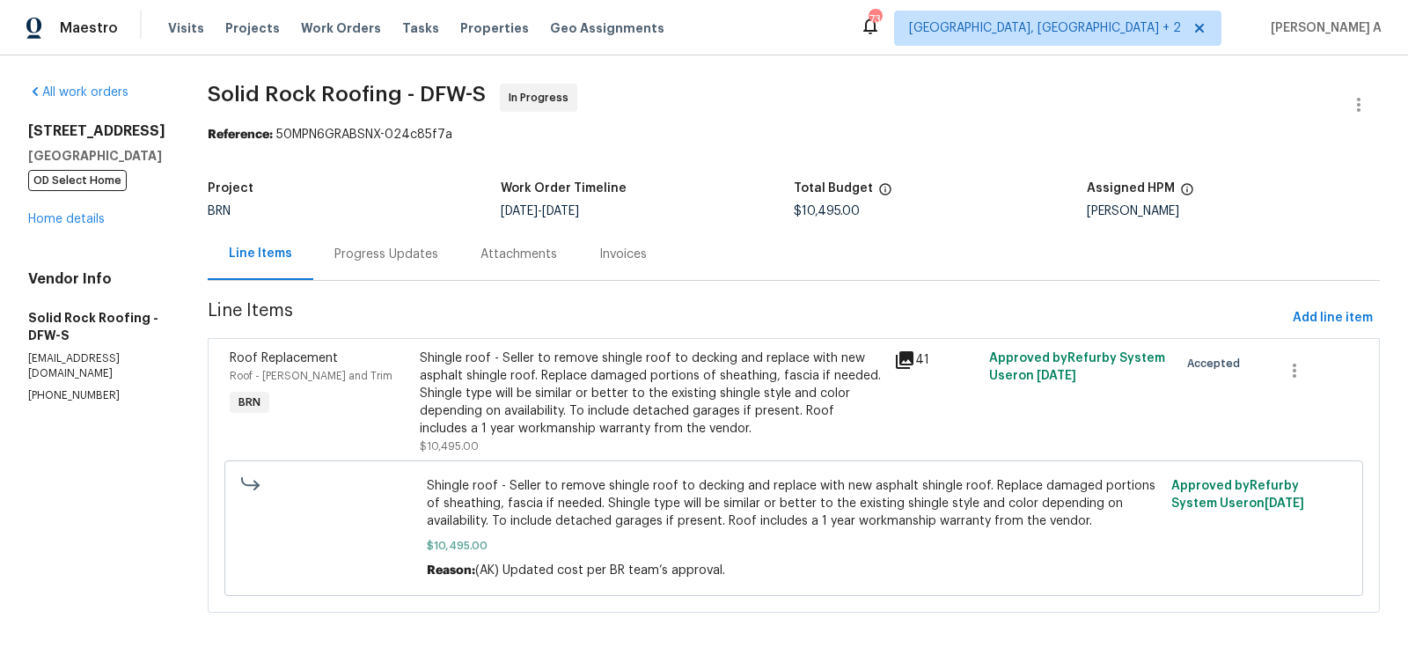
click at [664, 384] on div "Shingle roof - Seller to remove shingle roof to decking and replace with new as…" at bounding box center [652, 393] width 464 height 88
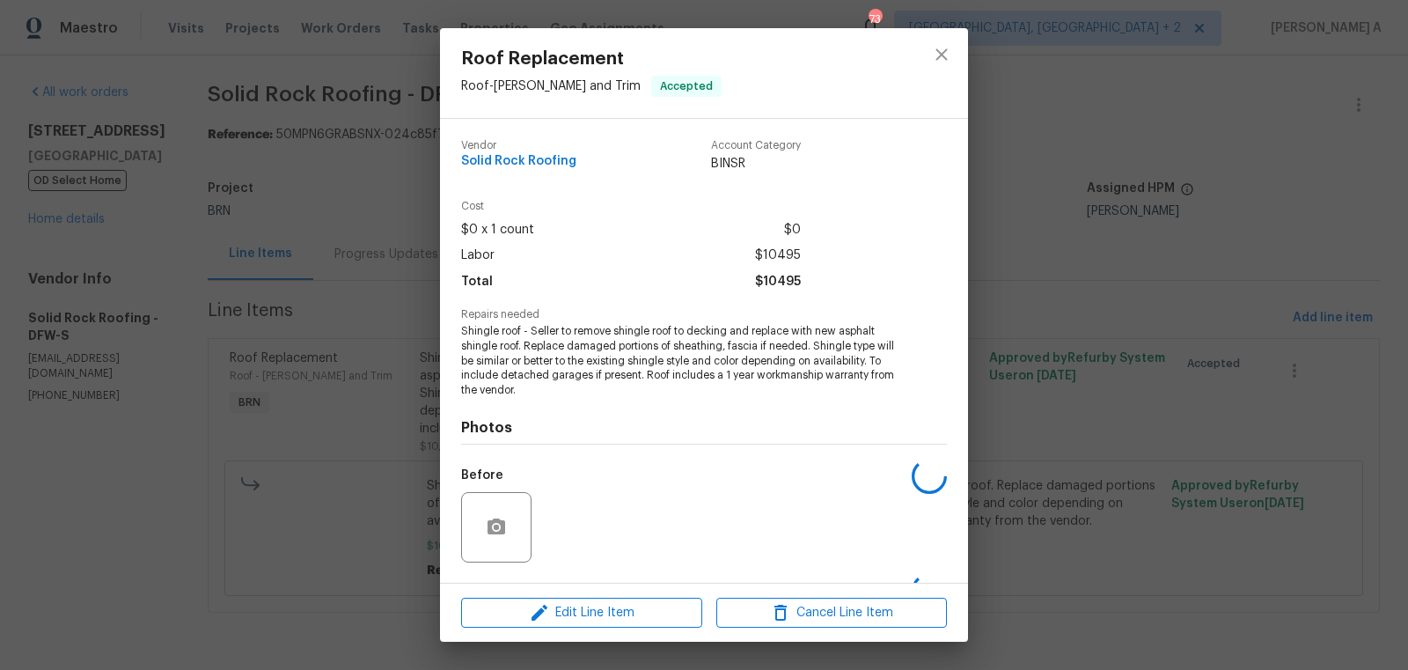
scroll to position [112, 0]
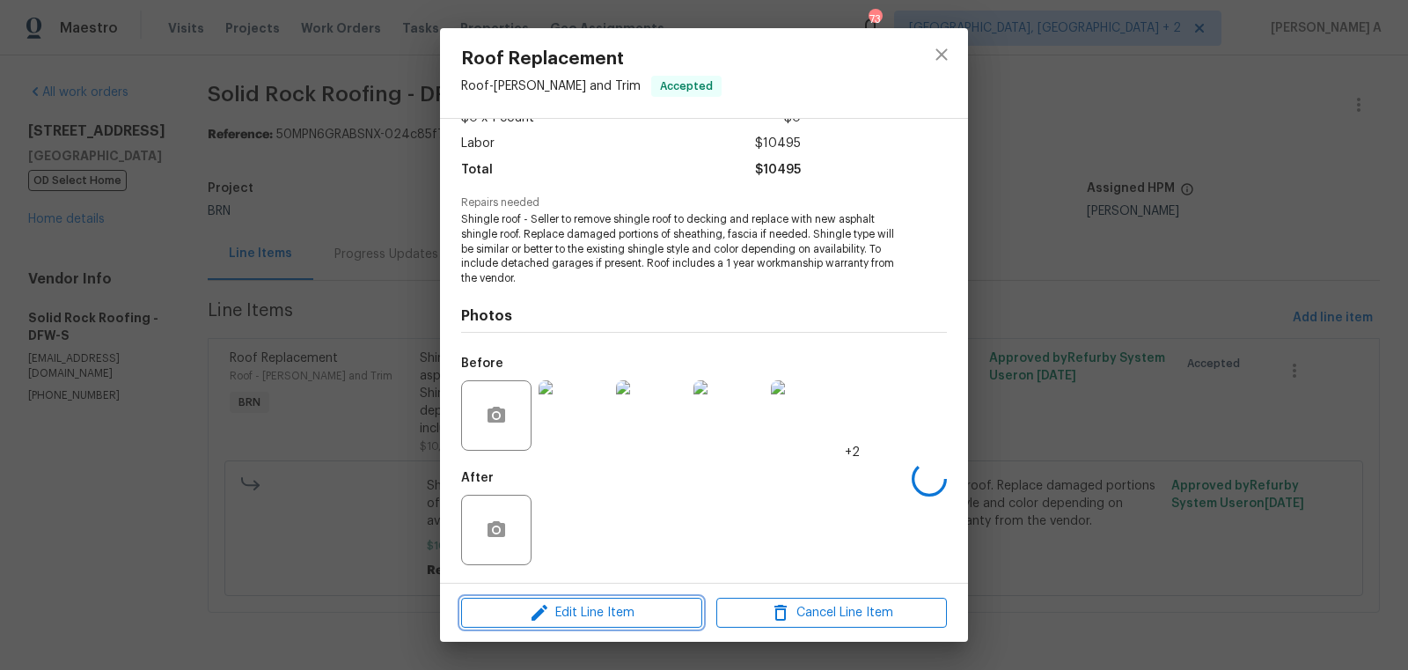
click at [604, 613] on span "Edit Line Item" at bounding box center [581, 613] width 231 height 22
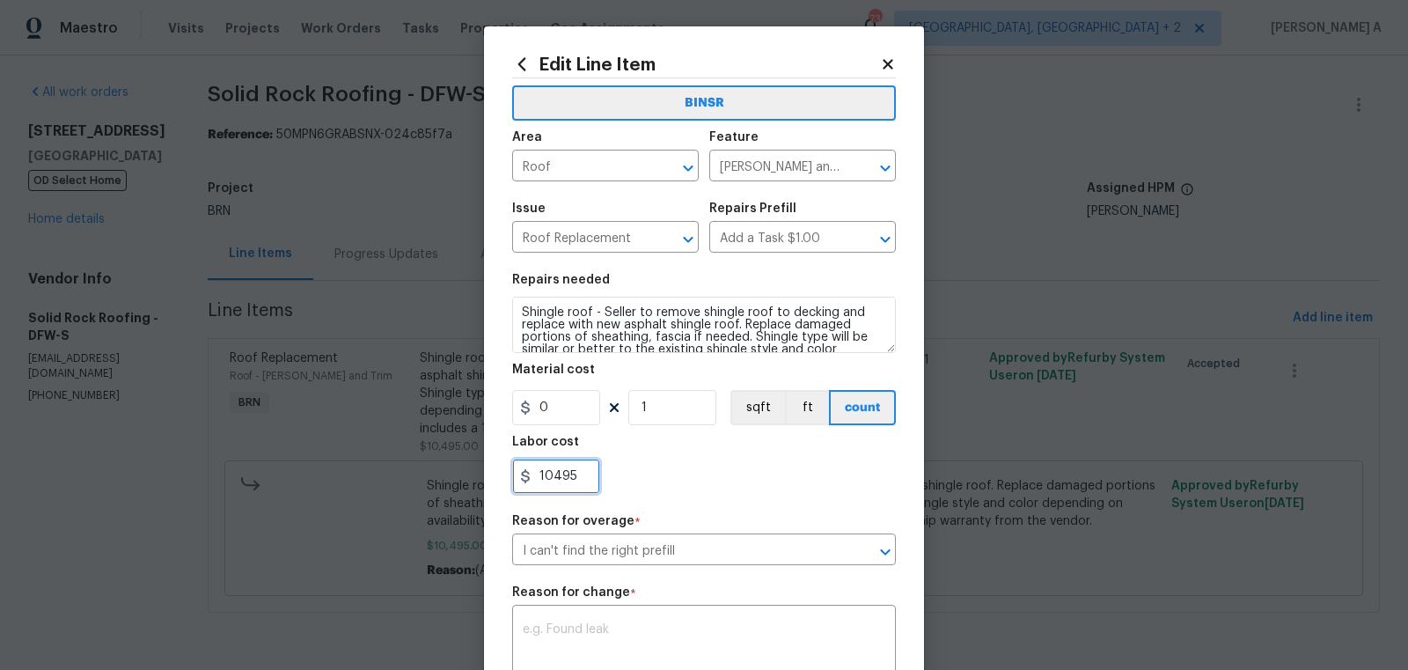
drag, startPoint x: 583, startPoint y: 481, endPoint x: 491, endPoint y: 480, distance: 91.5
click at [491, 480] on div "Edit Line Item BINSR Area Roof ​ Feature [PERSON_NAME] and Trim ​ Issue Roof Re…" at bounding box center [704, 477] width 440 height 903
paste input "1245.00"
type input "11245"
click at [676, 471] on div "11245" at bounding box center [704, 475] width 384 height 35
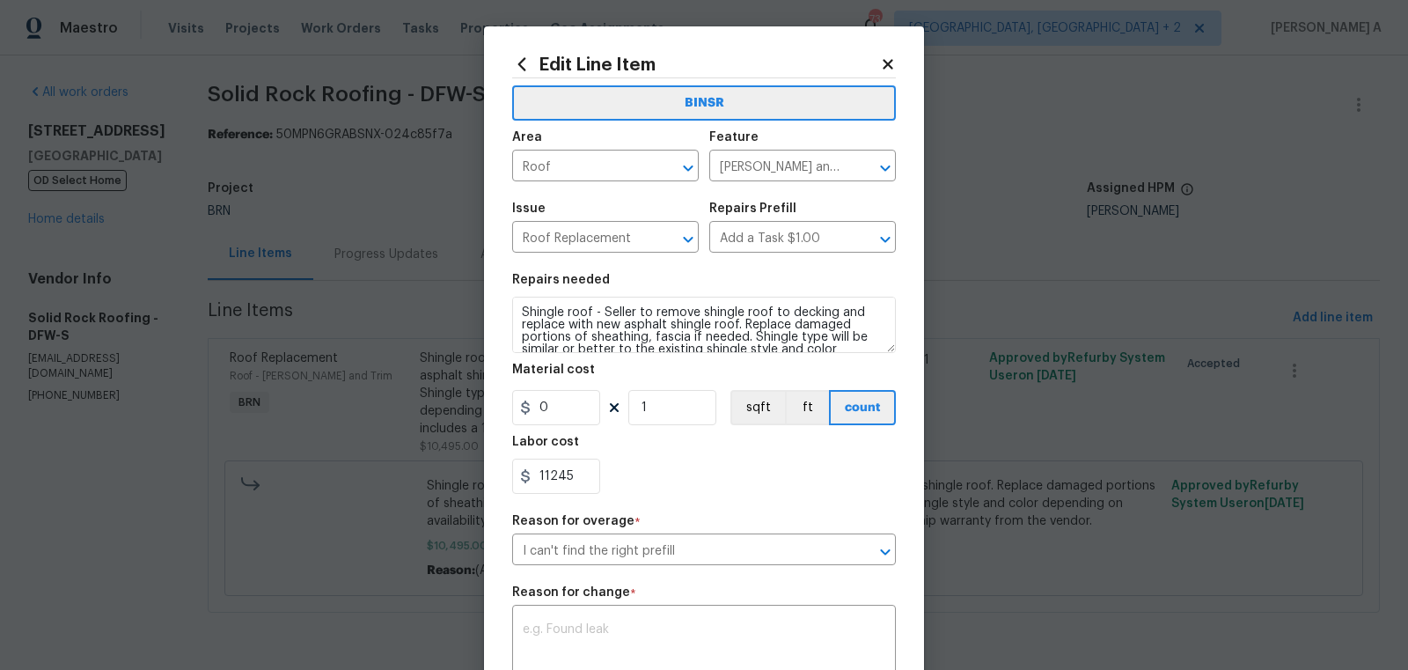
scroll to position [150, 0]
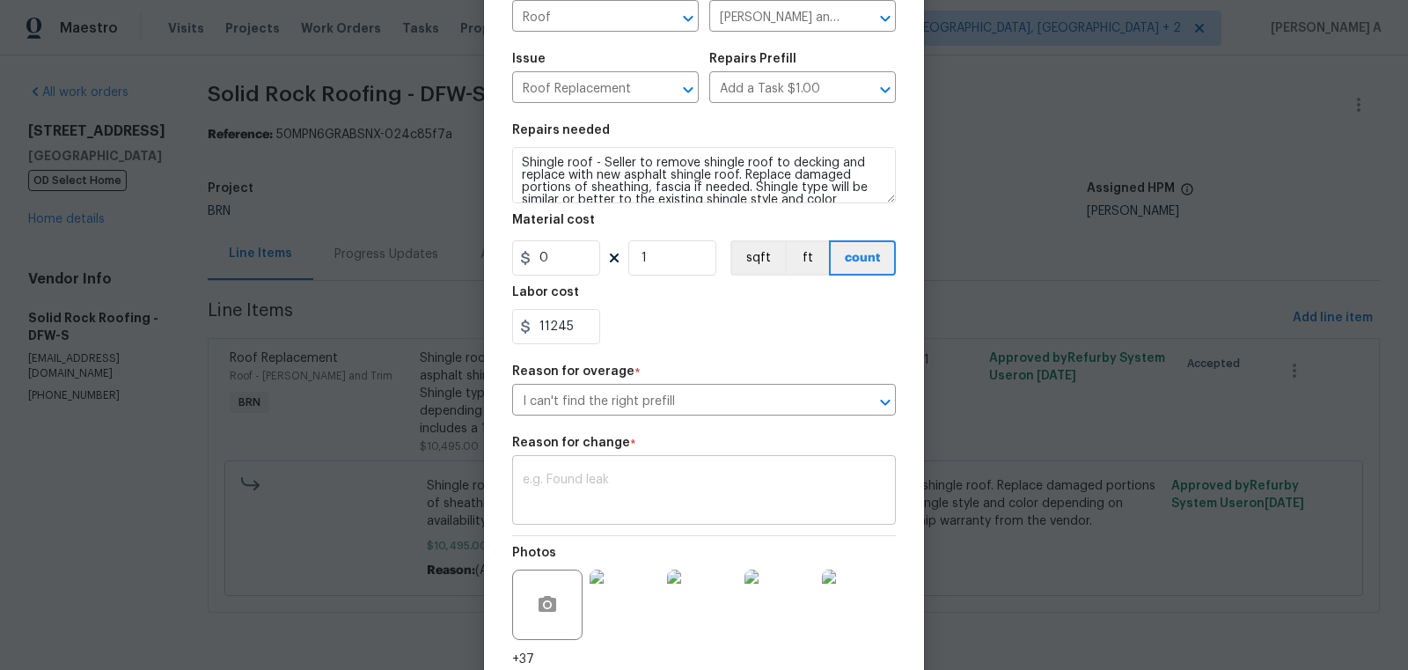
click at [576, 502] on textarea at bounding box center [704, 491] width 363 height 37
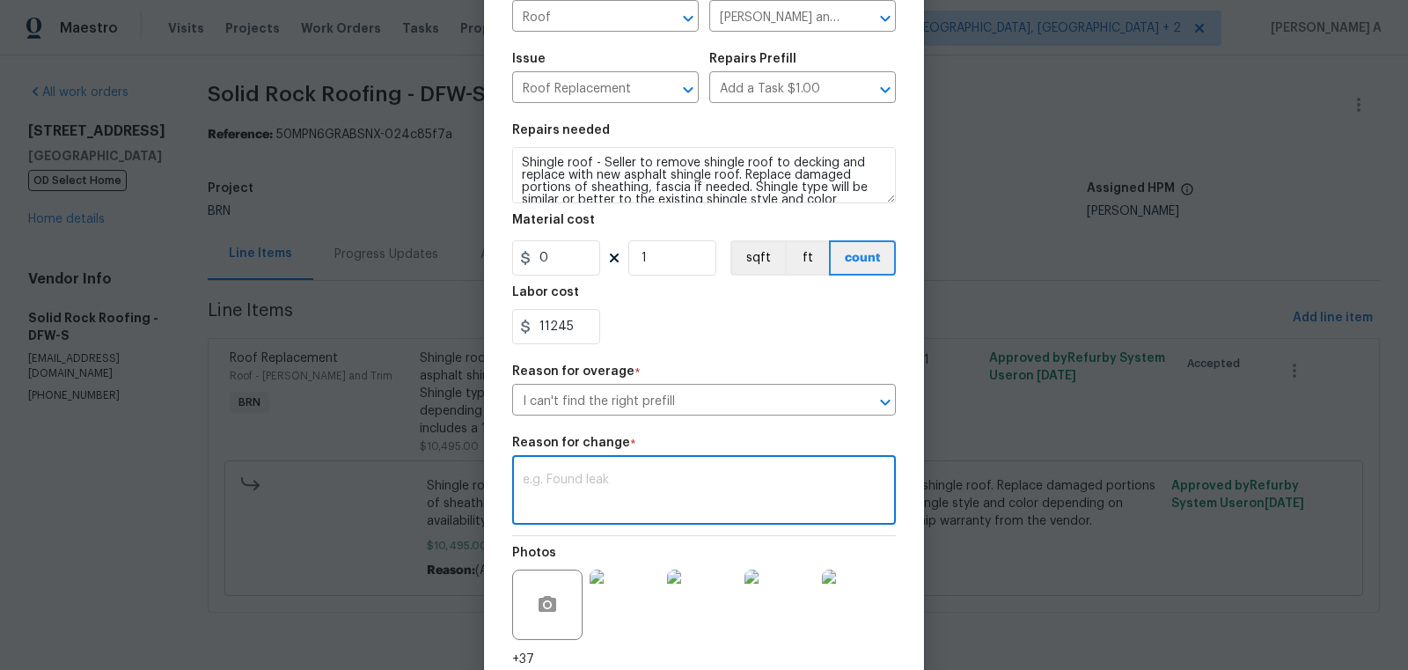
paste textarea "(AK) Updated cost per BR team’s approval."
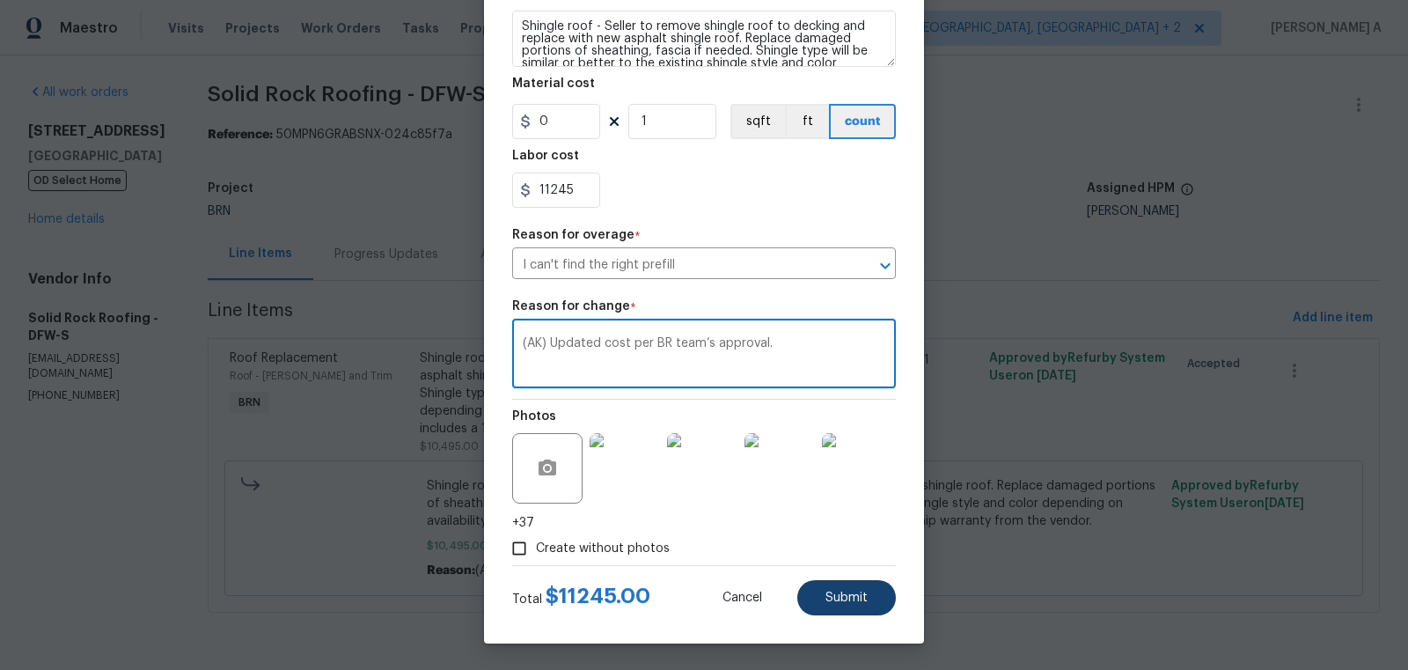
type textarea "(AK) Updated cost per BR team’s approval."
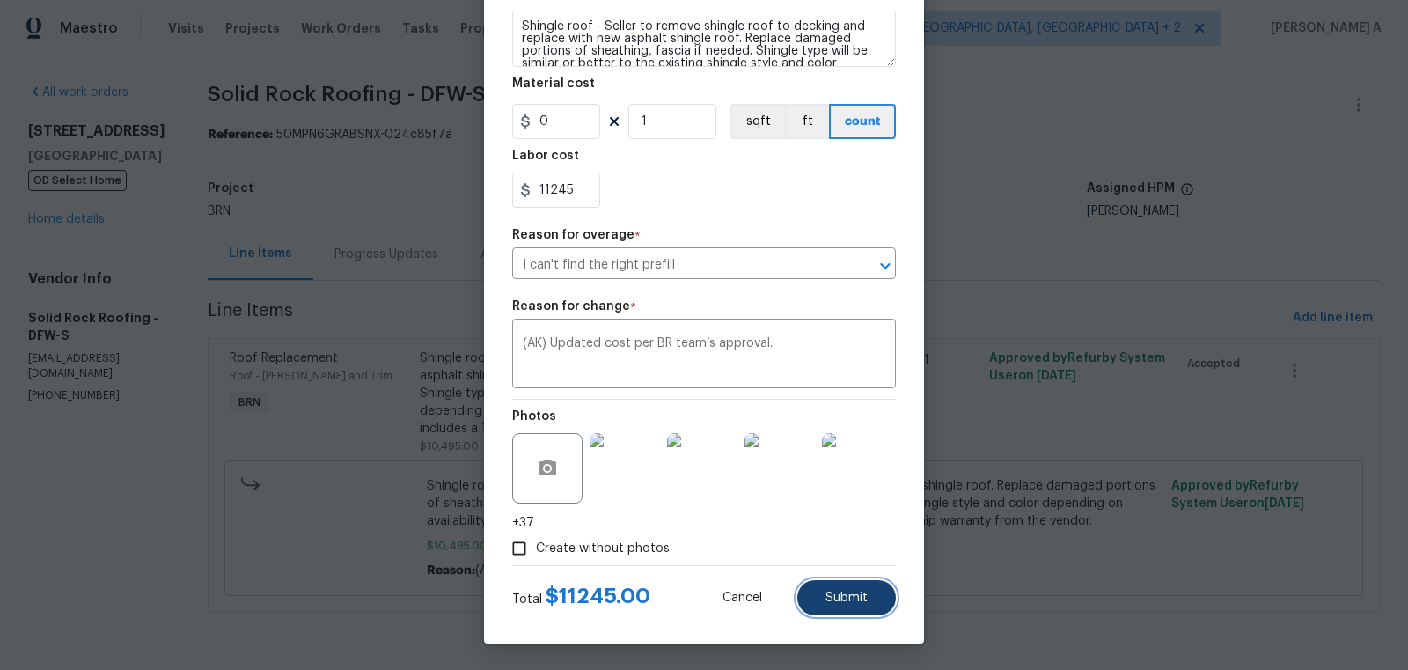
click at [860, 605] on button "Submit" at bounding box center [846, 597] width 99 height 35
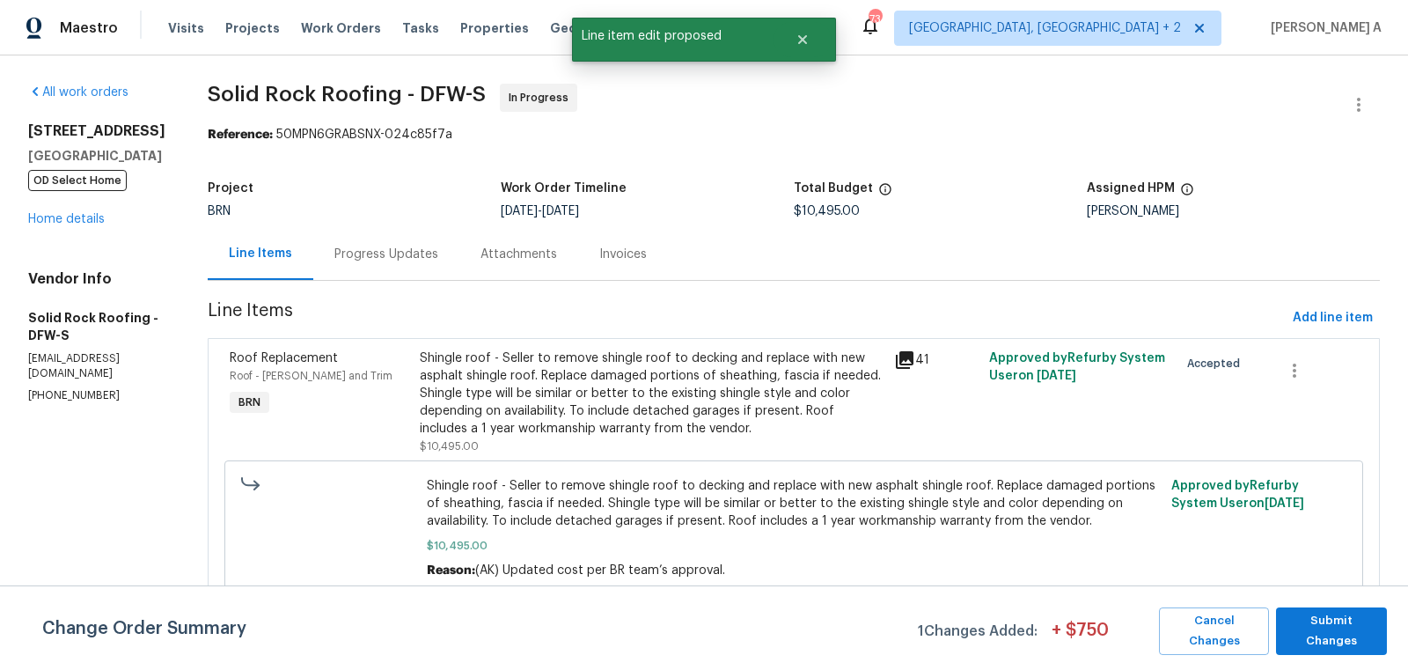
scroll to position [0, 0]
click at [1349, 627] on span "Submit Changes" at bounding box center [1331, 631] width 93 height 40
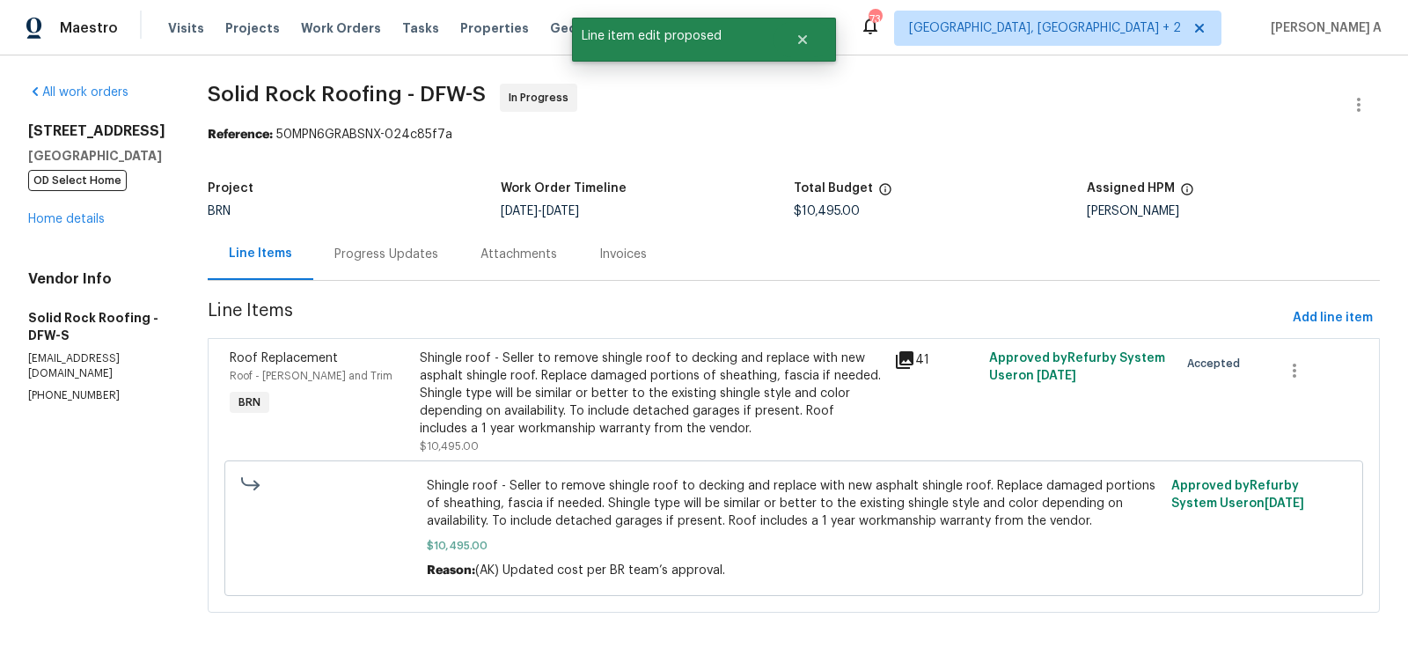
click at [366, 241] on div "Progress Updates" at bounding box center [386, 254] width 146 height 52
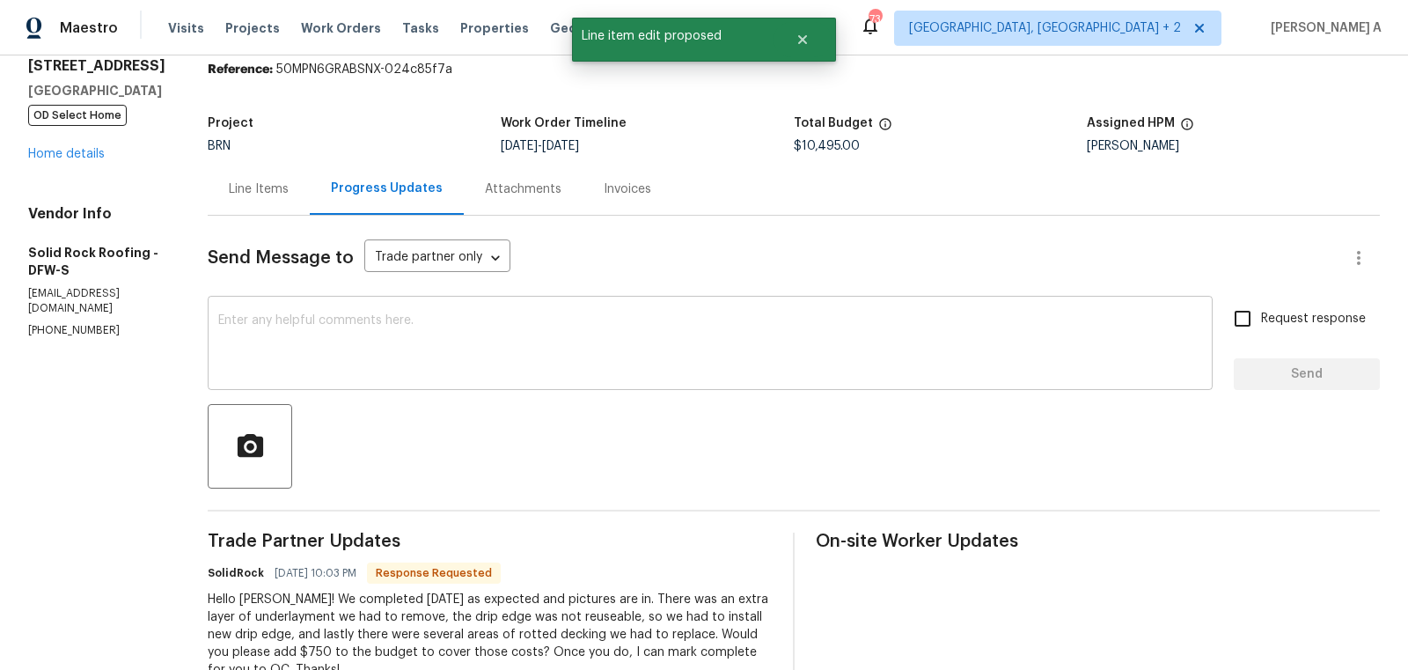
scroll to position [70, 0]
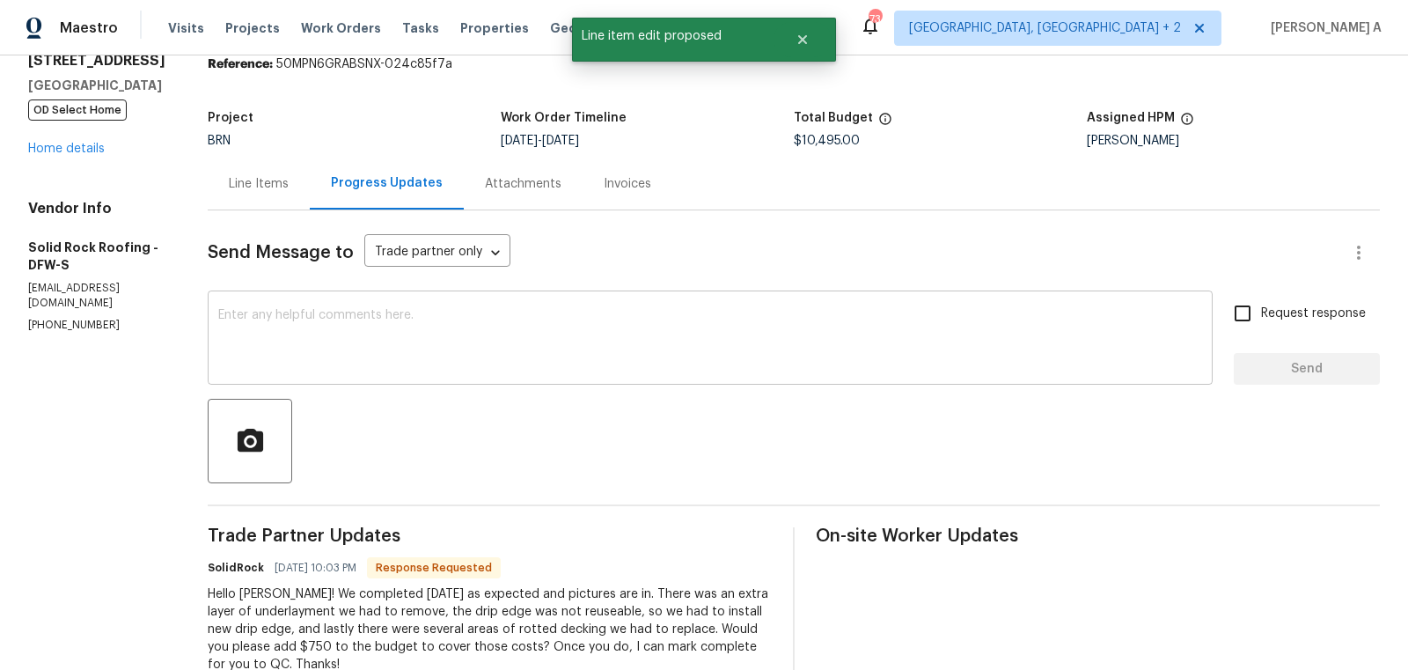
click at [516, 356] on textarea at bounding box center [710, 340] width 984 height 62
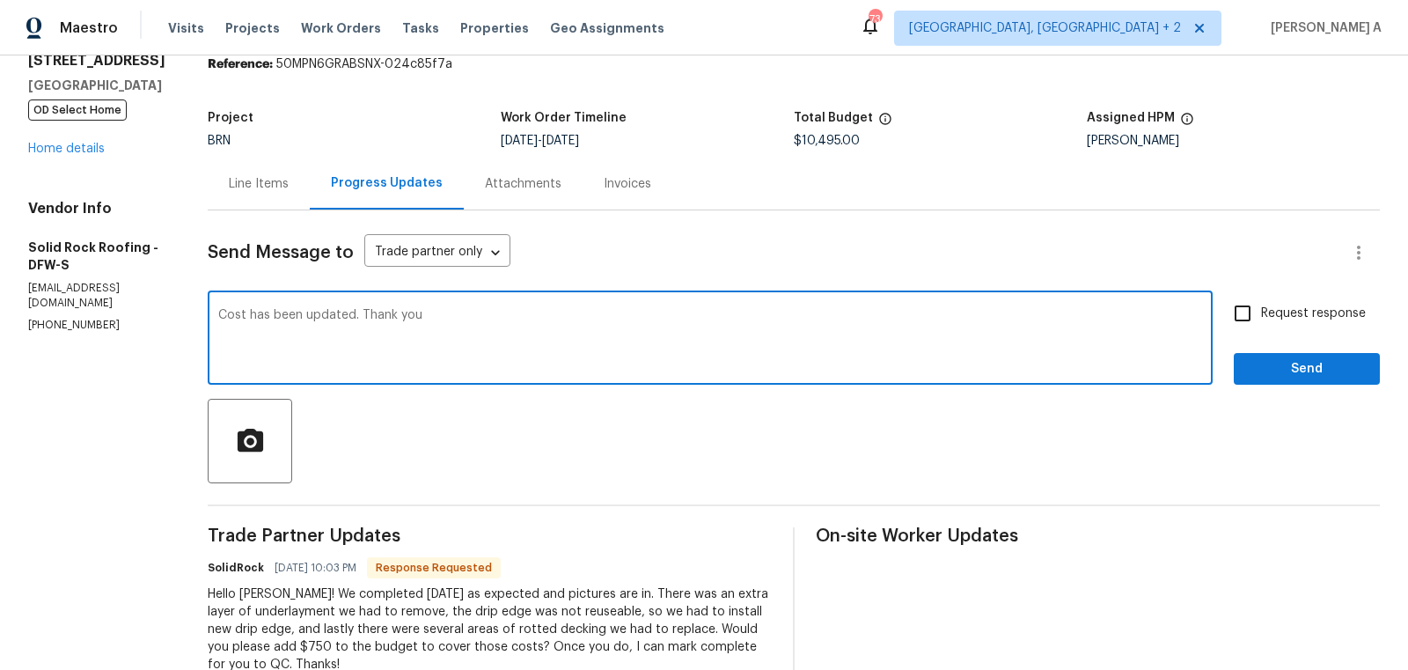
click at [516, 356] on textarea "Cost has been updated. Thank you" at bounding box center [710, 340] width 984 height 62
click at [0, 0] on icon "Paraphrase text" at bounding box center [0, 0] width 0 height 0
click at [0, 0] on li "The price has been adjusted." at bounding box center [0, 0] width 0 height 0
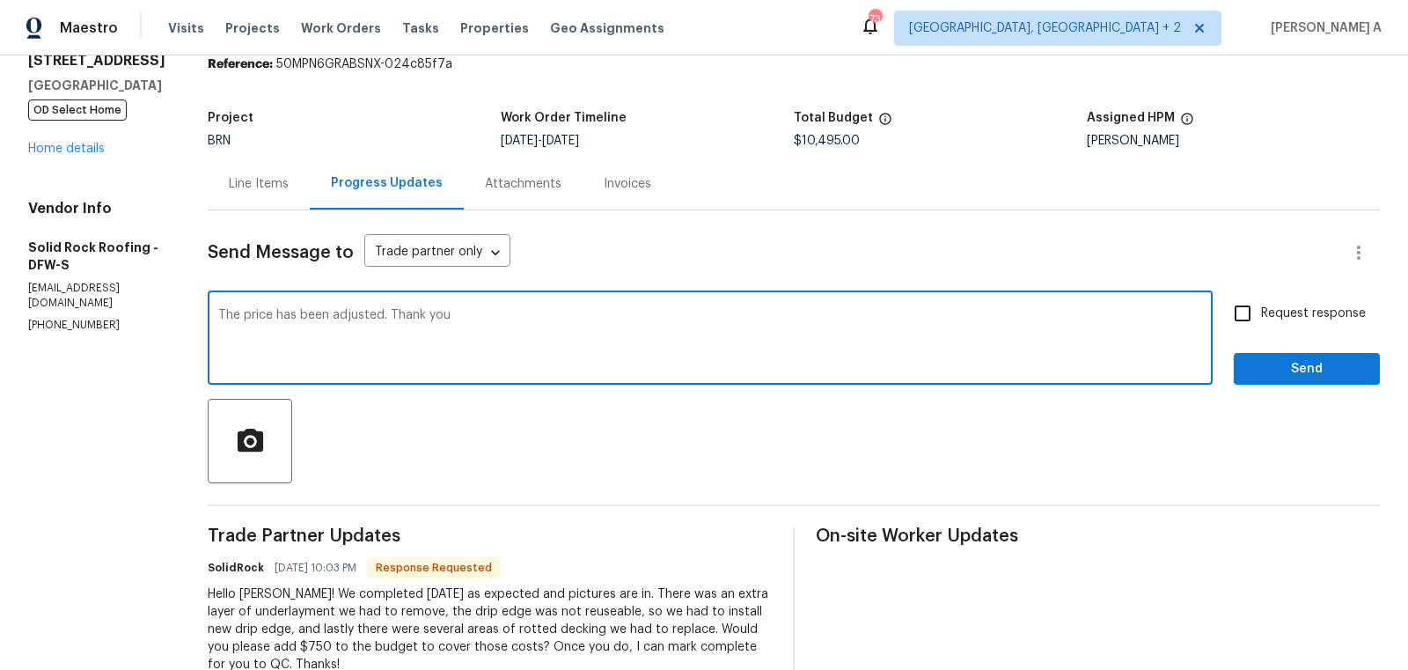
click at [0, 0] on li "Thank you!" at bounding box center [0, 0] width 0 height 0
type textarea "The price has been adjusted. Thank you!"
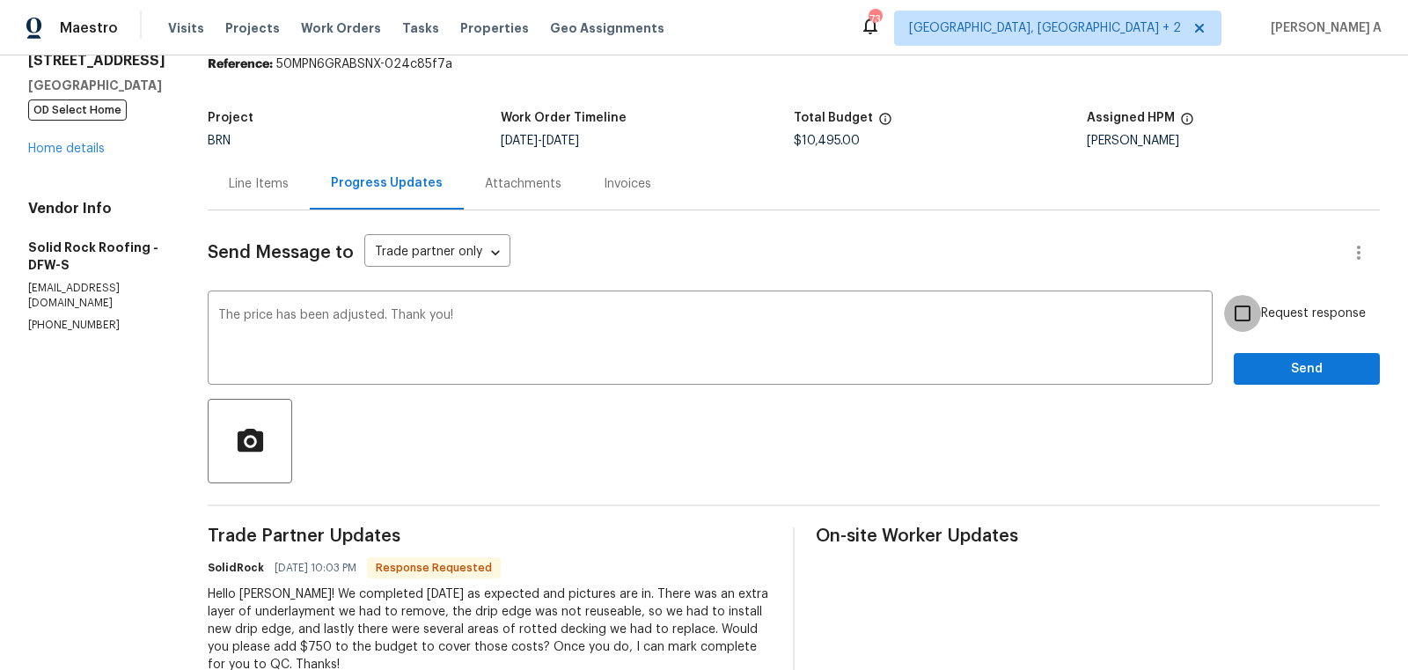
click at [1255, 304] on input "Request response" at bounding box center [1242, 313] width 37 height 37
checkbox input "true"
click at [1303, 377] on span "Send" at bounding box center [1307, 369] width 118 height 22
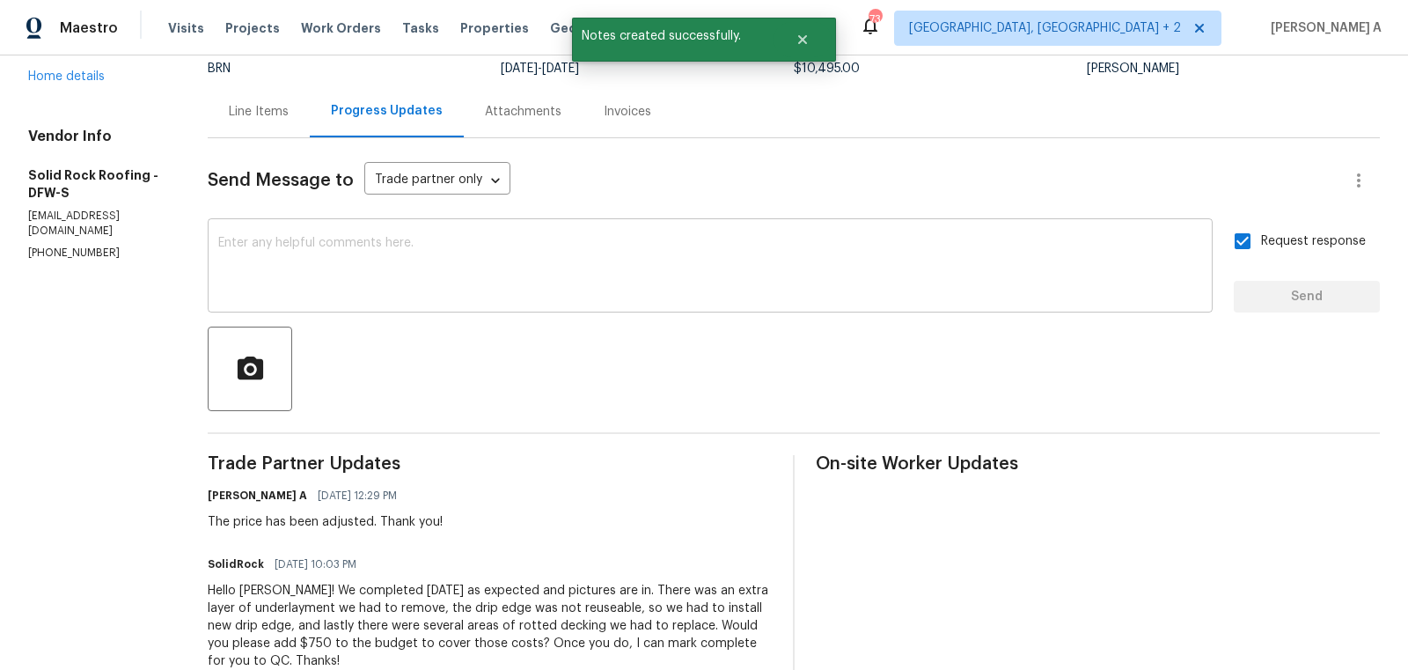
scroll to position [0, 0]
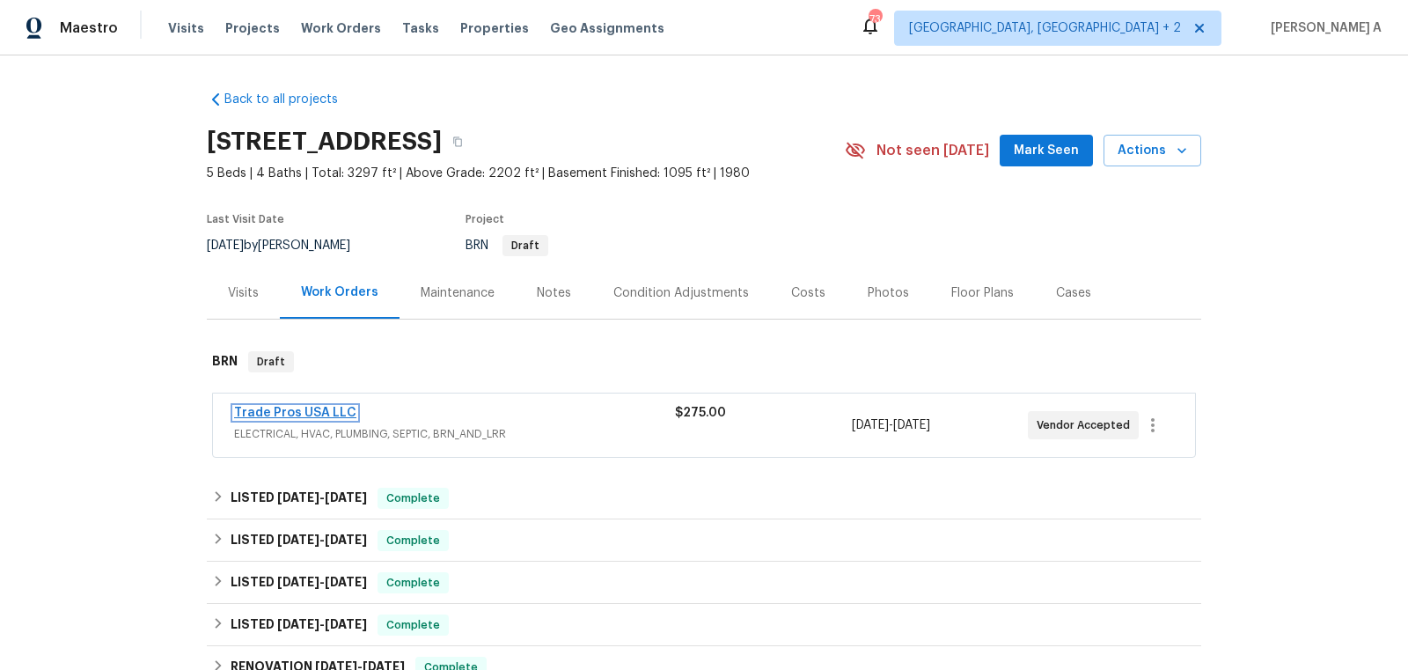
click at [293, 409] on link "Trade Pros USA LLC" at bounding box center [295, 413] width 122 height 12
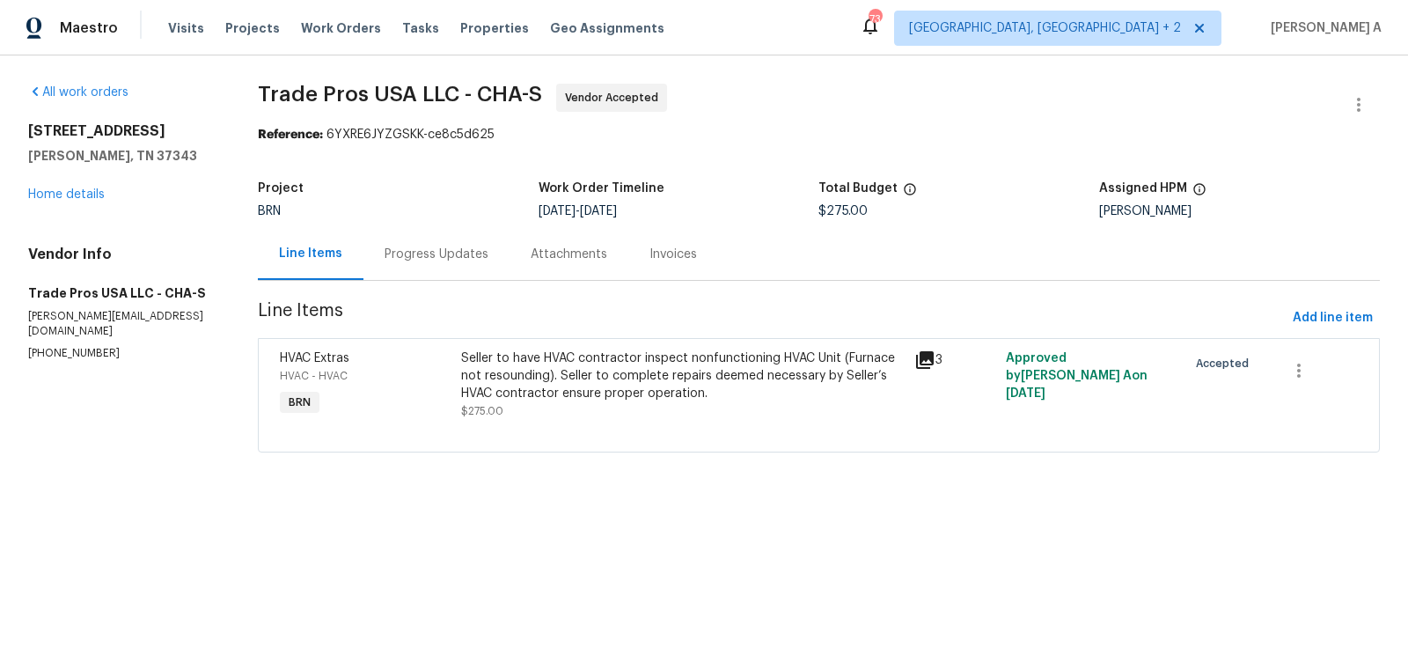
click at [441, 258] on div "Progress Updates" at bounding box center [437, 255] width 104 height 18
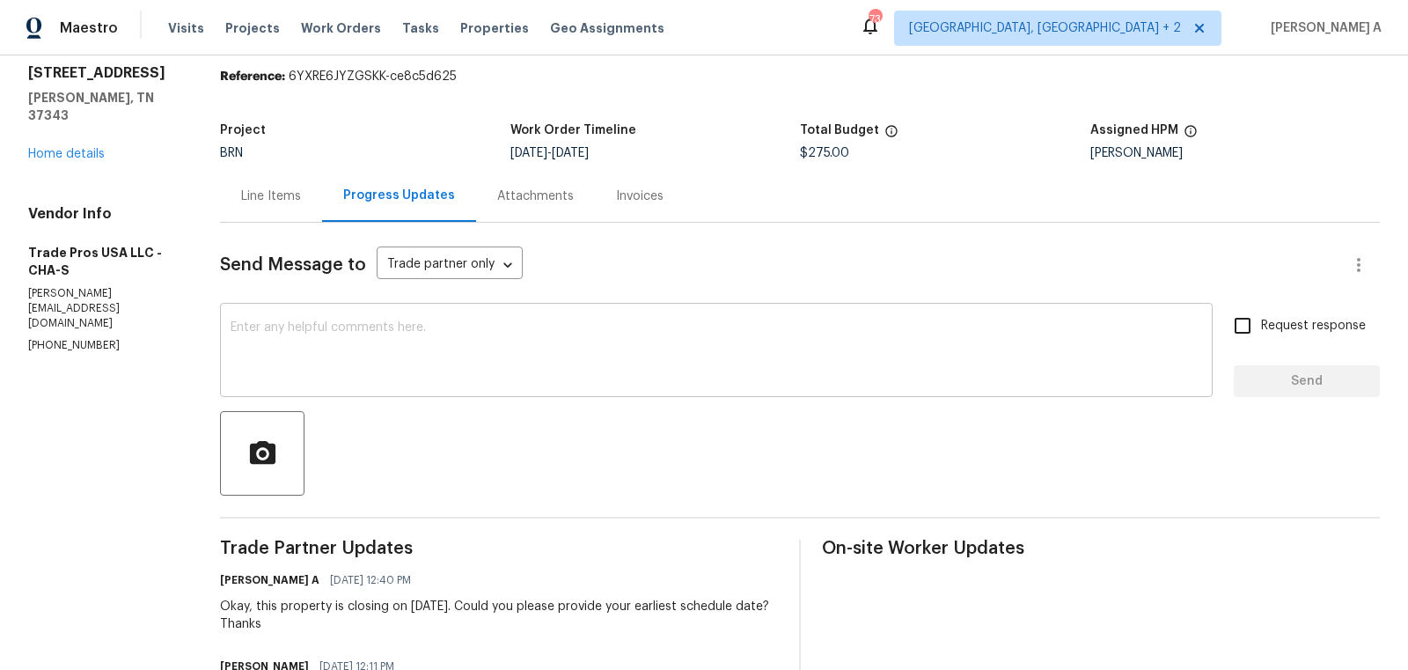
scroll to position [75, 0]
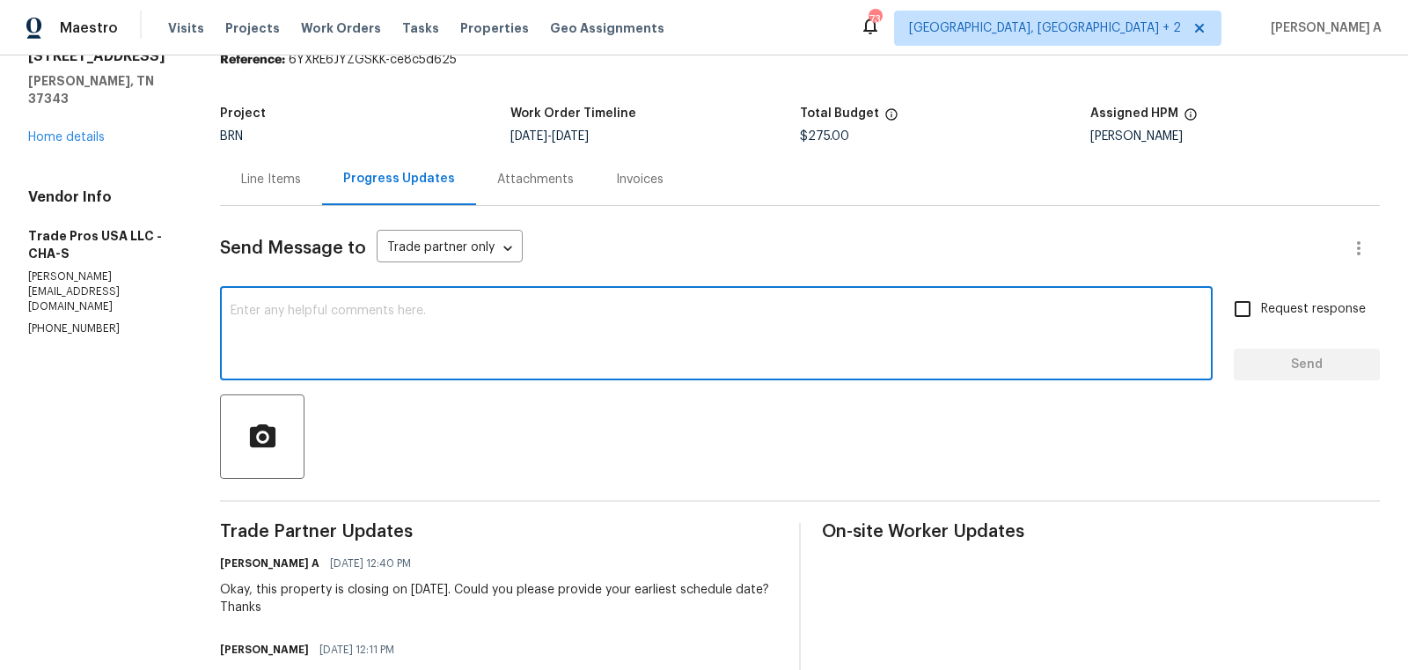
click at [613, 357] on textarea at bounding box center [717, 335] width 972 height 62
type textarea "Hi, May I know if this has been scheduled?"
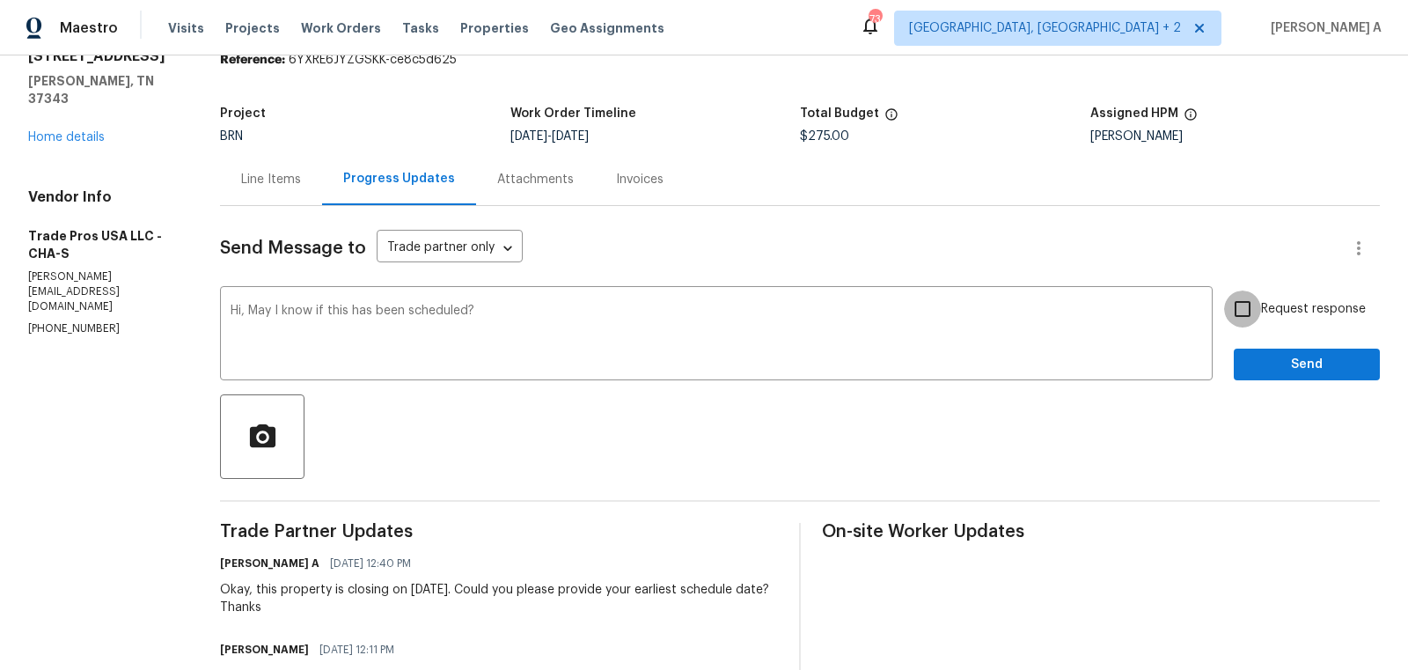
click at [1252, 317] on input "Request response" at bounding box center [1242, 308] width 37 height 37
checkbox input "true"
click at [1331, 378] on button "Send" at bounding box center [1307, 364] width 146 height 33
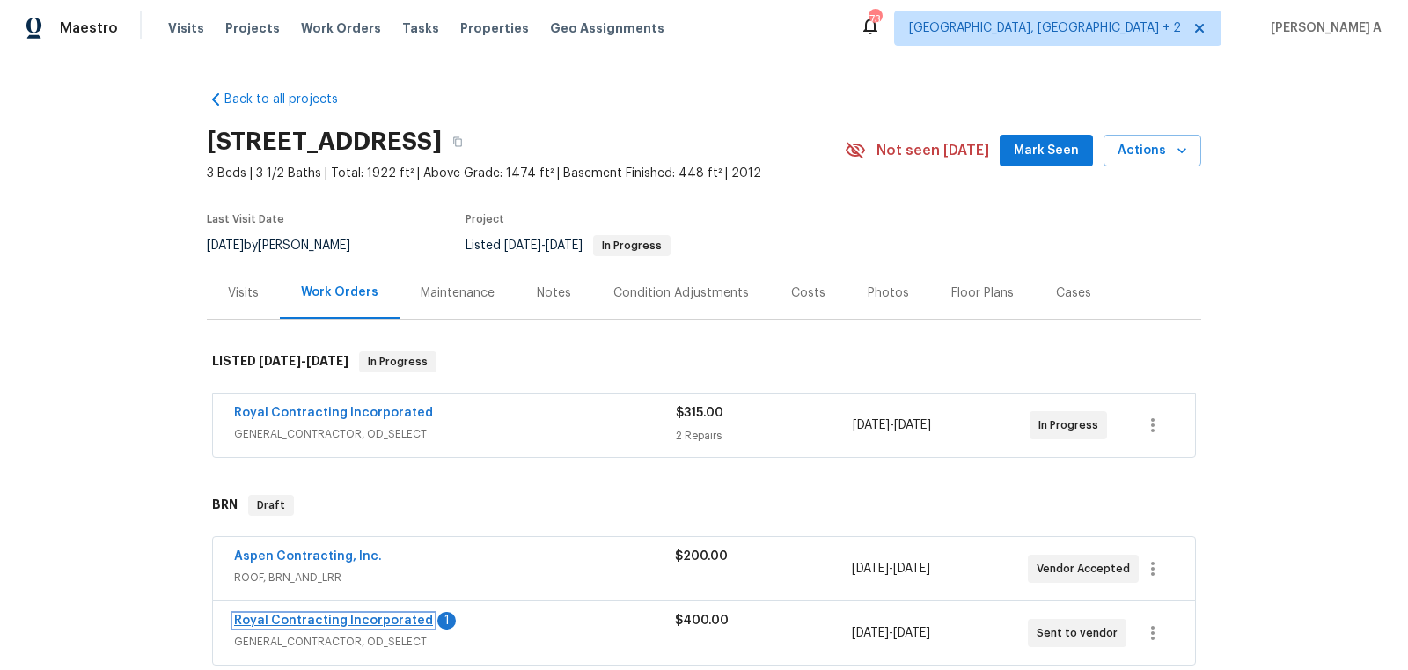
click at [299, 618] on link "Royal Contracting Incorporated" at bounding box center [333, 620] width 199 height 12
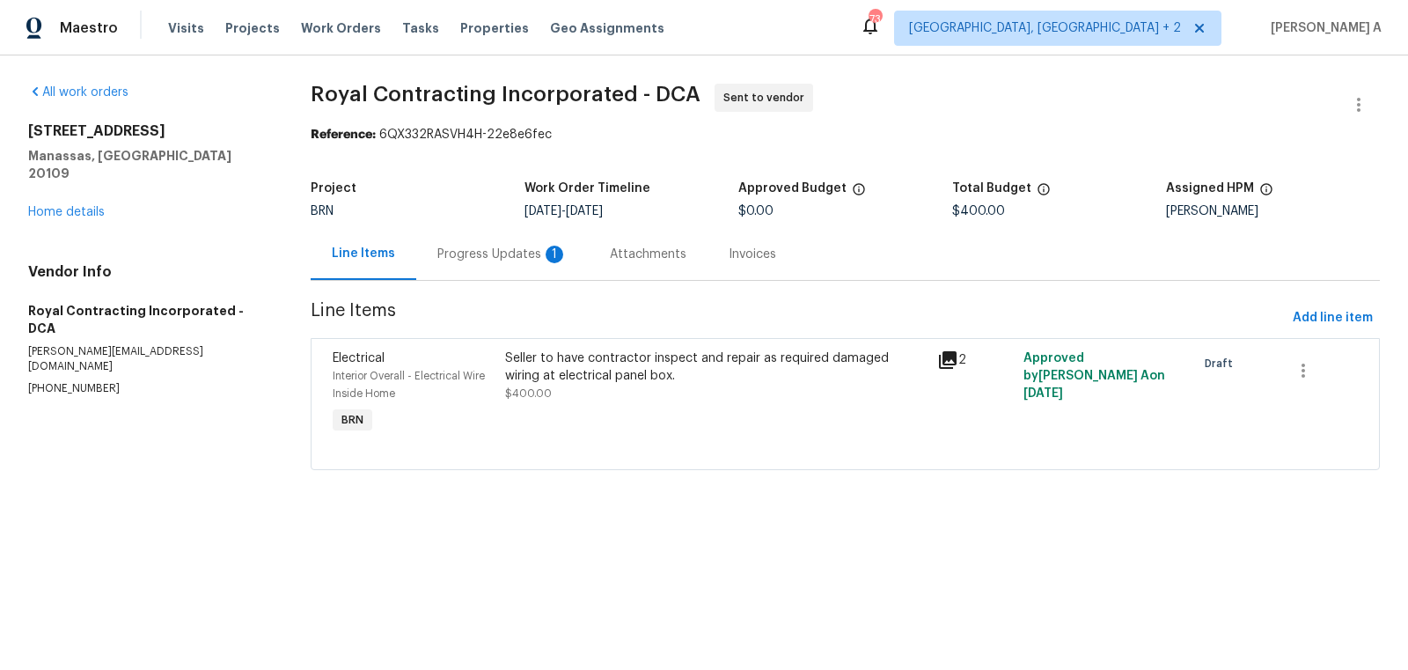
click at [484, 250] on div "Progress Updates 1" at bounding box center [502, 255] width 130 height 18
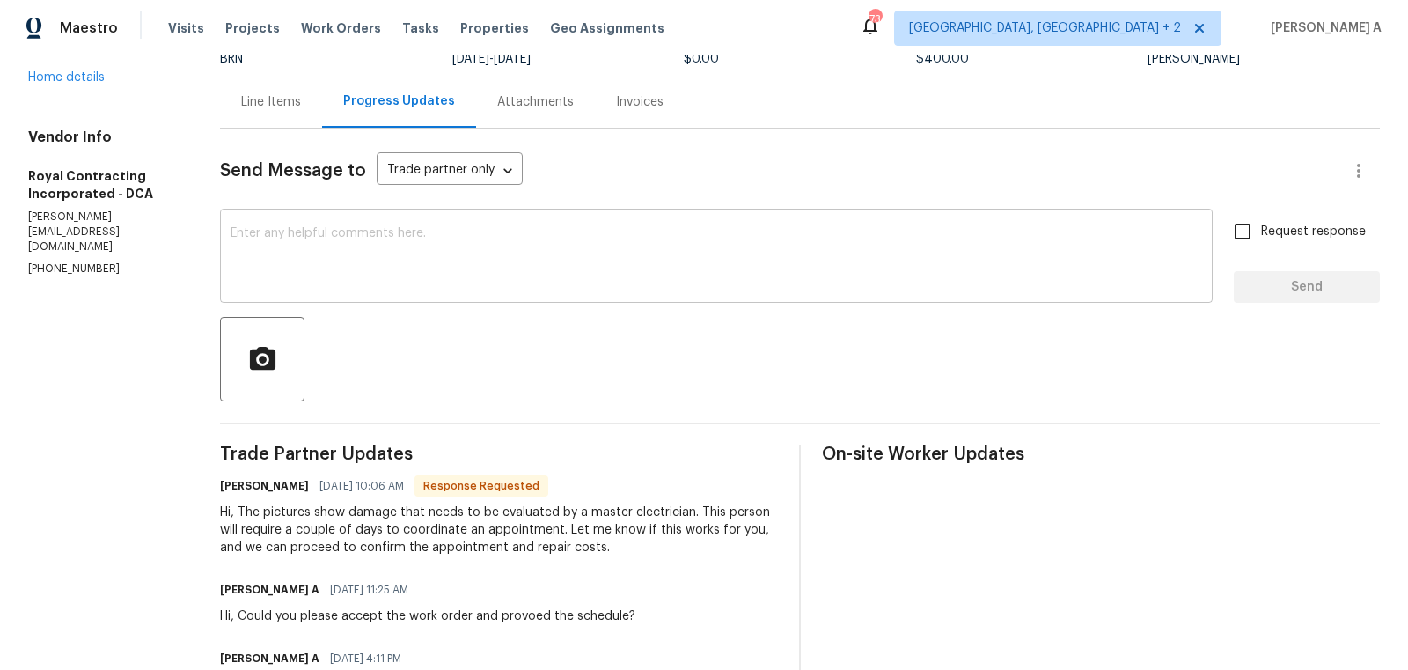
scroll to position [153, 0]
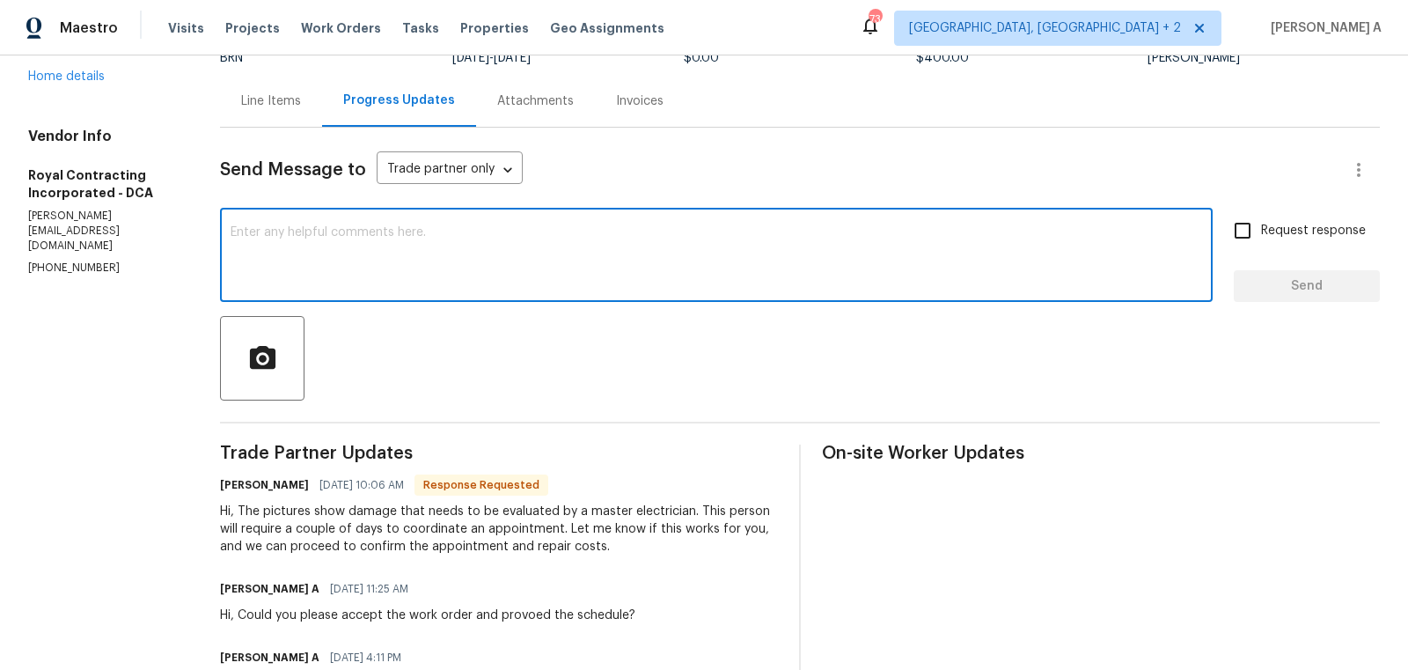
click at [554, 257] on textarea at bounding box center [717, 257] width 972 height 62
click at [670, 510] on div "Hi, The pictures show damage that needs to be evaluated by a master electrician…" at bounding box center [499, 528] width 558 height 53
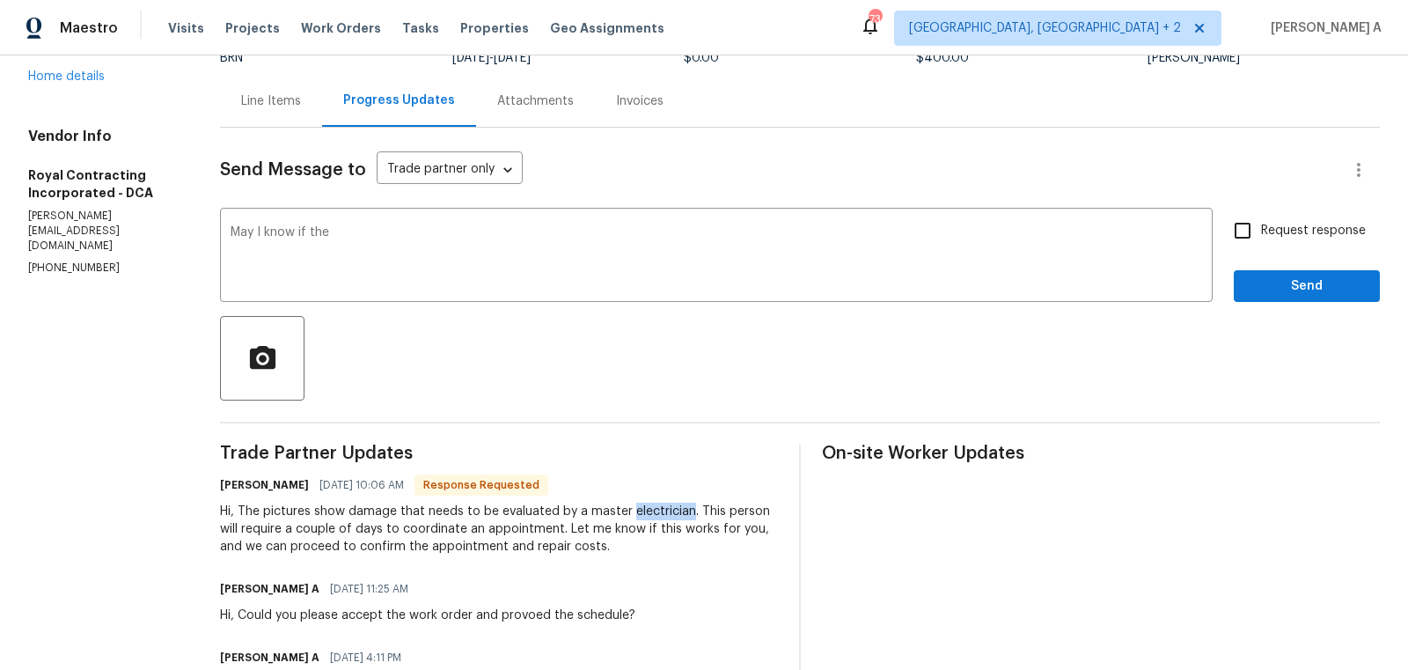
click at [670, 510] on div "Hi, The pictures show damage that needs to be evaluated by a master electrician…" at bounding box center [499, 528] width 558 height 53
copy div "electrician"
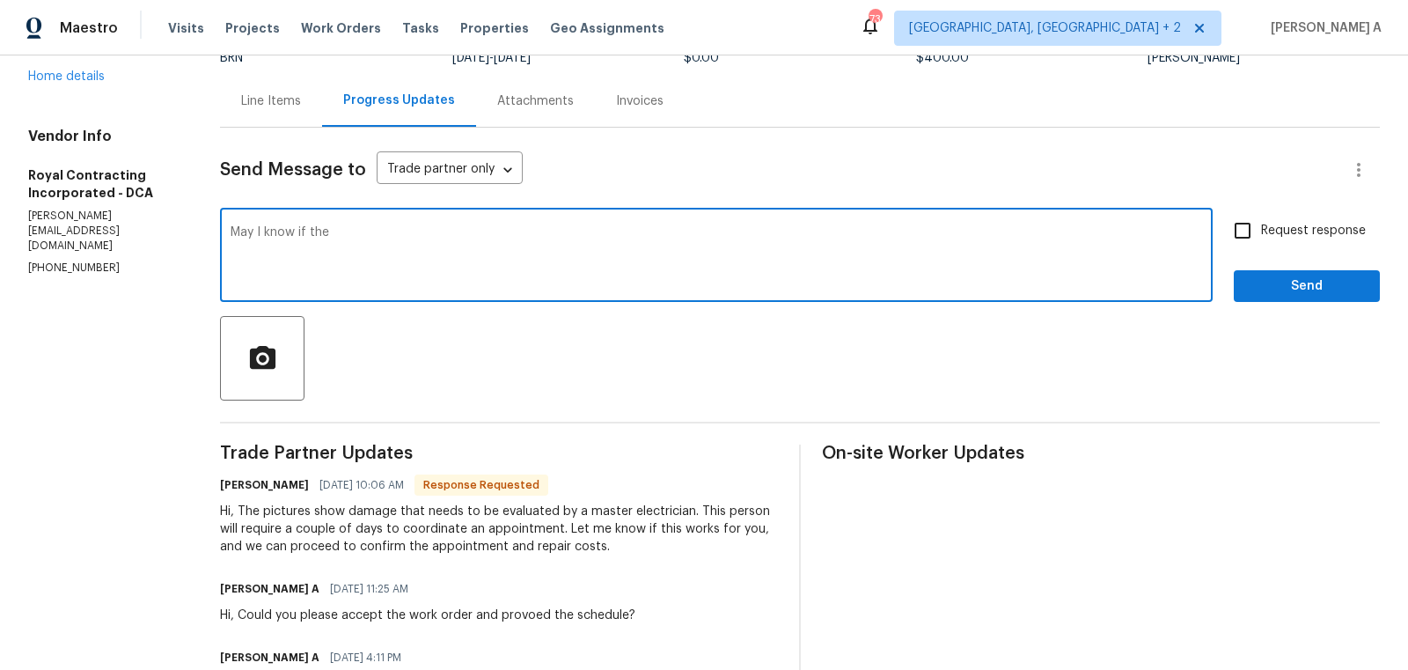
click at [438, 243] on textarea "May I know if the" at bounding box center [717, 257] width 972 height 62
paste textarea "electrician"
click at [438, 243] on textarea "May I know if the electrician" at bounding box center [717, 257] width 972 height 62
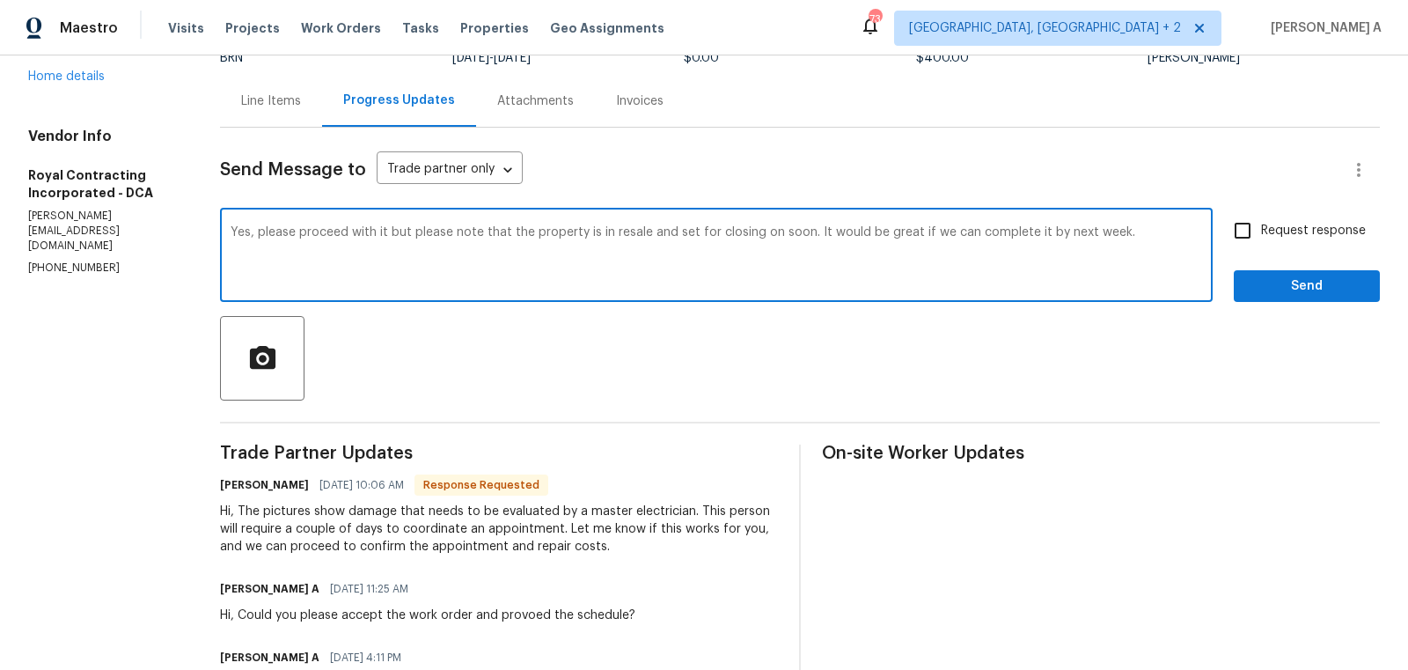
click at [418, 235] on textarea "Yes, please proceed with it but please note that the property is in resale and …" at bounding box center [717, 257] width 972 height 62
click at [0, 0] on icon "Paraphrase text" at bounding box center [0, 0] width 0 height 0
click at [0, 0] on div "Yes, please proceed, but keep in mind that the property is being resold and wil…" at bounding box center [0, 0] width 0 height 0
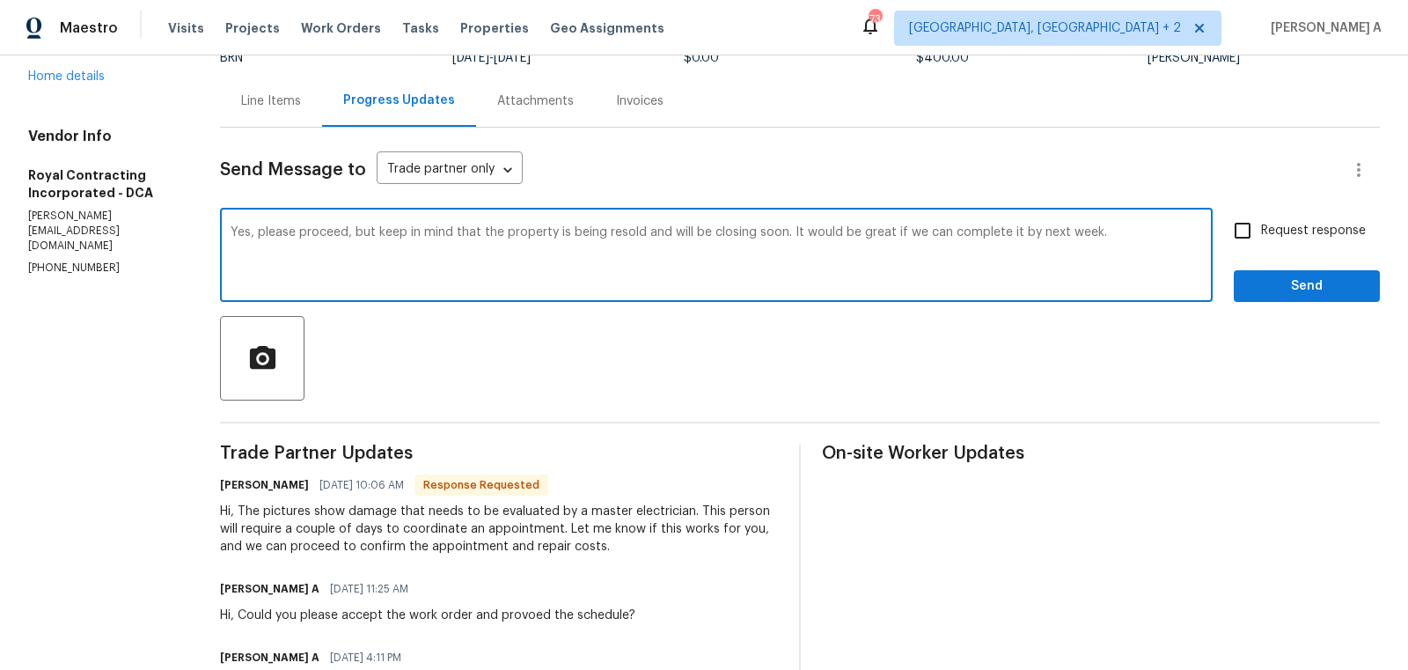
click at [0, 0] on span "finish" at bounding box center [0, 0] width 0 height 0
click at [584, 234] on textarea "Yes, please proceed, but keep in mind that the property is being resold and wil…" at bounding box center [717, 257] width 972 height 62
click at [598, 235] on textarea "Yes, please proceed, but keep in mind that the property is in [GEOGRAPHIC_DATA]…" at bounding box center [717, 257] width 972 height 62
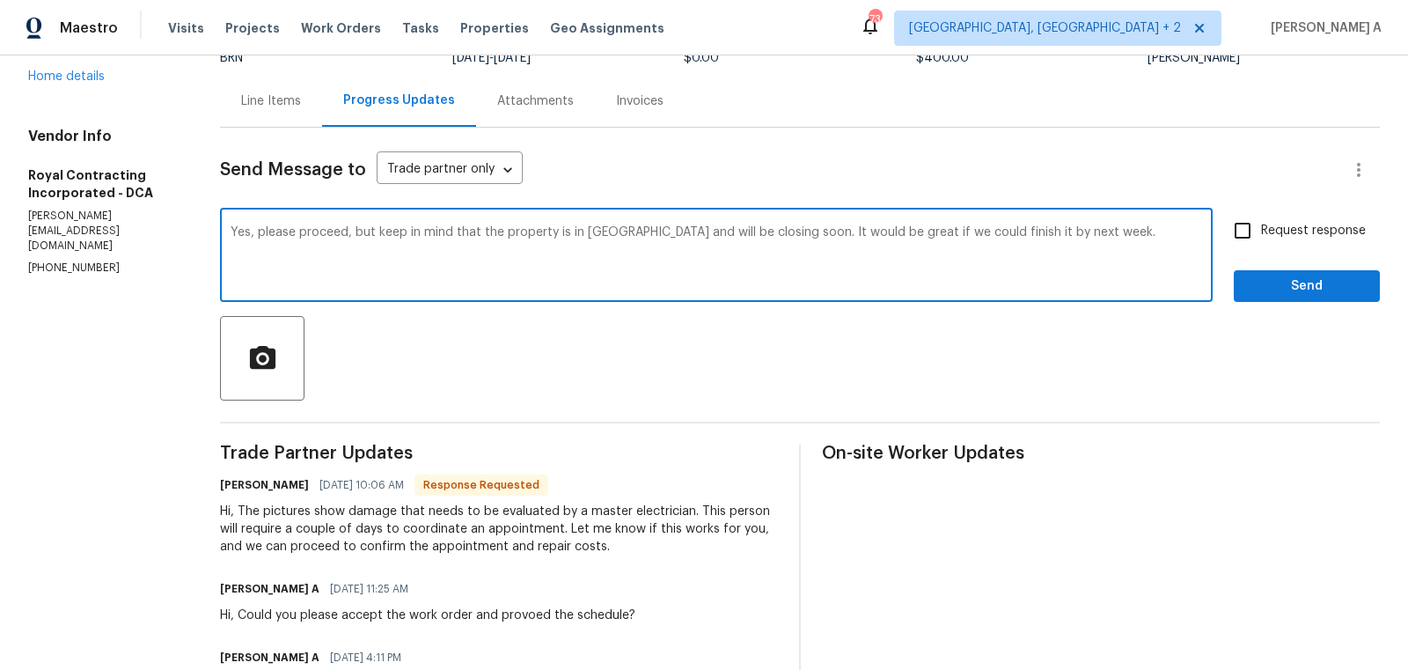
click at [877, 248] on textarea "Yes, please proceed, but keep in mind that the property is in [GEOGRAPHIC_DATA]…" at bounding box center [717, 257] width 972 height 62
click at [0, 0] on div "Paraphrase text" at bounding box center [0, 0] width 0 height 0
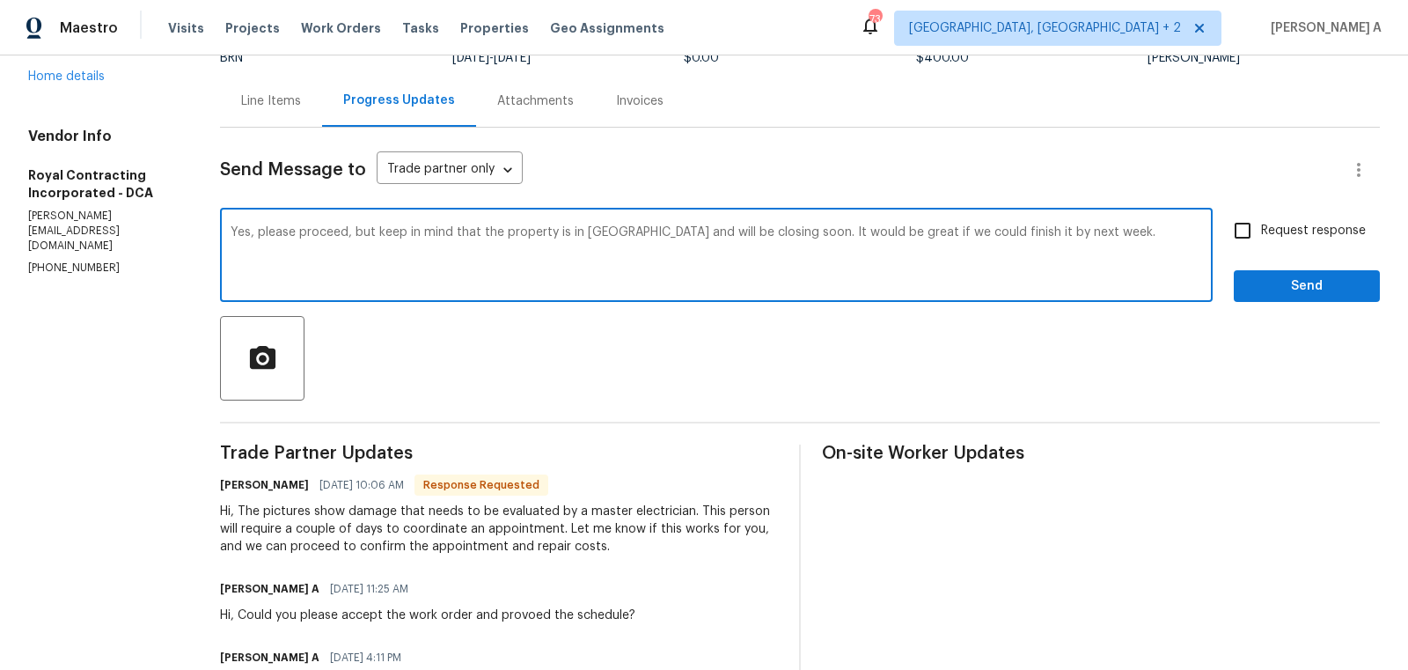
click at [0, 0] on icon "Text is too long. Try paraphrasing shorter sections." at bounding box center [0, 0] width 0 height 0
click at [0, 0] on icon "Standard" at bounding box center [0, 0] width 0 height 0
type textarea "Yes, please proceed, but keep in mind that the property is in [GEOGRAPHIC_DATA]…"
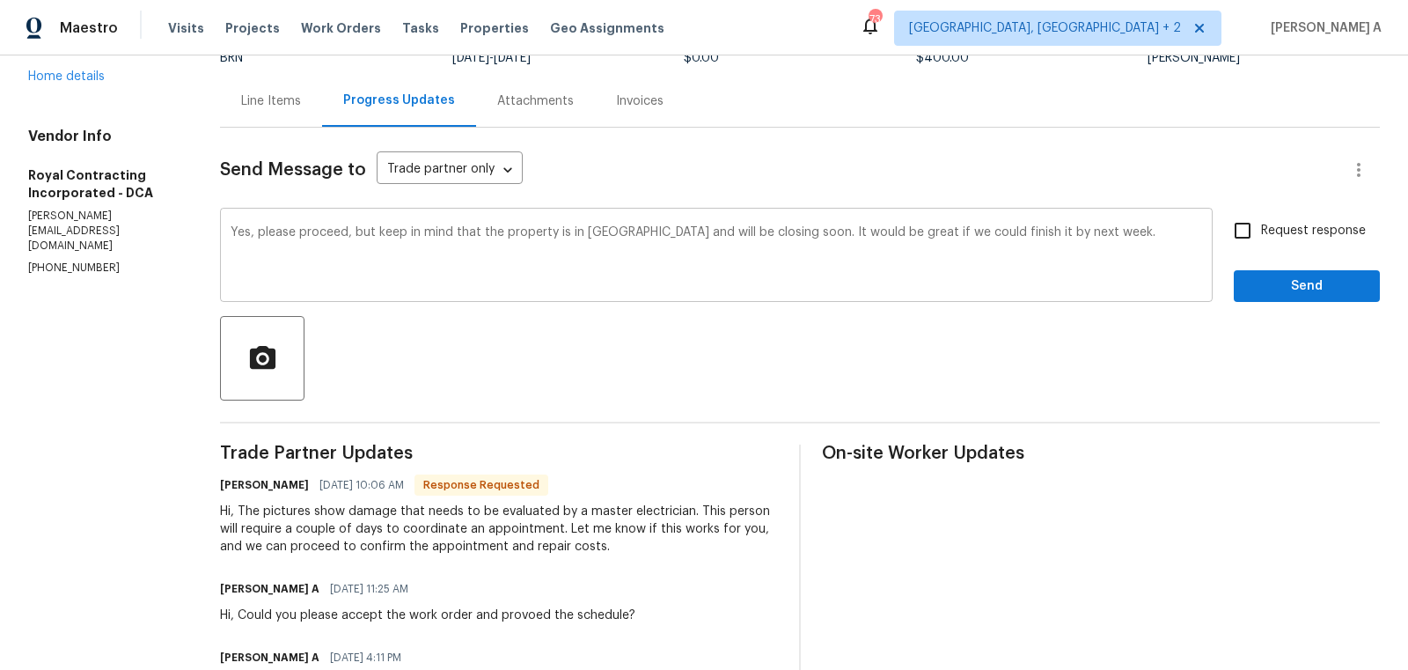
click at [689, 288] on div "Yes, please proceed, but keep in mind that the property is in [GEOGRAPHIC_DATA]…" at bounding box center [716, 257] width 993 height 90
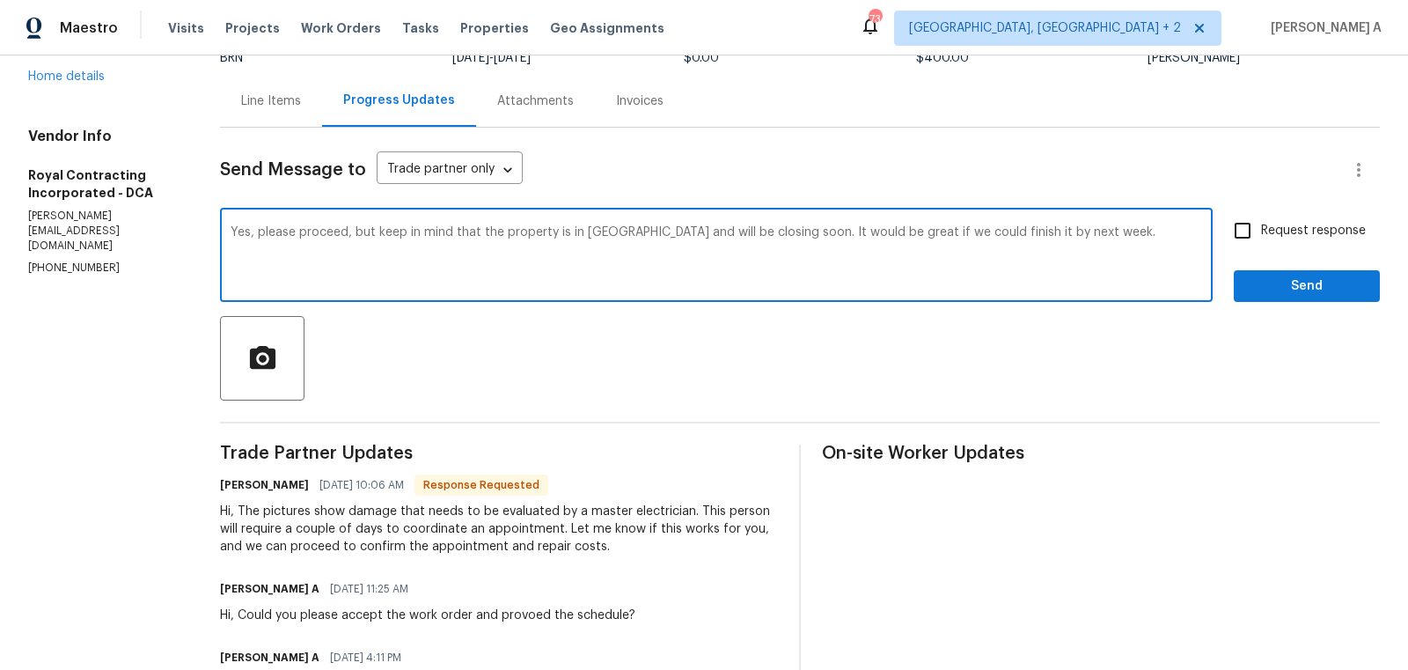
click at [936, 231] on textarea "Yes, please proceed, but keep in mind that the property is in [GEOGRAPHIC_DATA]…" at bounding box center [717, 257] width 972 height 62
click at [897, 232] on textarea "Yes, please proceed, but keep in mind that the property is in [GEOGRAPHIC_DATA]…" at bounding box center [717, 257] width 972 height 62
click at [783, 268] on textarea "Yes, please proceed, but keep in mind that the property is in [GEOGRAPHIC_DATA]…" at bounding box center [717, 257] width 972 height 62
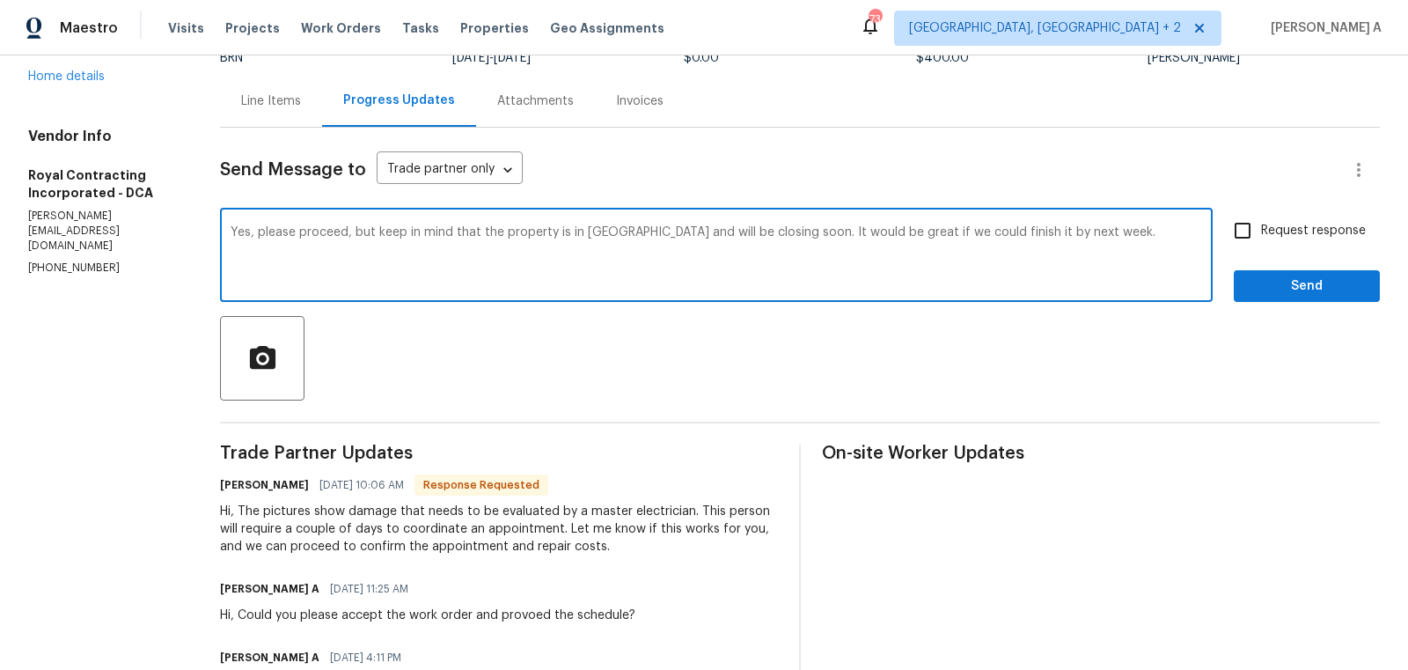
drag, startPoint x: 769, startPoint y: 232, endPoint x: 1133, endPoint y: 231, distance: 364.3
click at [1133, 231] on textarea "Yes, please proceed, but keep in mind that the property is in [GEOGRAPHIC_DATA]…" at bounding box center [717, 257] width 972 height 62
click at [1121, 246] on textarea "Yes, please proceed, but keep in mind that the property is in [GEOGRAPHIC_DATA]…" at bounding box center [717, 257] width 972 height 62
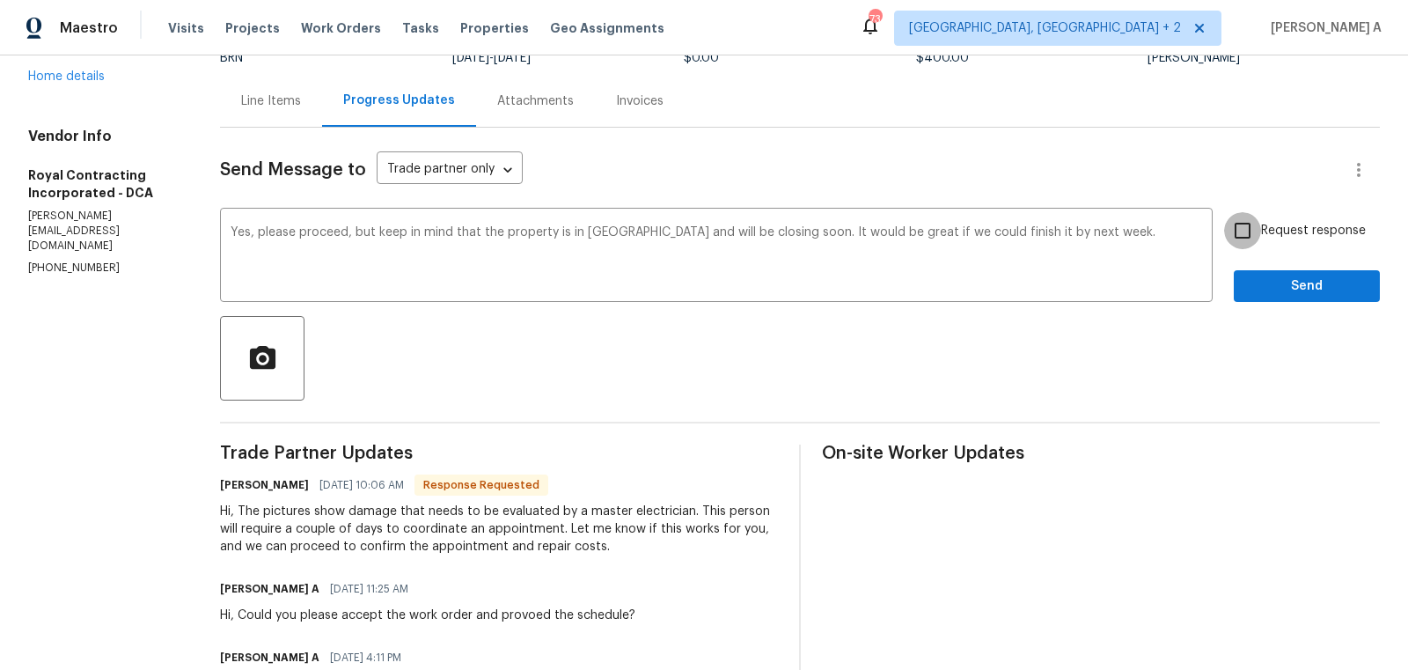
click at [1259, 243] on input "Request response" at bounding box center [1242, 230] width 37 height 37
checkbox input "true"
click at [1310, 289] on span "Send" at bounding box center [1307, 286] width 118 height 22
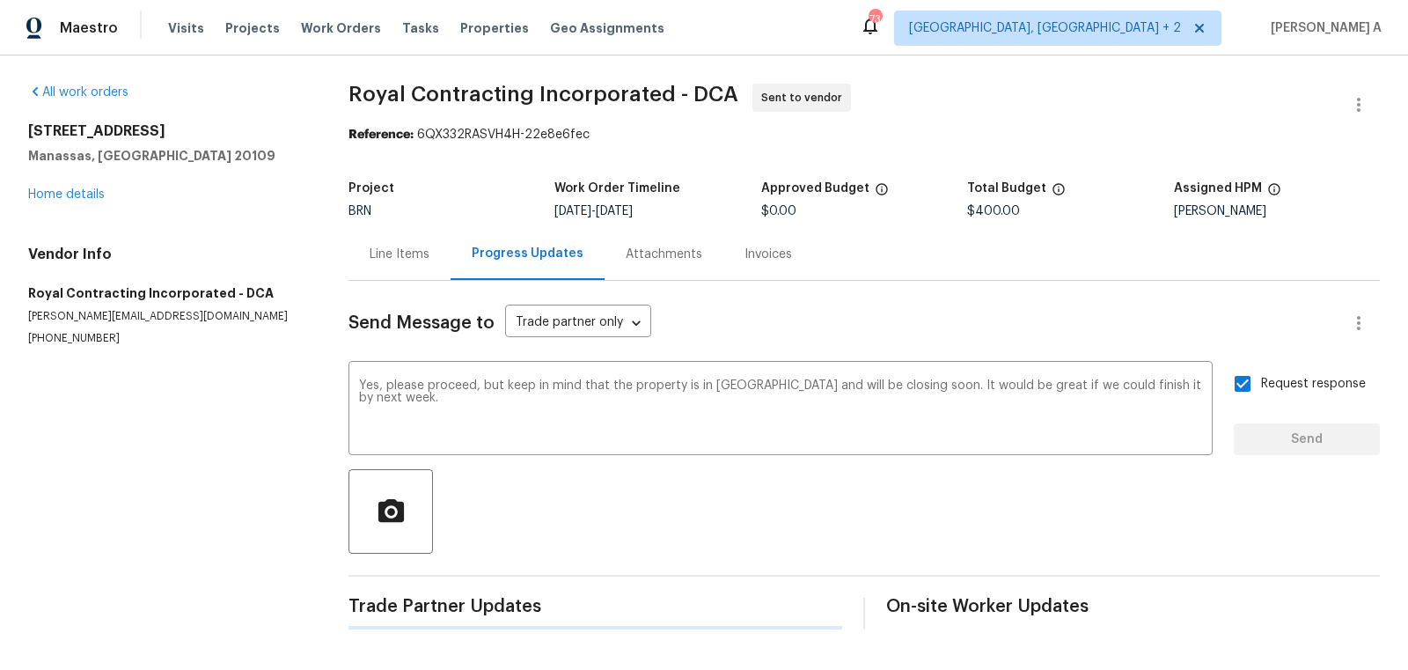
scroll to position [0, 0]
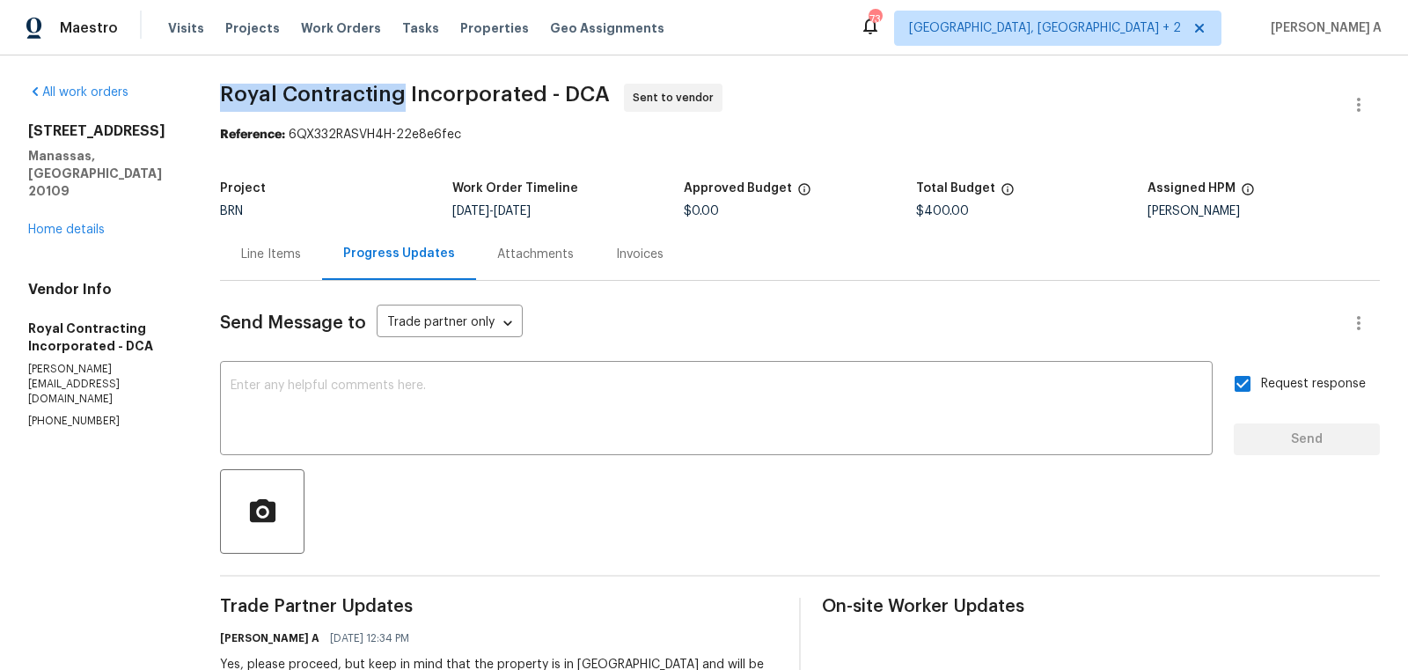
copy span "Royal Contracting"
drag, startPoint x: 209, startPoint y: 103, endPoint x: 406, endPoint y: 92, distance: 196.5
click at [406, 92] on div "All work orders [STREET_ADDRESS] Home details Vendor Info Royal Contracting Inc…" at bounding box center [704, 544] width 1408 height 979
click at [260, 246] on div "Line Items" at bounding box center [271, 255] width 60 height 18
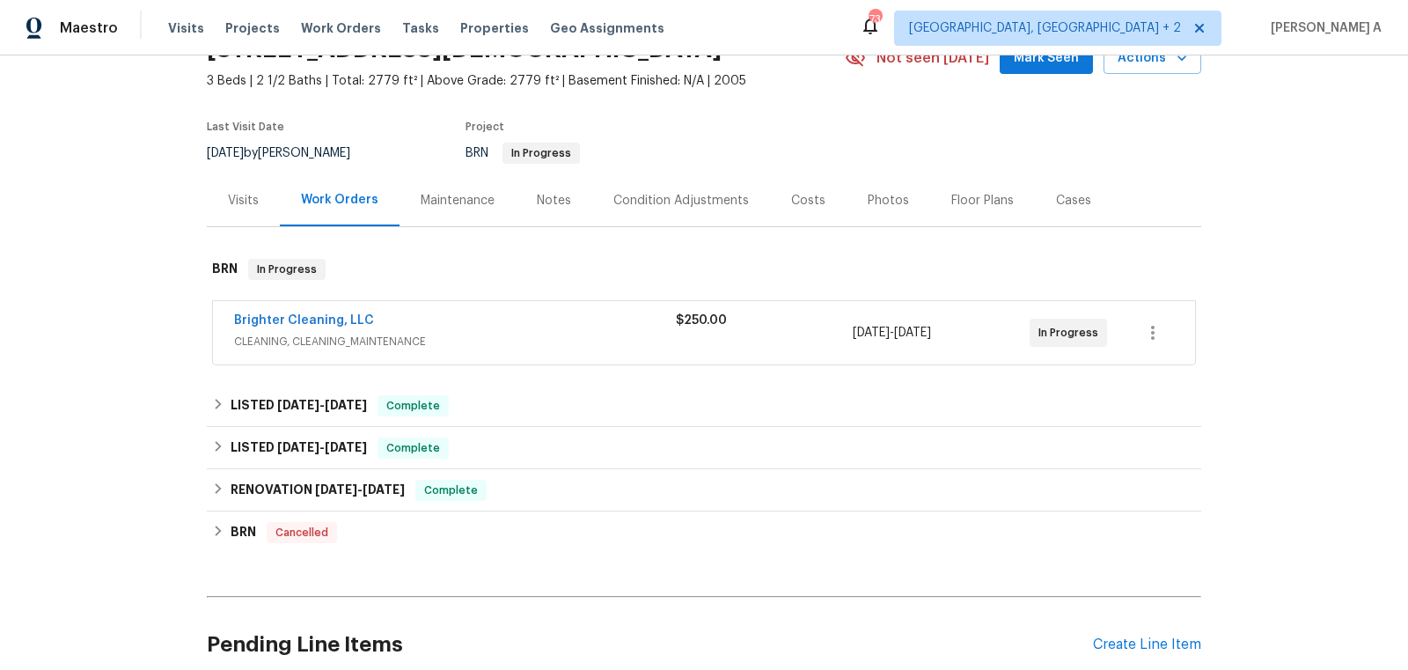
scroll to position [95, 0]
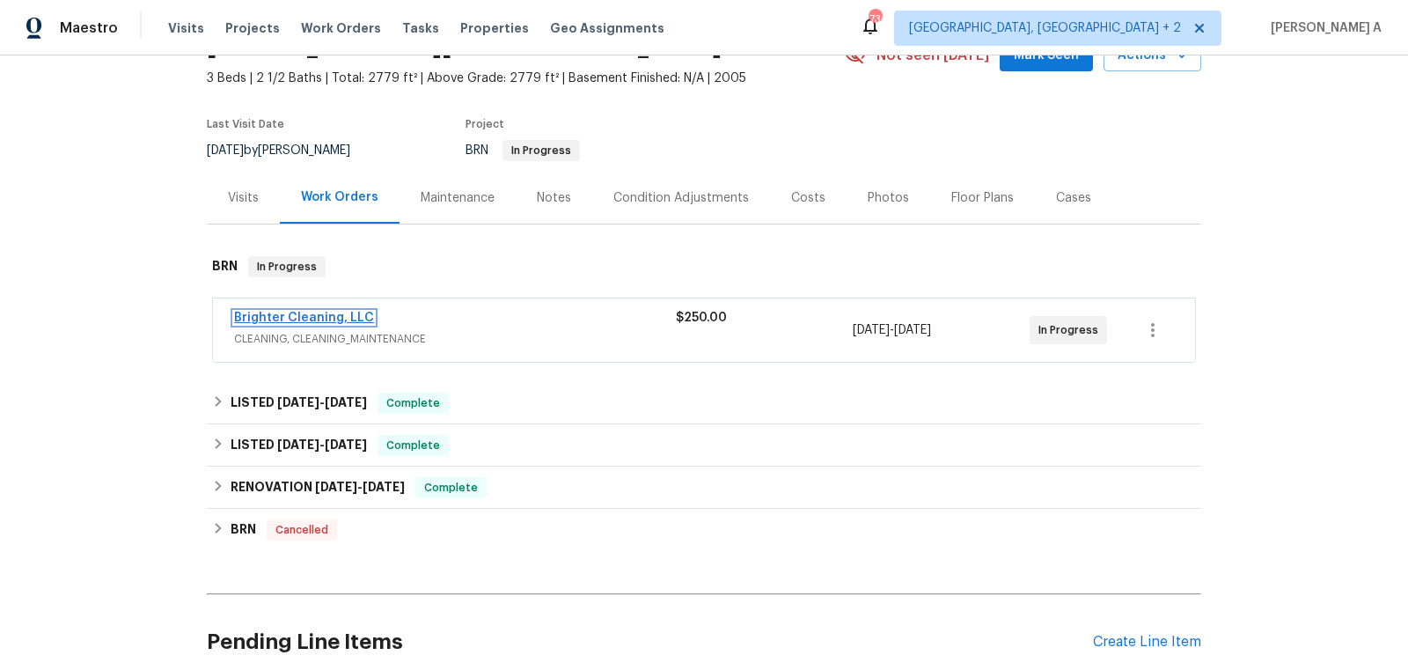
click at [292, 319] on link "Brighter Cleaning, LLC" at bounding box center [304, 318] width 140 height 12
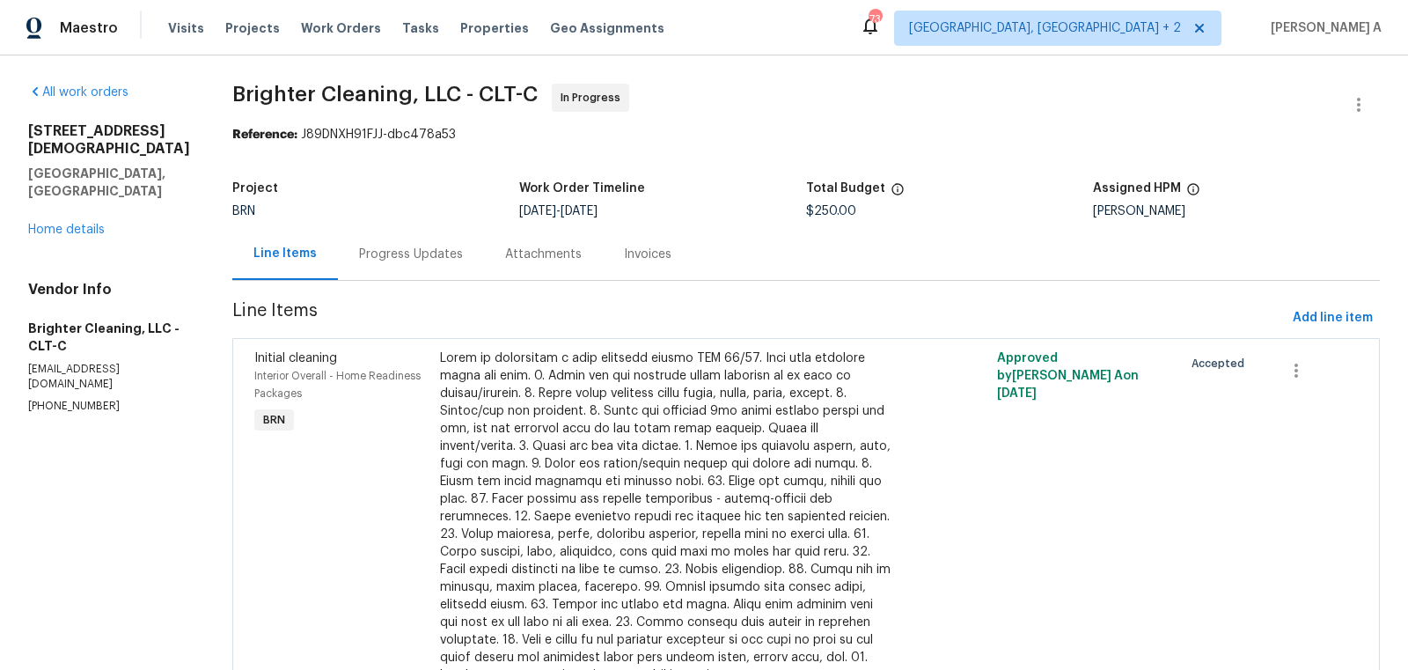
click at [359, 253] on div "Progress Updates" at bounding box center [411, 255] width 104 height 18
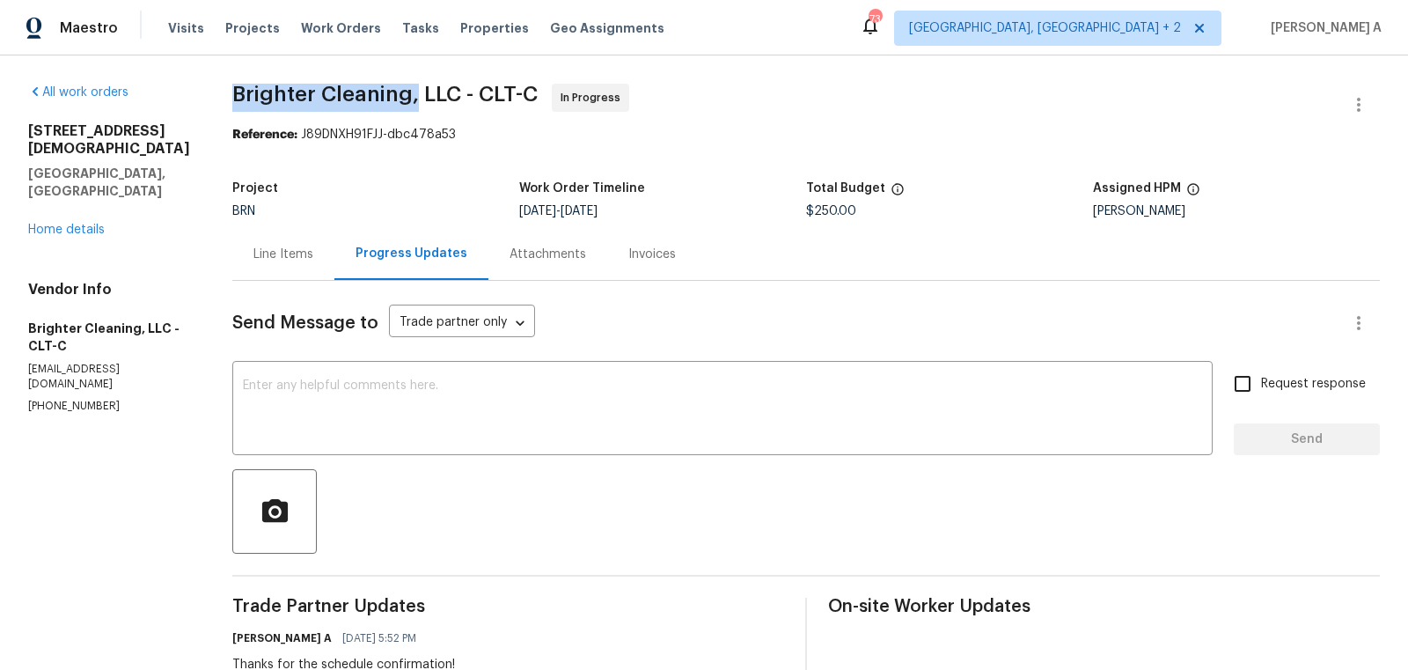
drag, startPoint x: 224, startPoint y: 97, endPoint x: 403, endPoint y: 97, distance: 178.6
click at [403, 97] on span "Brighter Cleaning, LLC - CLT-C" at bounding box center [384, 94] width 305 height 21
copy span "Brighter Cleaning,"
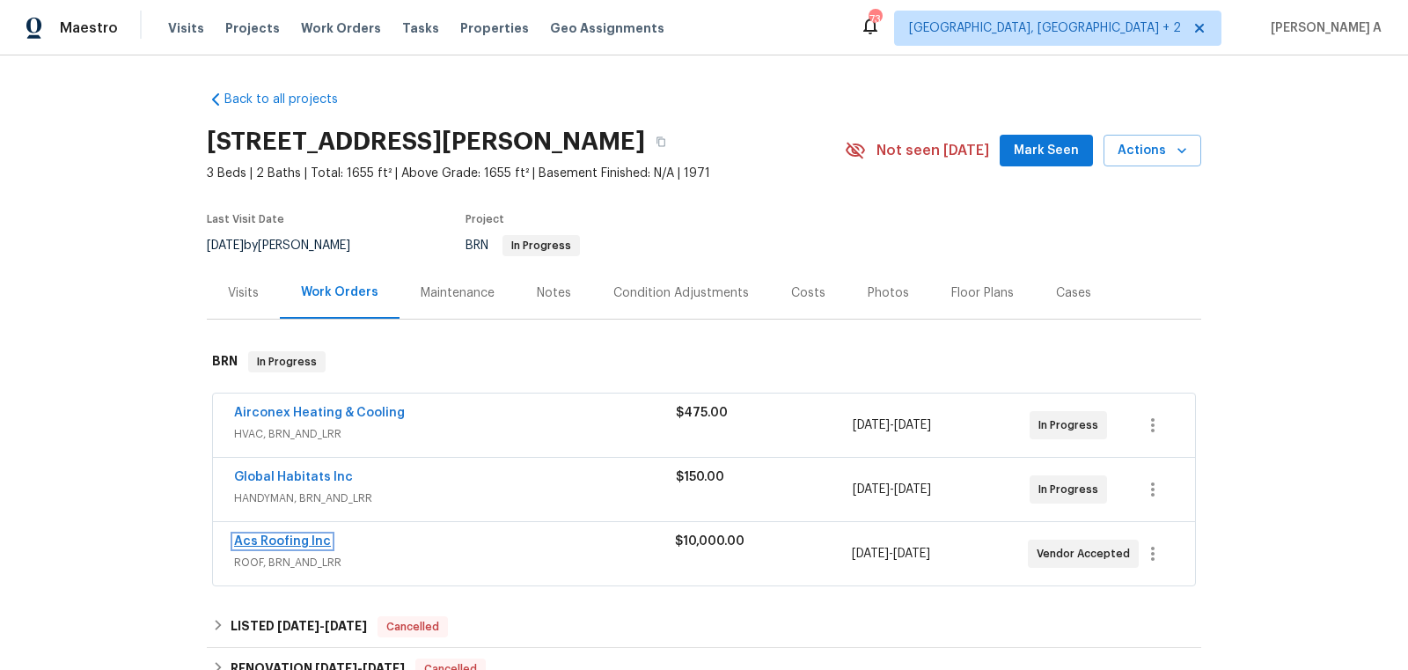
click at [267, 538] on link "Acs Roofing Inc" at bounding box center [282, 541] width 97 height 12
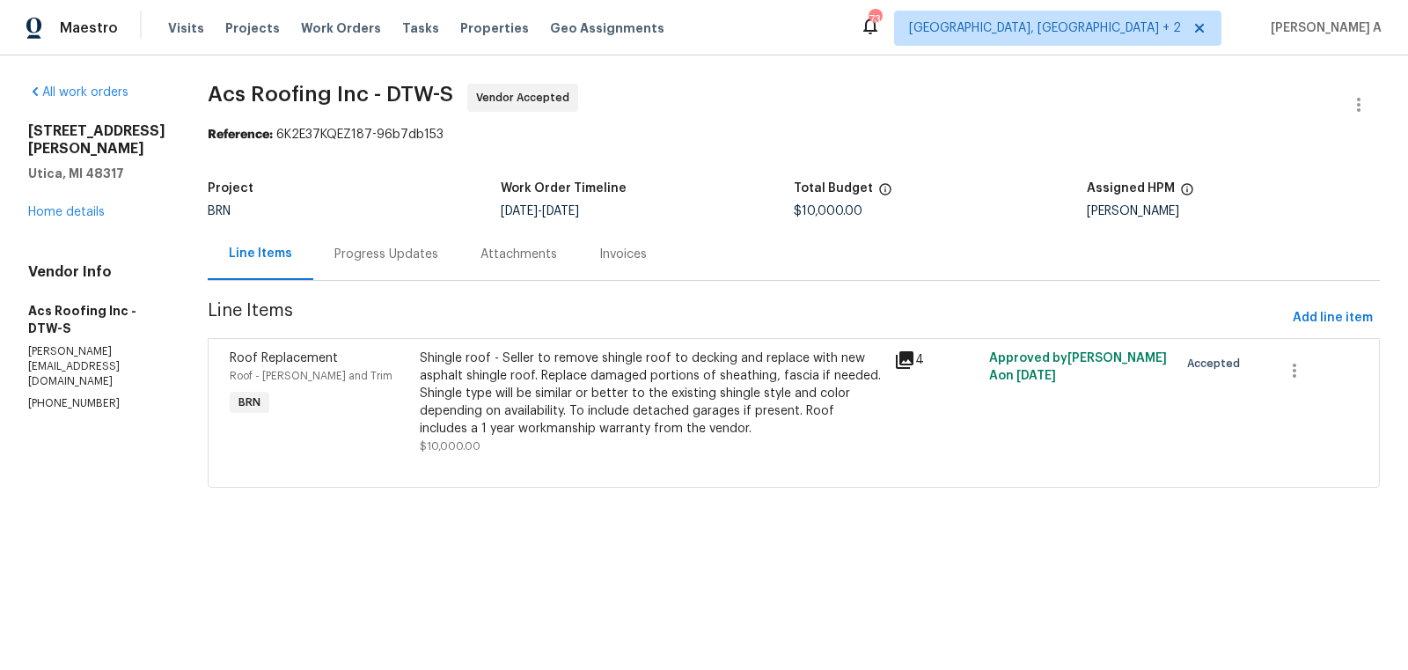
click at [354, 243] on div "Progress Updates" at bounding box center [386, 254] width 146 height 52
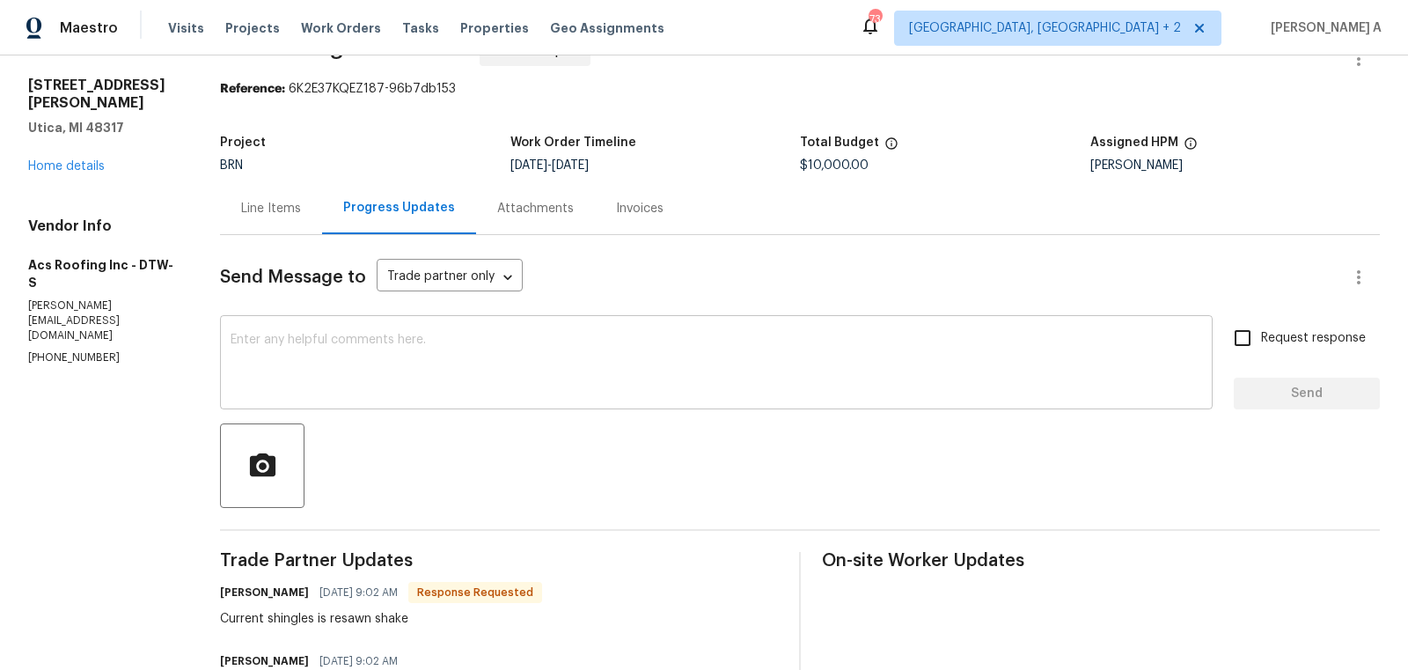
scroll to position [48, 0]
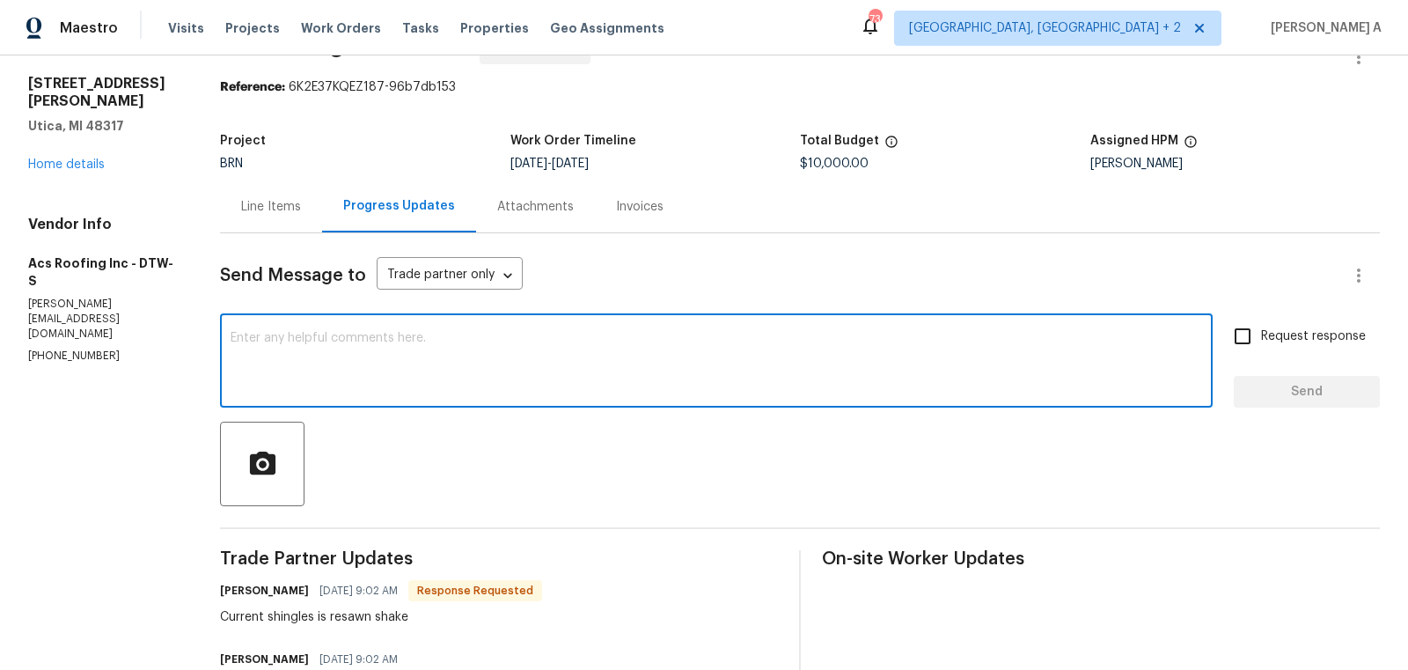
click at [644, 386] on textarea at bounding box center [717, 363] width 972 height 62
click at [499, 380] on textarea "I" at bounding box center [717, 363] width 972 height 62
type textarea "I'll check this and keep you posted shortly."
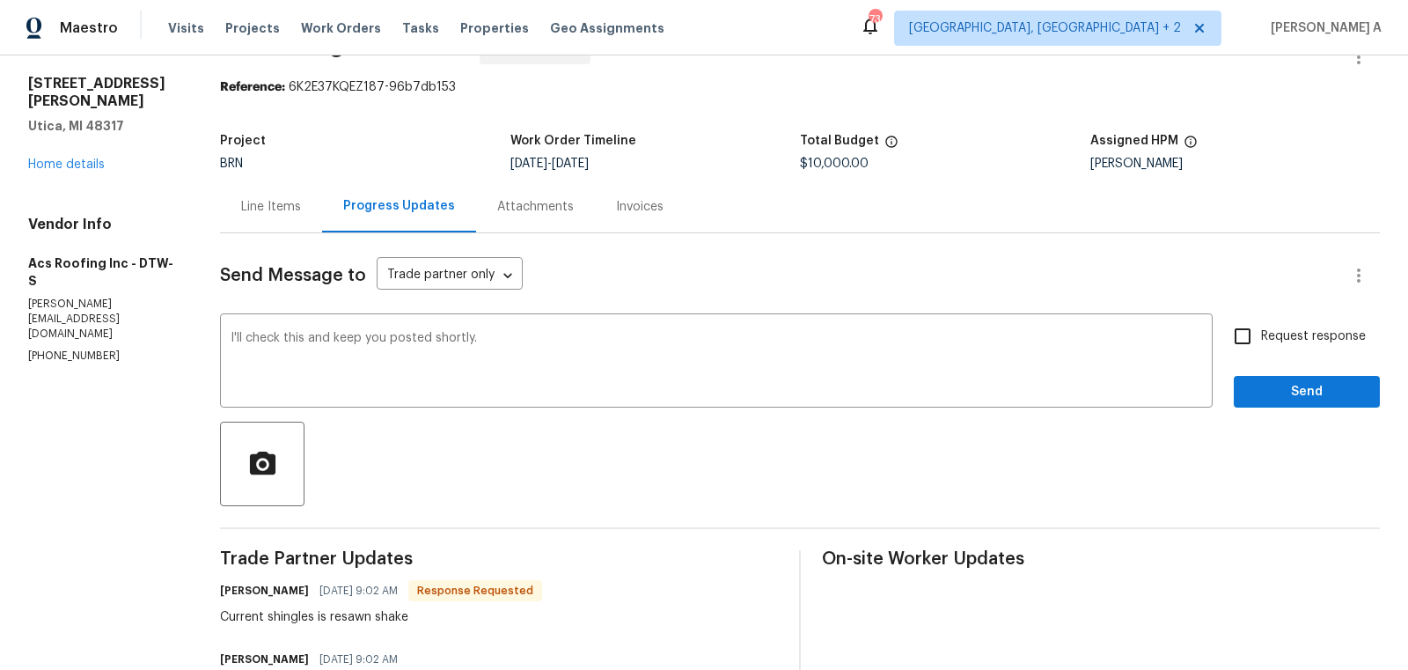
click at [1264, 351] on label "Request response" at bounding box center [1295, 336] width 142 height 37
click at [1261, 351] on input "Request response" at bounding box center [1242, 336] width 37 height 37
checkbox input "true"
click at [1312, 400] on span "Send" at bounding box center [1307, 392] width 118 height 22
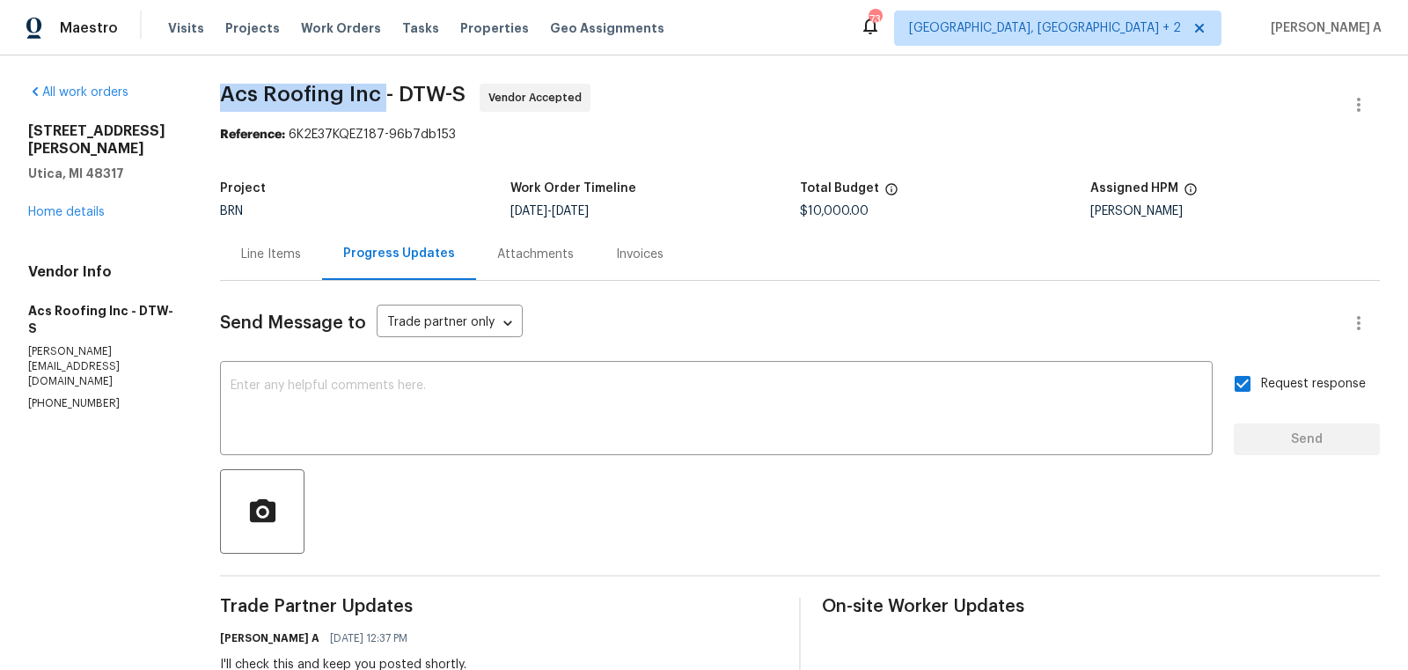
copy span "Acs Roofing Inc"
drag, startPoint x: 209, startPoint y: 93, endPoint x: 382, endPoint y: 95, distance: 173.4
click at [383, 95] on div "All work orders [STREET_ADDRESS][PERSON_NAME] Home details Vendor Info Acs Roof…" at bounding box center [704, 552] width 1408 height 994
copy span "Acs Roofing Inc"
click at [231, 282] on div "Send Message to Trade partner only Trade partner only ​ x ​ Request response Se…" at bounding box center [800, 651] width 1160 height 741
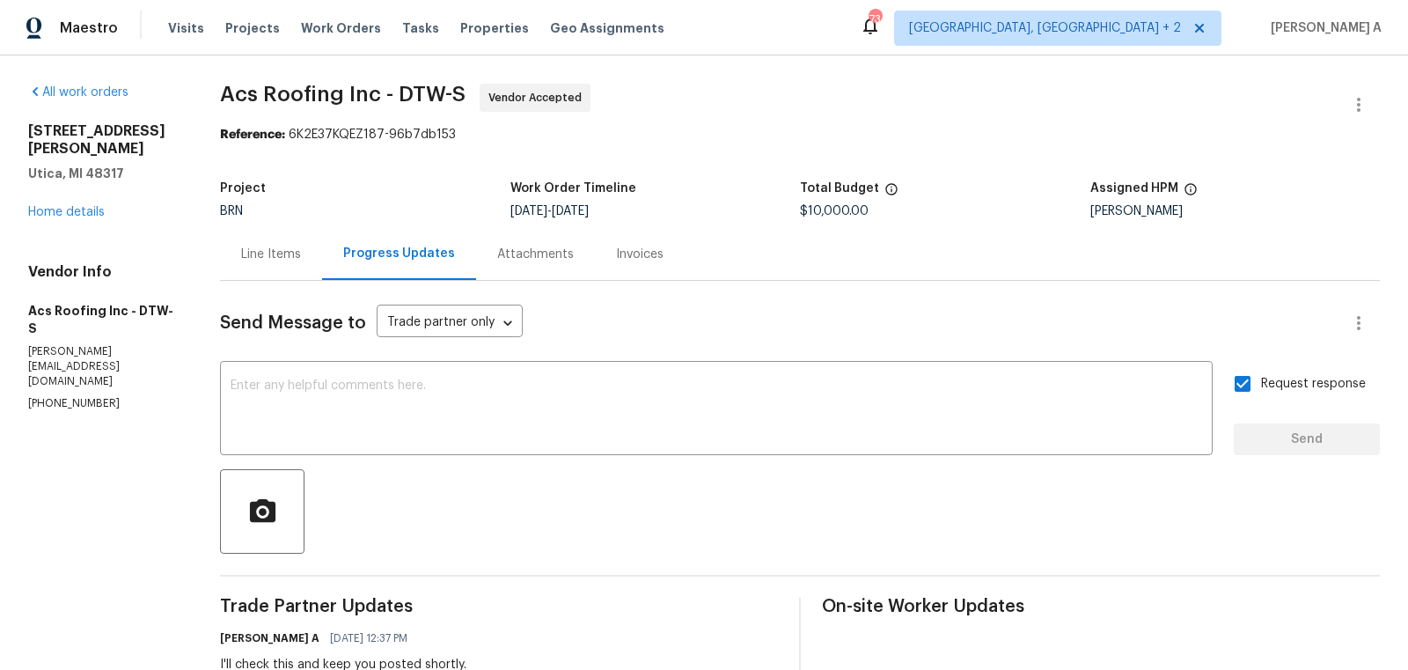
click at [278, 268] on div "Line Items" at bounding box center [271, 254] width 102 height 52
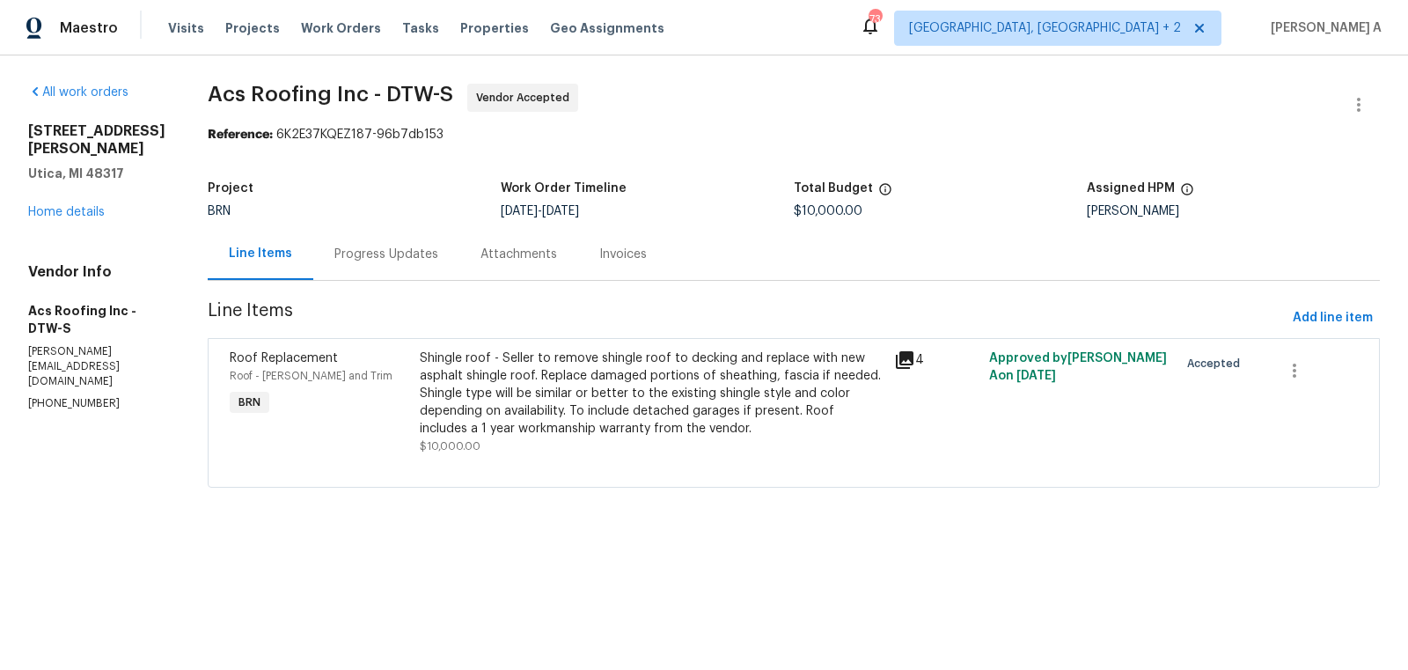
click at [604, 383] on div "Shingle roof - Seller to remove shingle roof to decking and replace with new as…" at bounding box center [652, 393] width 464 height 88
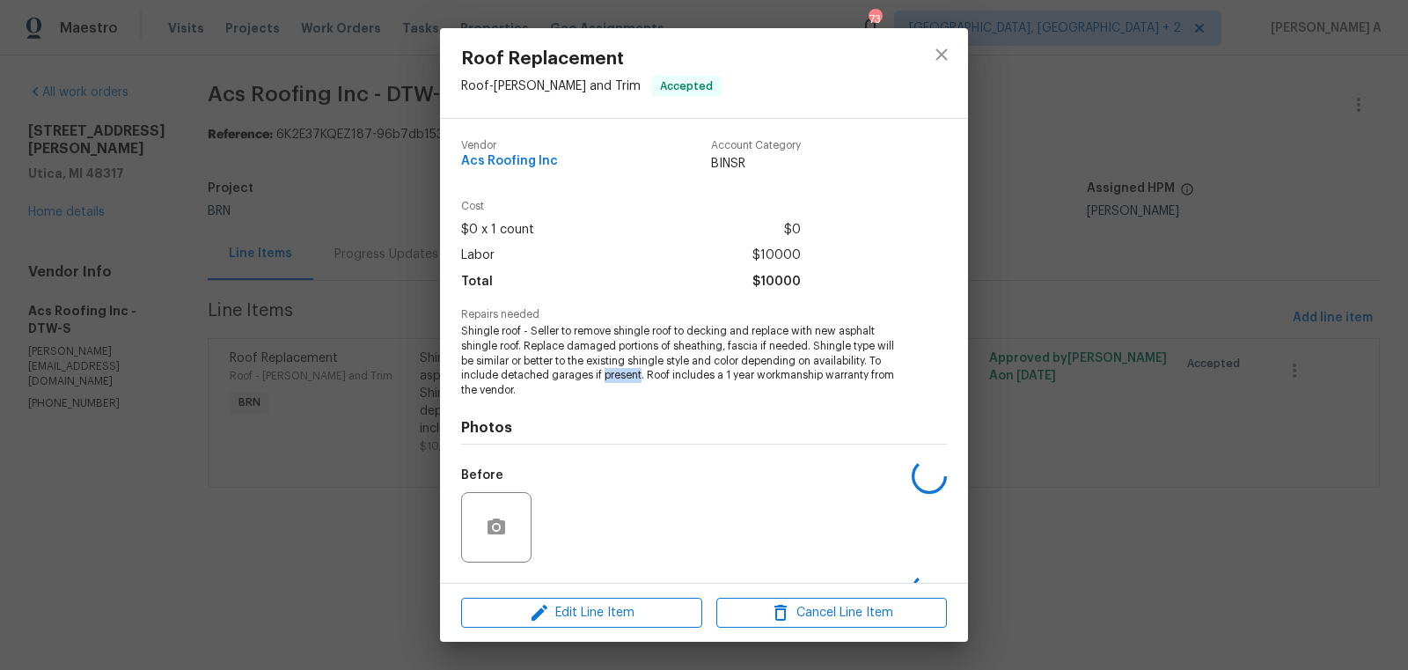
click at [604, 383] on span "Shingle roof - Seller to remove shingle roof to decking and replace with new as…" at bounding box center [679, 361] width 437 height 74
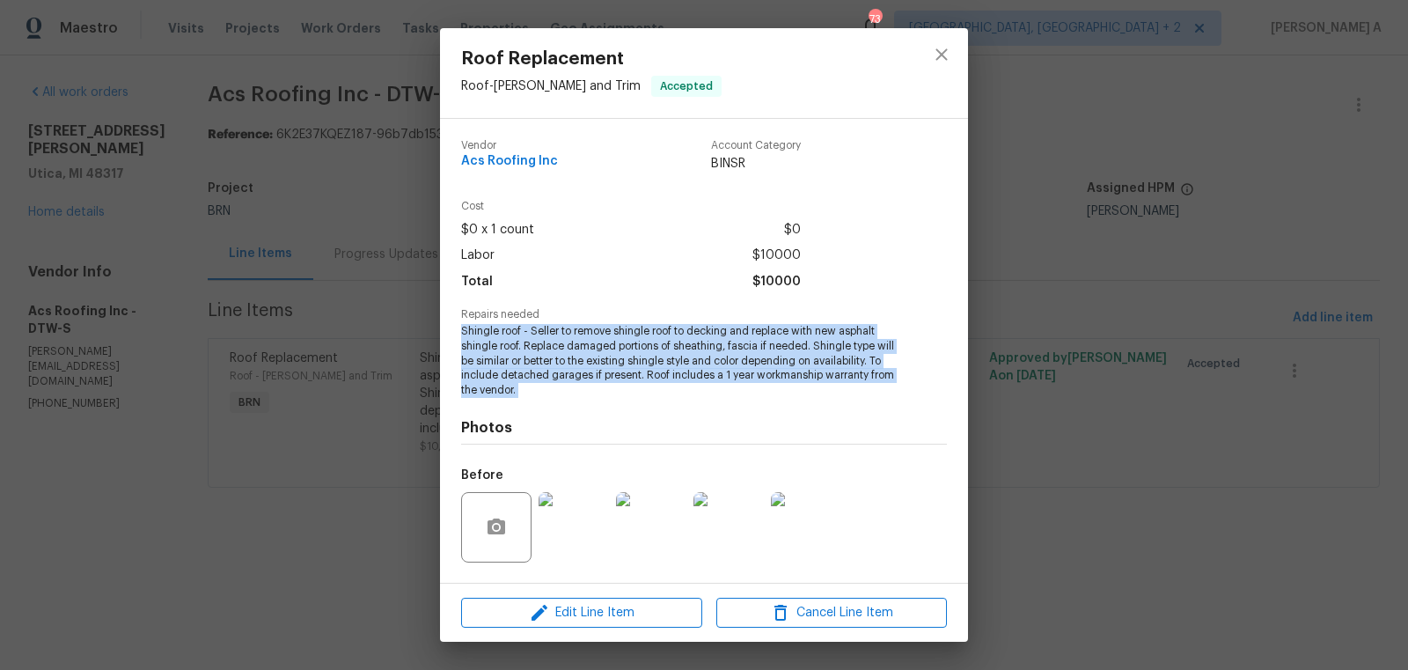
click at [604, 383] on span "Shingle roof - Seller to remove shingle roof to decking and replace with new as…" at bounding box center [679, 361] width 437 height 74
copy span "Shingle roof - Seller to remove shingle roof to decking and replace with new as…"
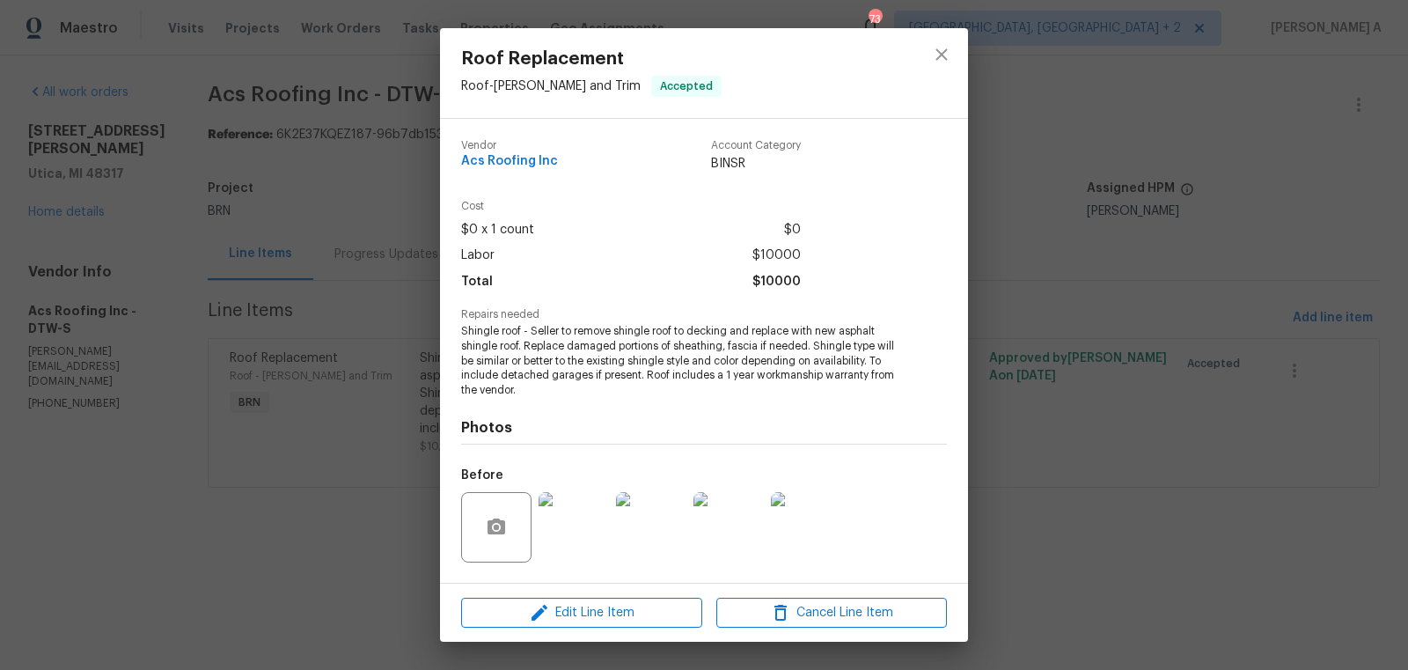
click at [780, 280] on span "$10000" at bounding box center [776, 282] width 48 height 26
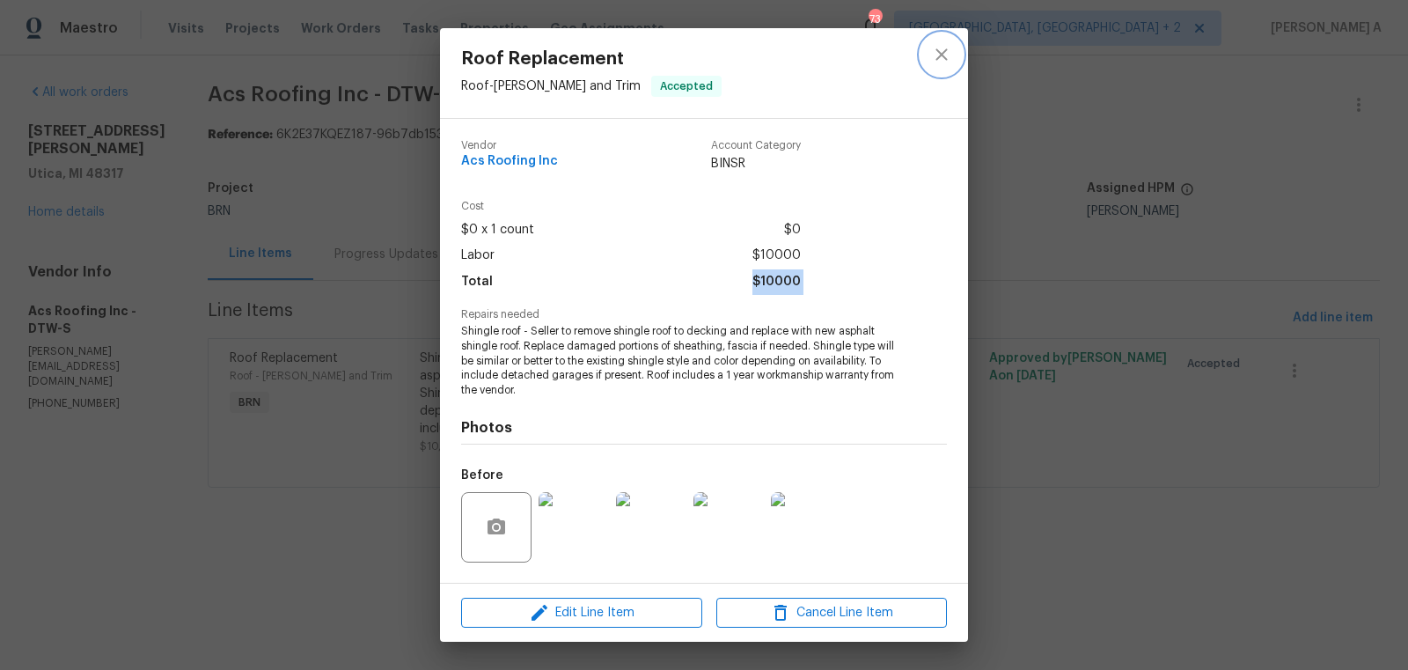
click at [935, 55] on icon "close" at bounding box center [941, 54] width 21 height 21
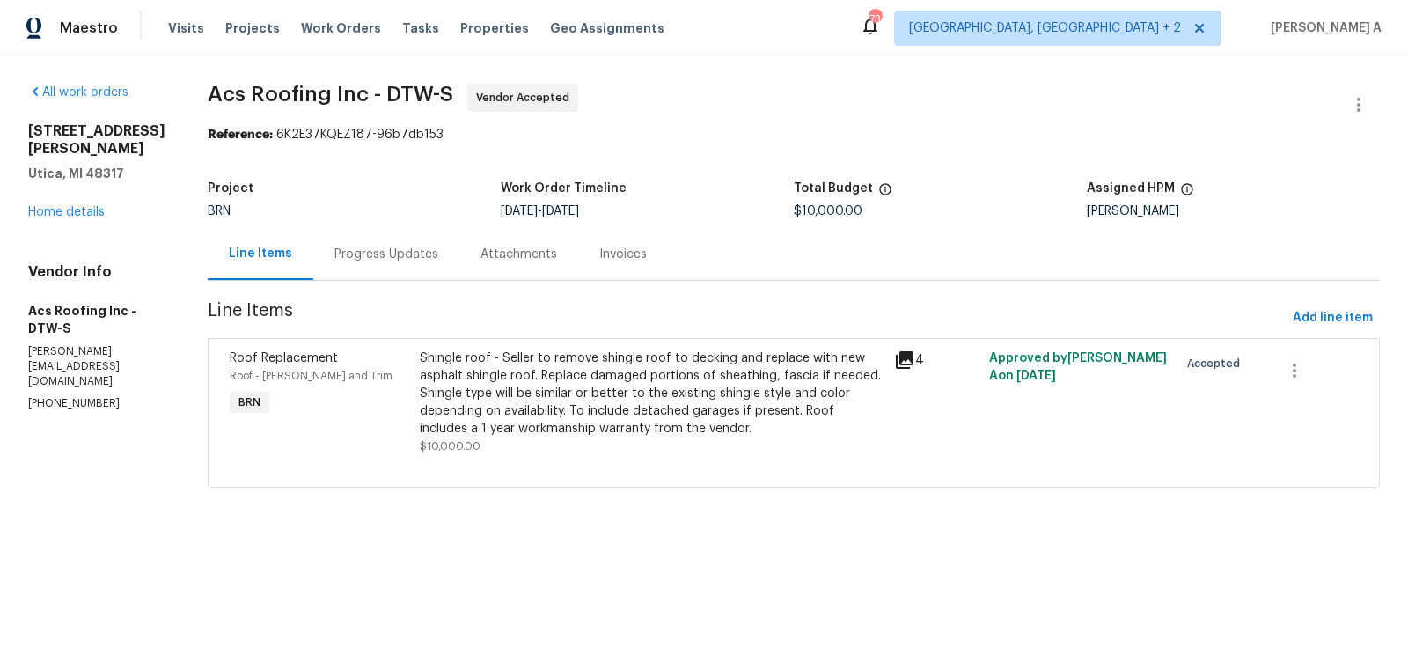
click at [356, 255] on div "Progress Updates" at bounding box center [386, 255] width 104 height 18
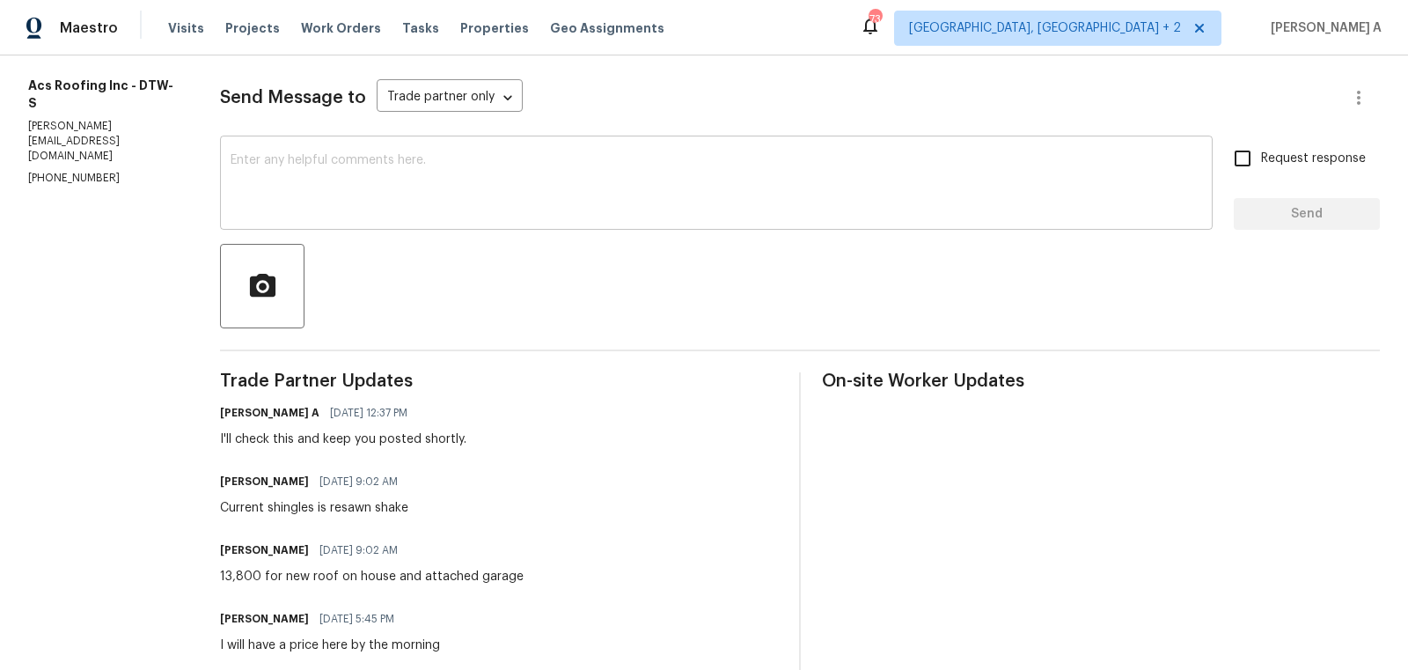
scroll to position [379, 0]
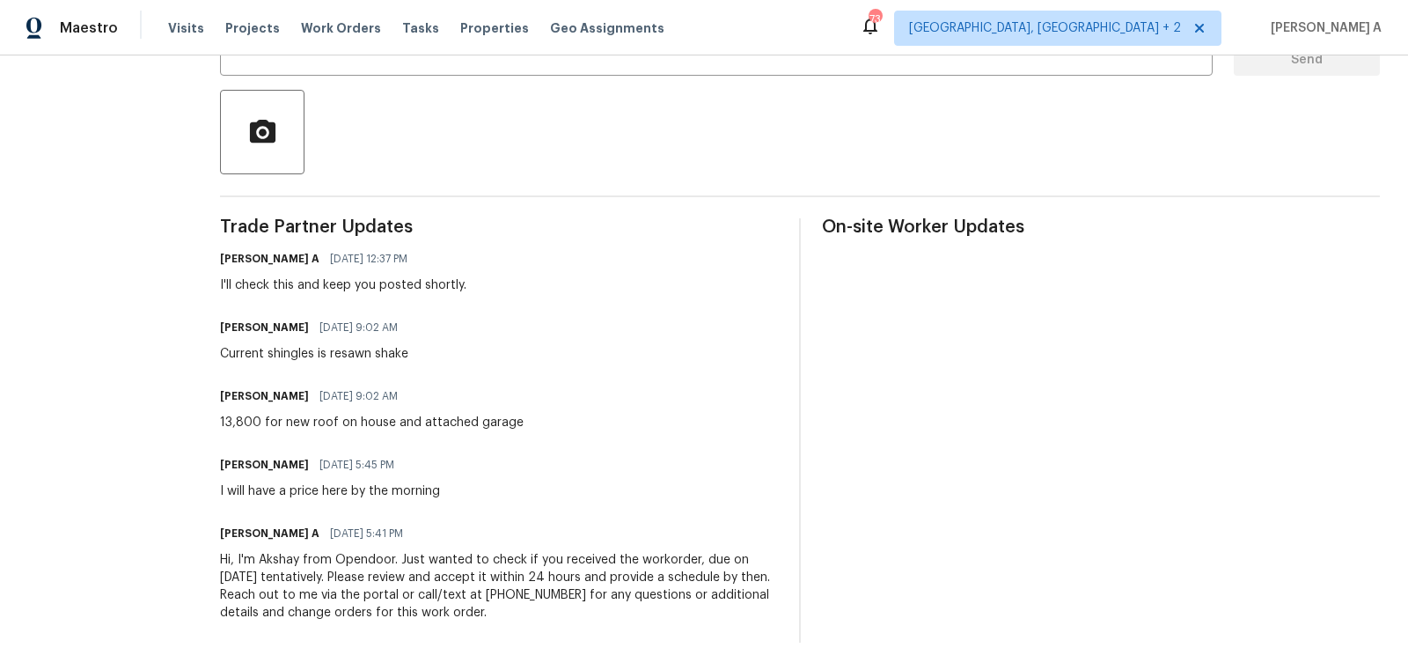
click at [407, 421] on div "13,800 for new roof on house and attached garage" at bounding box center [372, 423] width 304 height 18
copy div "13,800 for new roof on house and attached garage"
click at [298, 359] on div "Current shingles is resawn shake" at bounding box center [314, 354] width 188 height 18
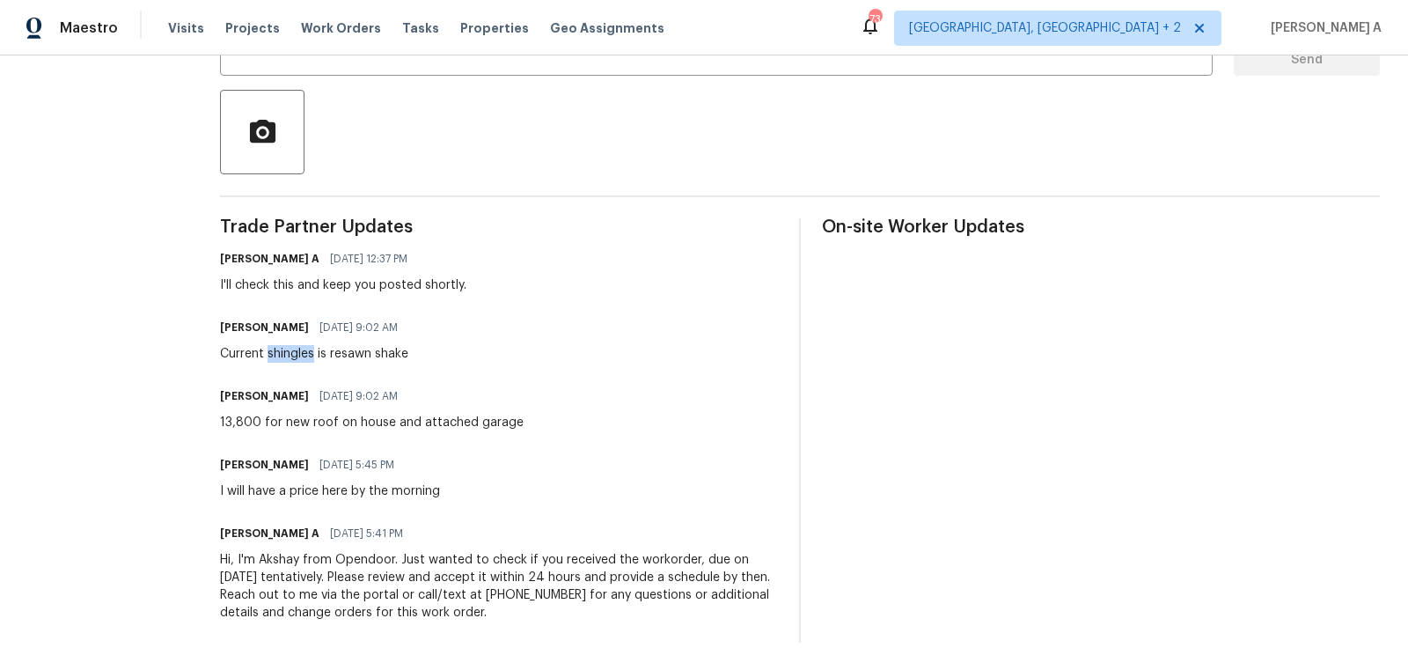
click at [298, 359] on div "Current shingles is resawn shake" at bounding box center [314, 354] width 188 height 18
copy div "Current shingles is resawn shake"
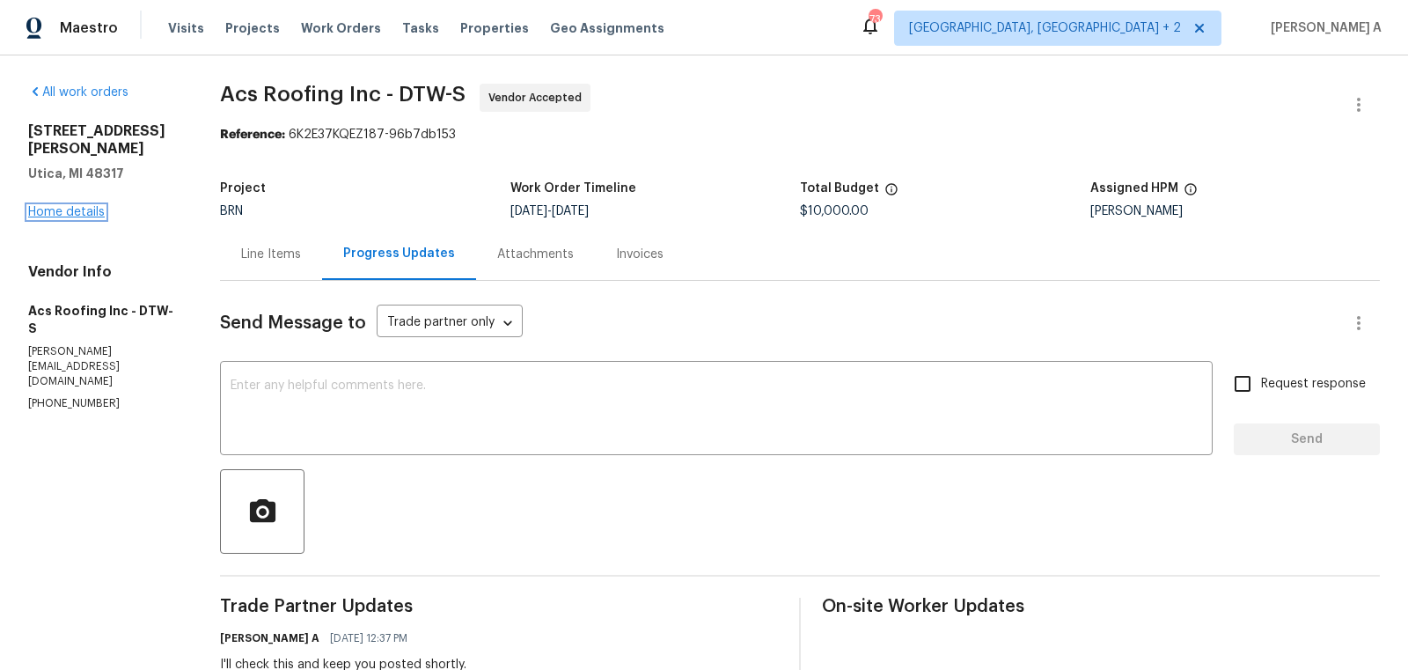
click at [77, 206] on link "Home details" at bounding box center [66, 212] width 77 height 12
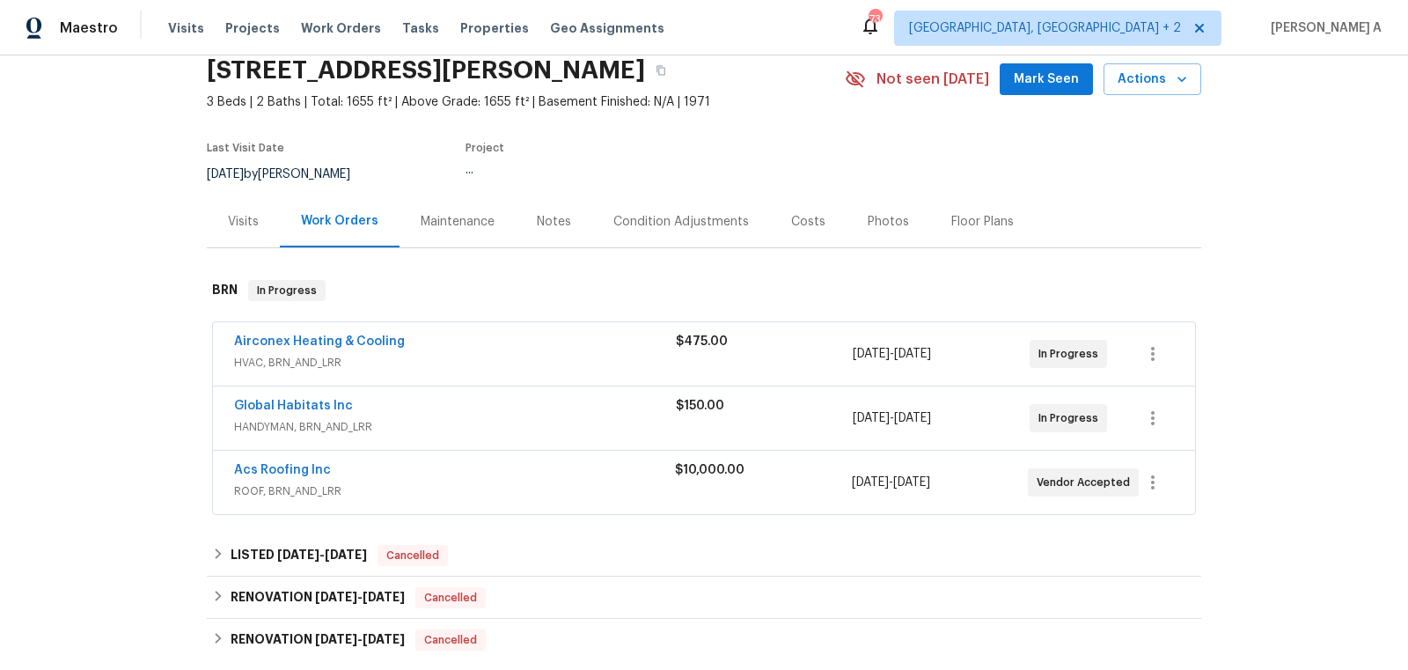
scroll to position [89, 0]
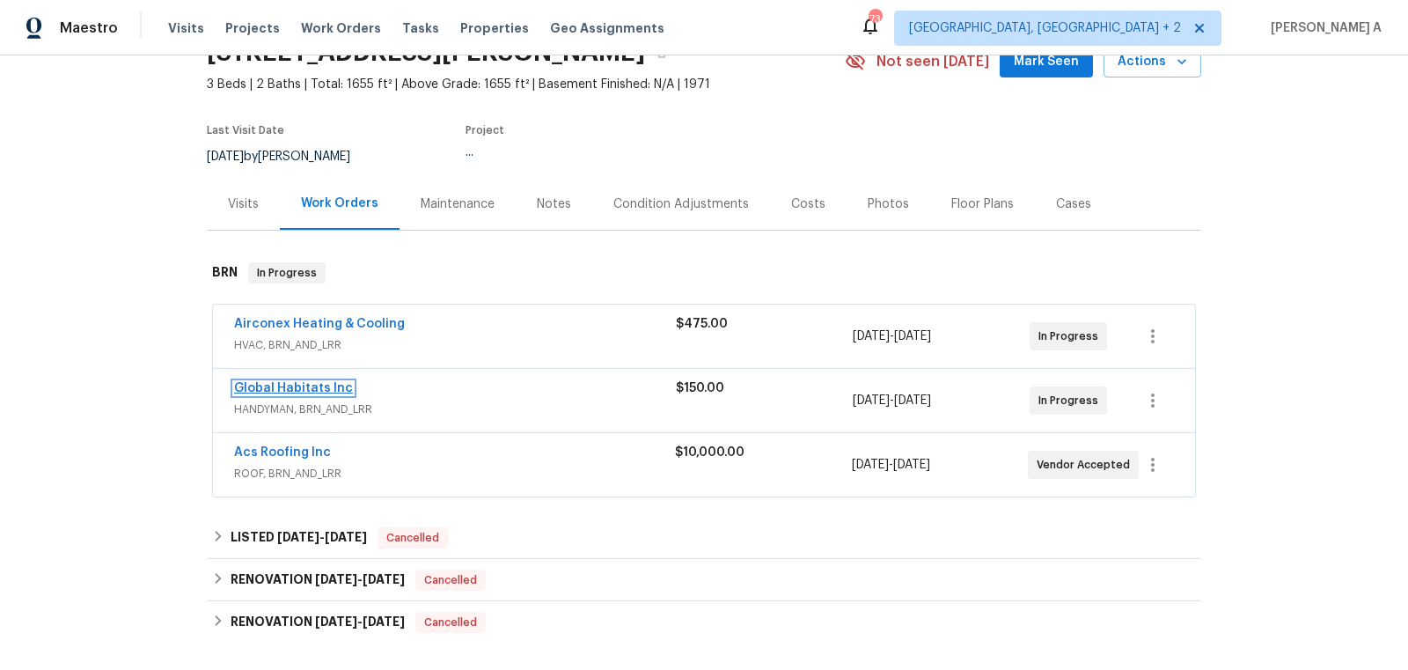
click at [305, 384] on link "Global Habitats Inc" at bounding box center [293, 388] width 119 height 12
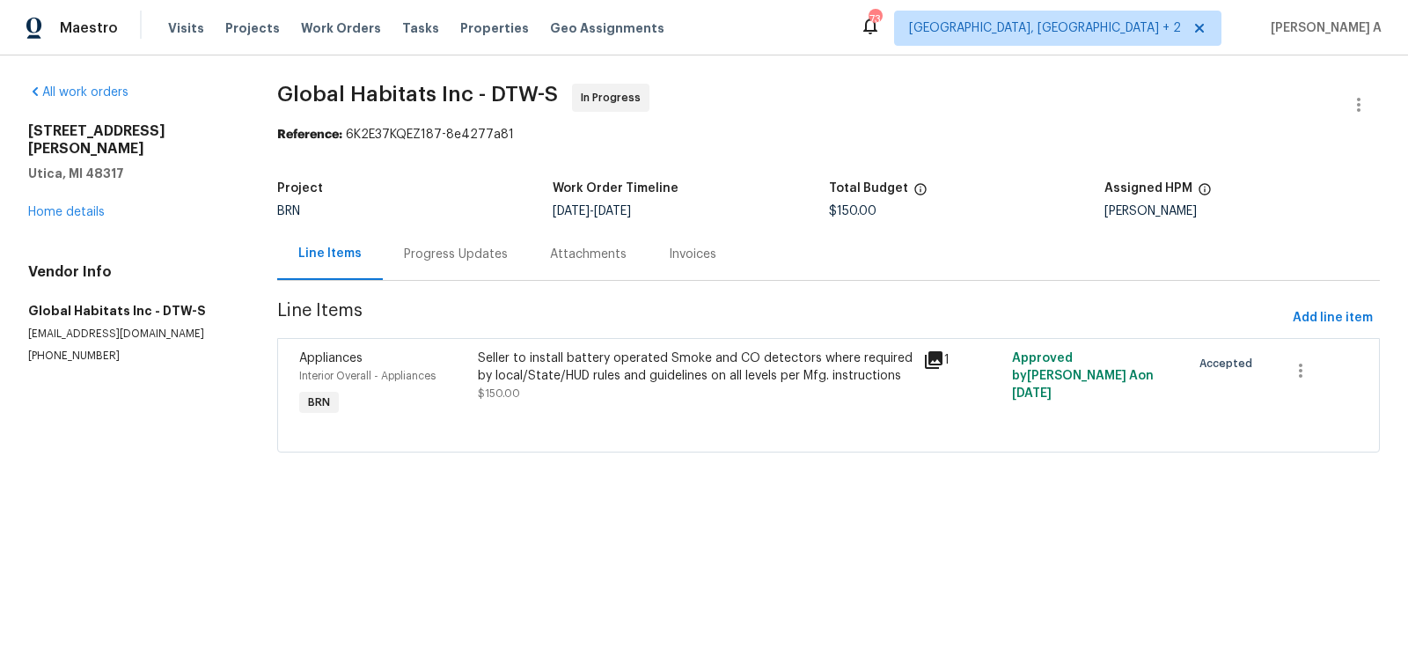
click at [459, 249] on div "Progress Updates" at bounding box center [456, 255] width 104 height 18
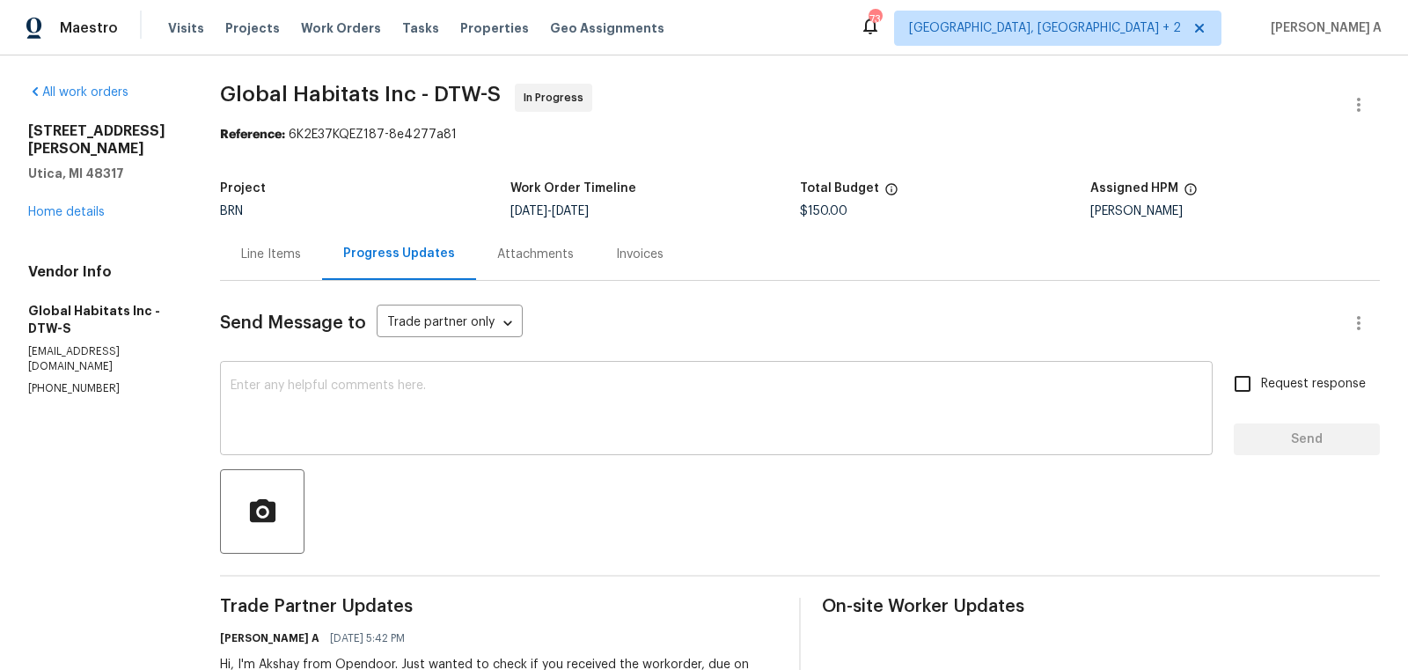
scroll to position [106, 0]
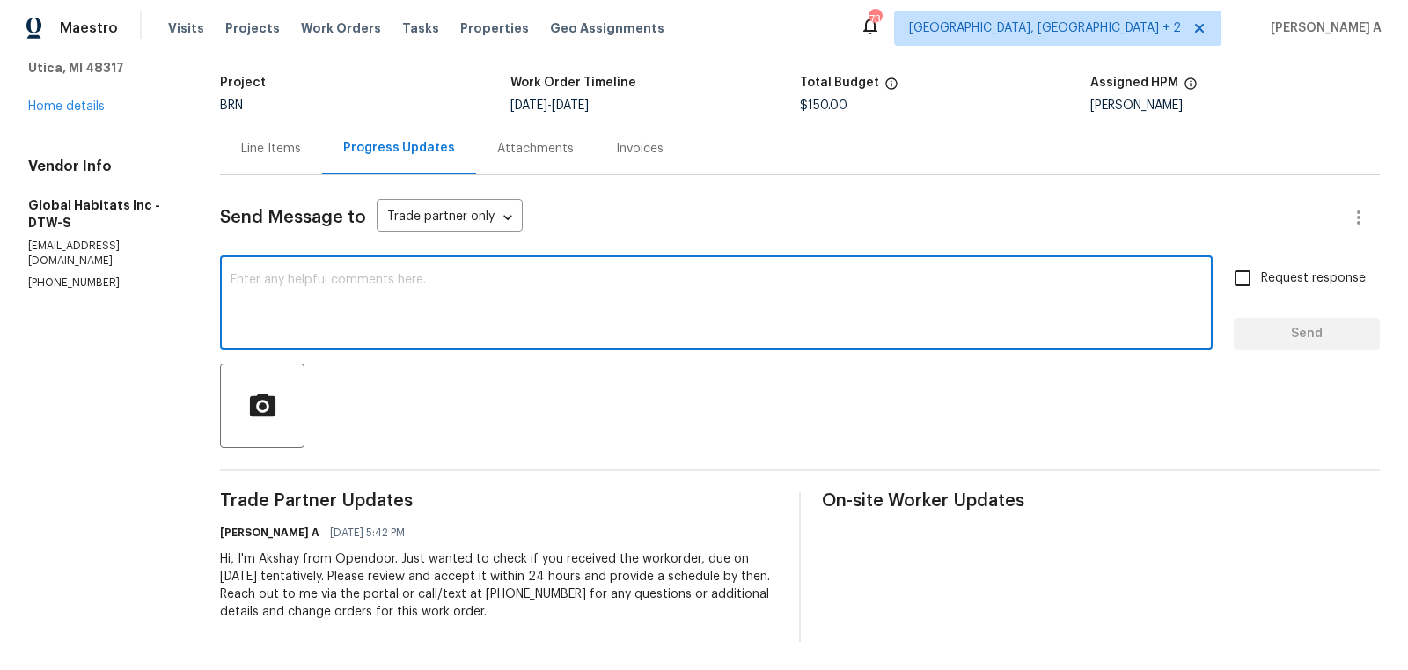
click at [572, 330] on textarea at bounding box center [717, 305] width 972 height 62
click at [572, 330] on textarea "Hi, May I know if this has been scheduled?" at bounding box center [717, 305] width 972 height 62
type textarea "Hi, May I know if this has been scheduled?"
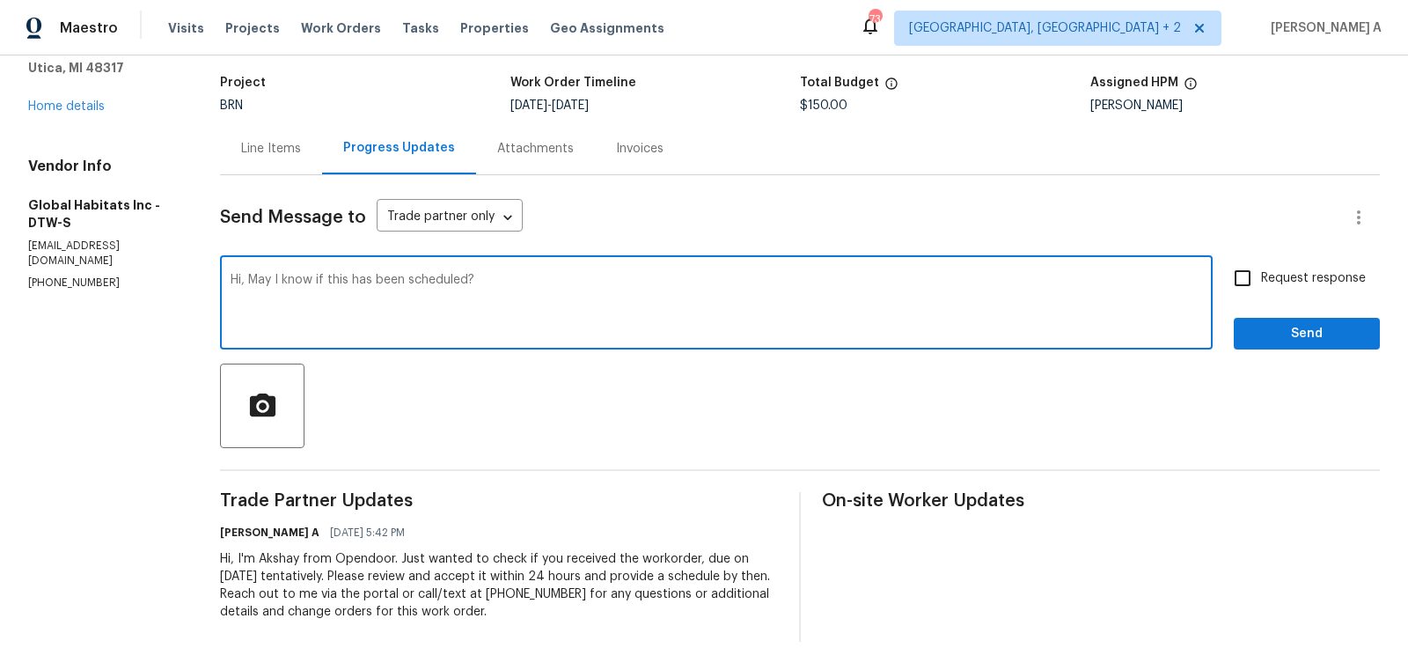
click at [1244, 279] on input "Request response" at bounding box center [1242, 278] width 37 height 37
checkbox input "true"
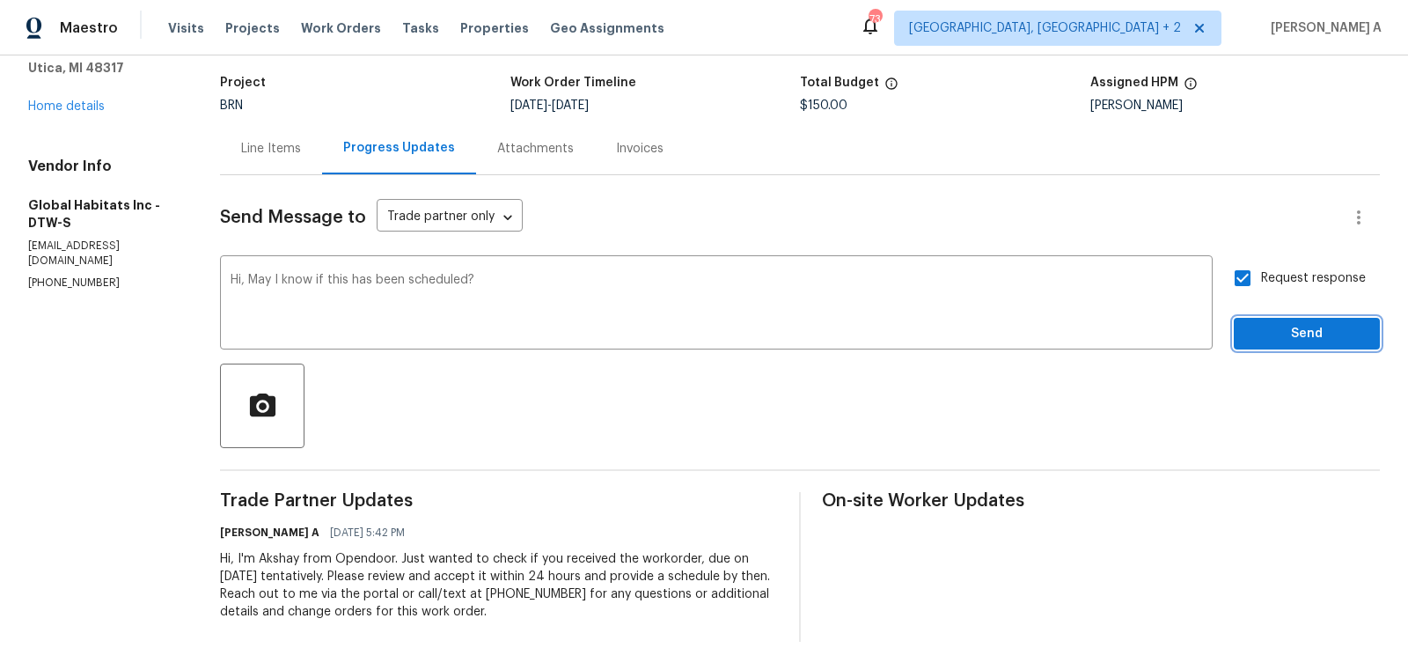
click at [1321, 342] on span "Send" at bounding box center [1307, 334] width 118 height 22
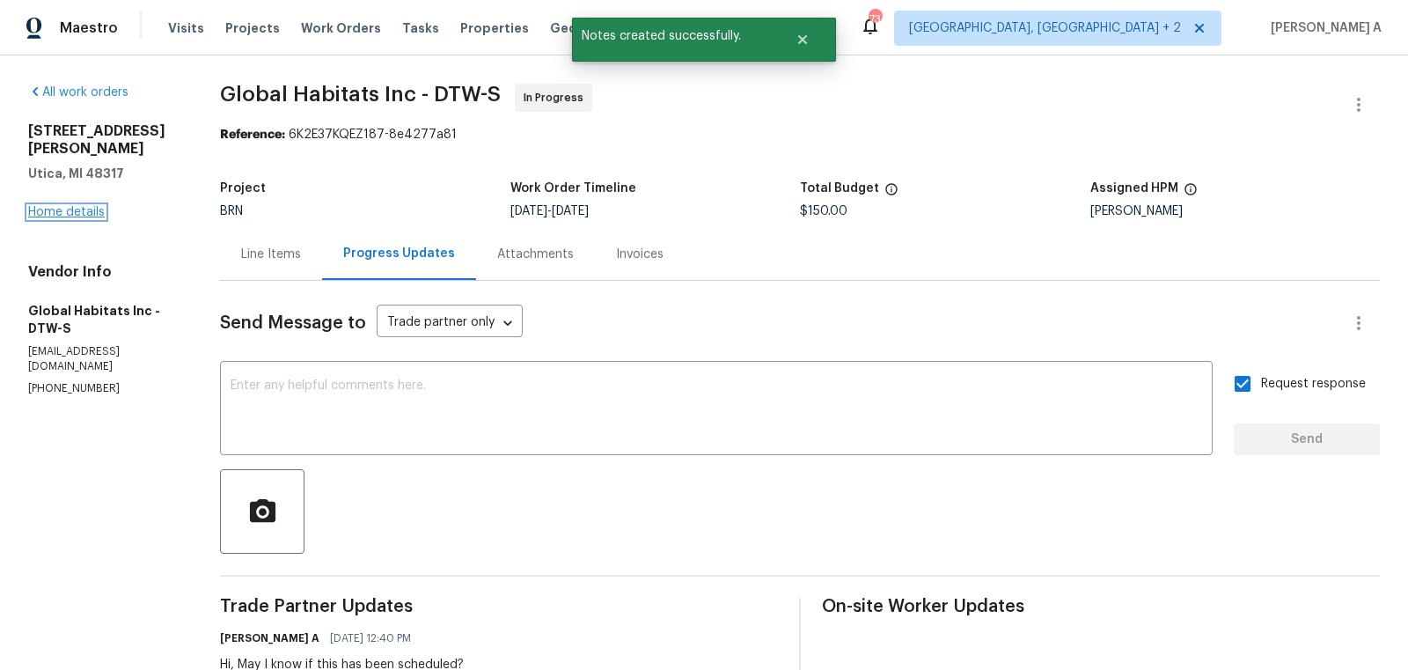
click at [73, 206] on link "Home details" at bounding box center [66, 212] width 77 height 12
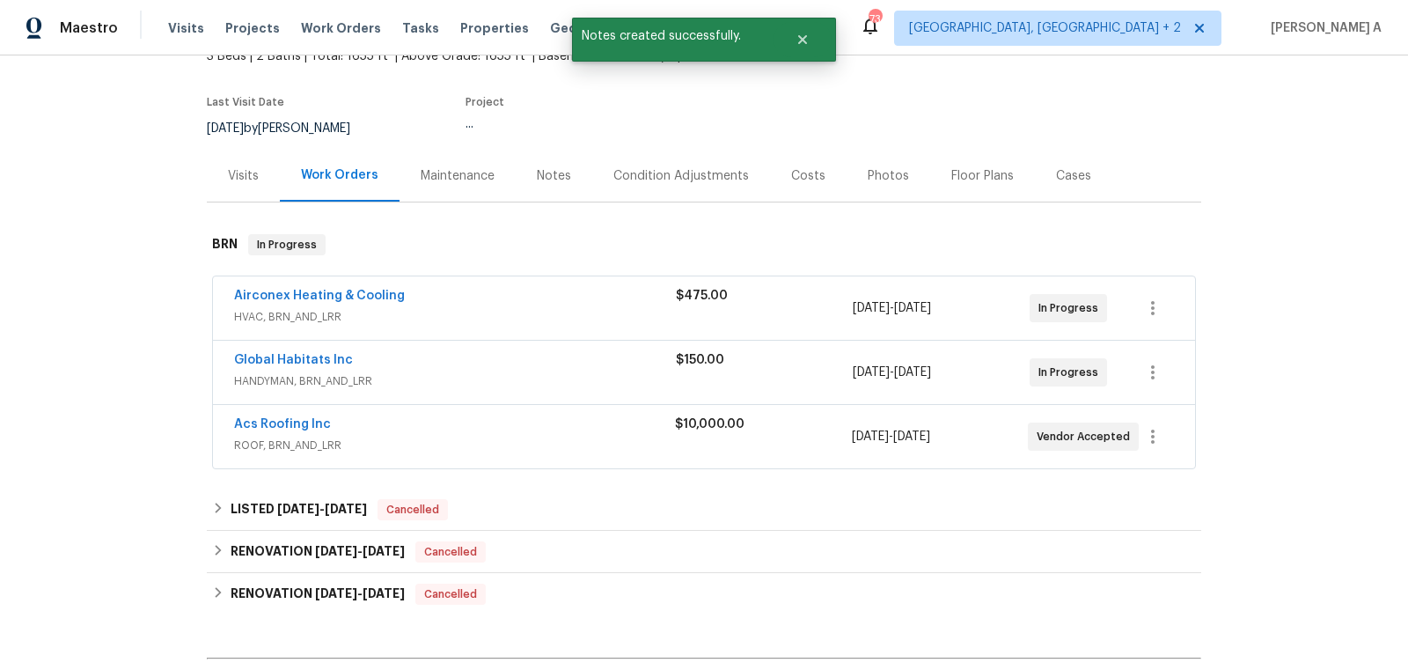
scroll to position [127, 0]
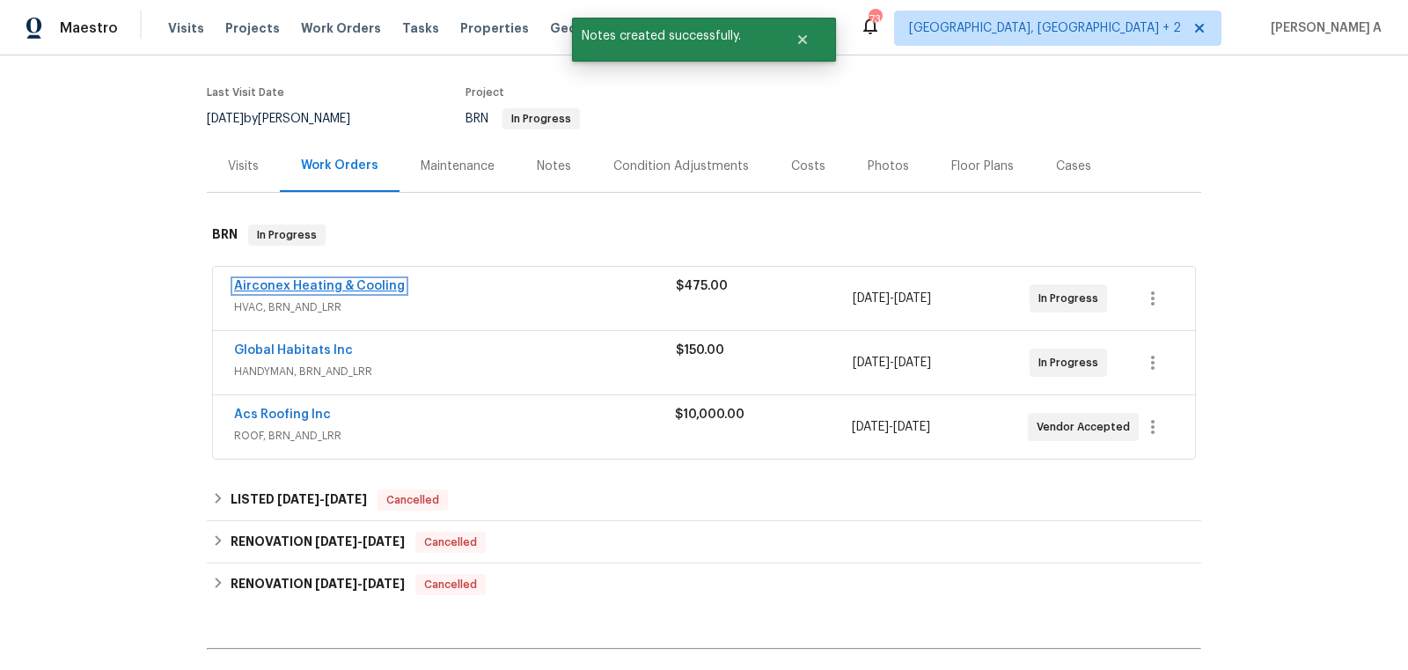
click at [327, 286] on link "Airconex Heating & Cooling" at bounding box center [319, 286] width 171 height 12
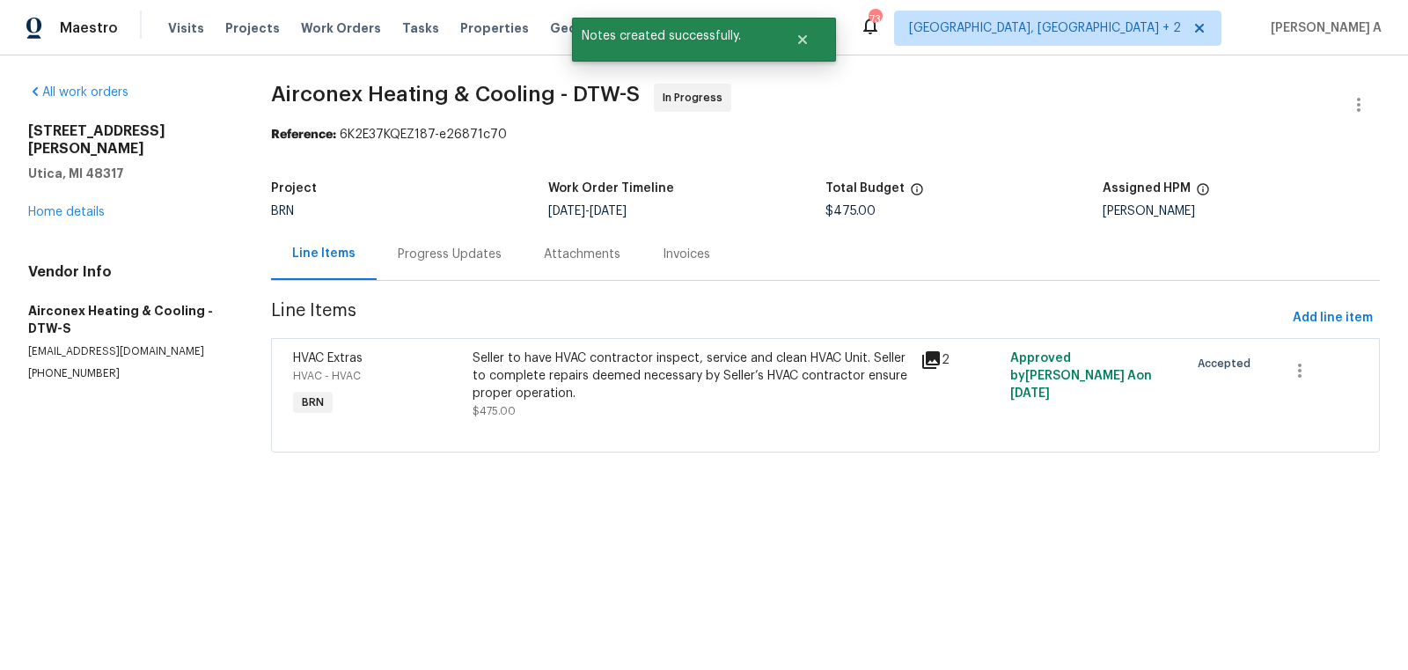
click at [447, 243] on div "Progress Updates" at bounding box center [450, 254] width 146 height 52
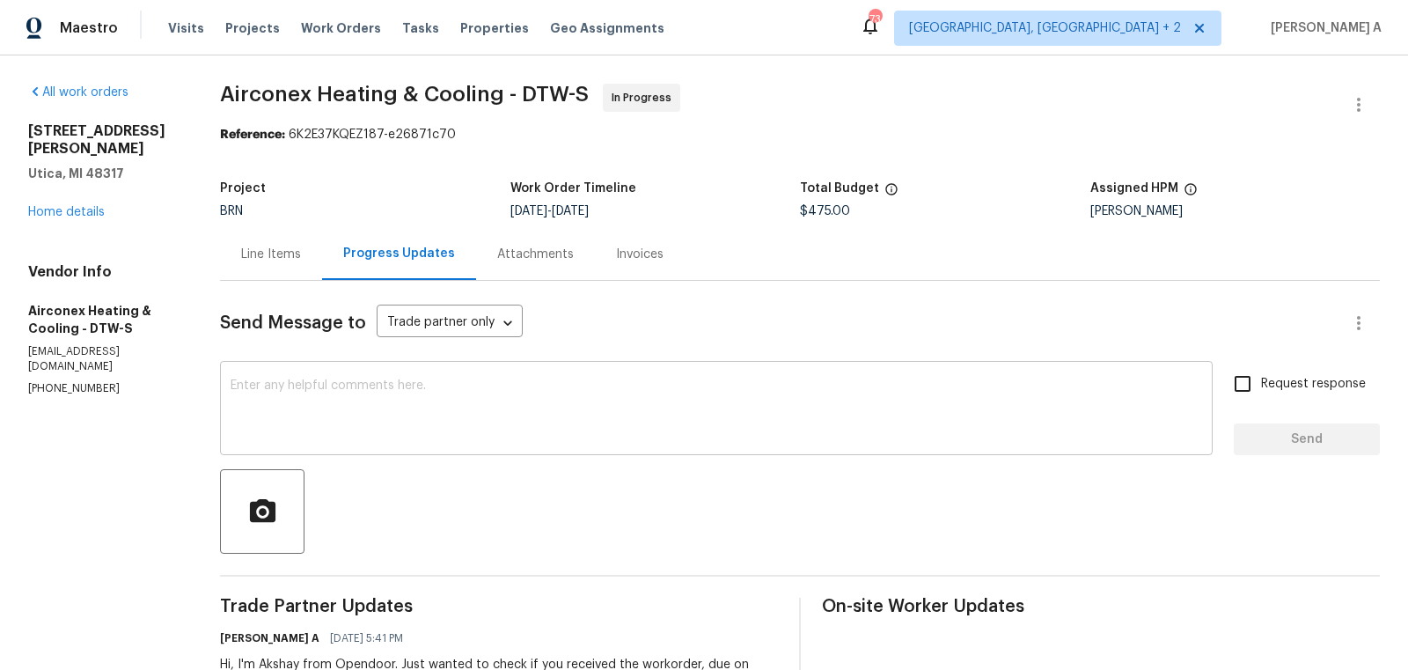
scroll to position [106, 0]
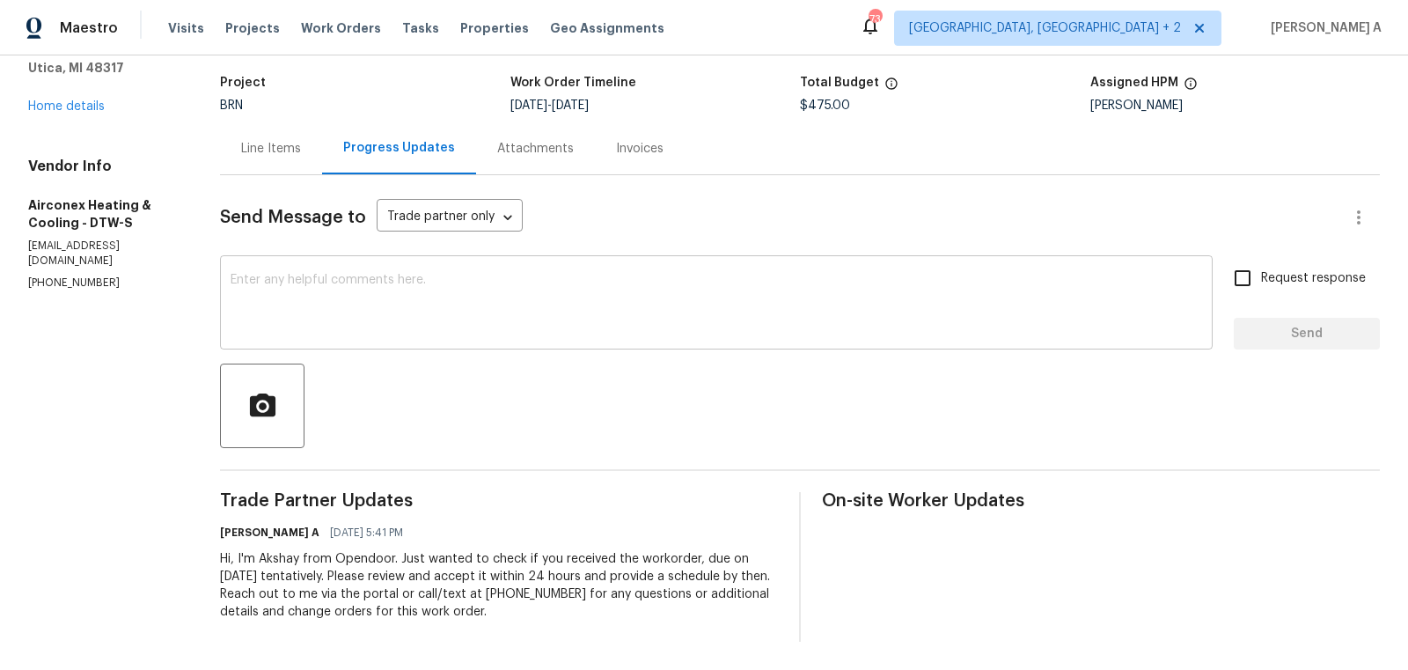
click at [559, 337] on div "x ​" at bounding box center [716, 305] width 993 height 90
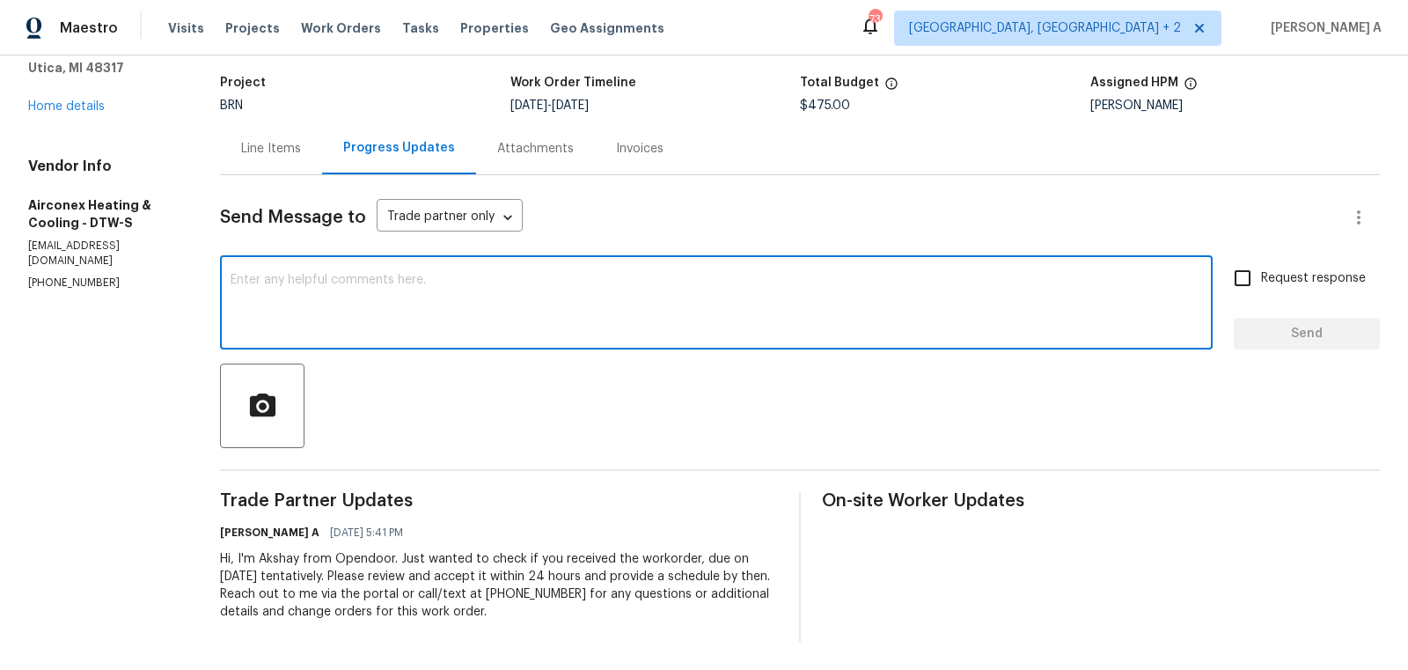
paste textarea "Hi, May I know if this has been scheduled?"
type textarea "Hi, May I know if this has been scheduled?"
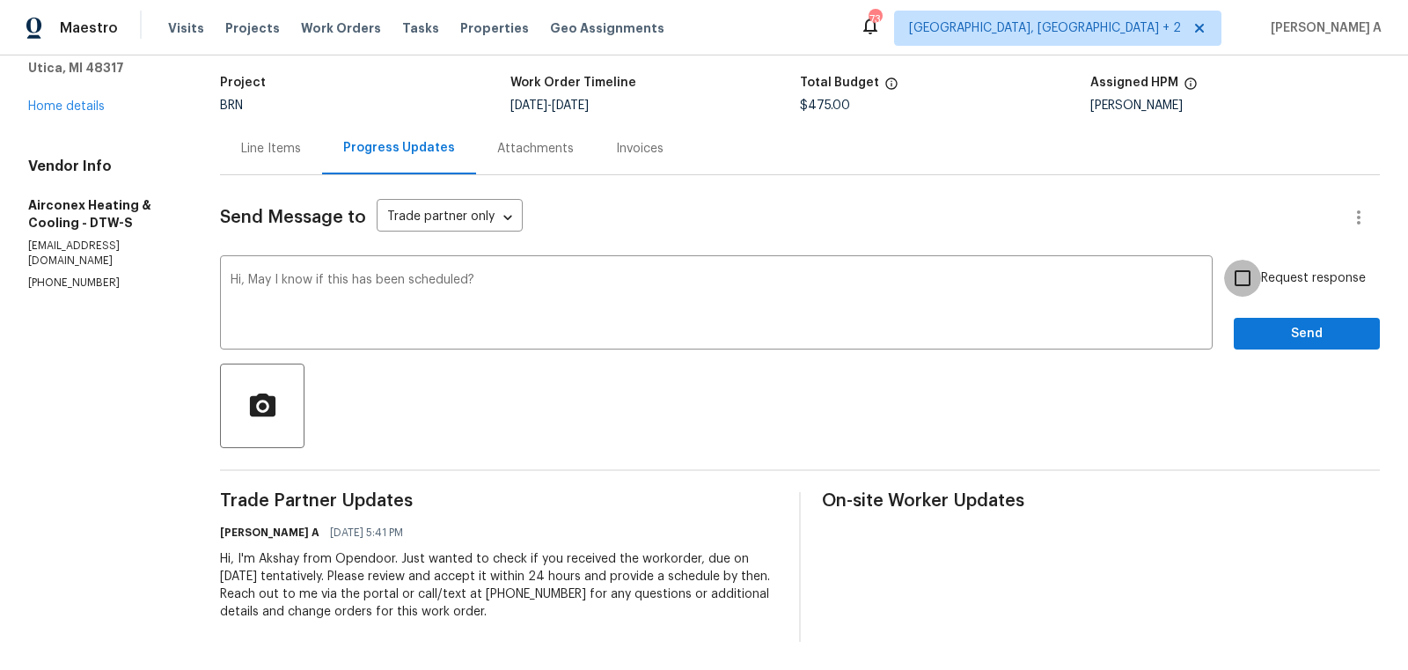
click at [1248, 275] on input "Request response" at bounding box center [1242, 278] width 37 height 37
checkbox input "true"
click at [1299, 331] on span "Send" at bounding box center [1307, 334] width 118 height 22
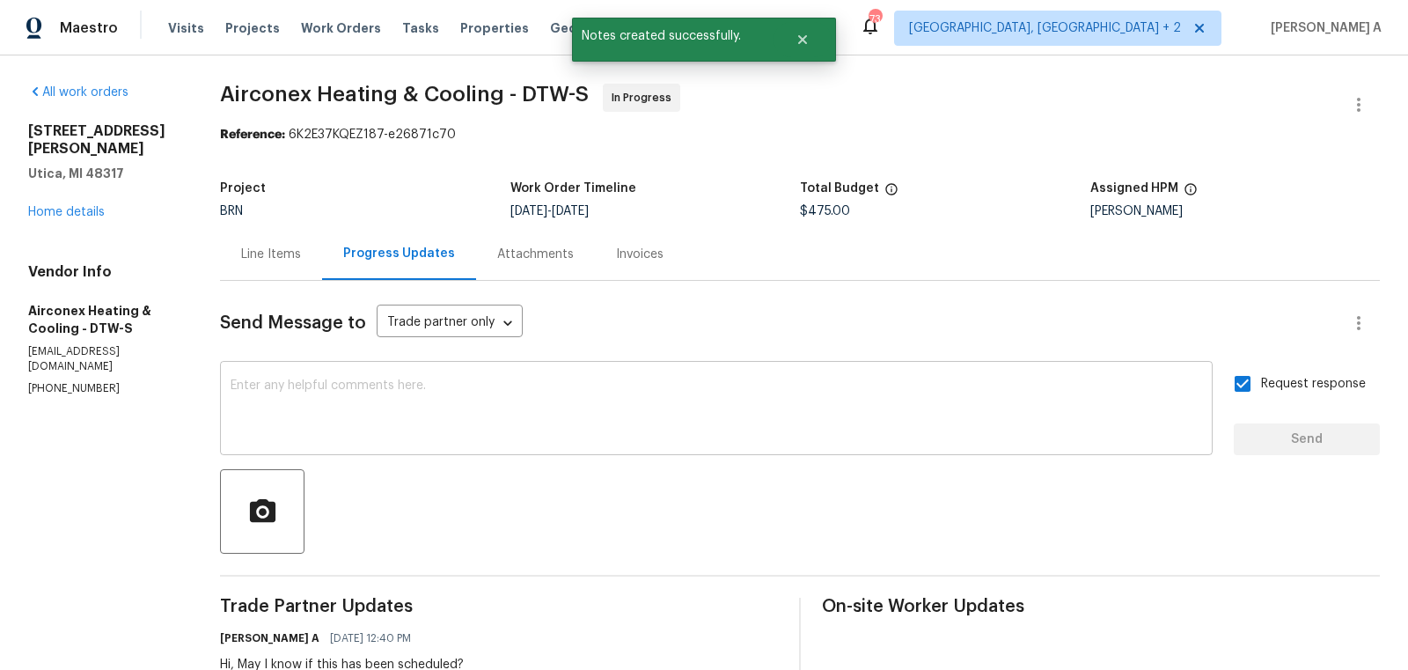
click at [464, 413] on textarea at bounding box center [717, 410] width 972 height 62
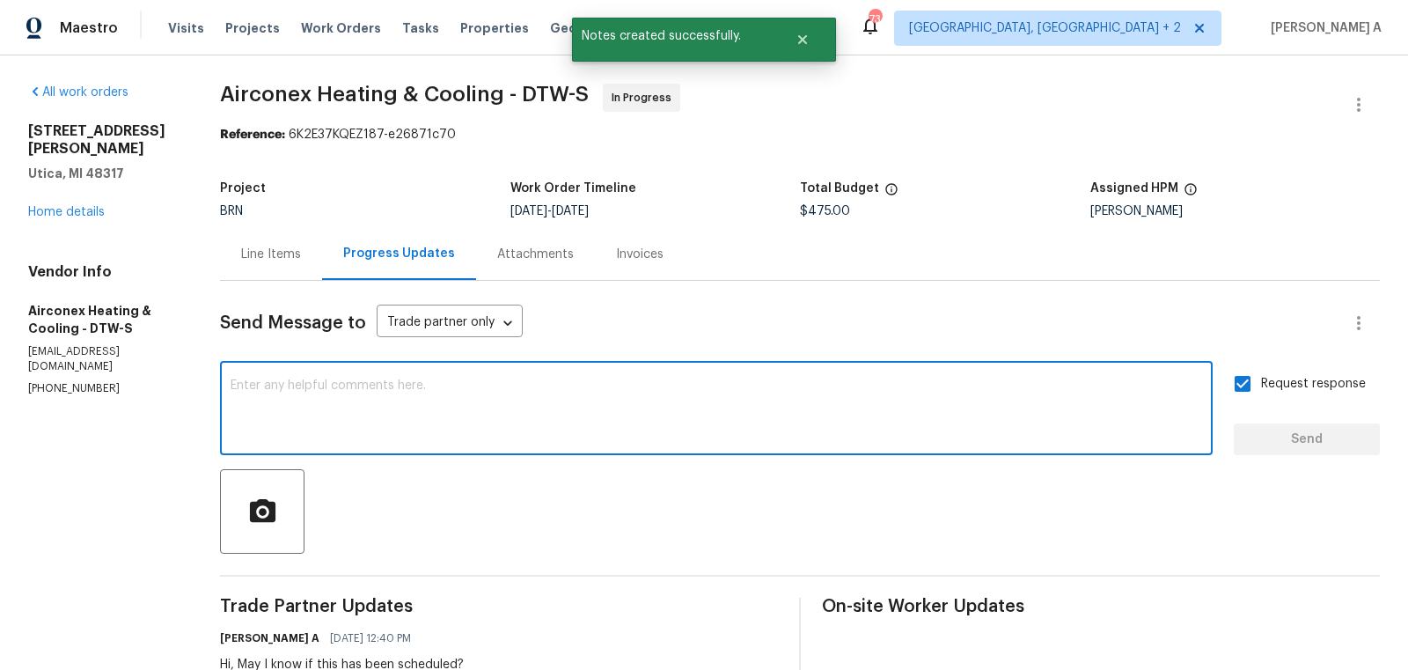
click at [464, 413] on textarea at bounding box center [717, 410] width 972 height 62
paste textarea "Please note that we require temperature split pictures along with after photos."
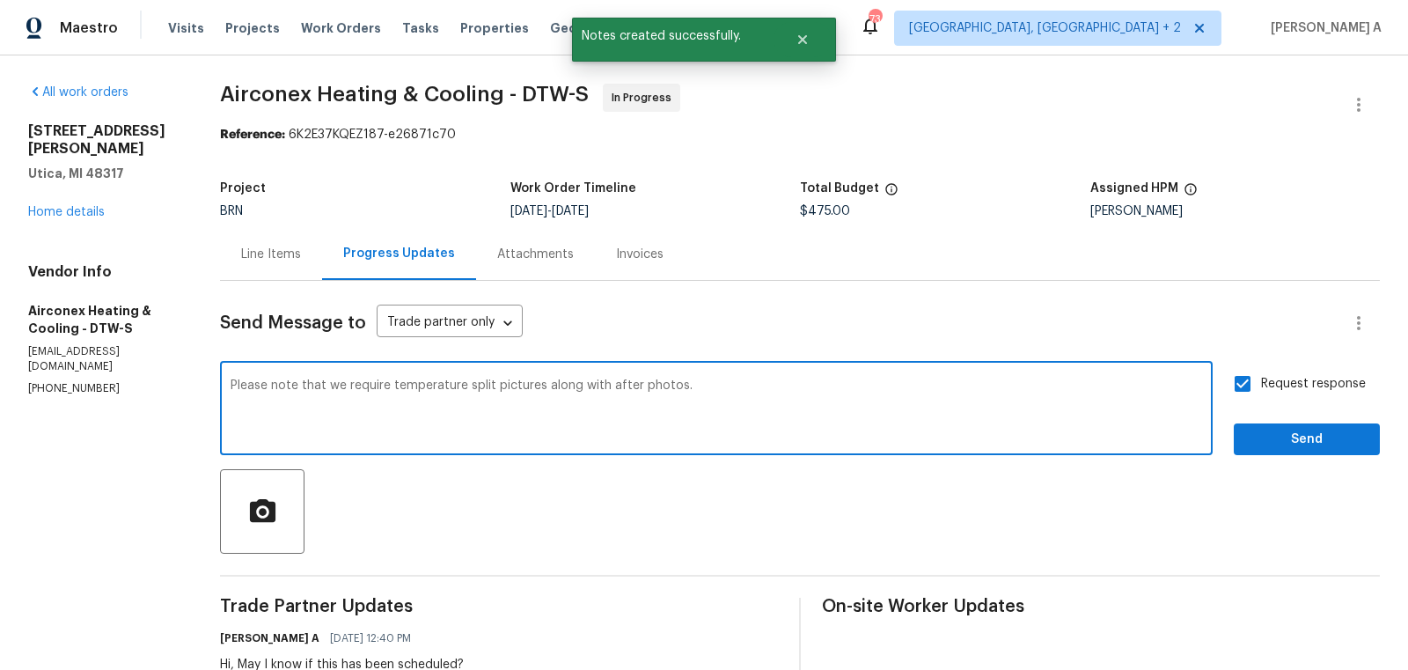
type textarea "Please note that we require temperature split pictures along with after photos."
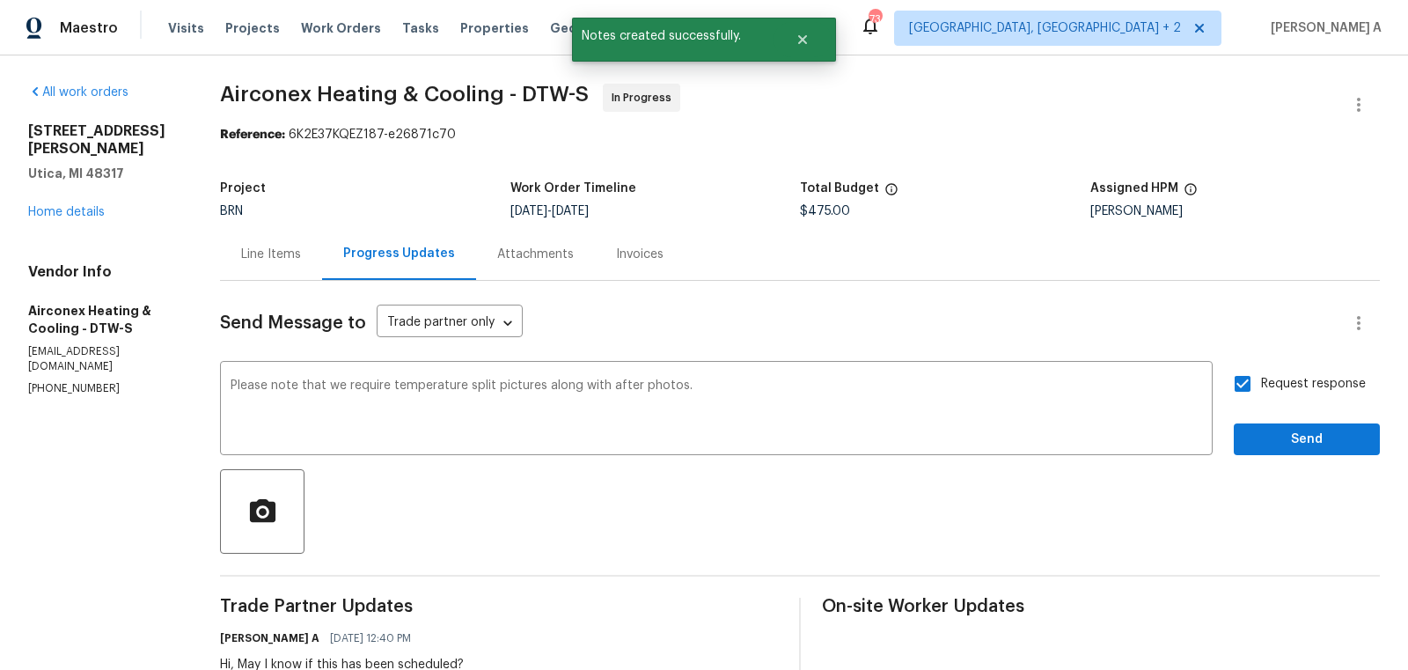
click at [289, 268] on div "Line Items" at bounding box center [271, 254] width 102 height 52
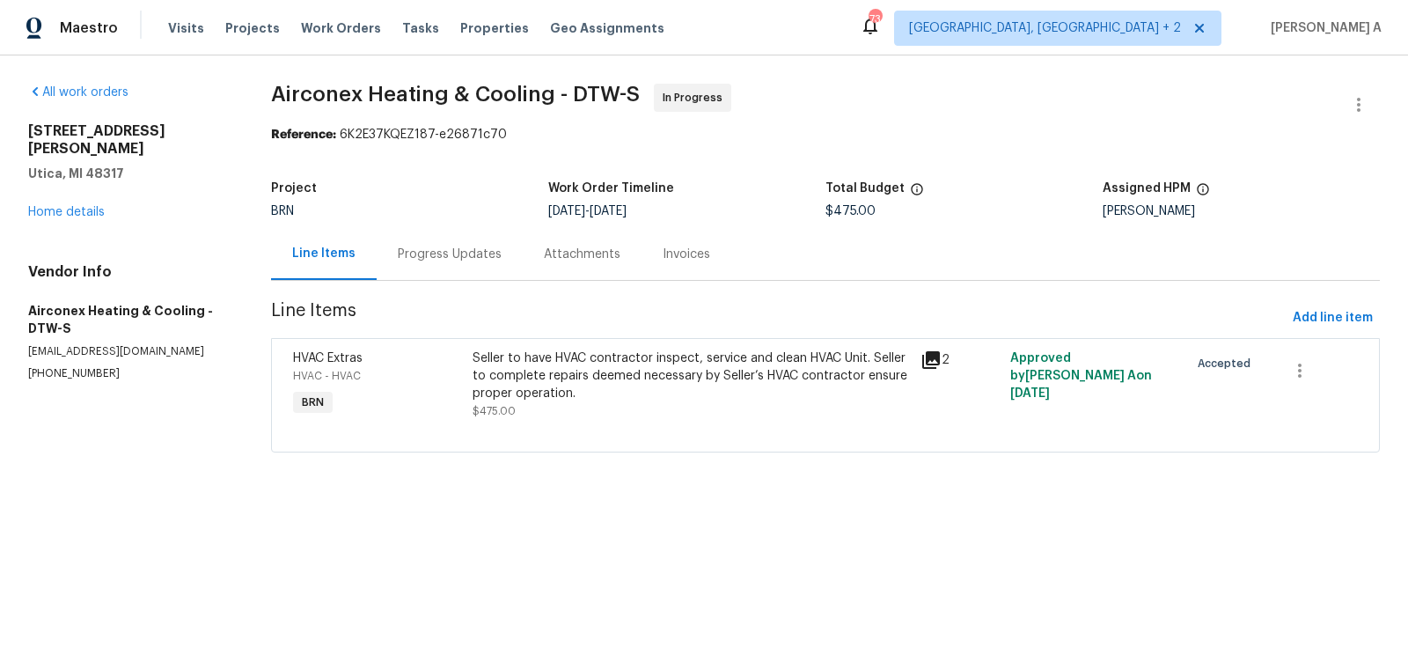
click at [392, 265] on div "Progress Updates" at bounding box center [450, 254] width 146 height 52
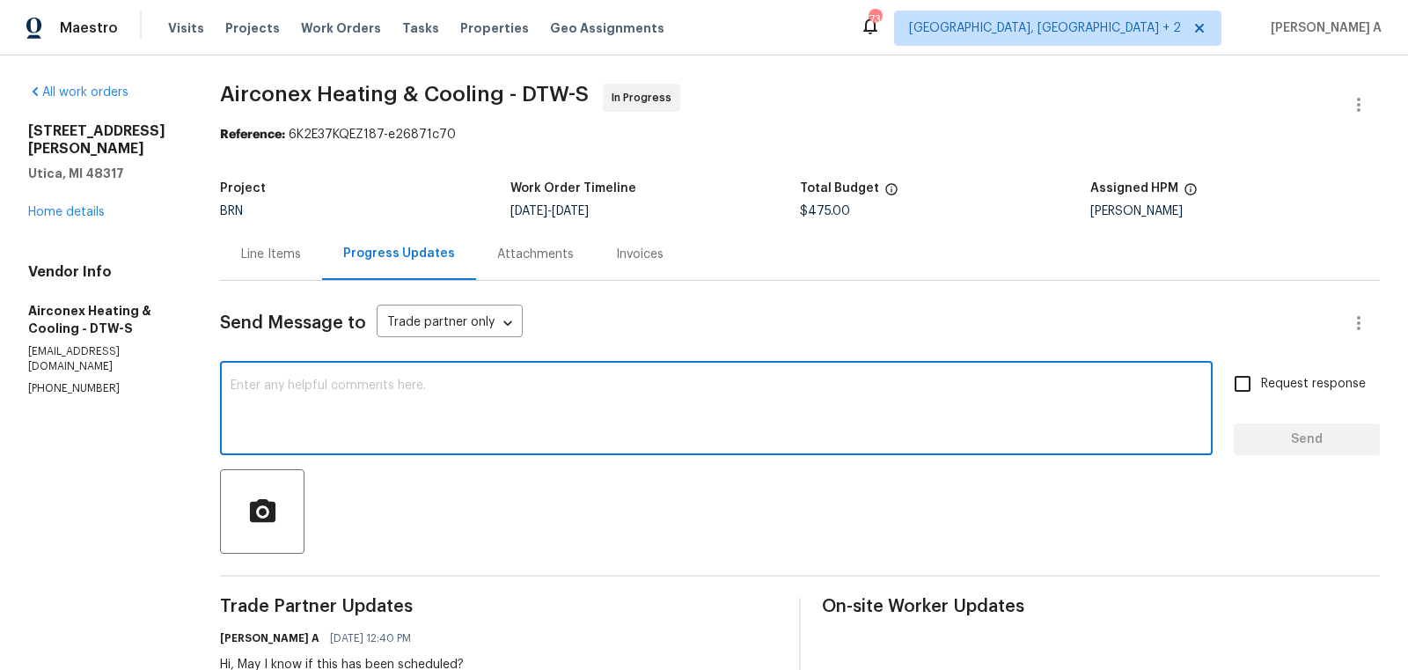
click at [548, 433] on textarea at bounding box center [717, 410] width 972 height 62
paste textarea "Please note that we require temperature split pictures along with after photos."
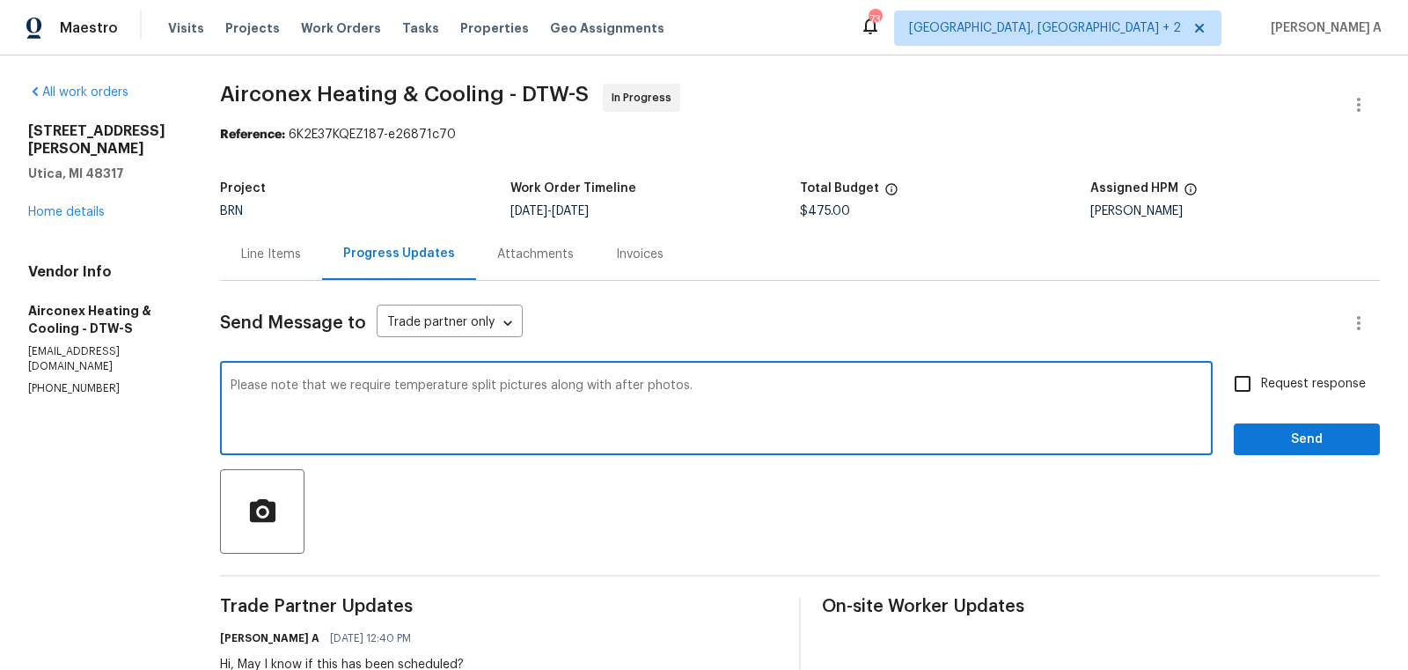
type textarea "Please note that we require temperature split pictures along with after photos."
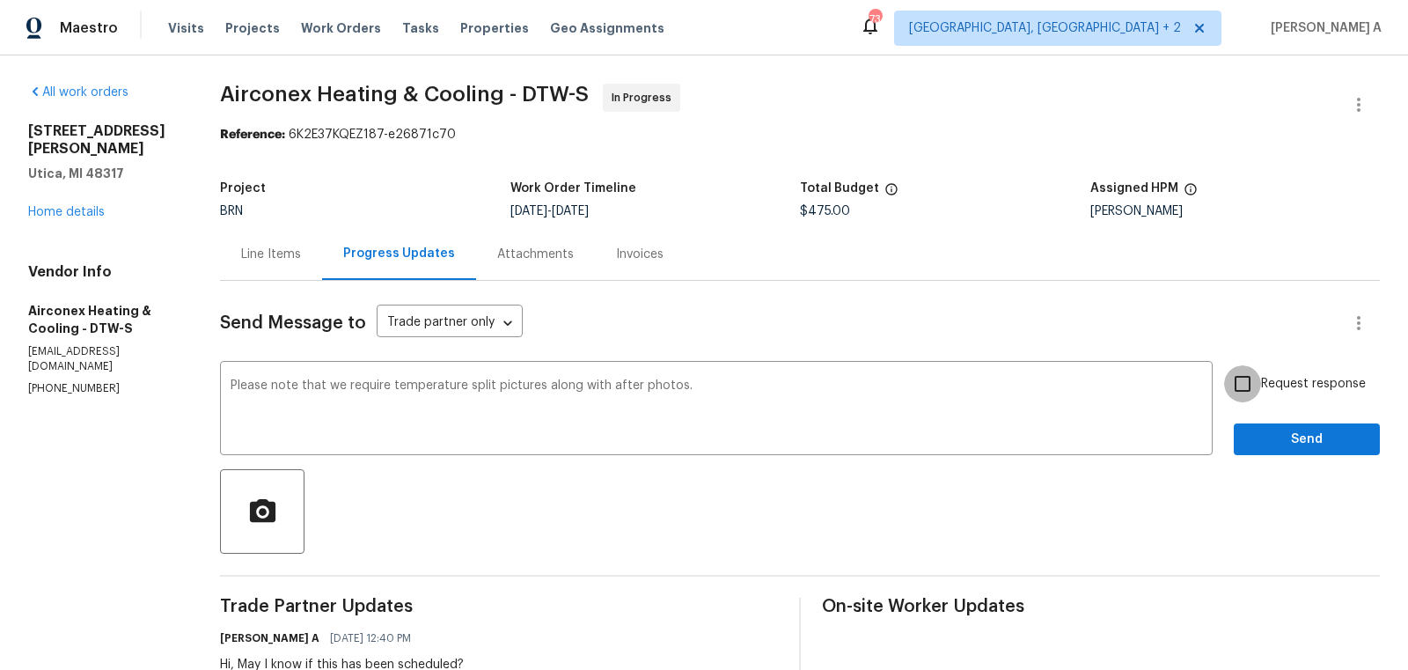
click at [1225, 383] on input "Request response" at bounding box center [1242, 383] width 37 height 37
checkbox input "true"
click at [1287, 436] on span "Send" at bounding box center [1307, 440] width 118 height 22
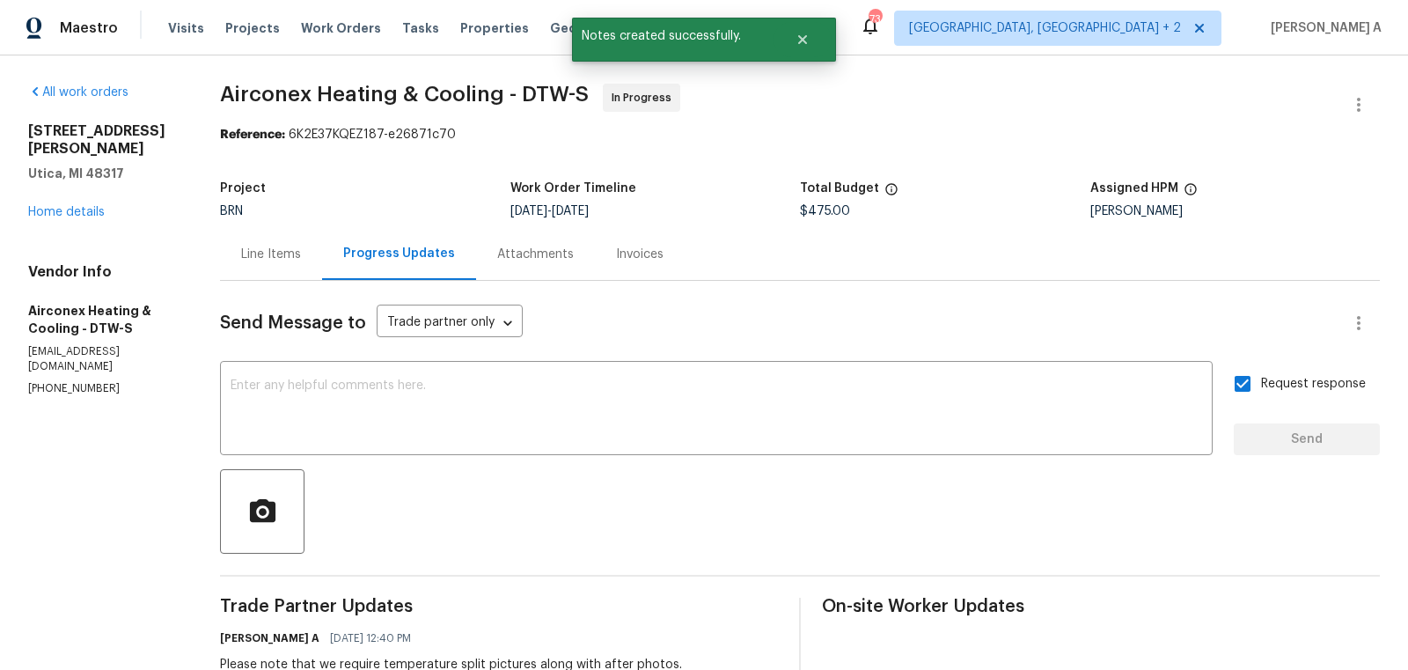
click at [285, 246] on div "Line Items" at bounding box center [271, 255] width 60 height 18
